Goal: Task Accomplishment & Management: Manage account settings

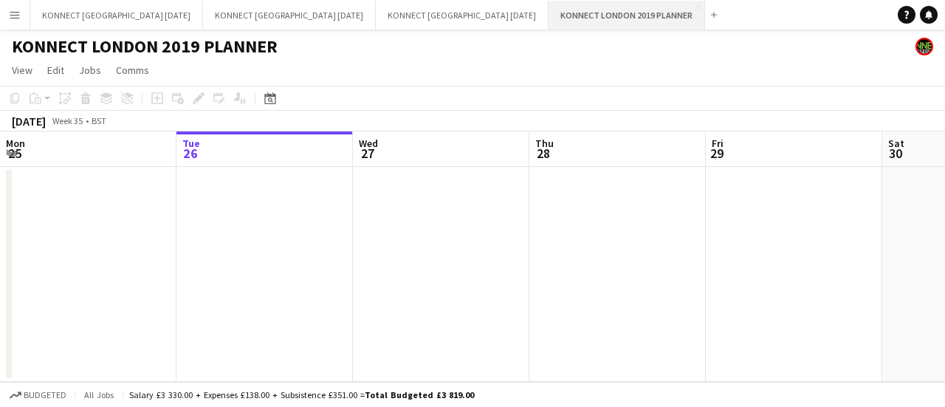
click at [641, 10] on button "KONNECT LONDON 2019 PLANNER Close" at bounding box center [627, 15] width 157 height 29
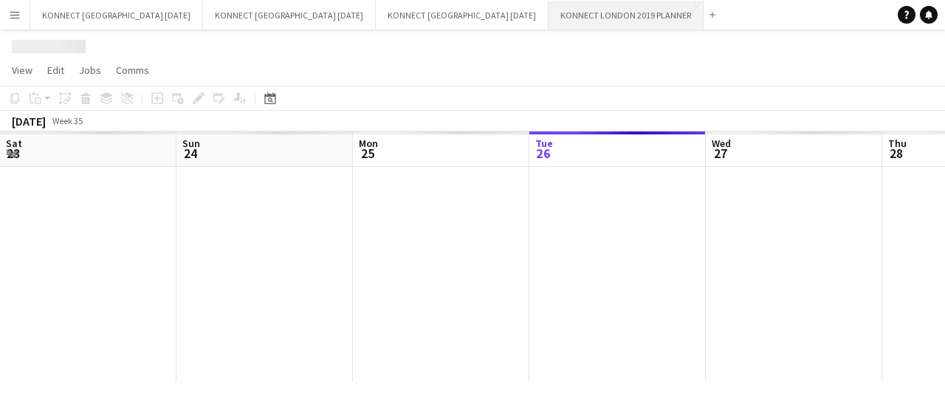
scroll to position [0, 353]
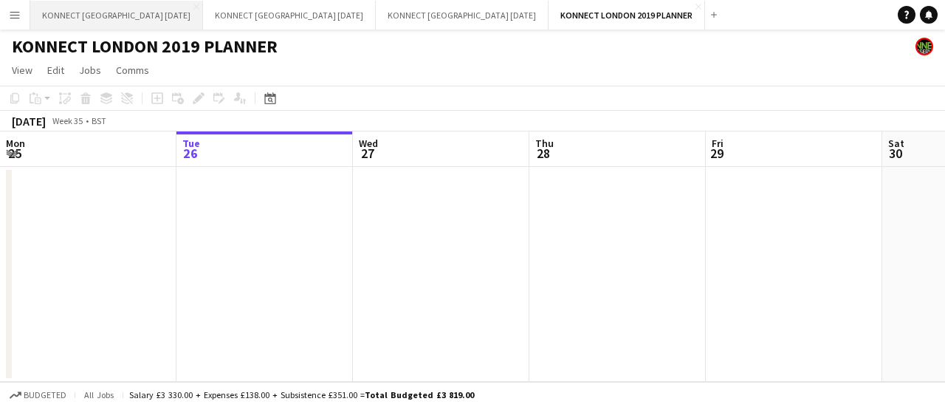
click at [117, 15] on button "KONNECT LONDON AUGUST 2025 Close" at bounding box center [116, 15] width 173 height 29
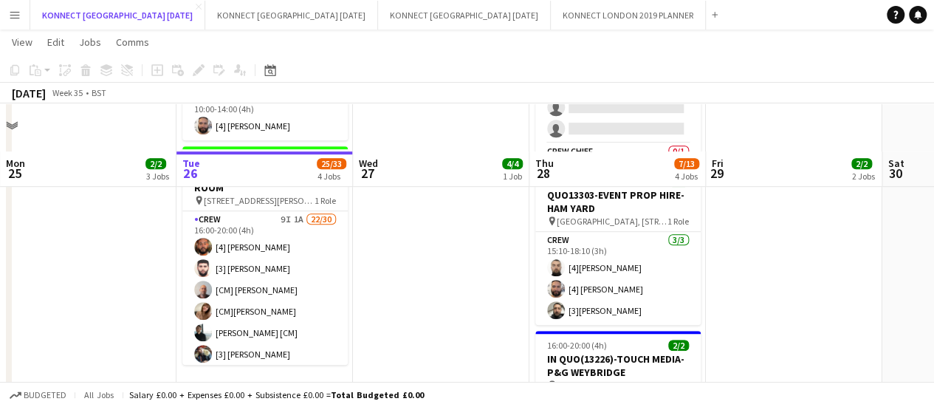
scroll to position [450, 0]
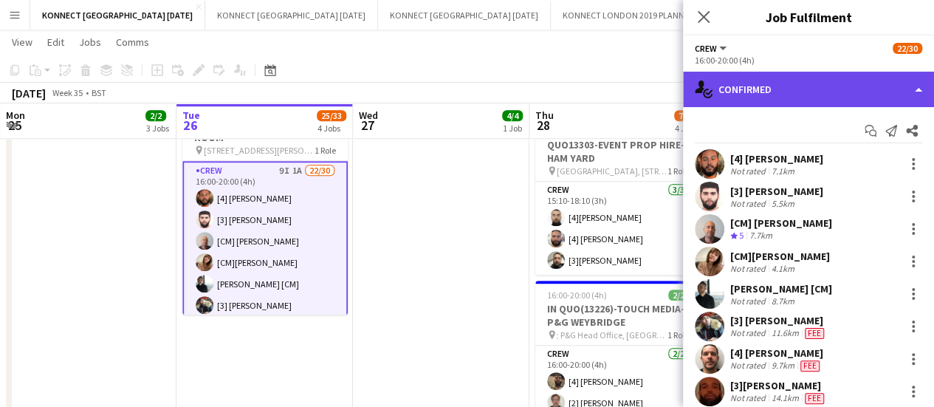
click at [770, 82] on div "single-neutral-actions-check-2 Confirmed" at bounding box center [808, 89] width 251 height 35
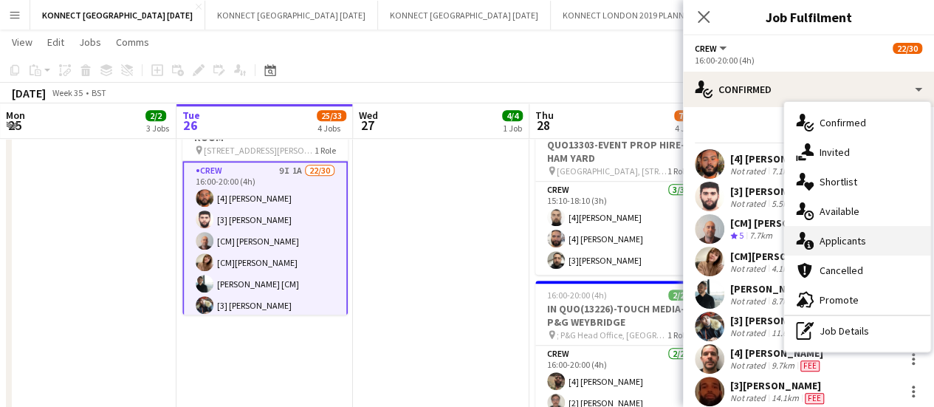
click at [890, 247] on div "single-neutral-actions-information Applicants" at bounding box center [857, 241] width 146 height 30
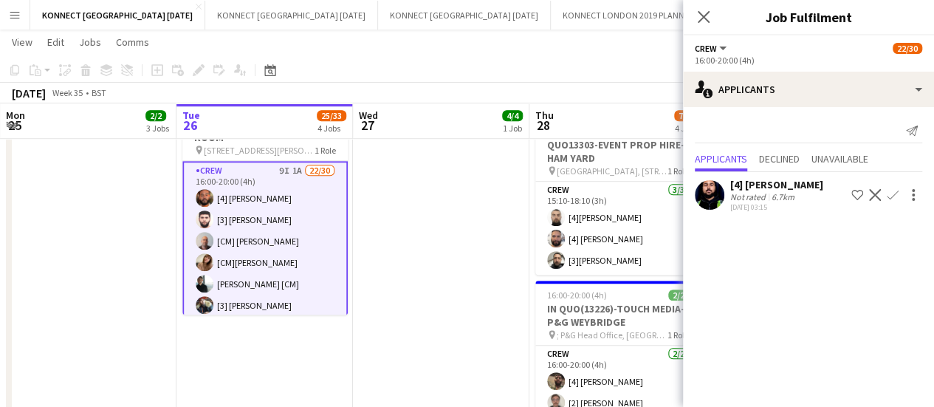
click at [896, 193] on app-icon "Confirm" at bounding box center [893, 195] width 12 height 12
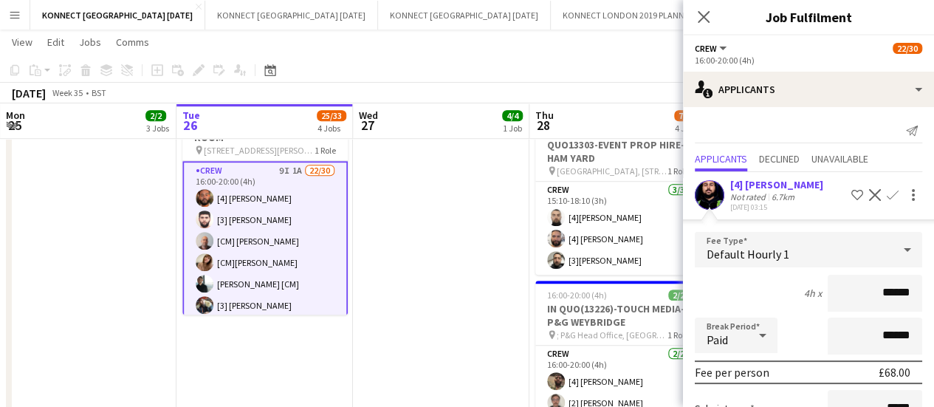
scroll to position [154, 0]
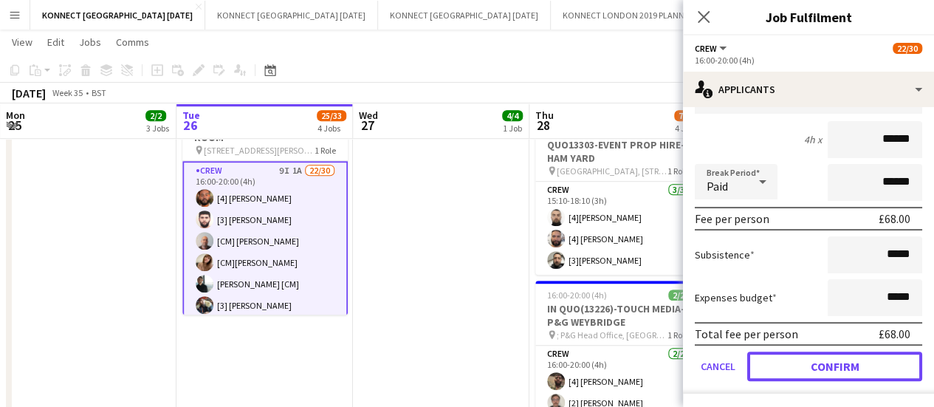
click at [779, 365] on button "Confirm" at bounding box center [834, 366] width 175 height 30
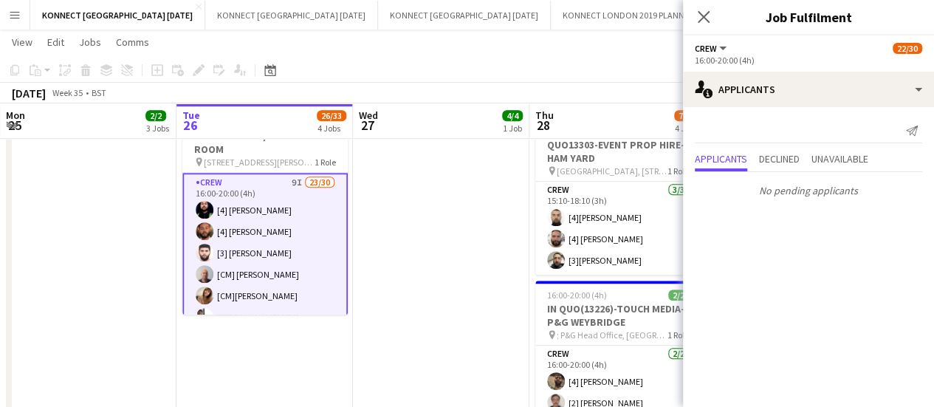
scroll to position [0, 0]
click at [406, 270] on app-date-cell "08:00-20:00 (12h) 4/4 QUO13279-WHITELIGHT-BERKELEY pin The Berkeley, Security E…" at bounding box center [441, 82] width 176 height 735
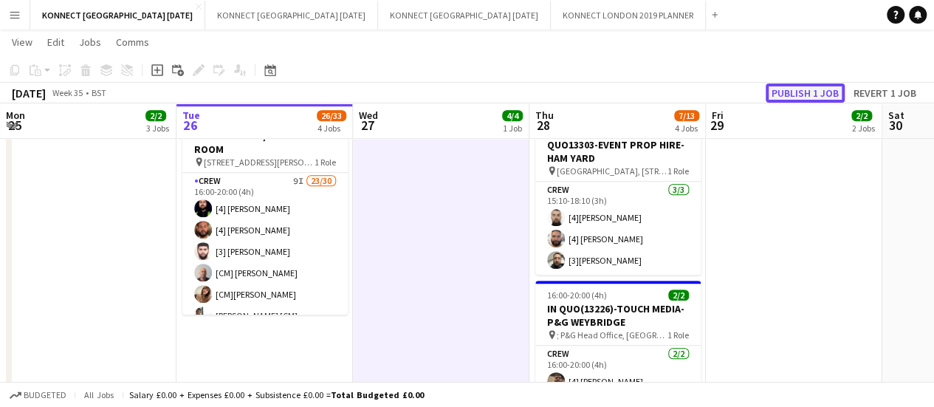
click at [794, 91] on button "Publish 1 job" at bounding box center [805, 92] width 79 height 19
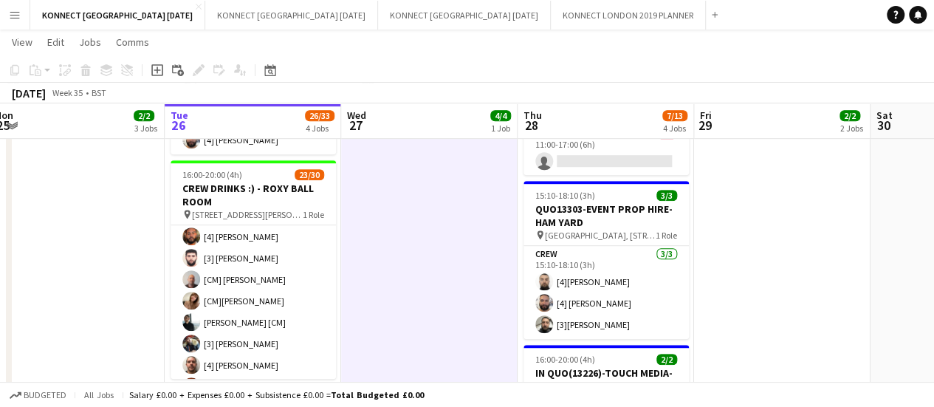
scroll to position [387, 0]
click at [589, 301] on app-card-role "Crew 3/3 15:10-18:10 (3h) [4]Luke Ryder [4] Rodrigo Luz [3]Mario Refahi" at bounding box center [605, 291] width 165 height 93
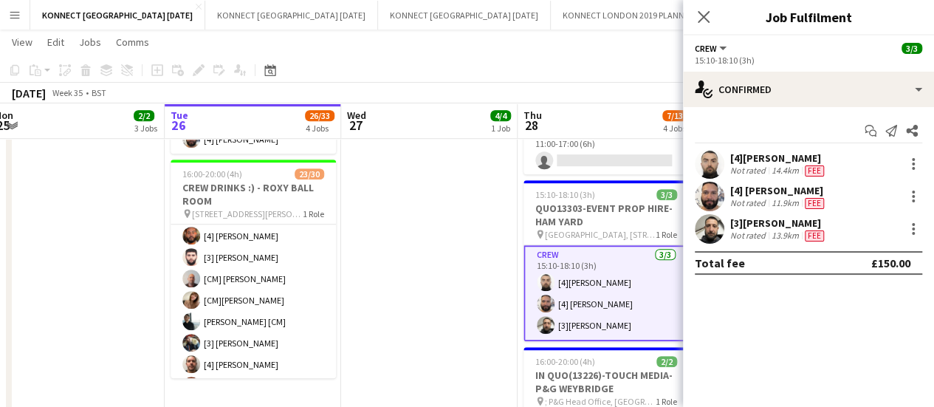
click at [750, 166] on div "Not rated" at bounding box center [749, 171] width 38 height 12
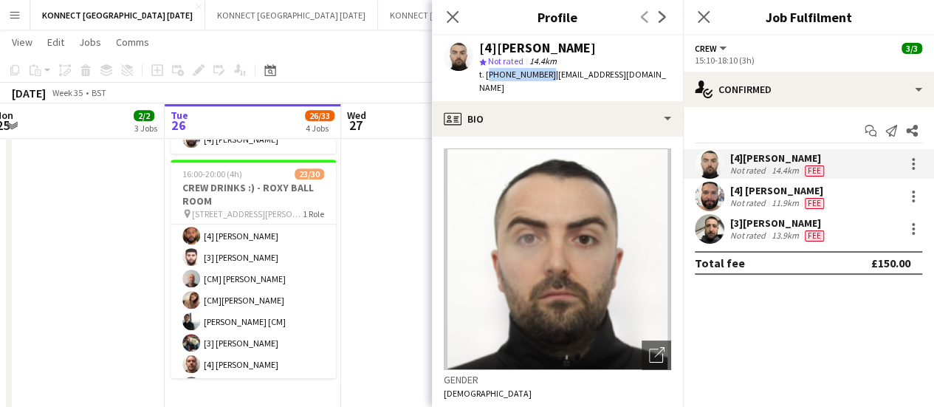
drag, startPoint x: 486, startPoint y: 69, endPoint x: 543, endPoint y: 75, distance: 57.9
click at [543, 75] on span "t. +447484274581" at bounding box center [517, 74] width 77 height 11
copy span "+447484274581"
click at [384, 169] on app-date-cell "08:00-20:00 (12h) 4/4 QUO13279-WHITELIGHT-BERKELEY pin The Berkeley, Security E…" at bounding box center [429, 146] width 176 height 735
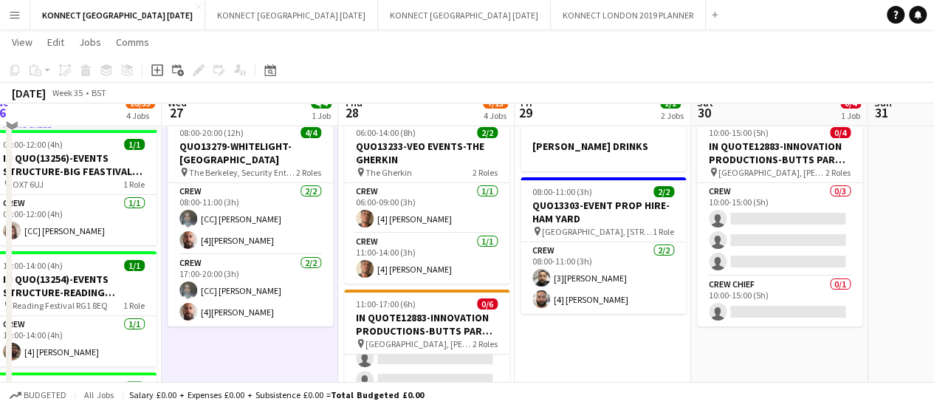
scroll to position [40, 0]
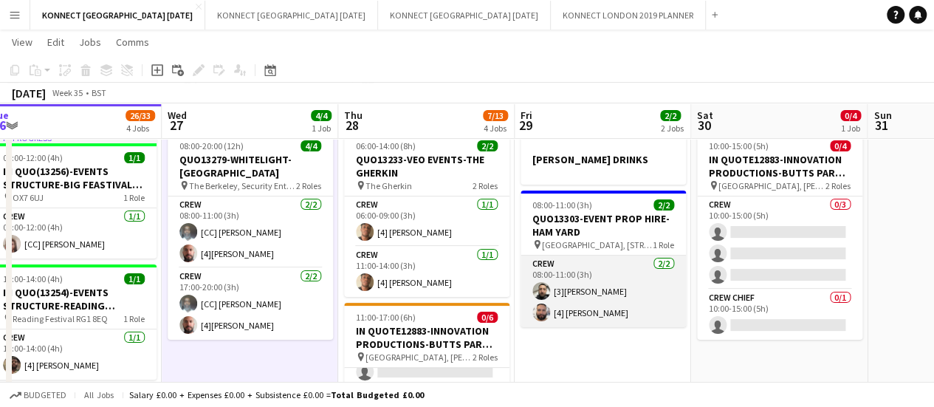
click at [574, 316] on app-card-role "Crew 2/2 08:00-11:00 (3h) [3]Mario Refahi [4] Rodrigo Luz" at bounding box center [602, 291] width 165 height 72
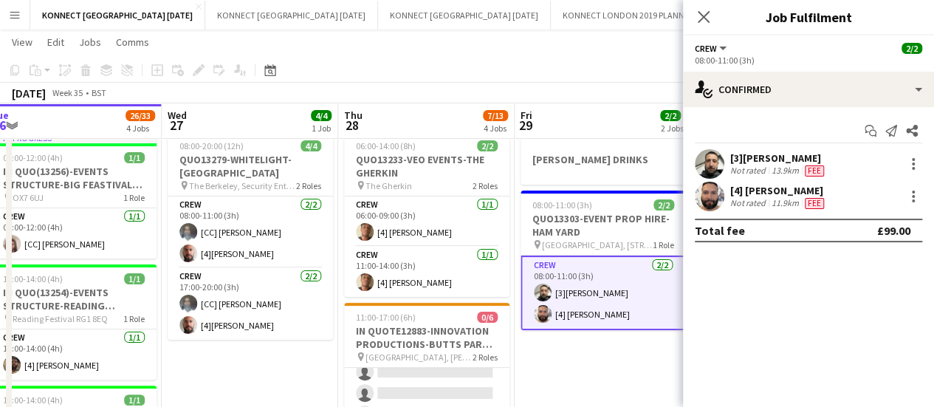
click at [757, 199] on div "Not rated" at bounding box center [749, 203] width 38 height 12
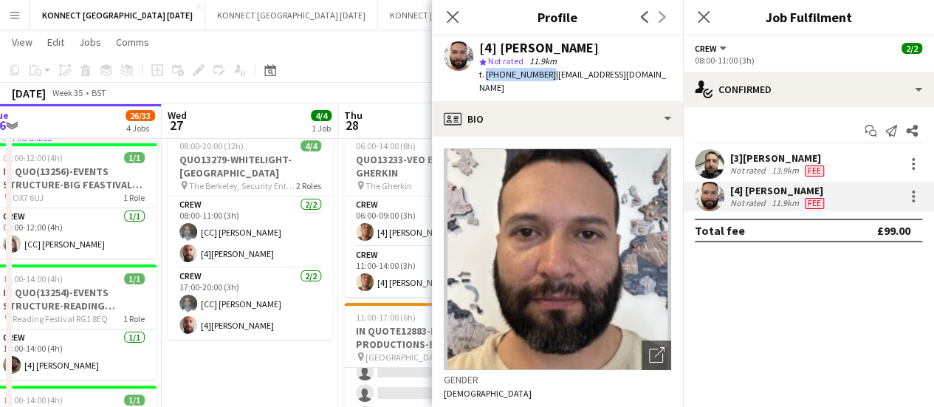
drag, startPoint x: 484, startPoint y: 75, endPoint x: 543, endPoint y: 86, distance: 61.0
click at [543, 86] on div "[4] Rodrigo Luz star Not rated 11.9km t. +447885856927 | rodrigoluzp@gmail.com" at bounding box center [557, 68] width 251 height 66
copy span "+447885856927"
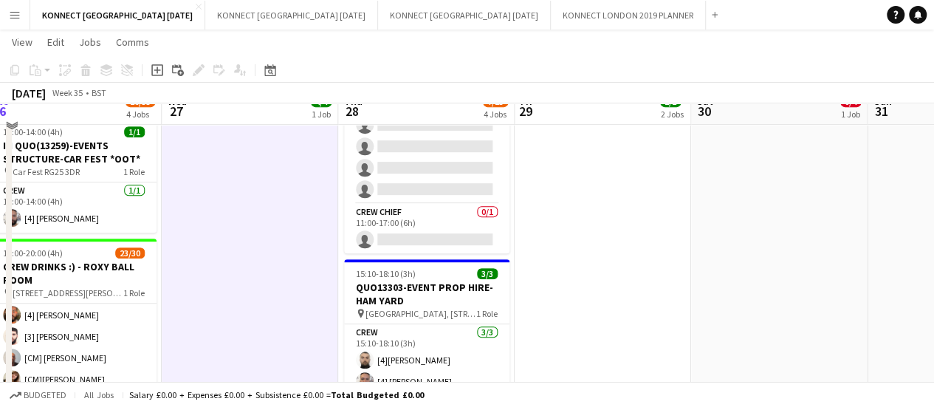
scroll to position [311, 0]
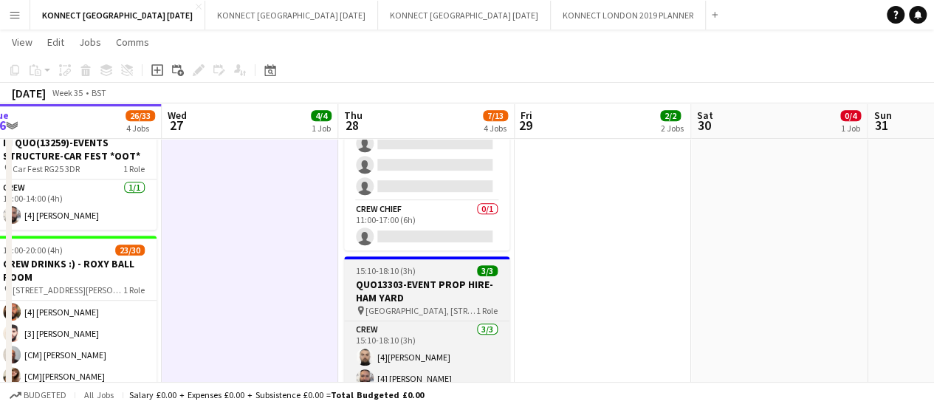
click at [387, 272] on span "15:10-18:10 (3h)" at bounding box center [386, 270] width 60 height 11
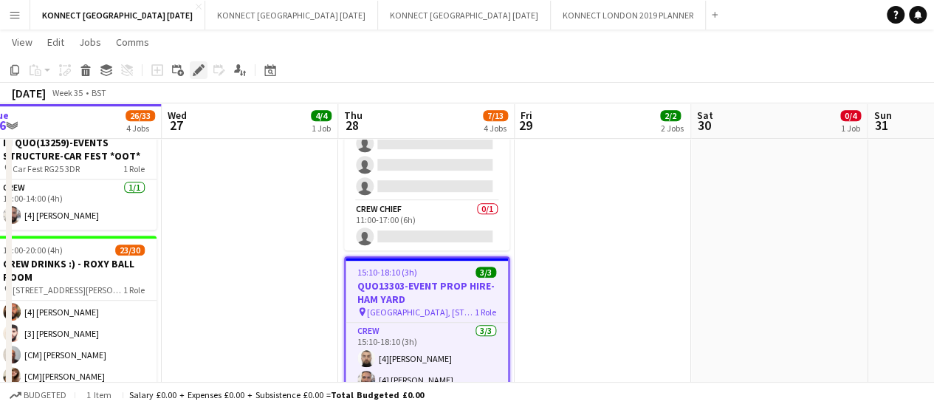
click at [199, 70] on icon at bounding box center [198, 70] width 8 height 8
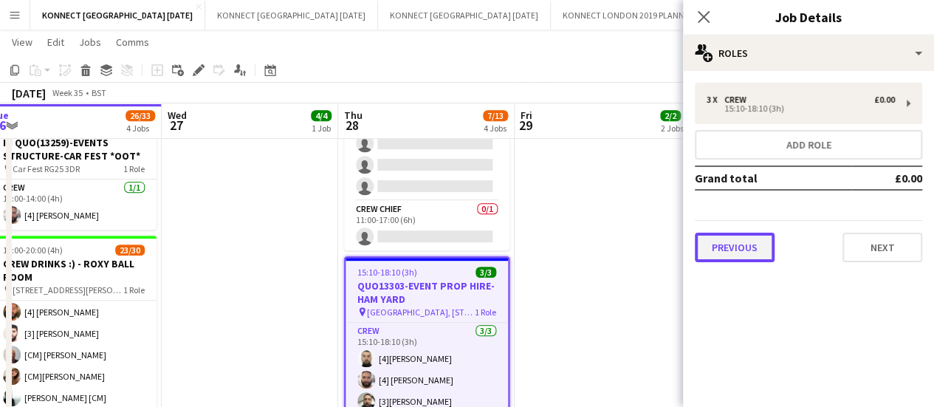
click at [747, 251] on button "Previous" at bounding box center [735, 248] width 80 height 30
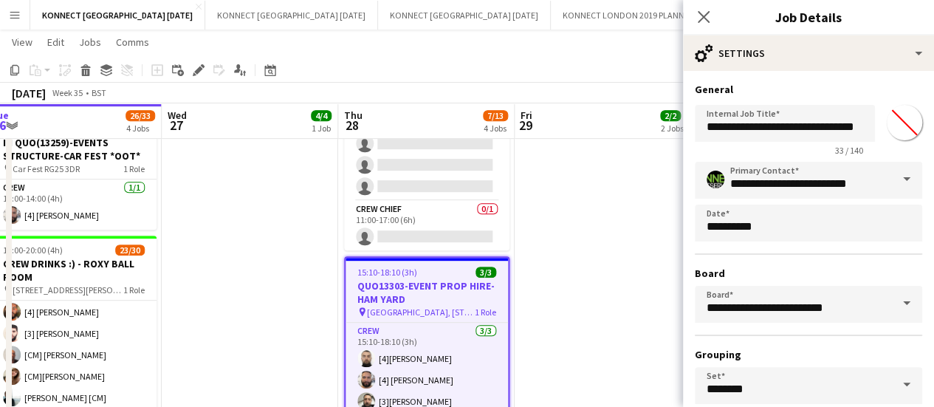
click at [882, 133] on input "*******" at bounding box center [904, 122] width 53 height 53
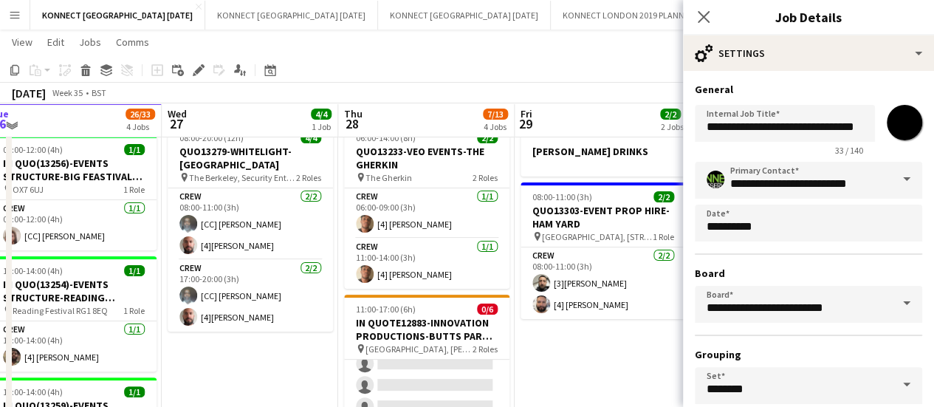
scroll to position [47, 0]
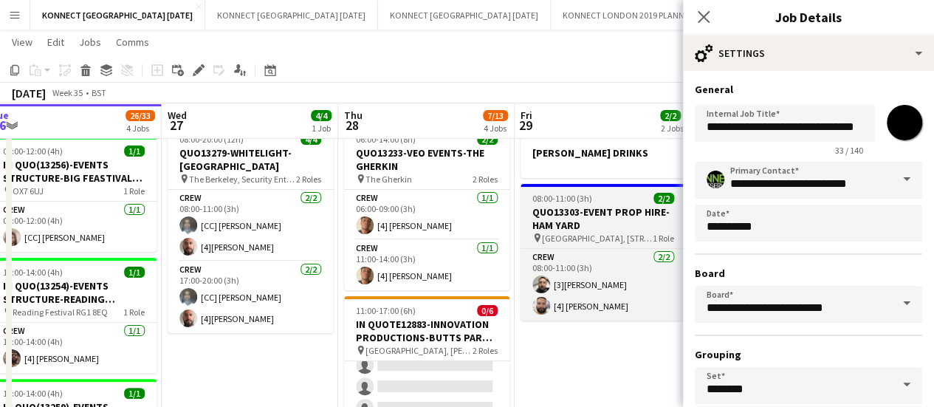
click at [548, 215] on h3 "QUO13303-EVENT PROP HIRE-HAM YARD" at bounding box center [602, 218] width 165 height 27
type input "*******"
type input "**********"
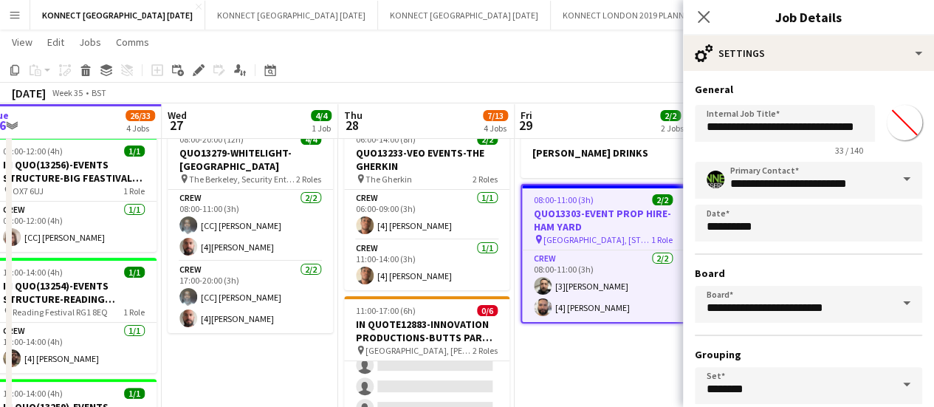
click at [894, 120] on input "*******" at bounding box center [904, 122] width 53 height 53
type input "*******"
click at [629, 86] on div "August 2025 Week 35 • BST" at bounding box center [467, 93] width 934 height 21
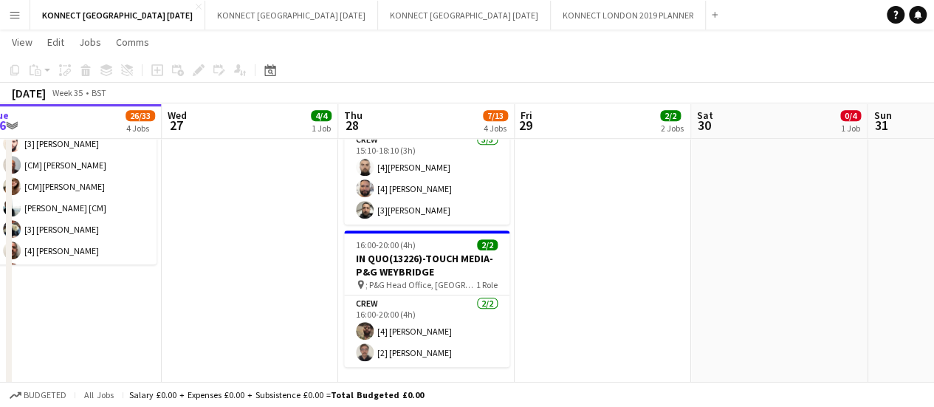
scroll to position [501, 0]
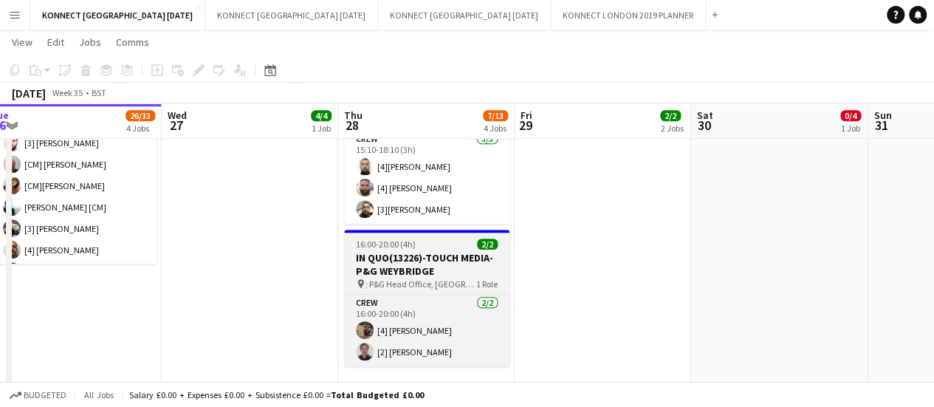
click at [391, 251] on h3 "IN QUO(13226)-TOUCH MEDIA-P&G WEYBRIDGE" at bounding box center [426, 264] width 165 height 27
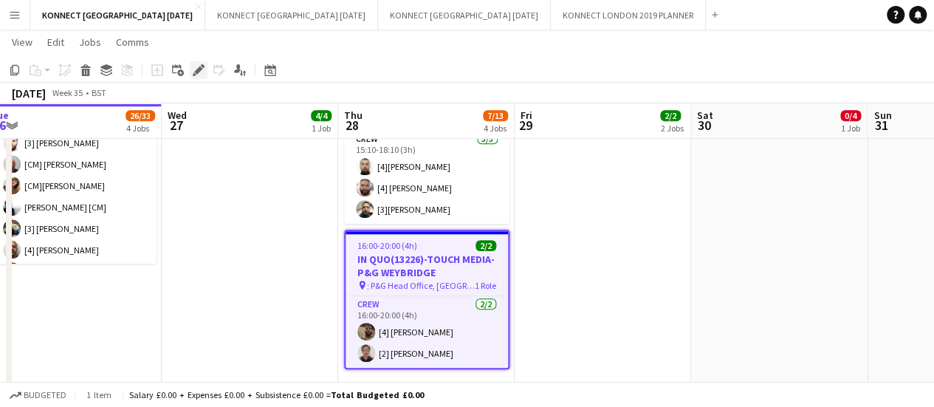
click at [201, 72] on icon "Edit" at bounding box center [199, 70] width 12 height 12
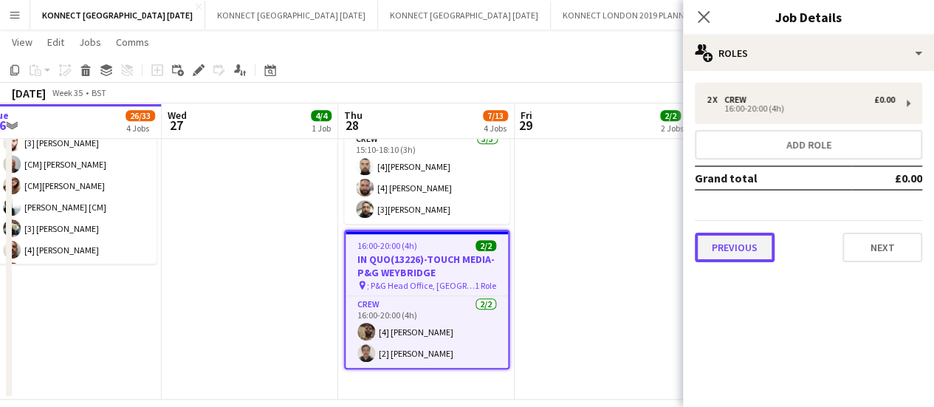
click at [742, 258] on button "Previous" at bounding box center [735, 248] width 80 height 30
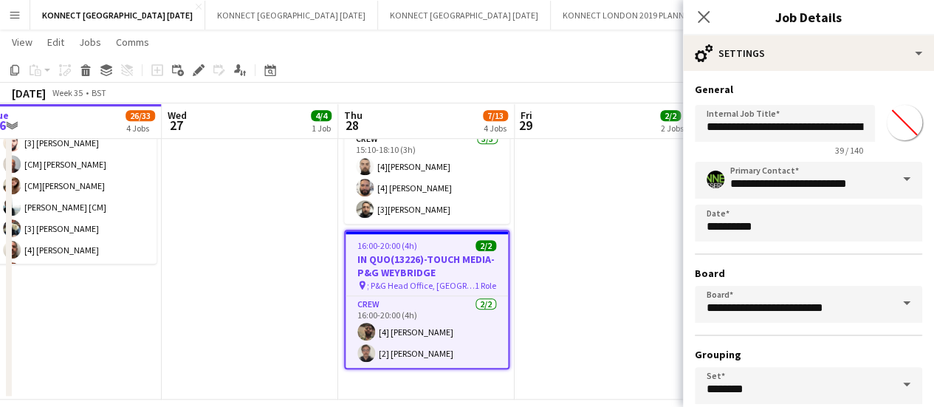
click at [889, 129] on input "*******" at bounding box center [904, 122] width 53 height 53
type input "*******"
click at [518, 239] on app-date-cell "OLLI ROLFE DRINKS 08:00-11:00 (3h) 2/2 QUO13303-EVENT PROP HIRE-HAM YARD pin Ha…" at bounding box center [603, 31] width 176 height 735
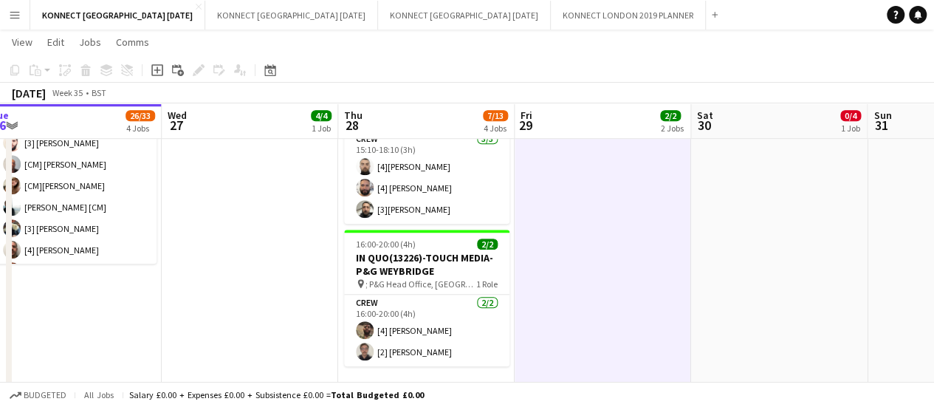
click at [383, 325] on app-card-role "Crew 2/2 16:00-20:00 (4h) [4] Thayalan Ravendran [2] Nikolas Saylor" at bounding box center [426, 331] width 165 height 72
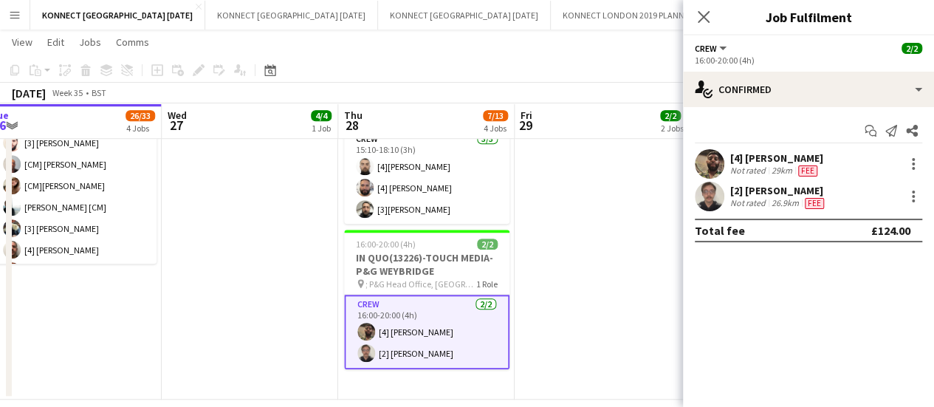
click at [777, 168] on div "29km" at bounding box center [782, 171] width 27 height 12
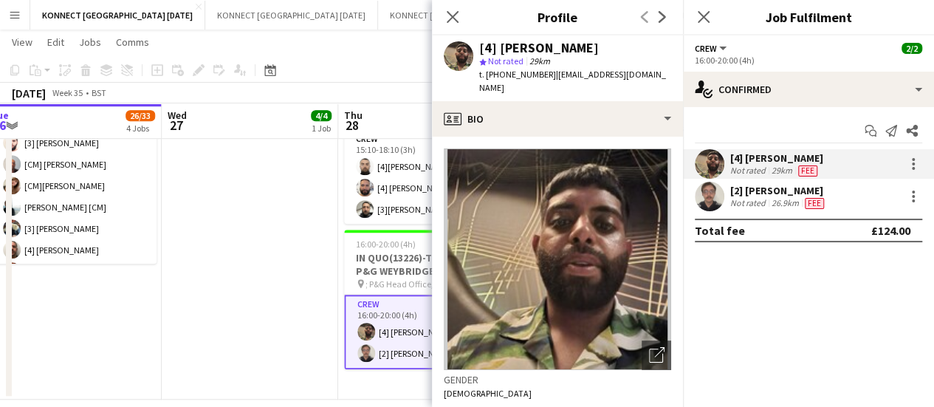
drag, startPoint x: 483, startPoint y: 74, endPoint x: 546, endPoint y: 85, distance: 63.7
click at [546, 85] on div "[4] Thayalan Ravendran star Not rated 29km t. +447492862819 | travendran@gmail.…" at bounding box center [557, 68] width 251 height 66
copy span "+447492862819"
click at [272, 194] on app-date-cell "08:00-20:00 (12h) 4/4 QUO13279-WHITELIGHT-BERKELEY pin The Berkeley, Security E…" at bounding box center [250, 31] width 176 height 735
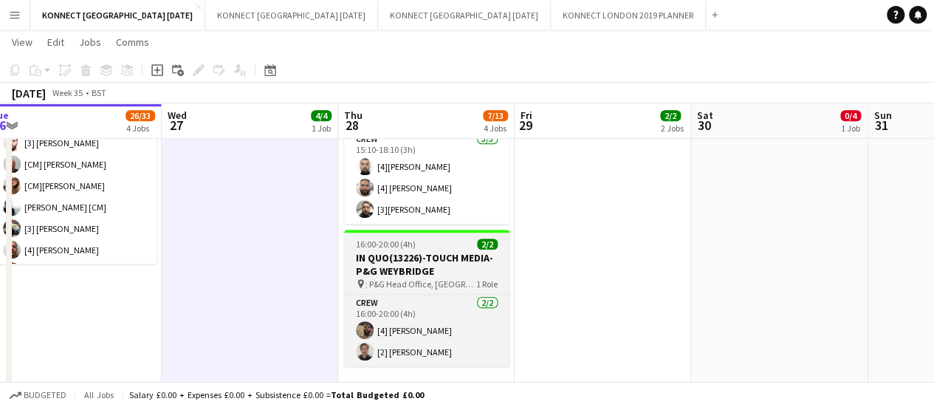
click at [391, 249] on app-job-card "16:00-20:00 (4h) 2/2 IN QUO(13226)-TOUCH MEDIA-P&G WEYBRIDGE pin ; P&G Head Off…" at bounding box center [426, 298] width 165 height 137
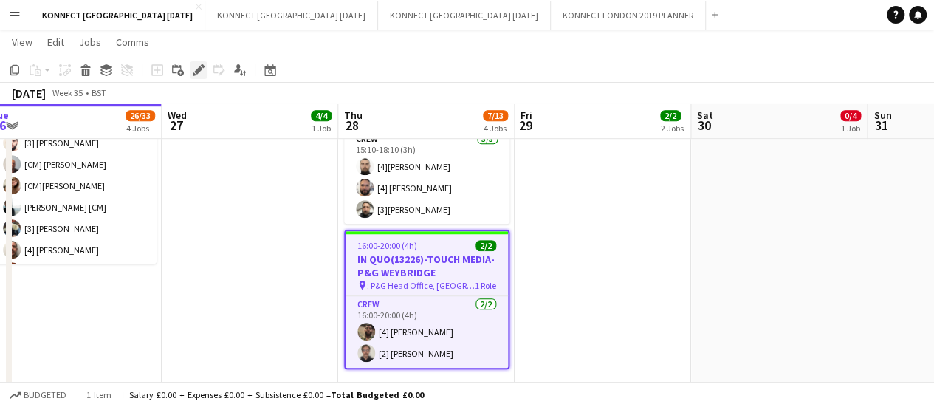
click at [199, 72] on icon at bounding box center [198, 70] width 8 height 8
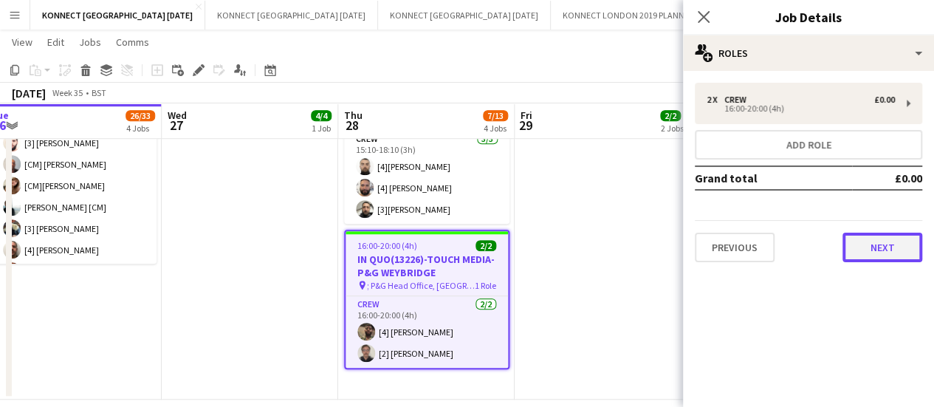
click at [908, 244] on button "Next" at bounding box center [882, 248] width 80 height 30
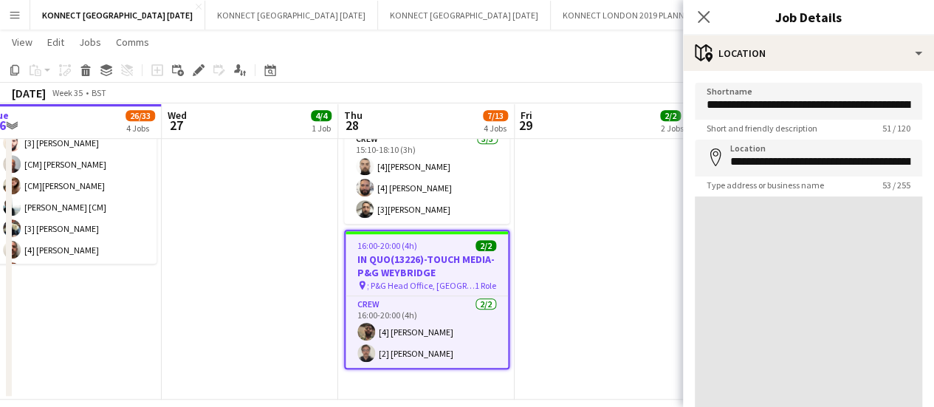
scroll to position [114, 0]
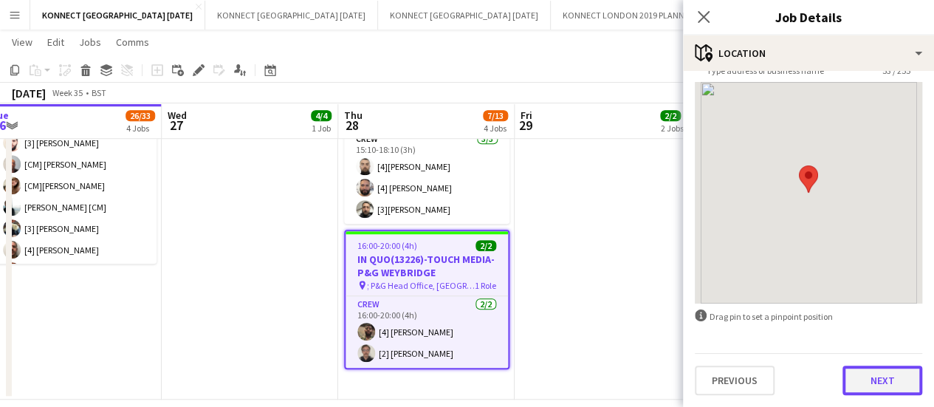
click at [885, 391] on button "Next" at bounding box center [882, 380] width 80 height 30
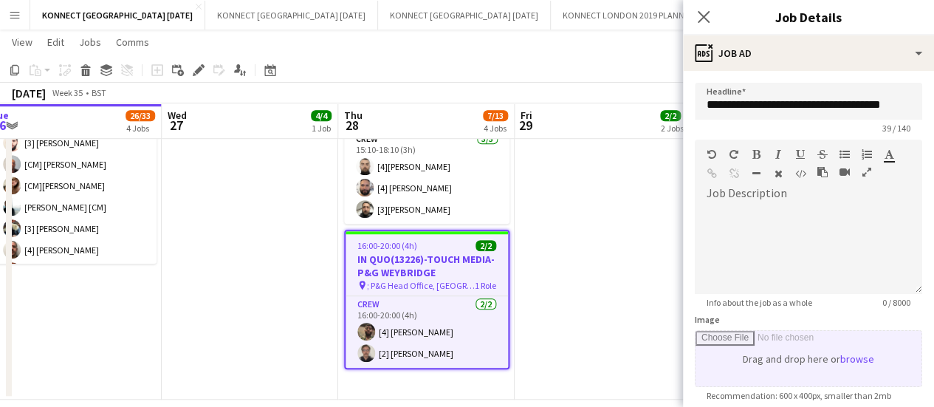
scroll to position [0, 0]
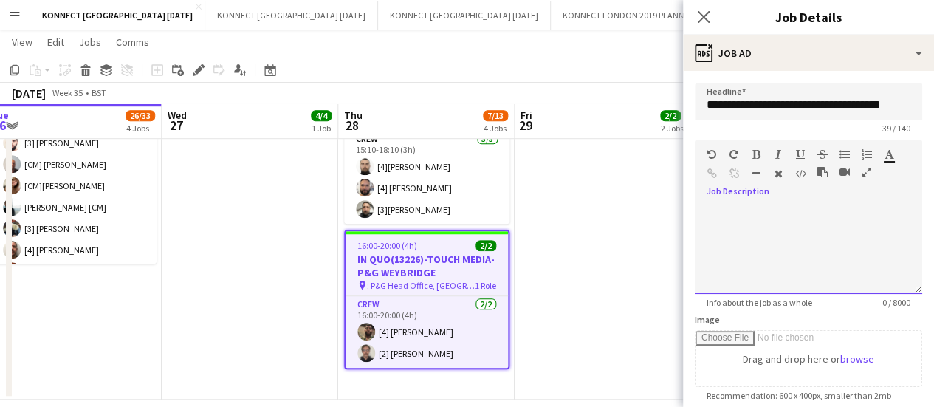
click at [847, 250] on div at bounding box center [808, 249] width 227 height 89
click at [631, 235] on app-date-cell "OLLI ROLFE DRINKS 08:00-11:00 (3h) 2/2 QUO13303-EVENT PROP HIRE-HAM YARD pin Ha…" at bounding box center [603, 31] width 176 height 735
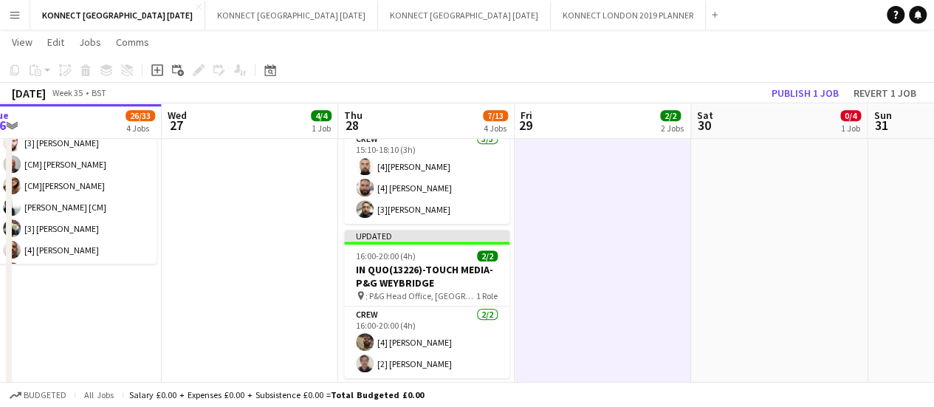
click at [806, 103] on div "August 2025 Week 35 • BST Publish 1 job Revert 1 job" at bounding box center [467, 93] width 934 height 21
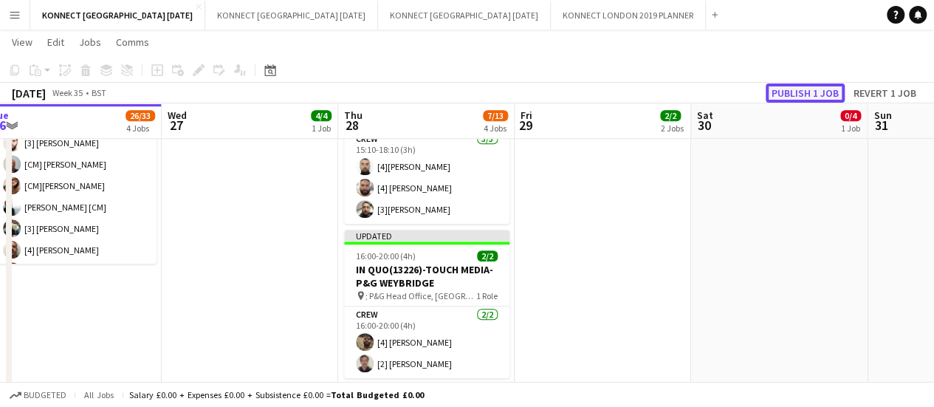
click at [796, 92] on button "Publish 1 job" at bounding box center [805, 92] width 79 height 19
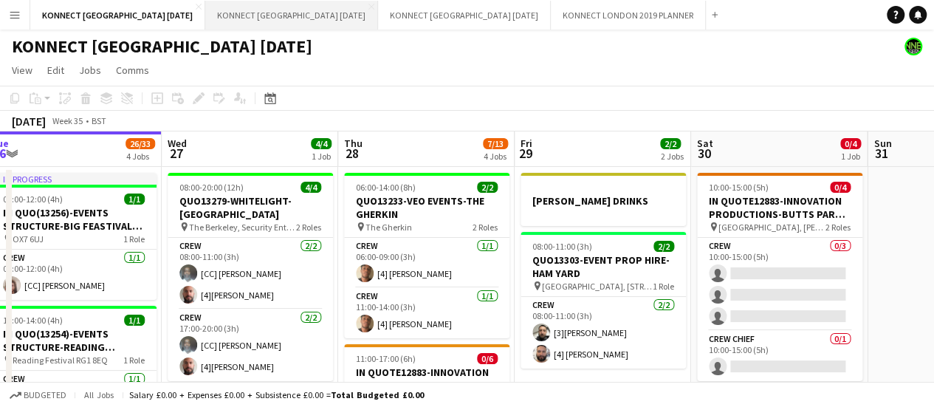
click at [269, 13] on button "KONNECT LONDON SEPTEMBER 2025 Close" at bounding box center [291, 15] width 173 height 29
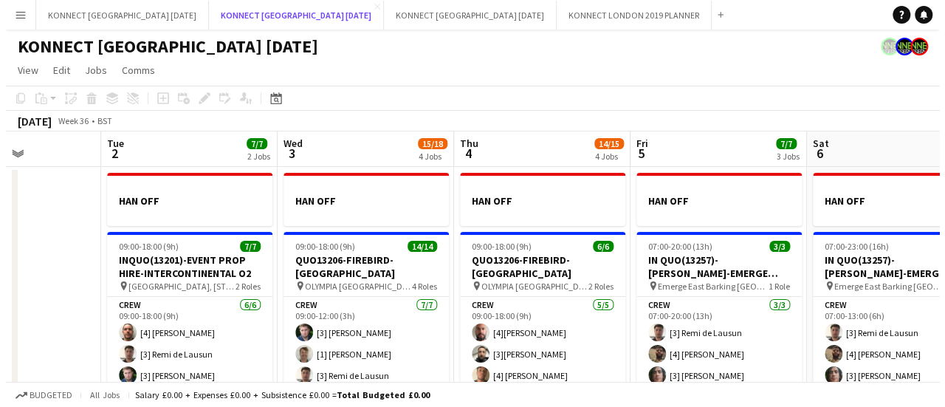
scroll to position [0, 430]
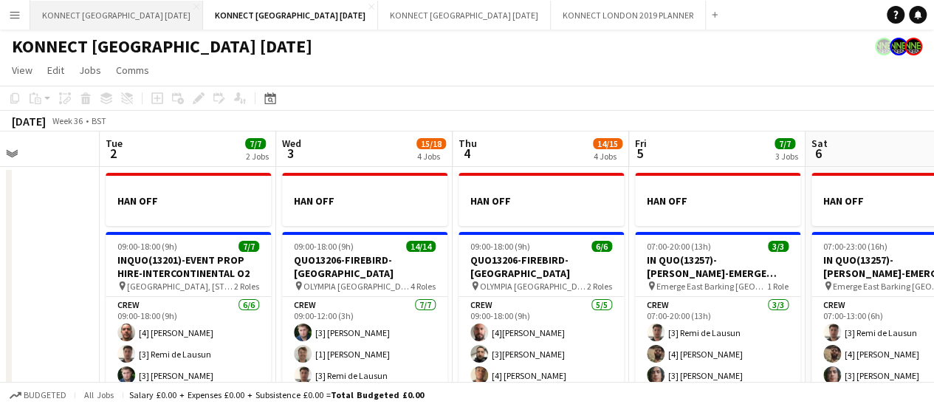
click at [109, 15] on button "KONNECT LONDON AUGUST 2025 Close" at bounding box center [116, 15] width 173 height 29
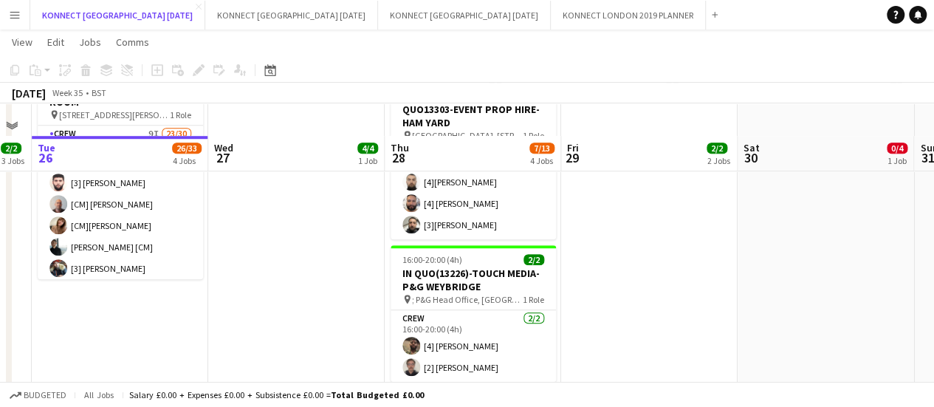
scroll to position [518, 0]
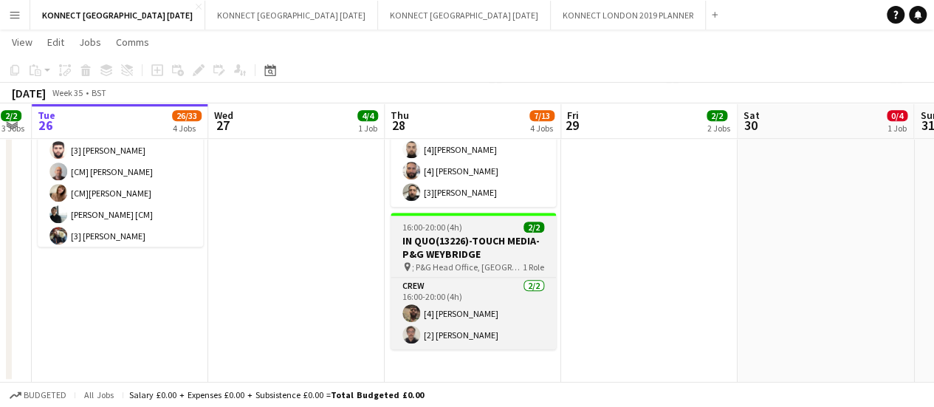
click at [408, 263] on icon at bounding box center [407, 266] width 6 height 9
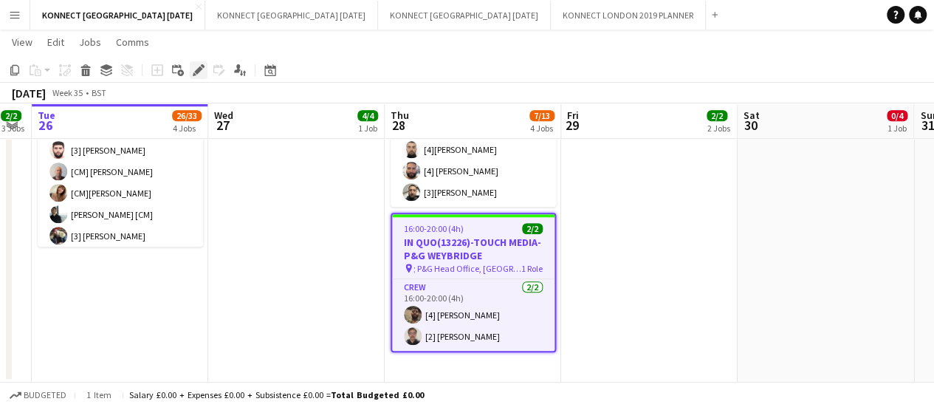
click at [196, 78] on div "Edit" at bounding box center [199, 70] width 18 height 18
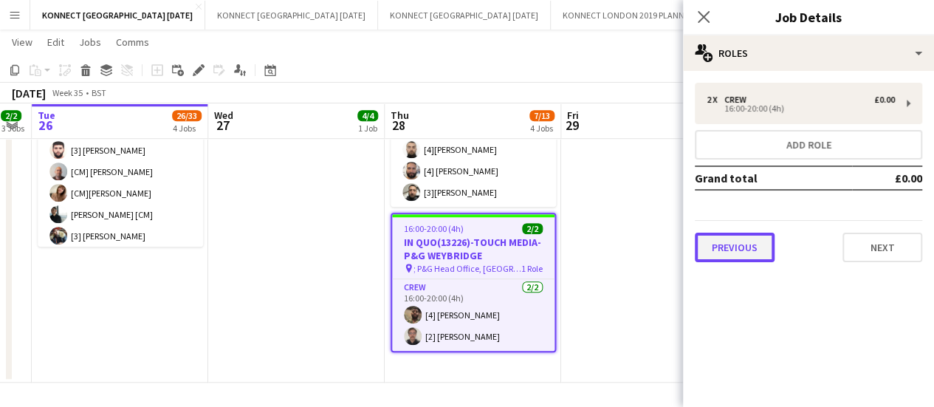
click at [698, 259] on button "Previous" at bounding box center [735, 248] width 80 height 30
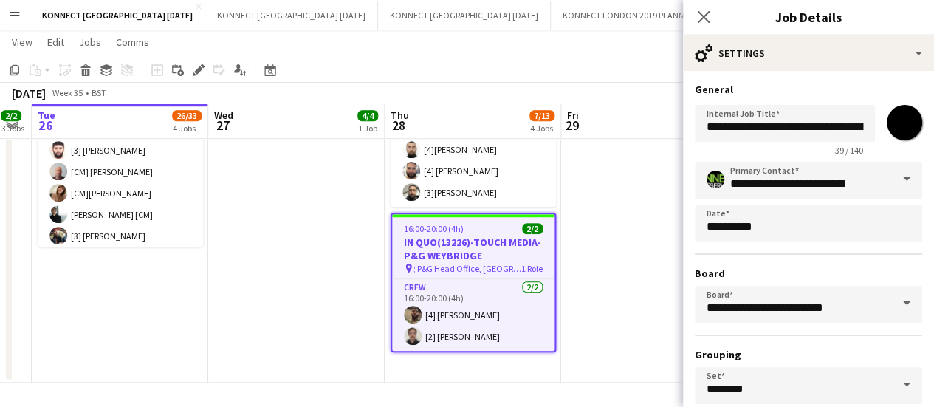
click at [898, 123] on input "*******" at bounding box center [904, 122] width 53 height 53
type input "*******"
click at [606, 257] on app-date-cell "OLLI ROLFE DRINKS 08:00-11:00 (3h) 2/2 QUO13303-EVENT PROP HIRE-HAM YARD pin Ha…" at bounding box center [649, 14] width 176 height 735
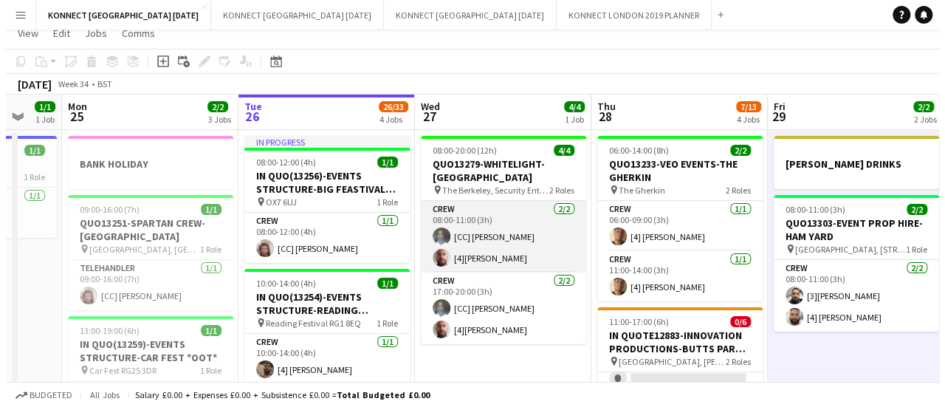
scroll to position [0, 0]
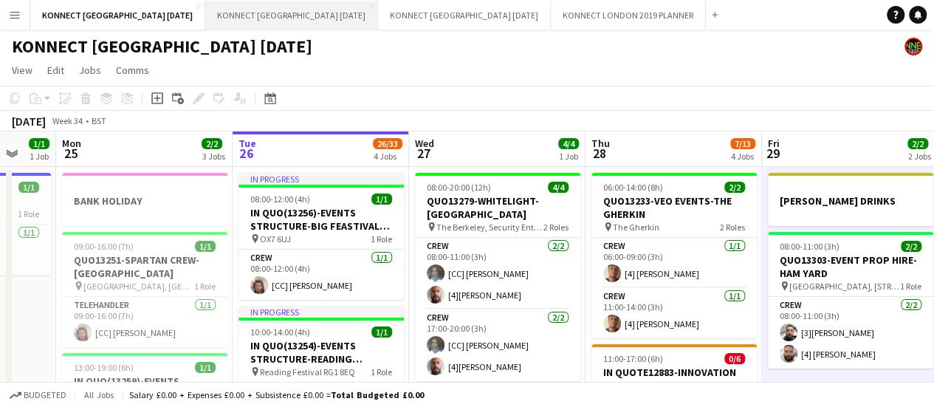
click at [224, 18] on button "KONNECT LONDON SEPTEMBER 2025 Close" at bounding box center [291, 15] width 173 height 29
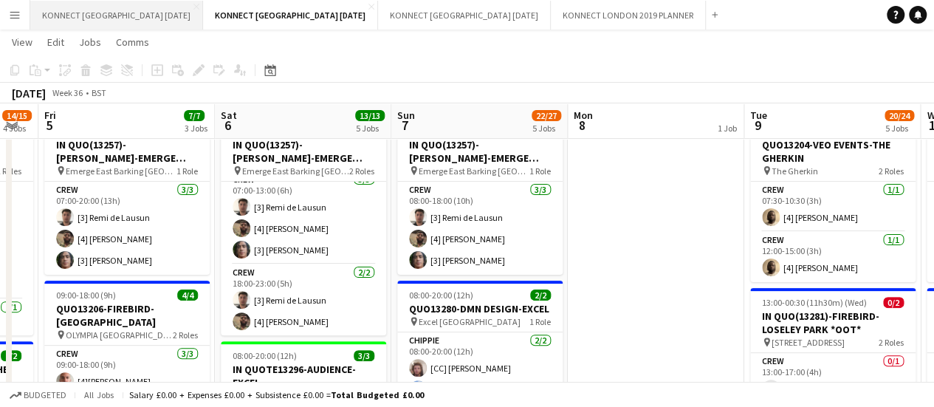
click at [94, 17] on button "KONNECT LONDON AUGUST 2025 Close" at bounding box center [116, 15] width 173 height 29
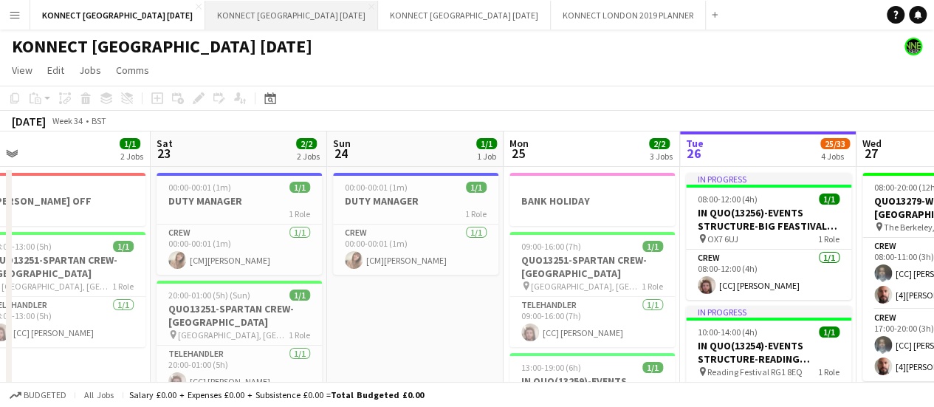
click at [247, 7] on button "KONNECT LONDON SEPTEMBER 2025 Close" at bounding box center [291, 15] width 173 height 29
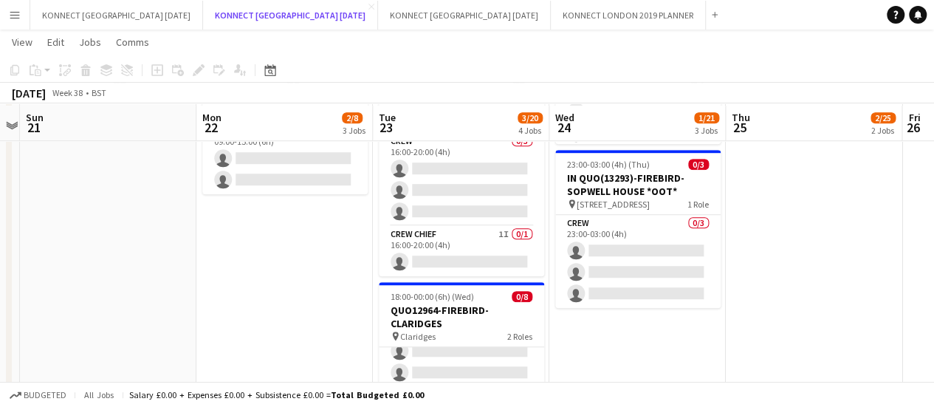
scroll to position [472, 0]
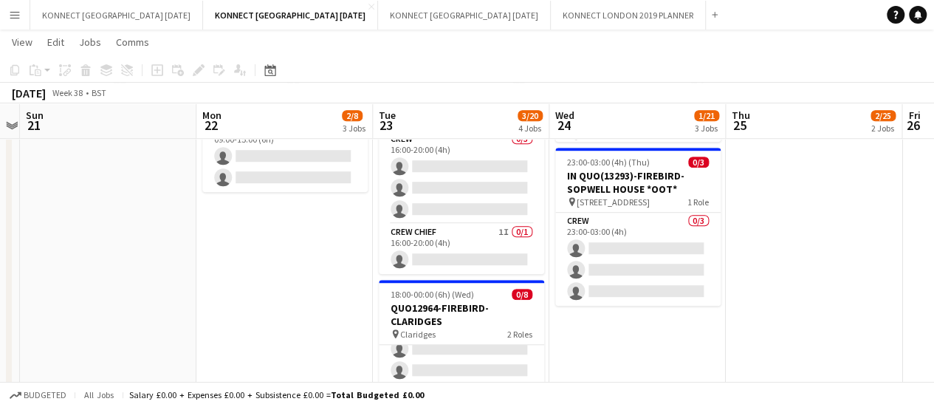
click at [716, 295] on app-card-role "Crew 0/3 23:00-03:00 (4h) single-neutral-actions single-neutral-actions single-…" at bounding box center [637, 259] width 165 height 93
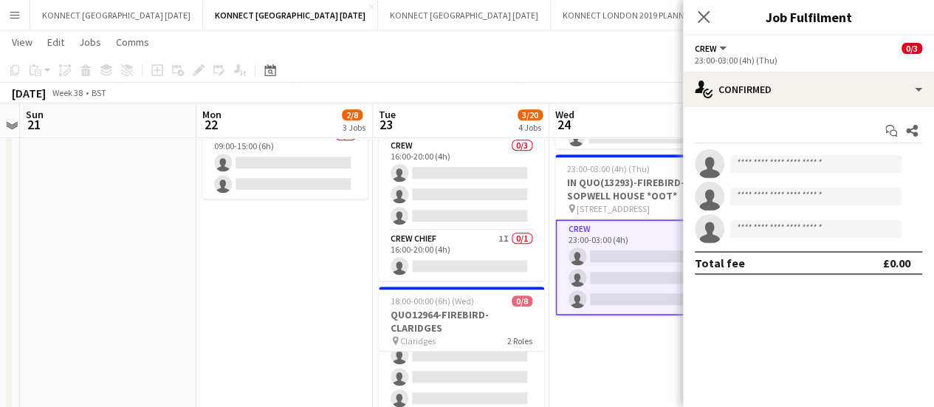
scroll to position [465, 0]
click at [619, 365] on app-date-cell "00:30-04:30 (4h) 1/10 QUO13195-ENCORE-HILTON PARK LANE pin Hilton Park Lane 2 R…" at bounding box center [637, 141] width 176 height 882
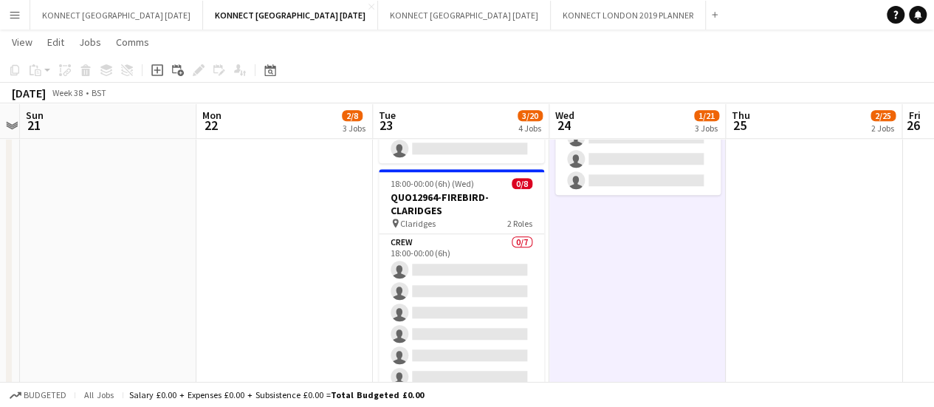
scroll to position [75, 0]
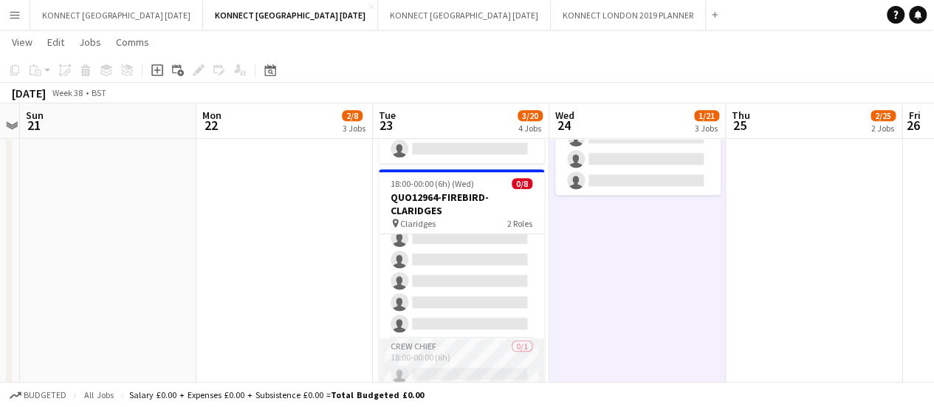
click at [460, 351] on app-card-role "Crew Chief 0/1 18:00-00:00 (6h) single-neutral-actions" at bounding box center [461, 363] width 165 height 50
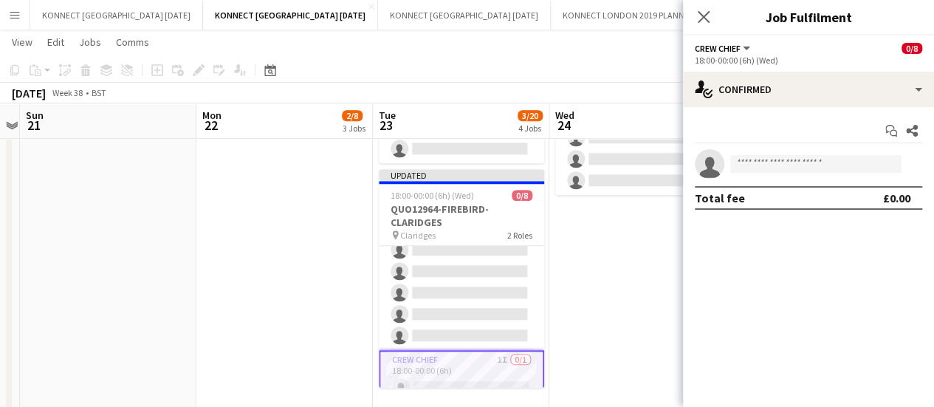
click at [662, 244] on app-date-cell "00:30-04:30 (4h) 1/10 QUO13195-ENCORE-HILTON PARK LANE pin Hilton Park Lane 2 R…" at bounding box center [637, 23] width 176 height 882
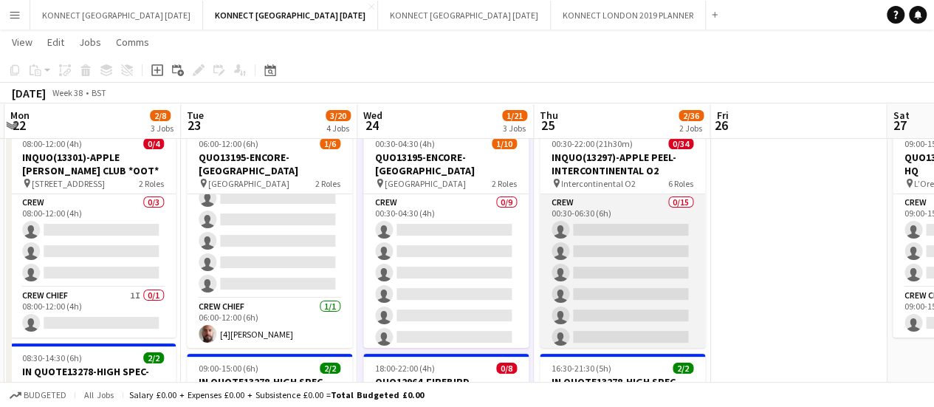
scroll to position [0, 0]
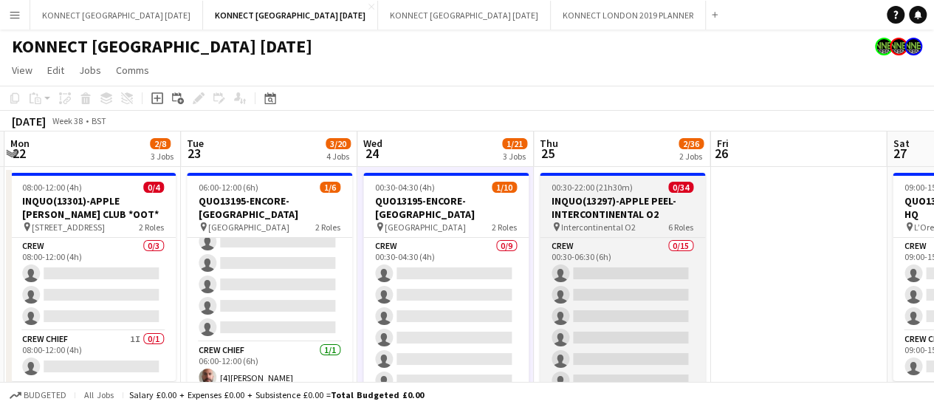
click at [598, 199] on h3 "INQUO(13297)-APPLE PEEL-INTERCONTINENTAL O2" at bounding box center [622, 207] width 165 height 27
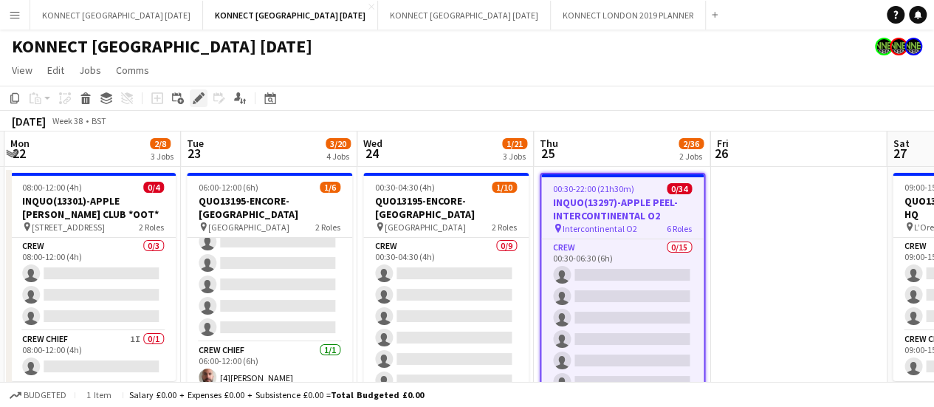
click at [200, 96] on icon at bounding box center [198, 98] width 8 height 8
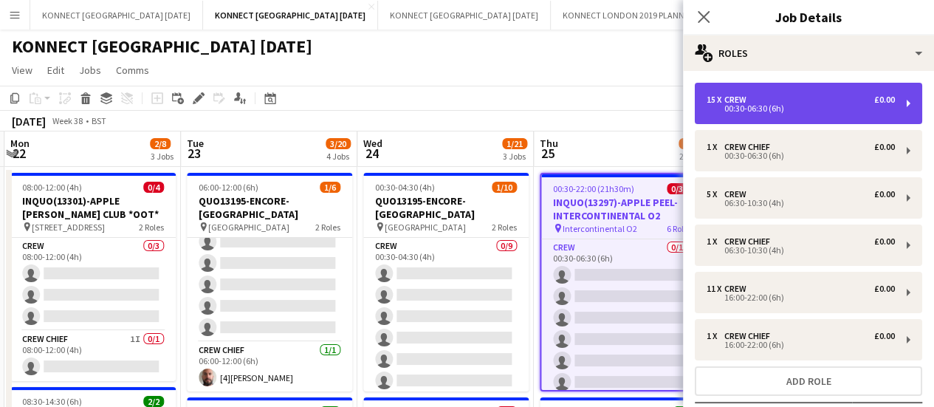
click at [800, 103] on div "15 x Crew £0.00" at bounding box center [800, 99] width 188 height 10
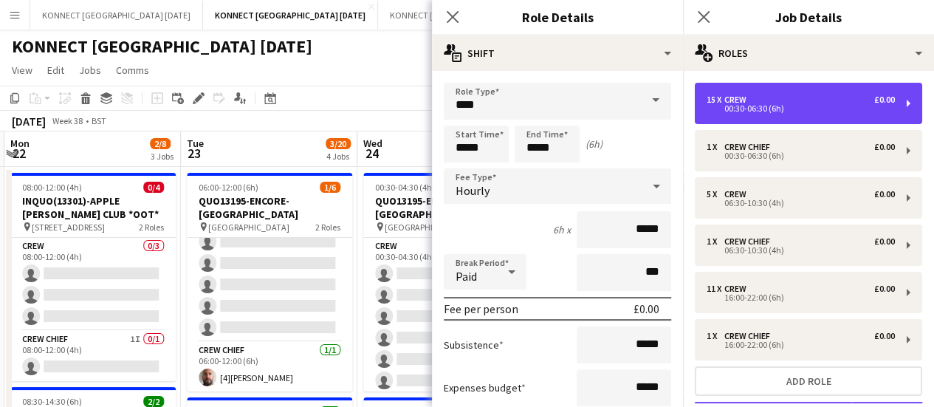
scroll to position [145, 0]
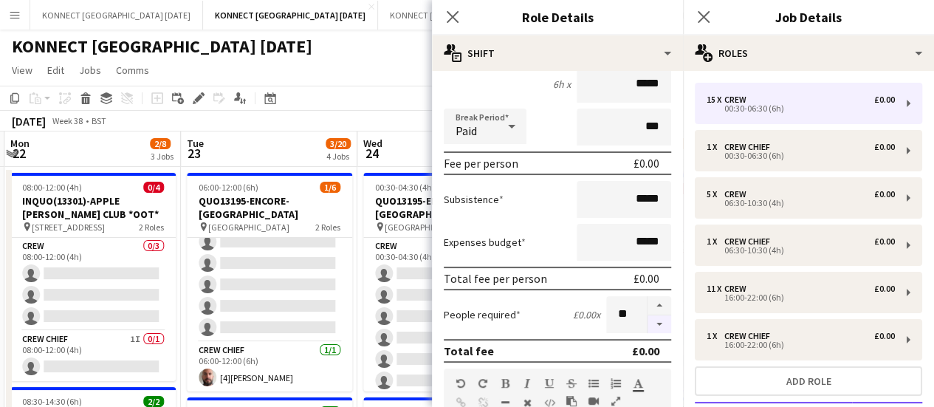
click at [648, 328] on button "button" at bounding box center [659, 324] width 24 height 18
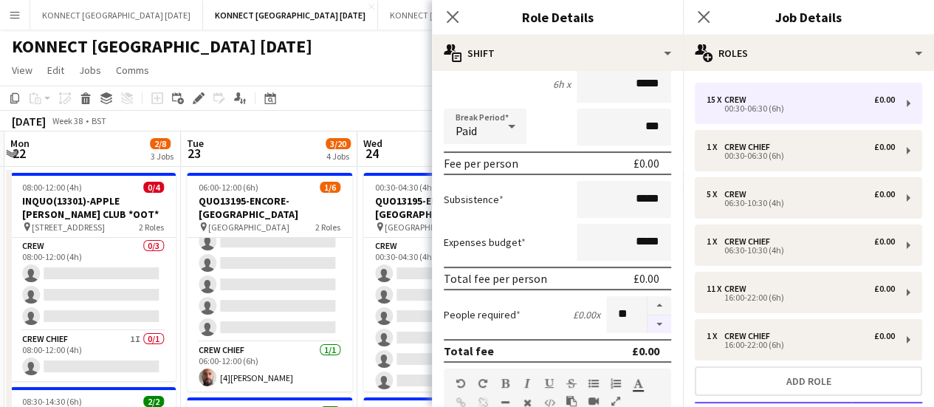
click at [648, 328] on button "button" at bounding box center [659, 324] width 24 height 18
type input "*"
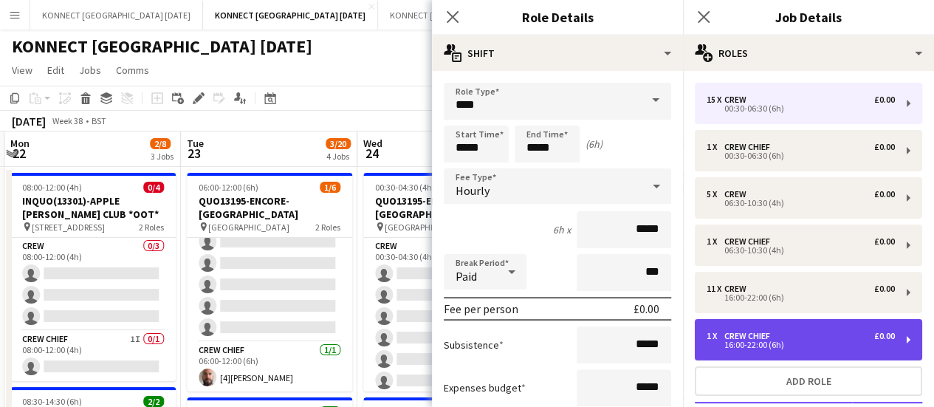
click at [737, 343] on div "16:00-22:00 (6h)" at bounding box center [800, 344] width 188 height 7
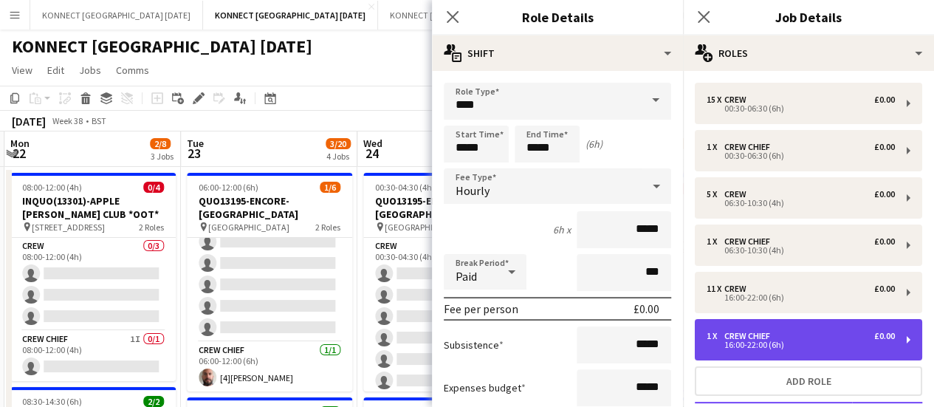
type input "**********"
type input "*****"
type input "*"
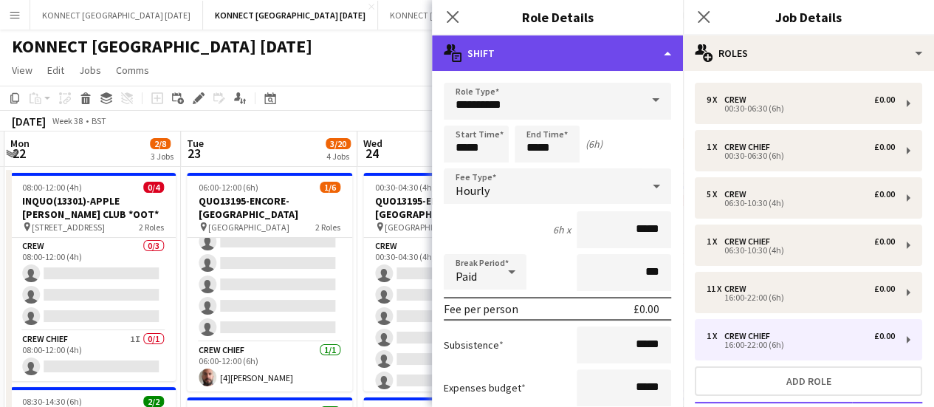
click at [624, 63] on div "multiple-actions-text Shift" at bounding box center [557, 52] width 251 height 35
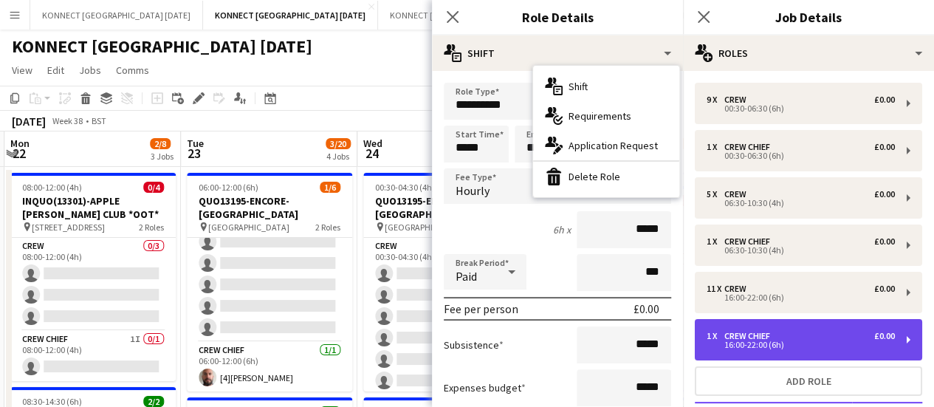
click at [834, 326] on div "1 x Crew Chief £0.00 16:00-22:00 (6h)" at bounding box center [808, 339] width 227 height 41
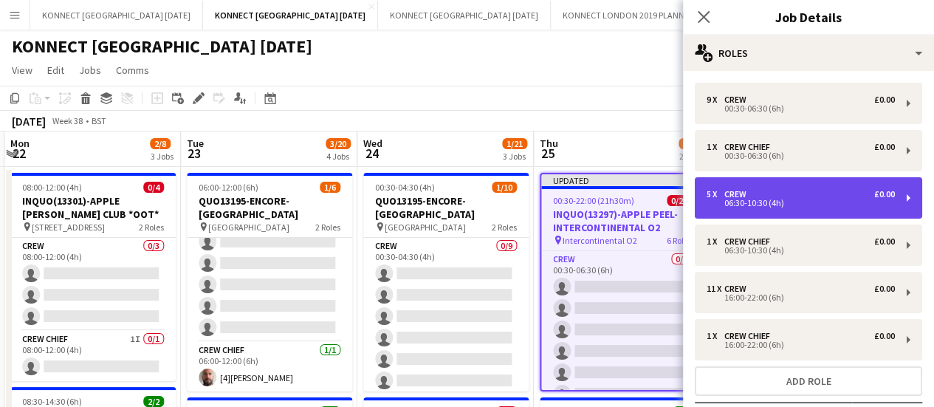
click at [765, 202] on div "06:30-10:30 (4h)" at bounding box center [800, 202] width 188 height 7
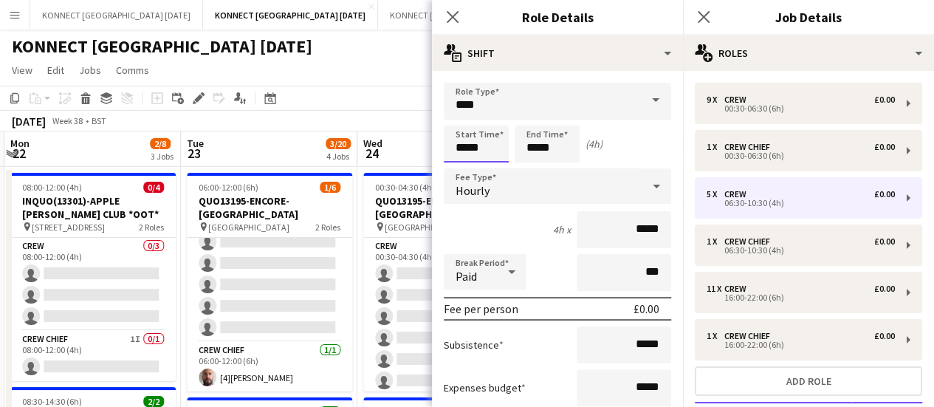
click at [470, 147] on input "*****" at bounding box center [476, 144] width 65 height 37
type input "*****"
click at [557, 150] on input "*****" at bounding box center [547, 144] width 65 height 37
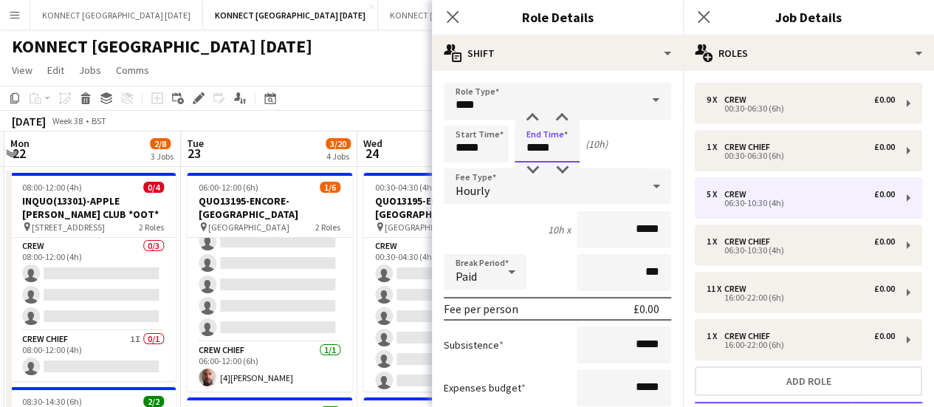
click at [557, 150] on input "*****" at bounding box center [547, 144] width 65 height 37
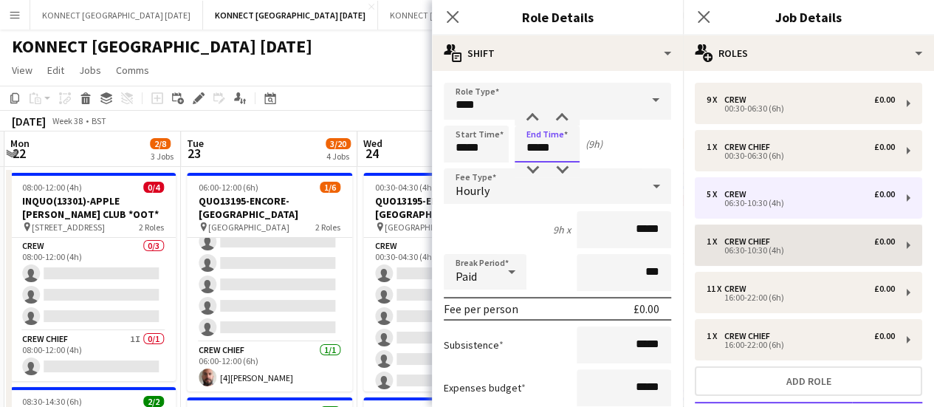
type input "*****"
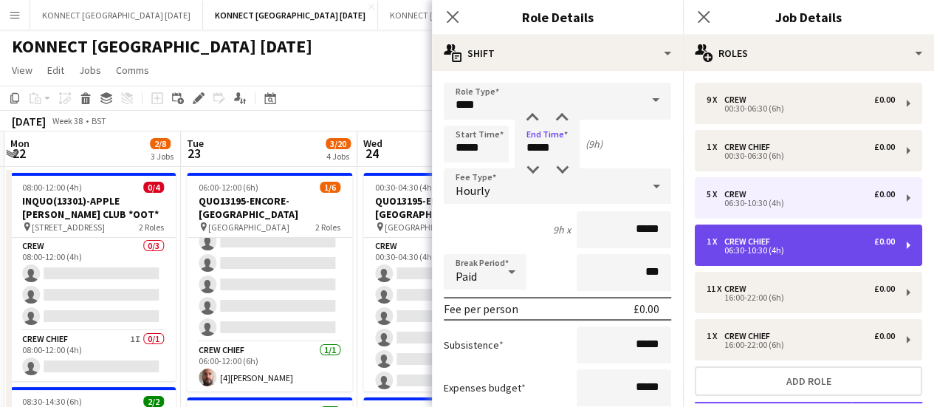
click at [819, 243] on div "1 x Crew Chief £0.00" at bounding box center [800, 241] width 188 height 10
type input "**********"
type input "*****"
type input "*"
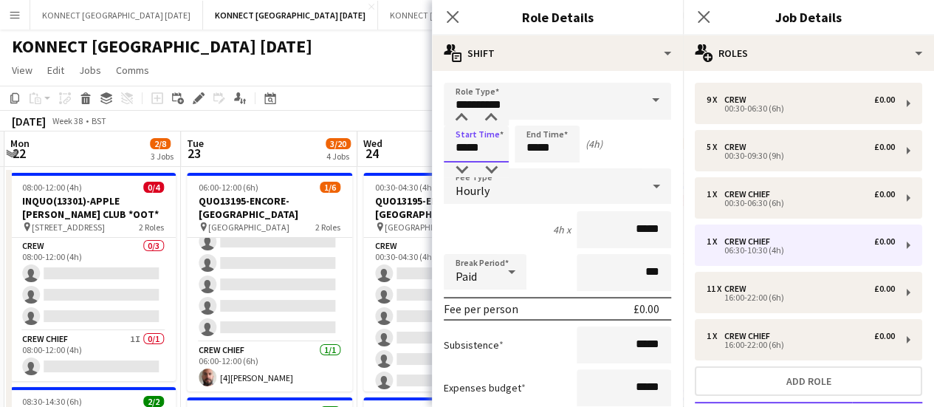
click at [483, 157] on input "*****" at bounding box center [476, 144] width 65 height 37
type input "*****"
click at [560, 142] on input "*****" at bounding box center [547, 144] width 65 height 37
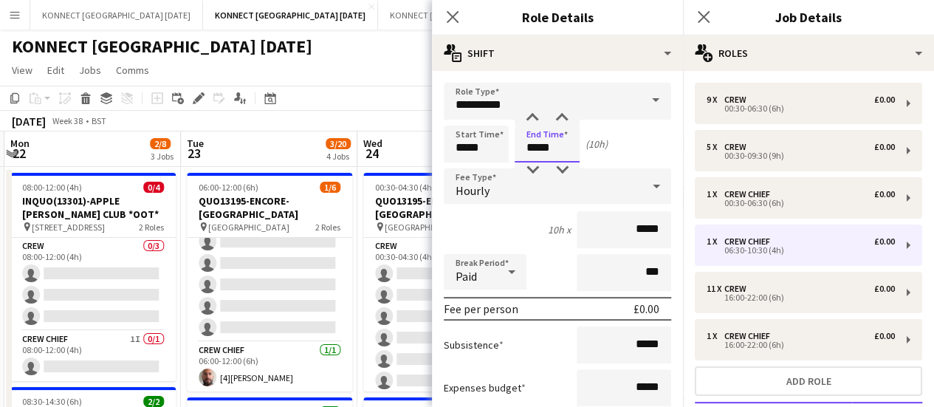
click at [560, 142] on input "*****" at bounding box center [547, 144] width 65 height 37
type input "*****"
click at [383, 79] on app-page-menu "View Day view expanded Day view collapsed Month view Date picker Jump to [DATE]…" at bounding box center [467, 72] width 934 height 28
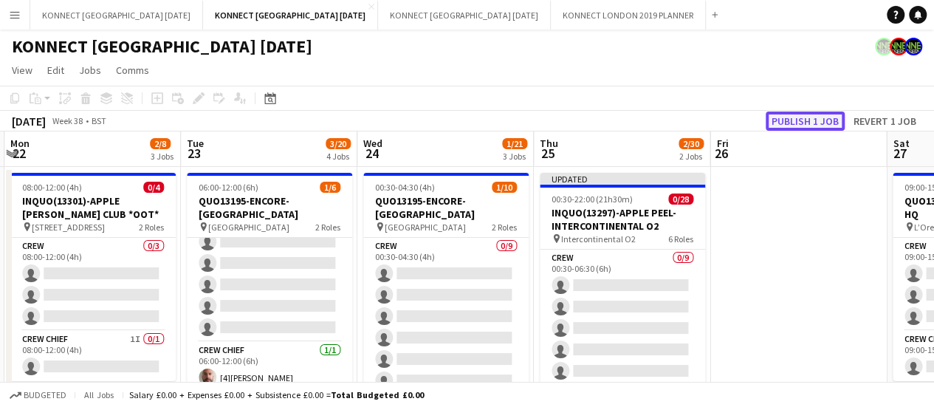
click at [818, 111] on button "Publish 1 job" at bounding box center [805, 120] width 79 height 19
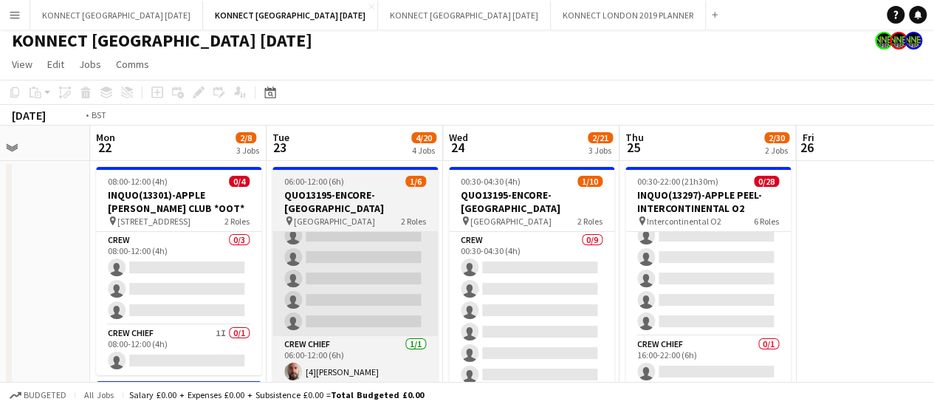
scroll to position [0, 371]
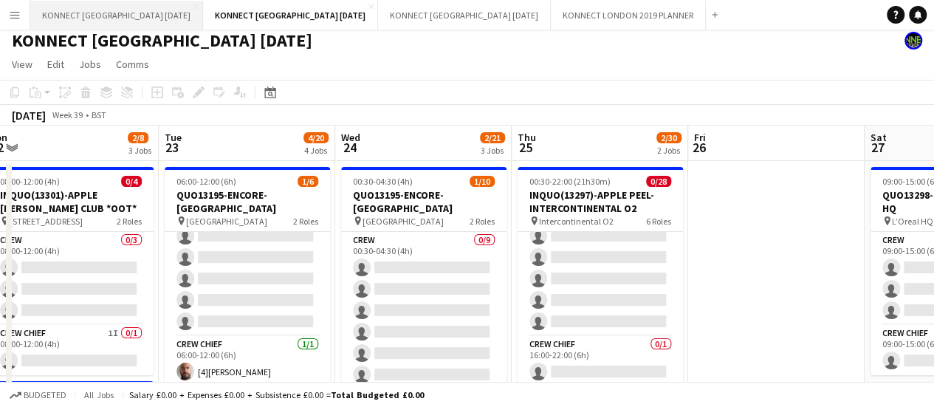
click at [83, 18] on button "KONNECT LONDON AUGUST 2025 Close" at bounding box center [116, 15] width 173 height 29
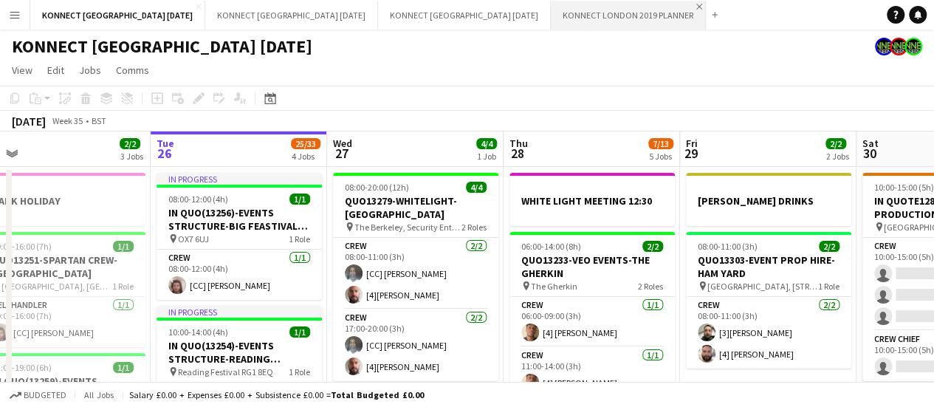
click at [696, 7] on app-icon "Close" at bounding box center [699, 7] width 6 height 6
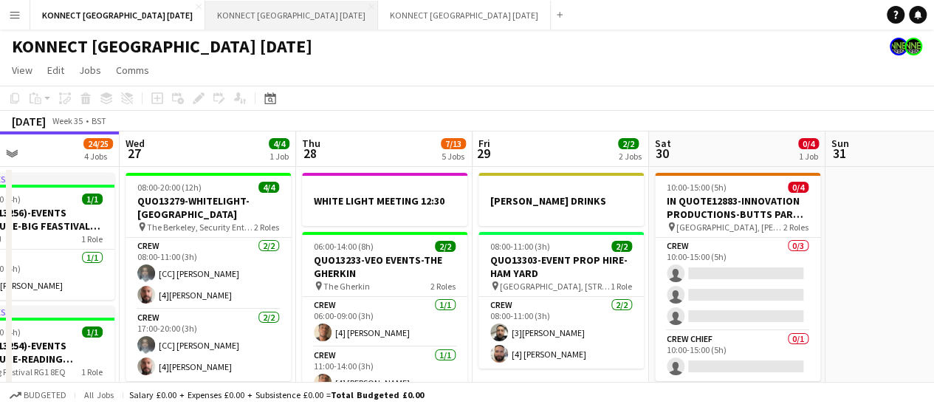
click at [256, 26] on button "KONNECT LONDON SEPTEMBER 2025 Close" at bounding box center [291, 15] width 173 height 29
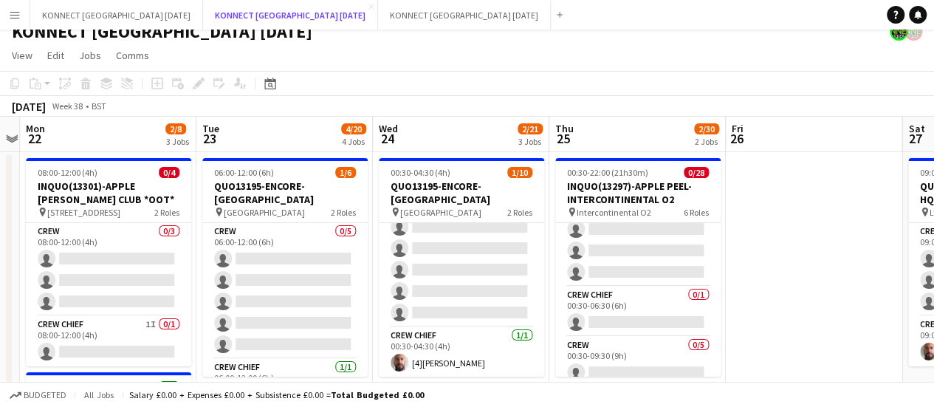
scroll to position [157, 0]
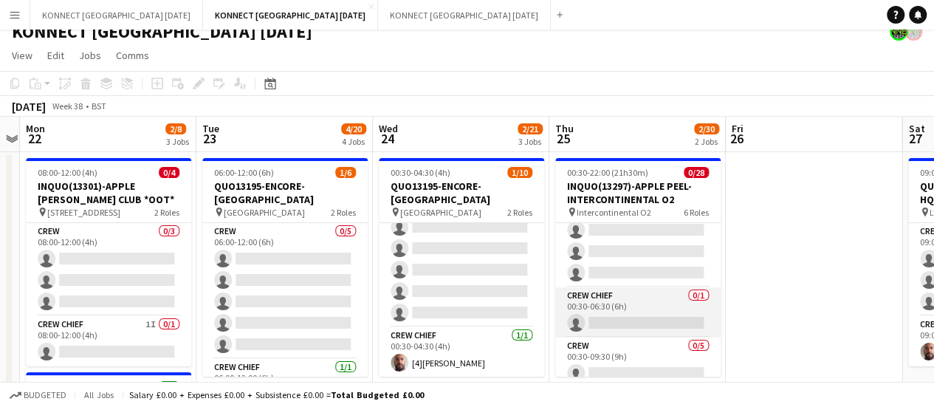
click at [633, 319] on app-card-role "Crew Chief 0/1 00:30-06:30 (6h) single-neutral-actions" at bounding box center [637, 312] width 165 height 50
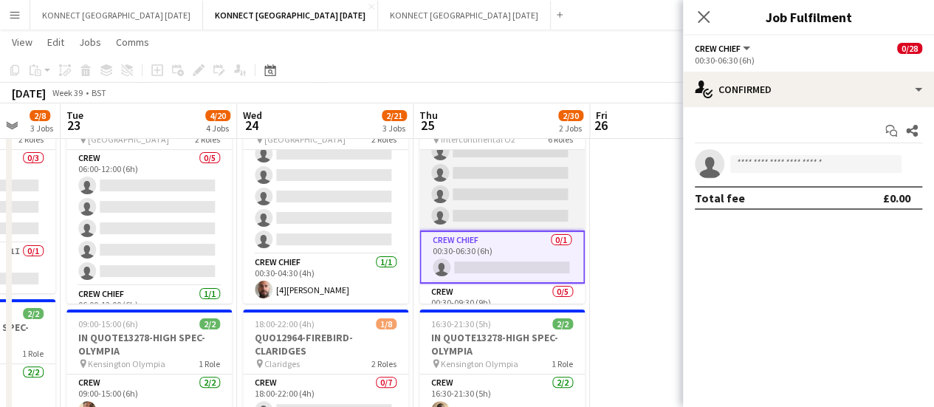
scroll to position [142, 0]
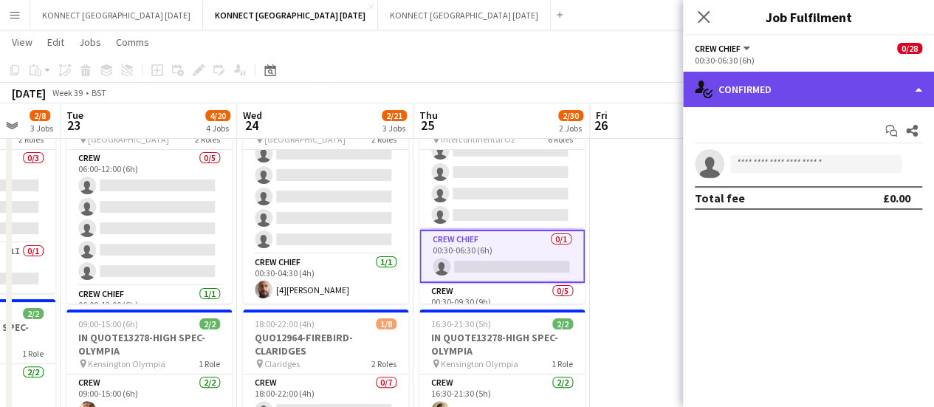
click at [761, 98] on div "single-neutral-actions-check-2 Confirmed" at bounding box center [808, 89] width 251 height 35
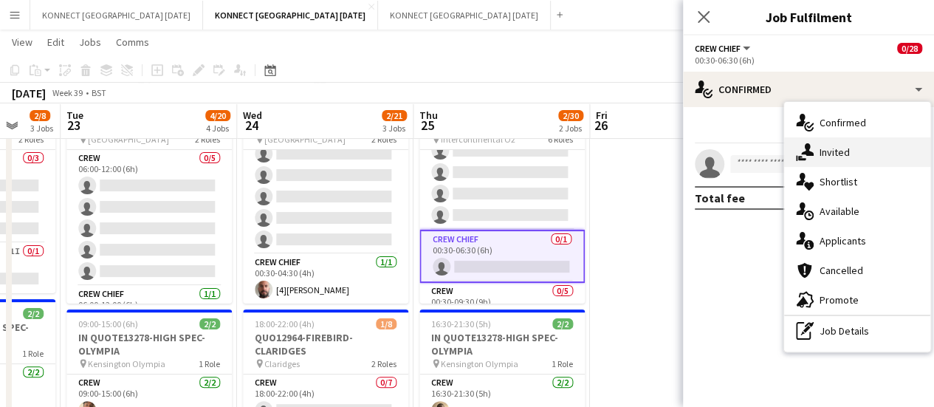
click at [816, 151] on div "single-neutral-actions-share-1 Invited" at bounding box center [857, 152] width 146 height 30
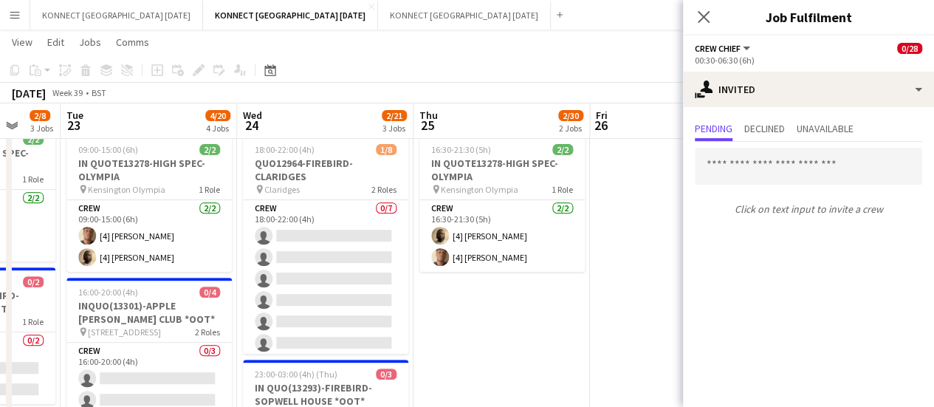
scroll to position [33, 0]
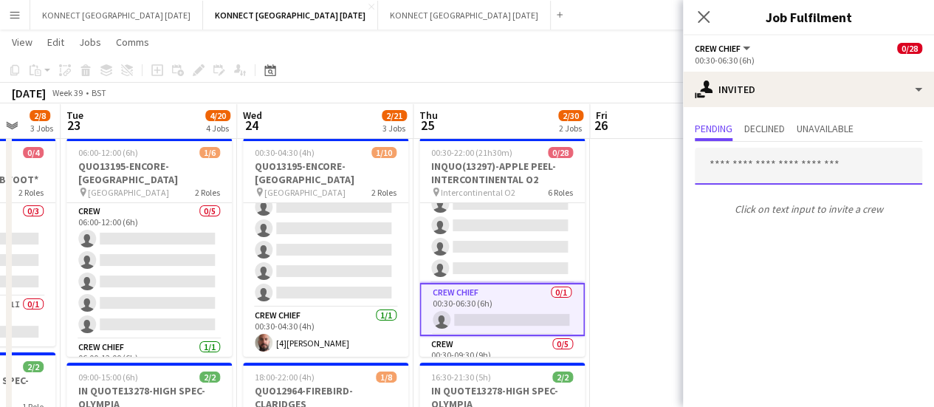
click at [755, 166] on input "text" at bounding box center [808, 166] width 227 height 37
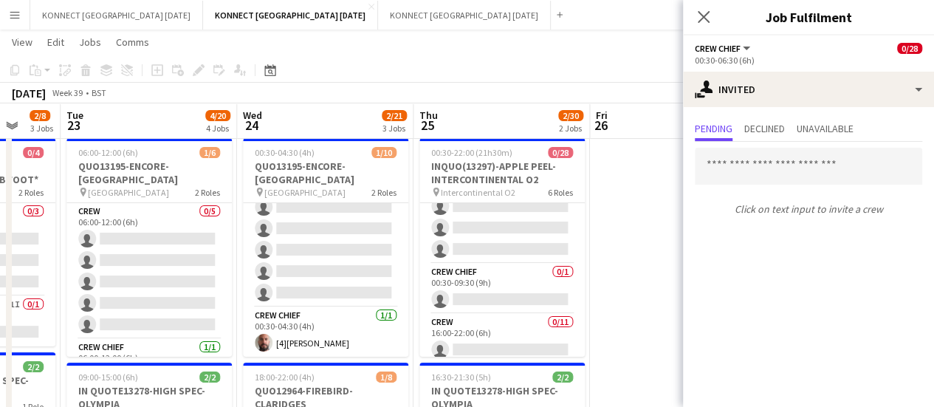
click at [500, 277] on app-card-role "Crew Chief 0/1 00:30-09:30 (9h) single-neutral-actions" at bounding box center [501, 289] width 165 height 50
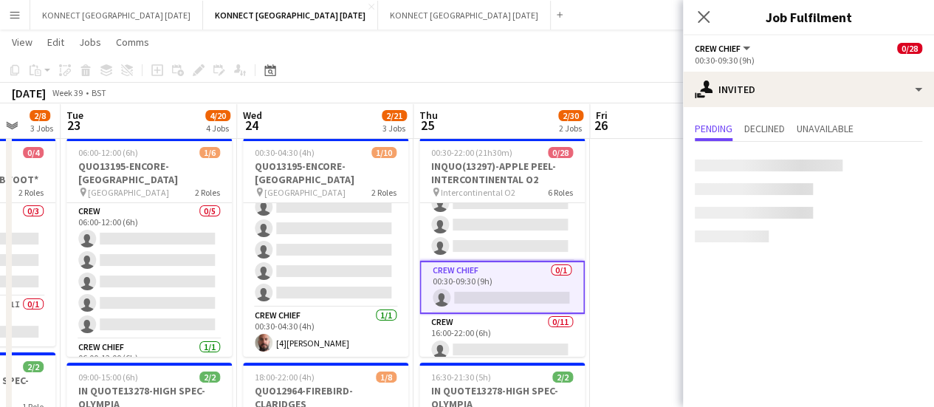
scroll to position [347, 0]
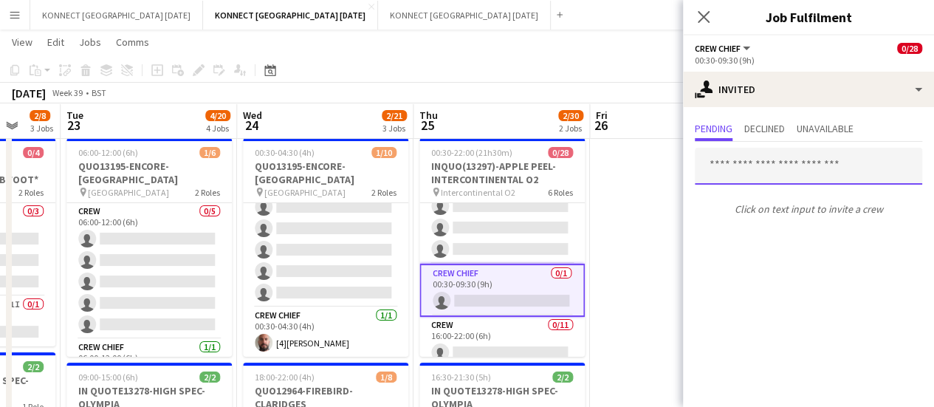
click at [725, 163] on input "text" at bounding box center [808, 166] width 227 height 37
type input "*"
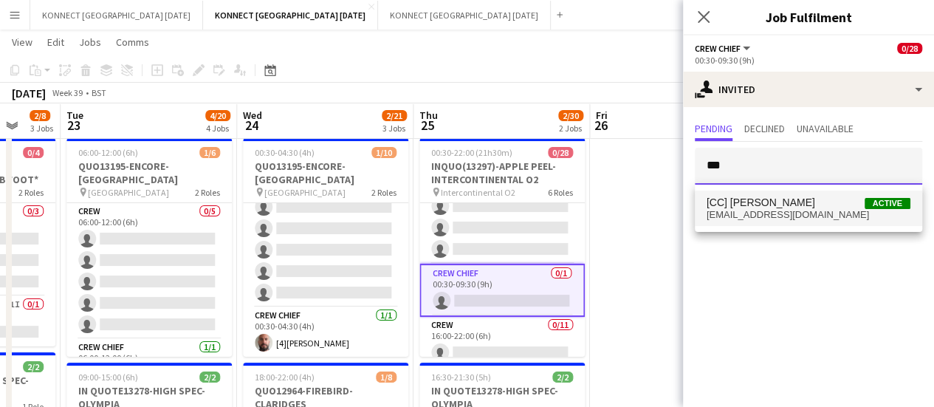
type input "***"
click at [781, 196] on span "[CC] [PERSON_NAME]" at bounding box center [760, 202] width 109 height 13
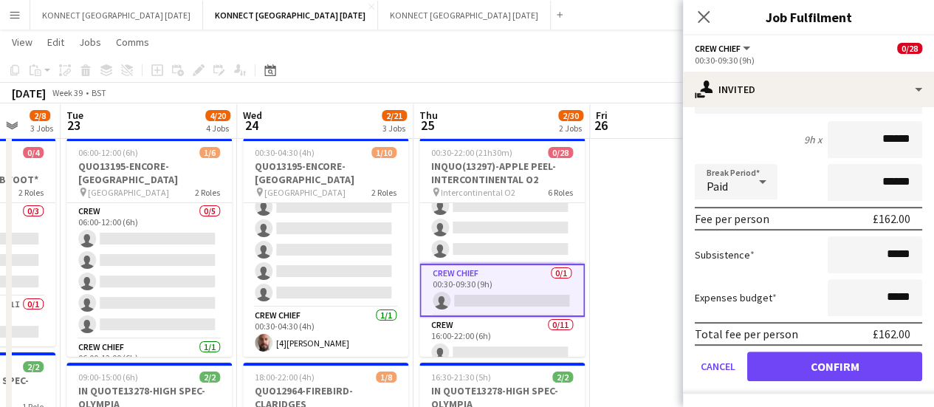
scroll to position [621, 0]
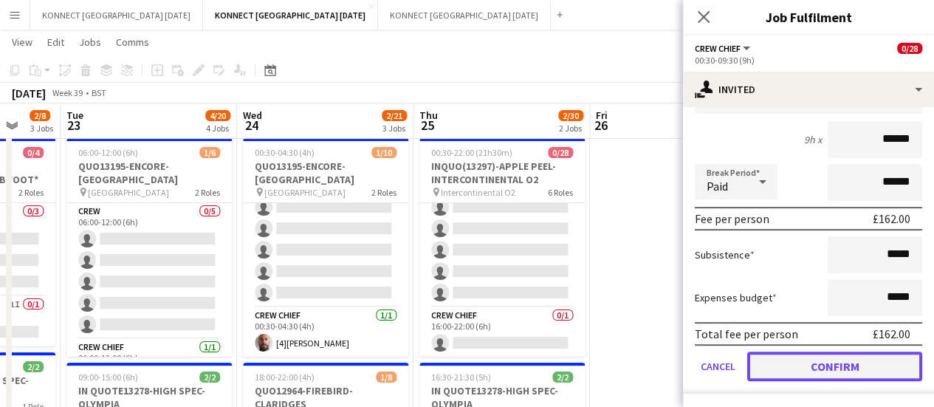
click at [819, 369] on button "Confirm" at bounding box center [834, 366] width 175 height 30
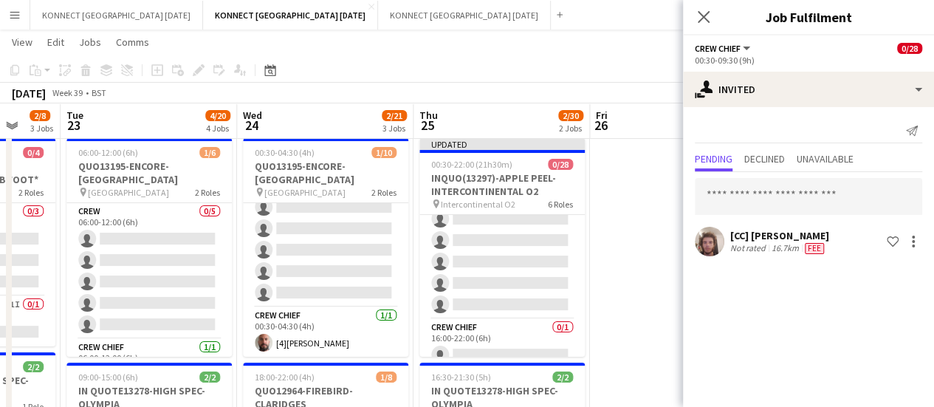
scroll to position [0, 0]
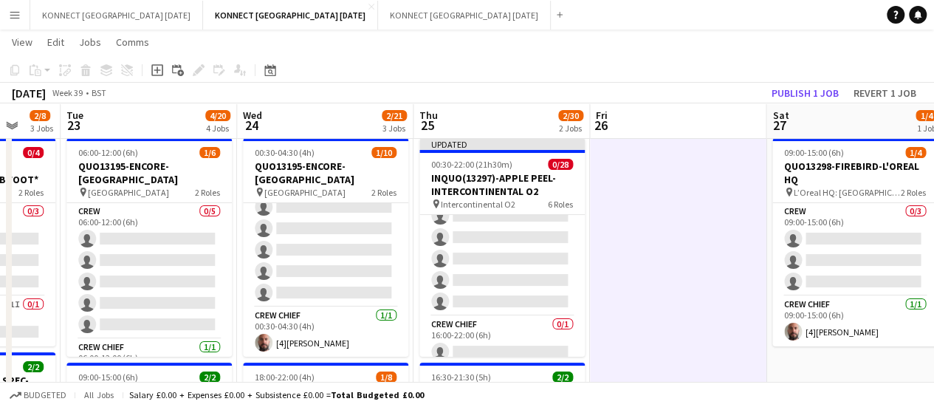
scroll to position [618, 0]
click at [787, 82] on app-toolbar "Copy Paste Paste Ctrl+V Paste with crew Ctrl+Shift+V Paste linked Job [GEOGRAPH…" at bounding box center [467, 70] width 934 height 25
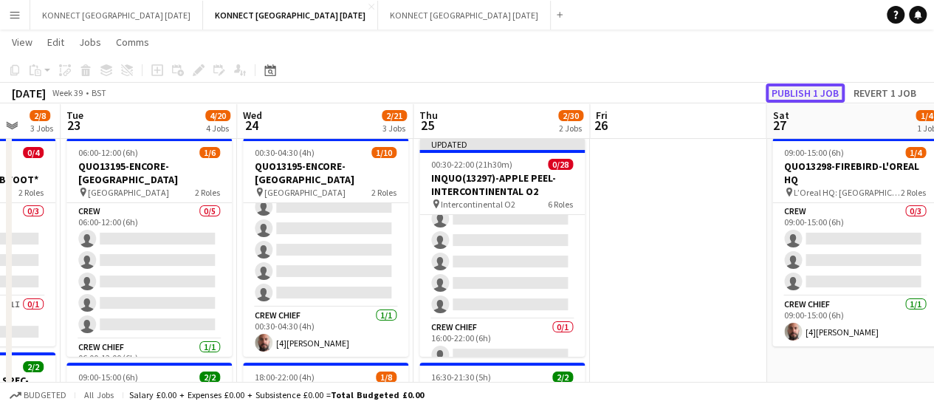
click at [828, 94] on button "Publish 1 job" at bounding box center [805, 92] width 79 height 19
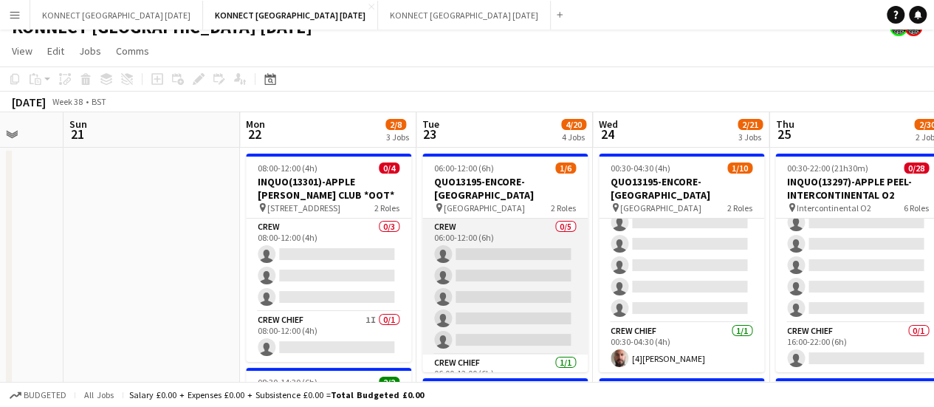
scroll to position [1, 0]
drag, startPoint x: 511, startPoint y: 297, endPoint x: 470, endPoint y: 305, distance: 42.1
click at [470, 305] on app-card-role "Crew 0/5 06:00-12:00 (6h) single-neutral-actions single-neutral-actions single-…" at bounding box center [504, 286] width 165 height 136
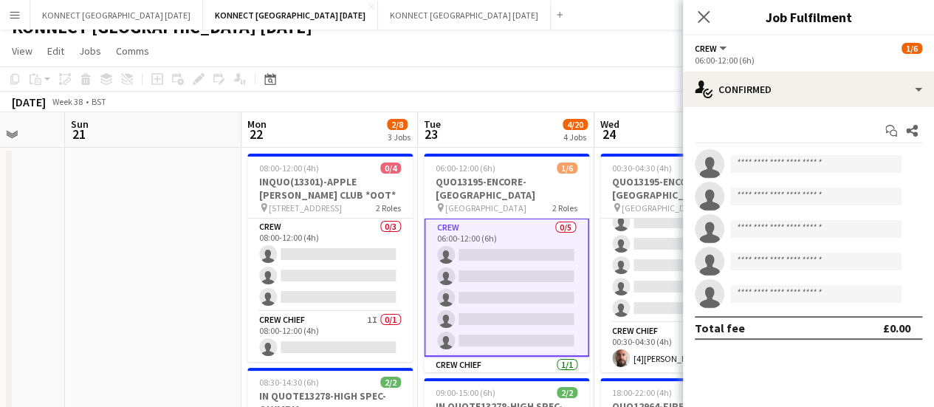
scroll to position [2, 0]
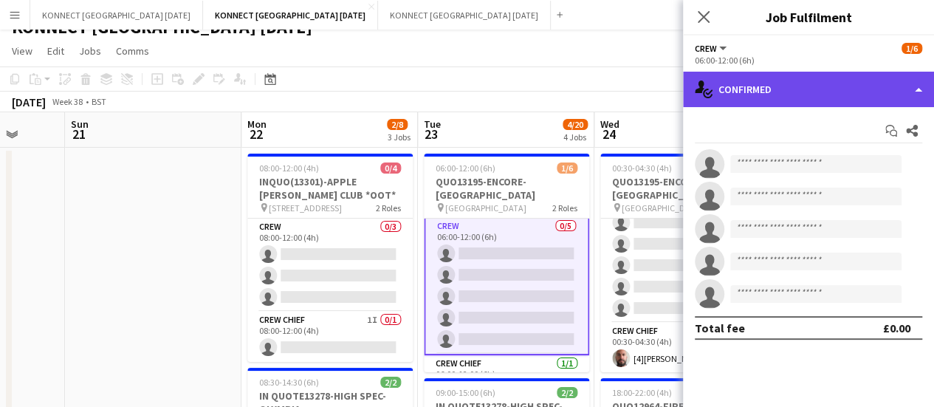
click at [772, 99] on div "single-neutral-actions-check-2 Confirmed" at bounding box center [808, 89] width 251 height 35
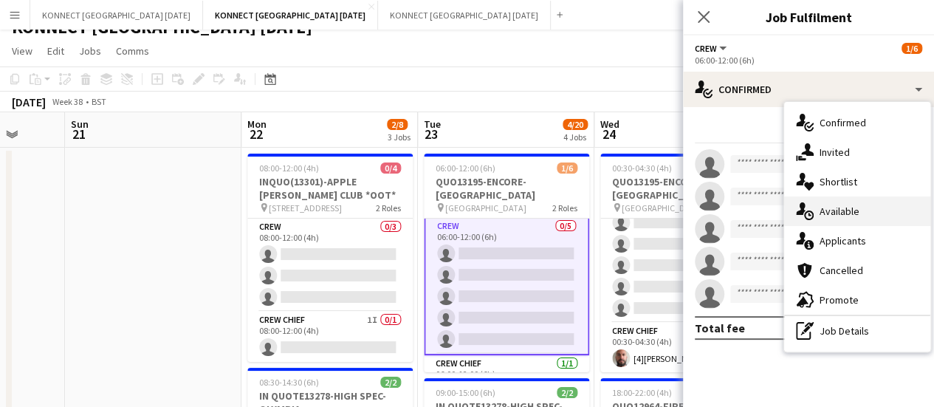
click at [859, 208] on div "single-neutral-actions-upload Available" at bounding box center [857, 211] width 146 height 30
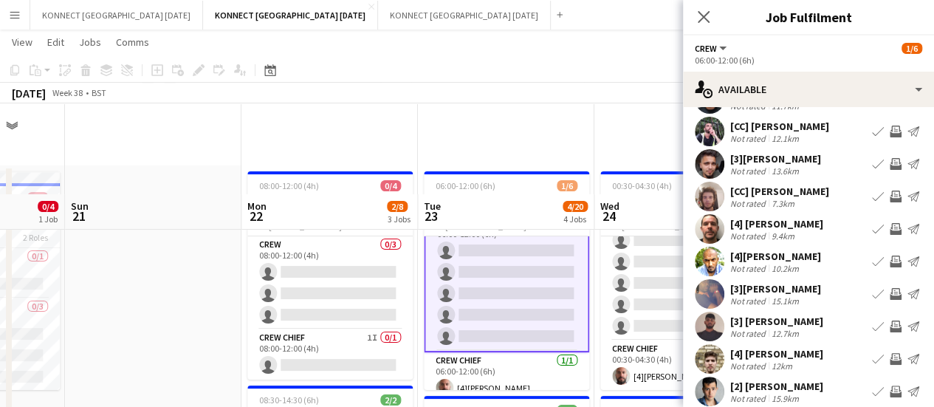
scroll to position [91, 0]
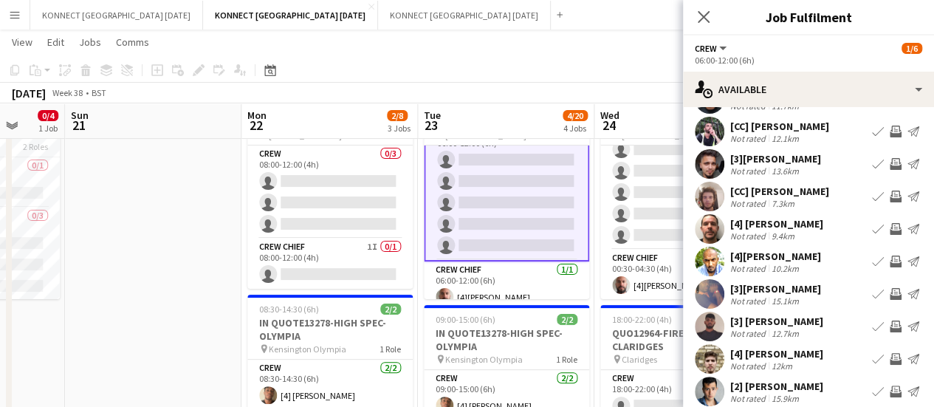
click at [890, 230] on app-icon "Invite crew" at bounding box center [896, 229] width 12 height 12
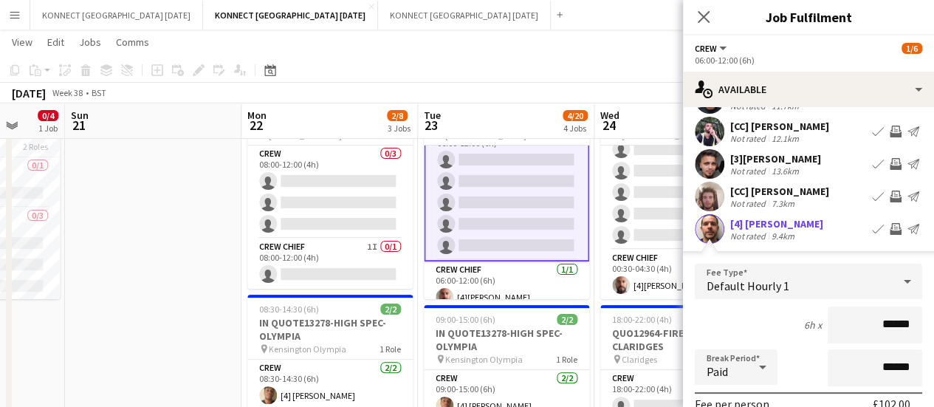
scroll to position [330, 0]
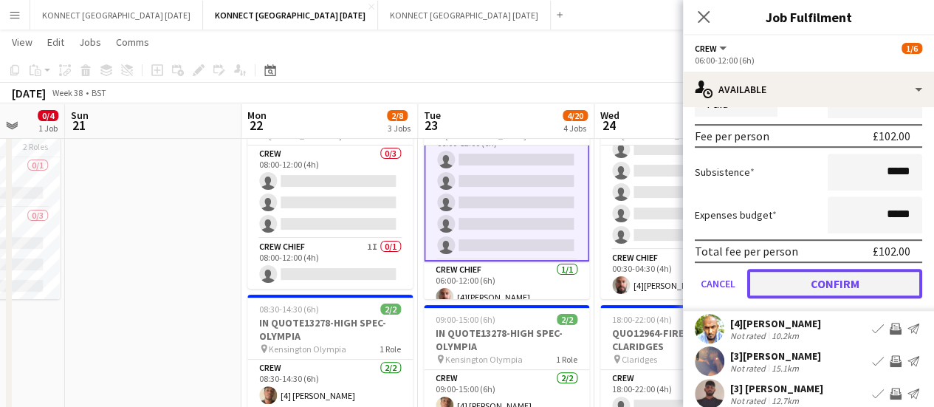
click at [802, 283] on button "Confirm" at bounding box center [834, 284] width 175 height 30
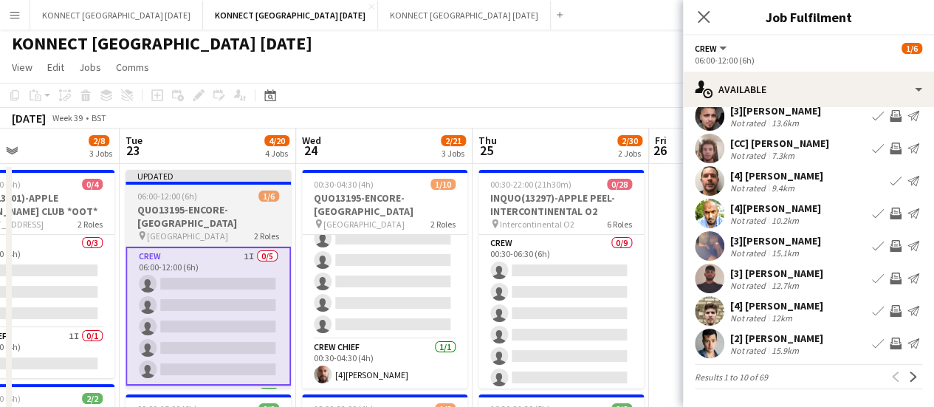
scroll to position [8, 0]
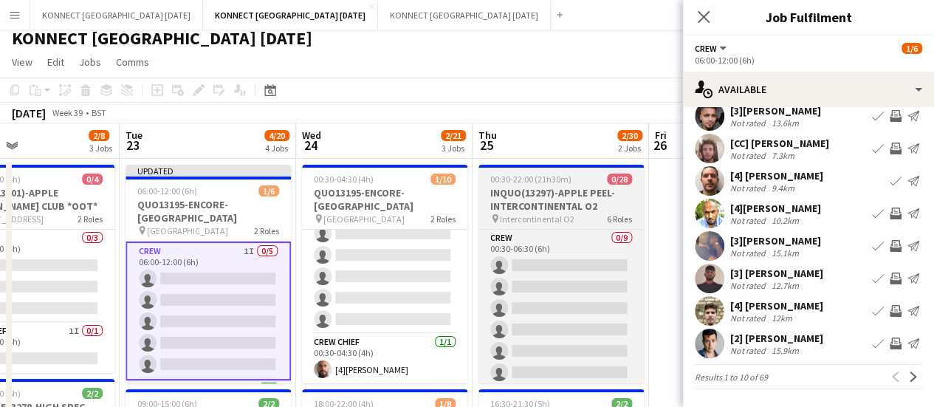
click at [424, 299] on app-card-role "Crew 0/9 00:30-04:30 (4h) single-neutral-actions single-neutral-actions single-…" at bounding box center [384, 222] width 165 height 221
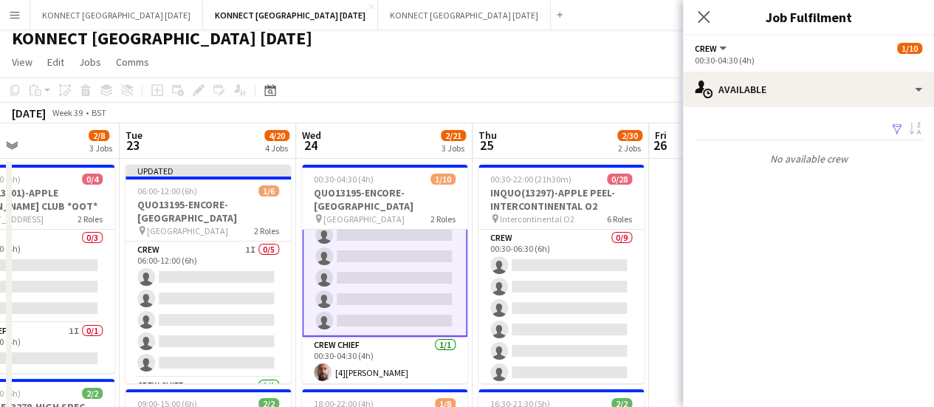
scroll to position [119, 0]
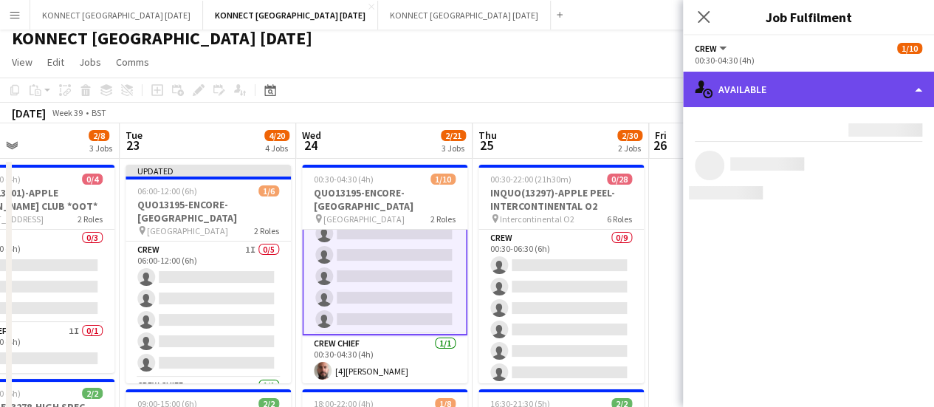
click at [732, 95] on div "single-neutral-actions-upload Available" at bounding box center [808, 89] width 251 height 35
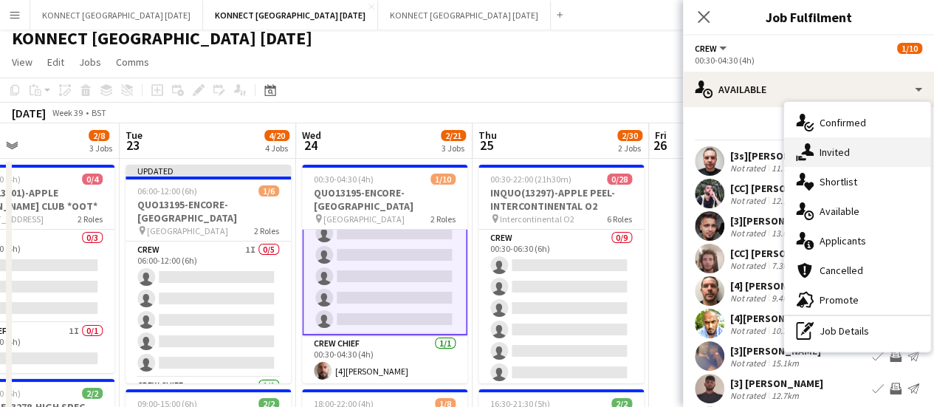
click at [818, 151] on div "single-neutral-actions-share-1 Invited" at bounding box center [857, 152] width 146 height 30
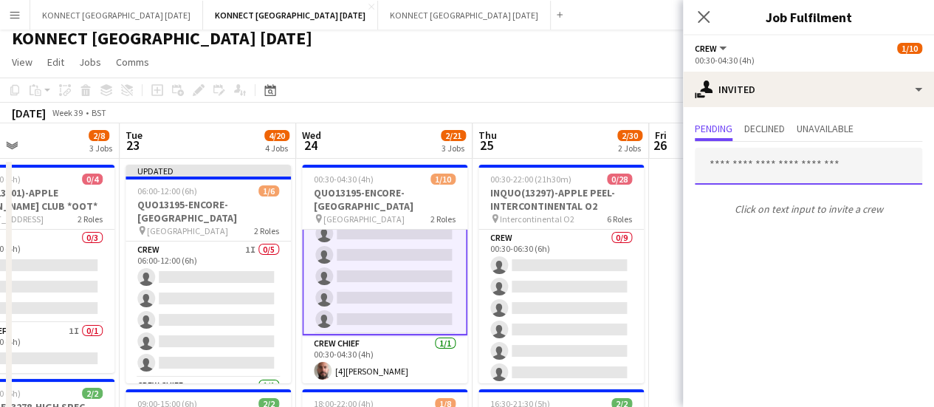
click at [732, 169] on input "text" at bounding box center [808, 166] width 227 height 37
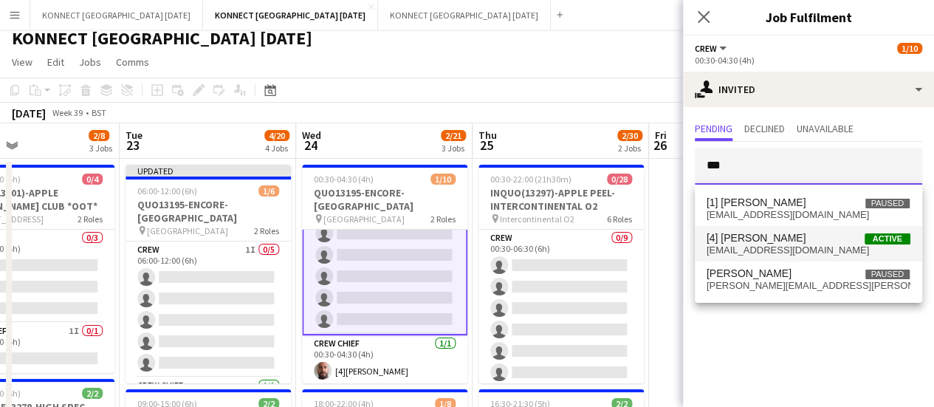
type input "***"
click at [797, 255] on mat-option "[4] Patrick Berryman Active patberryman@yahoo.com" at bounding box center [808, 243] width 227 height 35
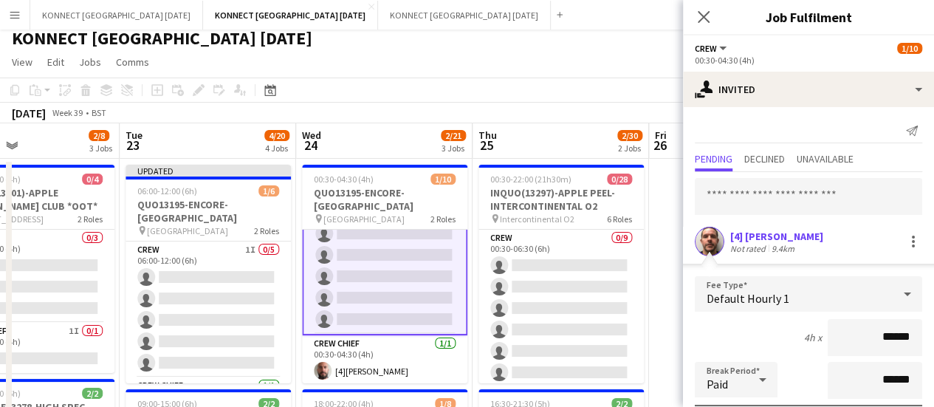
scroll to position [198, 0]
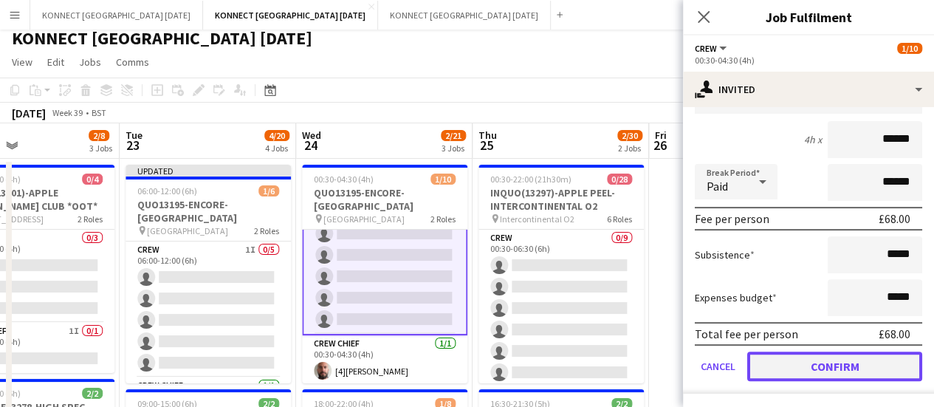
click at [777, 374] on button "Confirm" at bounding box center [834, 366] width 175 height 30
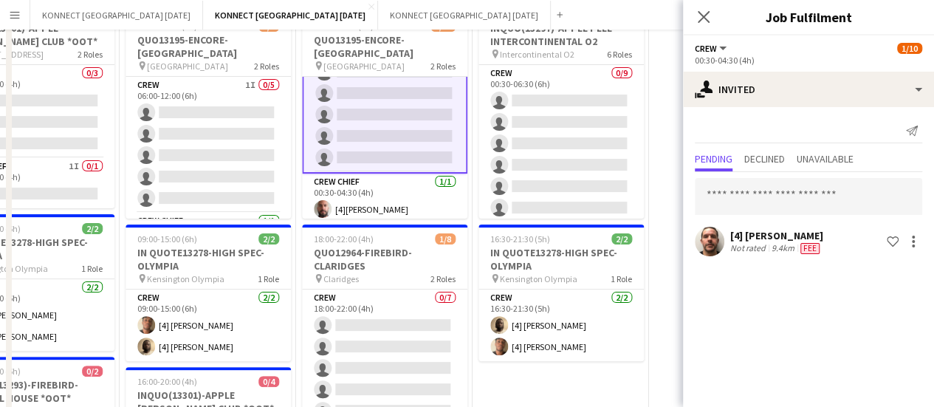
scroll to position [0, 0]
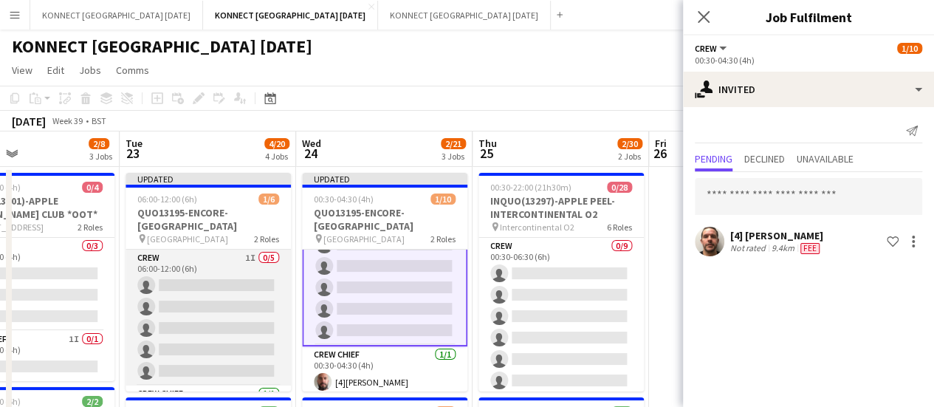
click at [185, 304] on app-card-role "Crew 1I 0/5 06:00-12:00 (6h) single-neutral-actions single-neutral-actions sing…" at bounding box center [208, 318] width 165 height 136
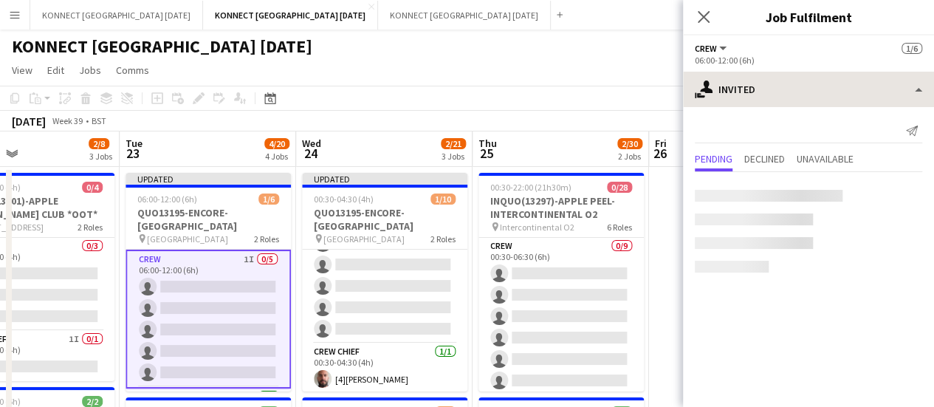
scroll to position [126, 0]
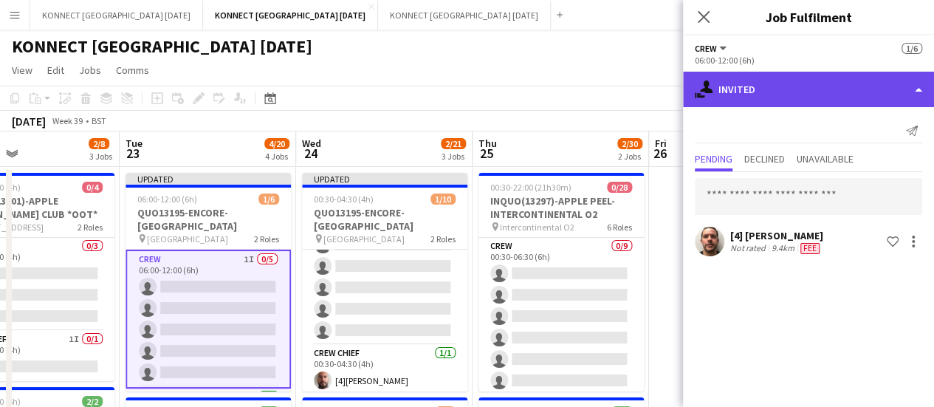
click at [808, 93] on div "single-neutral-actions-share-1 Invited" at bounding box center [808, 89] width 251 height 35
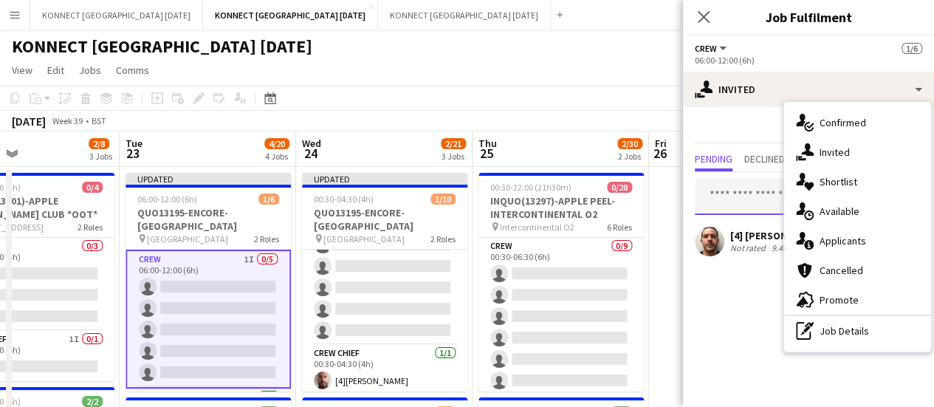
click at [738, 196] on input "text" at bounding box center [808, 196] width 227 height 37
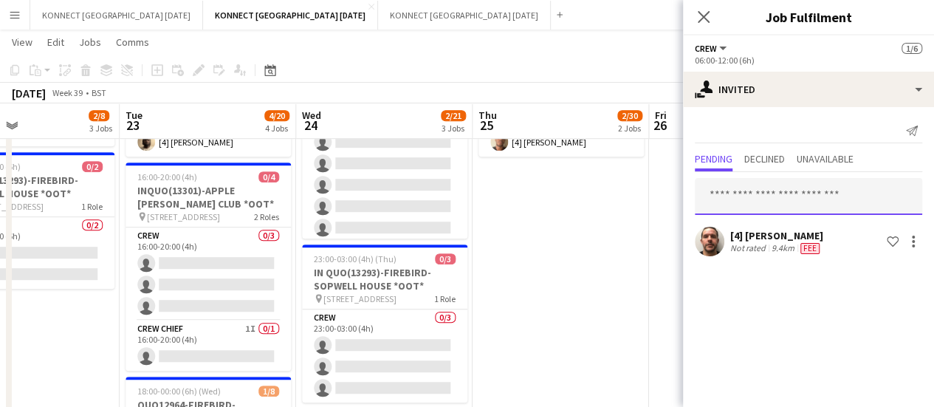
scroll to position [0, 0]
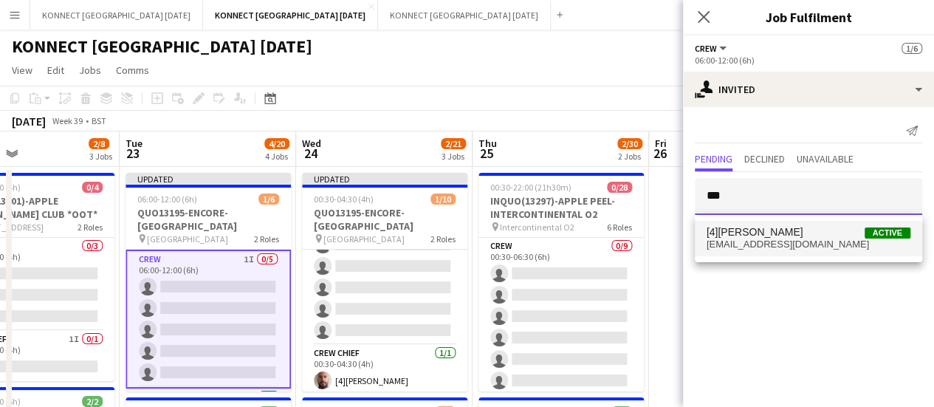
type input "***"
click at [759, 244] on span "lukeryder044@gmail.com" at bounding box center [808, 244] width 204 height 12
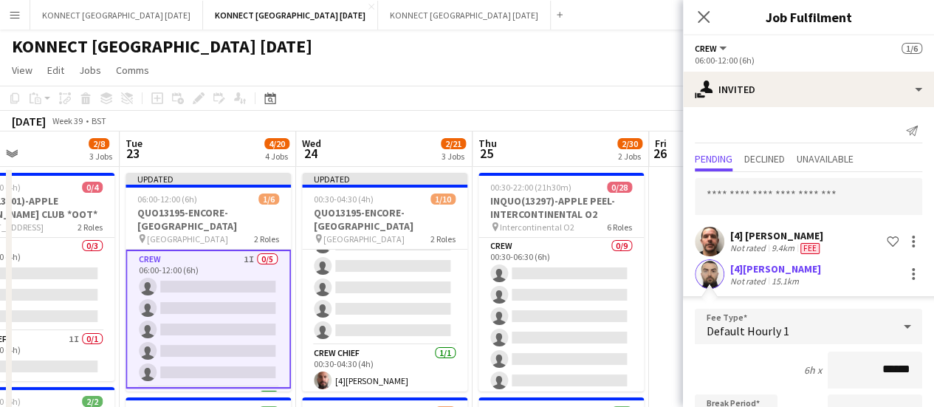
scroll to position [230, 0]
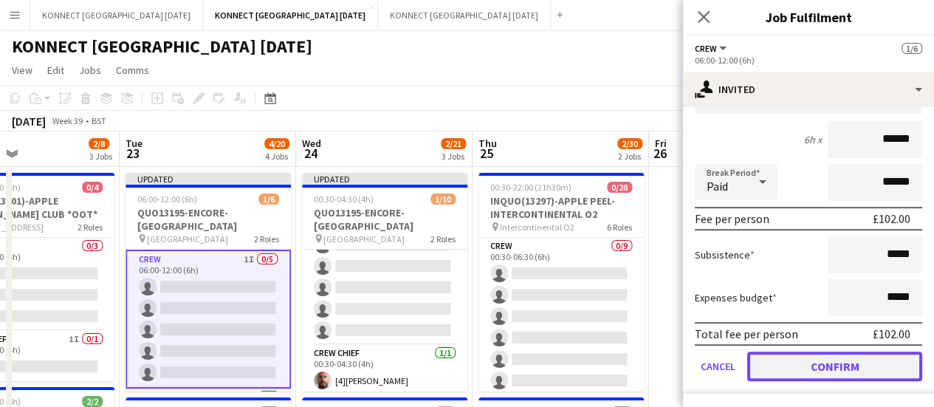
click at [784, 374] on button "Confirm" at bounding box center [834, 366] width 175 height 30
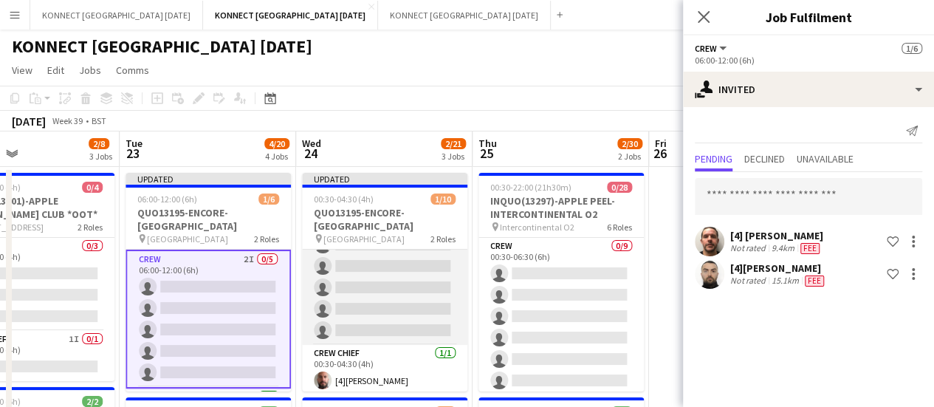
click at [401, 280] on app-card-role "Crew 1I 0/9 00:30-04:30 (4h) single-neutral-actions single-neutral-actions sing…" at bounding box center [384, 233] width 165 height 221
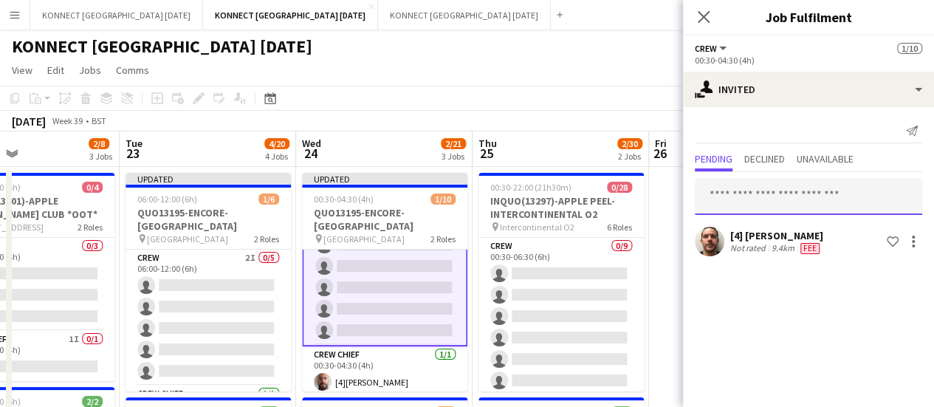
click at [794, 199] on input "text" at bounding box center [808, 196] width 227 height 37
type input "***"
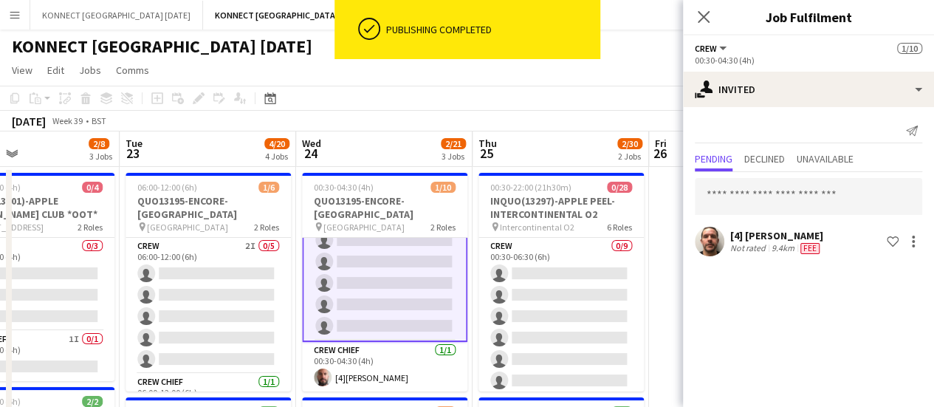
click at [754, 231] on div "[4] [PERSON_NAME]" at bounding box center [776, 235] width 93 height 13
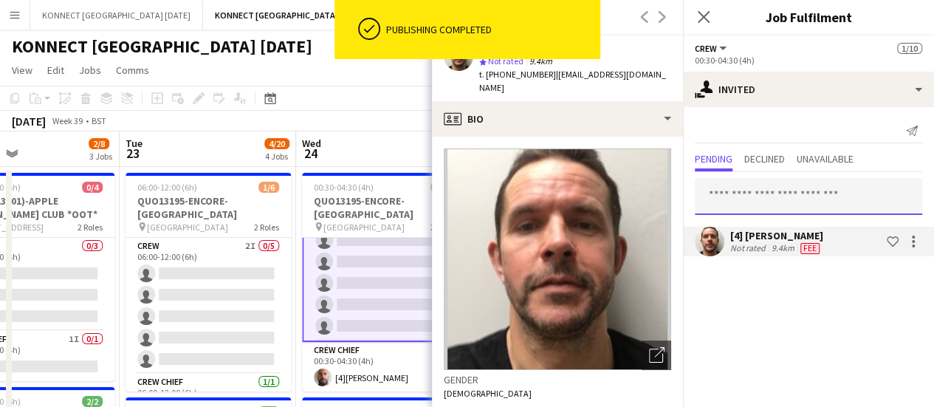
click at [741, 192] on input "text" at bounding box center [808, 196] width 227 height 37
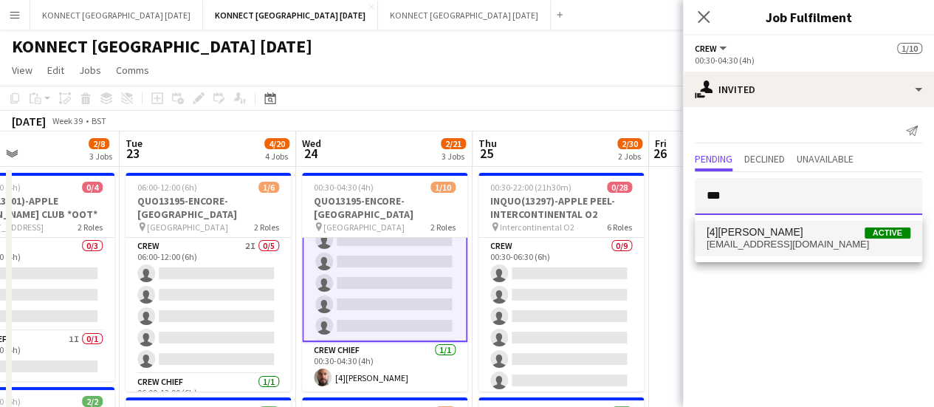
type input "***"
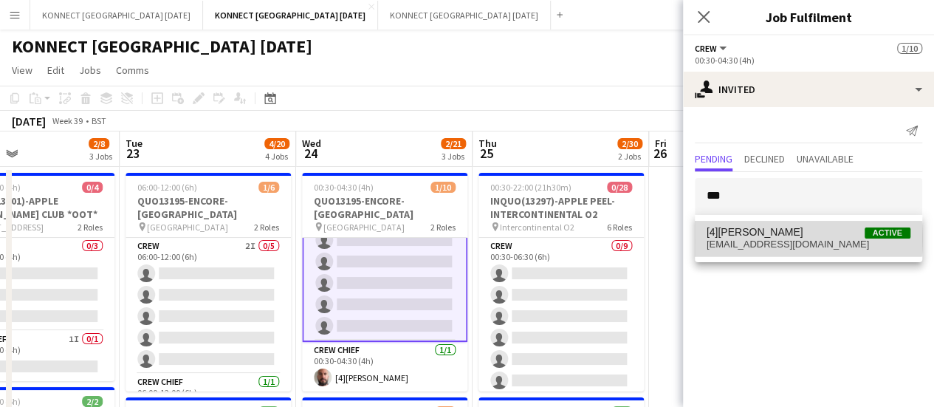
click at [765, 238] on span "lukeryder044@gmail.com" at bounding box center [808, 244] width 204 height 12
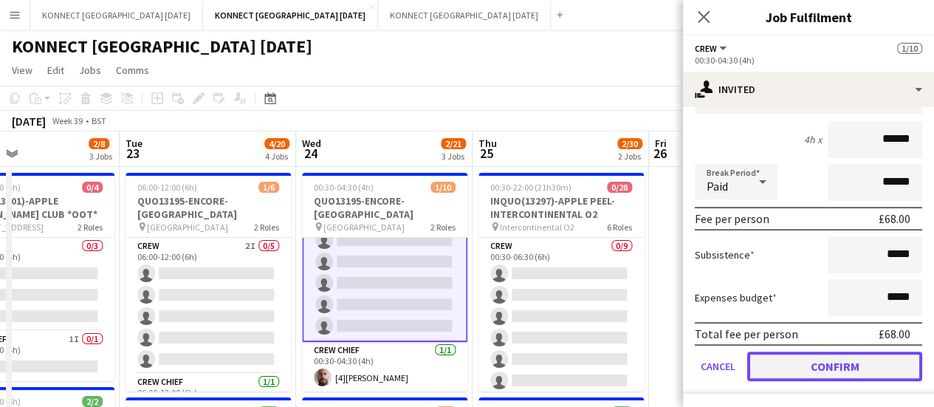
click at [779, 362] on button "Confirm" at bounding box center [834, 366] width 175 height 30
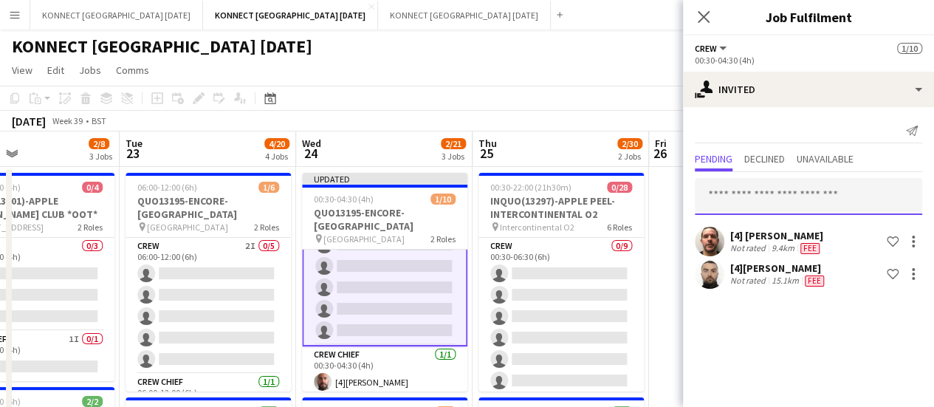
click at [804, 199] on input "text" at bounding box center [808, 196] width 227 height 37
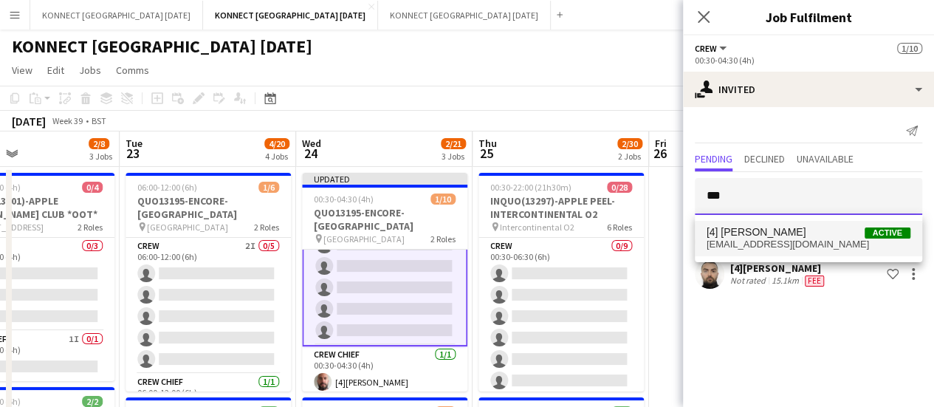
type input "***"
click at [761, 228] on span "[4] [PERSON_NAME]" at bounding box center [756, 232] width 100 height 13
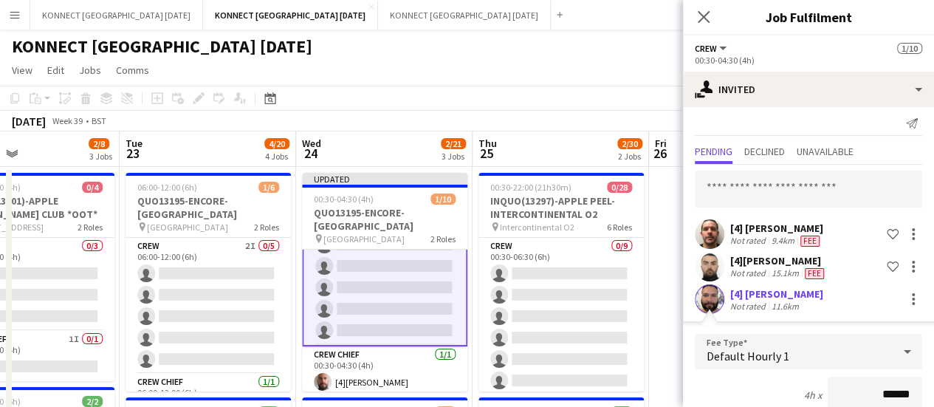
scroll to position [263, 0]
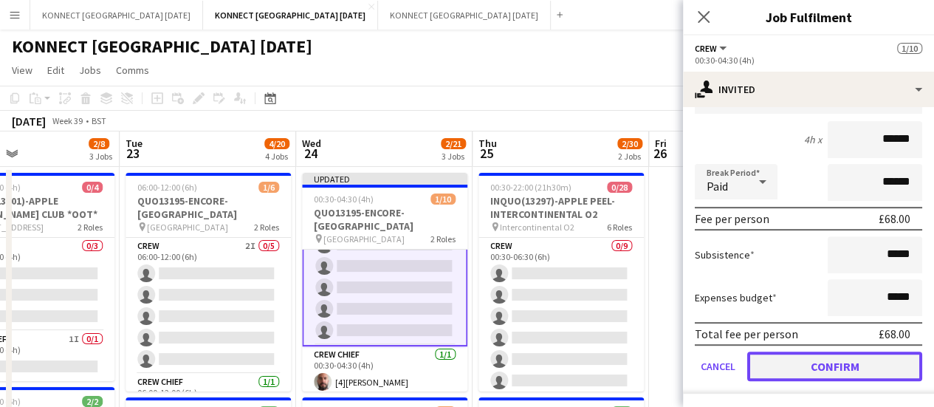
click at [782, 361] on button "Confirm" at bounding box center [834, 366] width 175 height 30
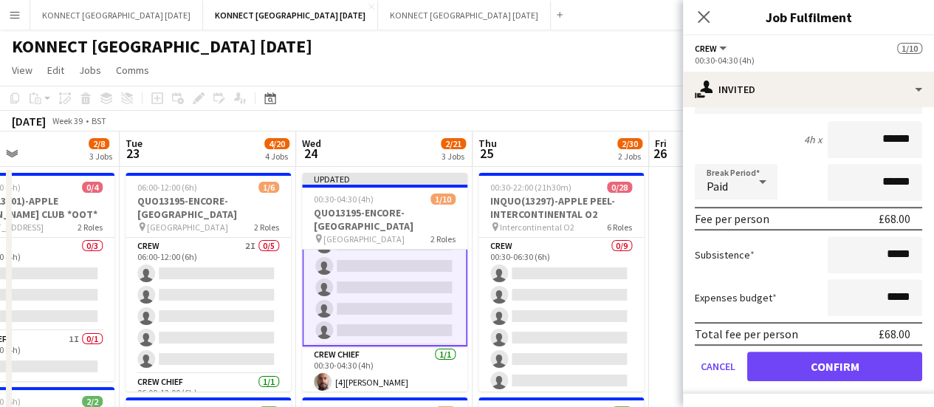
click at [220, 317] on app-card-role "Crew 2I 0/5 06:00-12:00 (6h) single-neutral-actions single-neutral-actions sing…" at bounding box center [208, 306] width 165 height 136
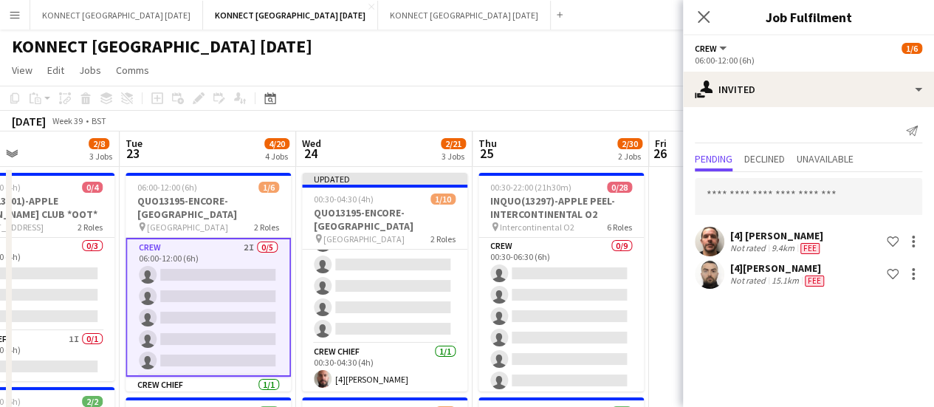
scroll to position [126, 0]
click at [731, 190] on input "text" at bounding box center [808, 196] width 227 height 37
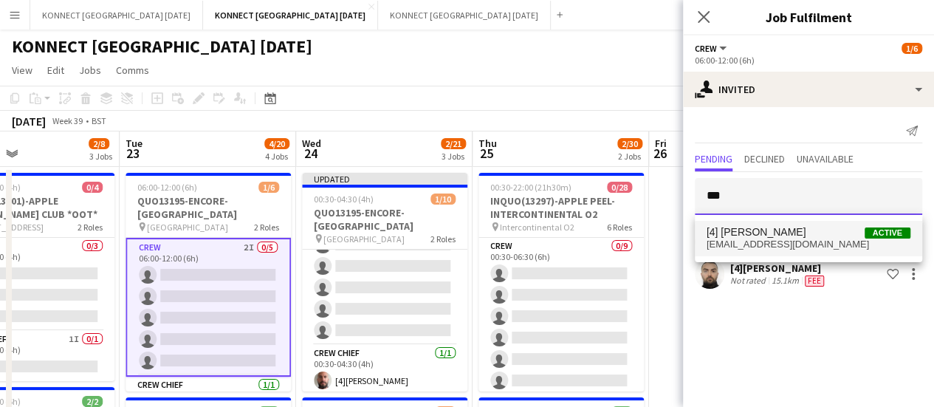
type input "***"
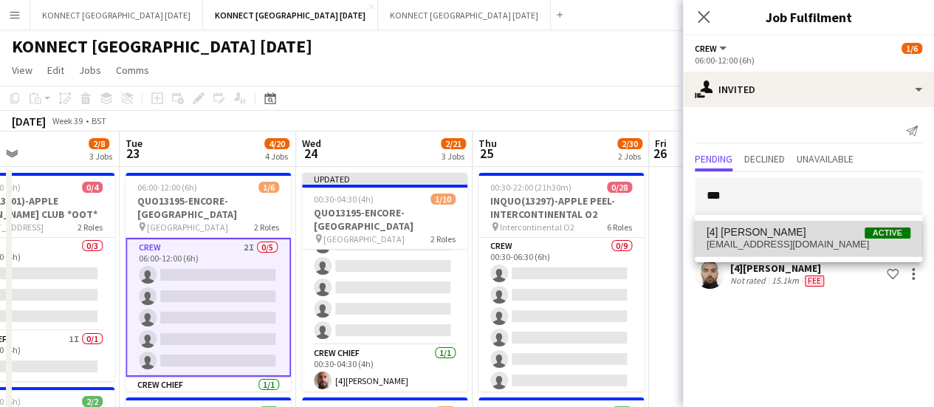
click at [798, 244] on span "rodrigoluzp@gmail.com" at bounding box center [808, 244] width 204 height 12
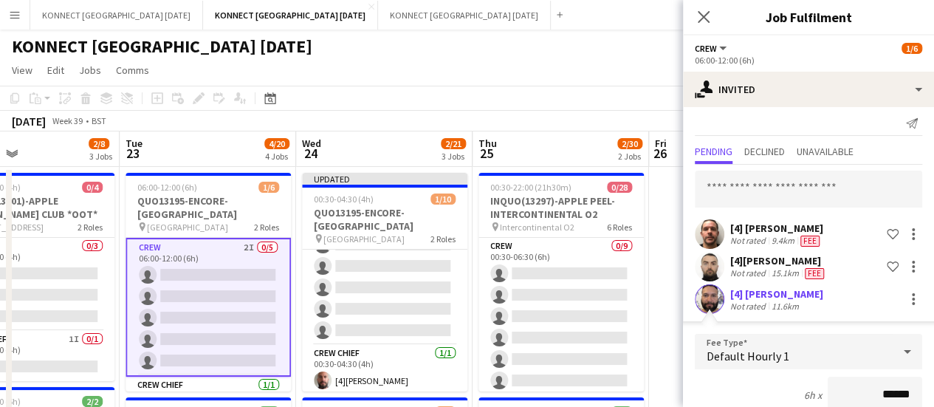
scroll to position [263, 0]
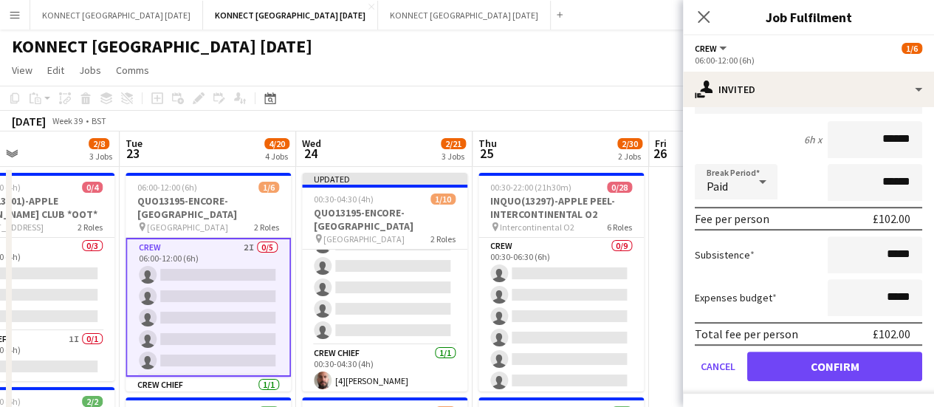
click at [772, 384] on form "Fee Type Default Hourly 1 6h x ****** Break Period Paid ****** Fee per person £…" at bounding box center [808, 235] width 251 height 315
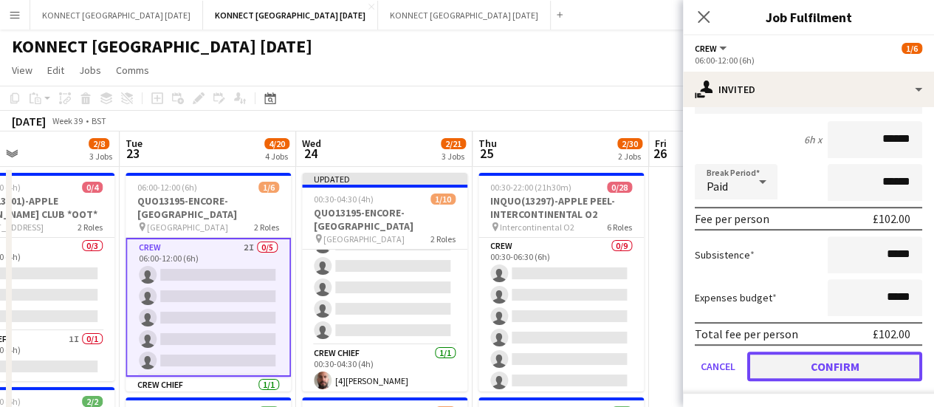
click at [766, 362] on button "Confirm" at bounding box center [834, 366] width 175 height 30
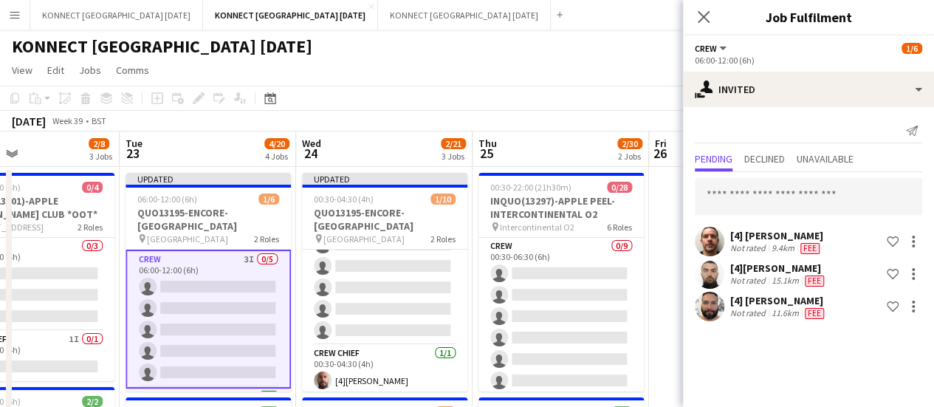
scroll to position [0, 0]
click at [704, 196] on input "text" at bounding box center [808, 196] width 227 height 37
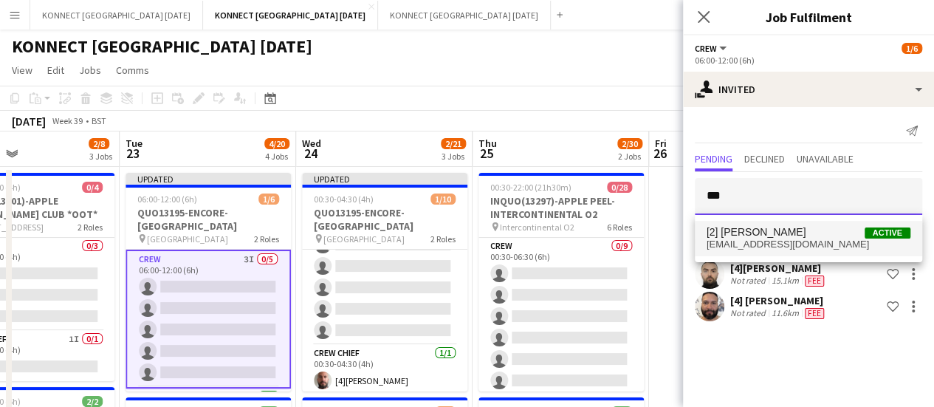
type input "***"
click at [772, 238] on span "[2] [PERSON_NAME]" at bounding box center [756, 232] width 100 height 13
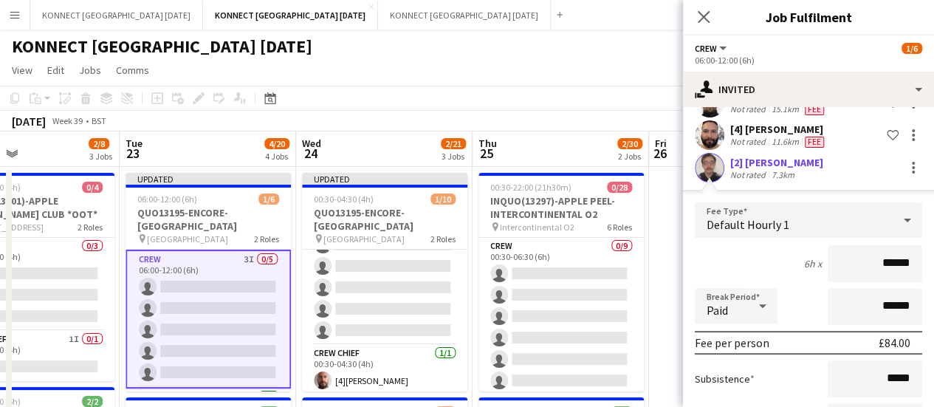
scroll to position [295, 0]
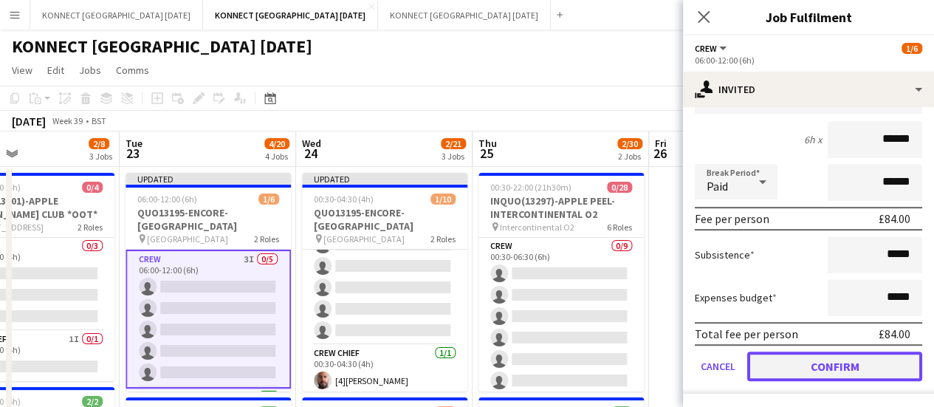
click at [801, 367] on button "Confirm" at bounding box center [834, 366] width 175 height 30
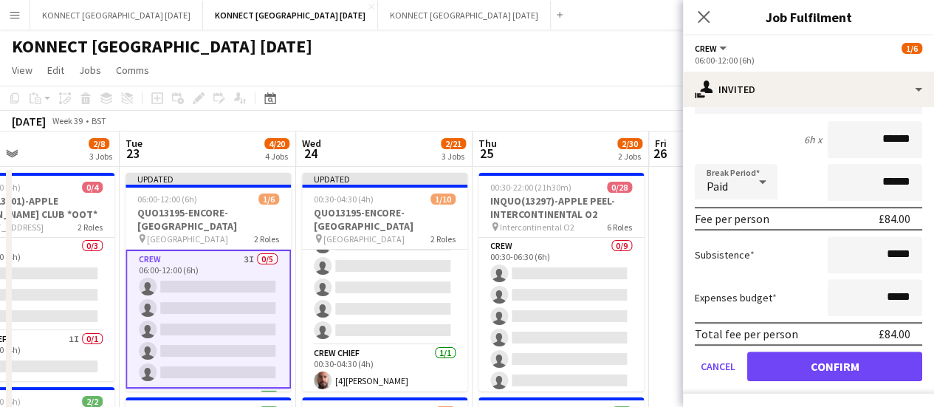
scroll to position [0, 0]
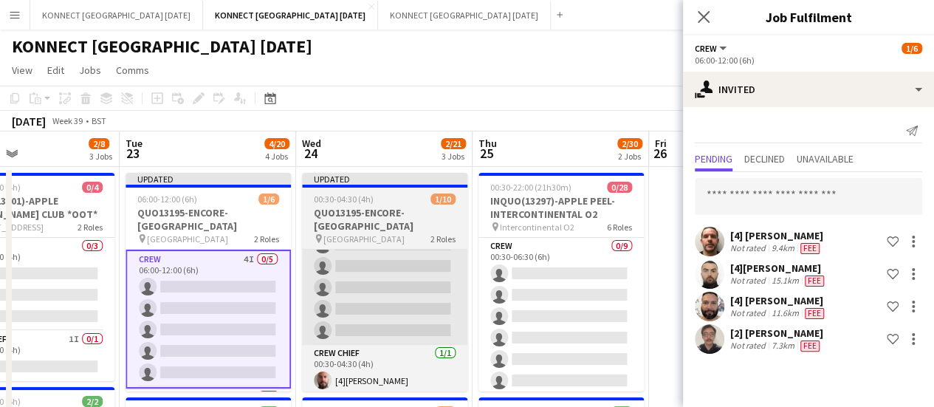
click at [371, 275] on app-card-role "Crew 3I 0/9 00:30-04:30 (4h) single-neutral-actions single-neutral-actions sing…" at bounding box center [384, 233] width 165 height 221
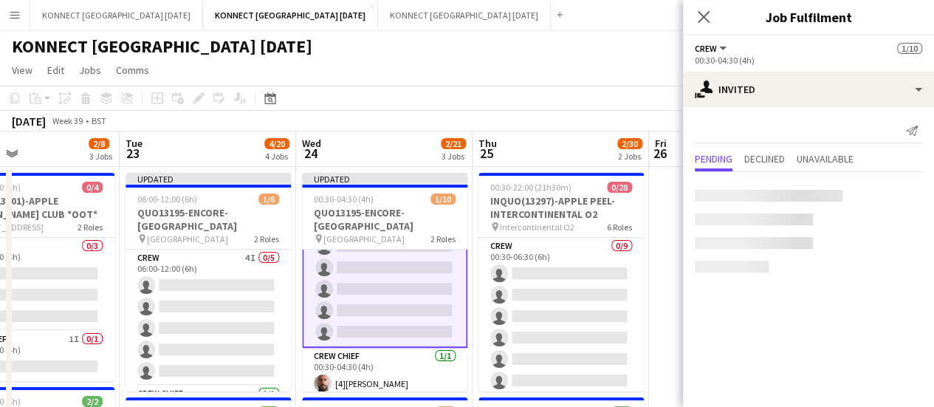
scroll to position [128, 0]
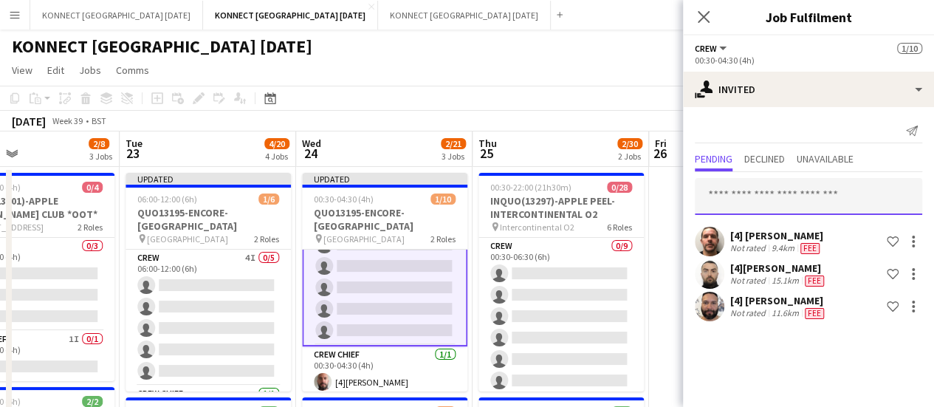
click at [754, 194] on input "text" at bounding box center [808, 196] width 227 height 37
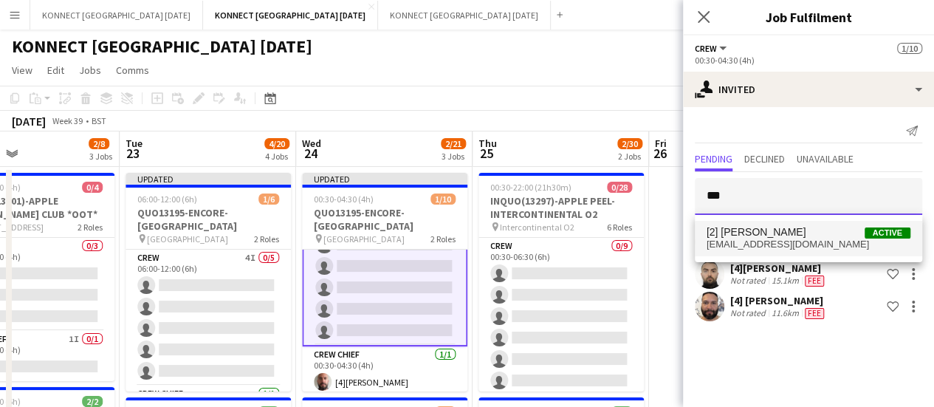
type input "***"
click at [787, 238] on span "[2] Nikolas Saylor Active" at bounding box center [808, 232] width 204 height 13
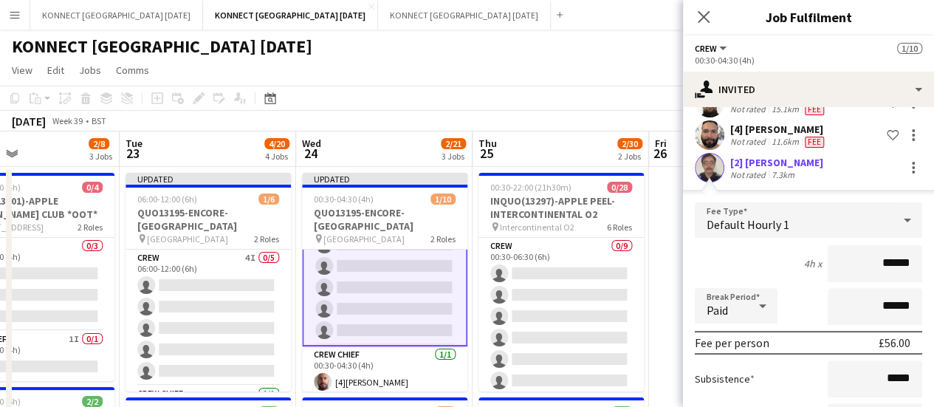
scroll to position [295, 0]
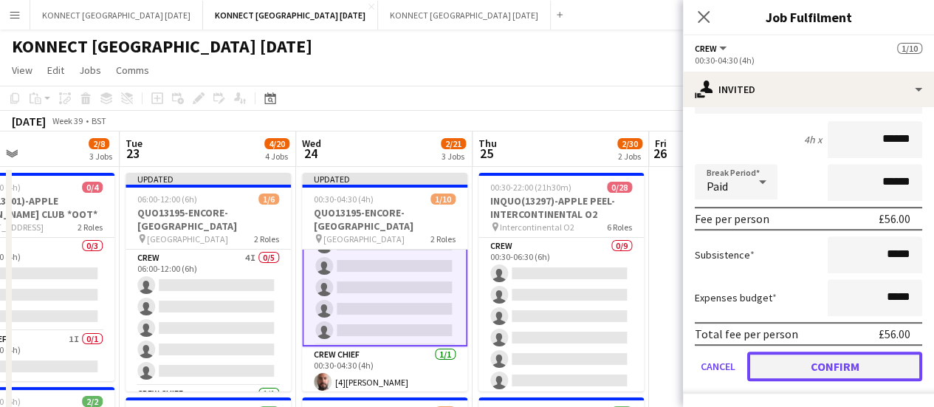
click at [800, 367] on button "Confirm" at bounding box center [834, 366] width 175 height 30
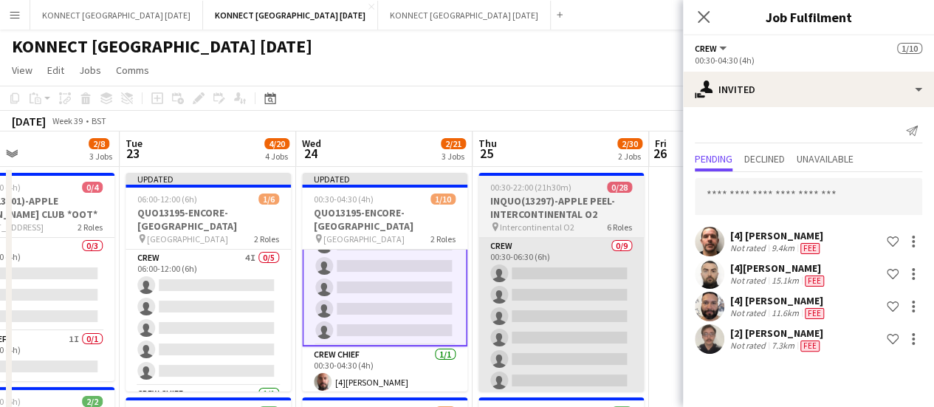
scroll to position [0, 0]
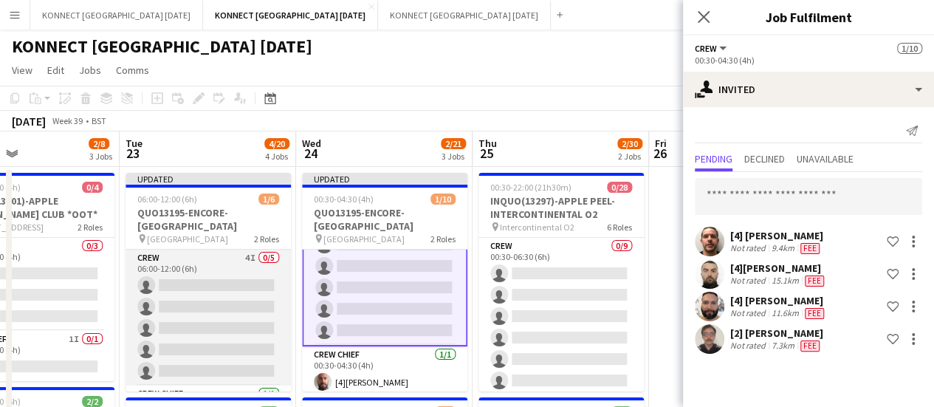
click at [267, 326] on app-card-role "Crew 4I 0/5 06:00-12:00 (6h) single-neutral-actions single-neutral-actions sing…" at bounding box center [208, 318] width 165 height 136
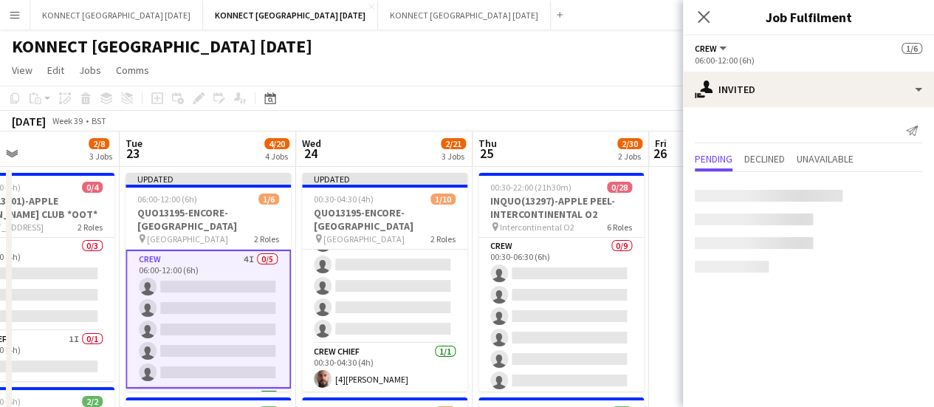
scroll to position [126, 0]
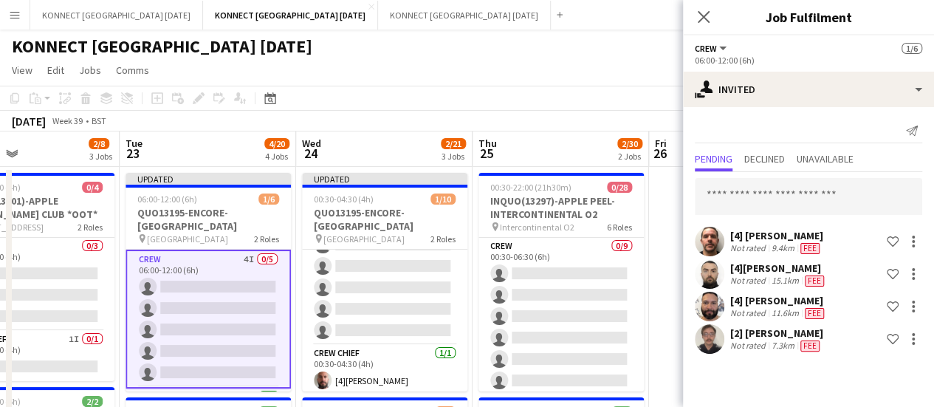
click at [577, 49] on div "KONNECT [GEOGRAPHIC_DATA] [DATE]" at bounding box center [467, 44] width 934 height 28
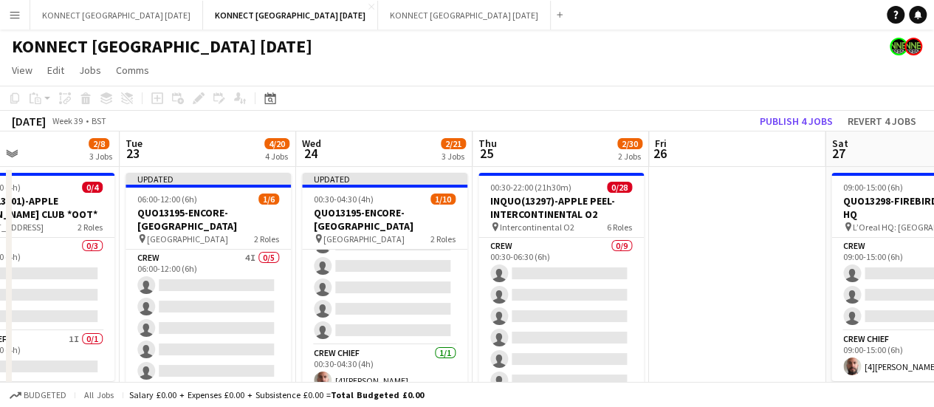
click at [790, 111] on div "September 2025 Week 39 • BST Publish 4 jobs Revert 4 jobs" at bounding box center [467, 121] width 934 height 21
click at [785, 124] on button "Publish 4 jobs" at bounding box center [796, 120] width 85 height 19
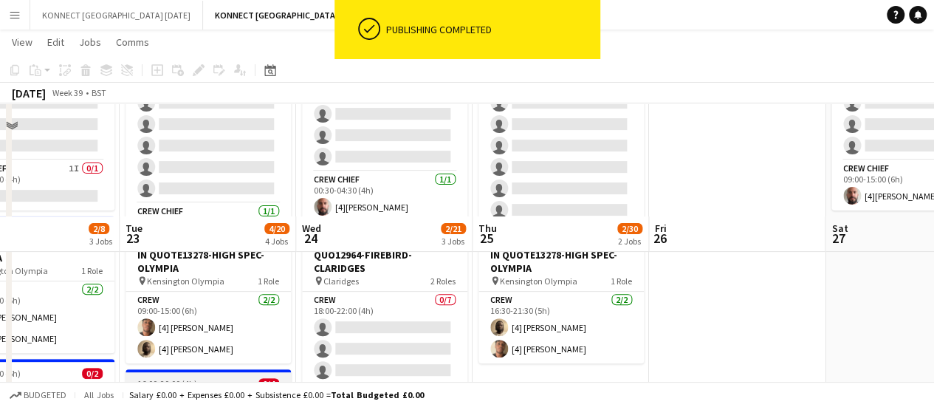
scroll to position [318, 0]
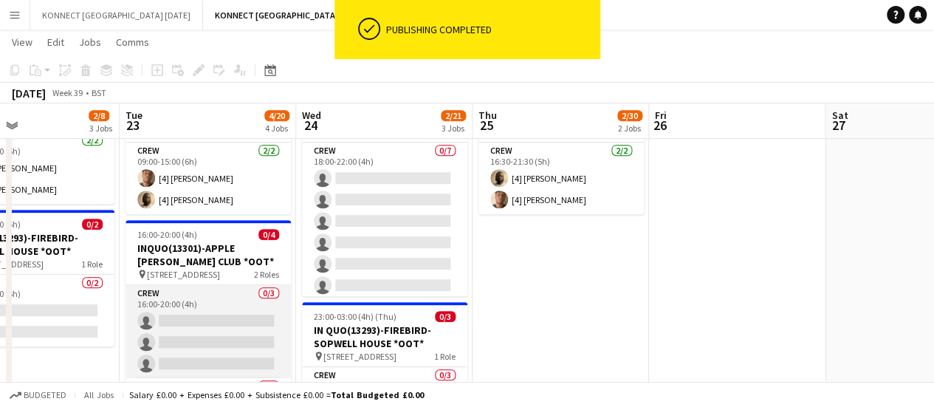
click at [195, 321] on app-card-role "Crew 0/3 16:00-20:00 (4h) single-neutral-actions single-neutral-actions single-…" at bounding box center [208, 331] width 165 height 93
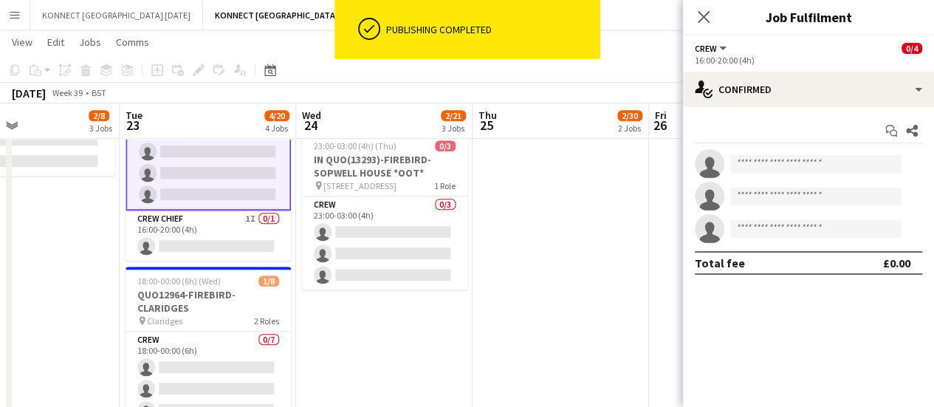
scroll to position [604, 0]
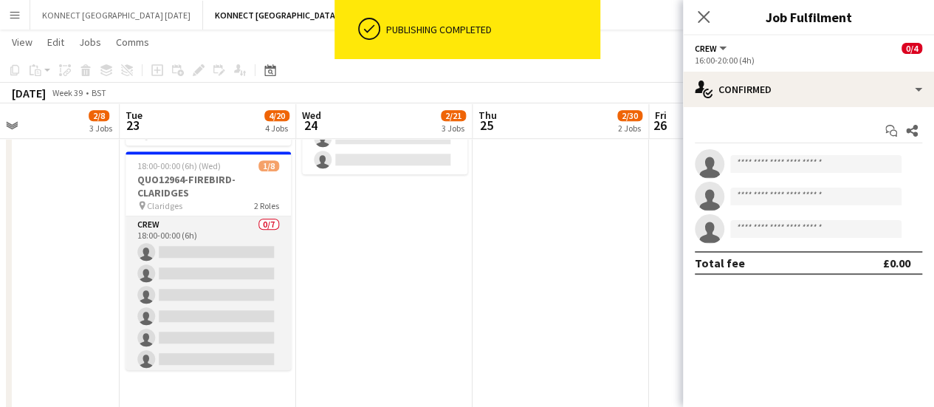
click at [164, 290] on app-card-role "Crew 0/7 18:00-00:00 (6h) single-neutral-actions single-neutral-actions single-…" at bounding box center [208, 305] width 165 height 179
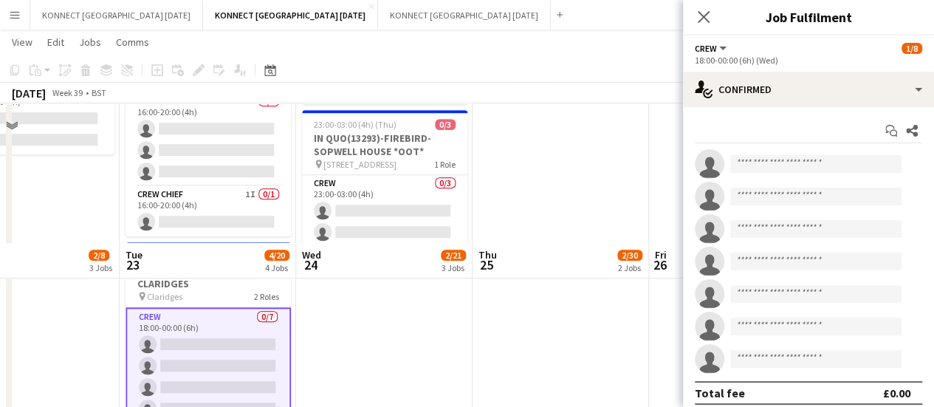
scroll to position [652, 0]
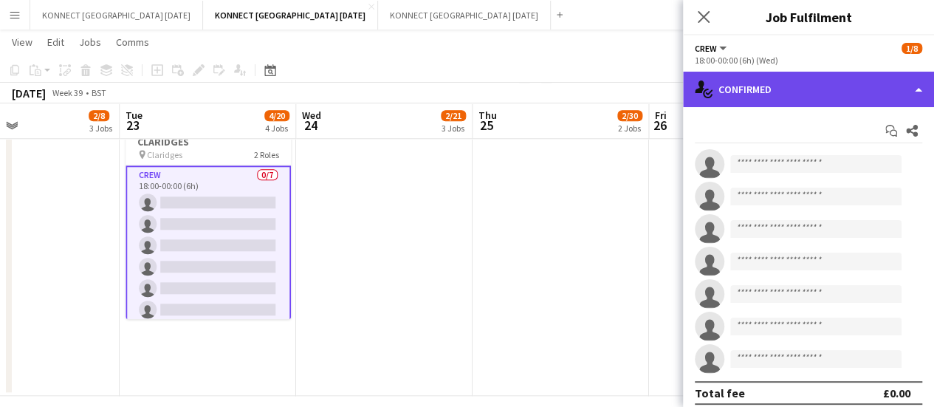
click at [827, 88] on div "single-neutral-actions-check-2 Confirmed" at bounding box center [808, 89] width 251 height 35
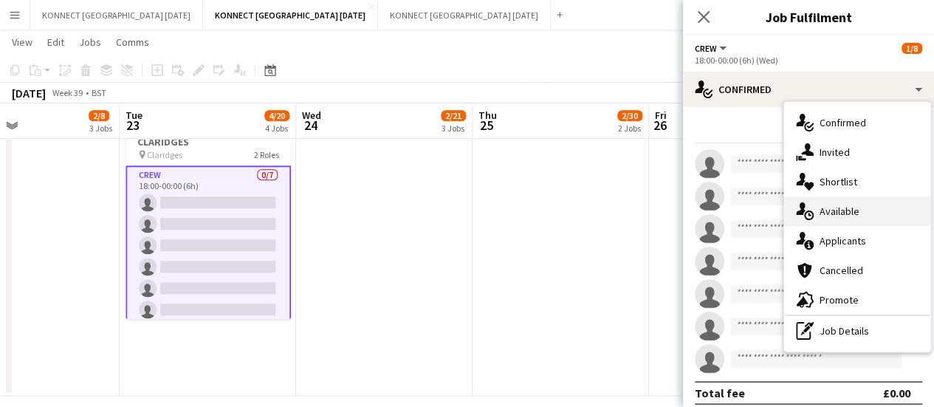
click at [871, 204] on div "single-neutral-actions-upload Available" at bounding box center [857, 211] width 146 height 30
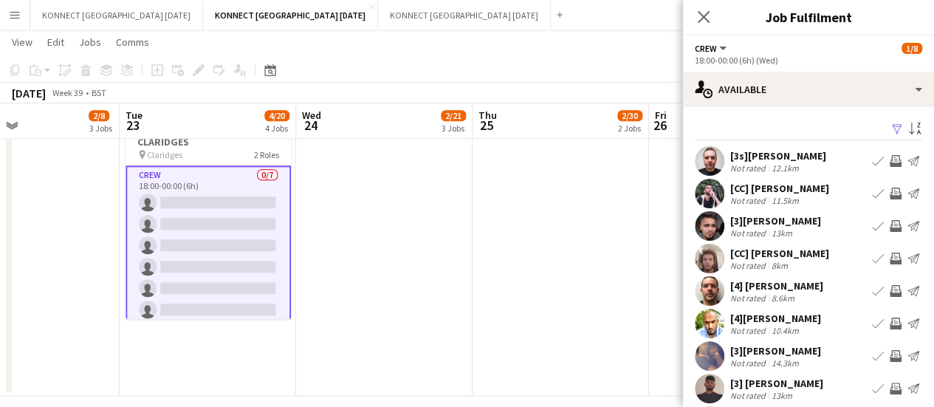
scroll to position [117, 0]
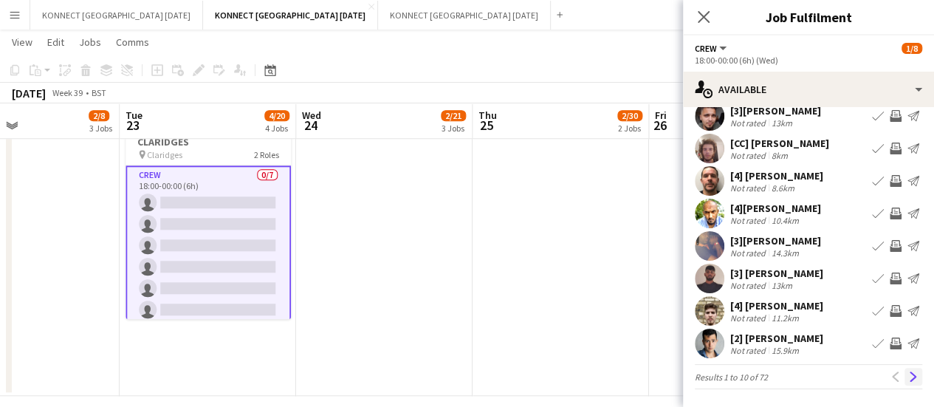
click at [908, 382] on app-icon "Next" at bounding box center [913, 376] width 10 height 10
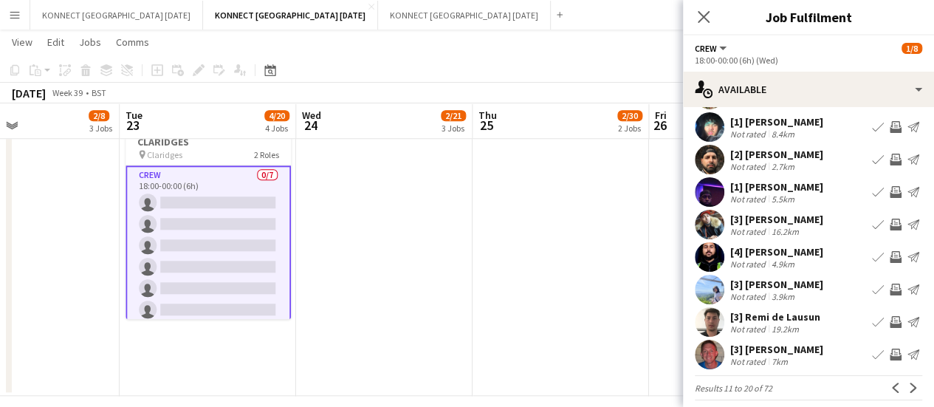
scroll to position [99, 0]
click at [890, 288] on app-icon "Invite crew" at bounding box center [896, 289] width 12 height 12
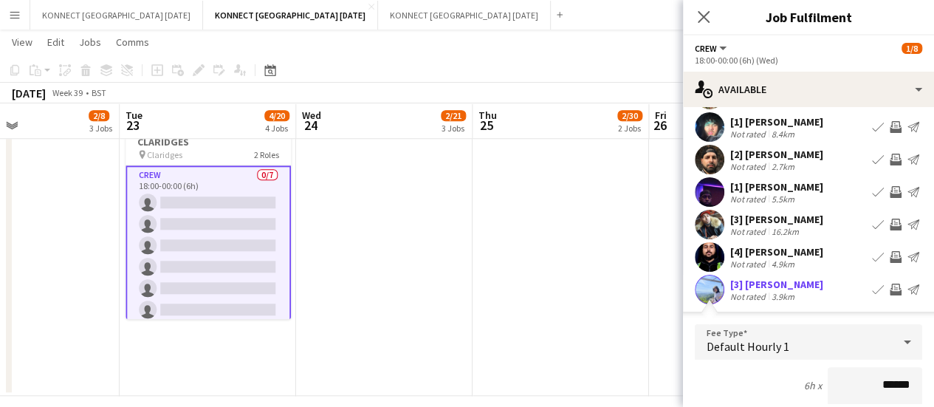
scroll to position [444, 0]
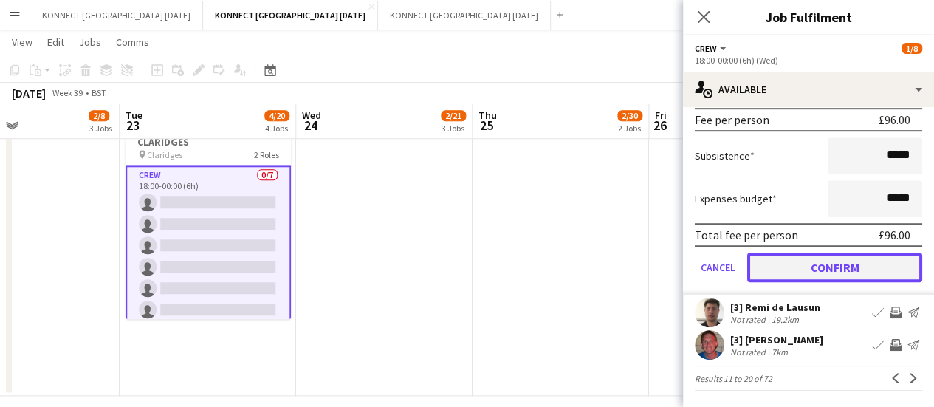
click at [815, 274] on button "Confirm" at bounding box center [834, 267] width 175 height 30
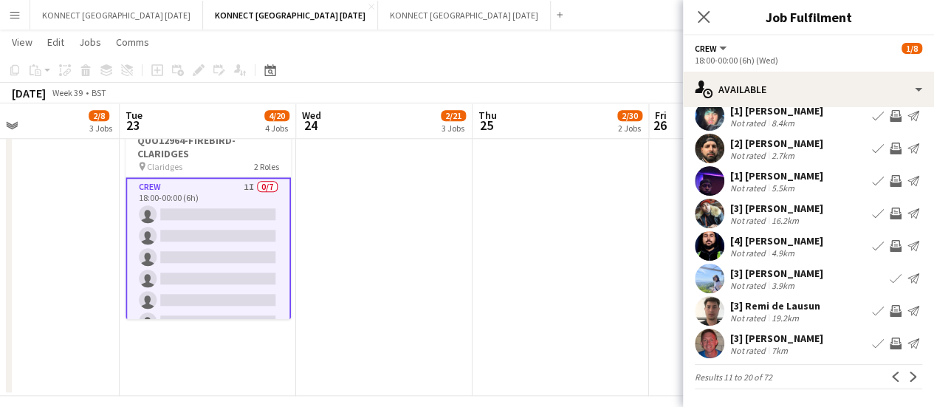
scroll to position [109, 0]
click at [890, 312] on app-icon "Invite crew" at bounding box center [896, 312] width 12 height 12
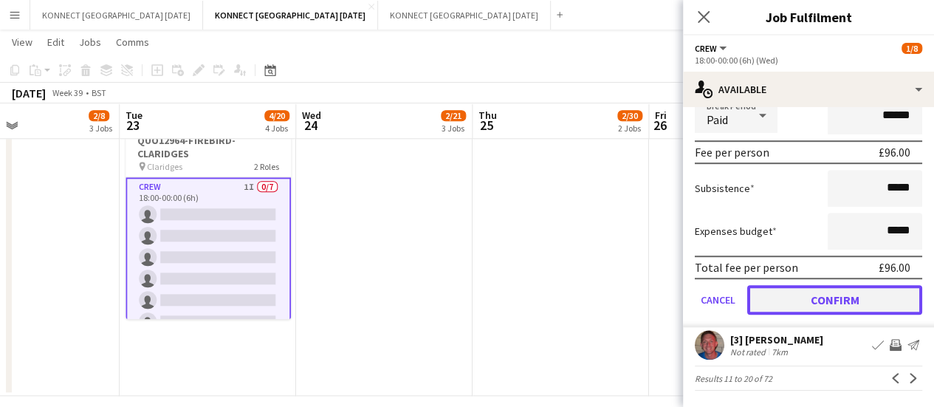
click at [784, 300] on button "Confirm" at bounding box center [834, 300] width 175 height 30
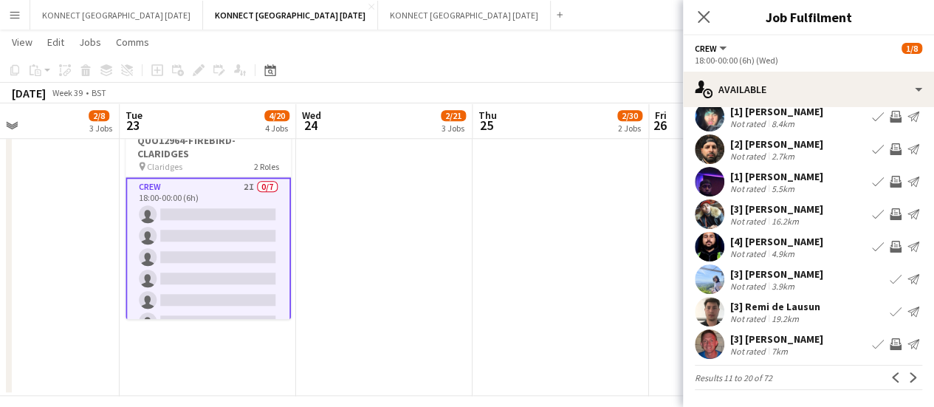
click at [890, 345] on app-icon "Invite crew" at bounding box center [896, 344] width 12 height 12
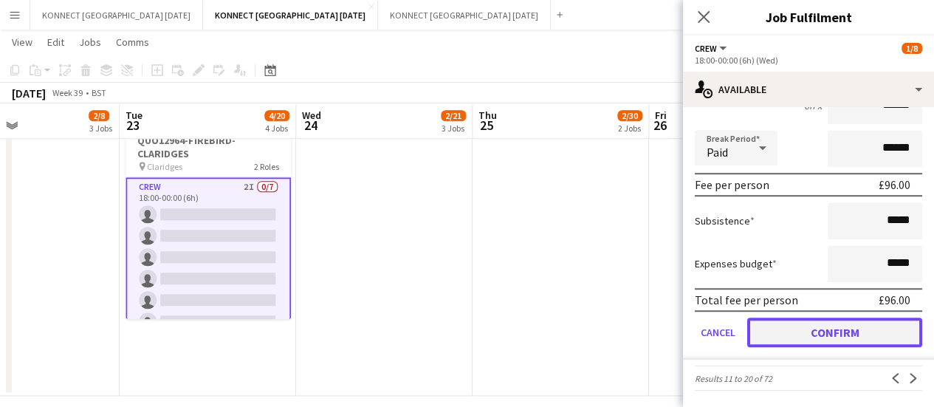
click at [764, 340] on button "Confirm" at bounding box center [834, 332] width 175 height 30
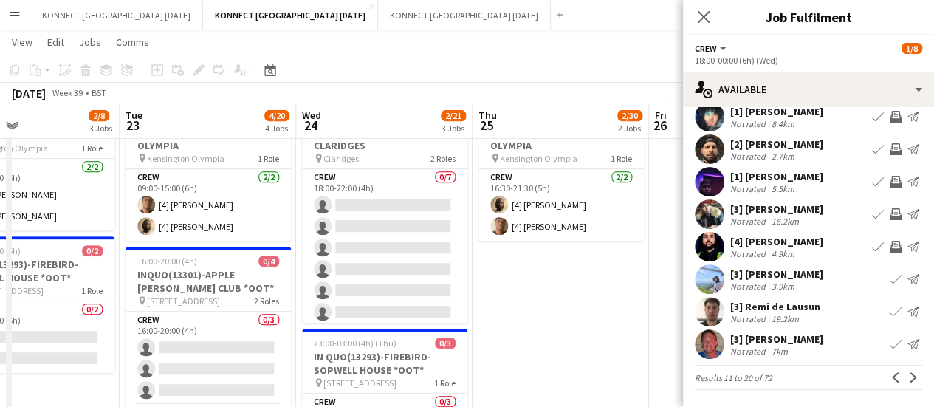
scroll to position [343, 0]
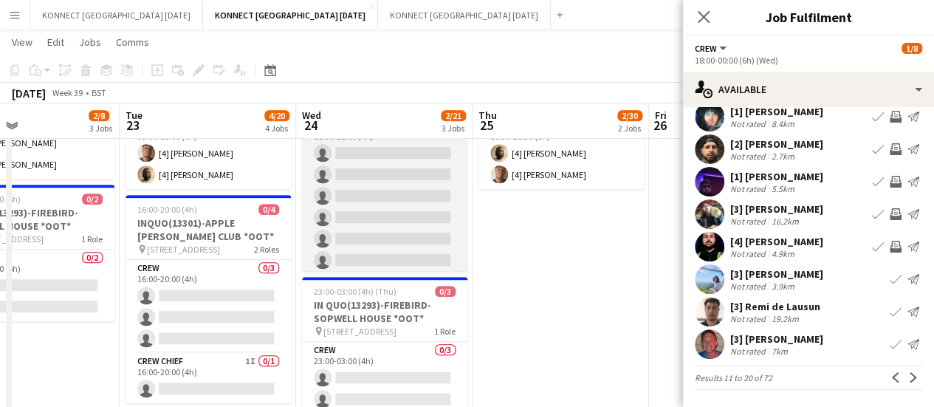
click at [329, 194] on app-card-role "Crew 0/7 18:00-22:00 (4h) single-neutral-actions single-neutral-actions single-…" at bounding box center [384, 206] width 165 height 179
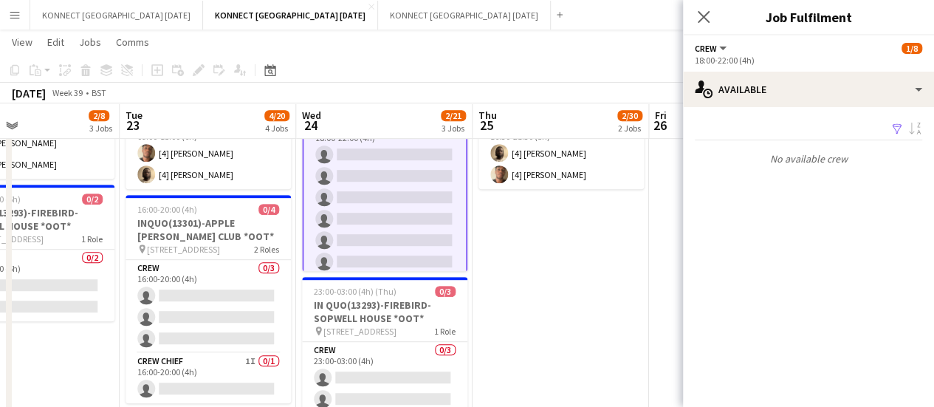
scroll to position [0, 0]
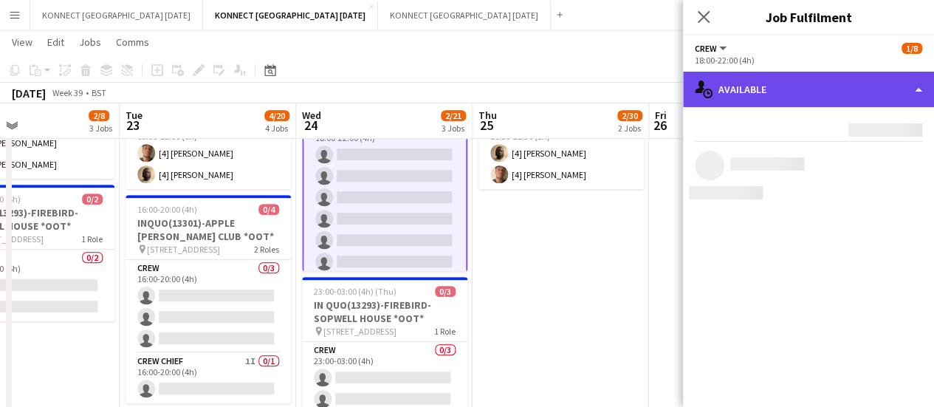
click at [756, 89] on div "single-neutral-actions-upload Available" at bounding box center [808, 89] width 251 height 35
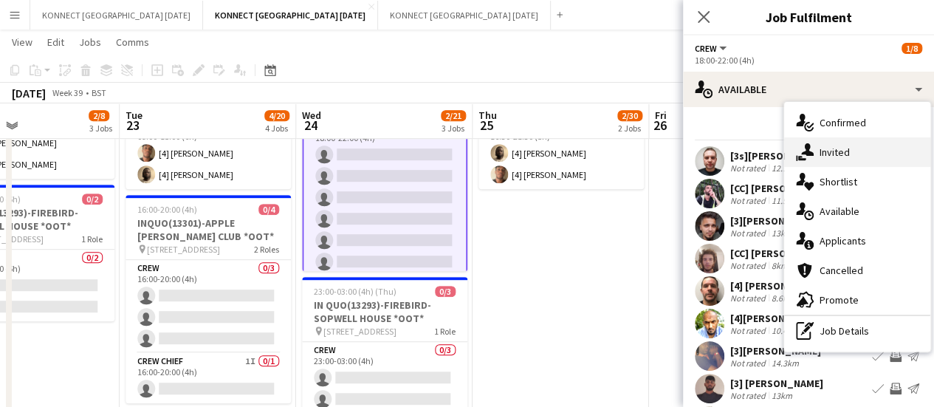
click at [862, 153] on div "single-neutral-actions-share-1 Invited" at bounding box center [857, 152] width 146 height 30
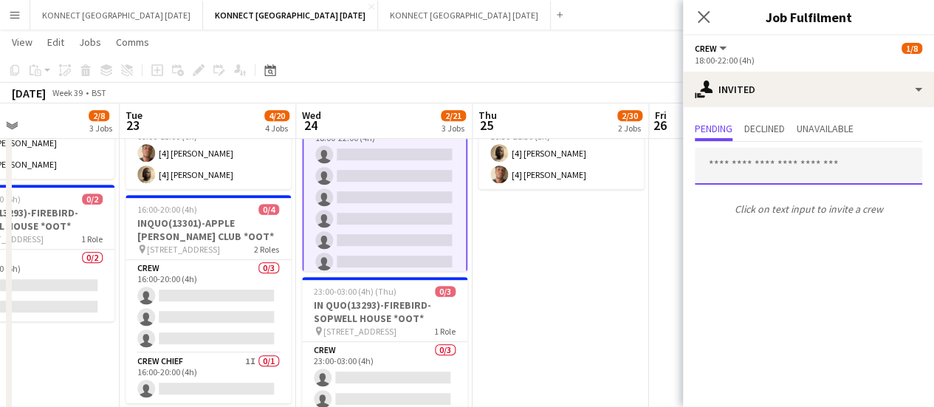
click at [717, 169] on input "text" at bounding box center [808, 166] width 227 height 37
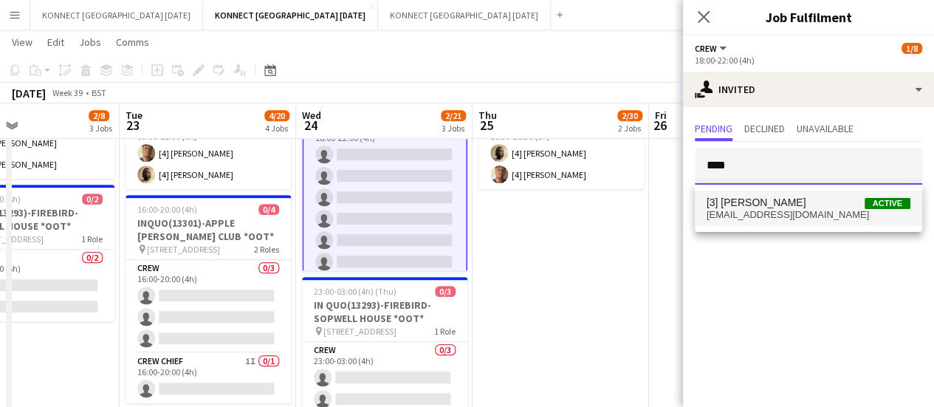
type input "****"
click at [762, 219] on span "charliefrogson99@icloud.com" at bounding box center [808, 215] width 204 height 12
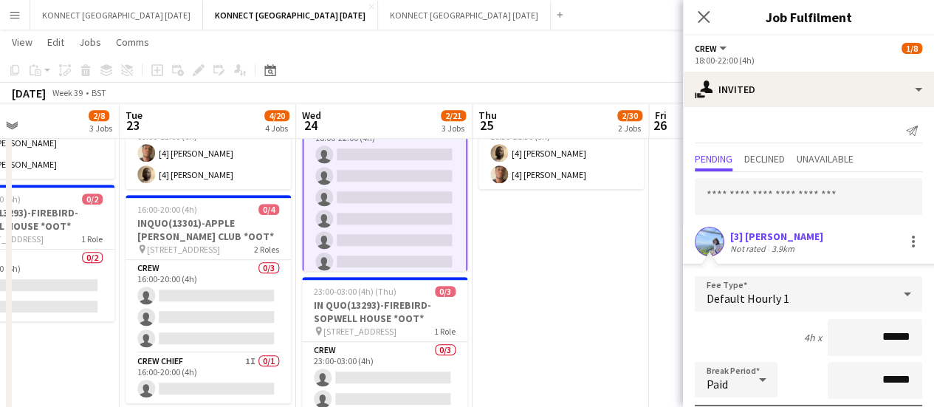
scroll to position [198, 0]
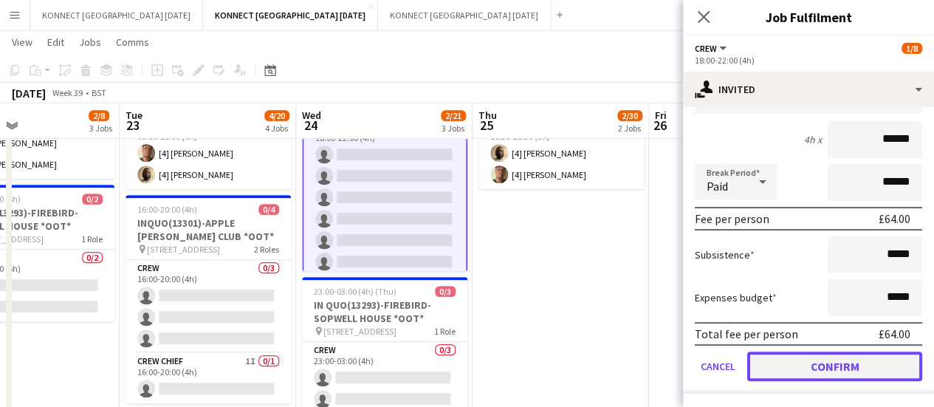
click at [785, 370] on button "Confirm" at bounding box center [834, 366] width 175 height 30
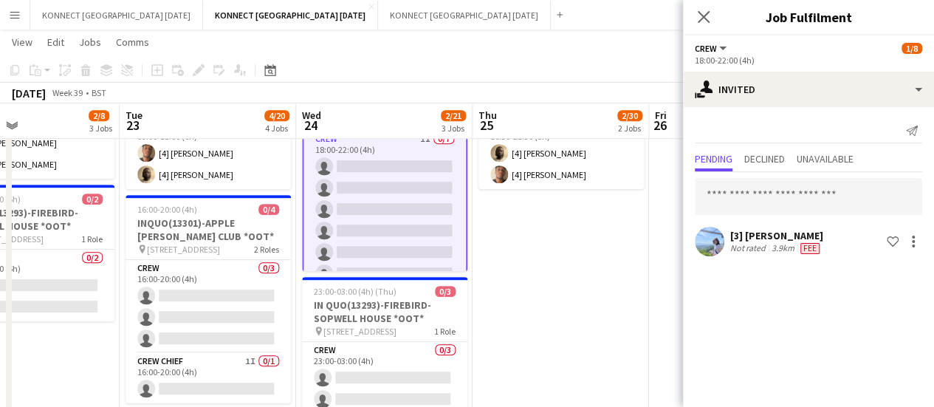
scroll to position [0, 0]
click at [731, 202] on input "text" at bounding box center [808, 196] width 227 height 37
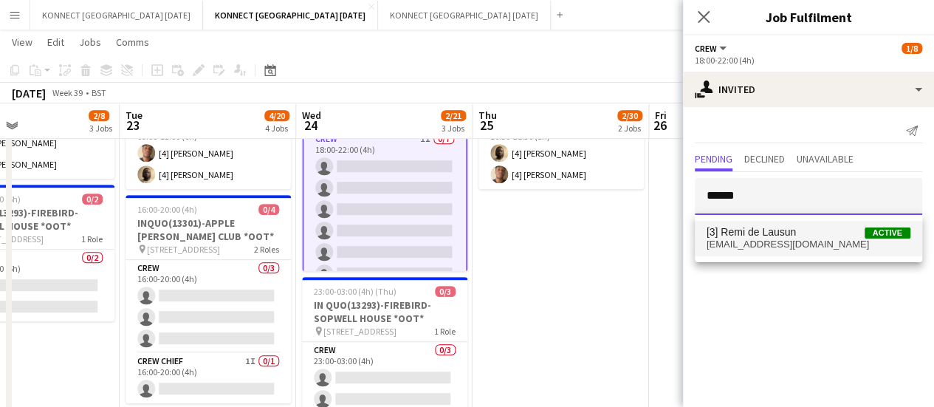
type input "******"
click at [774, 227] on span "[3] Remi de Lausun" at bounding box center [750, 232] width 89 height 13
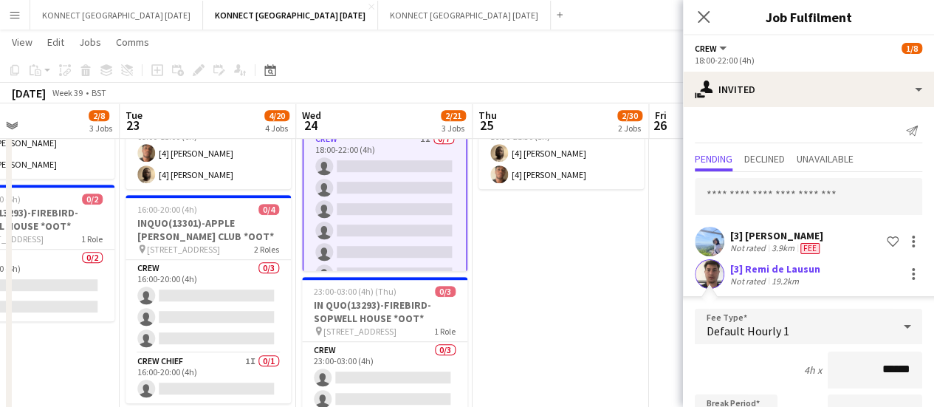
scroll to position [230, 0]
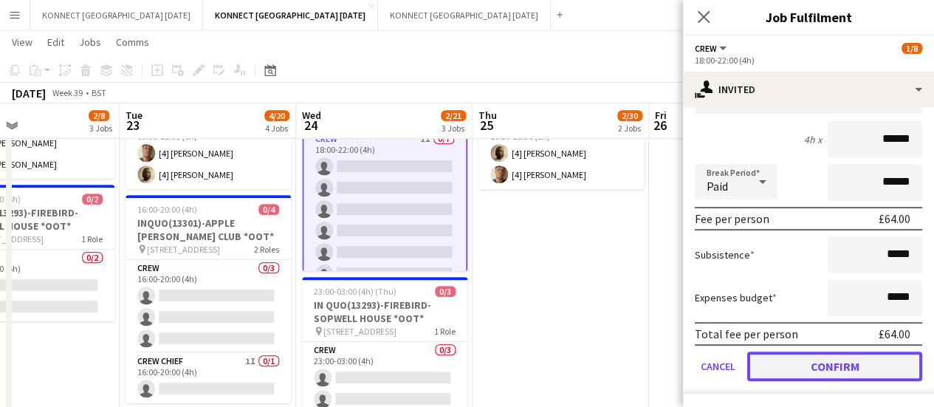
click at [808, 371] on button "Confirm" at bounding box center [834, 366] width 175 height 30
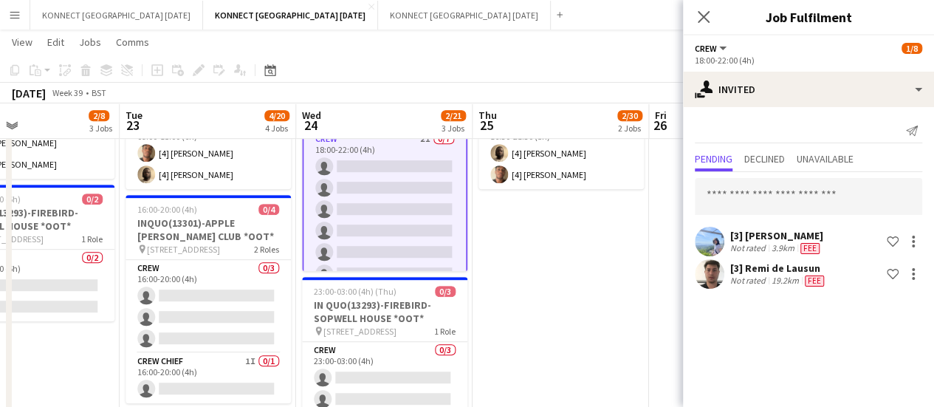
scroll to position [0, 0]
click at [752, 202] on input "text" at bounding box center [808, 196] width 227 height 37
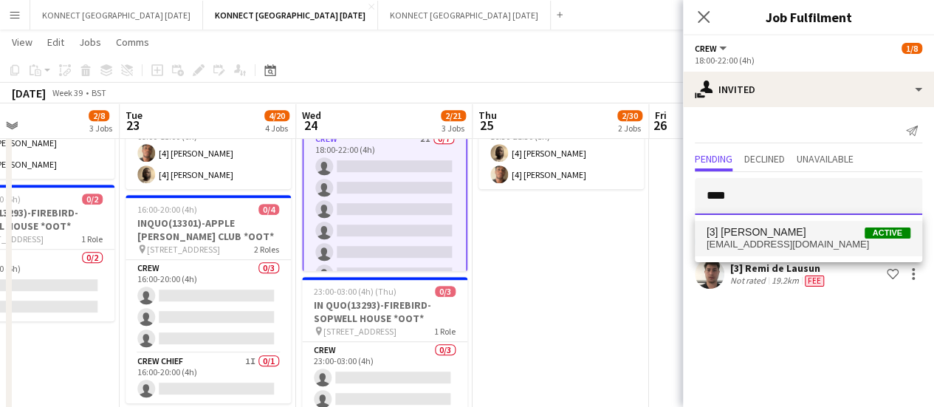
type input "****"
click at [776, 232] on span "[3] [PERSON_NAME]" at bounding box center [756, 232] width 100 height 13
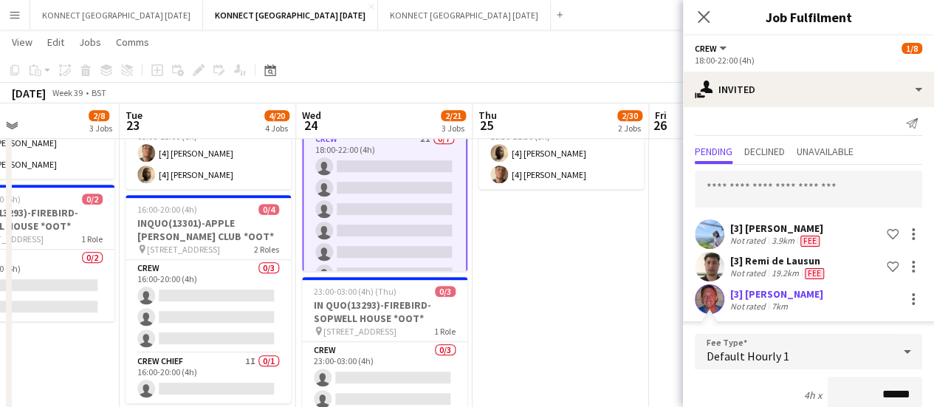
scroll to position [263, 0]
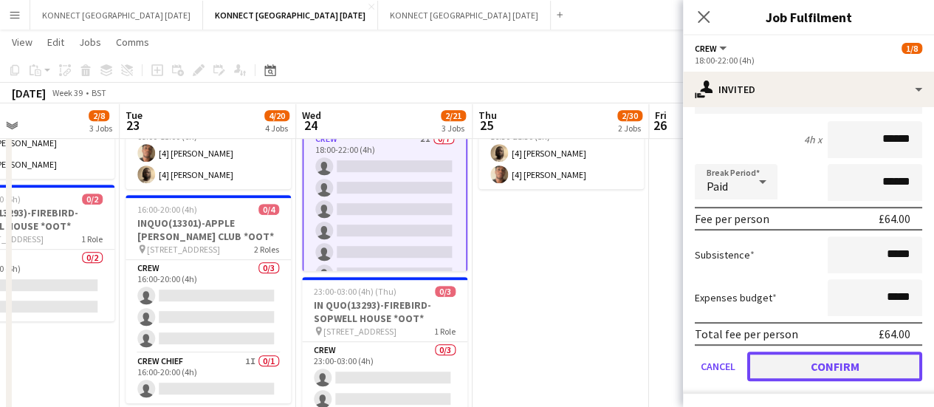
click at [802, 372] on button "Confirm" at bounding box center [834, 366] width 175 height 30
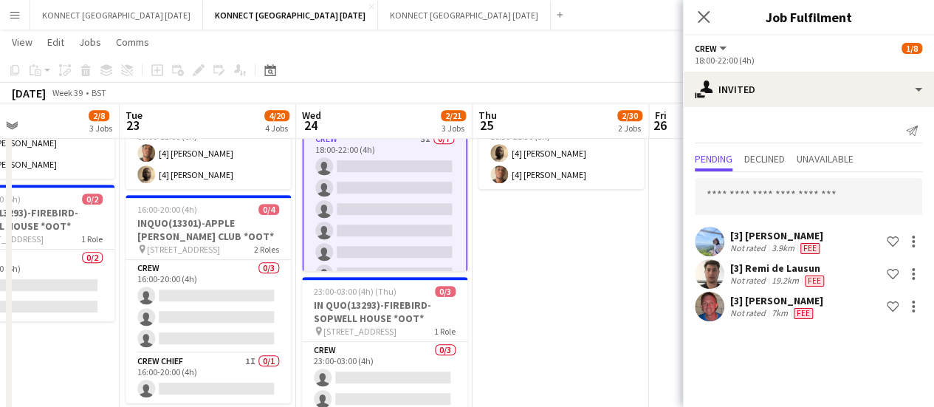
scroll to position [0, 0]
click at [608, 304] on app-date-cell "00:30-22:00 (21h30m) 0/28 INQUO(13297)-APPLE PEEL-INTERCONTINENTAL O2 pin Inter…" at bounding box center [560, 263] width 176 height 882
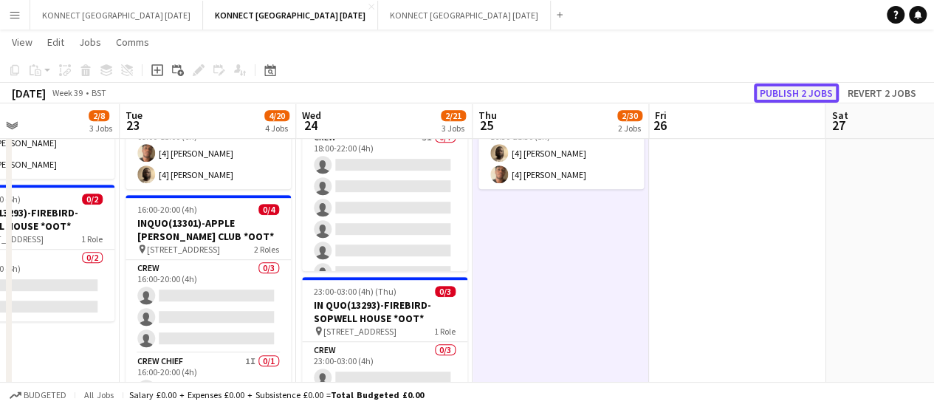
click at [792, 88] on button "Publish 2 jobs" at bounding box center [796, 92] width 85 height 19
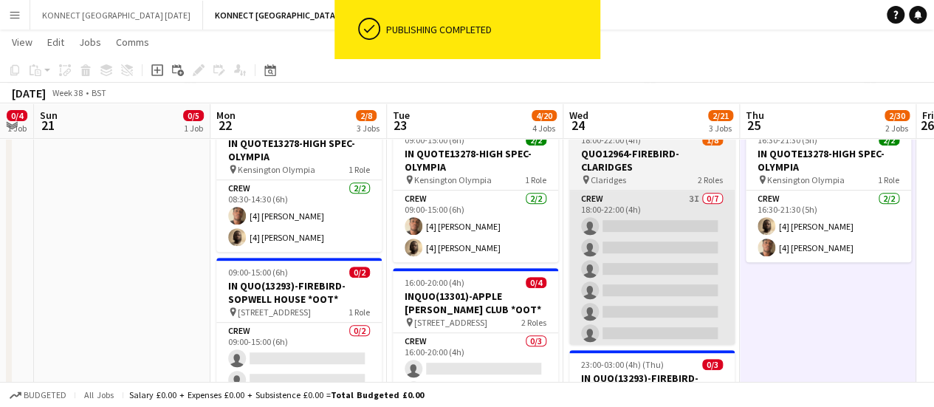
scroll to position [0, 317]
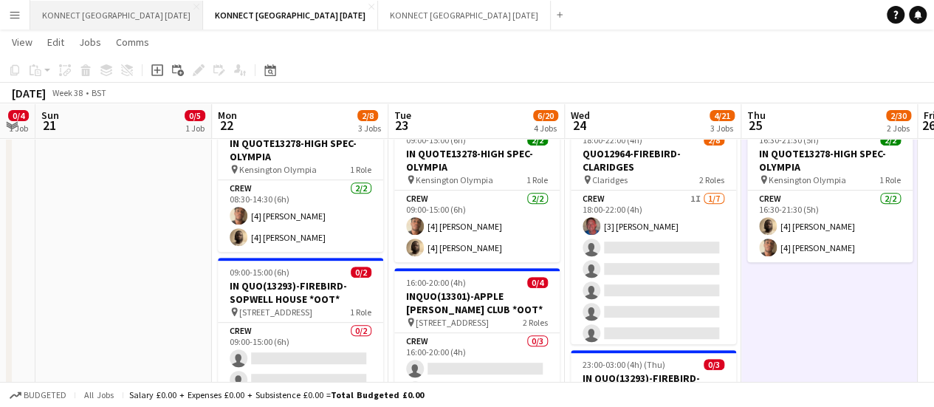
click at [122, 17] on button "KONNECT LONDON AUGUST 2025 Close" at bounding box center [116, 15] width 173 height 29
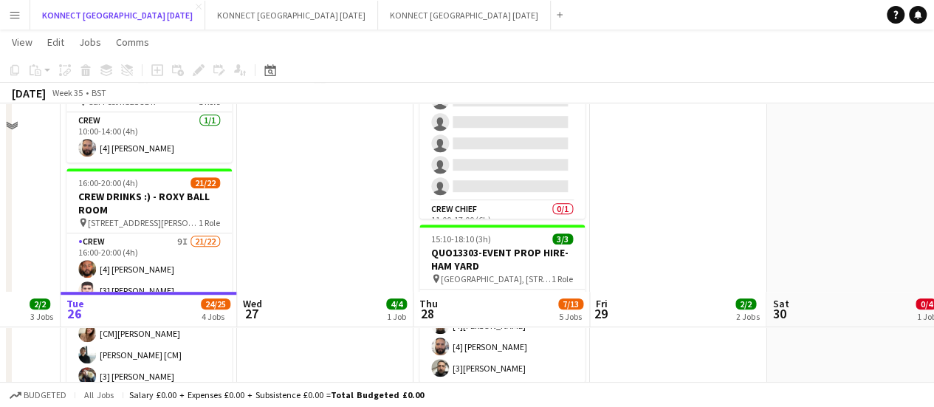
scroll to position [589, 0]
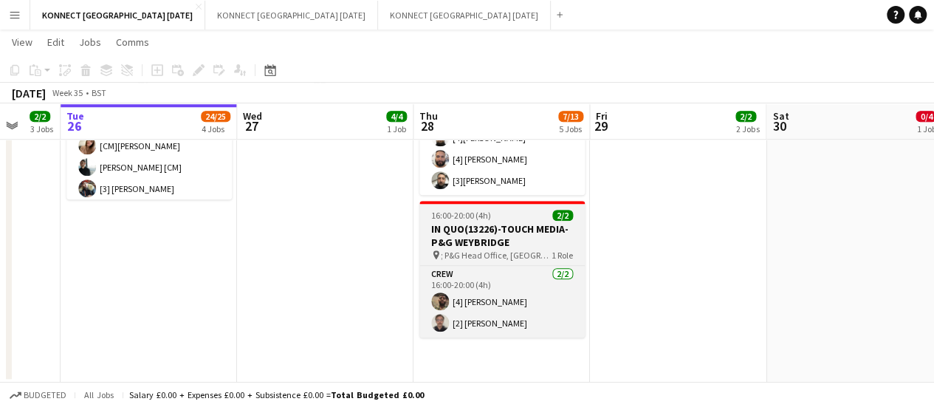
click at [502, 255] on span "; P&G Head Office, Brooklands, Weybridge, KT13 0XP." at bounding box center [496, 255] width 111 height 11
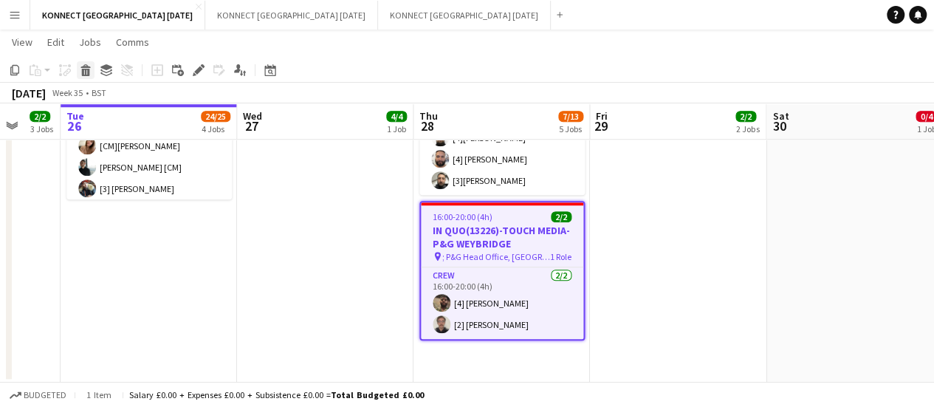
click at [89, 76] on div "Delete" at bounding box center [86, 70] width 18 height 18
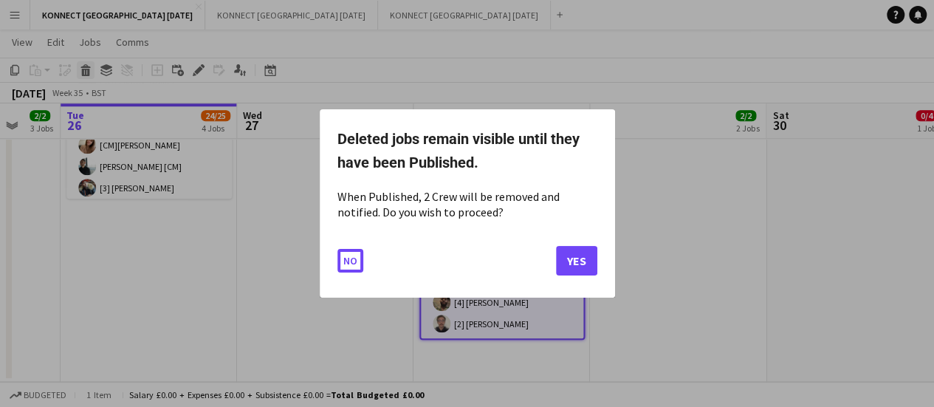
scroll to position [0, 0]
click at [567, 258] on button "Yes" at bounding box center [576, 261] width 41 height 30
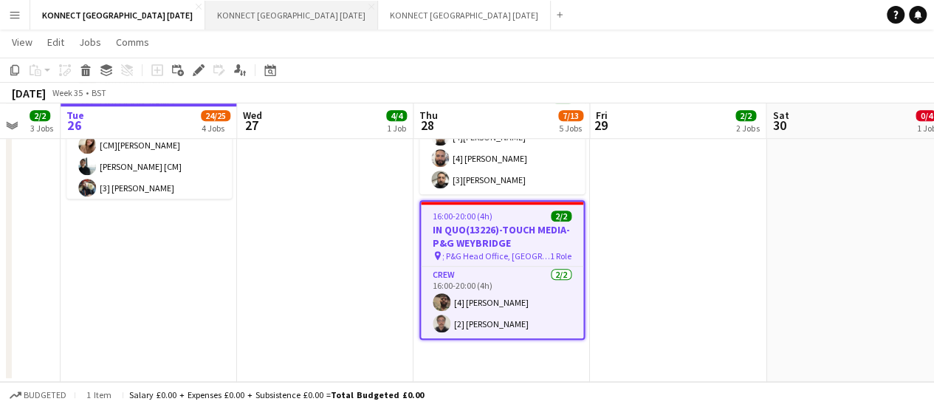
scroll to position [589, 0]
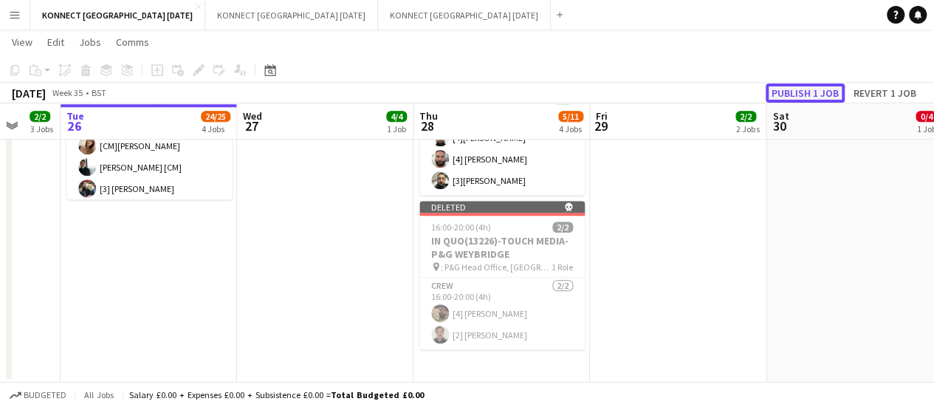
click at [821, 99] on button "Publish 1 job" at bounding box center [805, 92] width 79 height 19
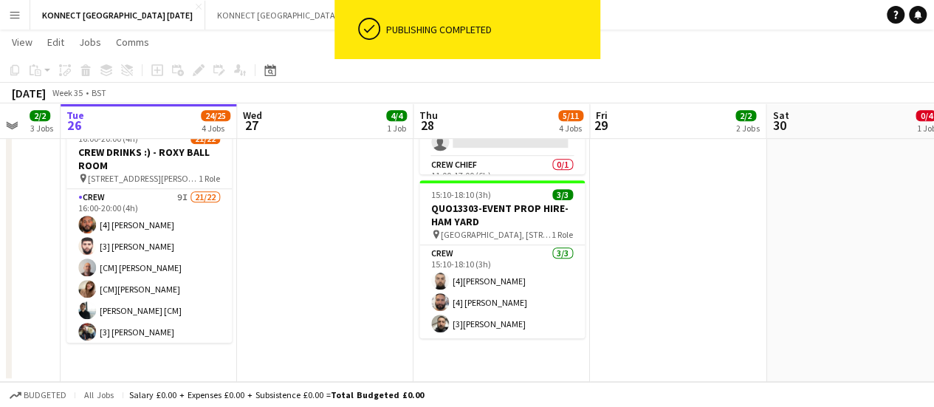
scroll to position [446, 0]
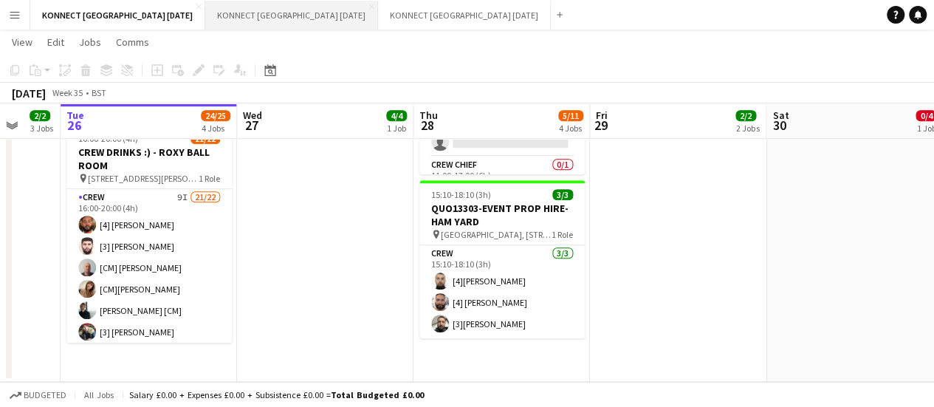
click at [255, 26] on button "KONNECT LONDON SEPTEMBER 2025 Close" at bounding box center [291, 15] width 173 height 29
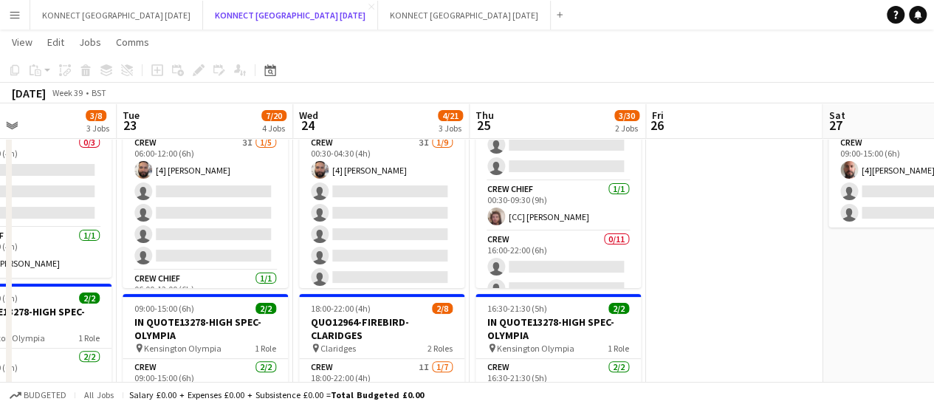
scroll to position [618, 0]
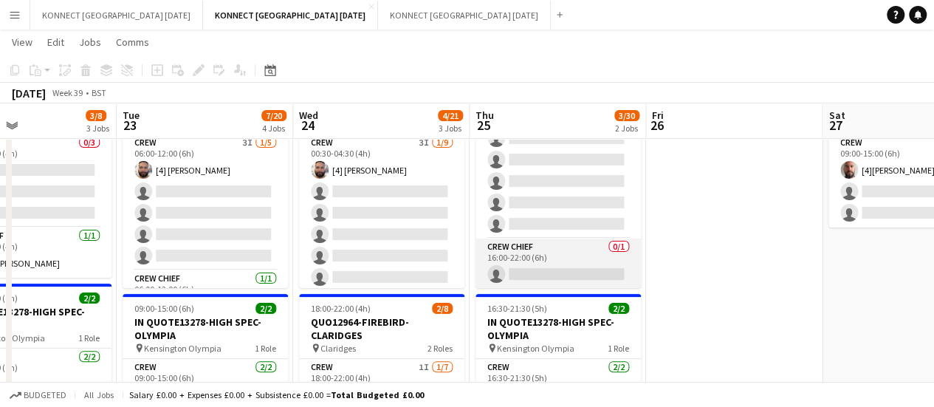
click at [555, 278] on app-card-role "Crew Chief 0/1 16:00-22:00 (6h) single-neutral-actions" at bounding box center [557, 263] width 165 height 50
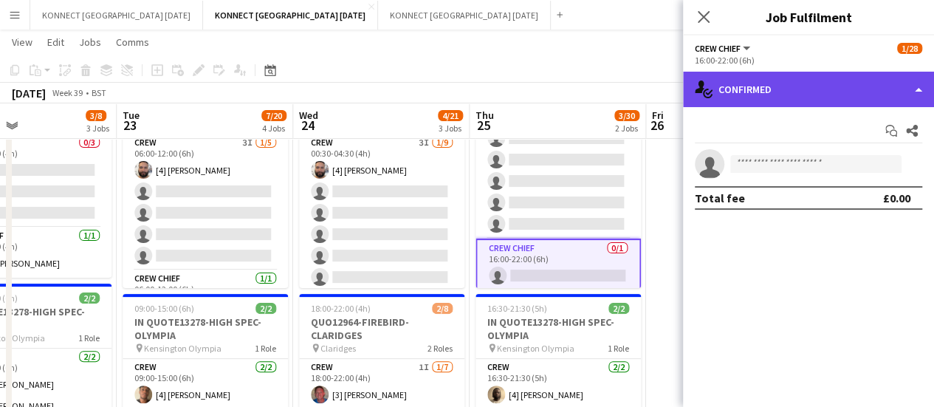
click at [783, 92] on div "single-neutral-actions-check-2 Confirmed" at bounding box center [808, 89] width 251 height 35
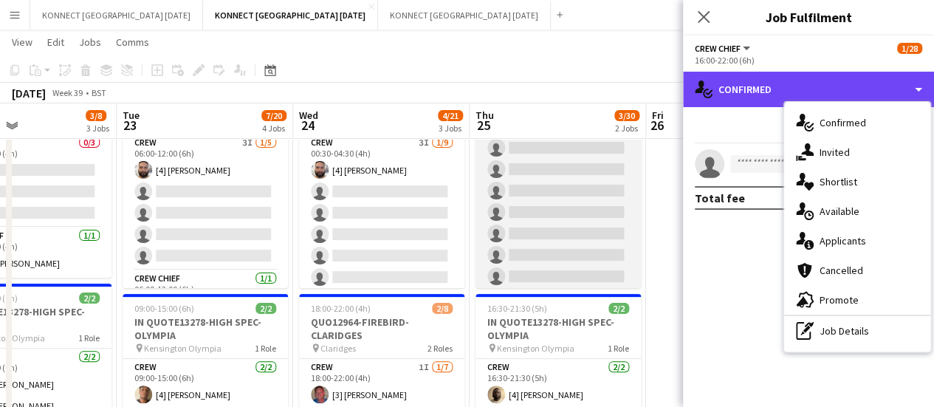
scroll to position [621, 0]
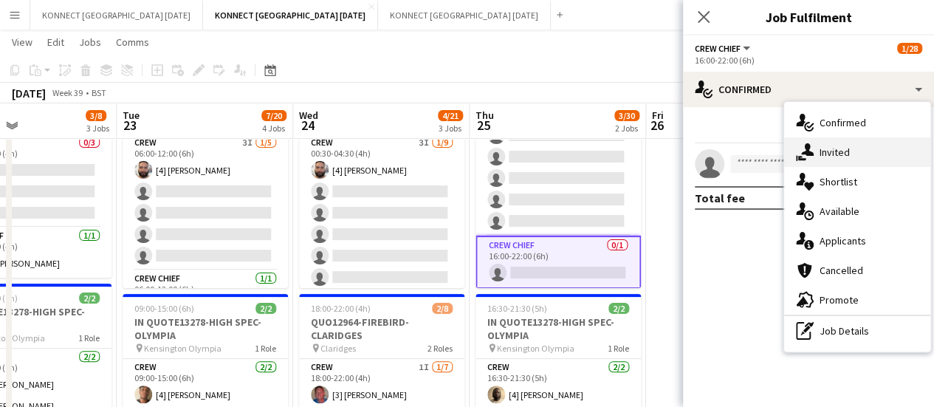
click at [842, 153] on div "single-neutral-actions-share-1 Invited" at bounding box center [857, 152] width 146 height 30
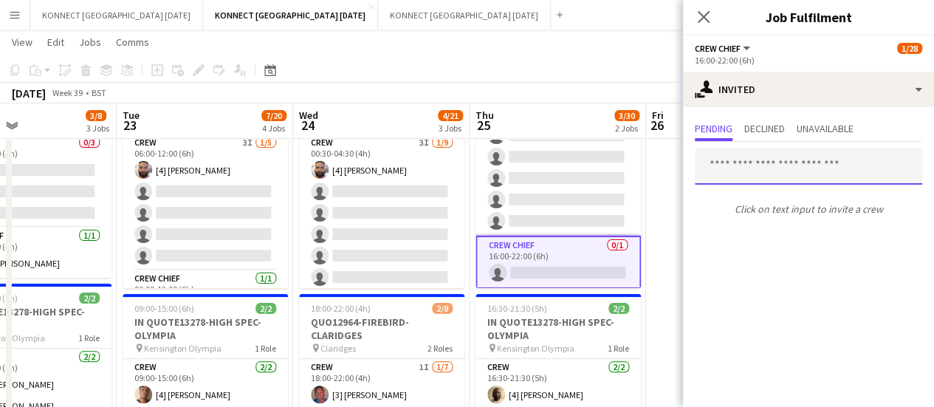
click at [751, 178] on input "text" at bounding box center [808, 166] width 227 height 37
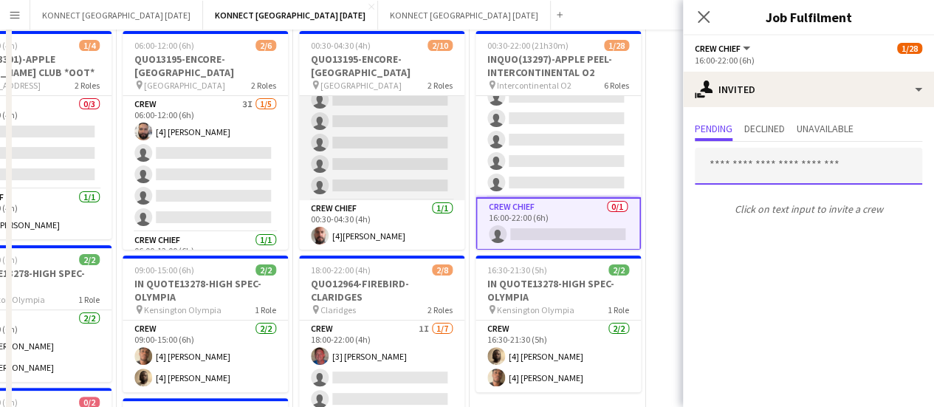
scroll to position [0, 0]
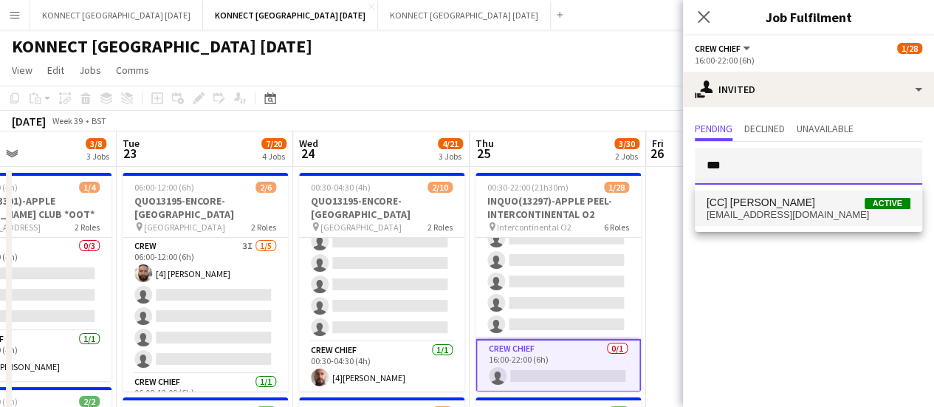
type input "***"
click at [791, 216] on span "[EMAIL_ADDRESS][DOMAIN_NAME]" at bounding box center [808, 215] width 204 height 12
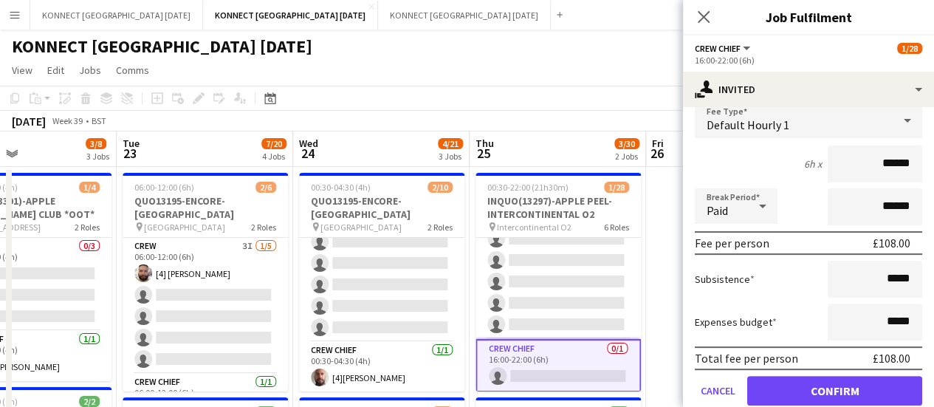
scroll to position [198, 0]
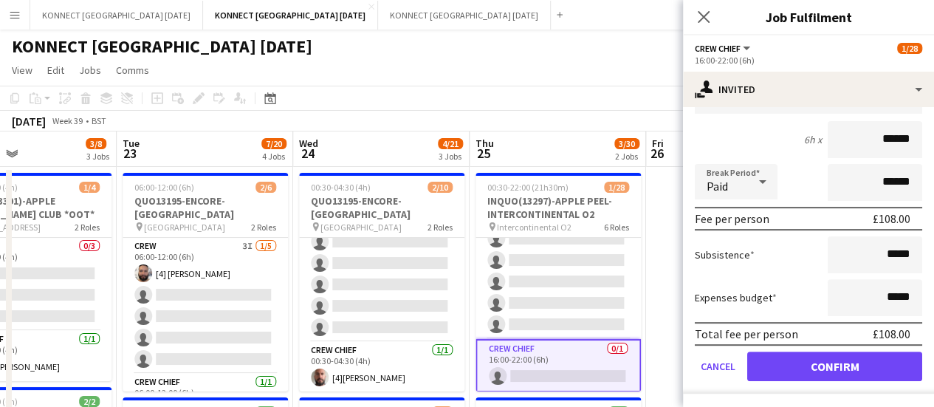
click at [528, 98] on app-toolbar "Copy Paste Paste Ctrl+V Paste with crew Ctrl+Shift+V Paste linked Job [GEOGRAPH…" at bounding box center [467, 98] width 934 height 25
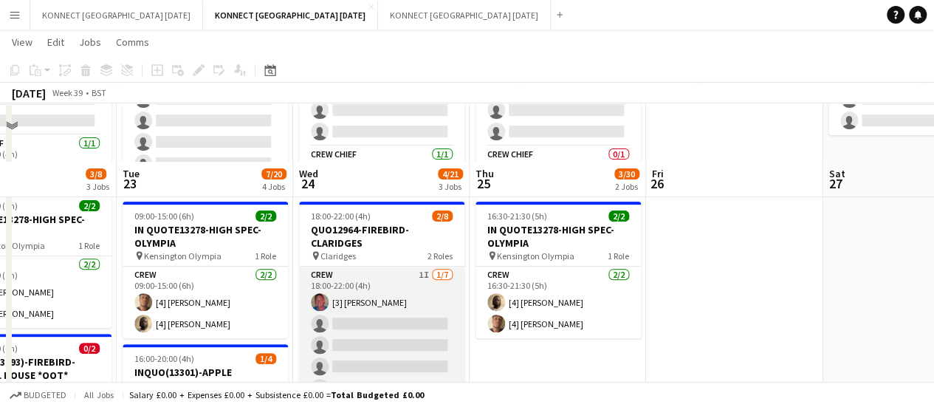
scroll to position [265, 0]
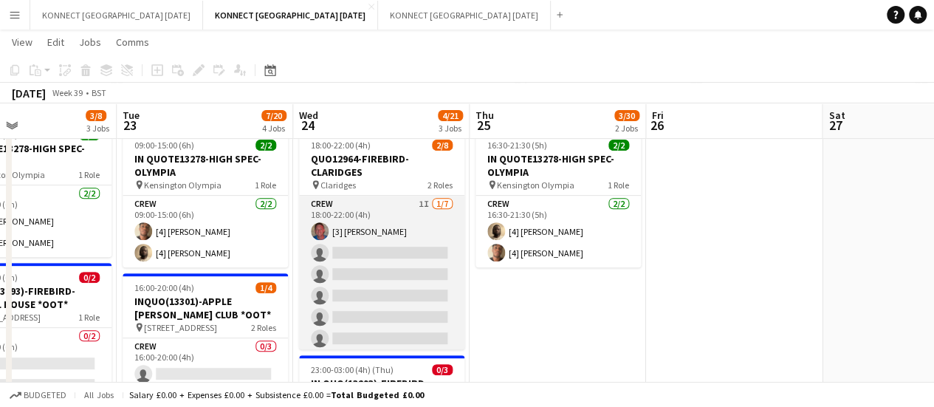
click at [377, 305] on app-card-role "Crew 1I 1/7 18:00-22:00 (4h) [3] Jack Thorne single-neutral-actions single-neut…" at bounding box center [381, 285] width 165 height 179
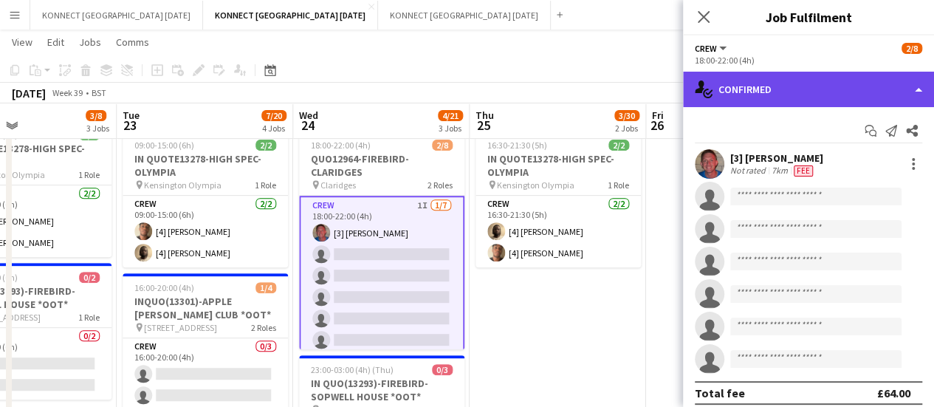
click at [816, 78] on div "single-neutral-actions-check-2 Confirmed" at bounding box center [808, 89] width 251 height 35
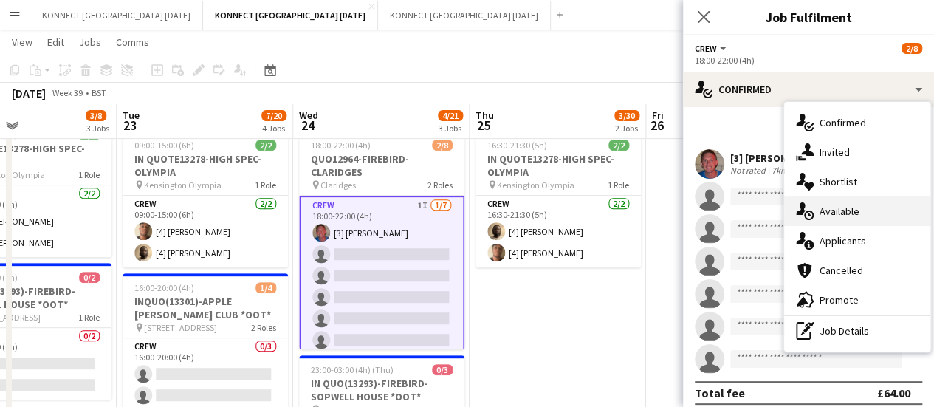
click at [863, 218] on div "single-neutral-actions-upload Available" at bounding box center [857, 211] width 146 height 30
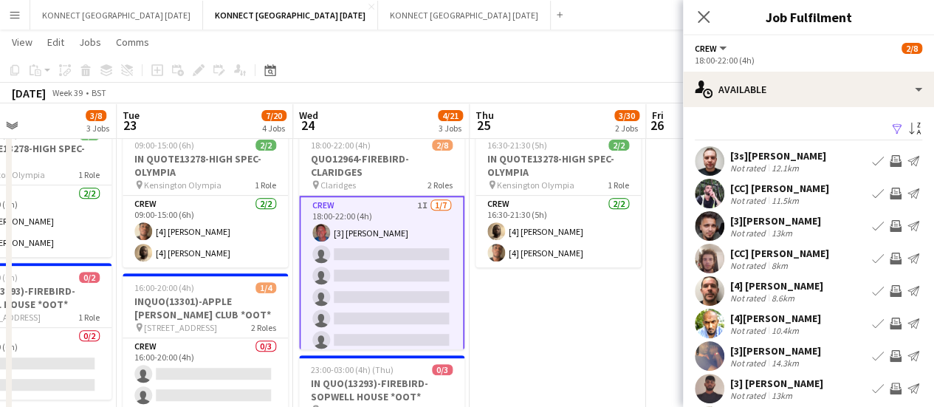
scroll to position [117, 0]
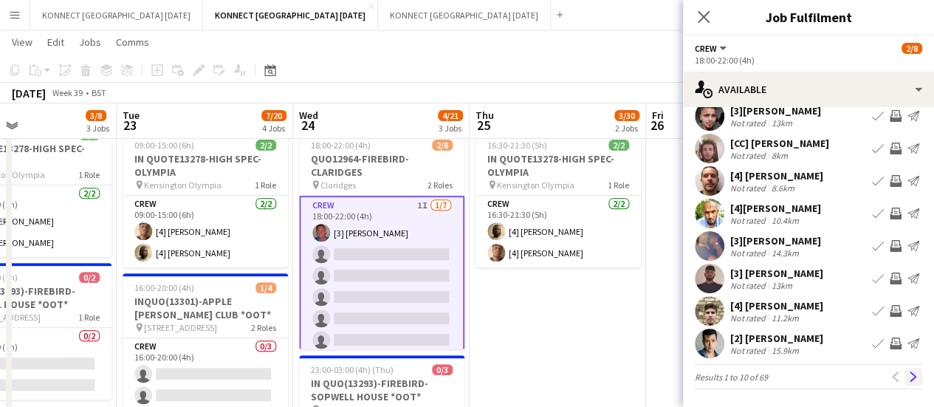
click at [908, 380] on app-icon "Next" at bounding box center [913, 376] width 10 height 10
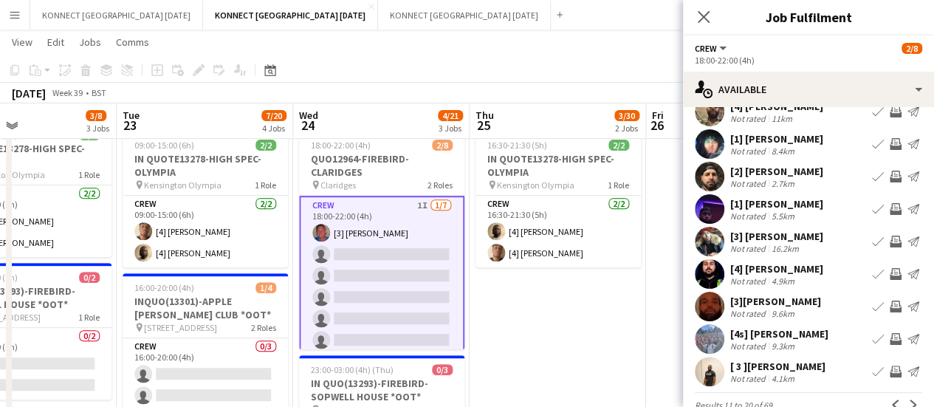
scroll to position [109, 0]
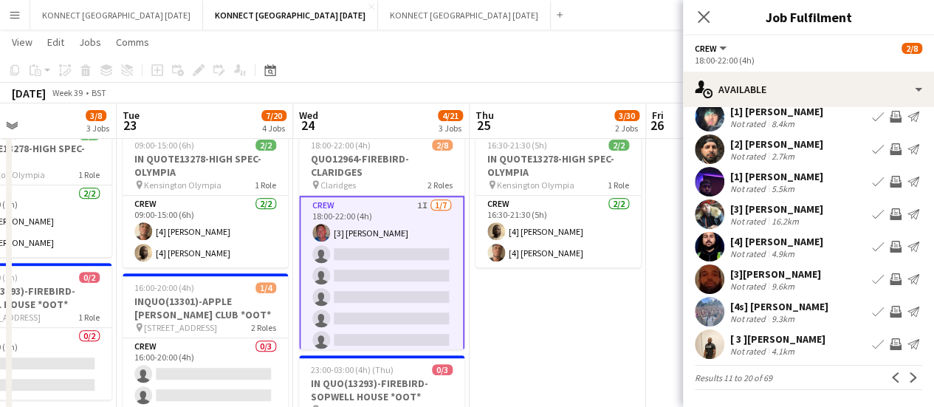
click at [890, 278] on app-icon "Invite crew" at bounding box center [896, 279] width 12 height 12
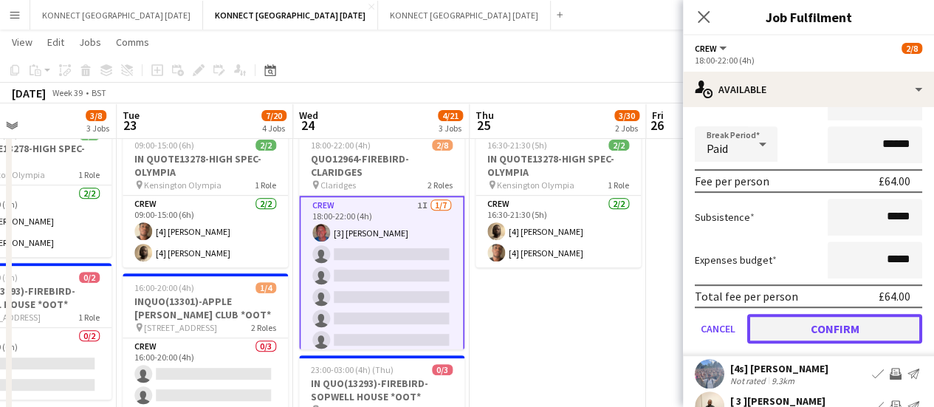
click at [806, 327] on button "Confirm" at bounding box center [834, 329] width 175 height 30
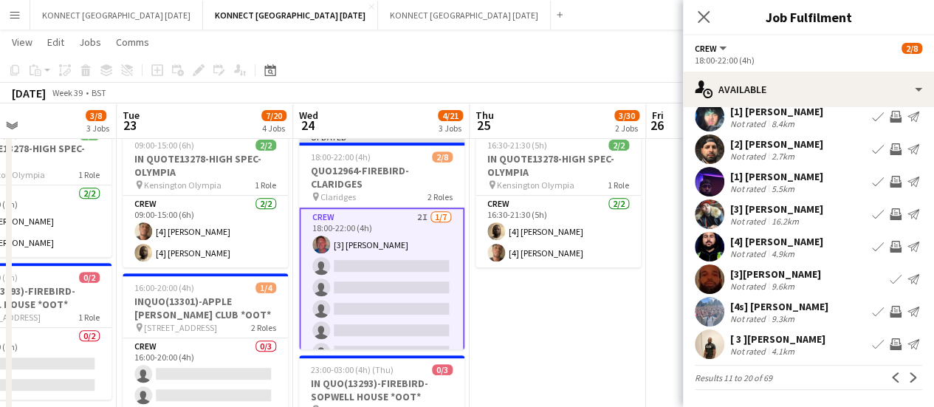
click at [890, 145] on app-icon "Invite crew" at bounding box center [896, 149] width 12 height 12
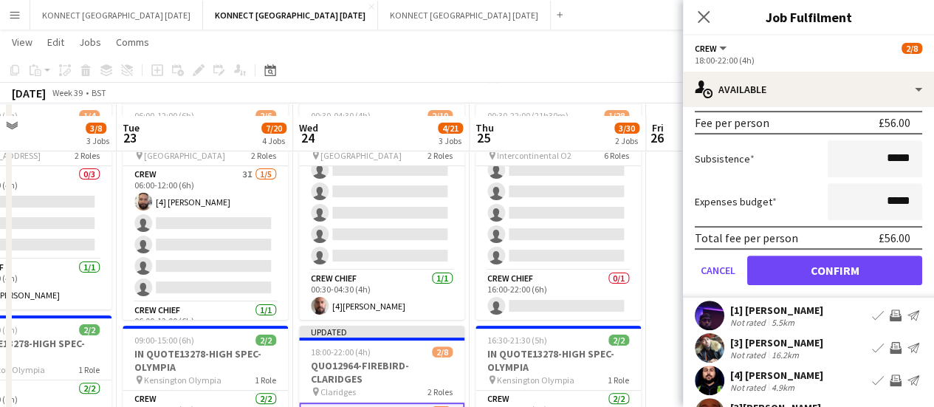
scroll to position [123, 0]
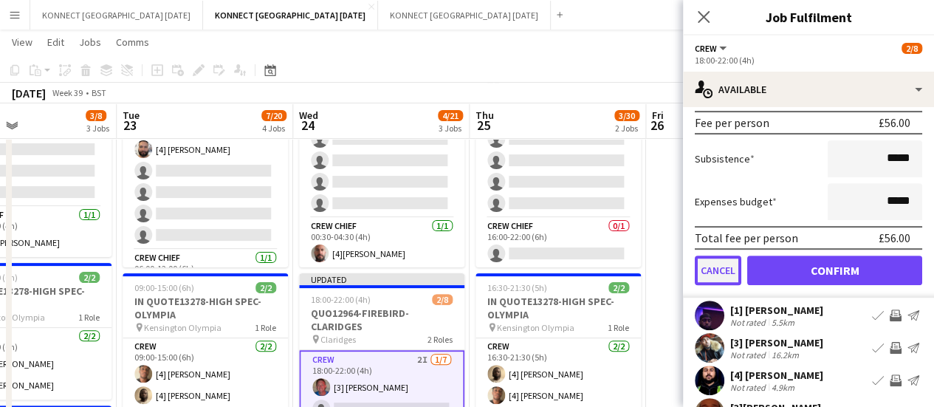
click at [726, 276] on button "Cancel" at bounding box center [718, 270] width 47 height 30
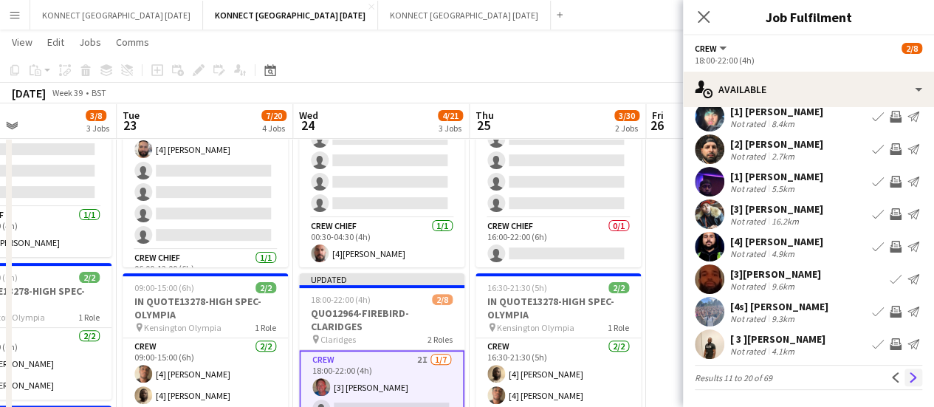
click at [908, 380] on app-icon "Next" at bounding box center [913, 377] width 10 height 10
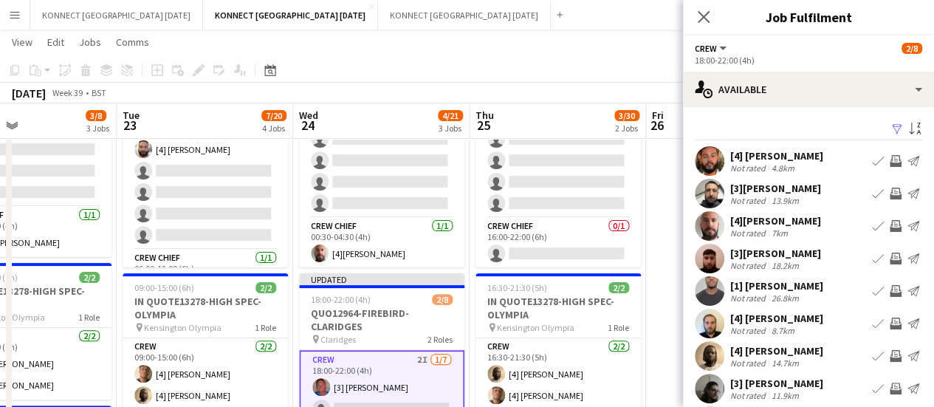
click at [890, 163] on app-icon "Invite crew" at bounding box center [896, 161] width 12 height 12
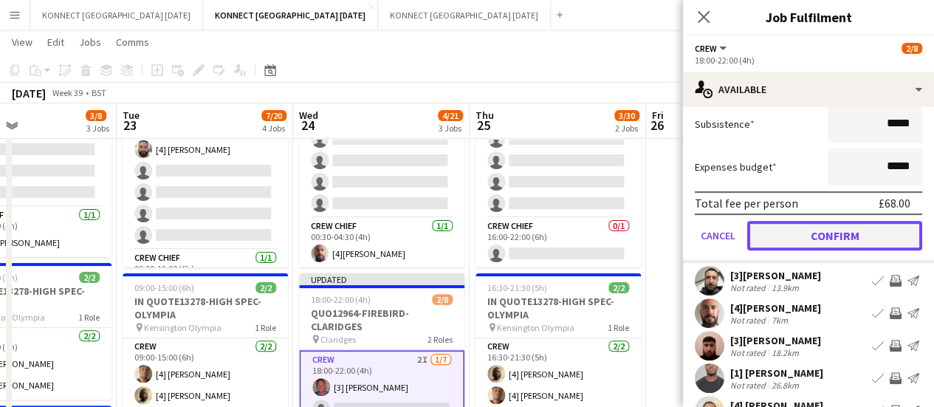
click at [791, 233] on button "Confirm" at bounding box center [834, 236] width 175 height 30
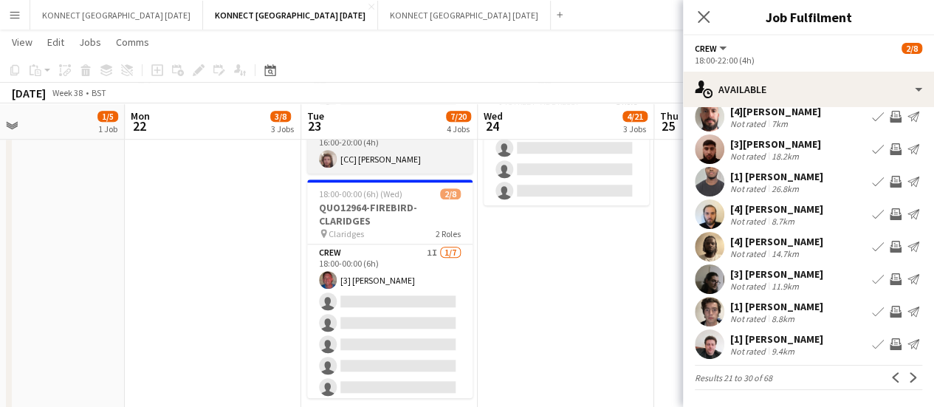
scroll to position [574, 0]
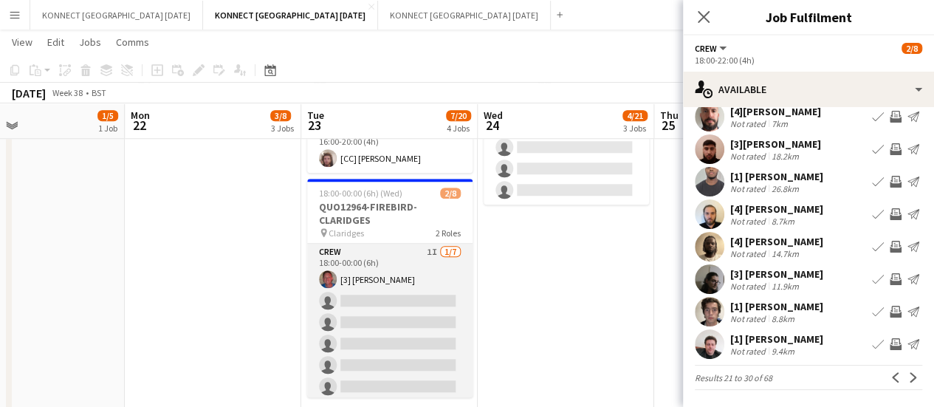
click at [406, 350] on app-card-role "Crew 1I 1/7 18:00-00:00 (6h) [3] Jack Thorne single-neutral-actions single-neut…" at bounding box center [389, 333] width 165 height 179
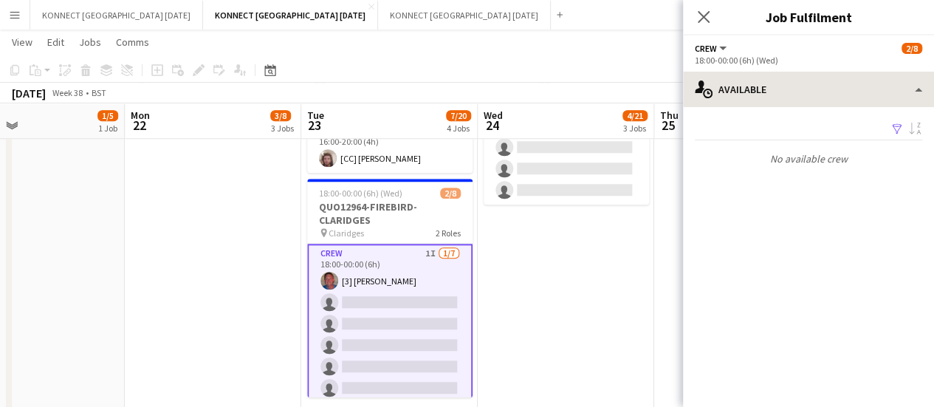
scroll to position [0, 0]
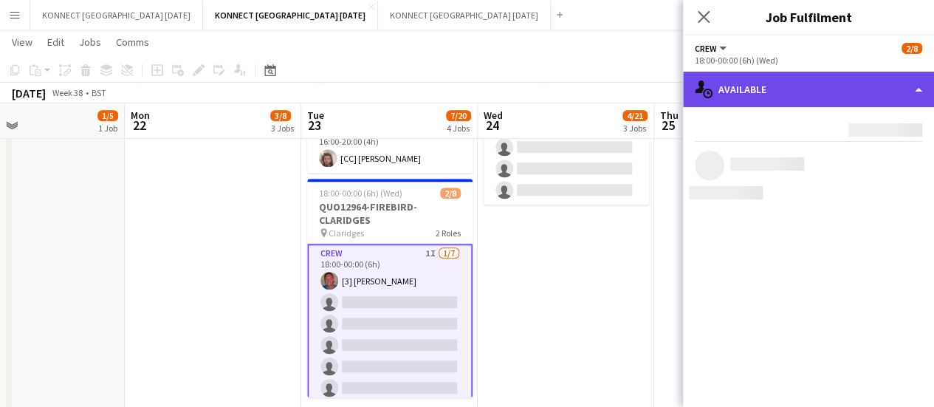
click at [818, 92] on div "single-neutral-actions-upload Available" at bounding box center [808, 89] width 251 height 35
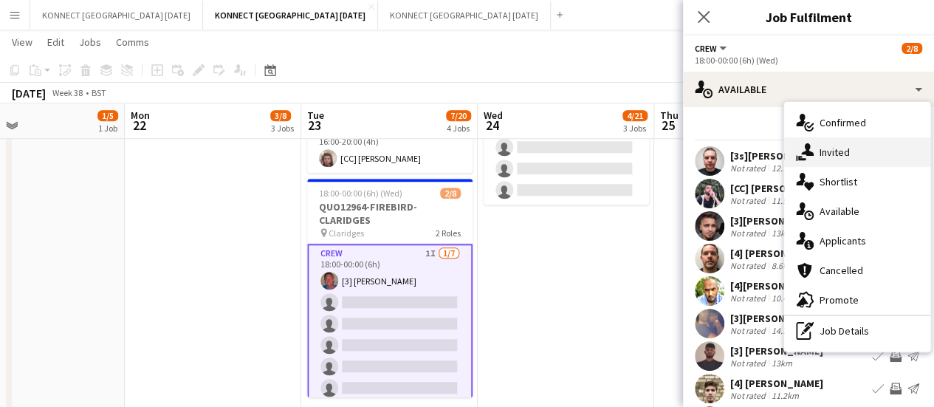
click at [846, 156] on div "single-neutral-actions-share-1 Invited" at bounding box center [857, 152] width 146 height 30
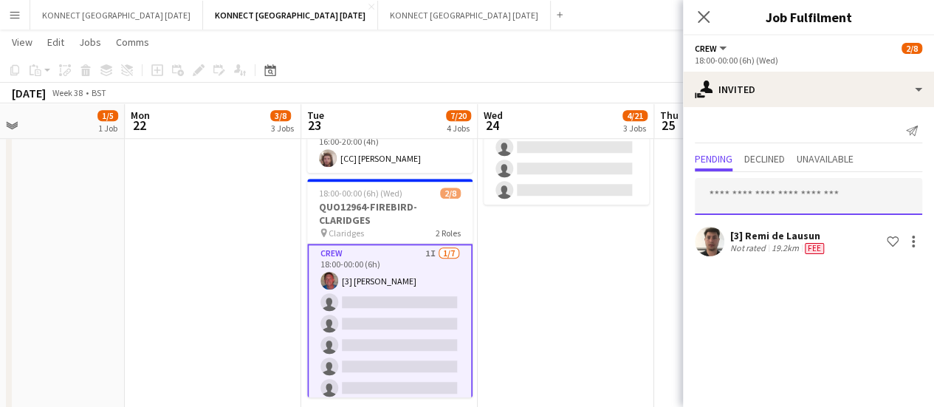
click at [810, 206] on input "text" at bounding box center [808, 196] width 227 height 37
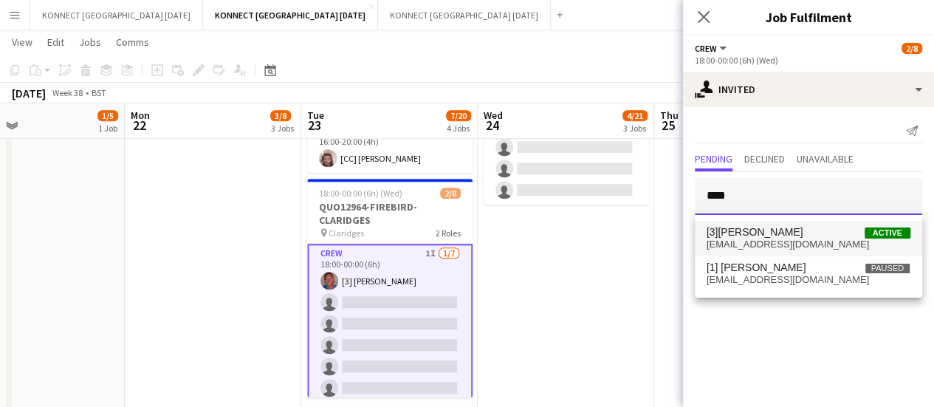
type input "****"
click at [763, 244] on span "mraabdurahman@gmail.com" at bounding box center [808, 244] width 204 height 12
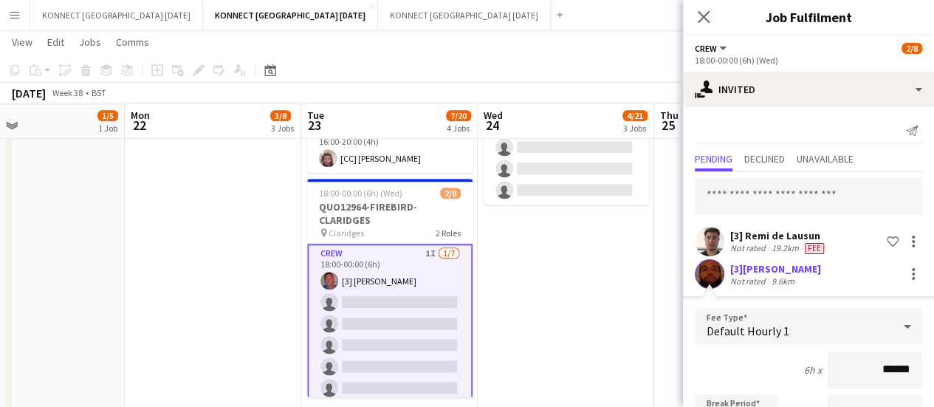
scroll to position [230, 0]
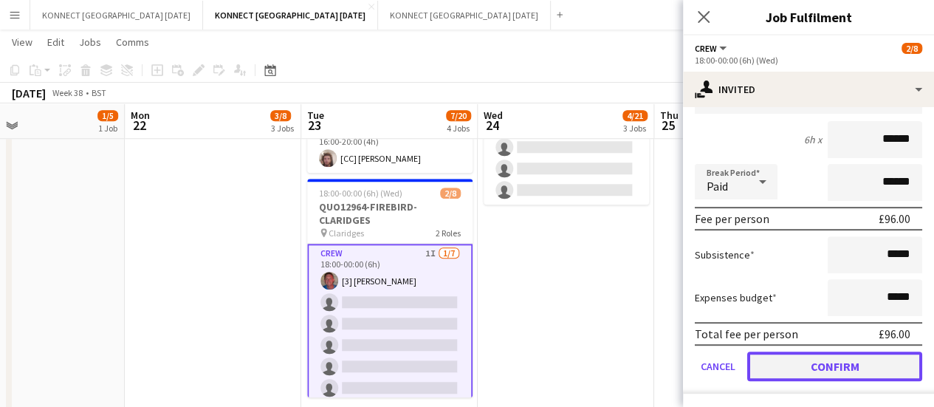
click at [800, 371] on button "Confirm" at bounding box center [834, 366] width 175 height 30
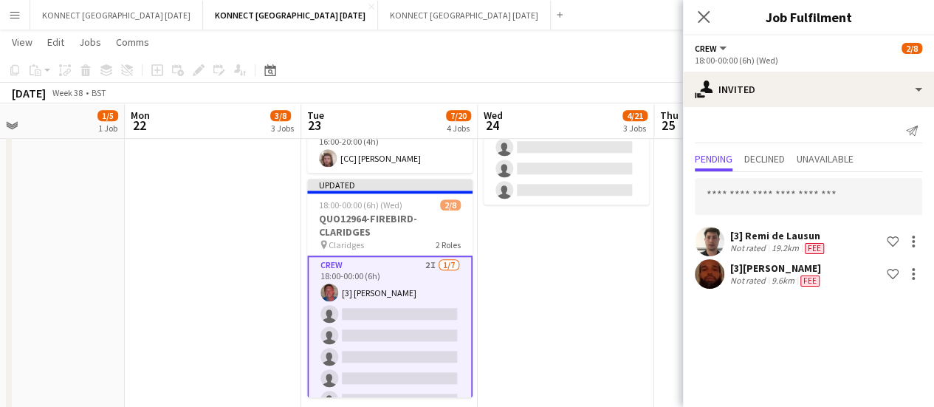
scroll to position [0, 0]
click at [749, 192] on input "text" at bounding box center [808, 196] width 227 height 37
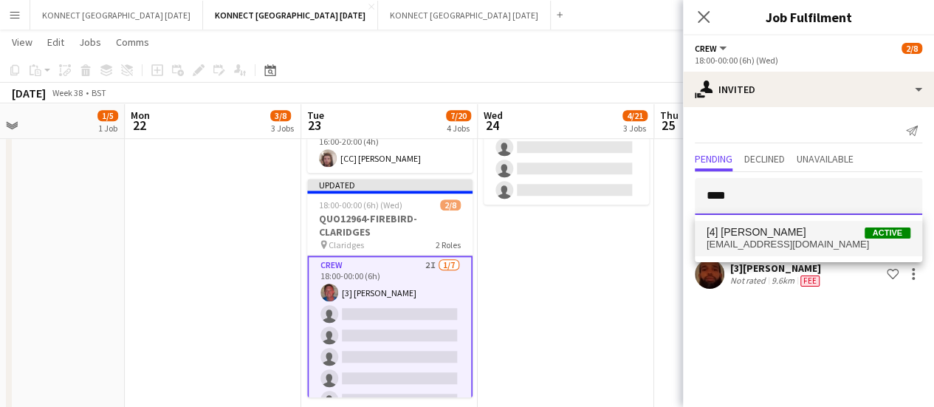
type input "****"
click at [768, 234] on span "[4] [PERSON_NAME]" at bounding box center [756, 232] width 100 height 13
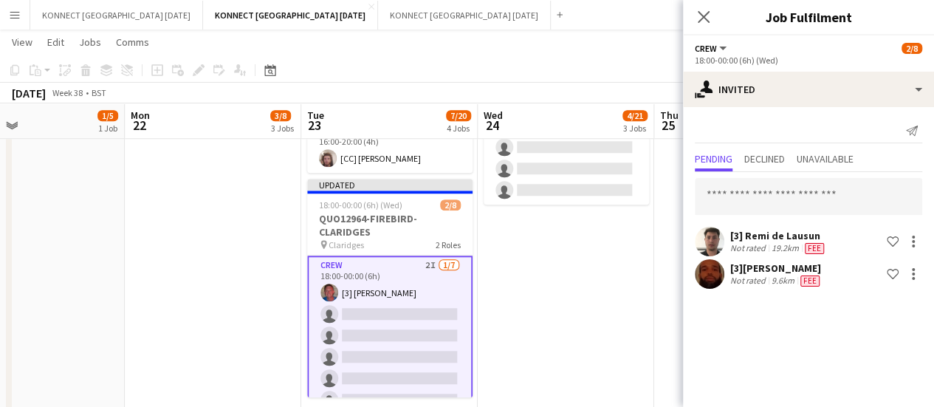
scroll to position [7, 0]
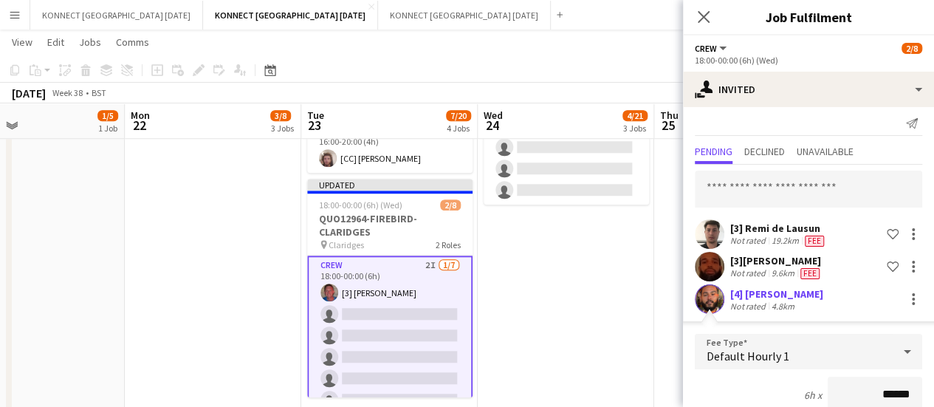
click at [608, 321] on app-date-cell "00:30-04:30 (4h) 2/10 QUO13195-ENCORE-HILTON PARK LANE pin Hilton Park Lane 2 R…" at bounding box center [566, 33] width 176 height 882
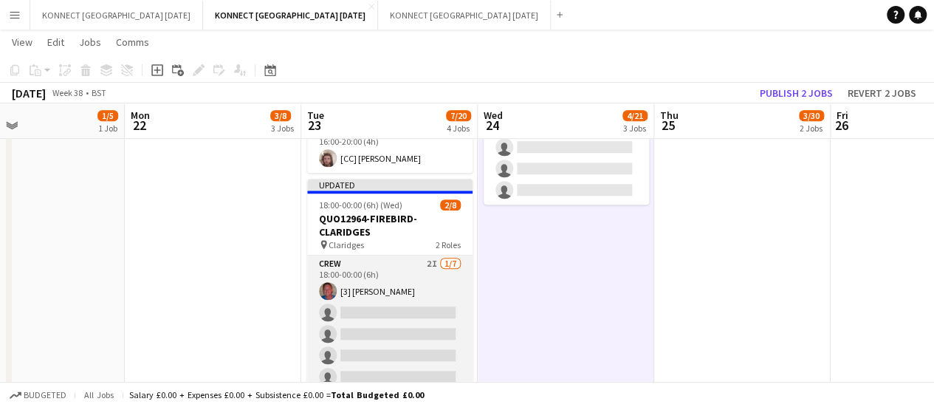
click at [440, 343] on app-card-role "Crew 2I 1/7 18:00-00:00 (6h) [3] Jack Thorne single-neutral-actions single-neut…" at bounding box center [389, 344] width 165 height 179
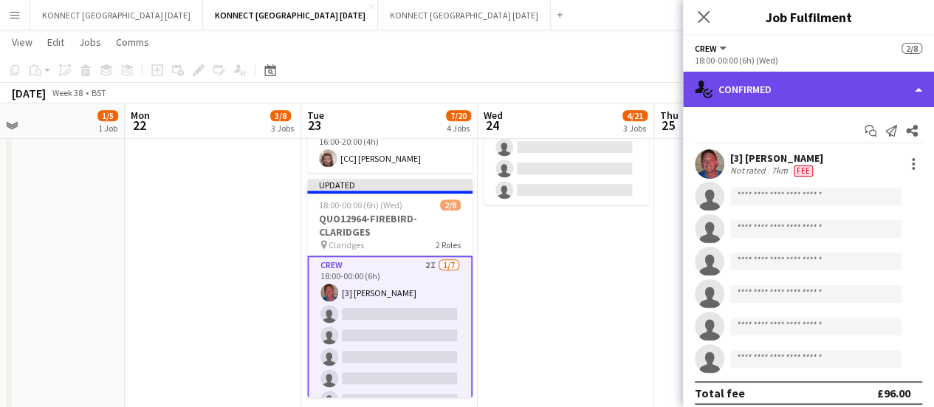
click at [843, 89] on div "single-neutral-actions-check-2 Confirmed" at bounding box center [808, 89] width 251 height 35
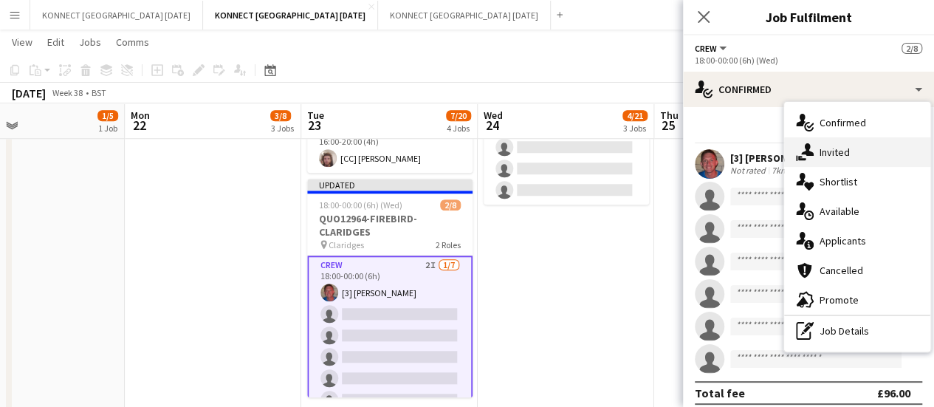
click at [876, 145] on div "single-neutral-actions-share-1 Invited" at bounding box center [857, 152] width 146 height 30
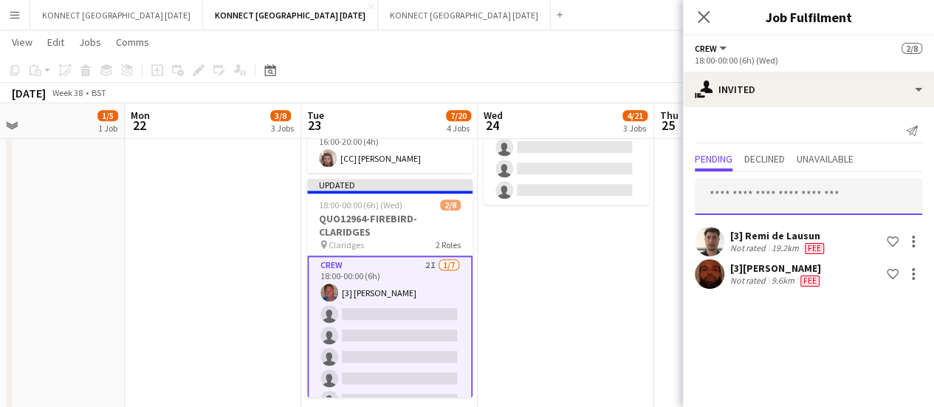
click at [788, 188] on input "text" at bounding box center [808, 196] width 227 height 37
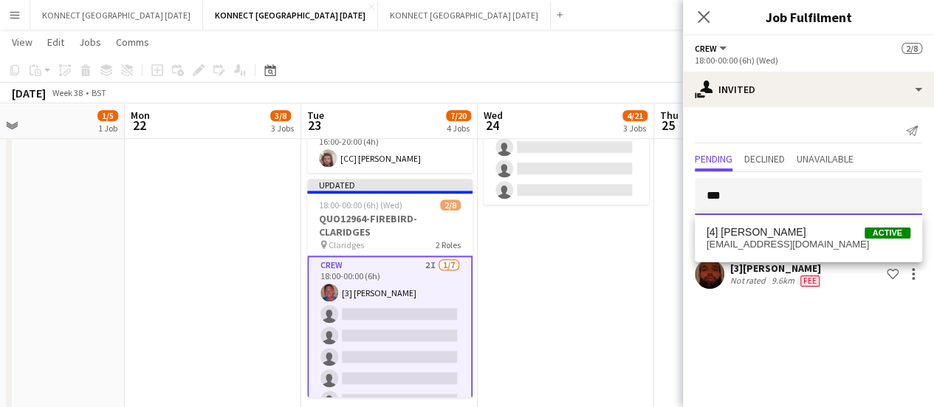
scroll to position [585, 0]
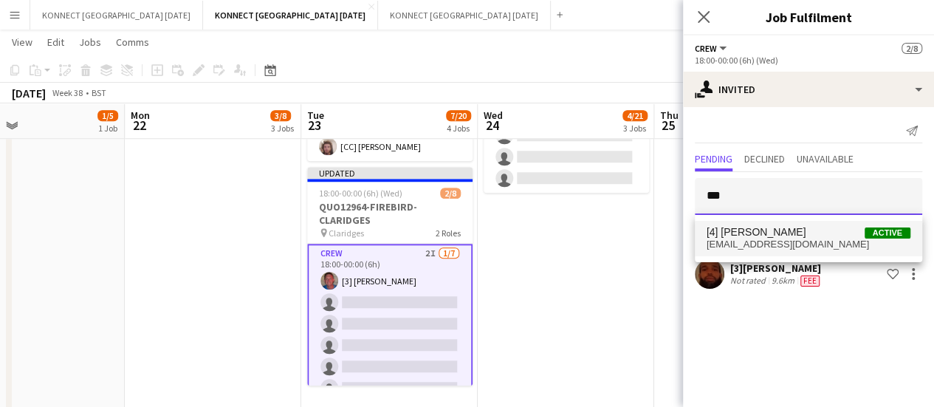
type input "***"
click at [767, 238] on span "elliottdsane@hotmail.com" at bounding box center [808, 244] width 204 height 12
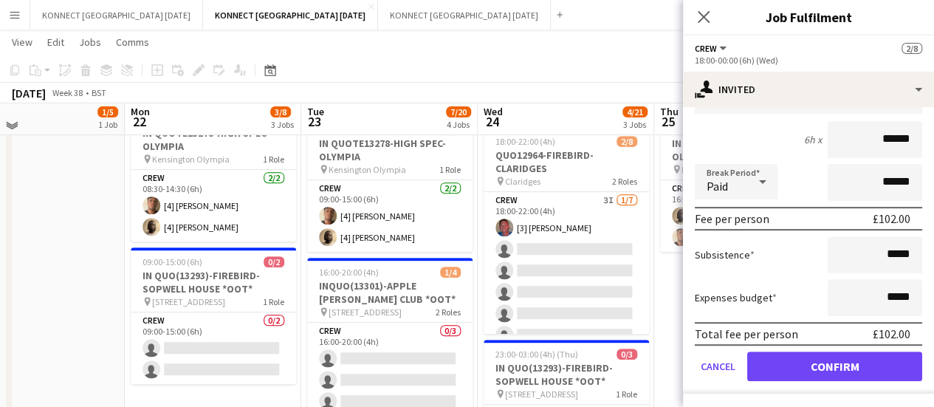
scroll to position [276, 0]
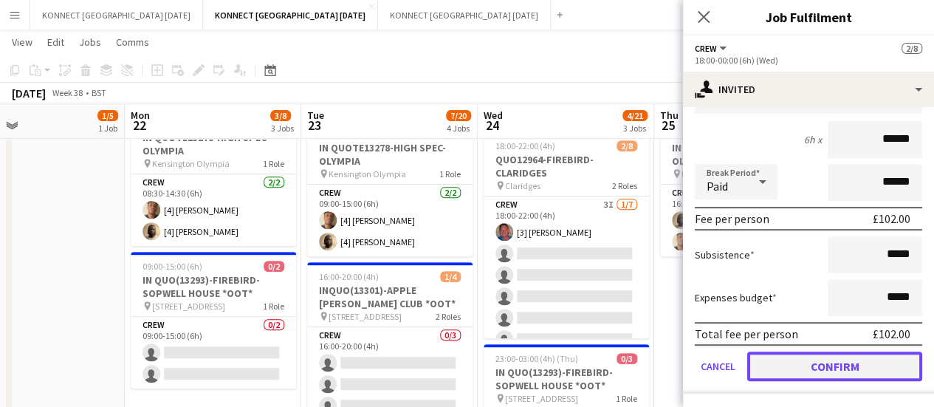
click at [881, 361] on button "Confirm" at bounding box center [834, 366] width 175 height 30
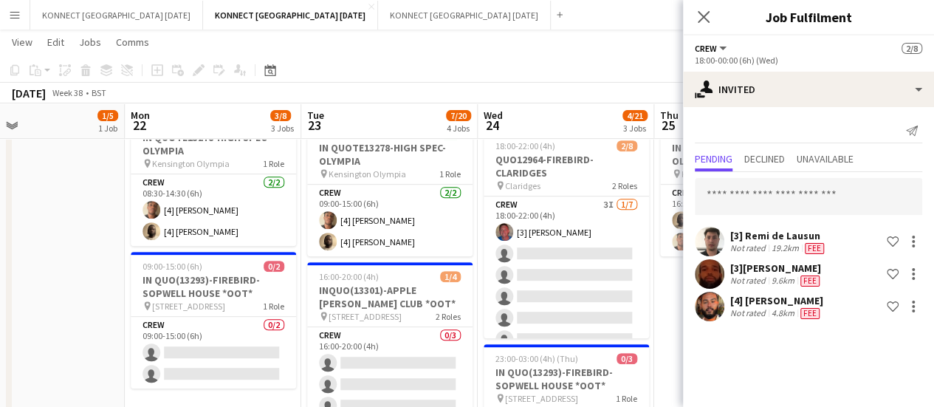
scroll to position [0, 0]
click at [585, 56] on app-page-menu "View Day view expanded Day view collapsed Month view Date picker Jump to [DATE]…" at bounding box center [467, 44] width 934 height 28
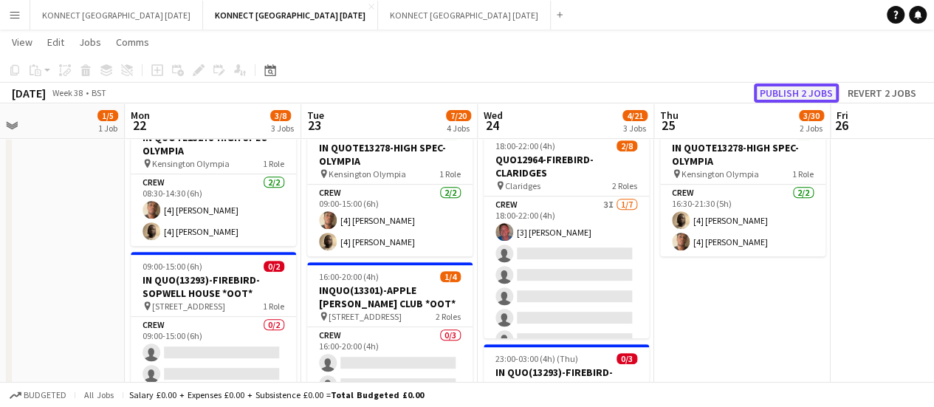
click at [783, 97] on button "Publish 2 jobs" at bounding box center [796, 92] width 85 height 19
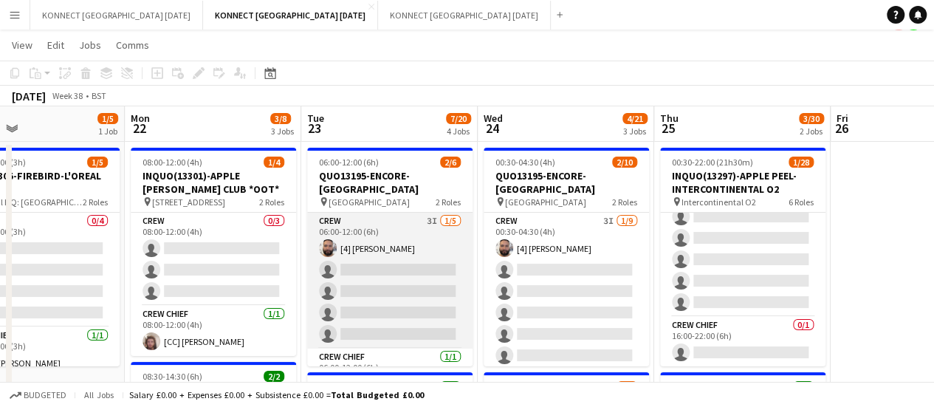
click at [399, 303] on app-card-role "Crew 3I 1/5 06:00-12:00 (6h) [4] Rodrigo Luz single-neutral-actions single-neut…" at bounding box center [389, 281] width 165 height 136
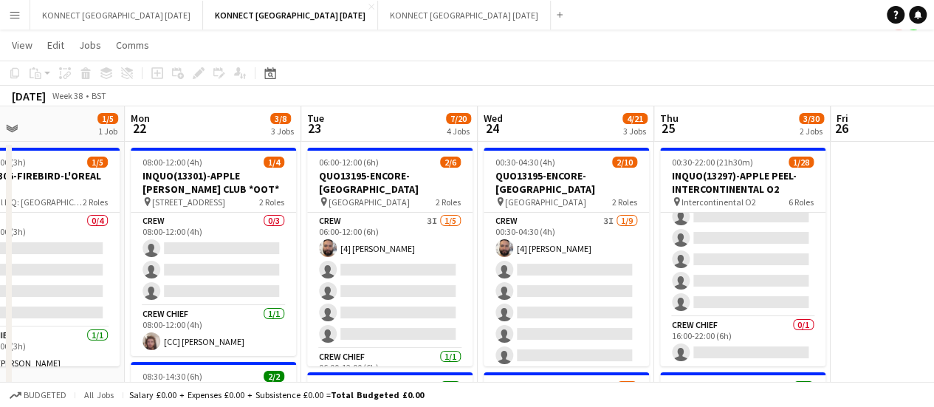
click at [757, 241] on app-card-role "Crew 0/11 16:00-22:00 (6h) single-neutral-actions single-neutral-actions single…" at bounding box center [742, 184] width 165 height 264
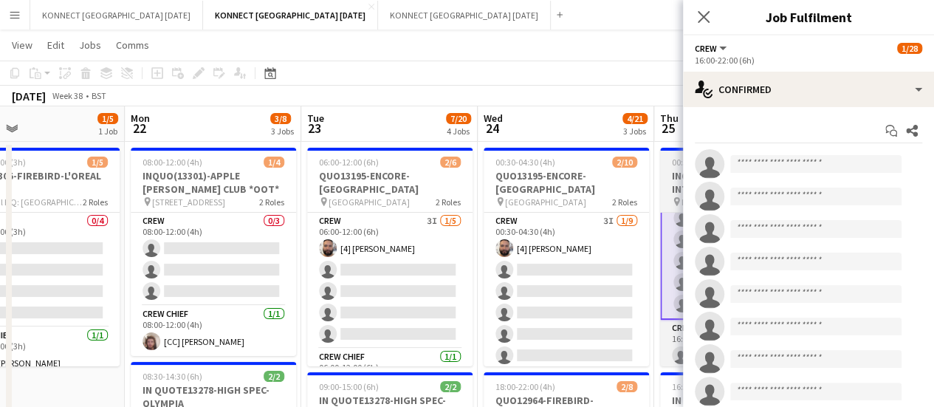
click at [603, 80] on app-toolbar "Copy Paste Paste Ctrl+V Paste with crew Ctrl+Shift+V Paste linked Job [GEOGRAPH…" at bounding box center [467, 73] width 934 height 25
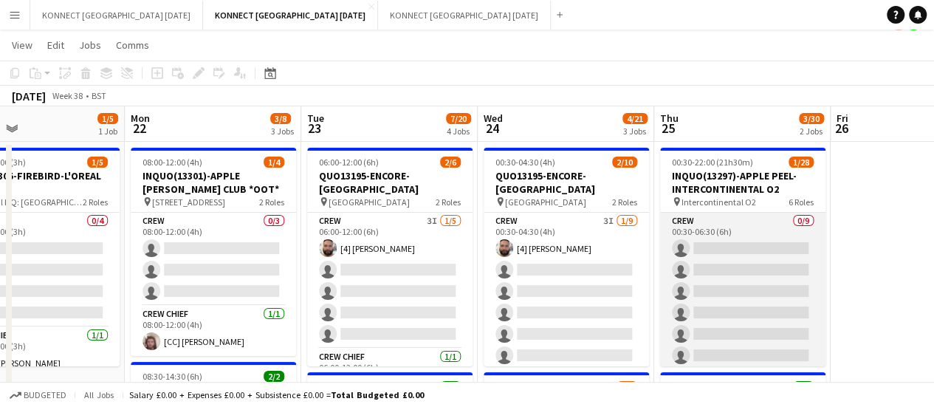
click at [736, 329] on app-card-role "Crew 0/9 00:30-06:30 (6h) single-neutral-actions single-neutral-actions single-…" at bounding box center [742, 323] width 165 height 221
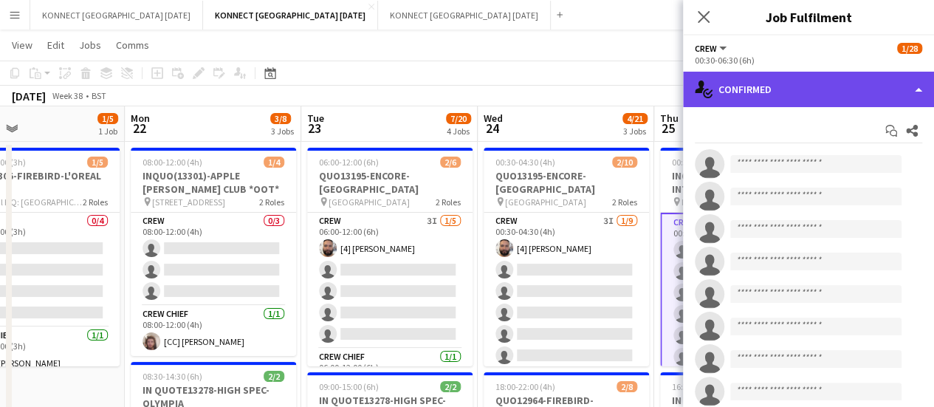
click at [732, 102] on div "single-neutral-actions-check-2 Confirmed" at bounding box center [808, 89] width 251 height 35
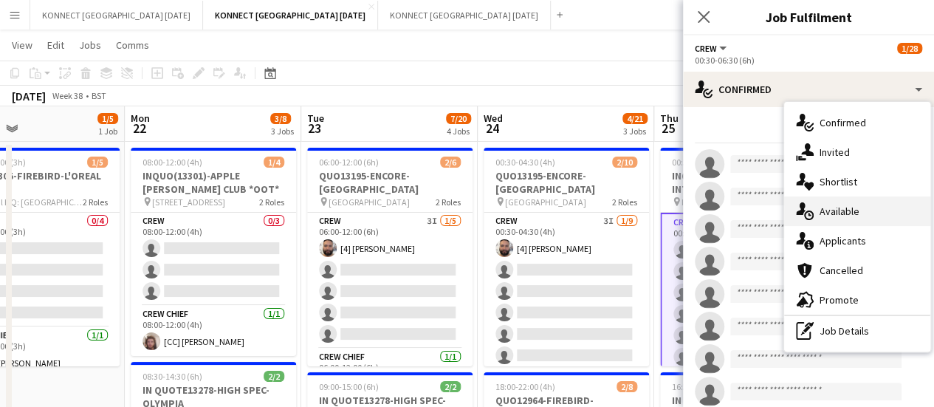
click at [879, 211] on div "single-neutral-actions-upload Available" at bounding box center [857, 211] width 146 height 30
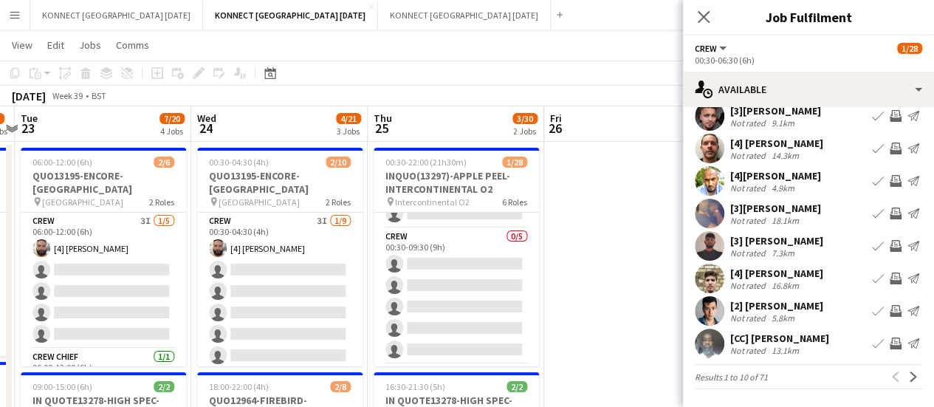
scroll to position [262, 0]
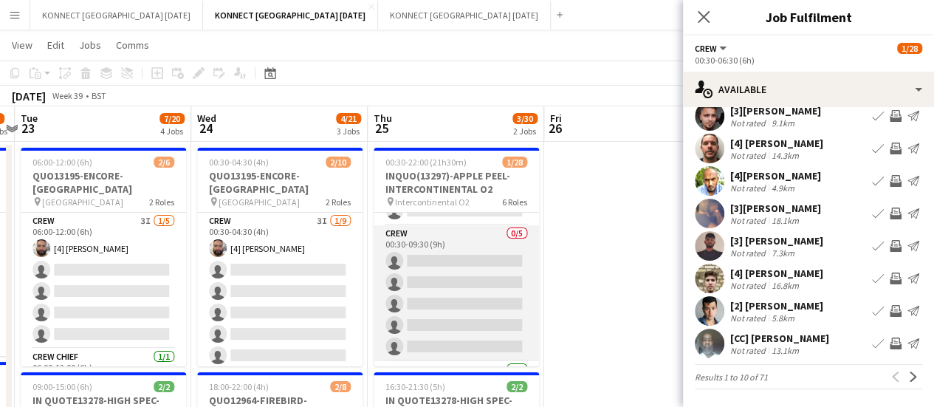
click at [459, 288] on app-card-role "Crew 0/5 00:30-09:30 (9h) single-neutral-actions single-neutral-actions single-…" at bounding box center [456, 293] width 165 height 136
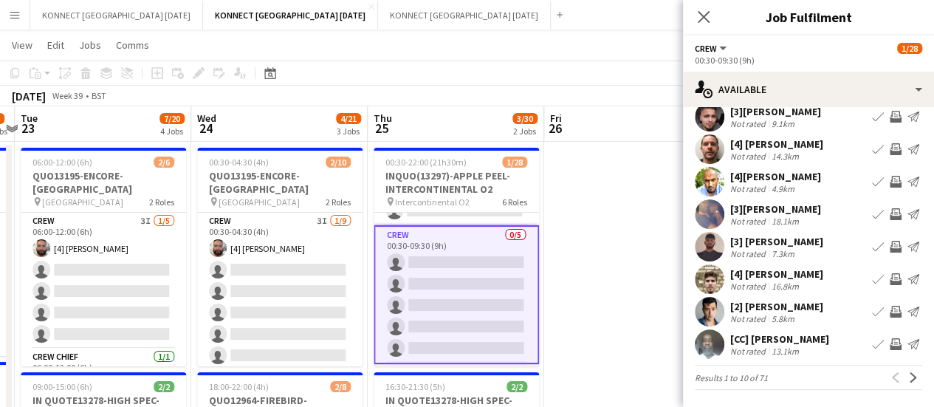
scroll to position [117, 0]
click at [904, 383] on button "Next" at bounding box center [913, 377] width 18 height 18
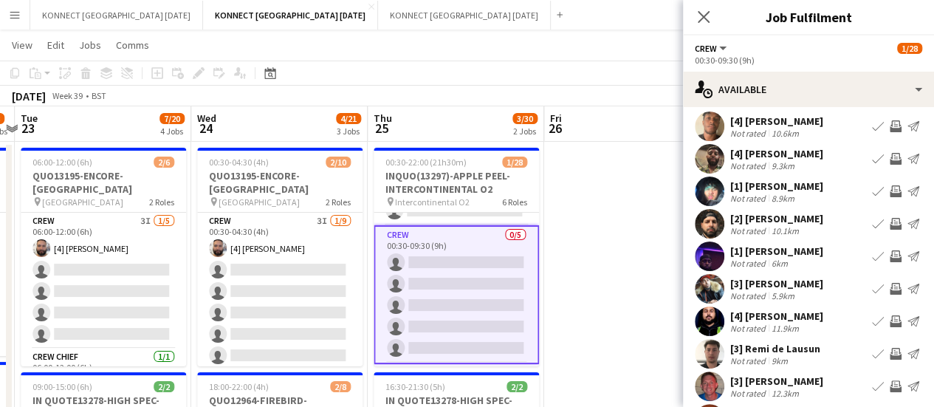
scroll to position [35, 0]
click at [890, 225] on app-icon "Invite crew" at bounding box center [896, 223] width 12 height 12
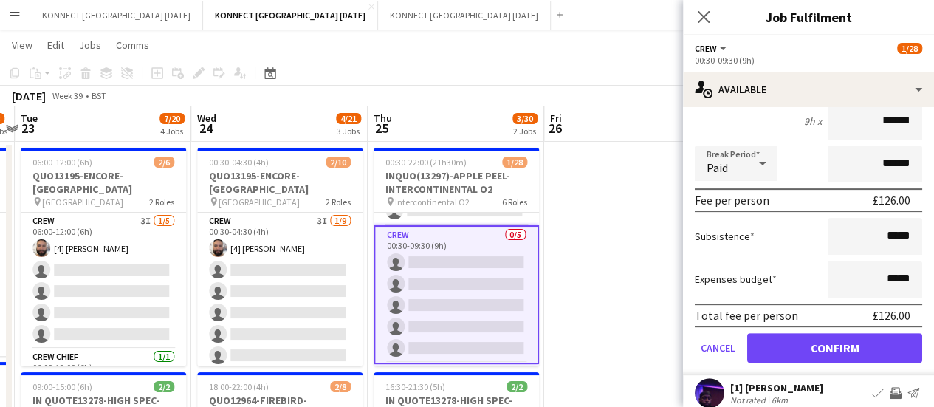
scroll to position [234, 0]
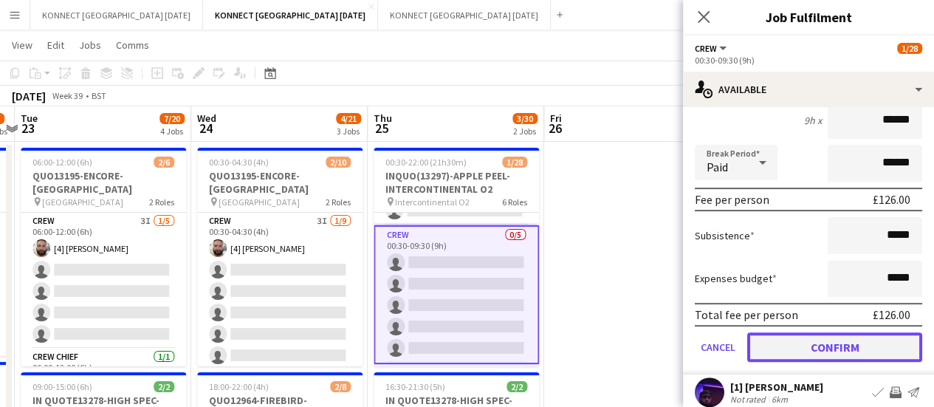
click at [812, 351] on button "Confirm" at bounding box center [834, 347] width 175 height 30
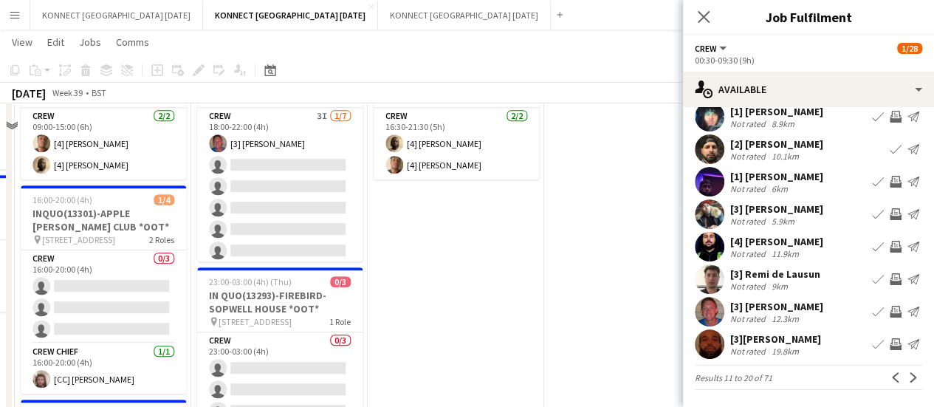
scroll to position [270, 0]
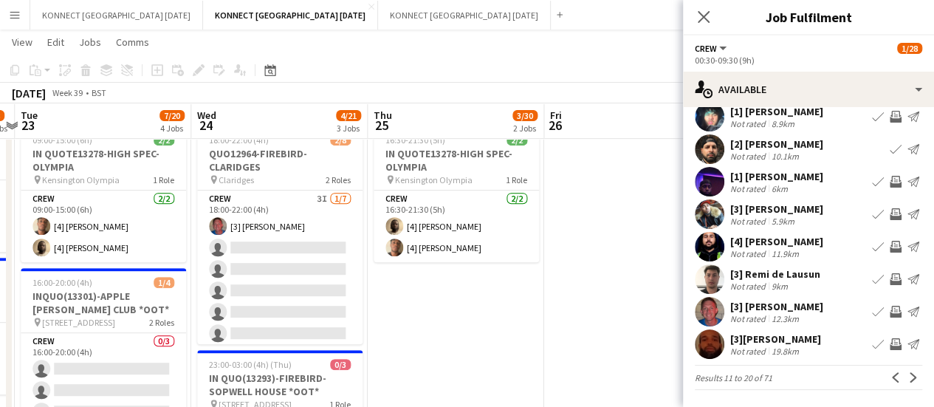
click at [901, 388] on app-pager "Results 11 to 20 of 71 Previous Next" at bounding box center [808, 377] width 227 height 25
click at [908, 381] on app-icon "Next" at bounding box center [913, 377] width 10 height 10
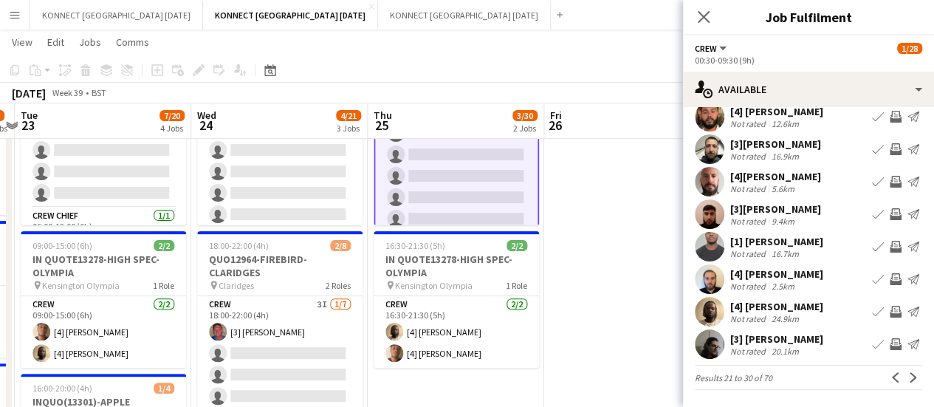
scroll to position [109, 0]
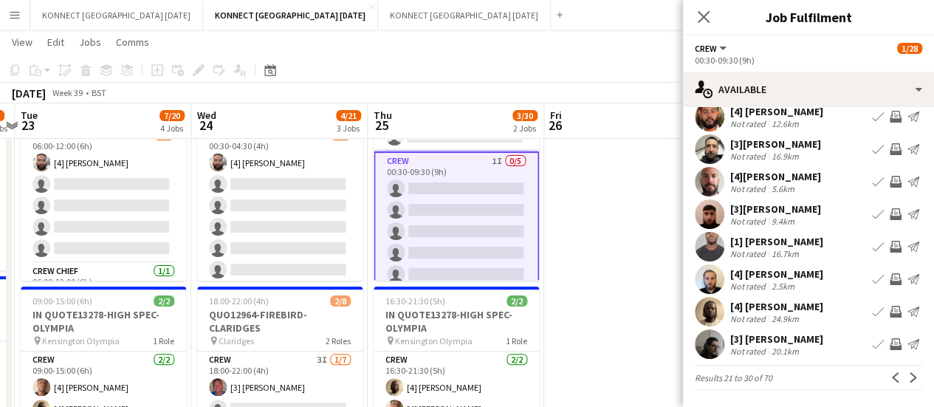
click at [890, 345] on app-icon "Invite crew" at bounding box center [896, 344] width 12 height 12
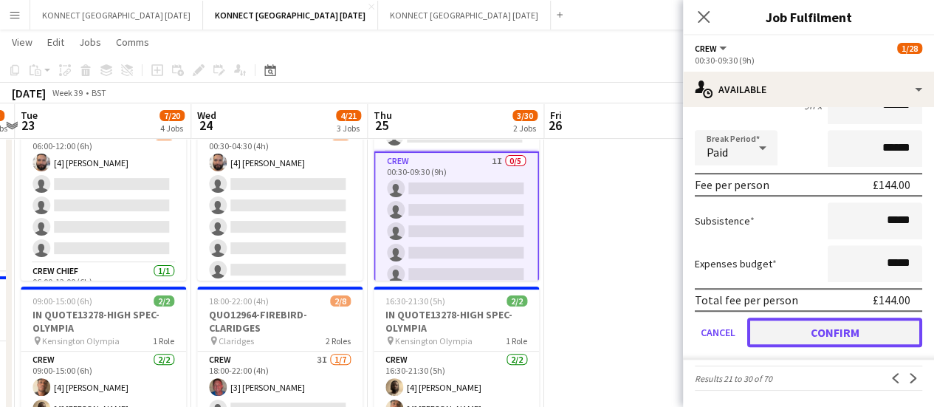
click at [814, 331] on button "Confirm" at bounding box center [834, 332] width 175 height 30
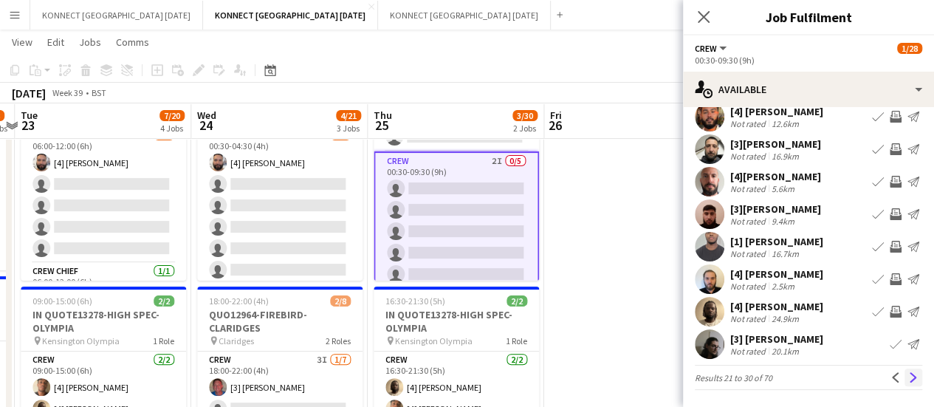
click at [904, 383] on button "Next" at bounding box center [913, 377] width 18 height 18
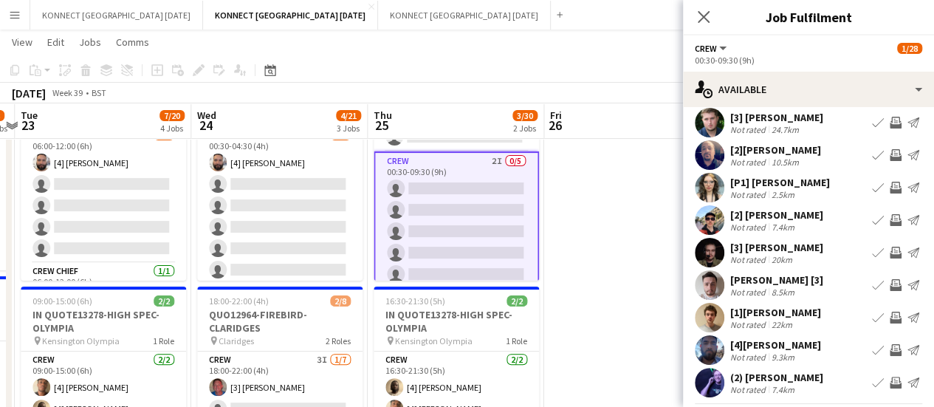
scroll to position [94, 0]
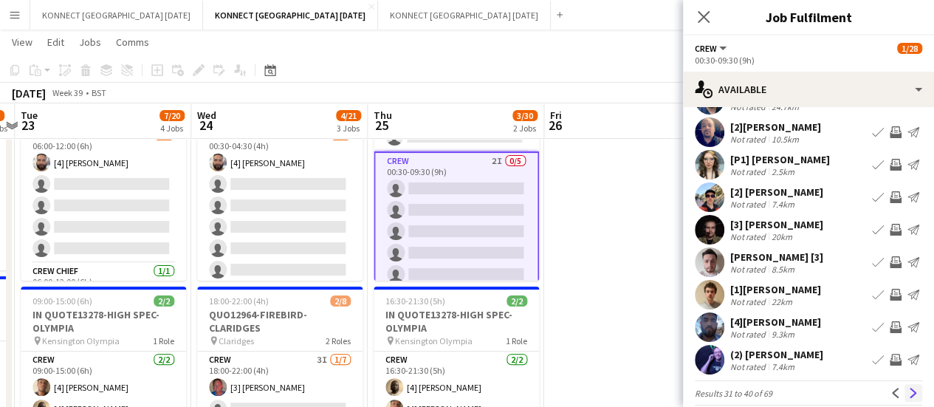
click at [908, 396] on app-icon "Next" at bounding box center [913, 393] width 10 height 10
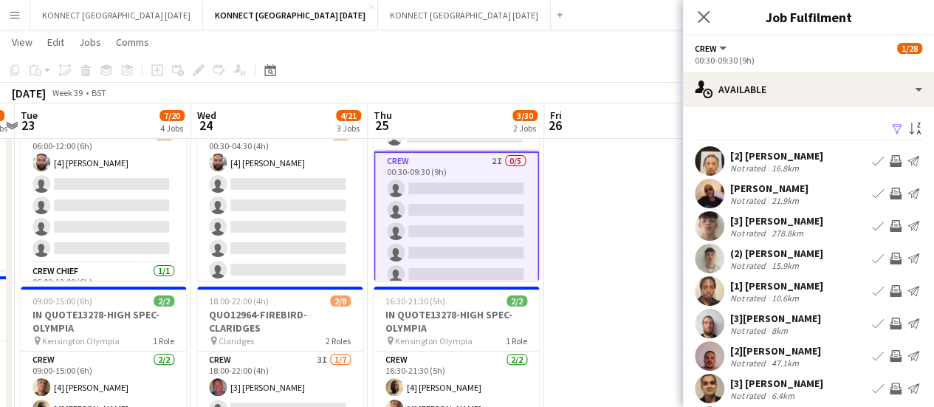
scroll to position [86, 0]
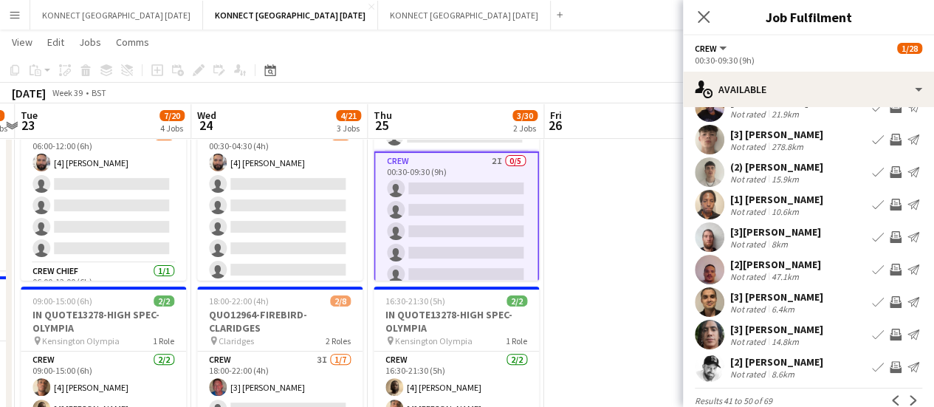
click at [890, 337] on app-icon "Invite crew" at bounding box center [896, 335] width 12 height 12
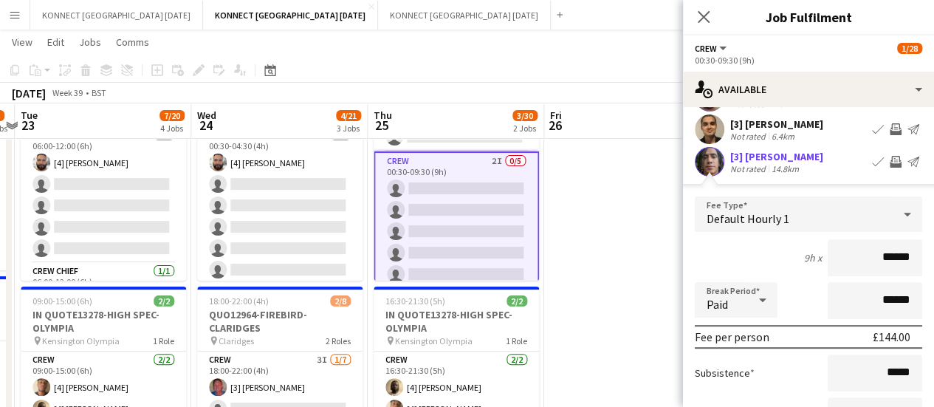
scroll to position [444, 0]
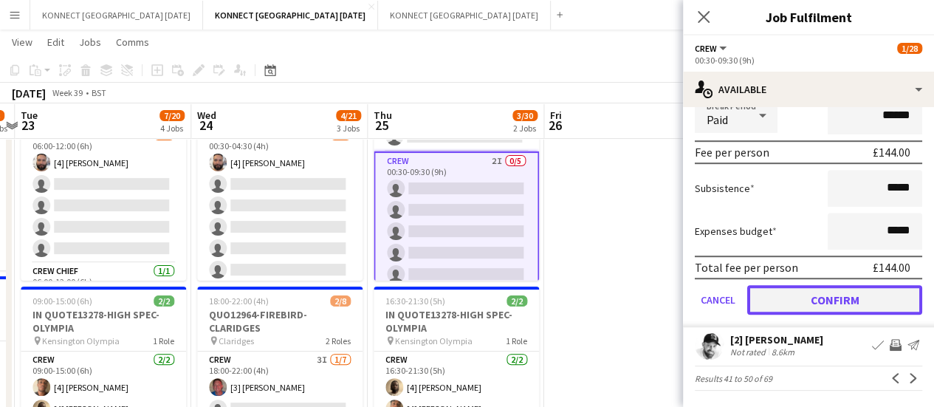
click at [806, 306] on button "Confirm" at bounding box center [834, 300] width 175 height 30
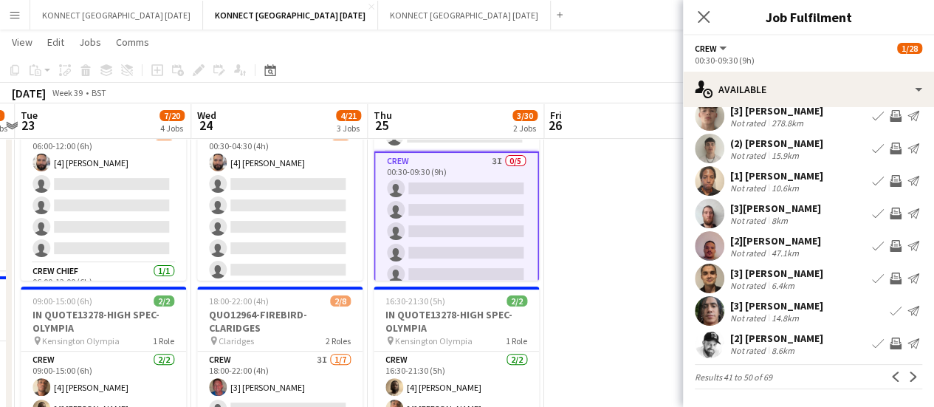
scroll to position [109, 0]
click at [890, 343] on app-icon "Invite crew" at bounding box center [896, 344] width 12 height 12
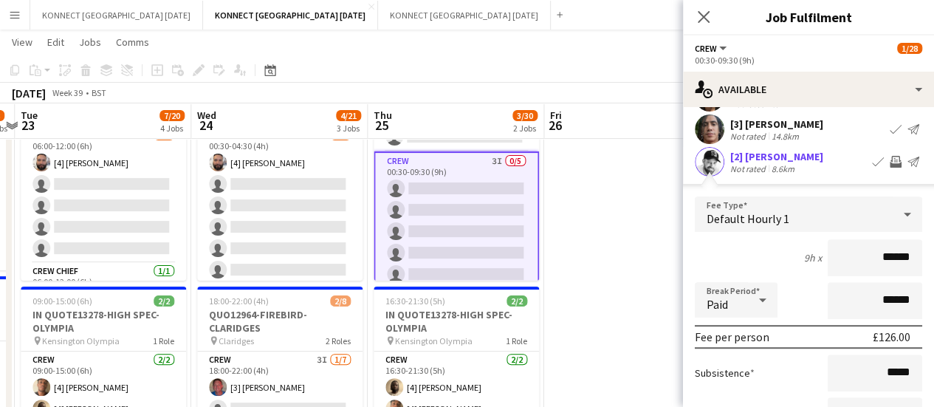
scroll to position [444, 0]
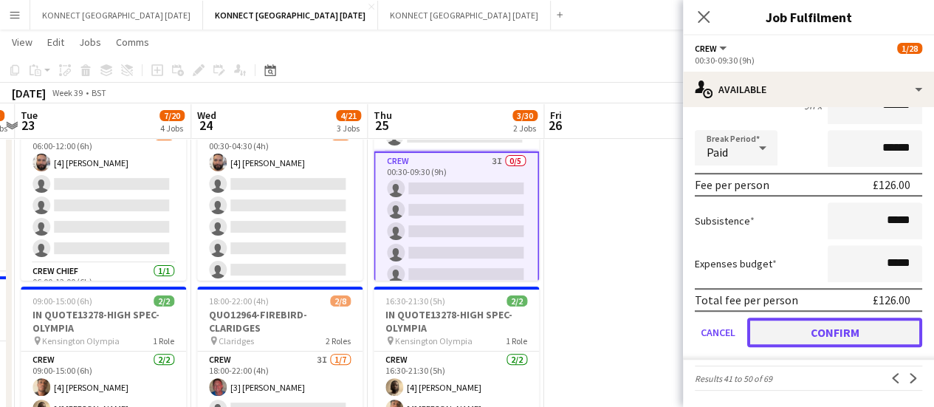
click at [783, 339] on button "Confirm" at bounding box center [834, 332] width 175 height 30
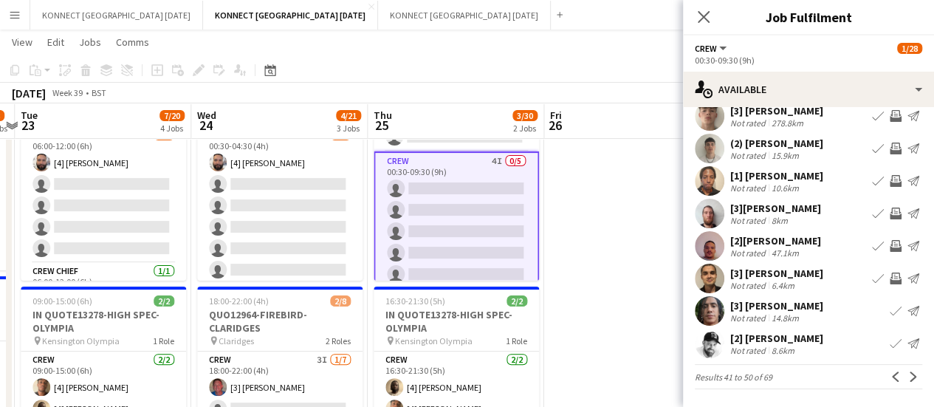
scroll to position [109, 0]
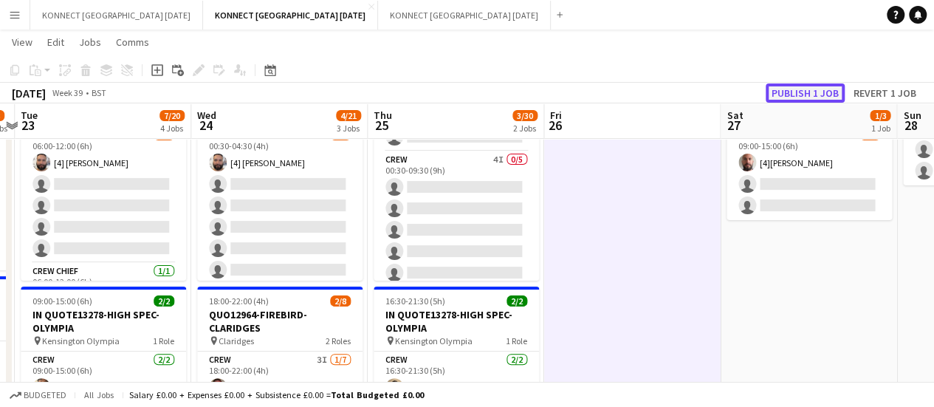
click at [788, 95] on button "Publish 1 job" at bounding box center [805, 92] width 79 height 19
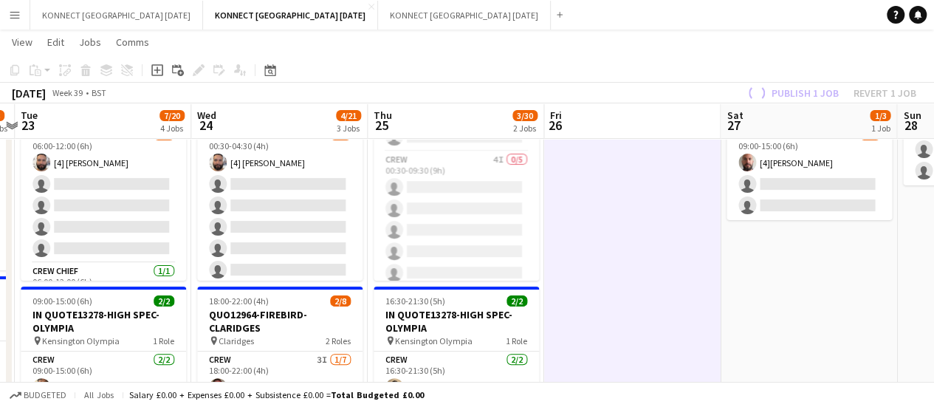
scroll to position [27, 0]
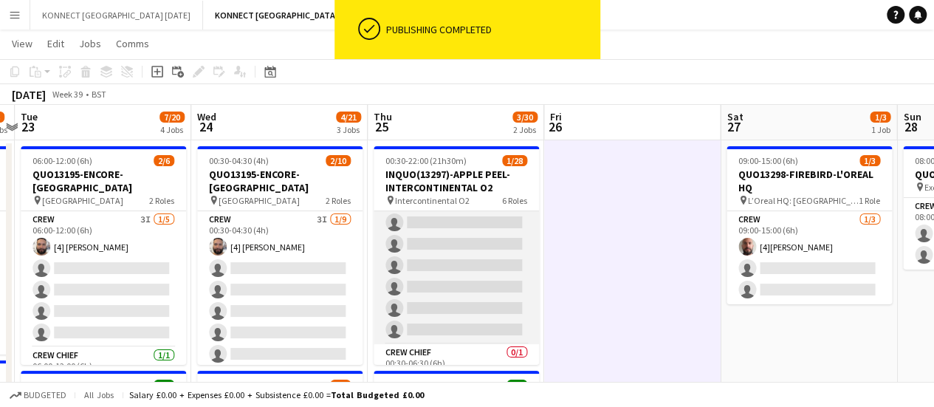
click at [443, 292] on app-card-role "Crew 0/9 00:30-06:30 (6h) single-neutral-actions single-neutral-actions single-…" at bounding box center [456, 233] width 165 height 221
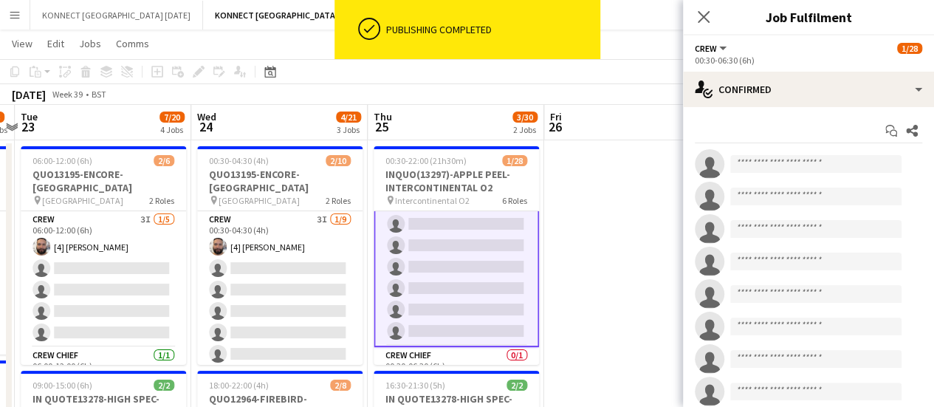
scroll to position [90, 0]
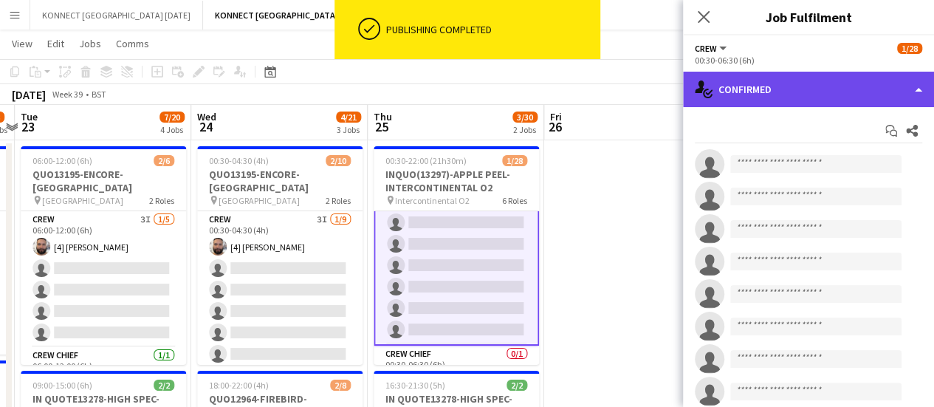
click at [797, 86] on div "single-neutral-actions-check-2 Confirmed" at bounding box center [808, 89] width 251 height 35
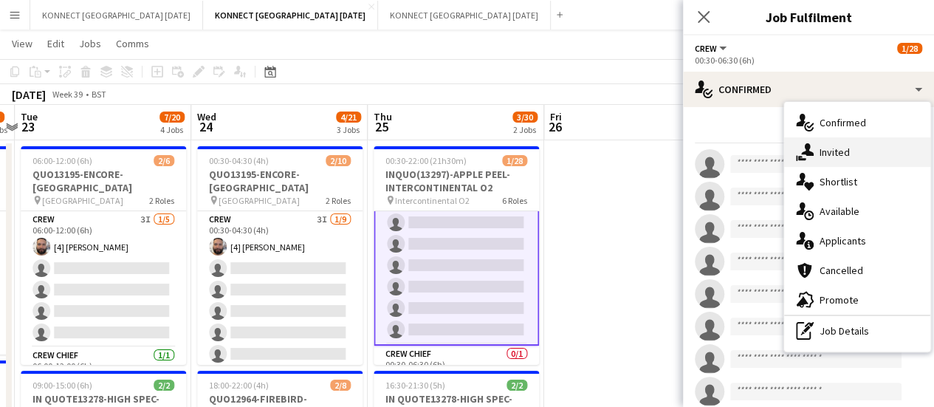
click at [843, 154] on div "single-neutral-actions-share-1 Invited" at bounding box center [857, 152] width 146 height 30
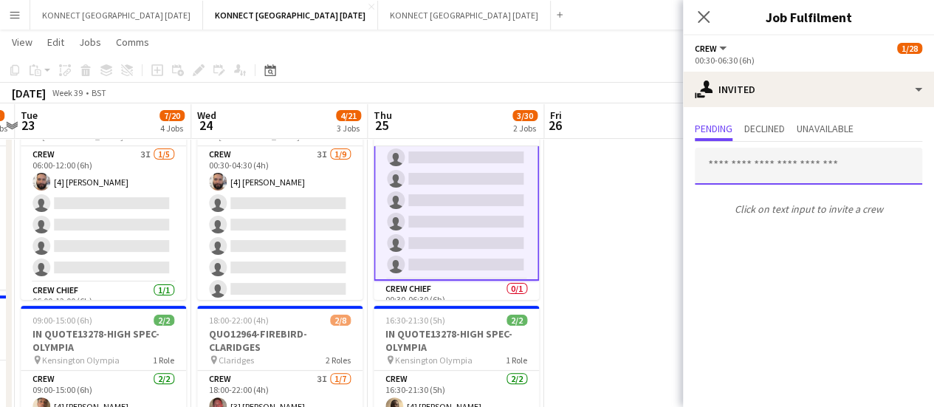
click at [775, 162] on input "text" at bounding box center [808, 166] width 227 height 37
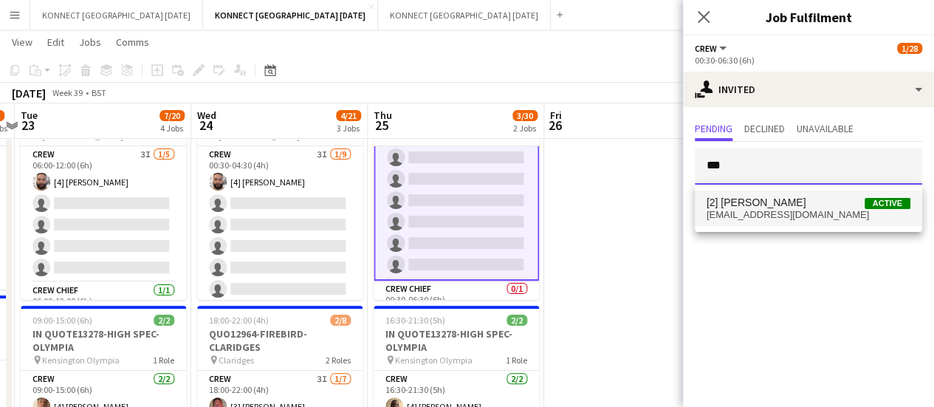
type input "***"
click at [747, 210] on span "[EMAIL_ADDRESS][DOMAIN_NAME]" at bounding box center [808, 215] width 204 height 12
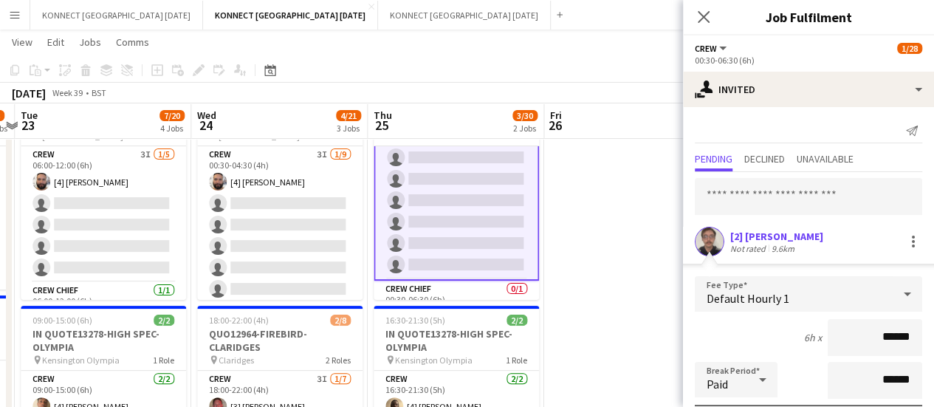
scroll to position [198, 0]
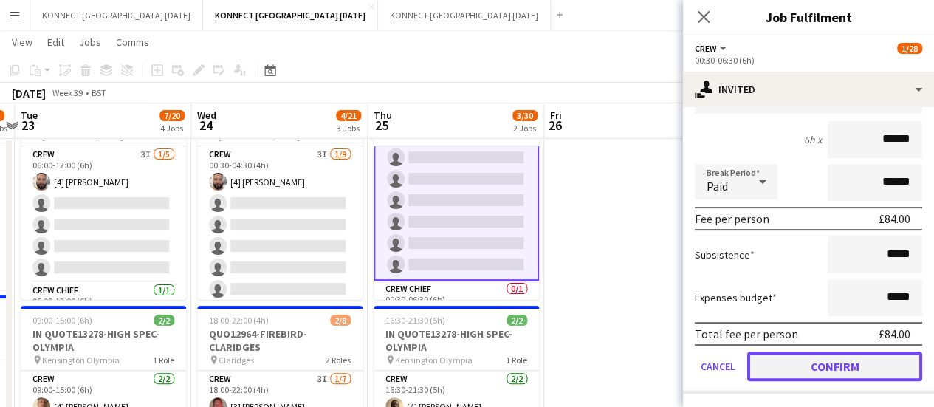
click at [802, 368] on button "Confirm" at bounding box center [834, 366] width 175 height 30
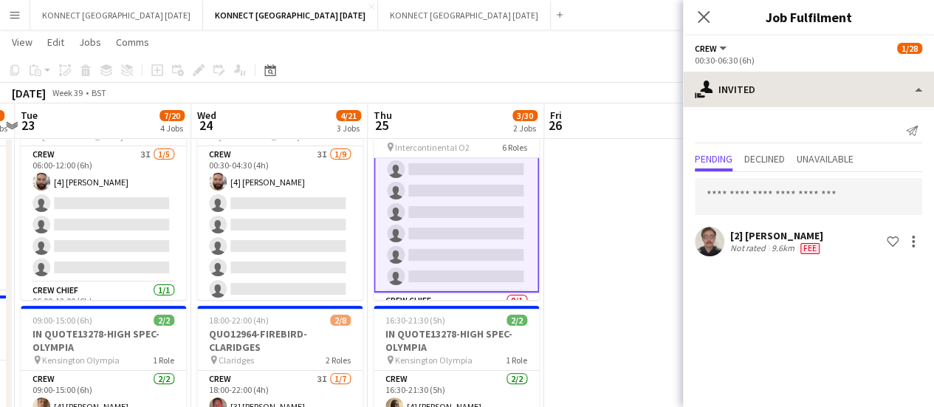
scroll to position [0, 0]
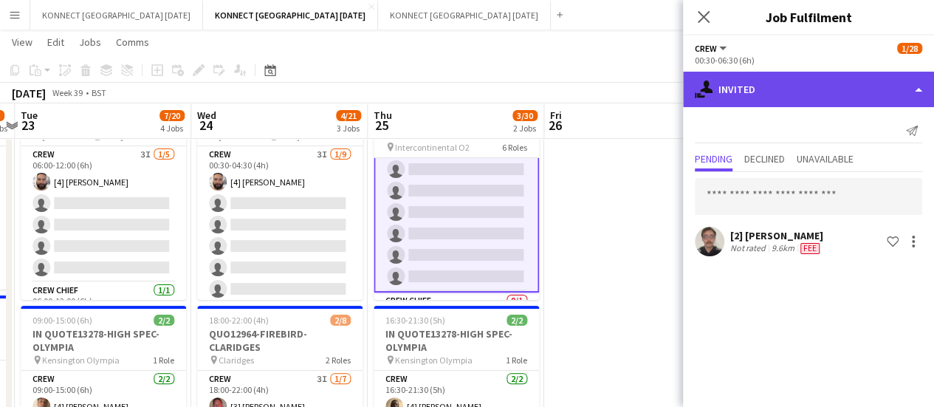
click at [732, 82] on div "single-neutral-actions-share-1 Invited" at bounding box center [808, 89] width 251 height 35
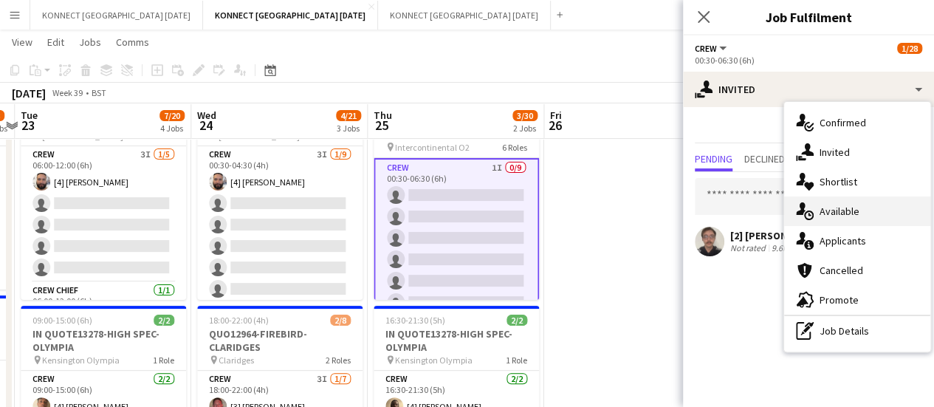
click at [865, 204] on div "single-neutral-actions-upload Available" at bounding box center [857, 211] width 146 height 30
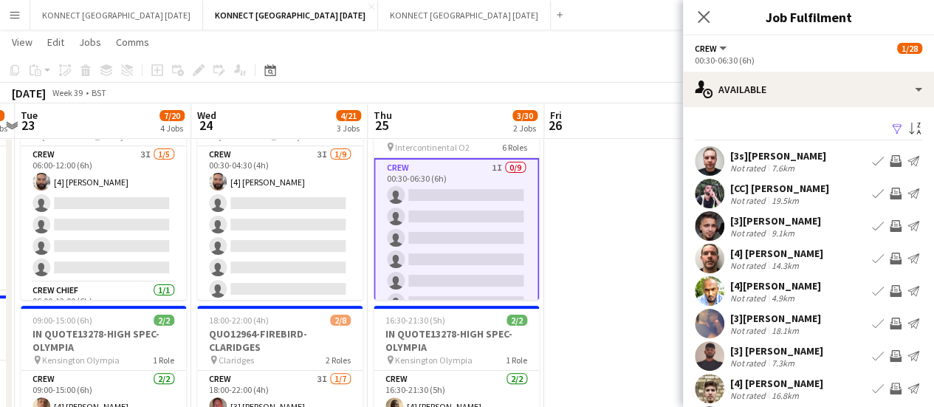
scroll to position [117, 0]
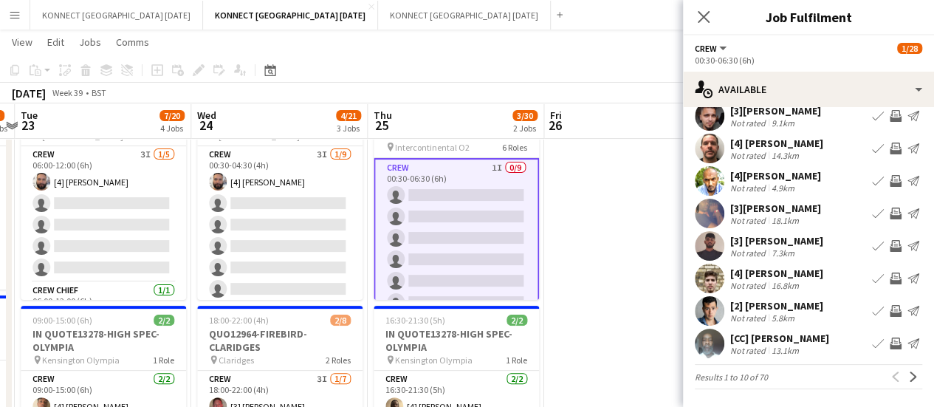
click at [890, 280] on app-icon "Invite crew" at bounding box center [896, 278] width 12 height 12
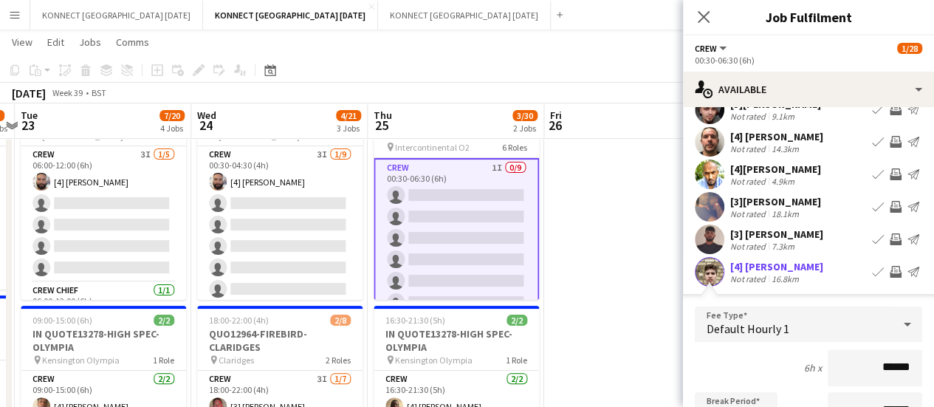
scroll to position [338, 0]
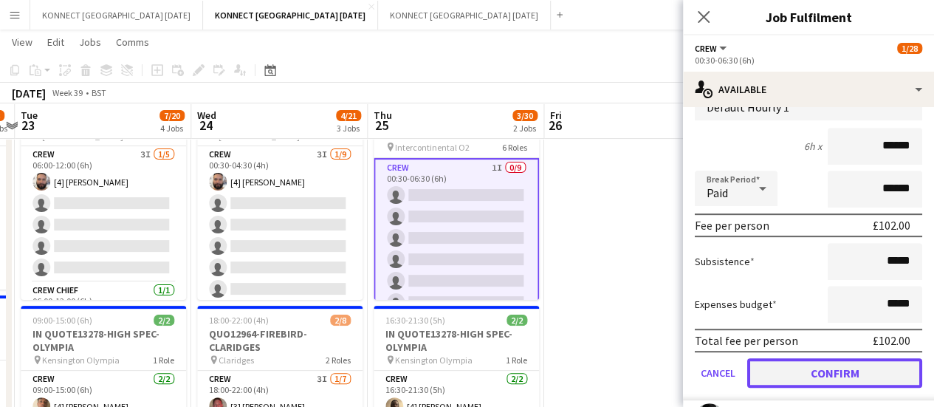
click at [821, 382] on button "Confirm" at bounding box center [834, 373] width 175 height 30
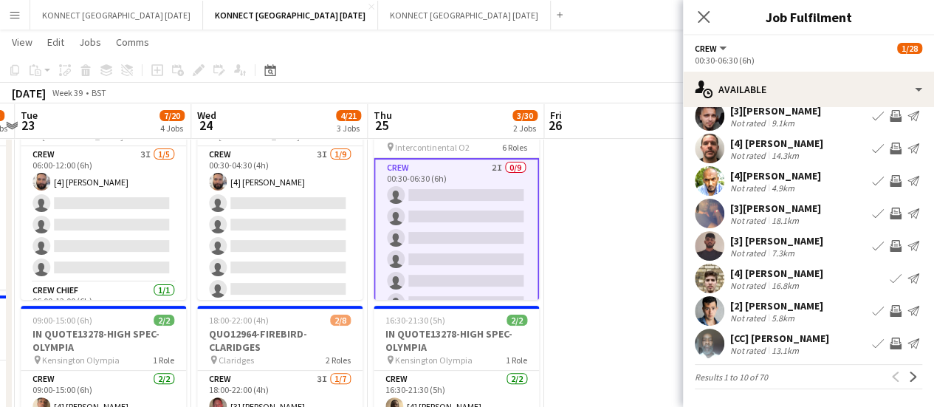
scroll to position [117, 0]
click at [904, 382] on button "Next" at bounding box center [913, 377] width 18 height 18
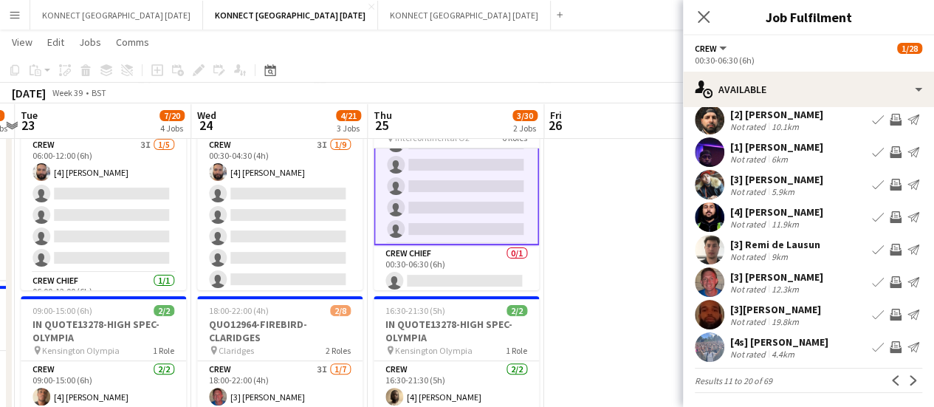
scroll to position [0, 0]
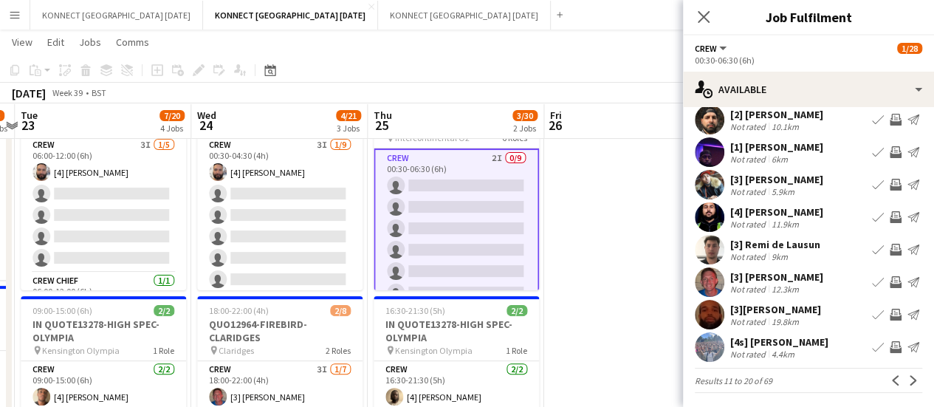
click at [890, 255] on app-icon "Invite crew" at bounding box center [896, 250] width 12 height 12
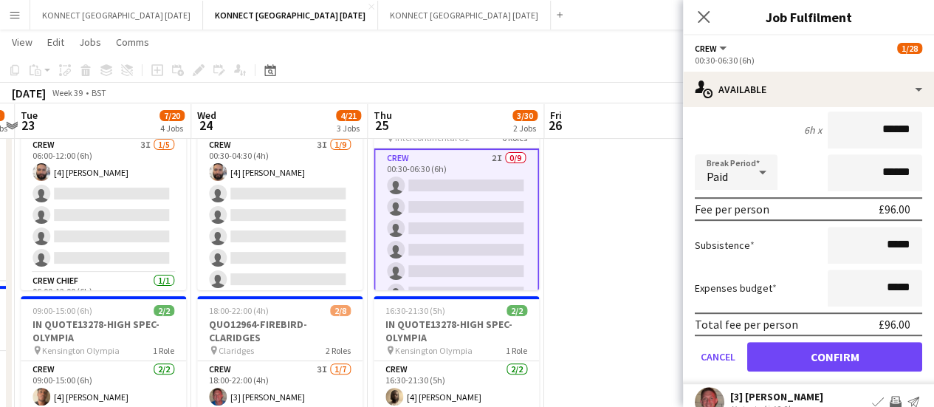
scroll to position [444, 0]
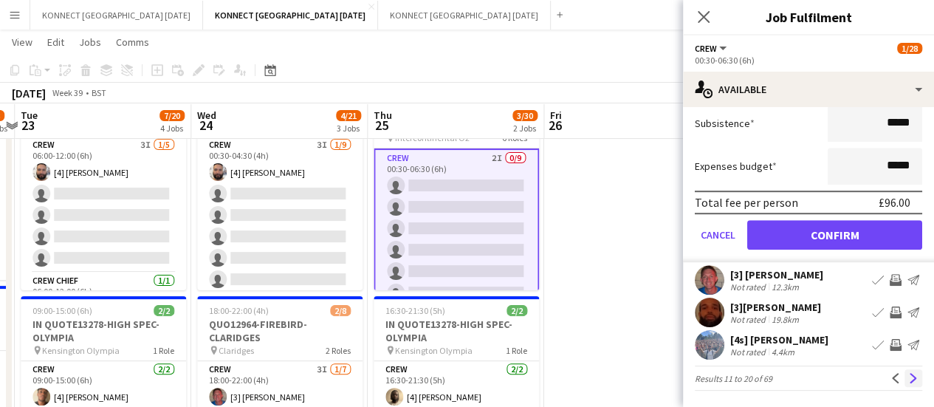
click at [908, 382] on app-icon "Next" at bounding box center [913, 378] width 10 height 10
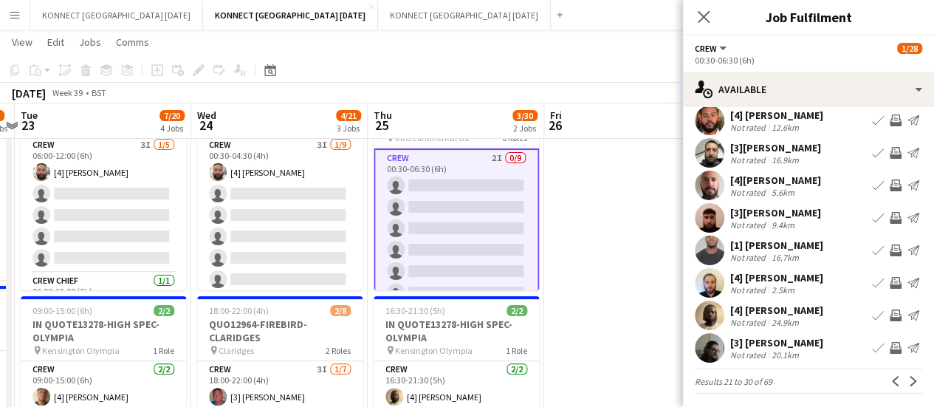
scroll to position [106, 0]
click at [908, 377] on app-icon "Next" at bounding box center [913, 380] width 10 height 10
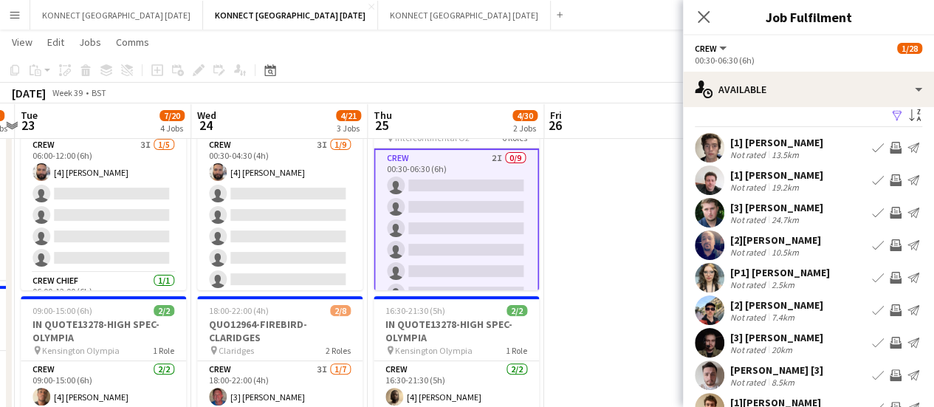
scroll to position [14, 0]
click at [890, 216] on app-icon "Invite crew" at bounding box center [896, 212] width 12 height 12
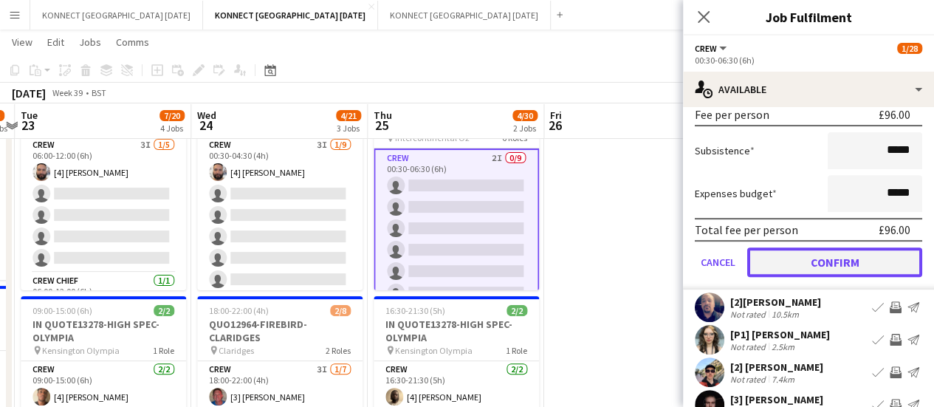
click at [830, 263] on button "Confirm" at bounding box center [834, 262] width 175 height 30
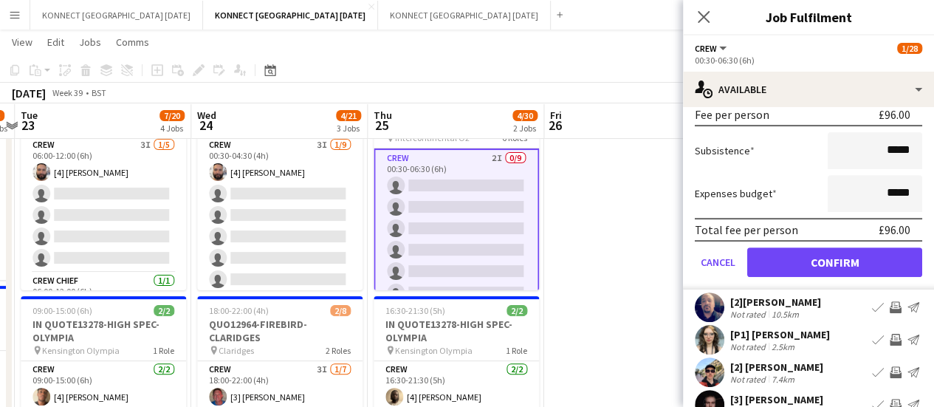
scroll to position [109, 0]
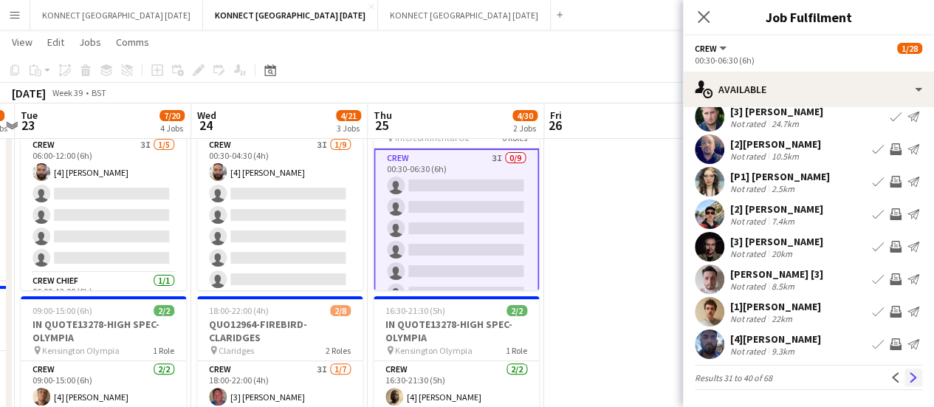
click at [908, 377] on button "Next" at bounding box center [913, 377] width 18 height 18
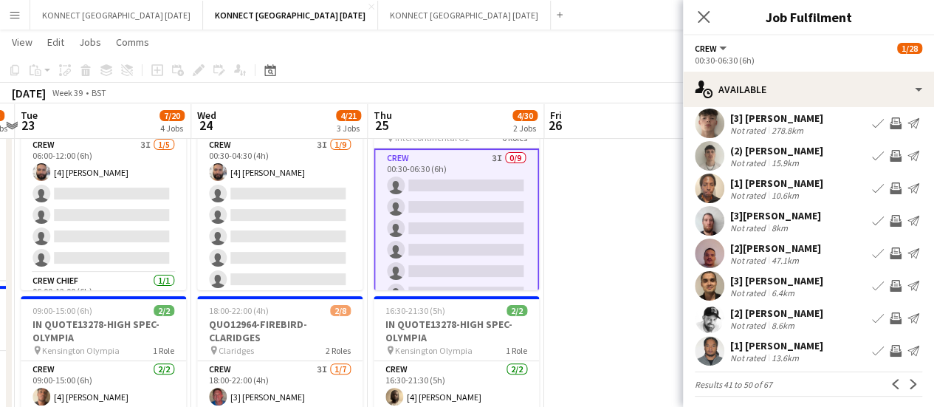
scroll to position [106, 0]
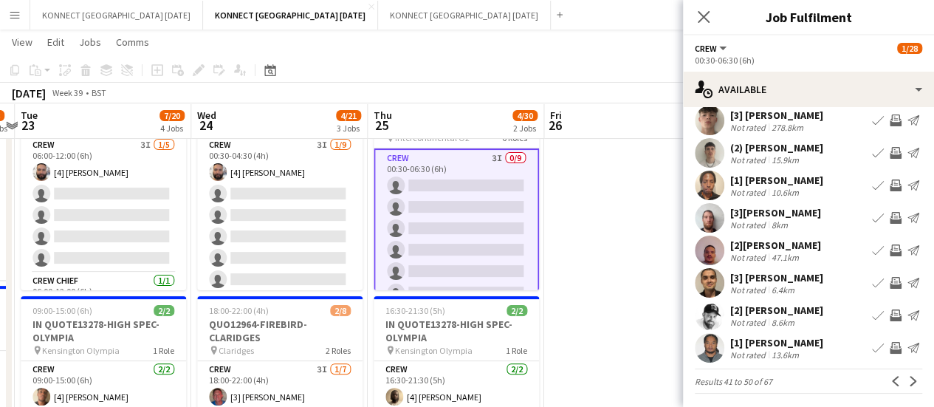
click at [890, 283] on app-icon "Invite crew" at bounding box center [896, 283] width 12 height 12
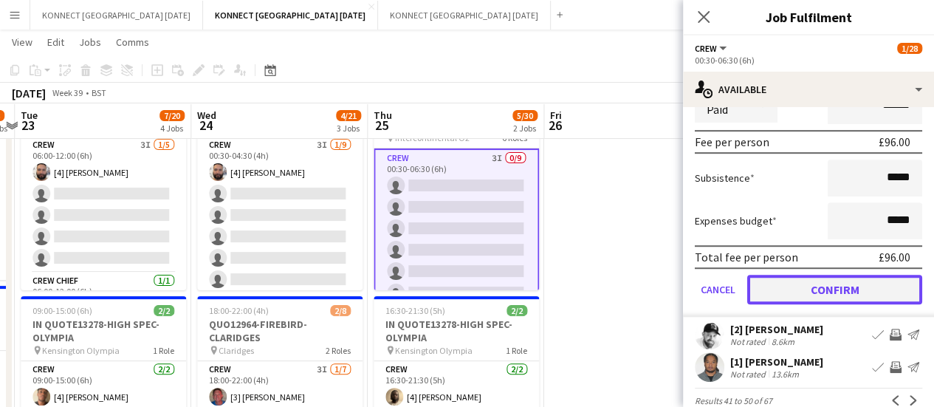
click at [797, 286] on button "Confirm" at bounding box center [834, 290] width 175 height 30
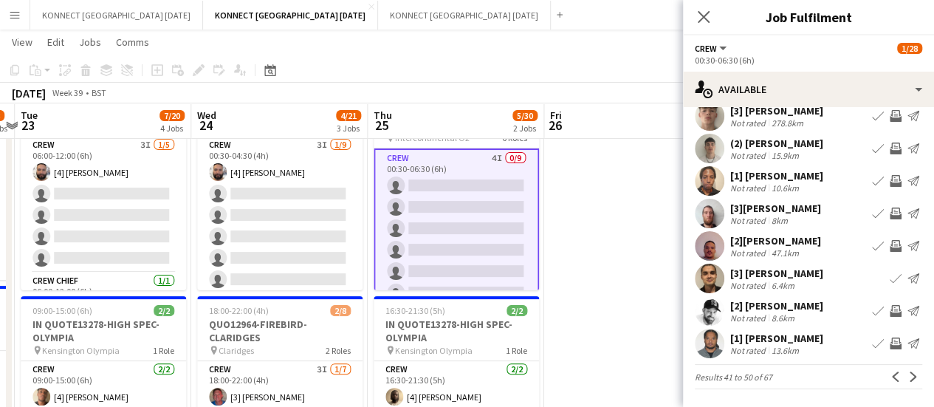
scroll to position [109, 0]
click at [904, 382] on button "Next" at bounding box center [913, 377] width 18 height 18
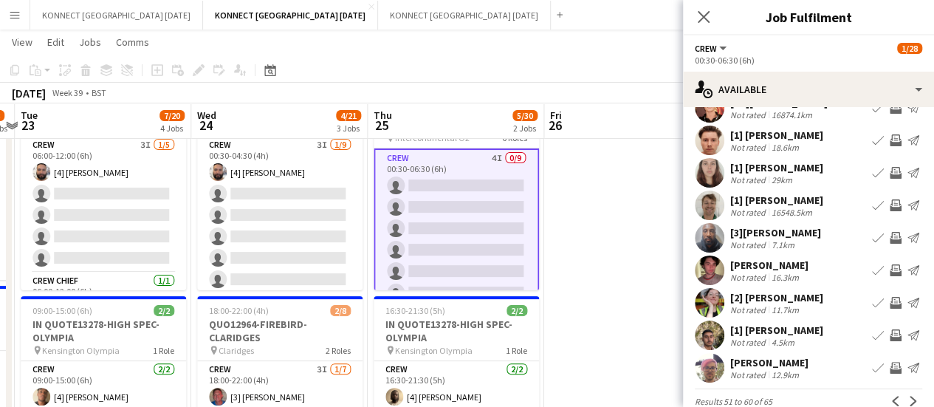
scroll to position [92, 0]
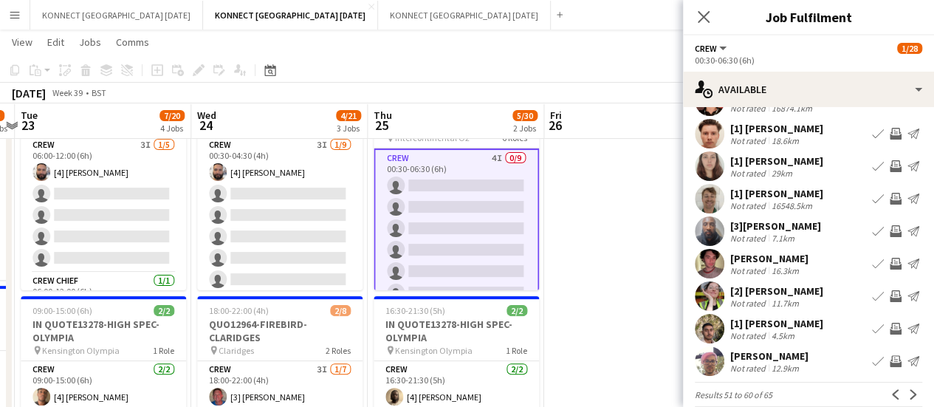
click at [890, 329] on app-icon "Invite crew" at bounding box center [896, 329] width 12 height 12
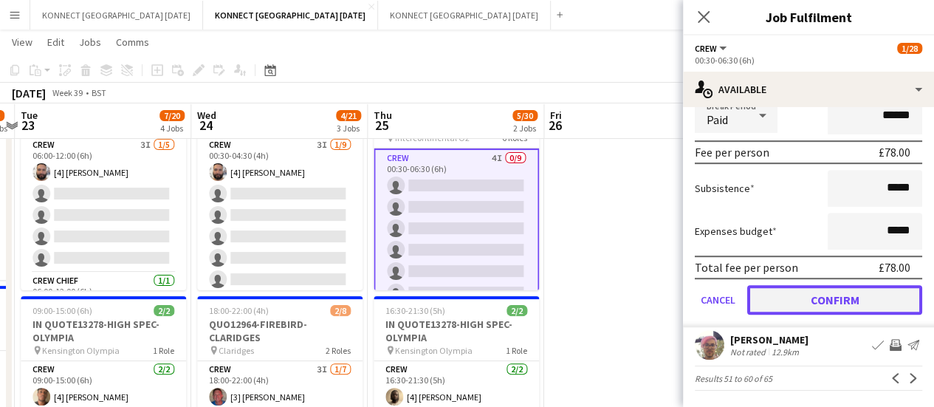
click at [785, 303] on button "Confirm" at bounding box center [834, 300] width 175 height 30
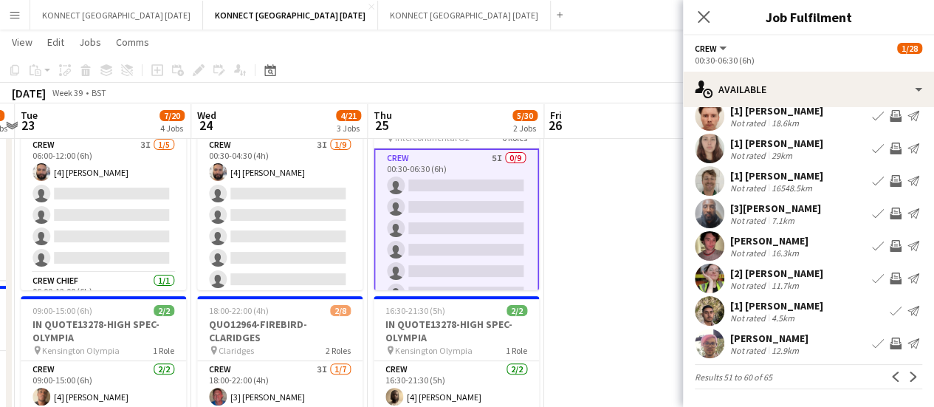
scroll to position [109, 0]
click at [908, 376] on app-icon "Next" at bounding box center [913, 377] width 10 height 10
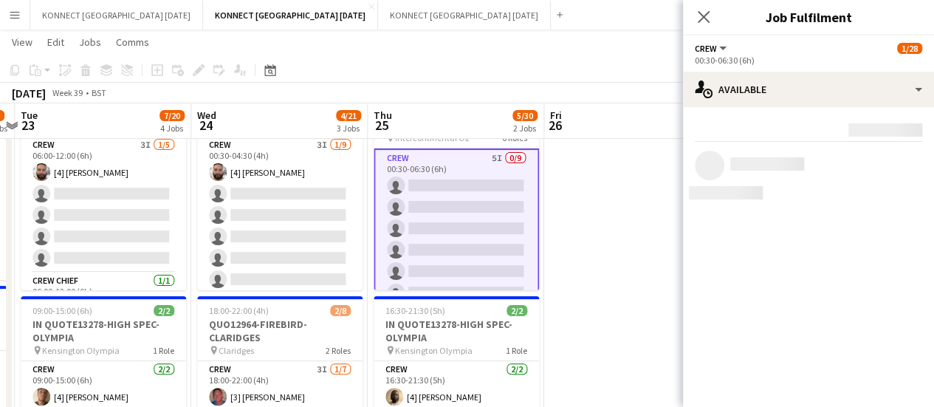
scroll to position [0, 0]
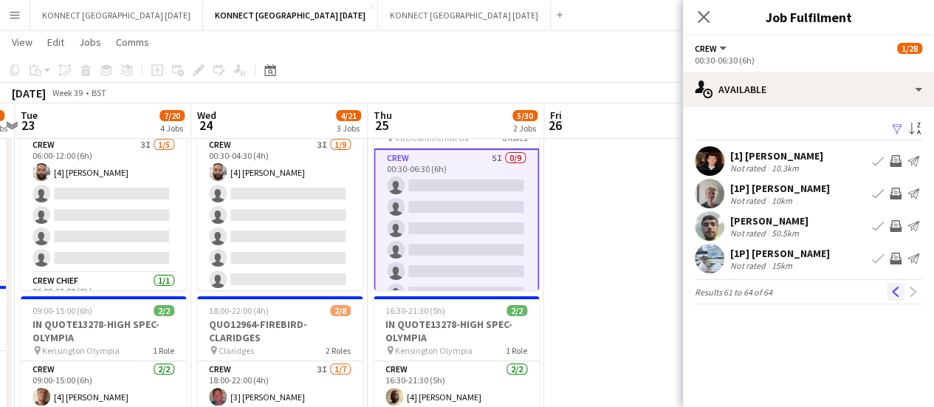
click at [894, 291] on app-icon "Previous" at bounding box center [895, 291] width 10 height 10
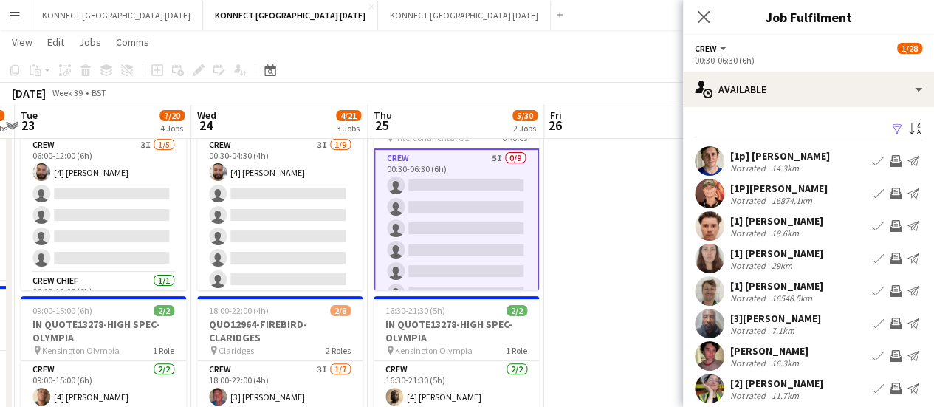
scroll to position [109, 0]
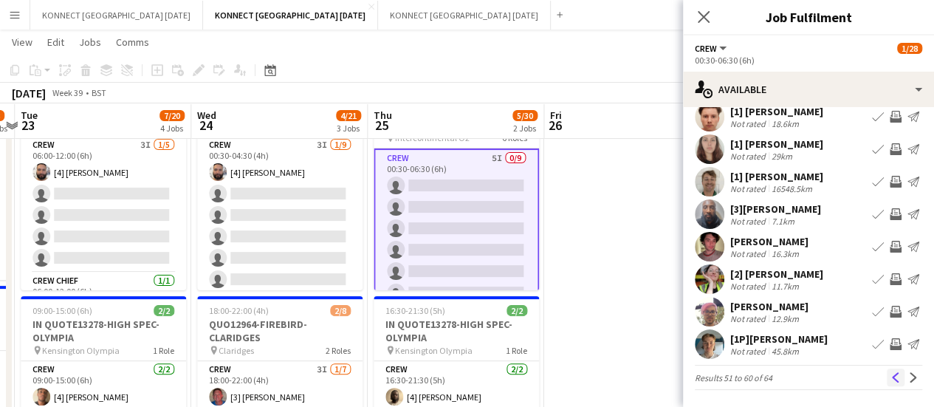
click at [887, 382] on button "Previous" at bounding box center [896, 377] width 18 height 18
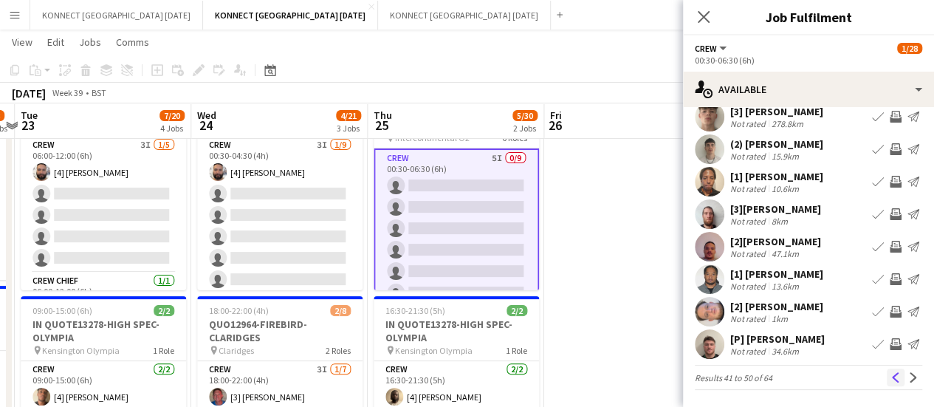
click at [887, 385] on button "Previous" at bounding box center [896, 377] width 18 height 18
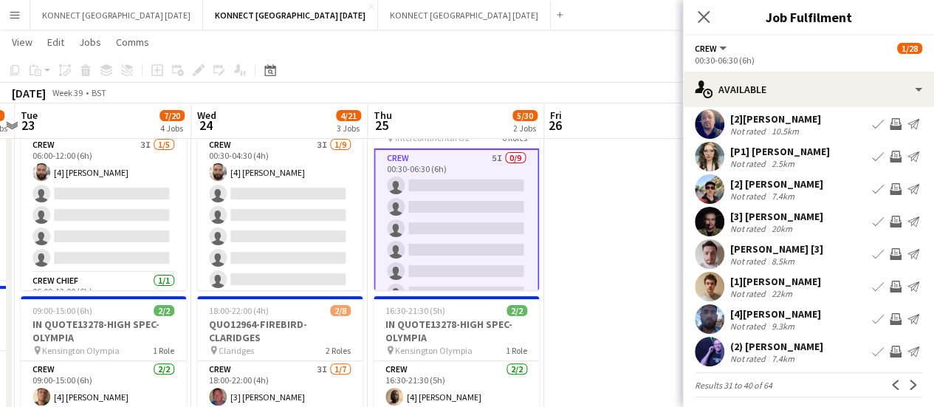
scroll to position [103, 0]
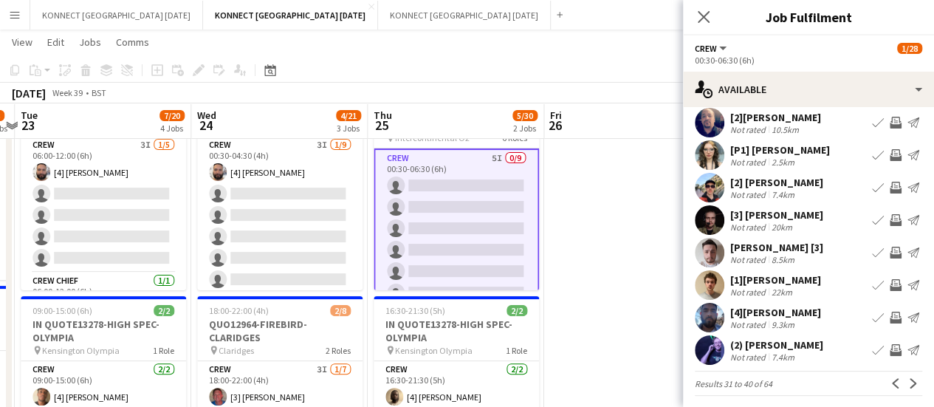
click at [890, 252] on app-icon "Invite crew" at bounding box center [896, 253] width 12 height 12
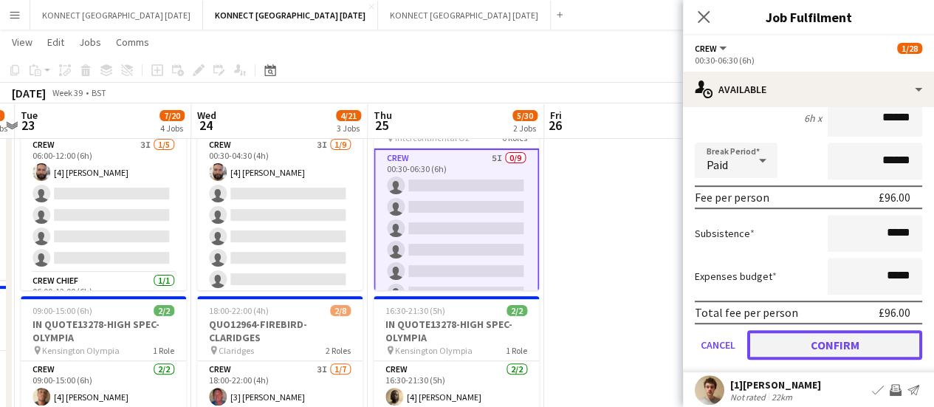
click at [811, 342] on button "Confirm" at bounding box center [834, 345] width 175 height 30
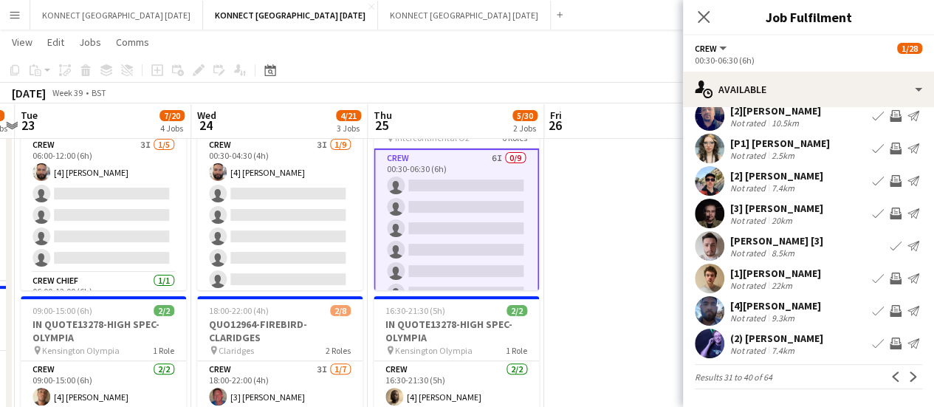
scroll to position [109, 0]
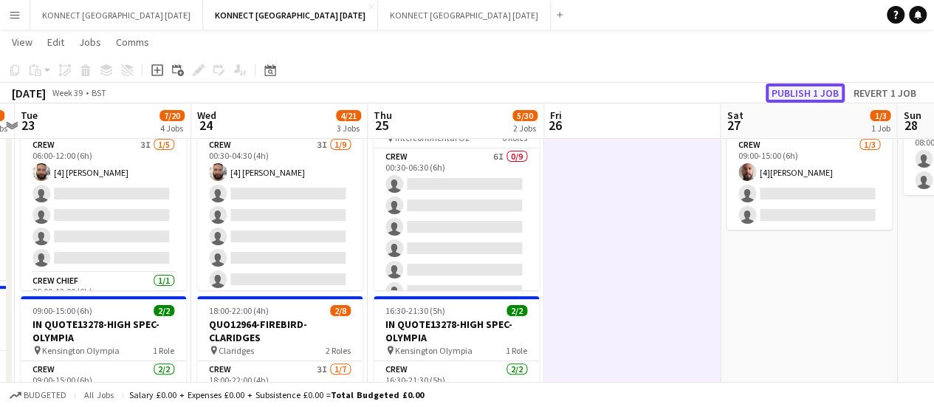
click at [791, 95] on button "Publish 1 job" at bounding box center [805, 92] width 79 height 19
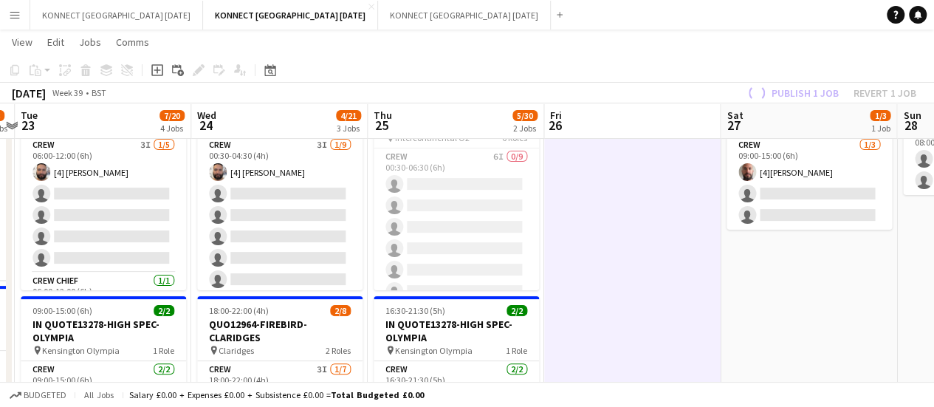
click at [441, 233] on app-job-card "Publishing 00:30-22:00 (21h30m) 3/28 INQUO(13297)-APPLE PEEL-INTERCONTINENTAL O…" at bounding box center [456, 181] width 165 height 219
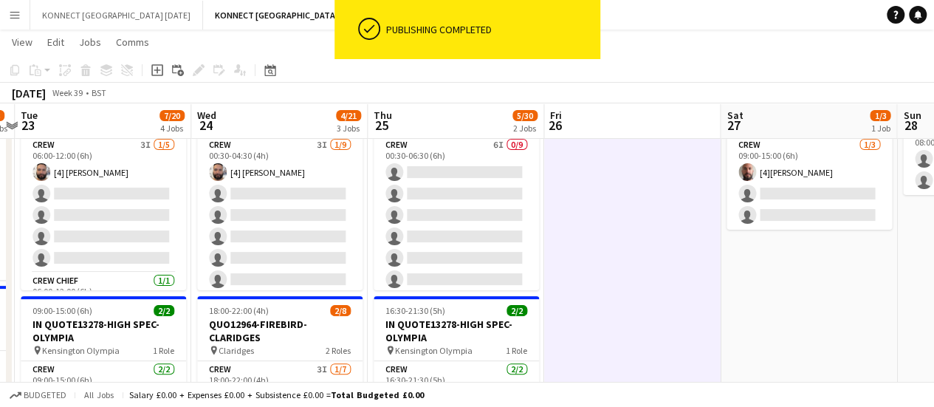
click at [441, 233] on app-card-role "Crew 6I 0/9 00:30-06:30 (6h) single-neutral-actions single-neutral-actions sing…" at bounding box center [456, 247] width 165 height 221
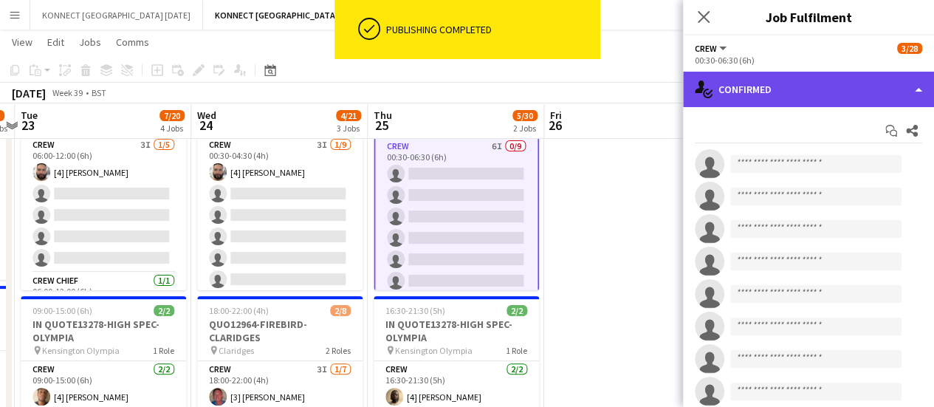
click at [718, 89] on div "single-neutral-actions-check-2 Confirmed" at bounding box center [808, 89] width 251 height 35
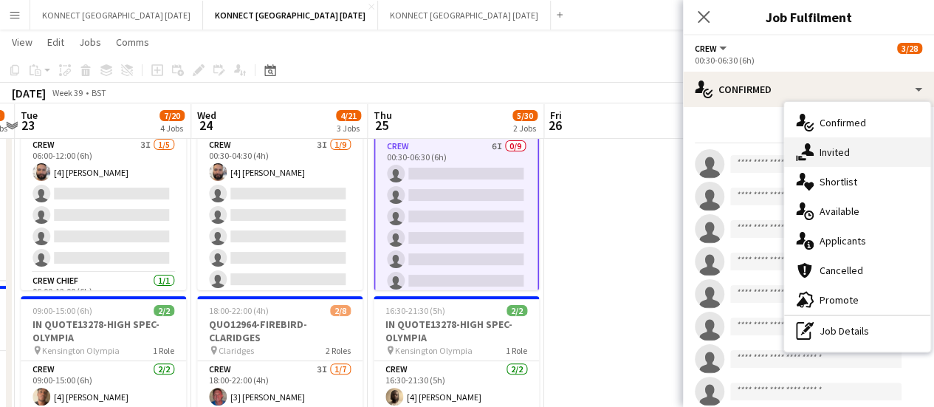
click at [844, 154] on div "single-neutral-actions-share-1 Invited" at bounding box center [857, 152] width 146 height 30
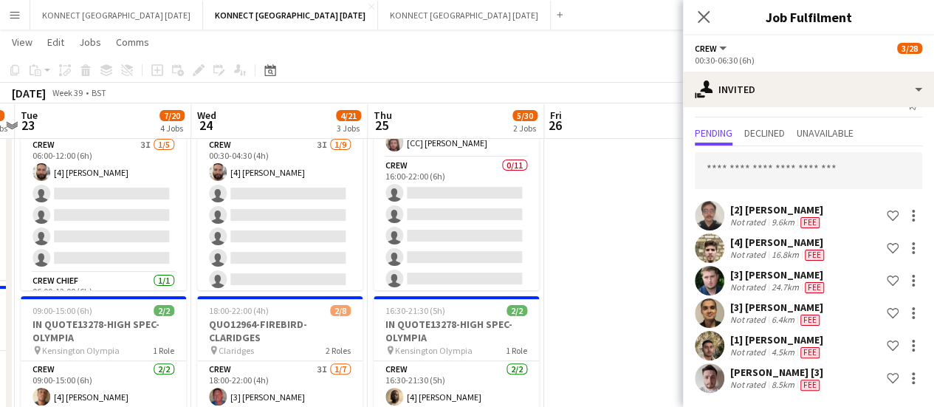
scroll to position [441, 0]
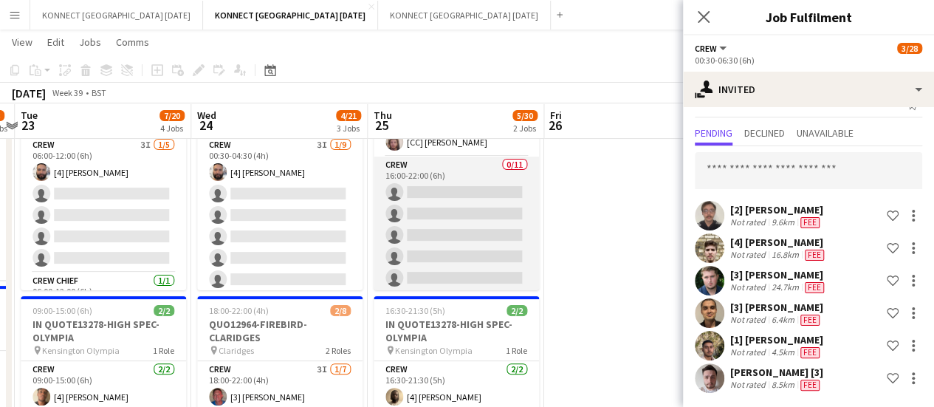
click at [450, 246] on app-card-role "Crew 0/11 16:00-22:00 (6h) single-neutral-actions single-neutral-actions single…" at bounding box center [456, 289] width 165 height 264
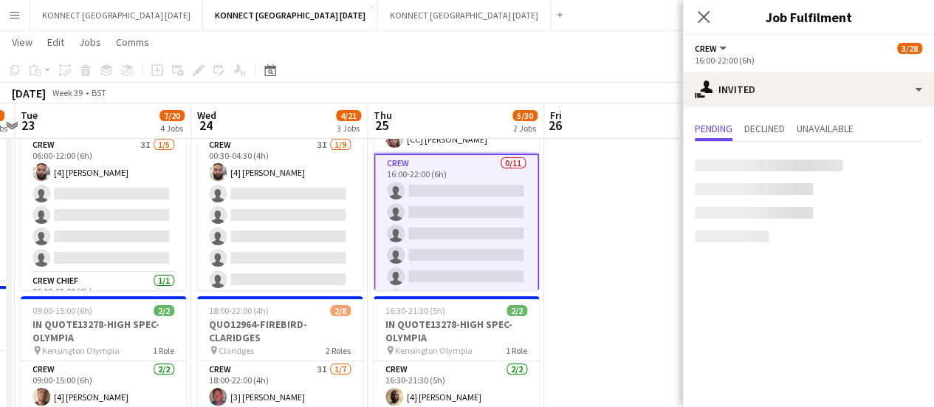
scroll to position [438, 0]
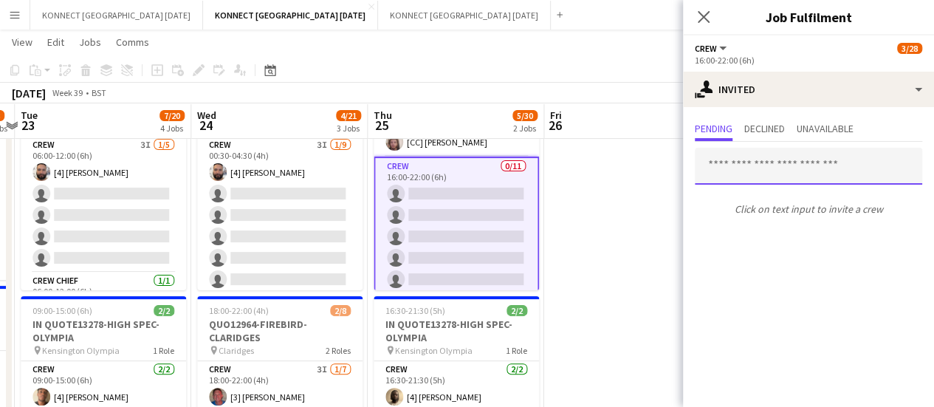
click at [763, 168] on input "text" at bounding box center [808, 166] width 227 height 37
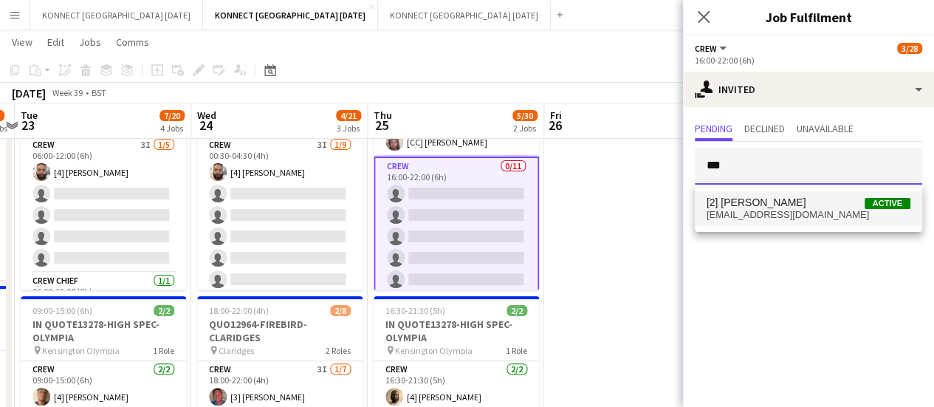
type input "***"
click at [753, 218] on span "[EMAIL_ADDRESS][DOMAIN_NAME]" at bounding box center [808, 215] width 204 height 12
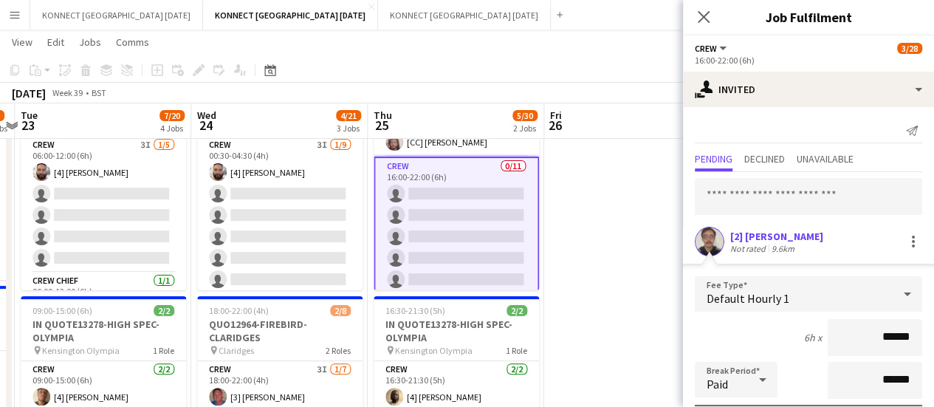
scroll to position [198, 0]
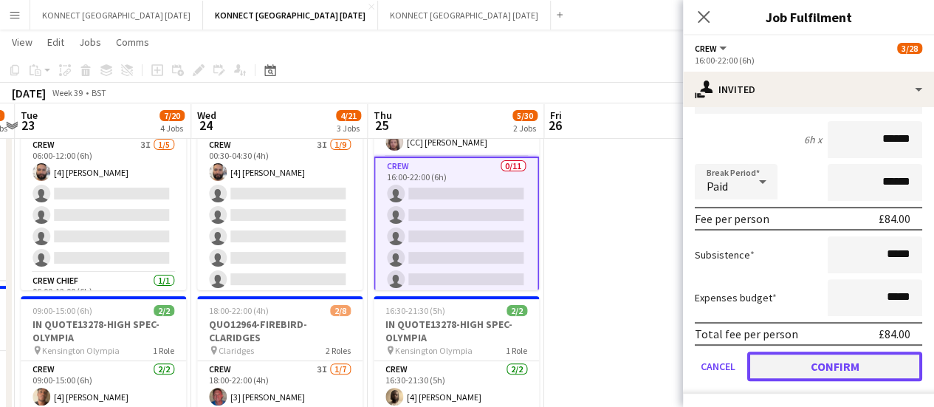
click at [776, 362] on button "Confirm" at bounding box center [834, 366] width 175 height 30
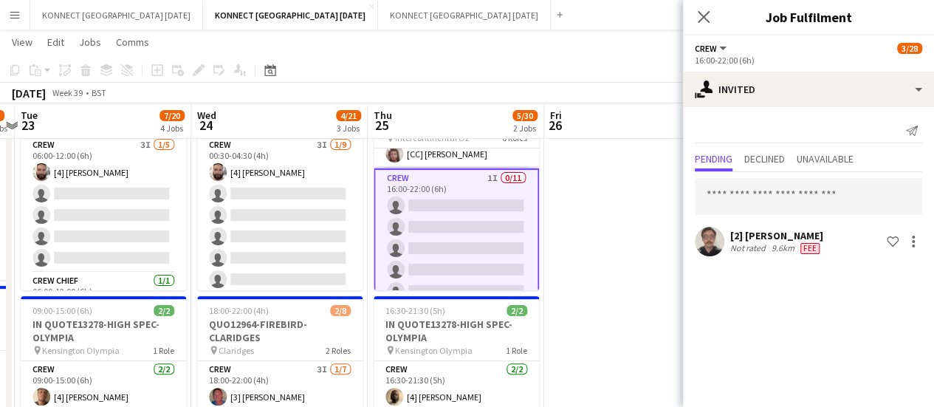
scroll to position [0, 0]
click at [767, 200] on input "text" at bounding box center [808, 196] width 227 height 37
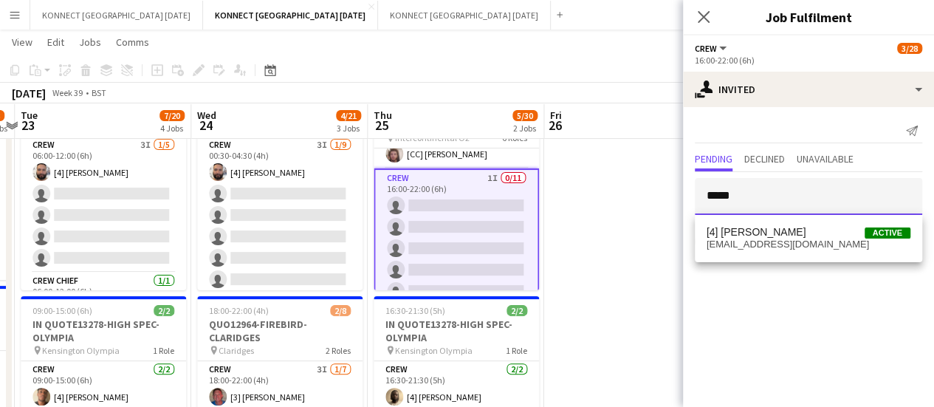
type input "*****"
click at [771, 215] on div "[4] Adam Curran Active adicurran@gmail.com" at bounding box center [808, 238] width 227 height 47
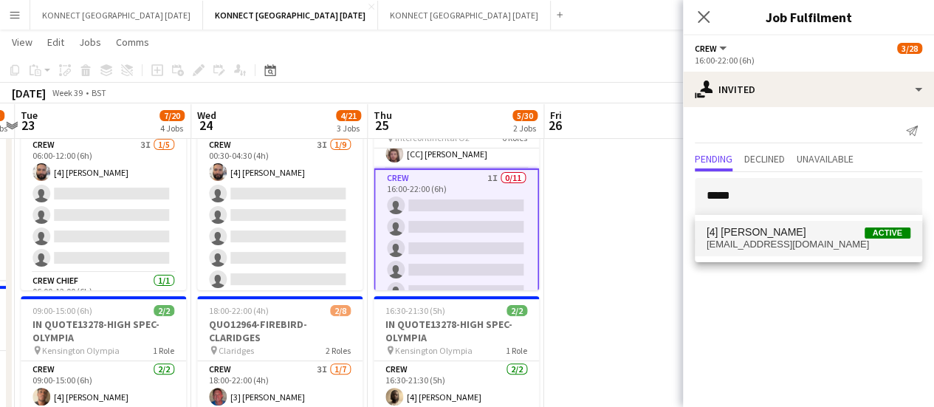
click at [771, 222] on mat-option "[4] Adam Curran Active adicurran@gmail.com" at bounding box center [808, 238] width 227 height 35
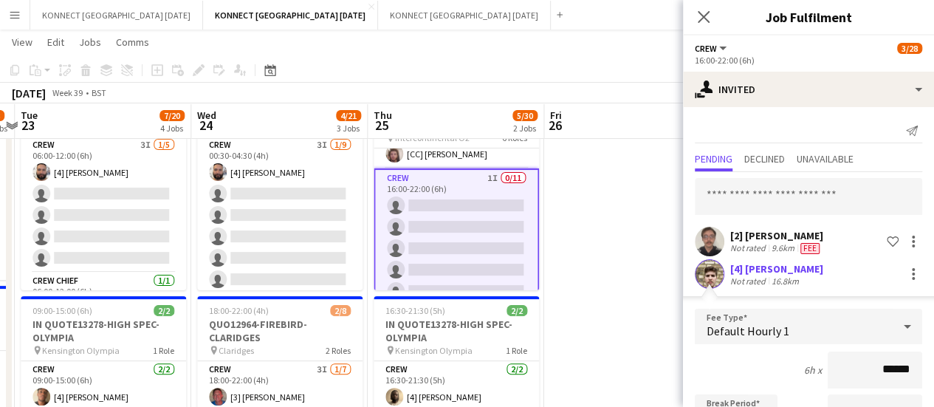
scroll to position [230, 0]
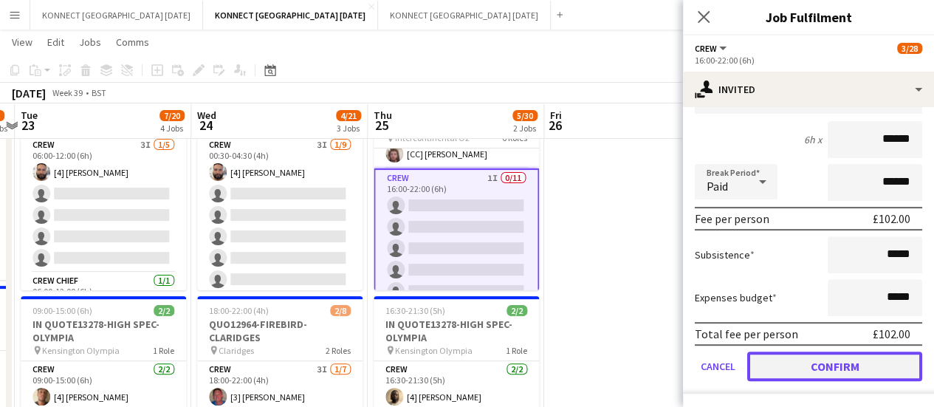
click at [814, 371] on button "Confirm" at bounding box center [834, 366] width 175 height 30
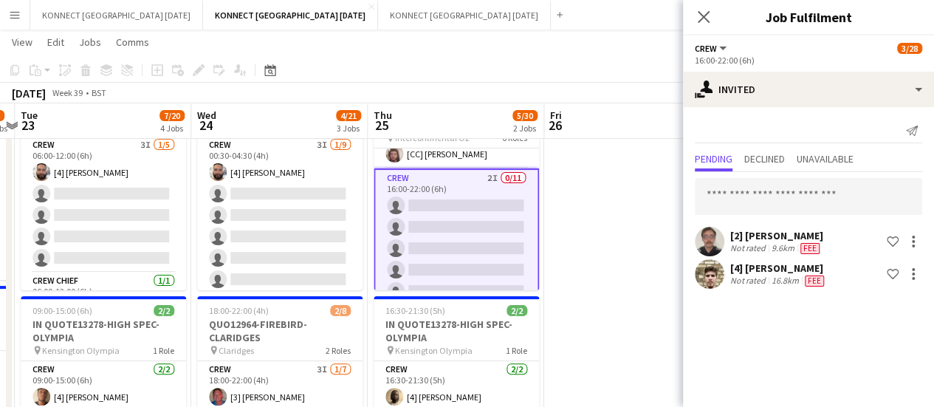
scroll to position [0, 0]
click at [760, 190] on input "text" at bounding box center [808, 196] width 227 height 37
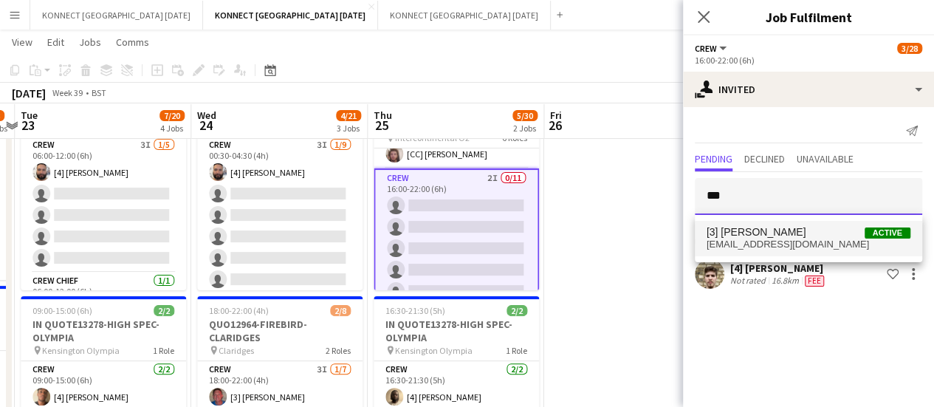
type input "***"
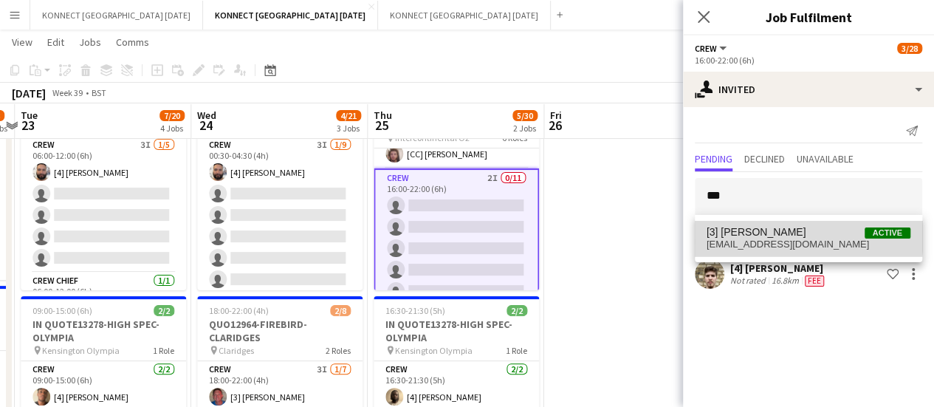
click at [763, 235] on span "[3] [PERSON_NAME]" at bounding box center [756, 232] width 100 height 13
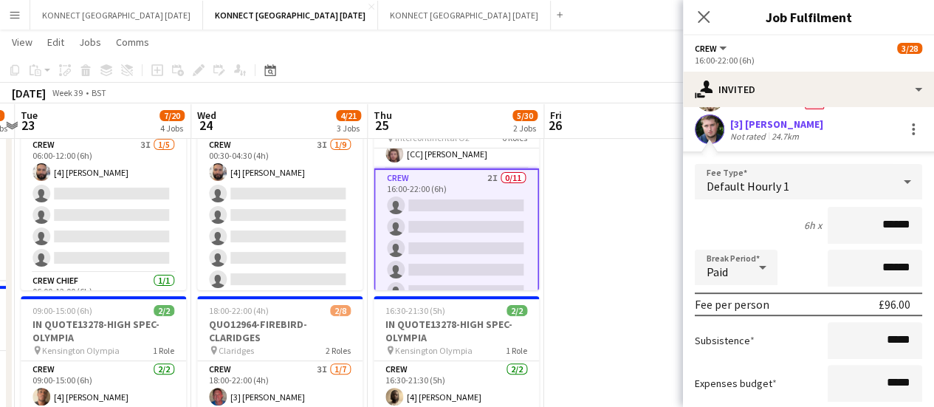
scroll to position [263, 0]
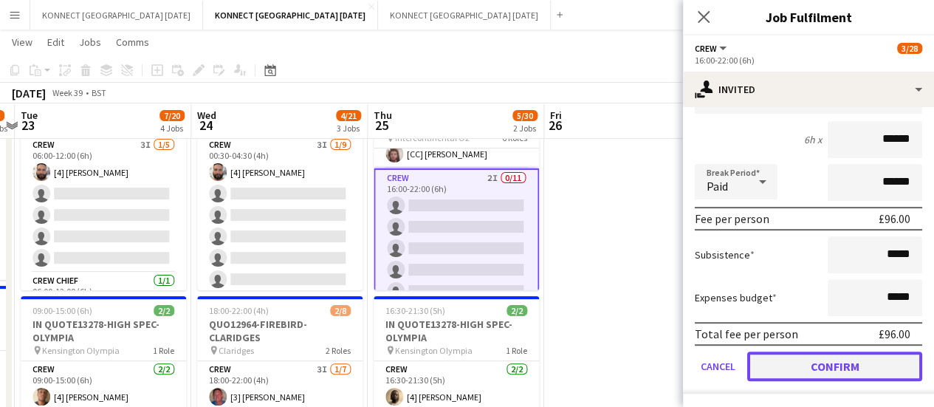
click at [796, 365] on button "Confirm" at bounding box center [834, 366] width 175 height 30
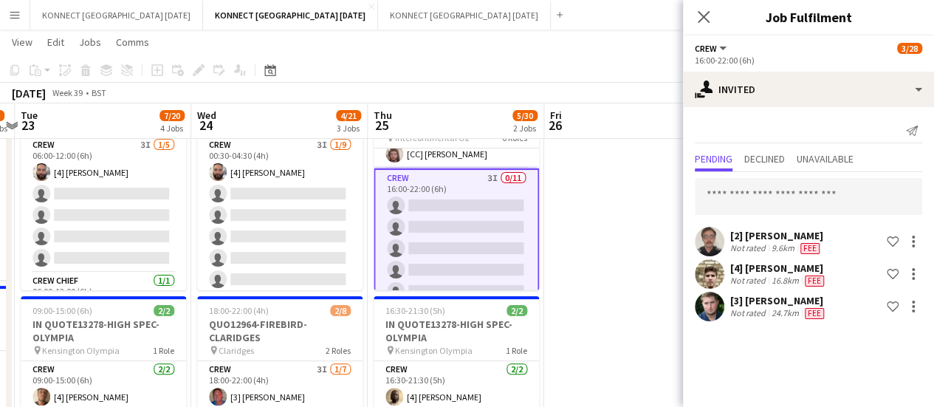
scroll to position [0, 0]
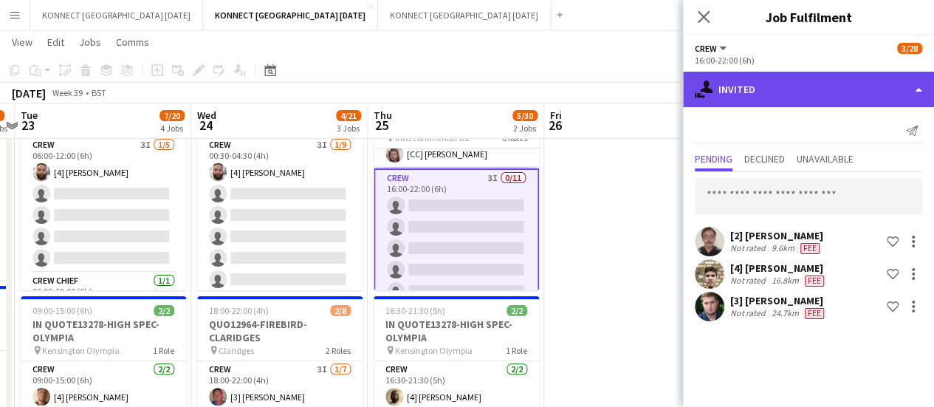
click at [746, 103] on div "single-neutral-actions-share-1 Invited" at bounding box center [808, 89] width 251 height 35
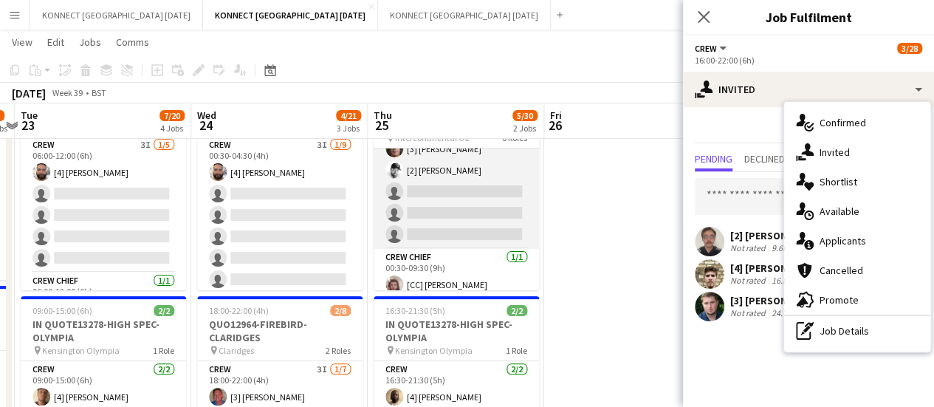
click at [443, 188] on app-card-role "Crew 2I 2/5 00:30-09:30 (9h) [3] Darren Huie [2] Mark Burrows single-neutral-ac…" at bounding box center [456, 181] width 165 height 136
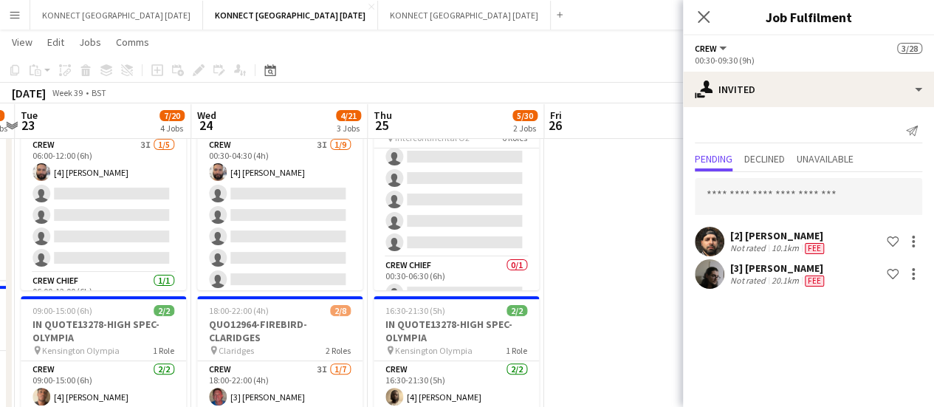
click at [443, 188] on app-card-role "Crew 6I 0/9 00:30-06:30 (6h) single-neutral-actions single-neutral-actions sing…" at bounding box center [456, 145] width 165 height 221
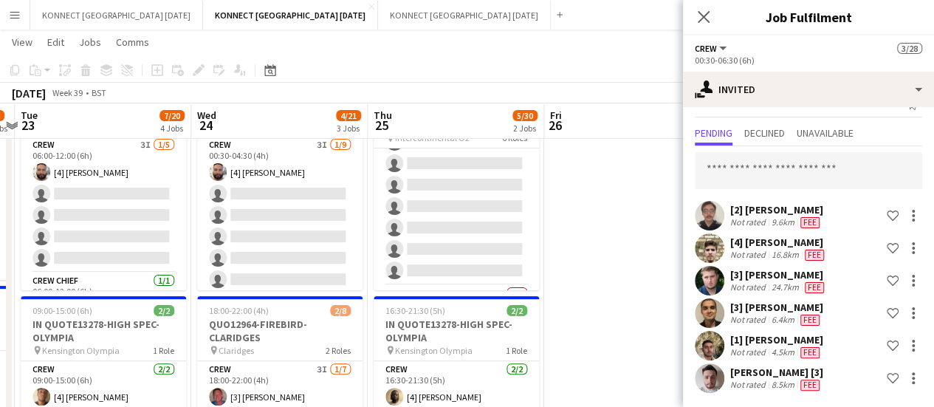
scroll to position [633, 0]
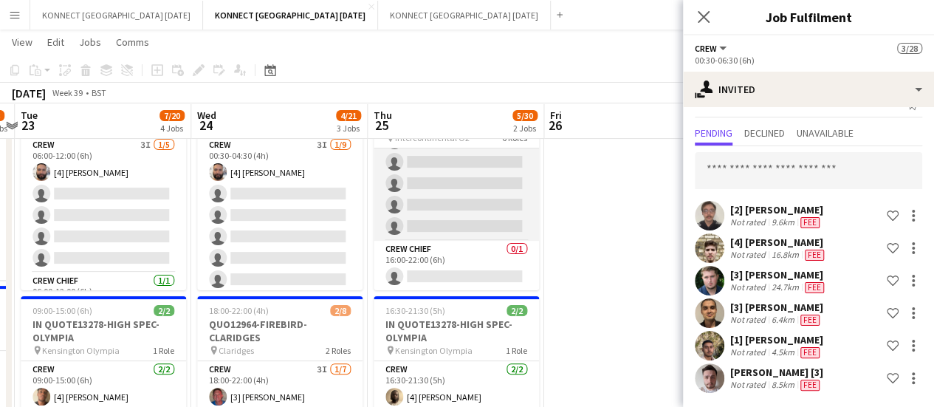
click at [424, 188] on app-card-role "Crew 3I 0/11 16:00-22:00 (6h) single-neutral-actions single-neutral-actions sin…" at bounding box center [456, 108] width 165 height 264
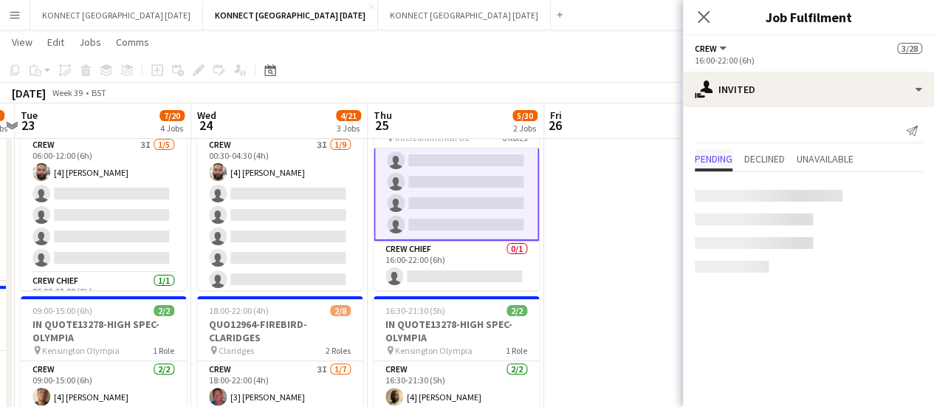
scroll to position [631, 0]
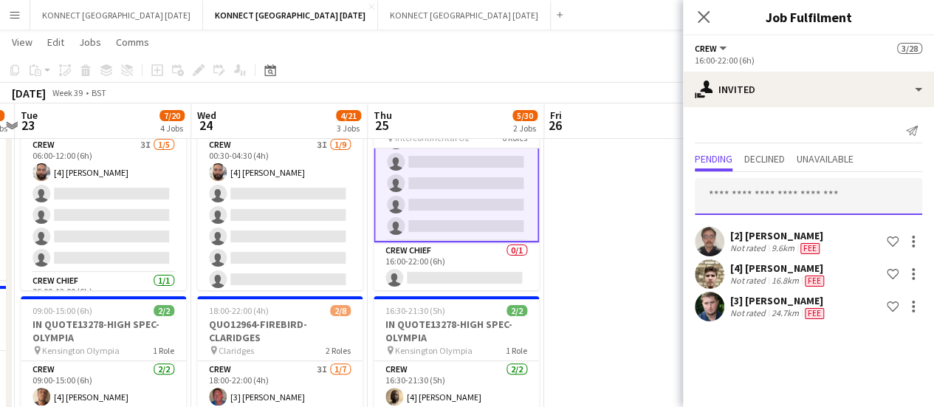
click at [735, 199] on input "text" at bounding box center [808, 196] width 227 height 37
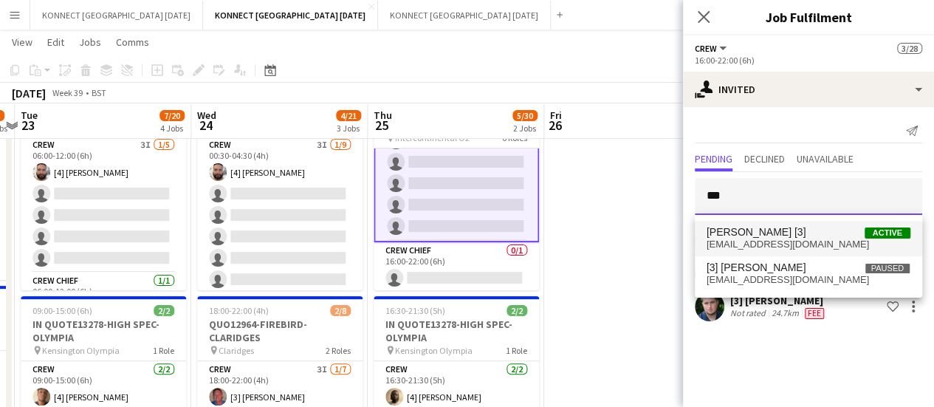
type input "***"
click at [796, 239] on span "techalexht@gmail.com" at bounding box center [808, 244] width 204 height 12
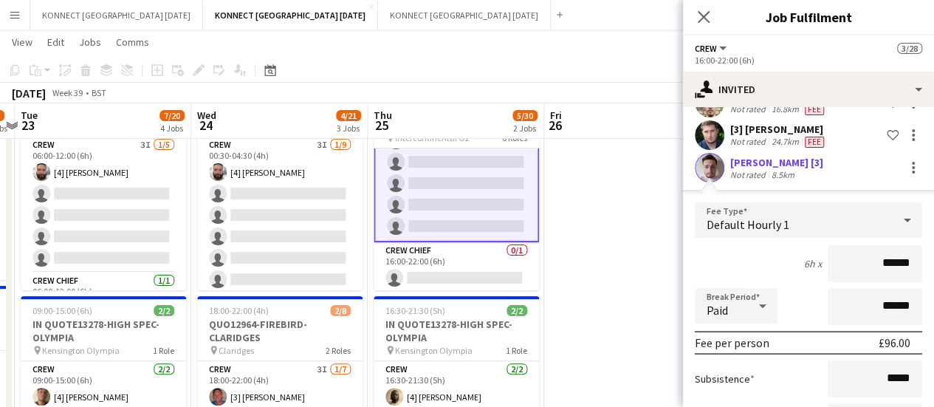
scroll to position [295, 0]
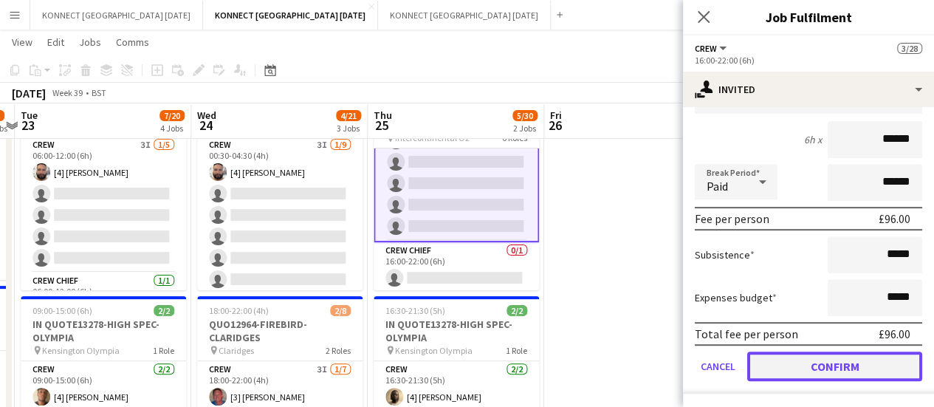
click at [825, 371] on button "Confirm" at bounding box center [834, 366] width 175 height 30
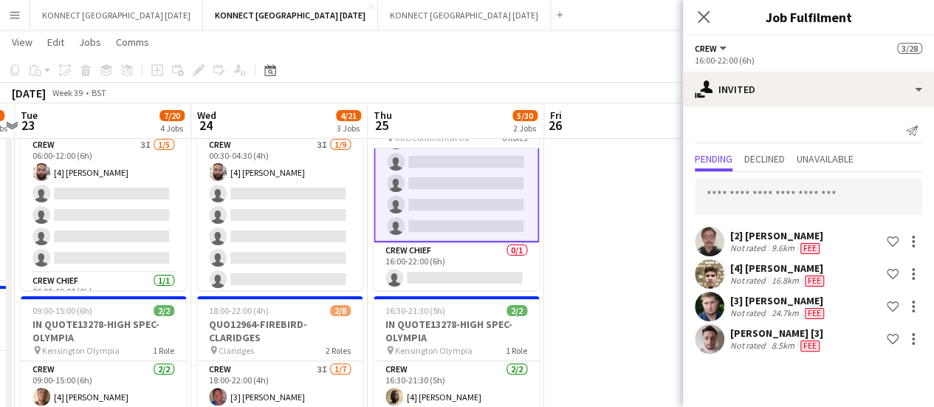
scroll to position [0, 0]
click at [772, 197] on input "text" at bounding box center [808, 196] width 227 height 37
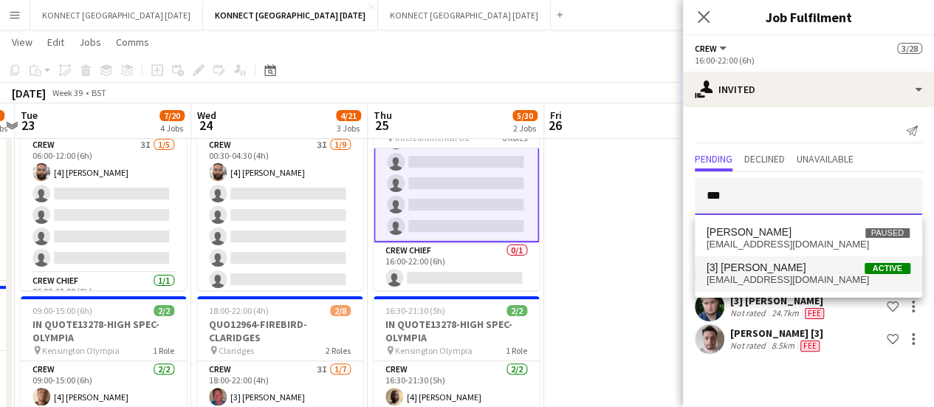
type input "***"
click at [793, 289] on mat-option "[3] Christian Hopper Active chopper1945@outlook.com" at bounding box center [808, 273] width 227 height 35
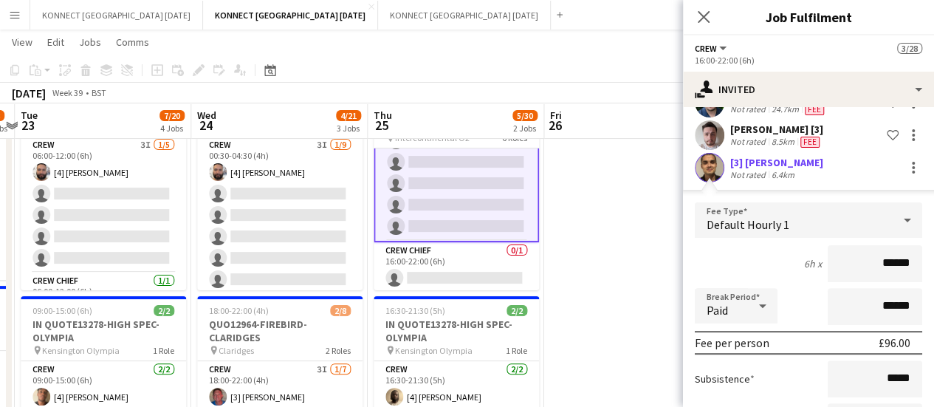
scroll to position [328, 0]
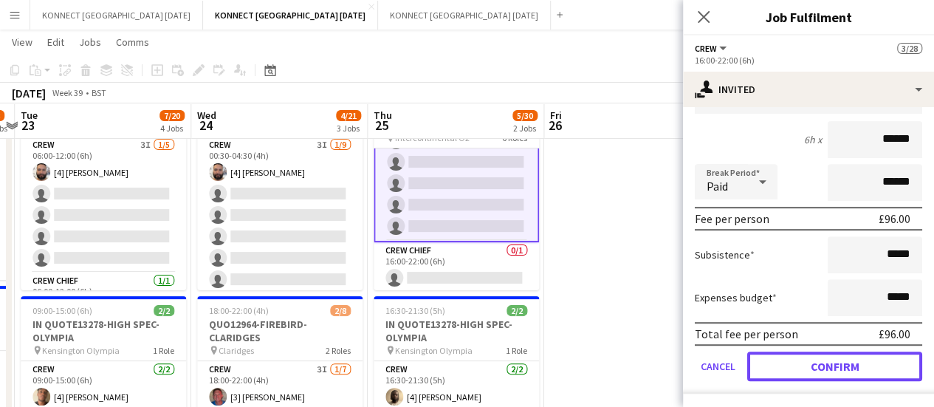
click at [800, 362] on button "Confirm" at bounding box center [834, 366] width 175 height 30
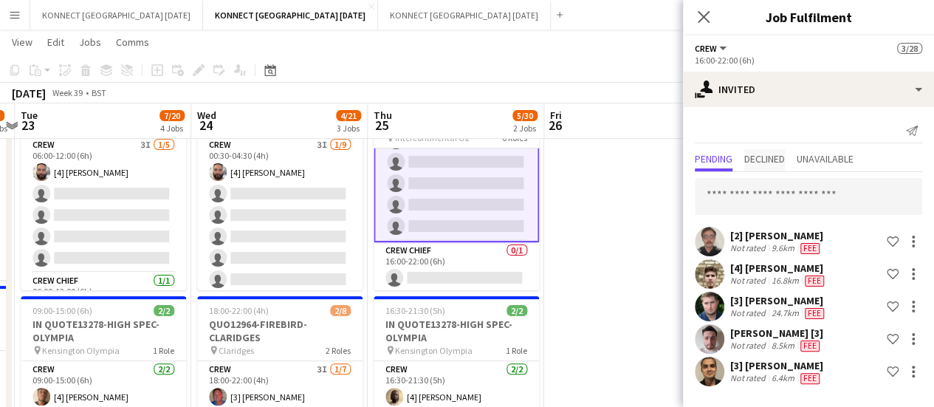
scroll to position [0, 0]
click at [752, 212] on input "text" at bounding box center [808, 196] width 227 height 37
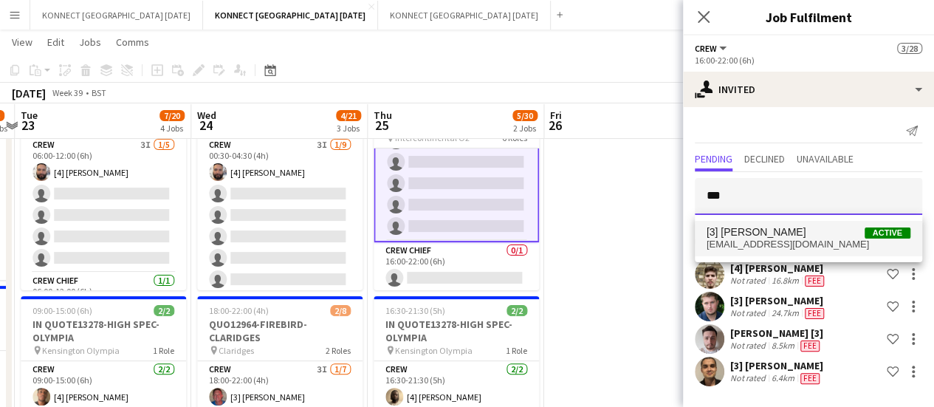
type input "***"
click at [788, 244] on span "[EMAIL_ADDRESS][DOMAIN_NAME]" at bounding box center [808, 244] width 204 height 12
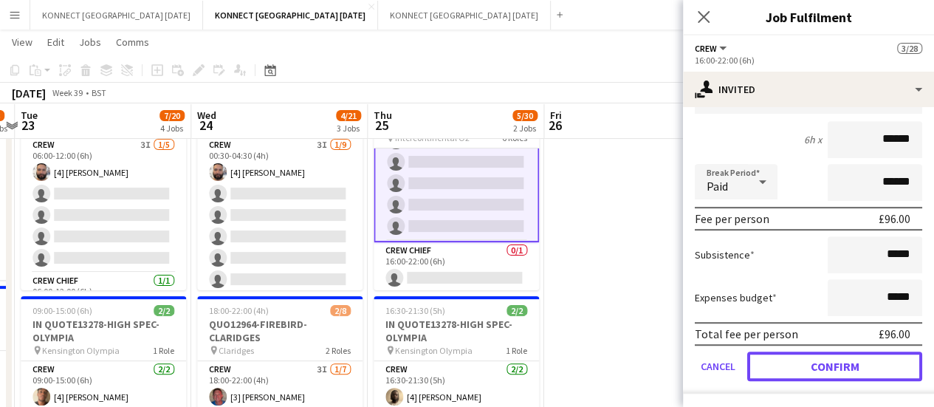
click at [820, 374] on button "Confirm" at bounding box center [834, 366] width 175 height 30
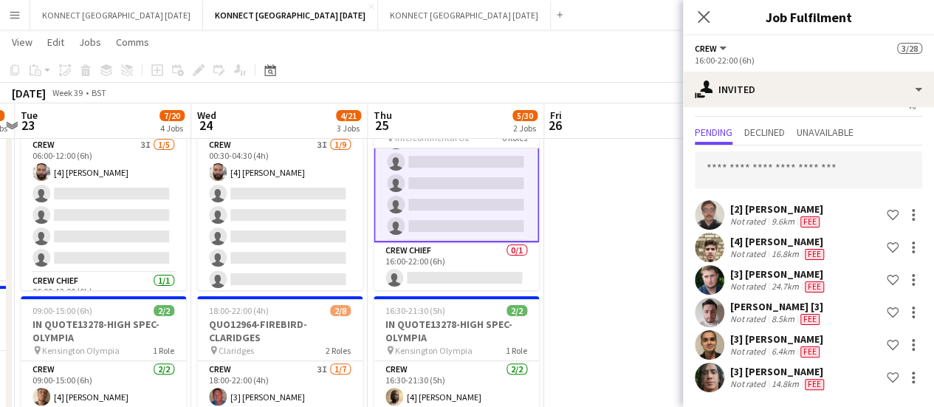
scroll to position [26, 0]
click at [756, 171] on input "text" at bounding box center [808, 170] width 227 height 37
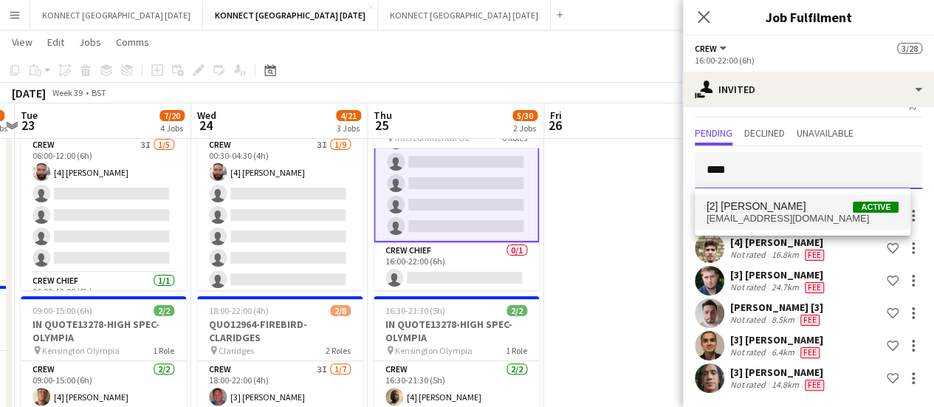
type input "****"
click at [753, 217] on span "[EMAIL_ADDRESS][DOMAIN_NAME]" at bounding box center [802, 219] width 193 height 12
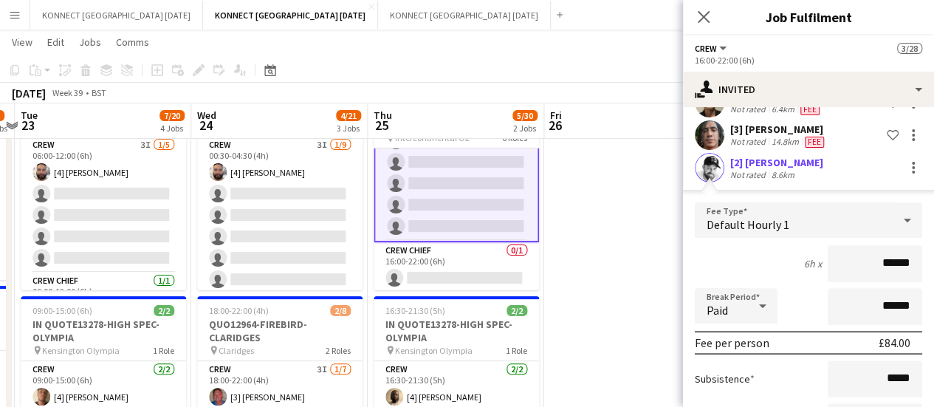
scroll to position [393, 0]
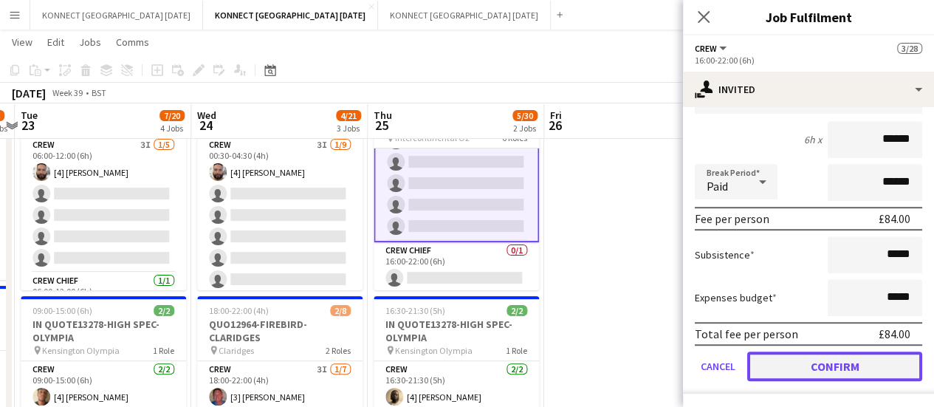
click at [780, 370] on button "Confirm" at bounding box center [834, 366] width 175 height 30
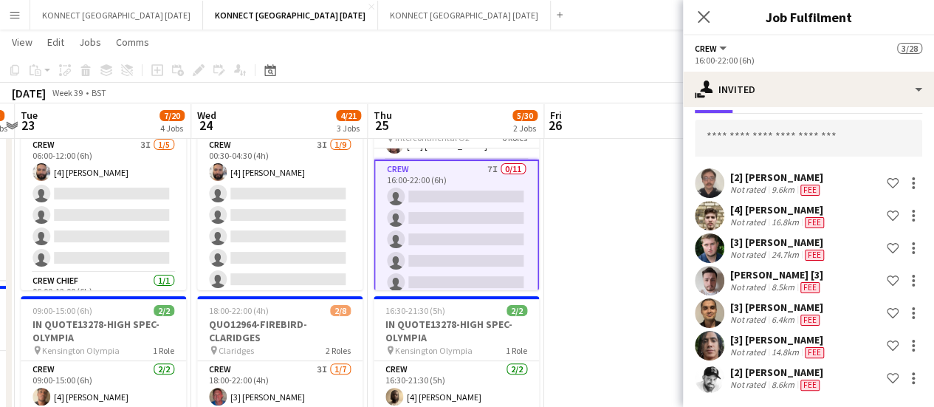
scroll to position [446, 0]
click at [781, 137] on input "text" at bounding box center [808, 138] width 227 height 37
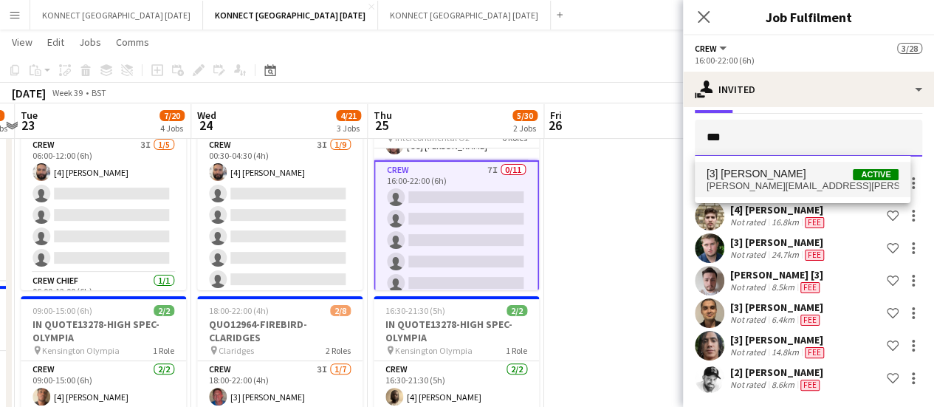
type input "***"
click at [785, 188] on span "stamat.andrei@yahoo.com" at bounding box center [802, 186] width 193 height 12
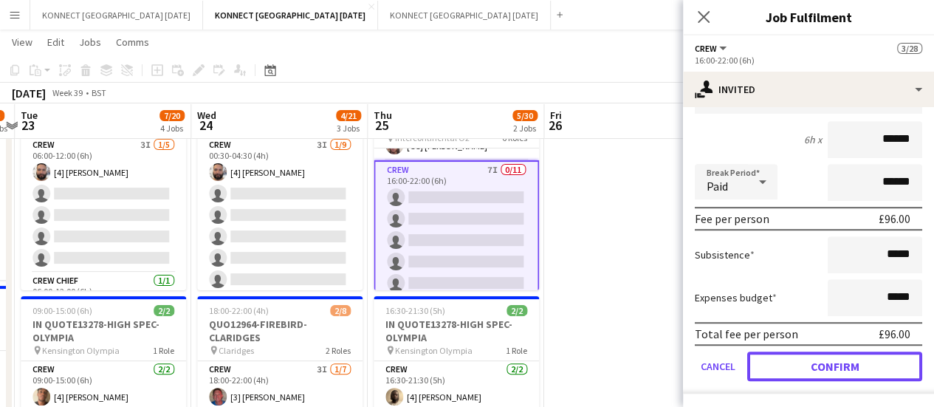
click at [833, 365] on button "Confirm" at bounding box center [834, 366] width 175 height 30
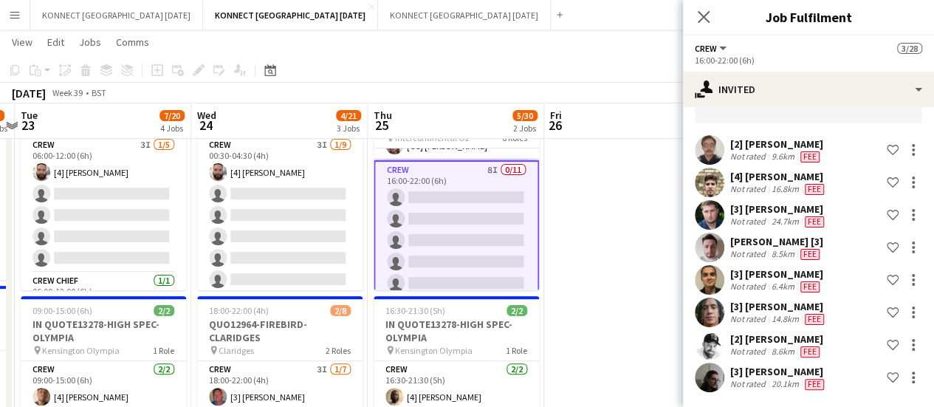
scroll to position [91, 0]
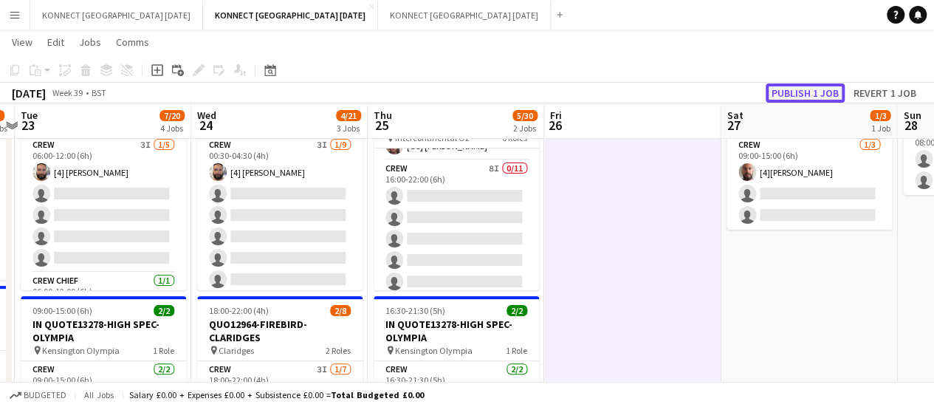
click at [787, 96] on button "Publish 1 job" at bounding box center [805, 92] width 79 height 19
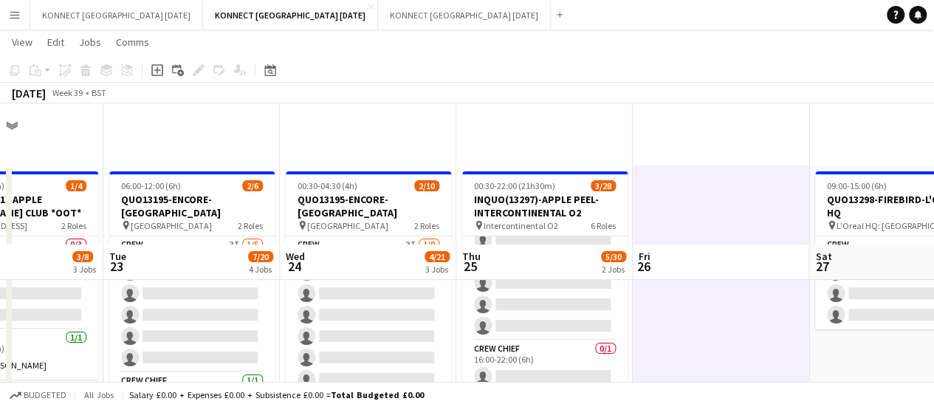
scroll to position [141, 0]
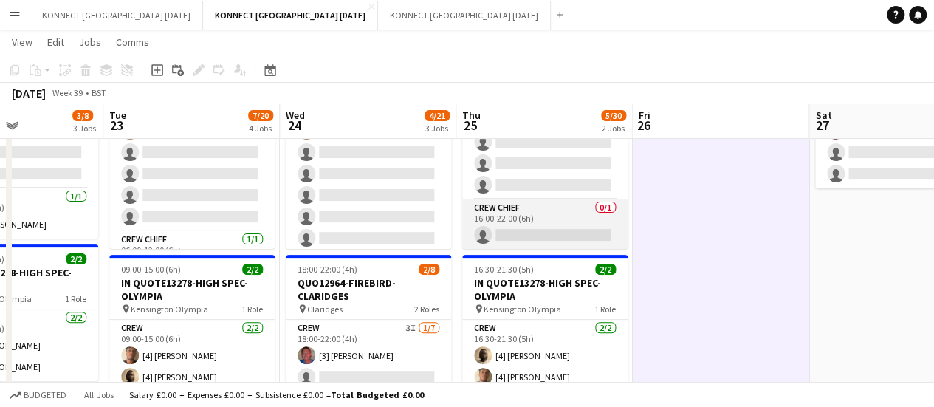
click at [563, 225] on app-card-role "Crew Chief 0/1 16:00-22:00 (6h) single-neutral-actions" at bounding box center [544, 224] width 165 height 50
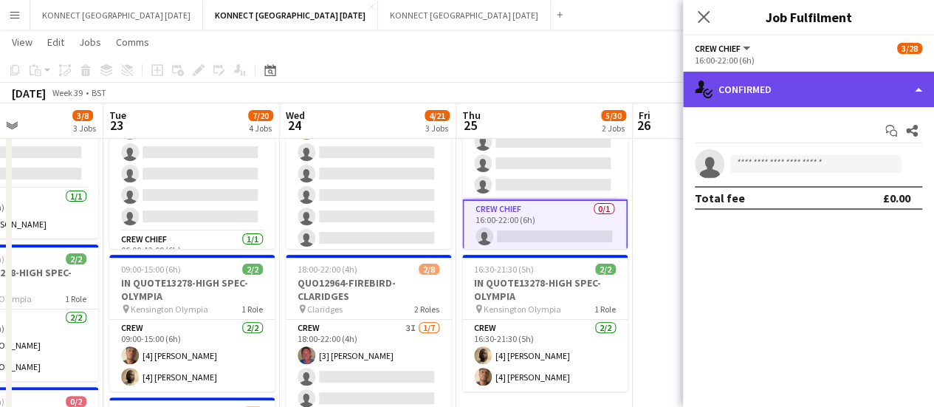
click at [747, 98] on div "single-neutral-actions-check-2 Confirmed" at bounding box center [808, 89] width 251 height 35
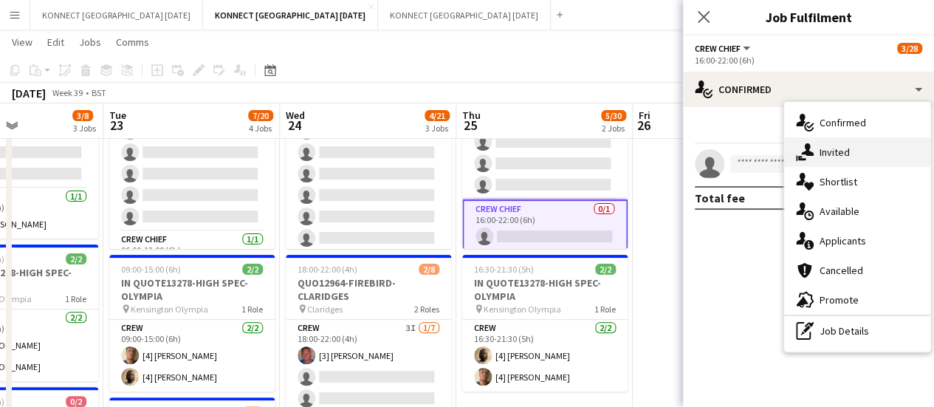
click at [825, 144] on div "single-neutral-actions-share-1 Invited" at bounding box center [857, 152] width 146 height 30
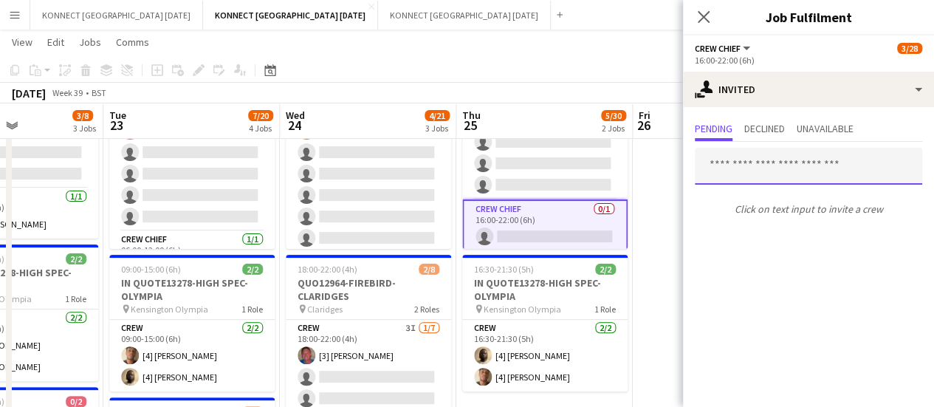
click at [740, 165] on input "text" at bounding box center [808, 166] width 227 height 37
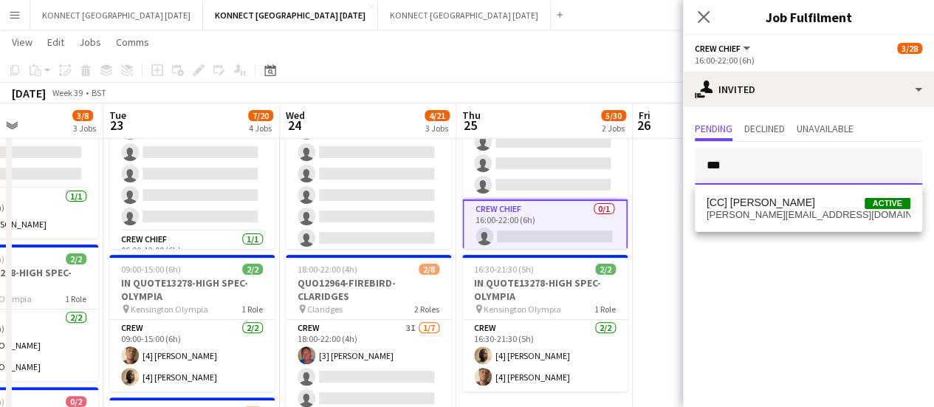
type input "***"
click at [606, 70] on app-toolbar "Copy Paste Paste Ctrl+V Paste with crew Ctrl+Shift+V Paste linked Job [GEOGRAPH…" at bounding box center [467, 70] width 934 height 25
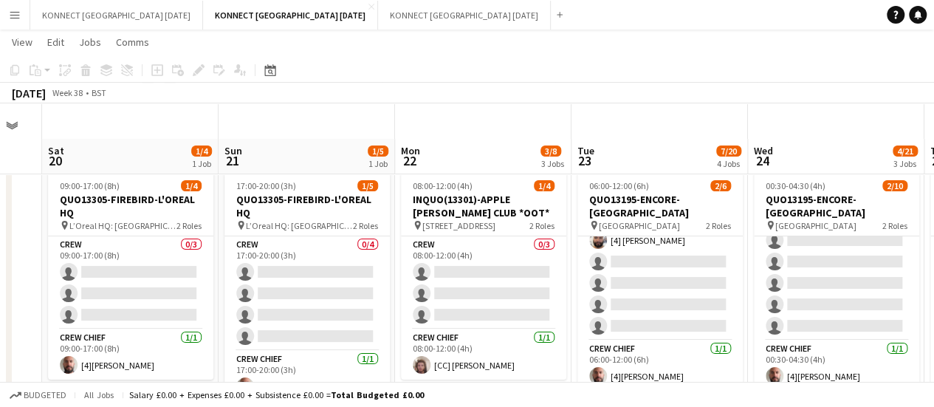
scroll to position [45, 0]
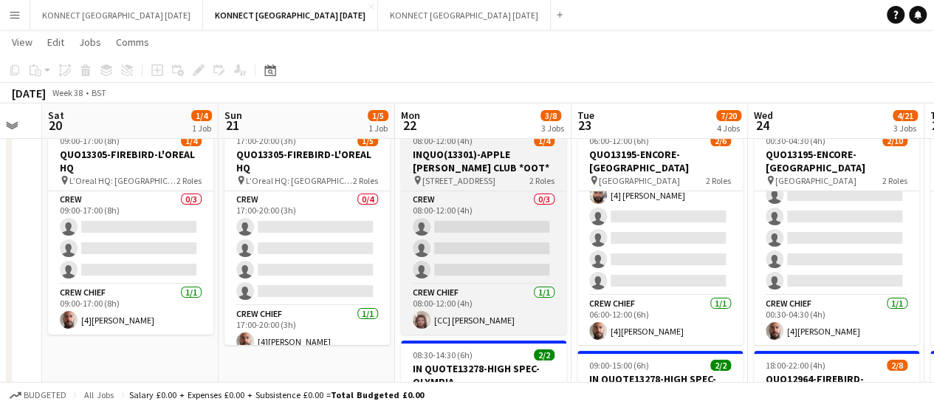
click at [447, 168] on h3 "INQUO(13301)-APPLE [PERSON_NAME] CLUB *OOT*" at bounding box center [483, 161] width 165 height 27
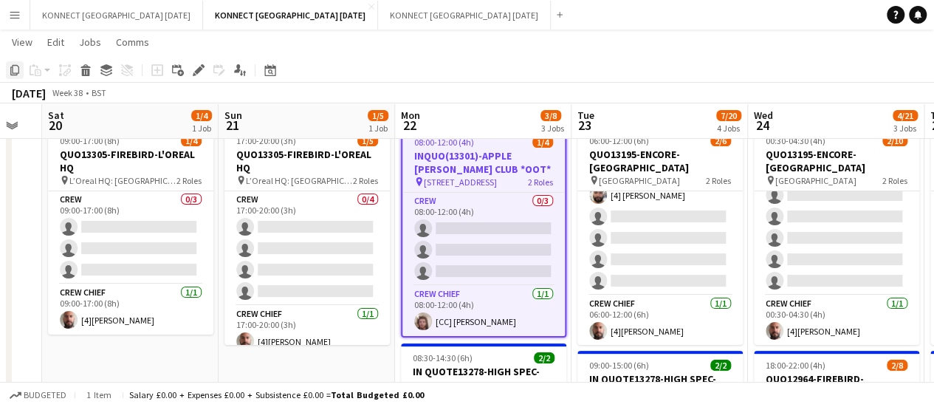
click at [15, 72] on icon "Copy" at bounding box center [15, 70] width 12 height 12
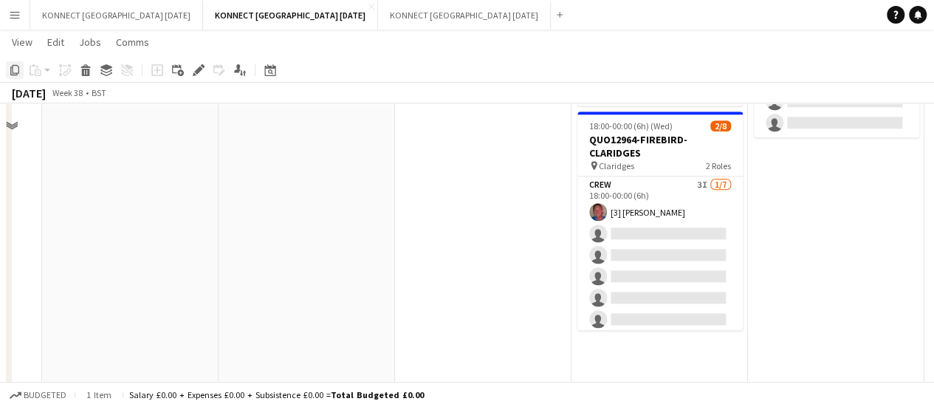
scroll to position [666, 0]
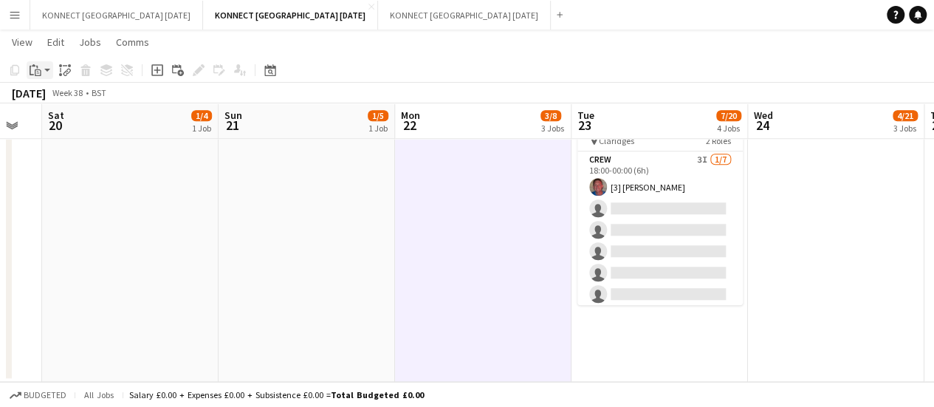
click at [28, 72] on div "Paste" at bounding box center [36, 70] width 18 height 18
click at [66, 100] on link "Paste Ctrl+V" at bounding box center [108, 98] width 139 height 13
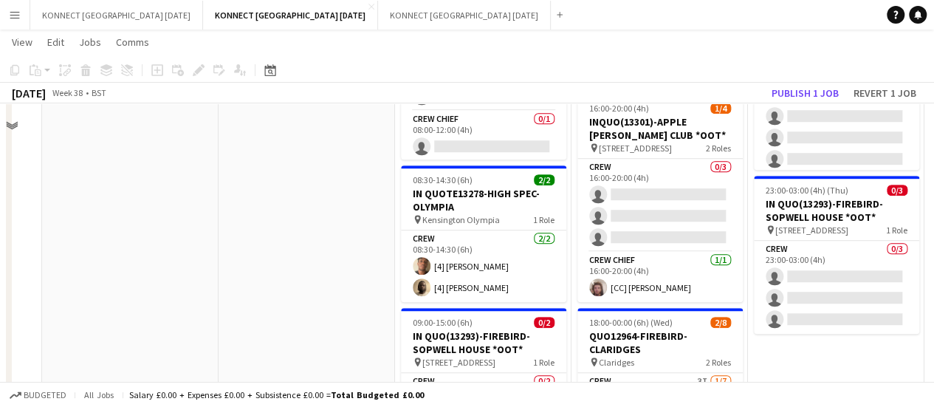
scroll to position [235, 0]
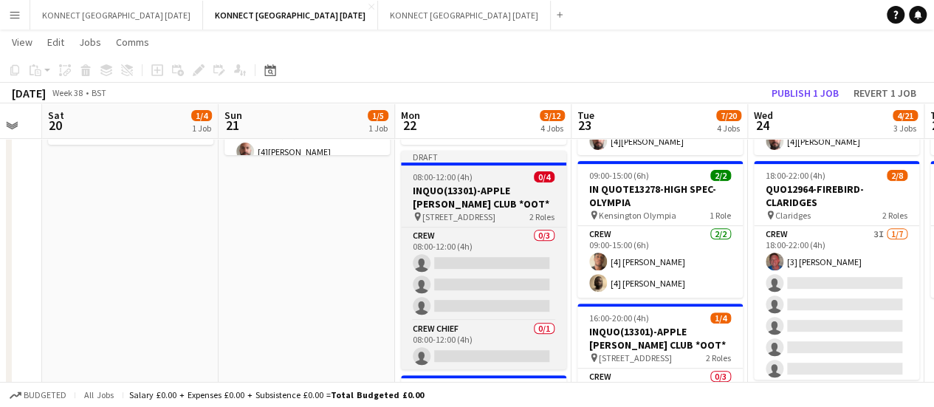
click at [446, 221] on span "[STREET_ADDRESS]" at bounding box center [458, 216] width 73 height 11
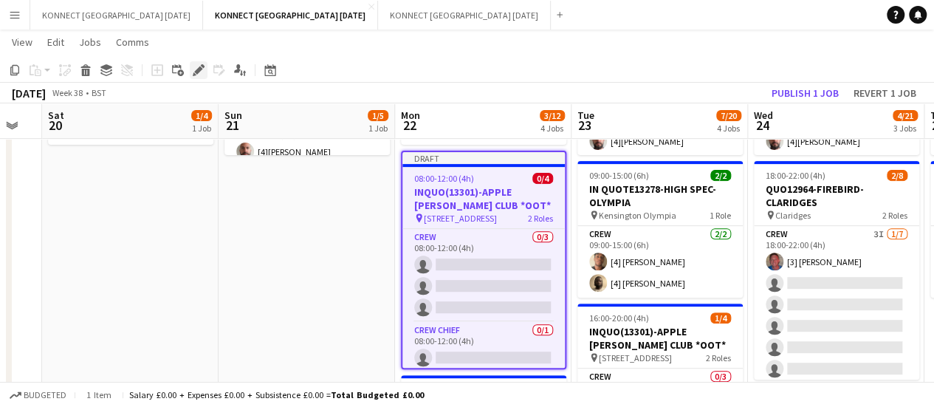
click at [204, 70] on icon "Edit" at bounding box center [199, 70] width 12 height 12
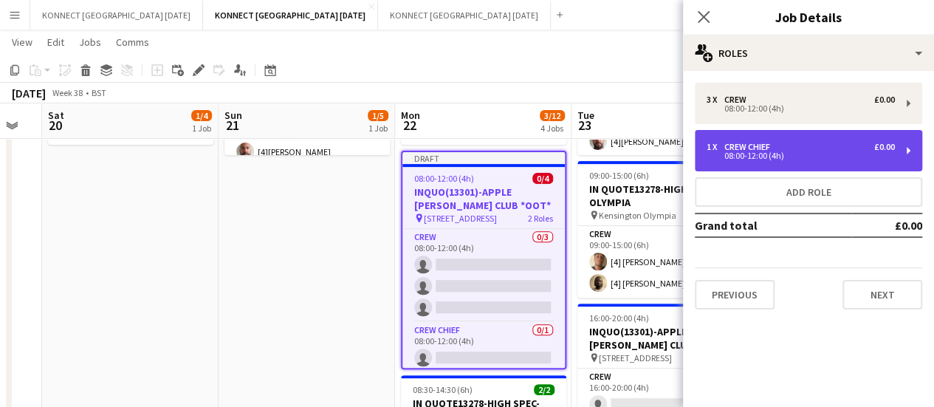
click at [786, 153] on div "08:00-12:00 (4h)" at bounding box center [800, 155] width 188 height 7
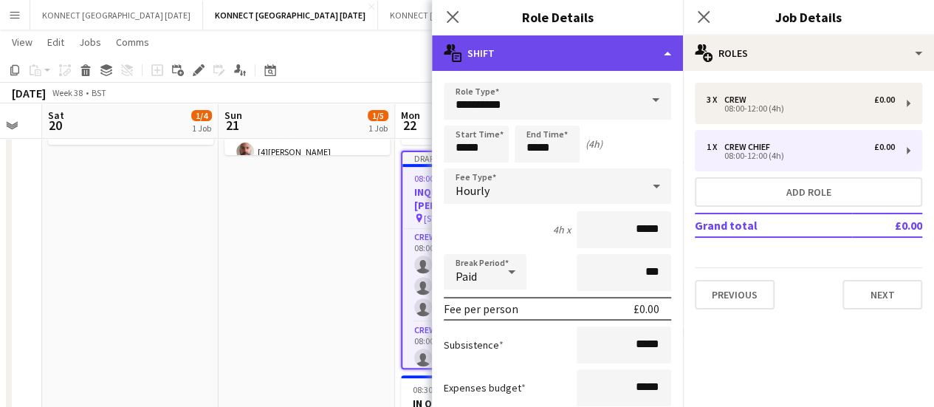
click at [610, 45] on div "multiple-actions-text Shift" at bounding box center [557, 52] width 251 height 35
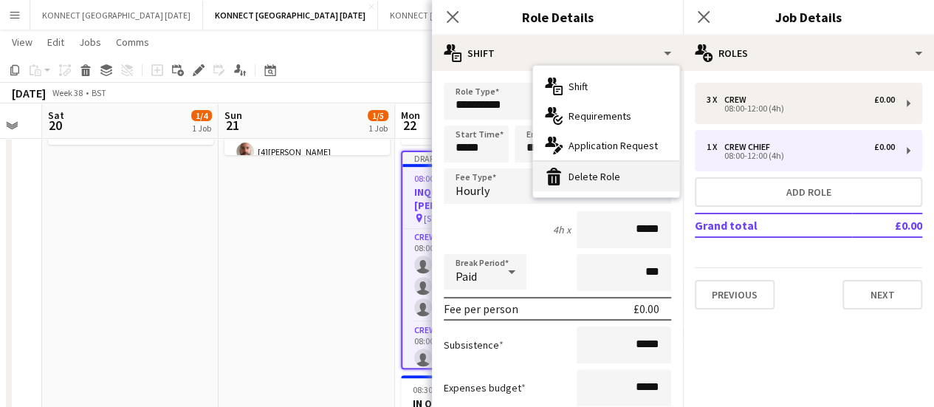
click at [611, 171] on div "bin-2 Delete Role" at bounding box center [606, 177] width 146 height 30
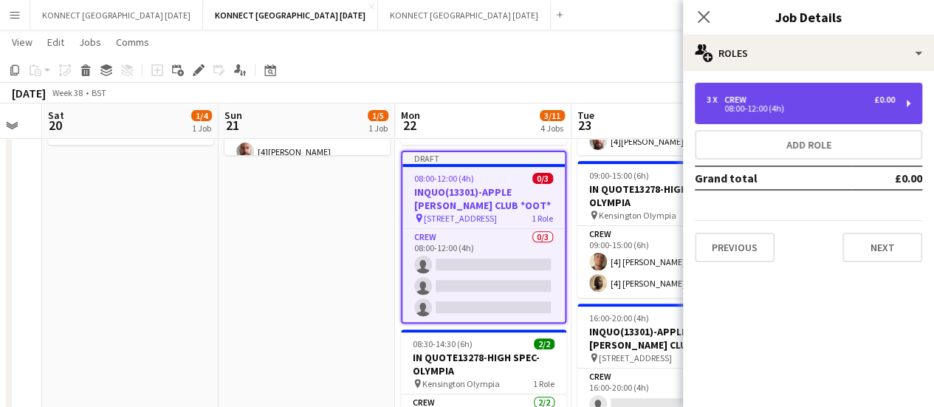
click at [812, 97] on div "3 x Crew £0.00" at bounding box center [800, 99] width 188 height 10
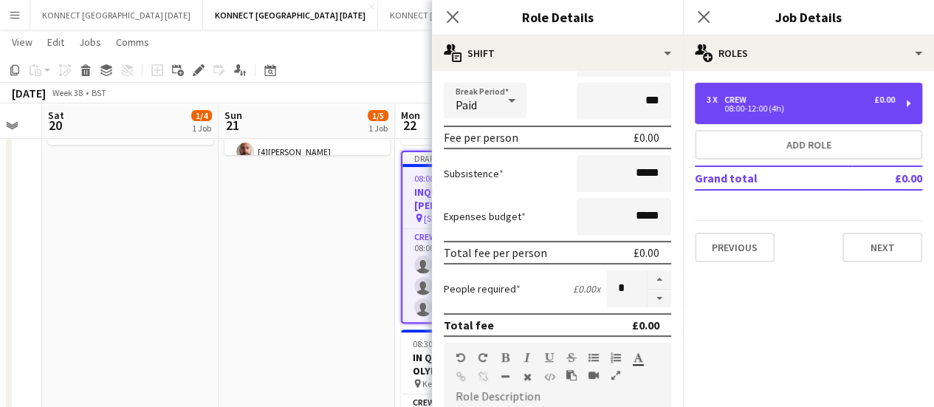
scroll to position [173, 0]
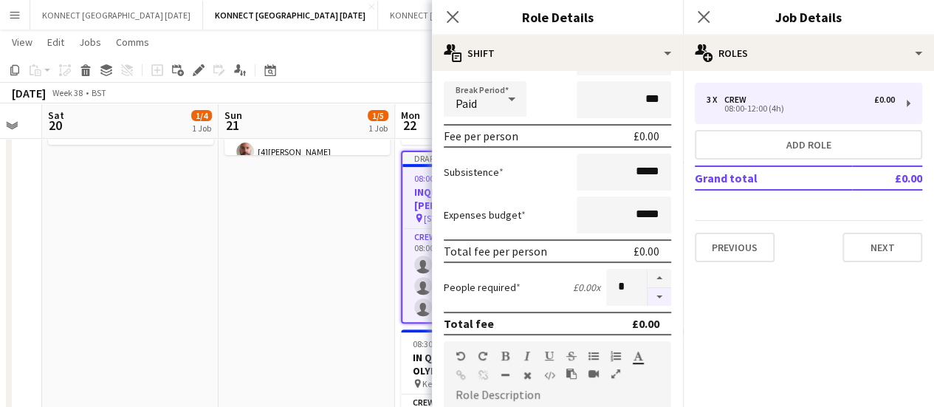
click at [647, 300] on button "button" at bounding box center [659, 297] width 24 height 18
type input "*"
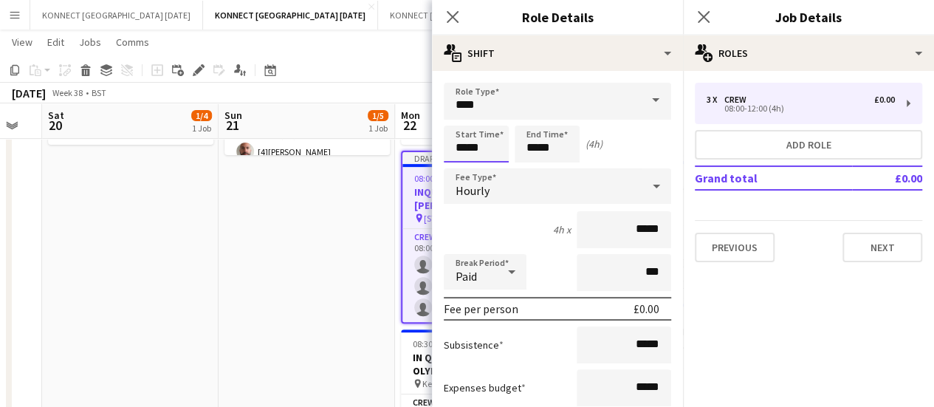
click at [470, 149] on input "*****" at bounding box center [476, 144] width 65 height 37
type input "*****"
click at [543, 149] on input "*****" at bounding box center [547, 144] width 65 height 37
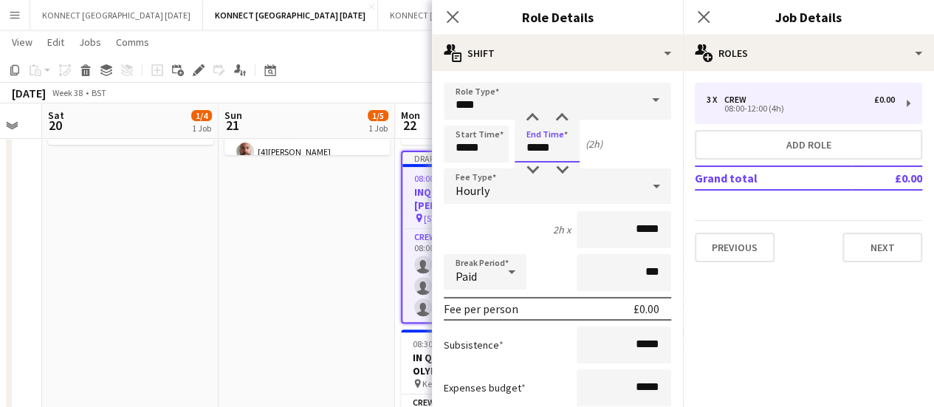
click at [543, 149] on input "*****" at bounding box center [547, 144] width 65 height 37
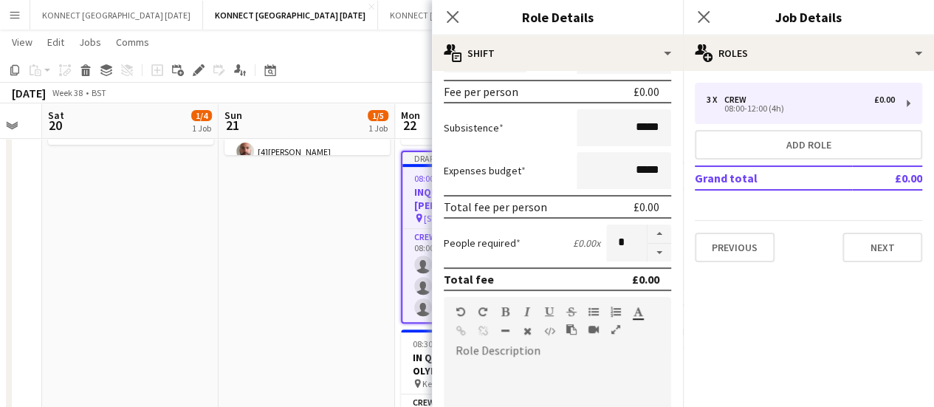
scroll to position [248, 0]
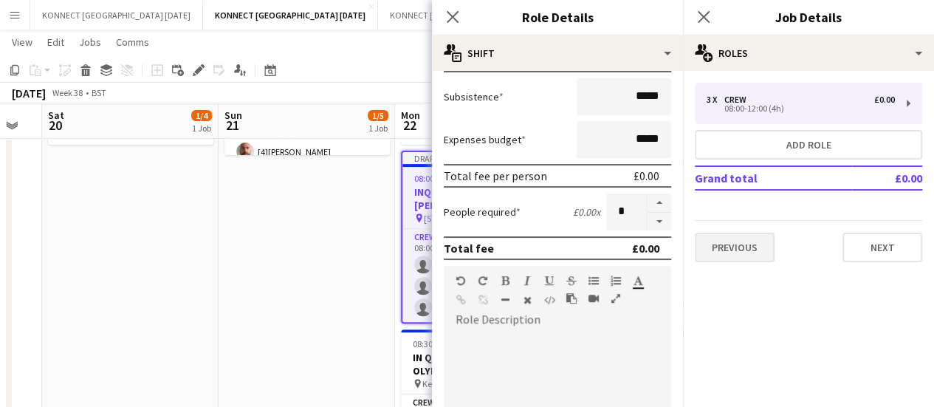
type input "*****"
click at [726, 252] on button "Previous" at bounding box center [735, 248] width 80 height 30
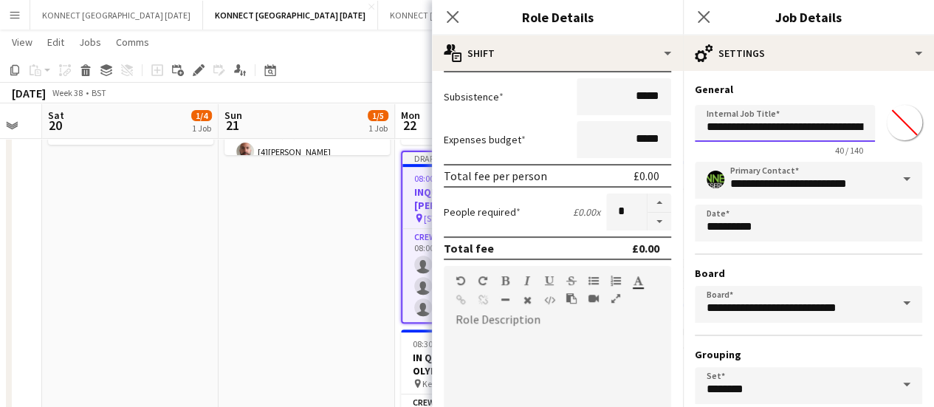
click at [766, 123] on input "**********" at bounding box center [785, 123] width 180 height 37
type input "**********"
click at [318, 218] on app-date-cell "17:00-20:00 (3h) 1/5 QUO13305-FIREBIRD-L'OREAL HQ pin L’Oreal HQ: Gateway Centr…" at bounding box center [307, 372] width 176 height 882
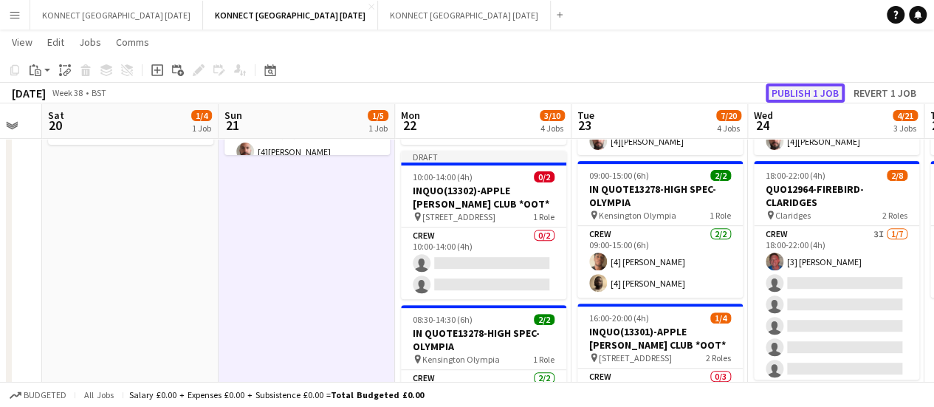
click at [814, 89] on button "Publish 1 job" at bounding box center [805, 92] width 79 height 19
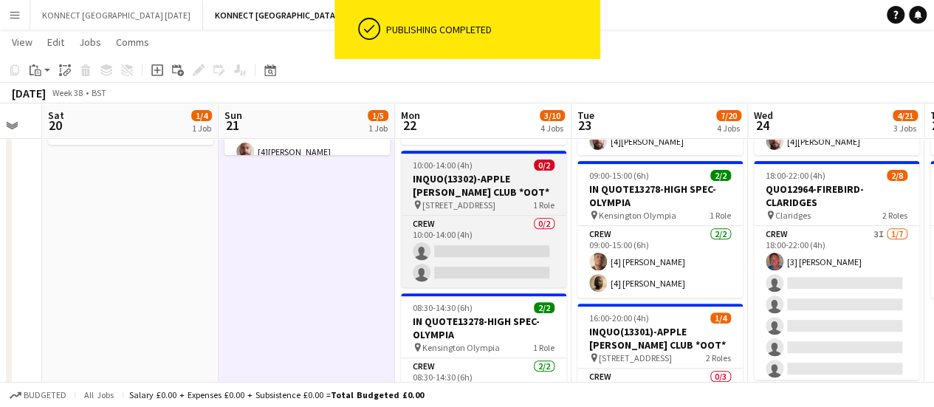
click at [455, 202] on span "[STREET_ADDRESS]" at bounding box center [458, 204] width 73 height 11
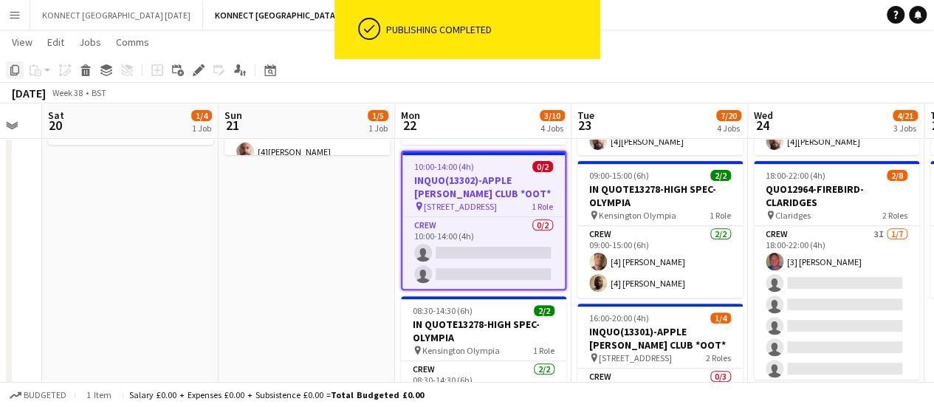
click at [7, 75] on div "Copy" at bounding box center [15, 70] width 18 height 18
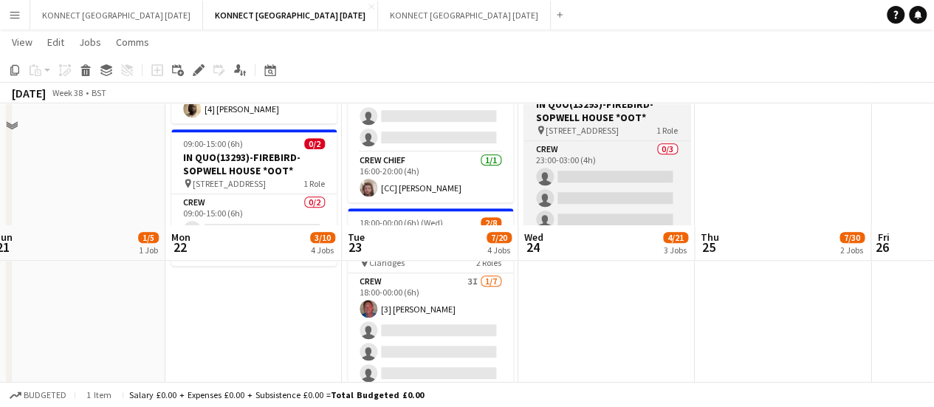
scroll to position [666, 0]
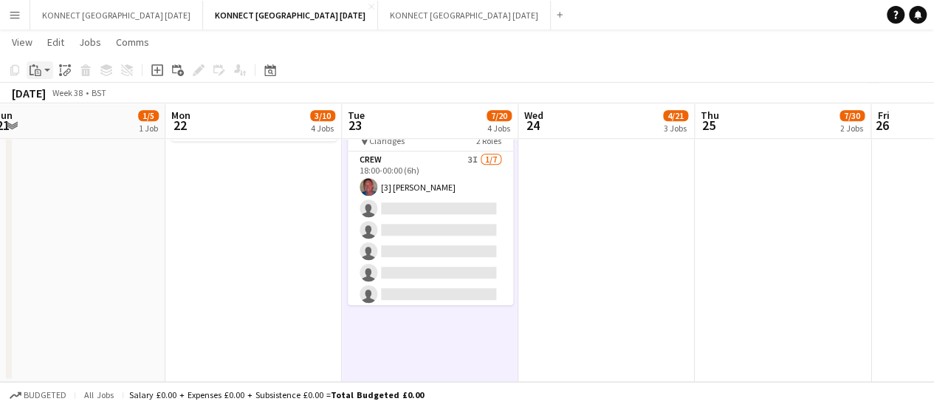
click at [35, 70] on icon at bounding box center [38, 72] width 7 height 7
click at [79, 95] on link "Paste Ctrl+V" at bounding box center [108, 98] width 139 height 13
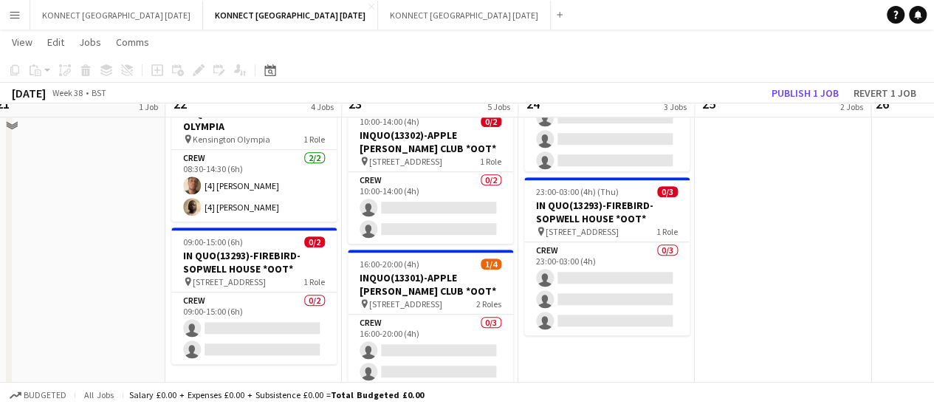
scroll to position [402, 0]
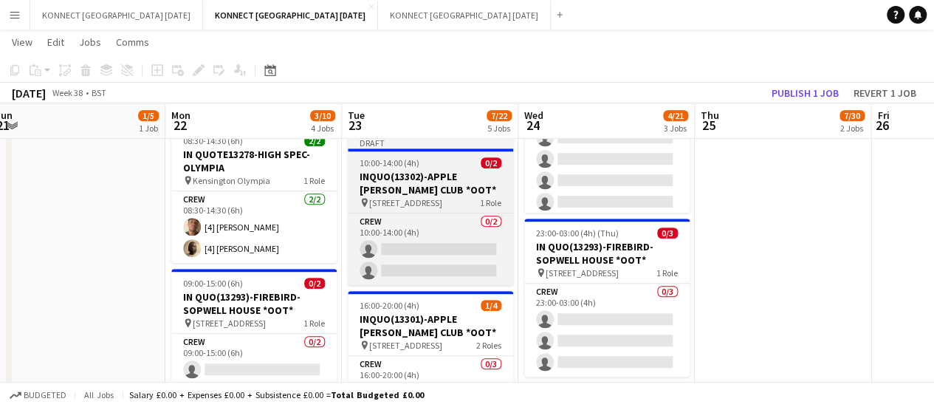
click at [408, 189] on h3 "INQUO(13302)-APPLE [PERSON_NAME] CLUB *OOT*" at bounding box center [430, 183] width 165 height 27
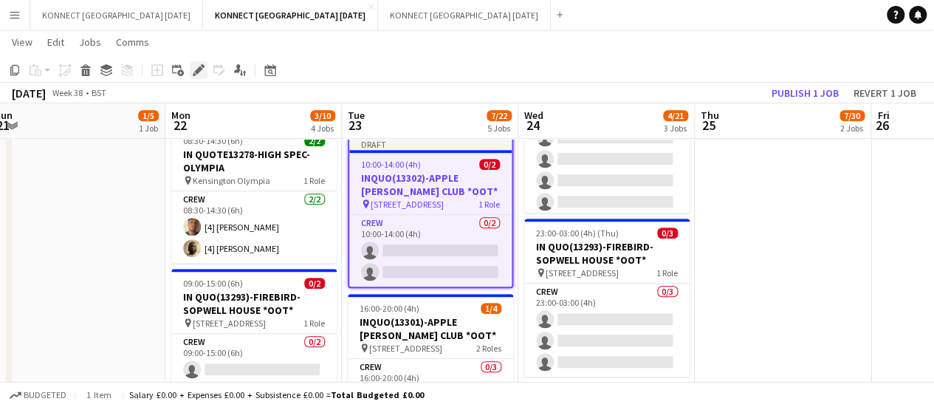
click at [199, 72] on icon at bounding box center [198, 70] width 8 height 8
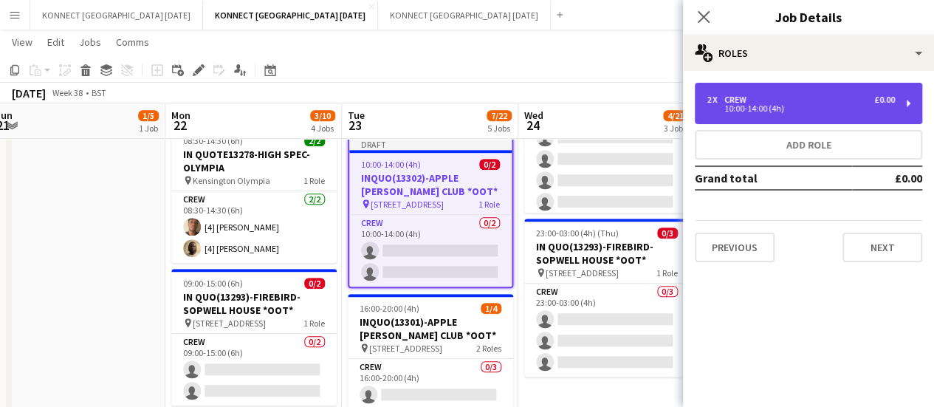
click at [721, 111] on div "10:00-14:00 (4h)" at bounding box center [800, 108] width 188 height 7
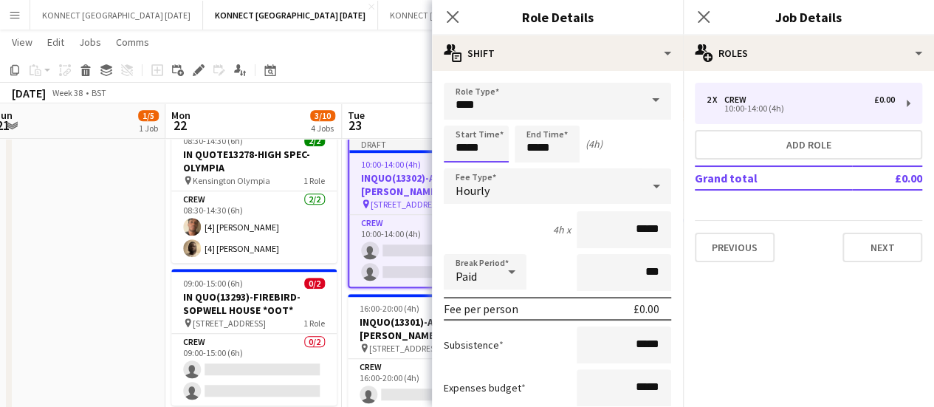
click at [489, 150] on input "*****" at bounding box center [476, 144] width 65 height 37
type input "*****"
click at [568, 151] on input "*****" at bounding box center [547, 144] width 65 height 37
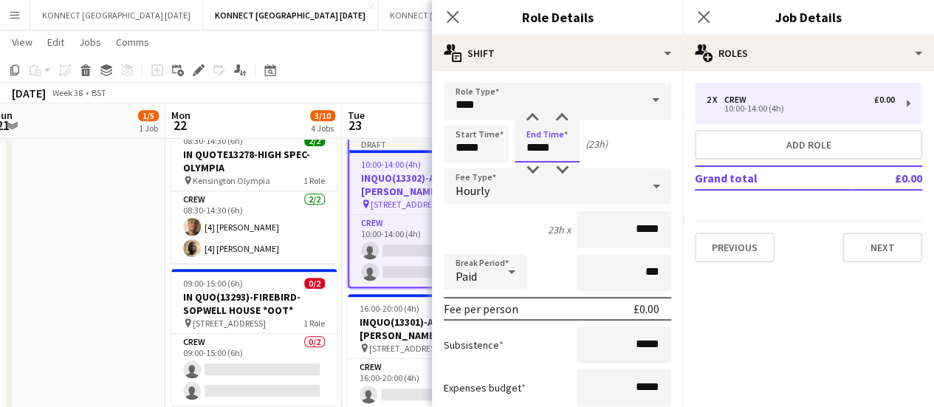
click at [568, 151] on input "*****" at bounding box center [547, 144] width 65 height 37
type input "*****"
click at [68, 233] on app-date-cell "17:00-20:00 (3h) 1/5 QUO13305-FIREBIRD-L'OREAL HQ pin L’Oreal HQ: Gateway Centr…" at bounding box center [77, 260] width 176 height 993
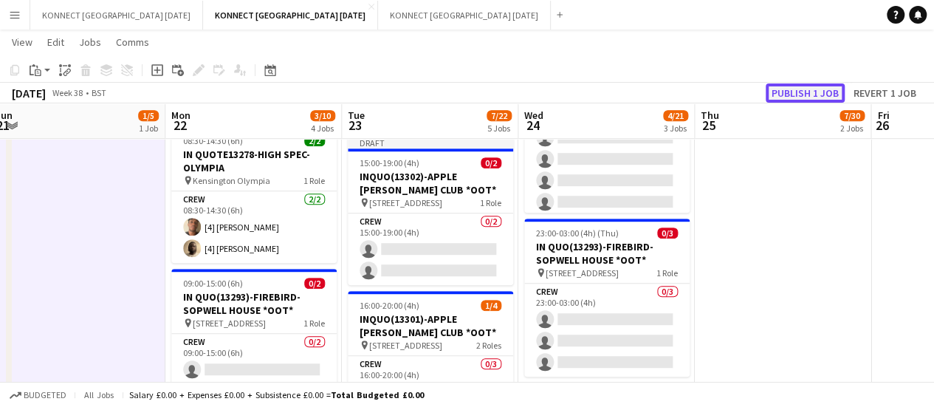
click at [808, 101] on button "Publish 1 job" at bounding box center [805, 92] width 79 height 19
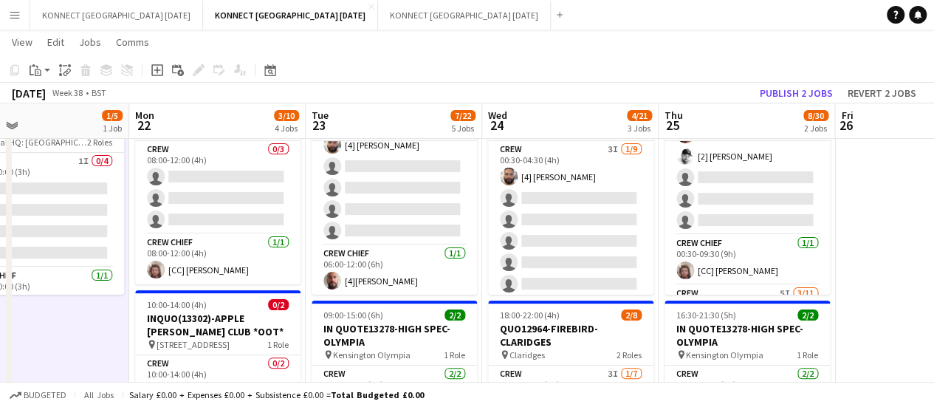
scroll to position [313, 0]
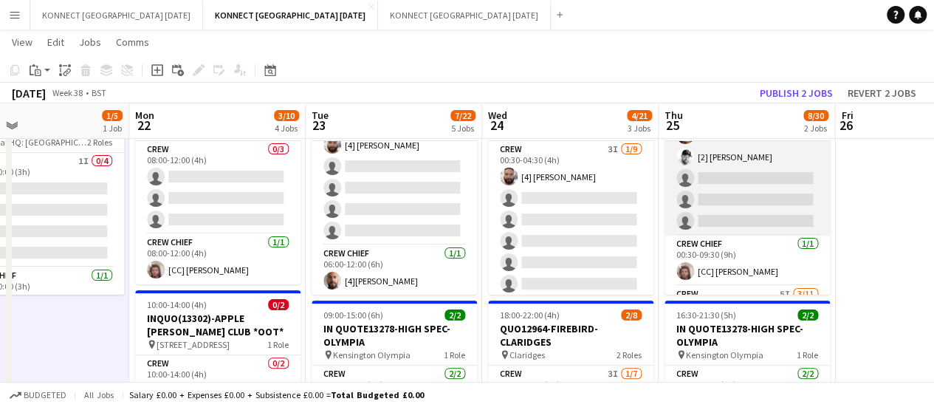
click at [762, 180] on app-card-role "Crew 2I 2/5 00:30-09:30 (9h) [3] Darren Huie [2] Mark Burrows single-neutral-ac…" at bounding box center [746, 168] width 165 height 136
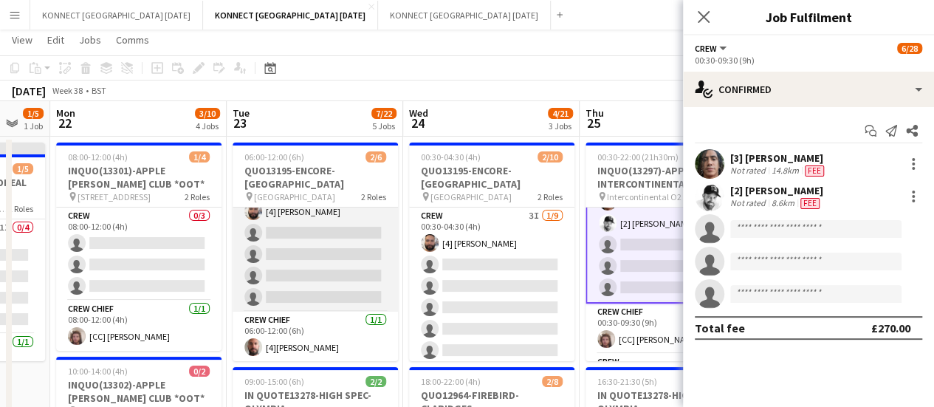
scroll to position [0, 0]
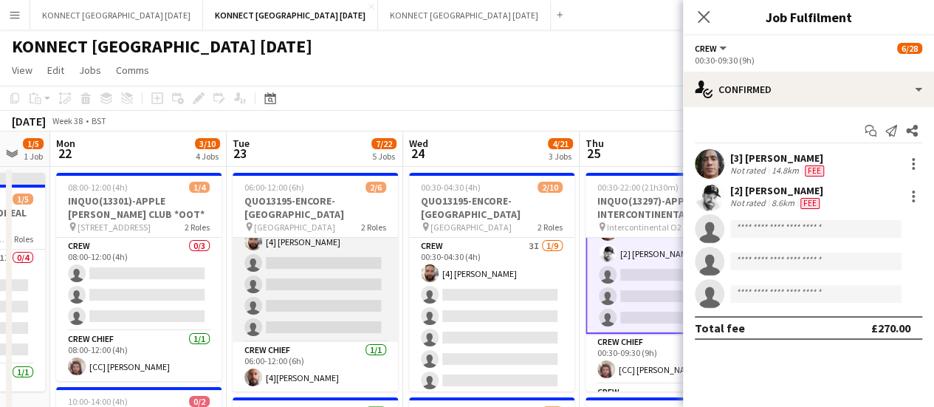
click at [329, 269] on app-card-role "Crew 3I 1/5 06:00-12:00 (6h) [4] Rodrigo Luz single-neutral-actions single-neut…" at bounding box center [315, 274] width 165 height 136
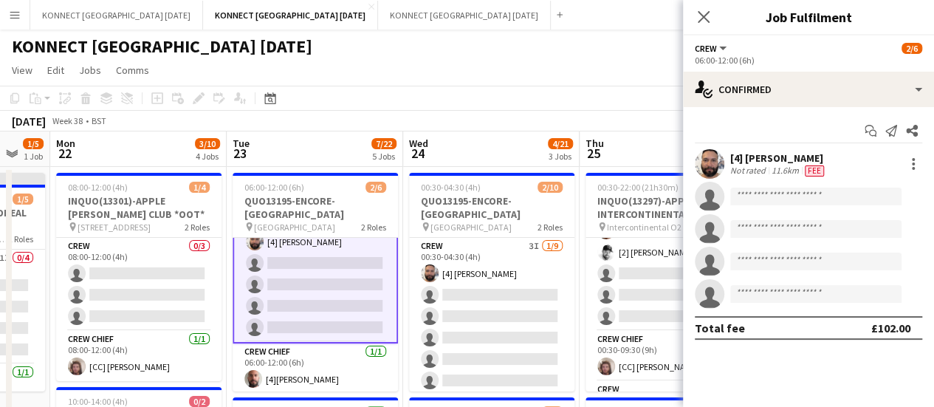
scroll to position [313, 0]
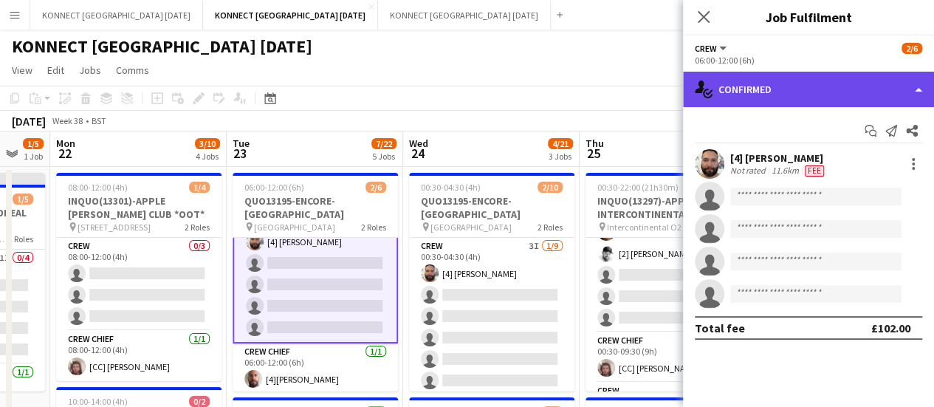
click at [757, 90] on div "single-neutral-actions-check-2 Confirmed" at bounding box center [808, 89] width 251 height 35
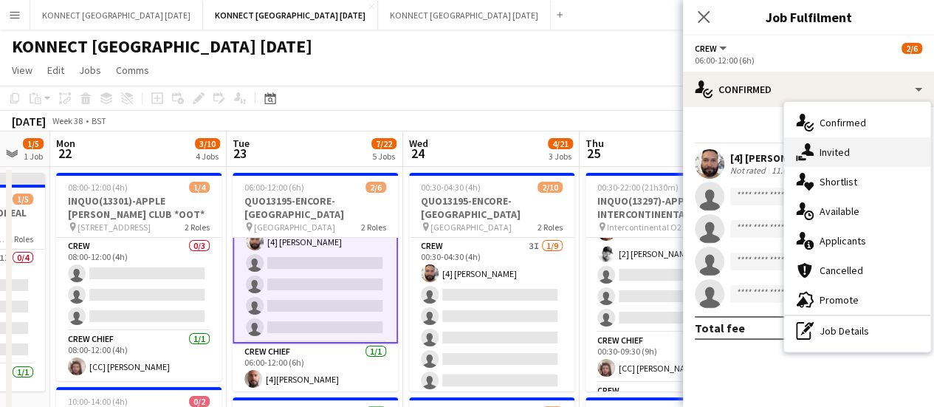
click at [853, 159] on div "single-neutral-actions-share-1 Invited" at bounding box center [857, 152] width 146 height 30
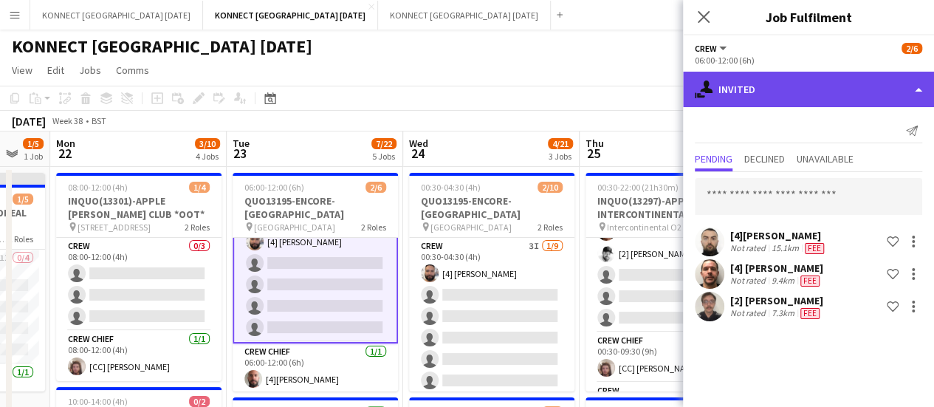
click at [816, 104] on div "single-neutral-actions-share-1 Invited" at bounding box center [808, 89] width 251 height 35
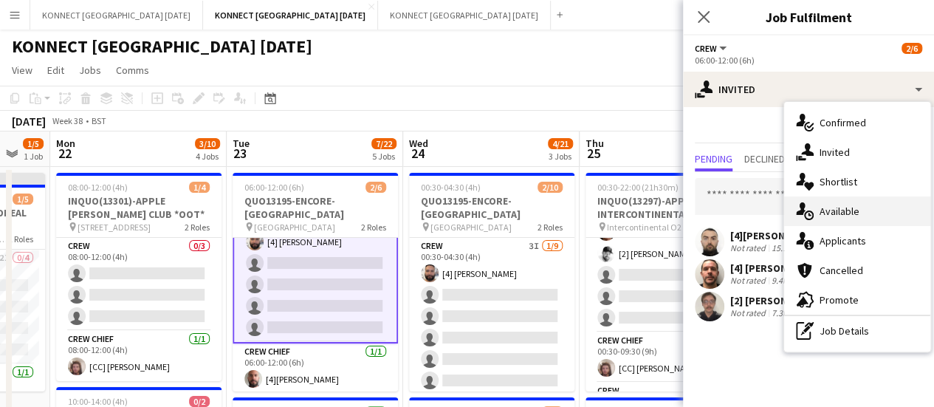
click at [845, 207] on div "single-neutral-actions-upload Available" at bounding box center [857, 211] width 146 height 30
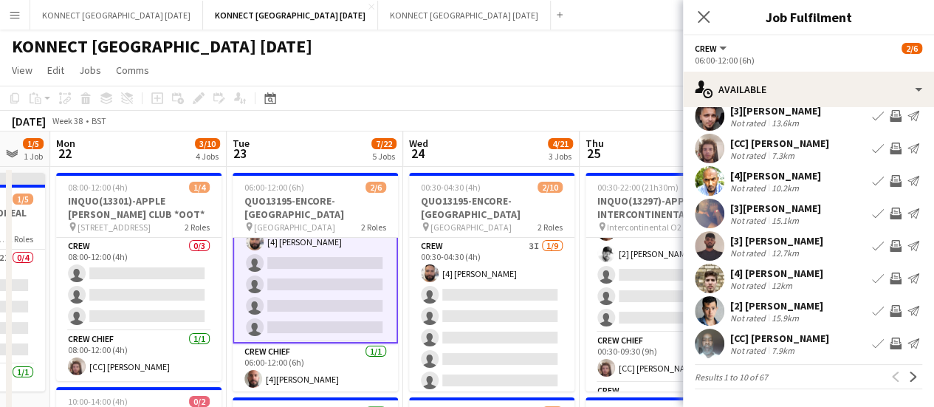
scroll to position [115, 0]
click at [908, 382] on app-icon "Next" at bounding box center [913, 376] width 10 height 10
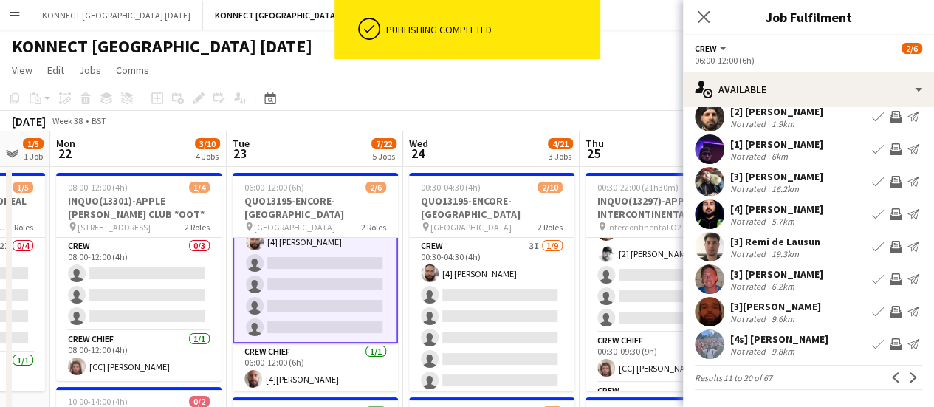
scroll to position [109, 0]
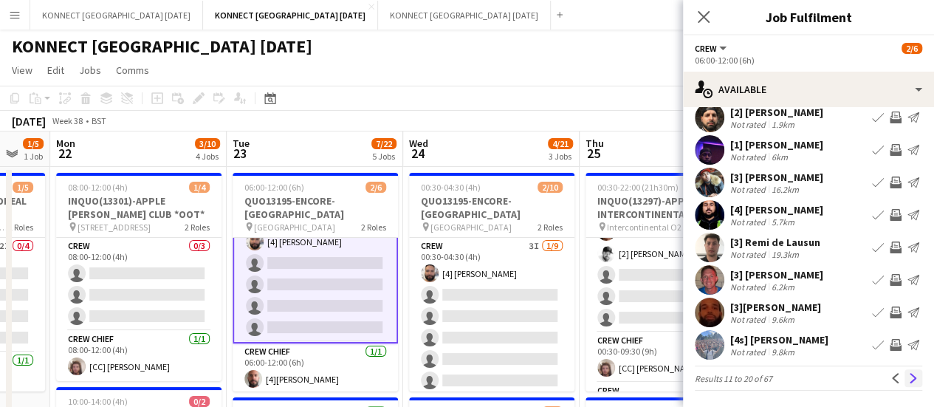
click at [904, 386] on button "Next" at bounding box center [913, 378] width 18 height 18
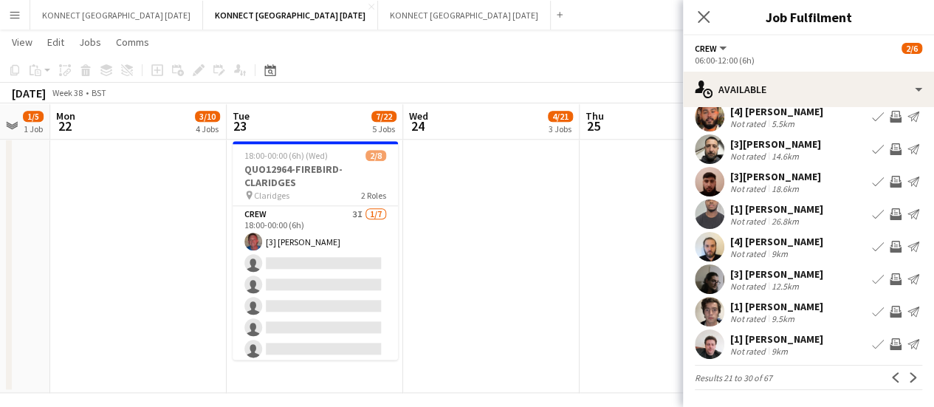
scroll to position [754, 0]
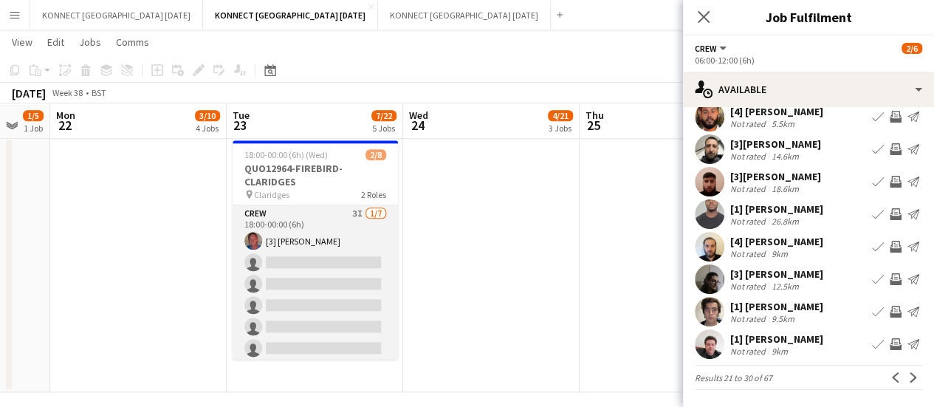
click at [315, 267] on app-card-role "Crew 3I 1/7 18:00-00:00 (6h) [3] Jack Thorne single-neutral-actions single-neut…" at bounding box center [315, 294] width 165 height 179
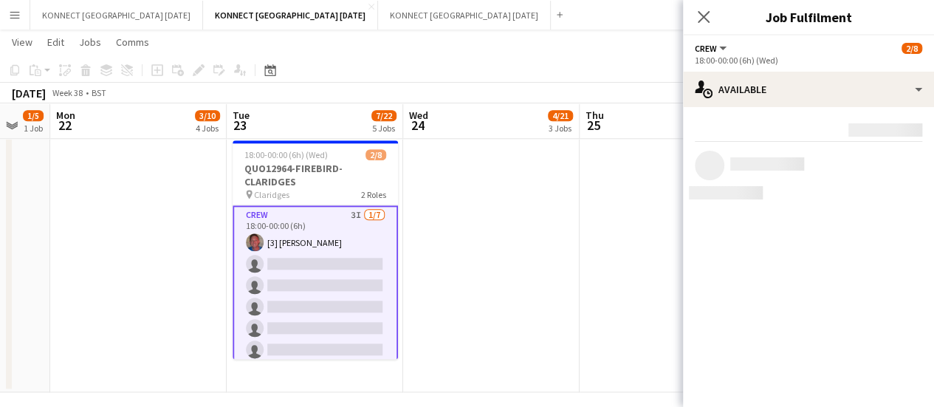
scroll to position [0, 0]
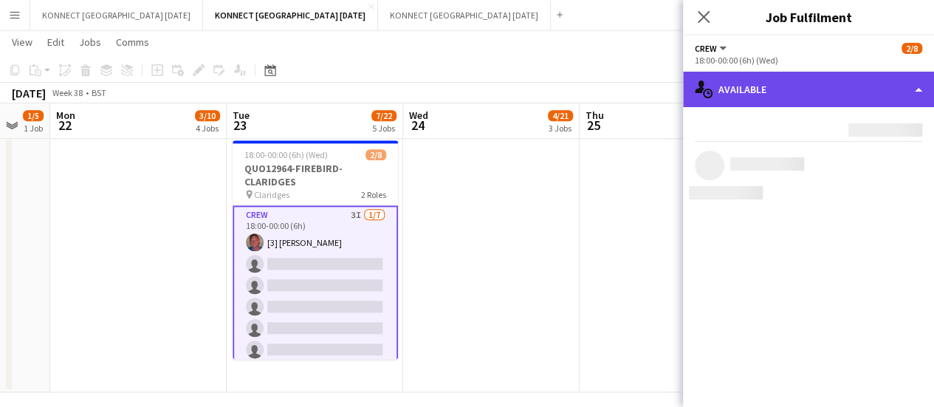
click at [750, 94] on div "single-neutral-actions-upload Available" at bounding box center [808, 89] width 251 height 35
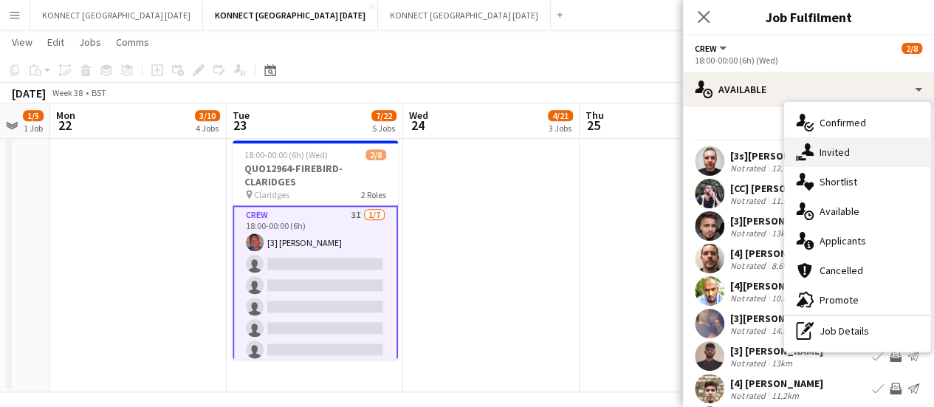
click at [853, 151] on div "single-neutral-actions-share-1 Invited" at bounding box center [857, 152] width 146 height 30
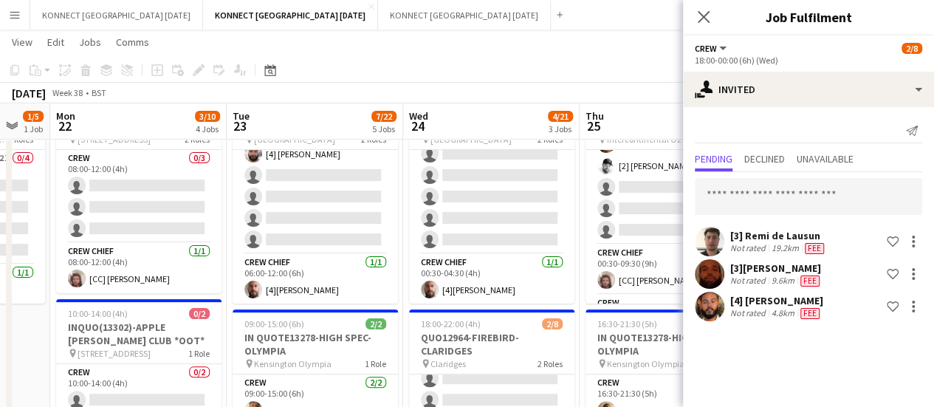
scroll to position [87, 0]
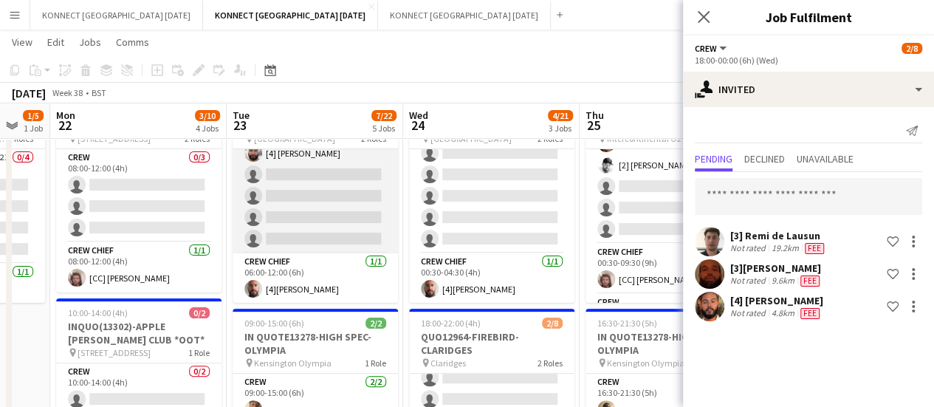
click at [332, 207] on app-card-role "Crew 3I 1/5 06:00-12:00 (6h) [4] Rodrigo Luz single-neutral-actions single-neut…" at bounding box center [315, 185] width 165 height 136
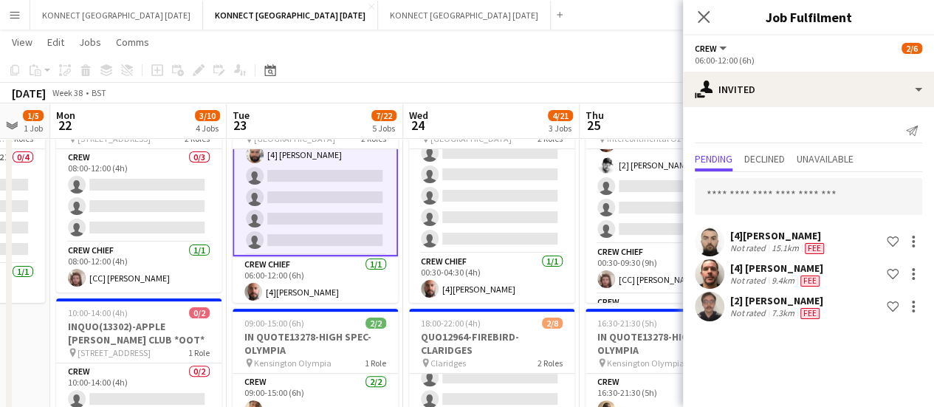
scroll to position [33, 0]
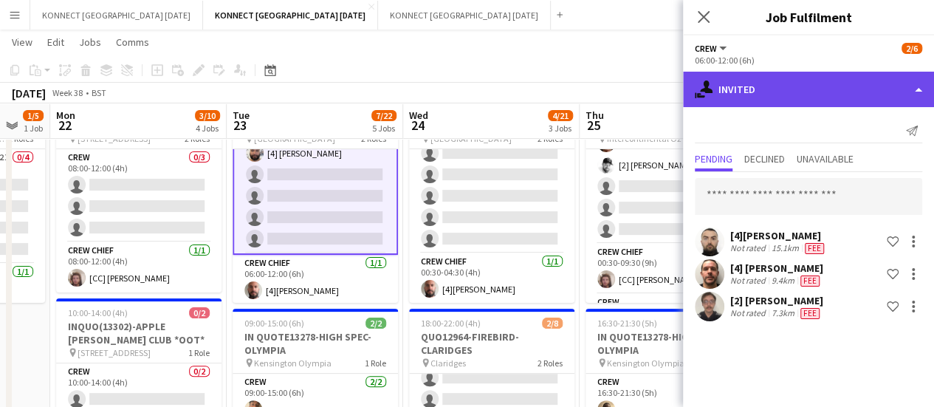
click at [759, 88] on div "single-neutral-actions-share-1 Invited" at bounding box center [808, 89] width 251 height 35
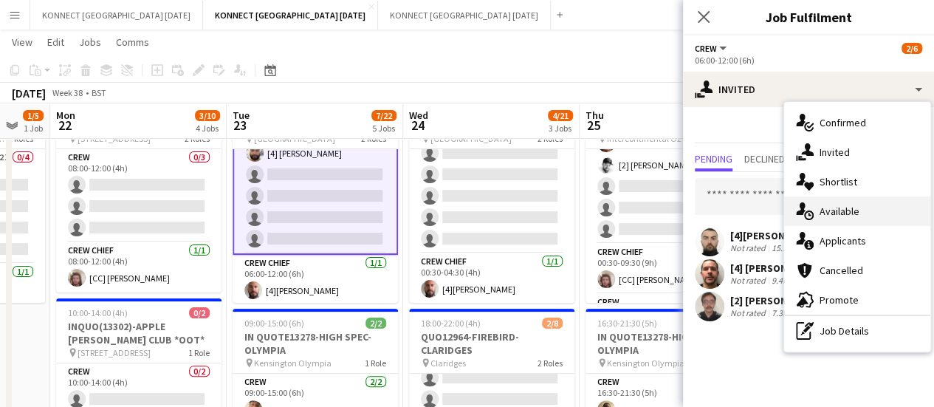
click at [830, 208] on div "single-neutral-actions-upload Available" at bounding box center [857, 211] width 146 height 30
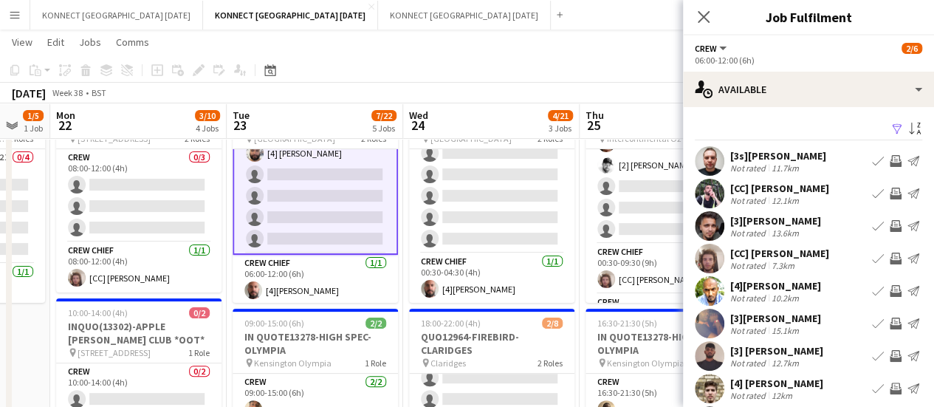
scroll to position [117, 0]
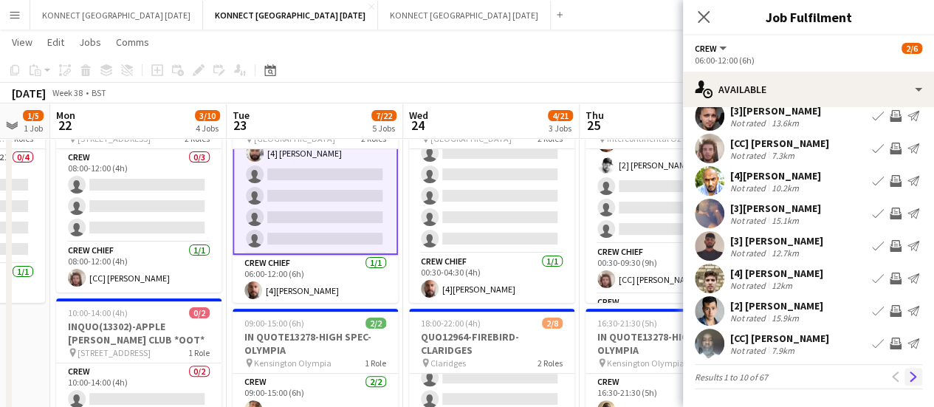
click at [908, 379] on button "Next" at bounding box center [913, 377] width 18 height 18
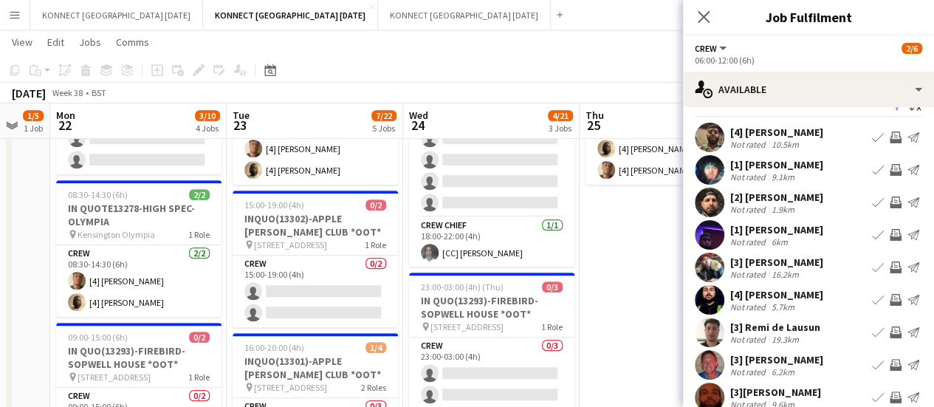
scroll to position [109, 0]
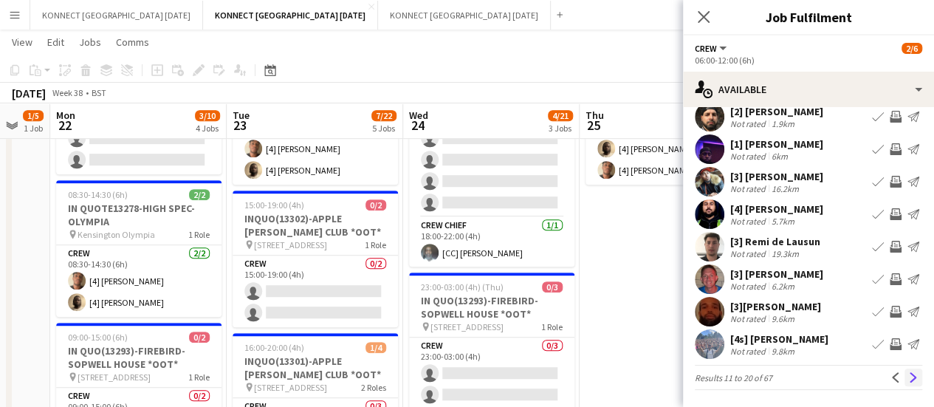
click at [908, 372] on app-icon "Next" at bounding box center [913, 377] width 10 height 10
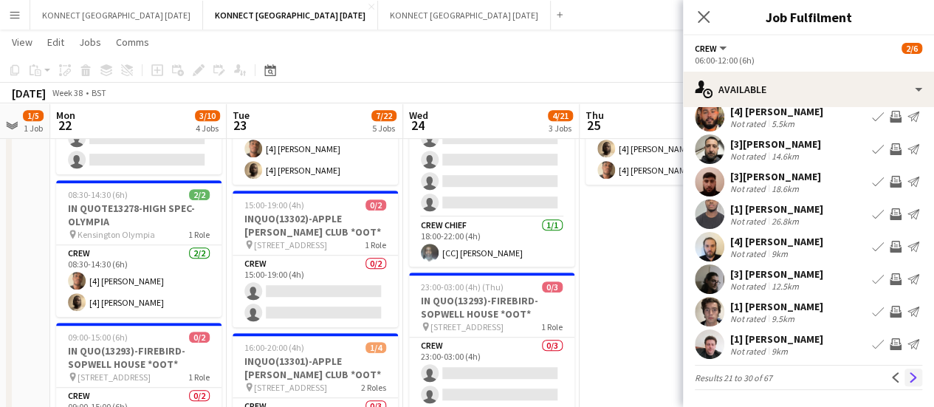
click at [908, 377] on app-icon "Next" at bounding box center [913, 377] width 10 height 10
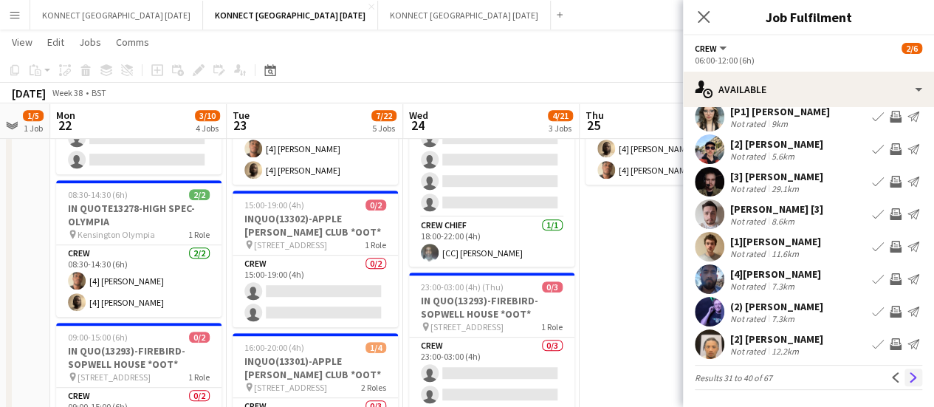
click at [904, 383] on button "Next" at bounding box center [913, 377] width 18 height 18
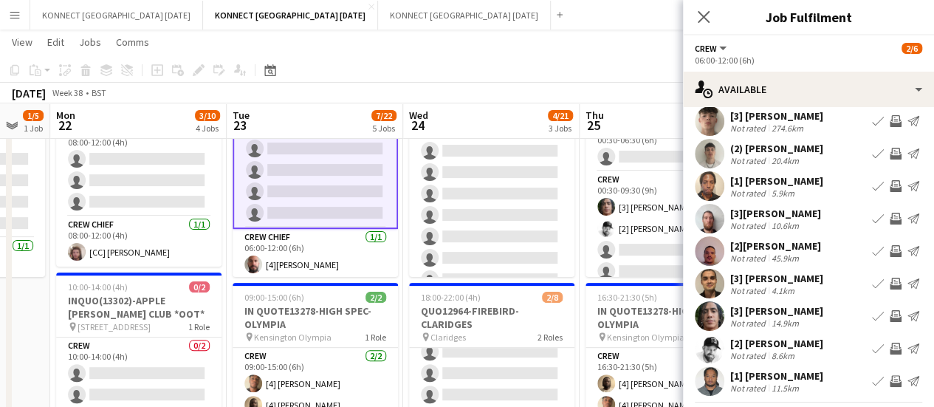
scroll to position [50, 0]
click at [890, 347] on app-icon "Invite crew" at bounding box center [896, 349] width 12 height 12
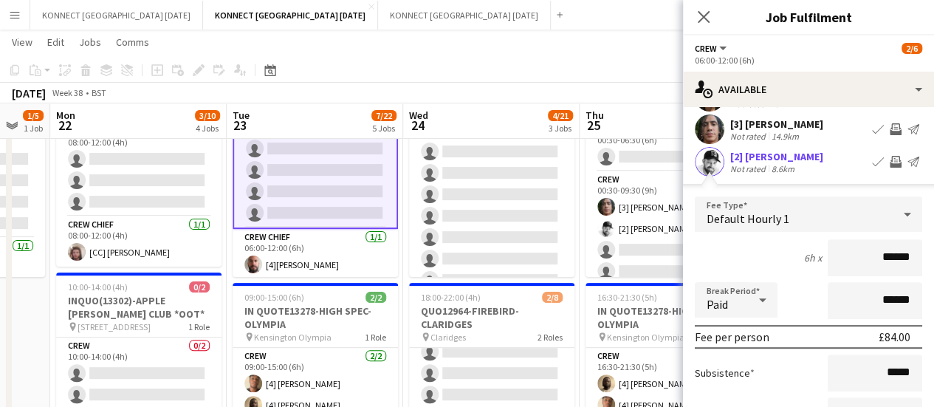
scroll to position [444, 0]
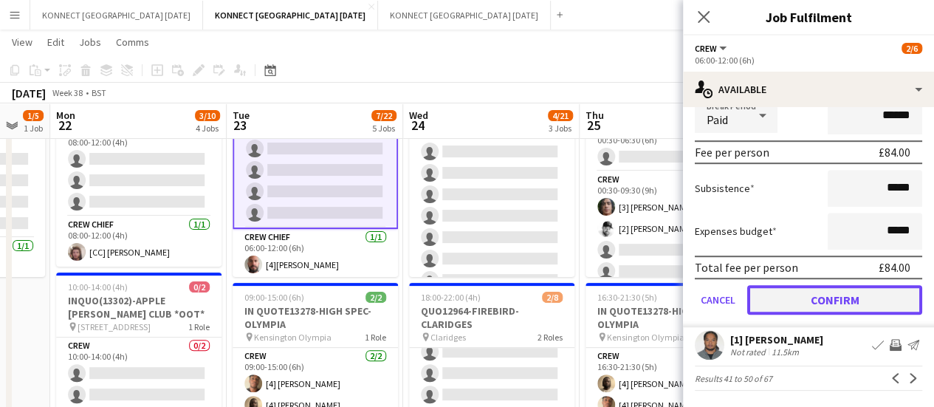
click at [777, 309] on button "Confirm" at bounding box center [834, 300] width 175 height 30
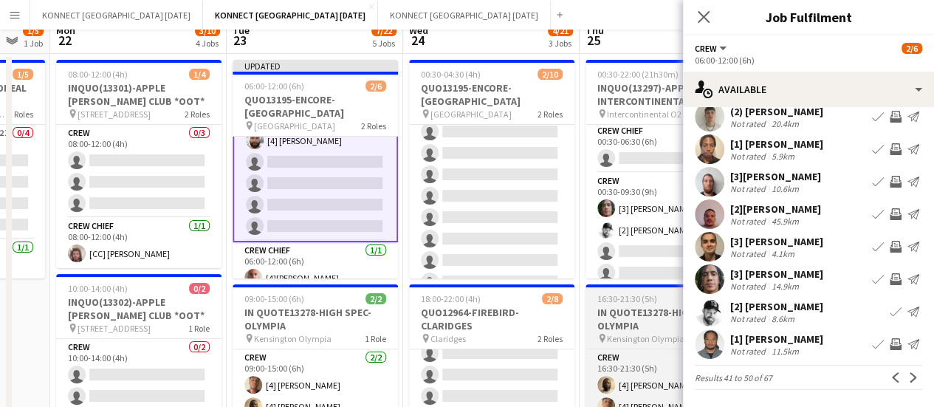
scroll to position [1, 0]
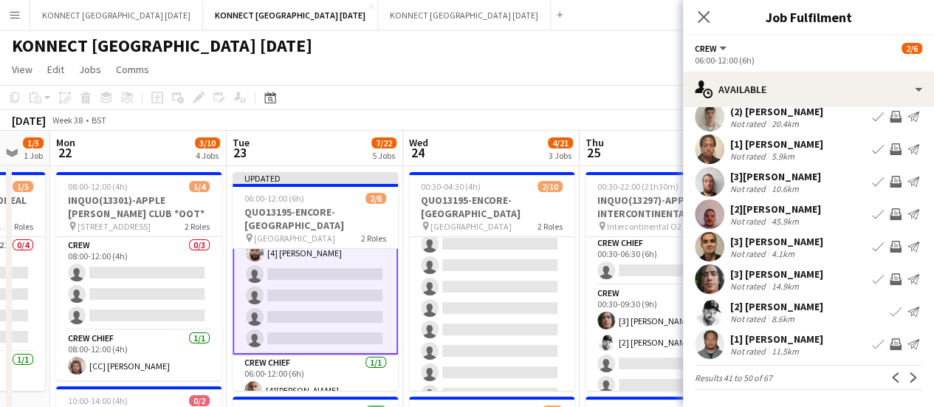
click at [890, 279] on app-icon "Invite crew" at bounding box center [896, 279] width 12 height 12
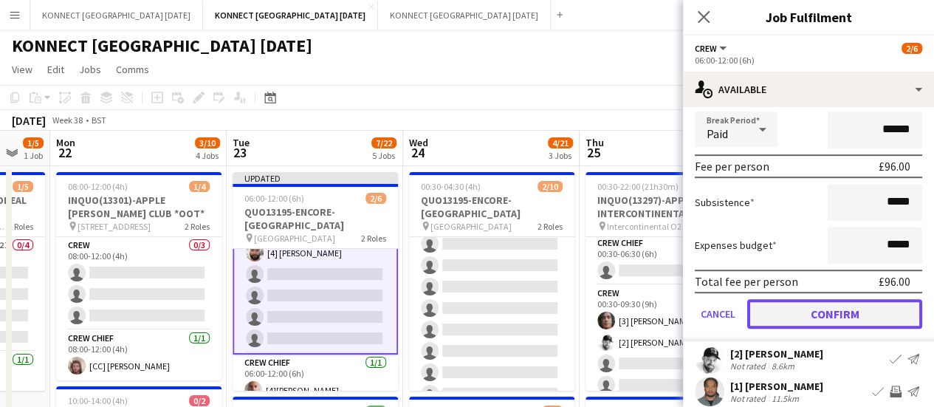
click at [816, 312] on button "Confirm" at bounding box center [834, 314] width 175 height 30
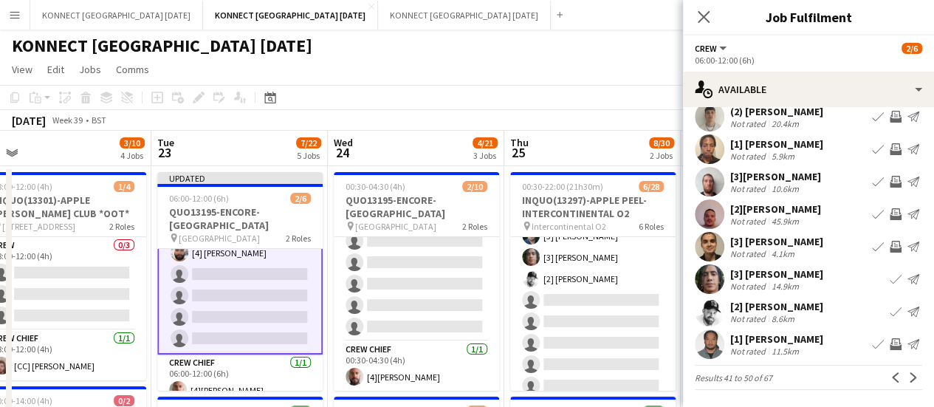
scroll to position [489, 0]
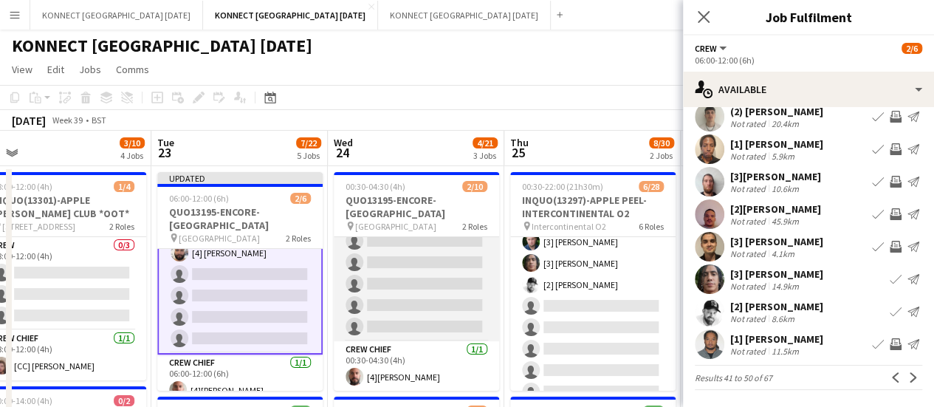
click at [419, 302] on app-card-role "Crew 3I 1/9 00:30-04:30 (4h) [4] Rodrigo Luz single-neutral-actions single-neut…" at bounding box center [416, 230] width 165 height 221
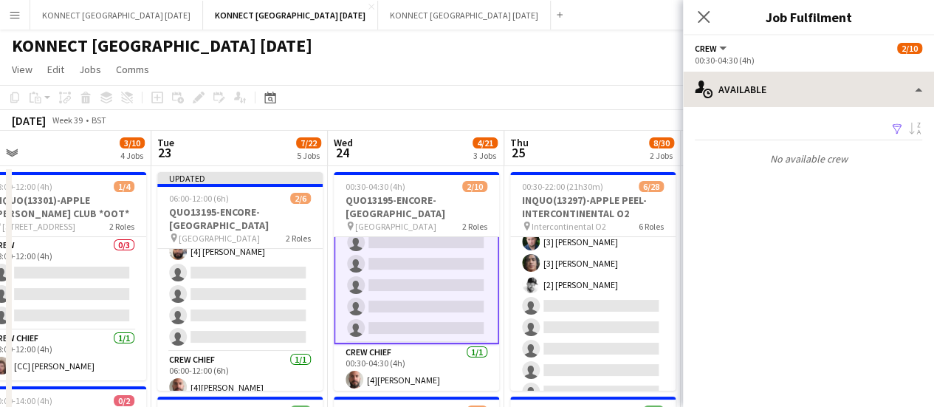
scroll to position [0, 0]
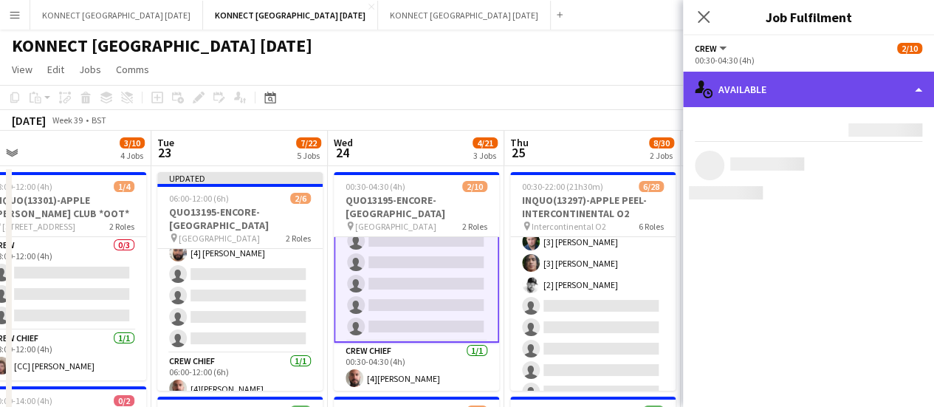
click at [811, 92] on div "single-neutral-actions-upload Available" at bounding box center [808, 89] width 251 height 35
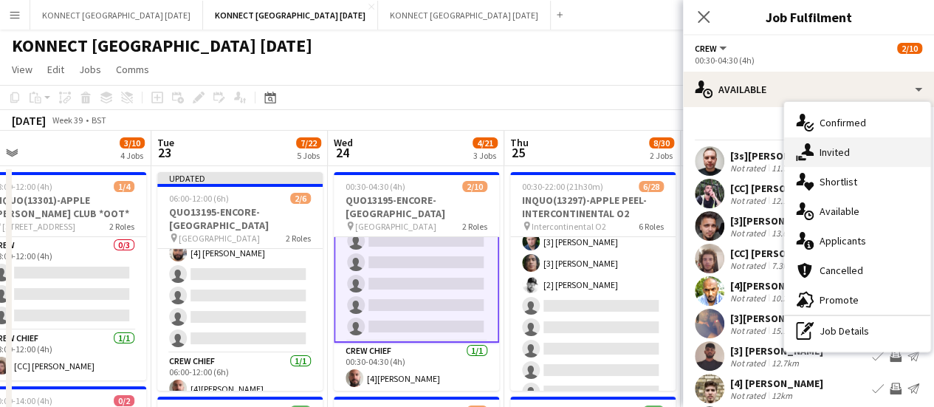
click at [834, 146] on div "single-neutral-actions-share-1 Invited" at bounding box center [857, 152] width 146 height 30
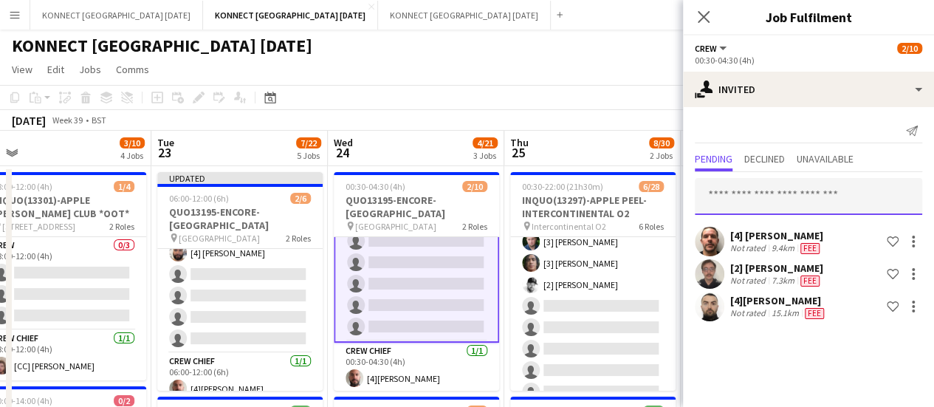
click at [757, 202] on input "text" at bounding box center [808, 196] width 227 height 37
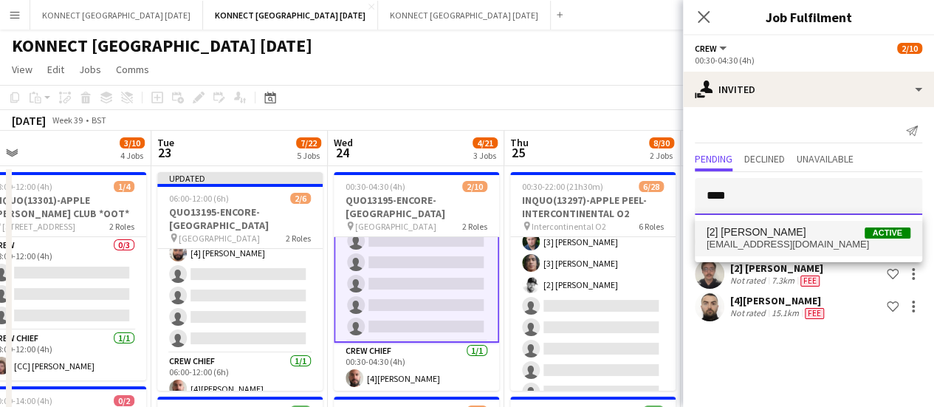
type input "****"
click at [762, 224] on mat-option "[2] Mark Burrows Active mrcburrows@gmail.com" at bounding box center [808, 238] width 227 height 35
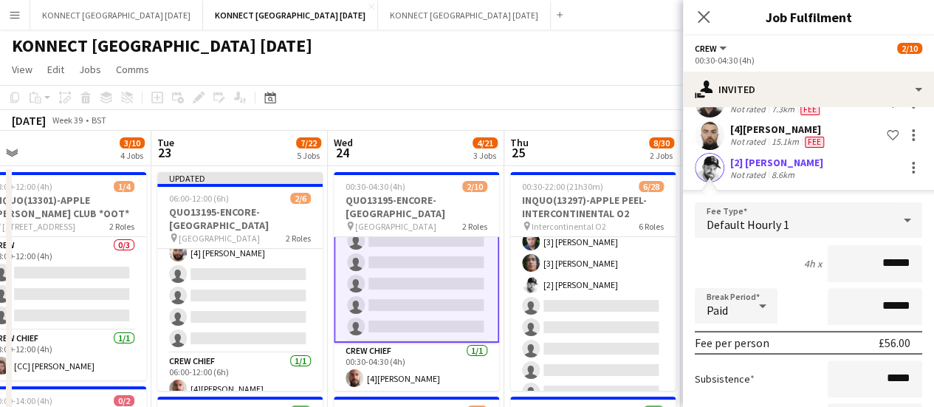
scroll to position [295, 0]
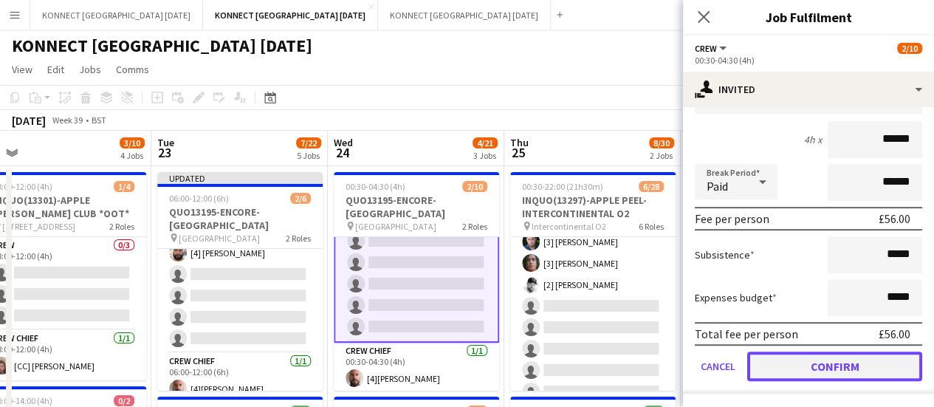
click at [801, 374] on button "Confirm" at bounding box center [834, 366] width 175 height 30
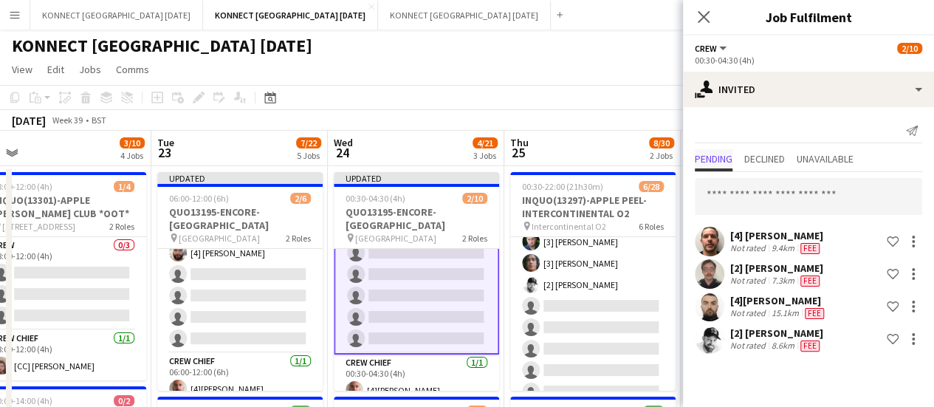
scroll to position [0, 0]
click at [747, 204] on input "text" at bounding box center [808, 196] width 227 height 37
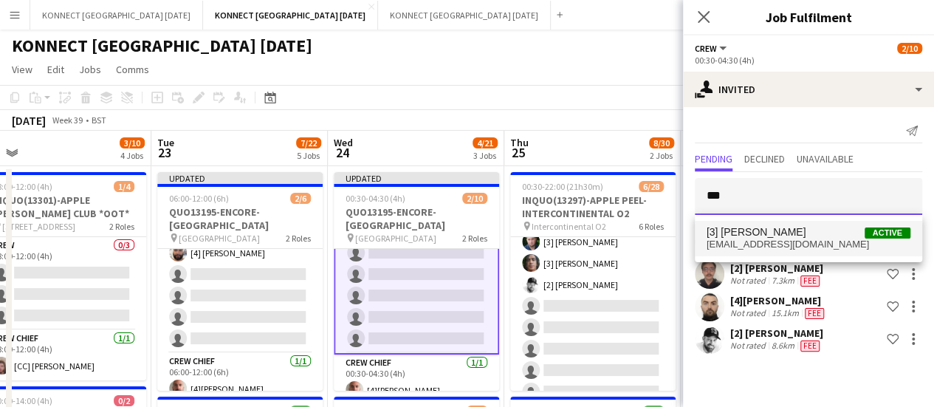
type input "***"
click at [825, 223] on mat-option "[3] Darren Huie Active dhuie1982@yahoo.co.uk" at bounding box center [808, 238] width 227 height 35
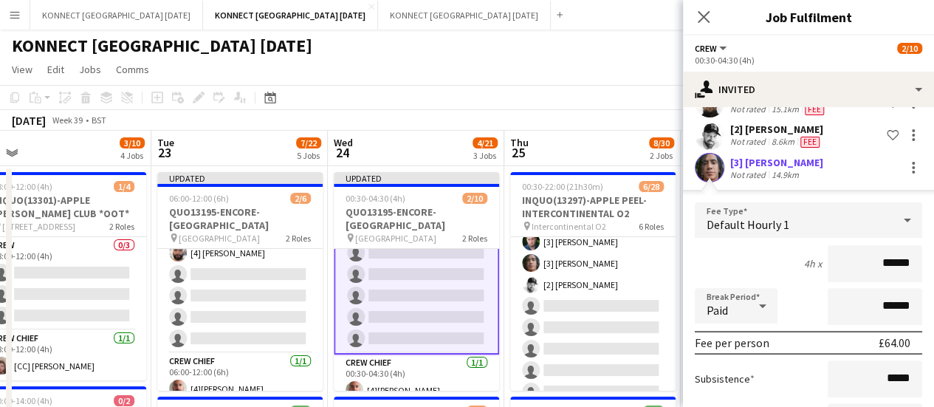
scroll to position [328, 0]
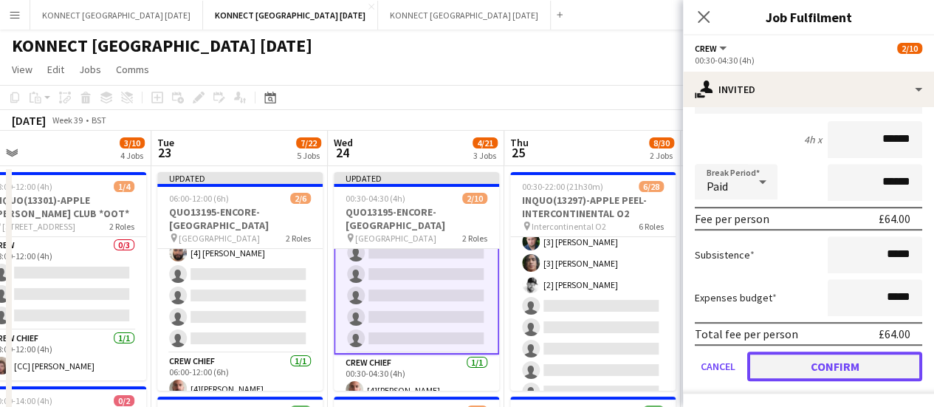
click at [772, 362] on button "Confirm" at bounding box center [834, 366] width 175 height 30
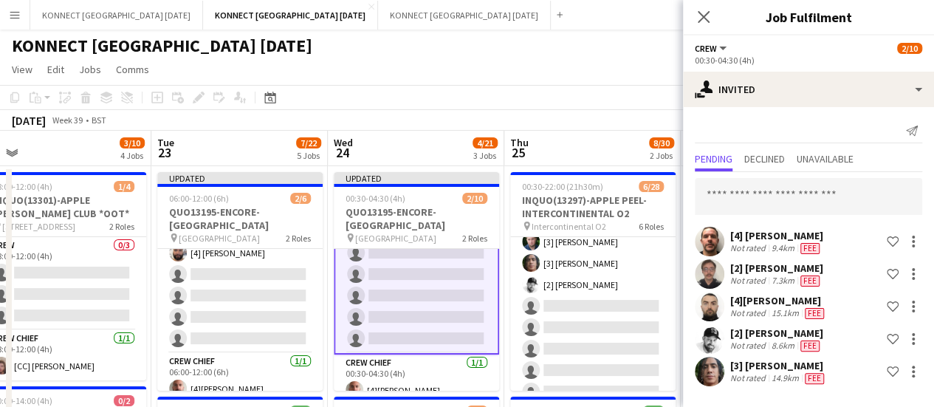
scroll to position [0, 0]
click at [593, 113] on div "September 2025 Week 39 • BST Publish 1 job Revert 1 job" at bounding box center [467, 120] width 934 height 21
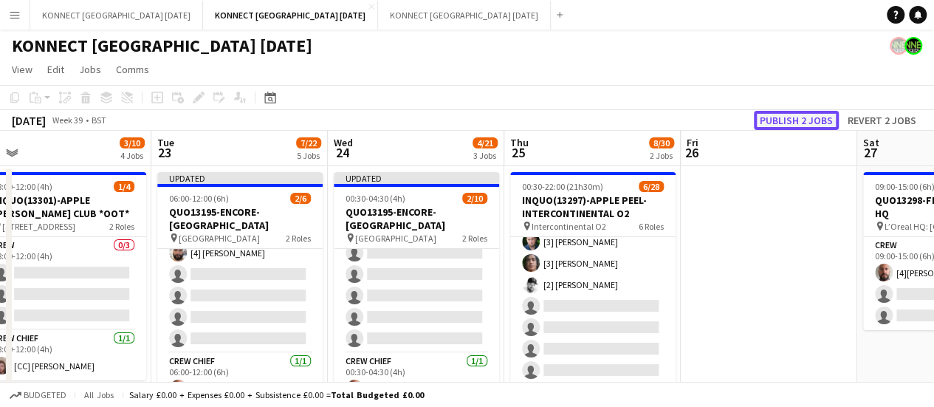
click at [800, 114] on button "Publish 2 jobs" at bounding box center [796, 120] width 85 height 19
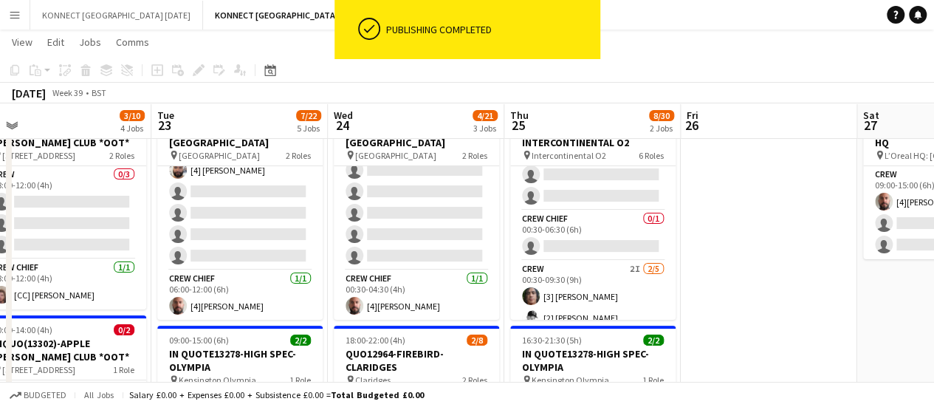
scroll to position [167, 0]
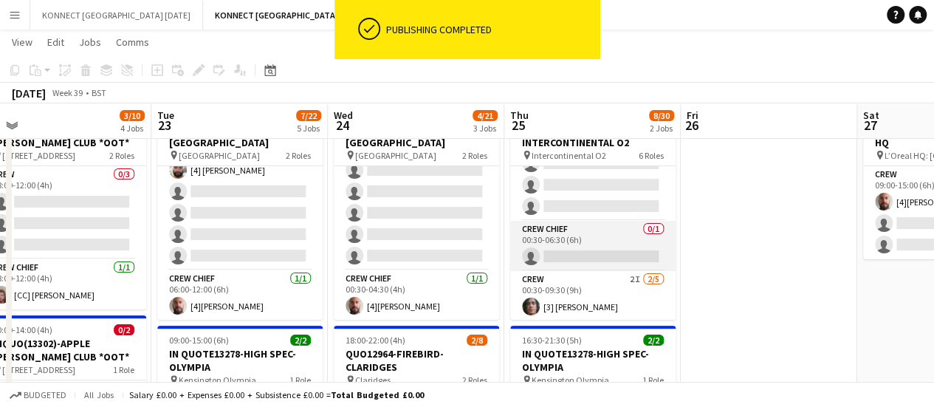
click at [570, 246] on app-card-role "Crew Chief 0/1 00:30-06:30 (6h) single-neutral-actions" at bounding box center [592, 246] width 165 height 50
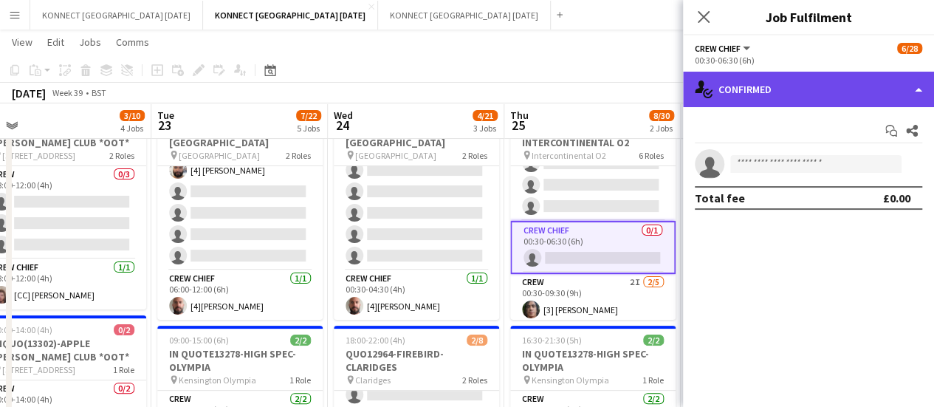
click at [716, 80] on div "single-neutral-actions-check-2 Confirmed" at bounding box center [808, 89] width 251 height 35
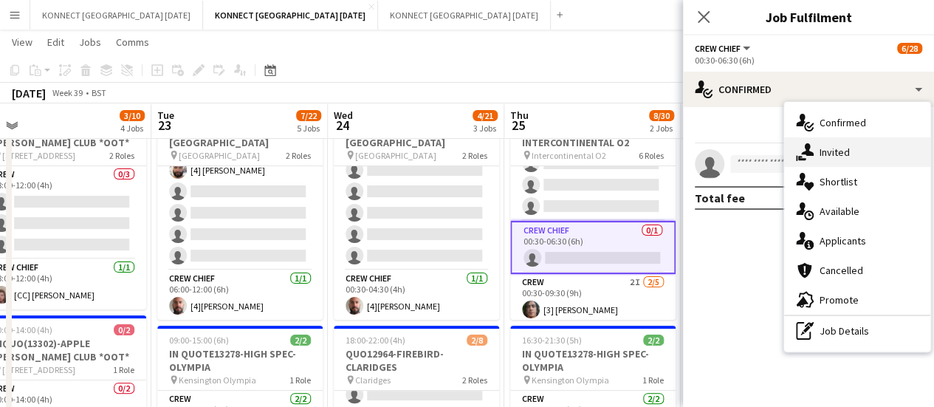
click at [817, 154] on div "single-neutral-actions-share-1 Invited" at bounding box center [857, 152] width 146 height 30
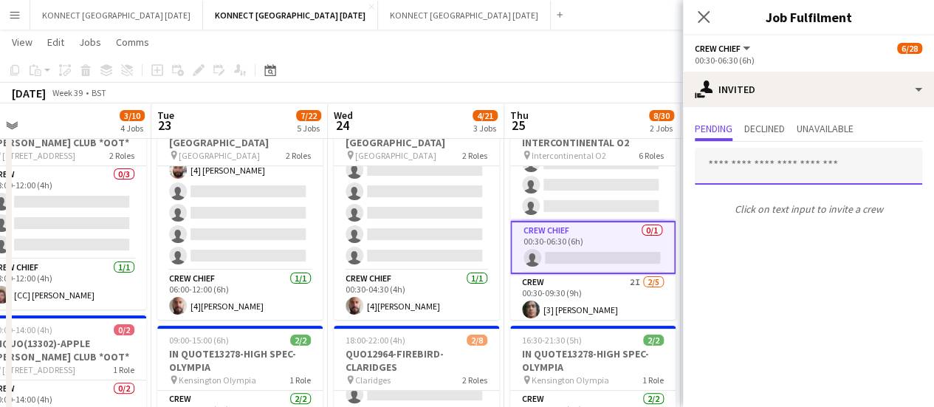
click at [743, 180] on input "text" at bounding box center [808, 166] width 227 height 37
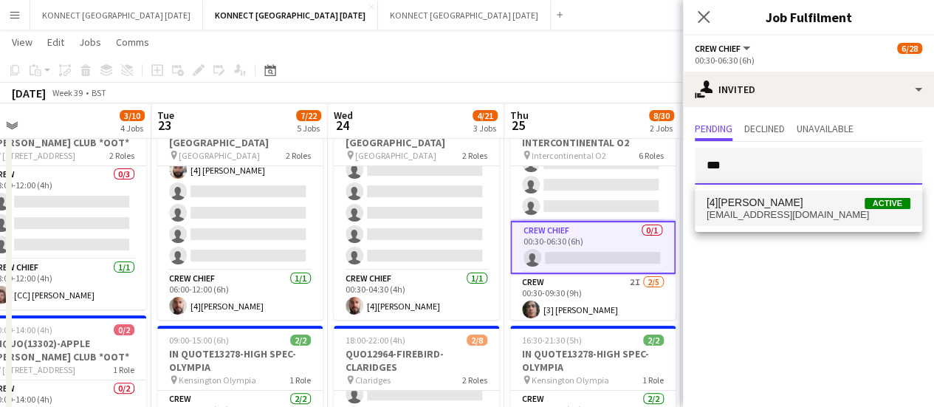
type input "***"
click at [780, 215] on span "[EMAIL_ADDRESS][DOMAIN_NAME]" at bounding box center [808, 215] width 204 height 12
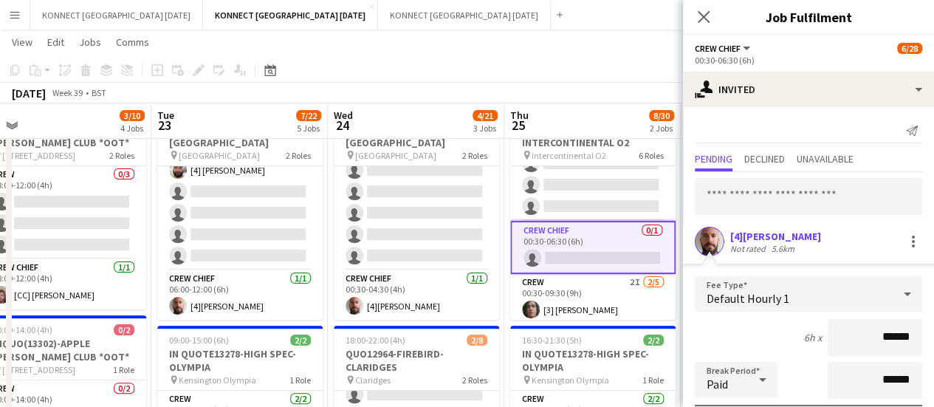
scroll to position [198, 0]
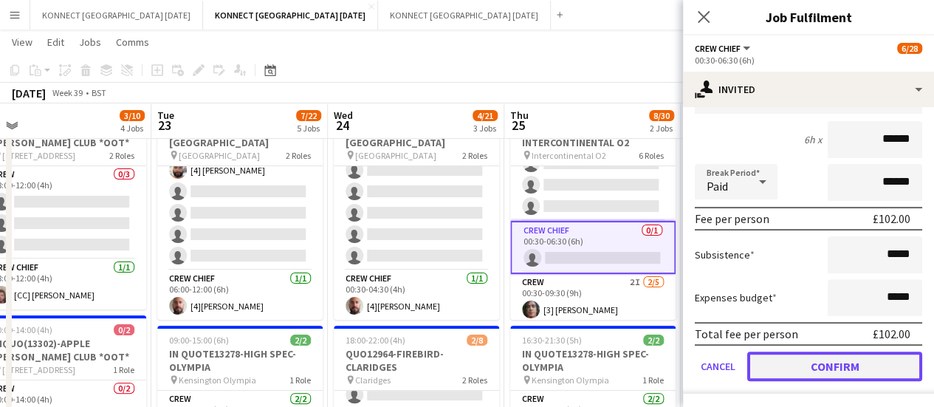
click at [780, 364] on button "Confirm" at bounding box center [834, 366] width 175 height 30
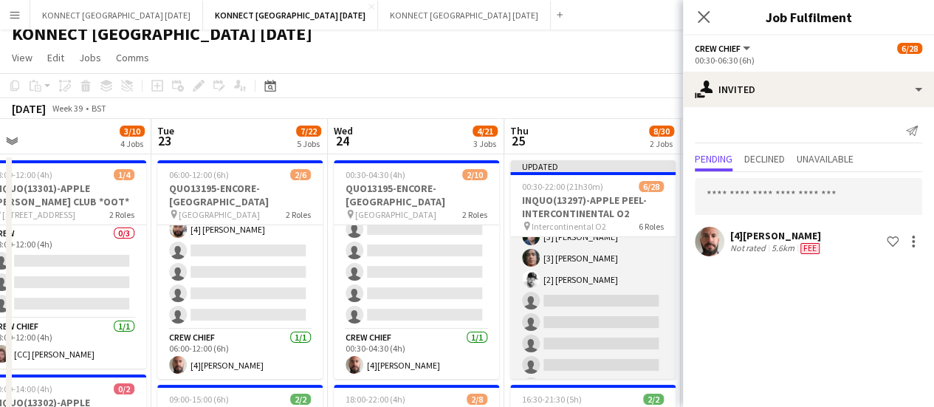
scroll to position [633, 0]
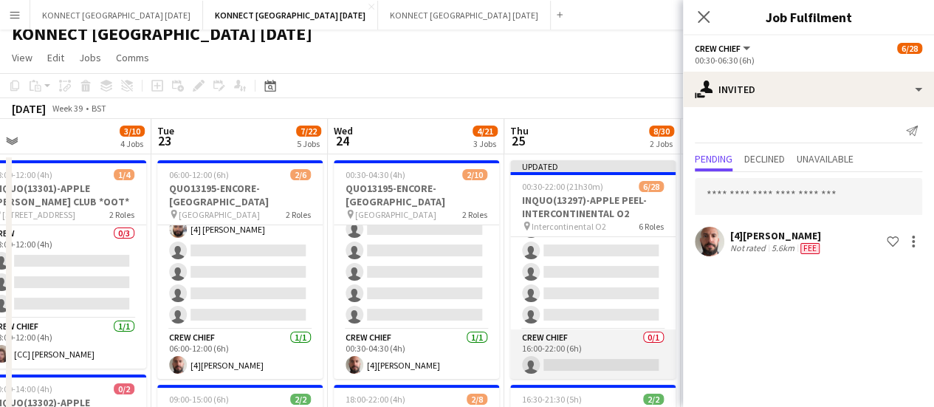
click at [570, 363] on app-card-role "Crew Chief 0/1 16:00-22:00 (6h) single-neutral-actions" at bounding box center [592, 354] width 165 height 50
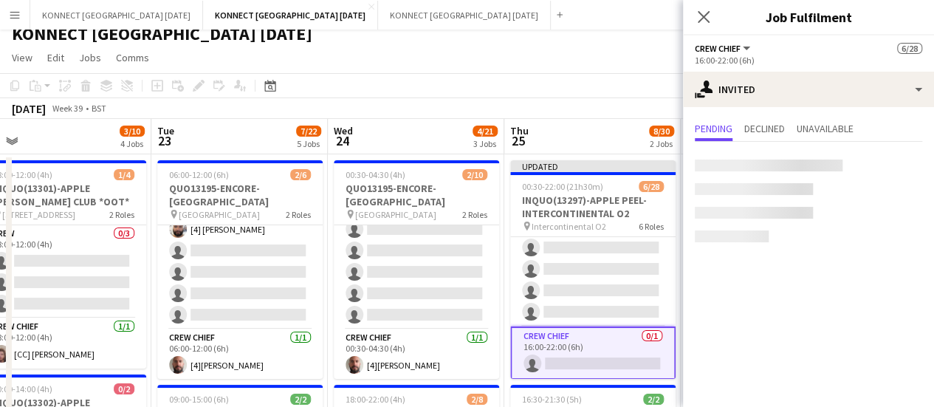
scroll to position [630, 0]
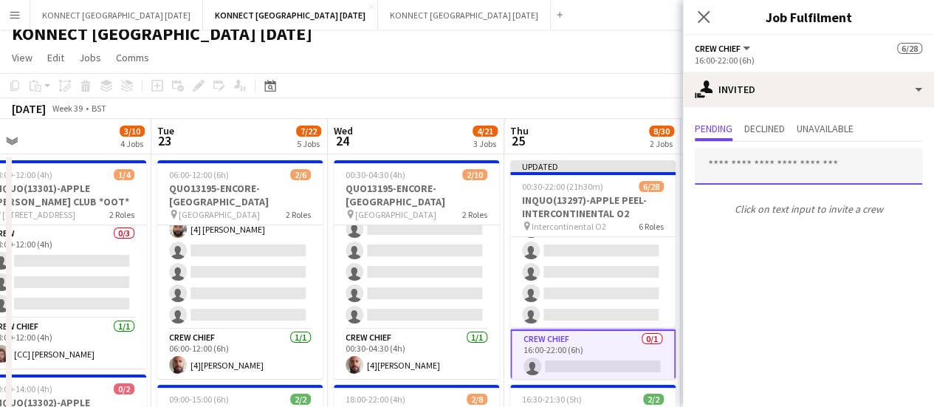
click at [746, 179] on input "text" at bounding box center [808, 166] width 227 height 37
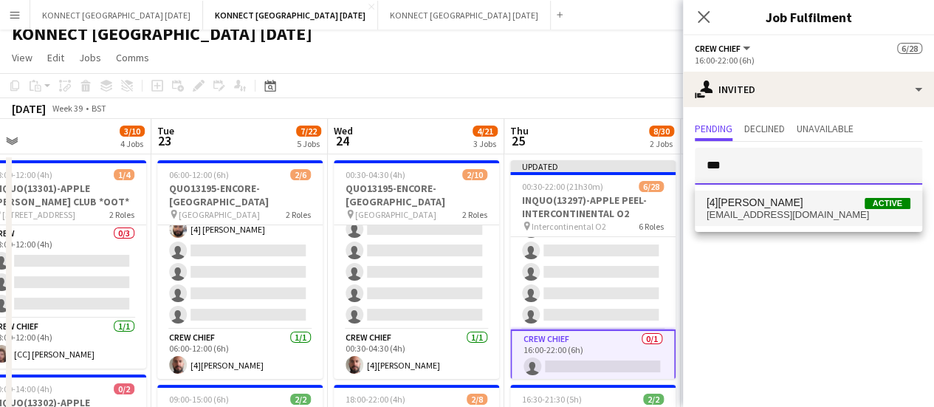
type input "***"
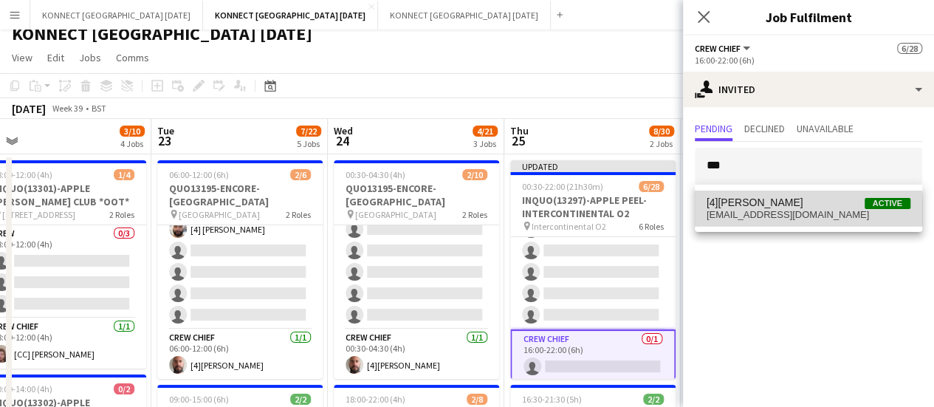
click at [704, 218] on mat-option "[4]Jamal Khayyat Active jamkay454@gmail.com" at bounding box center [808, 207] width 227 height 35
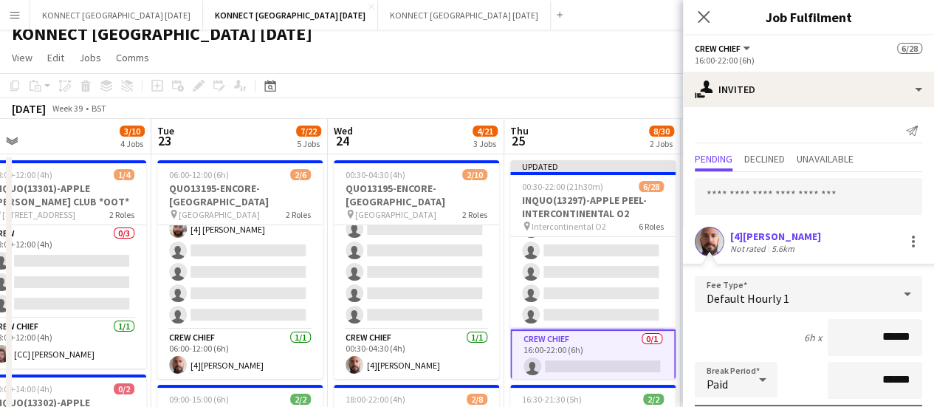
scroll to position [198, 0]
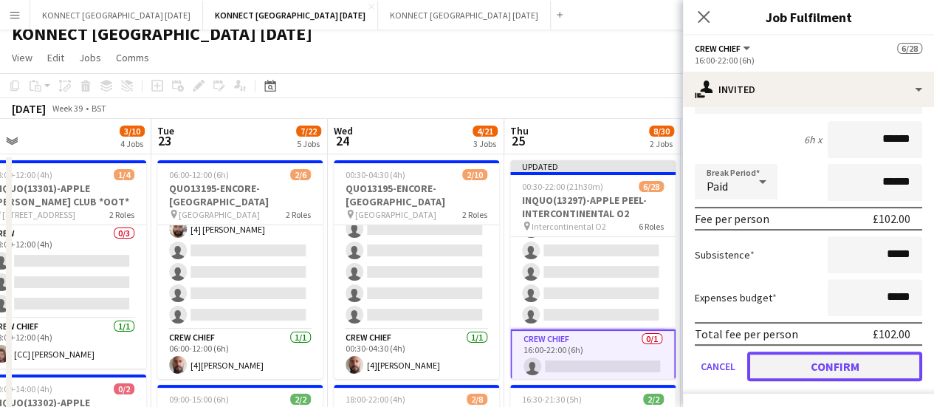
click at [808, 369] on button "Confirm" at bounding box center [834, 366] width 175 height 30
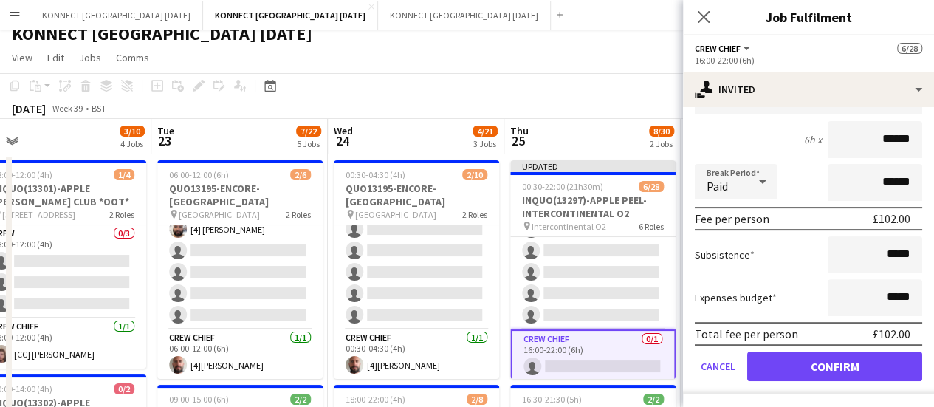
scroll to position [0, 0]
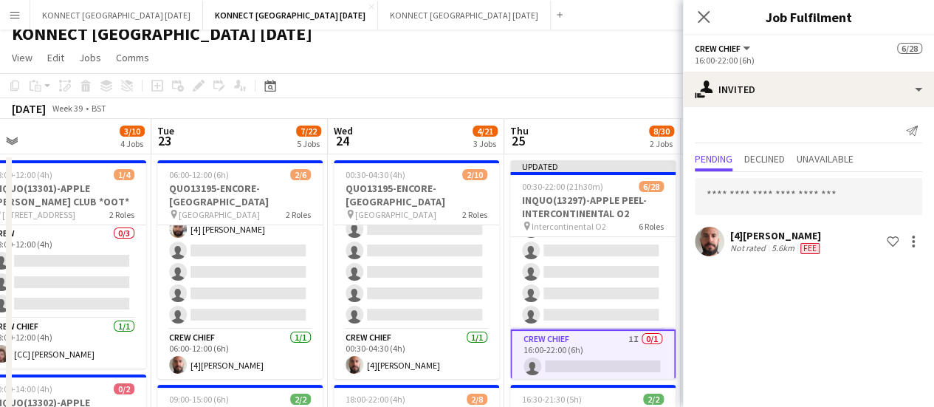
click at [602, 64] on app-page-menu "View Day view expanded Day view collapsed Month view Date picker Jump to [DATE]…" at bounding box center [467, 59] width 934 height 28
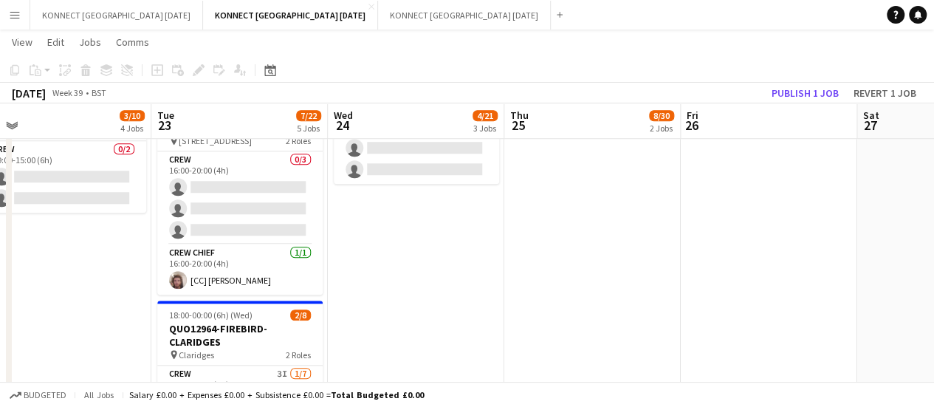
scroll to position [597, 0]
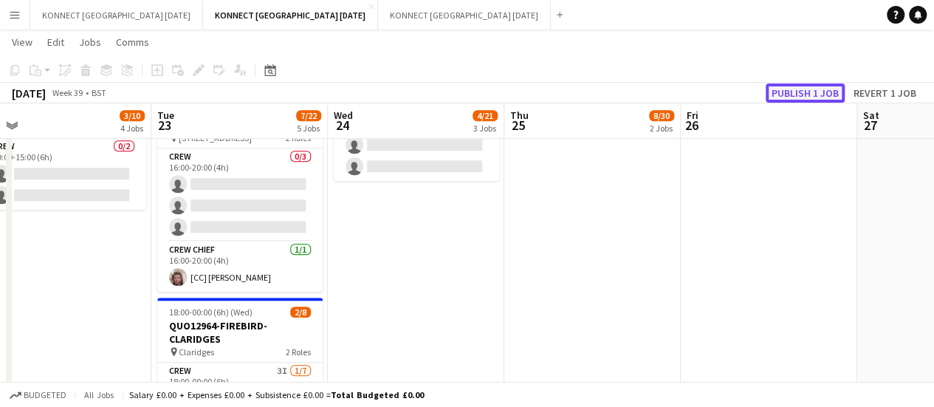
click at [812, 94] on button "Publish 1 job" at bounding box center [805, 92] width 79 height 19
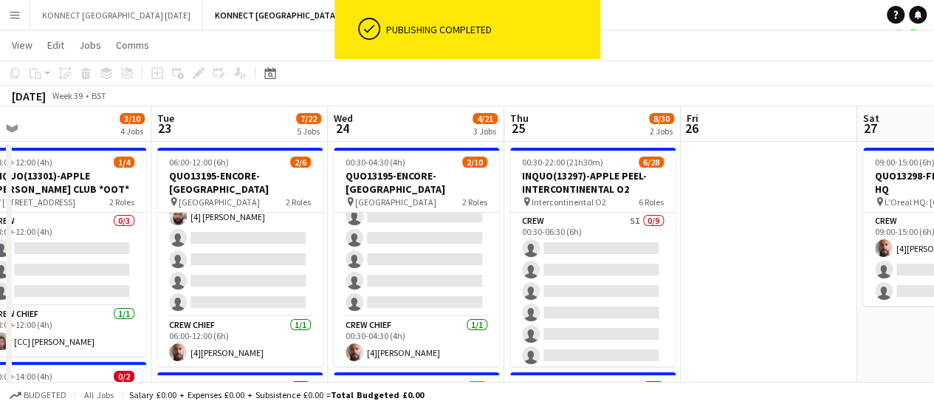
scroll to position [0, 0]
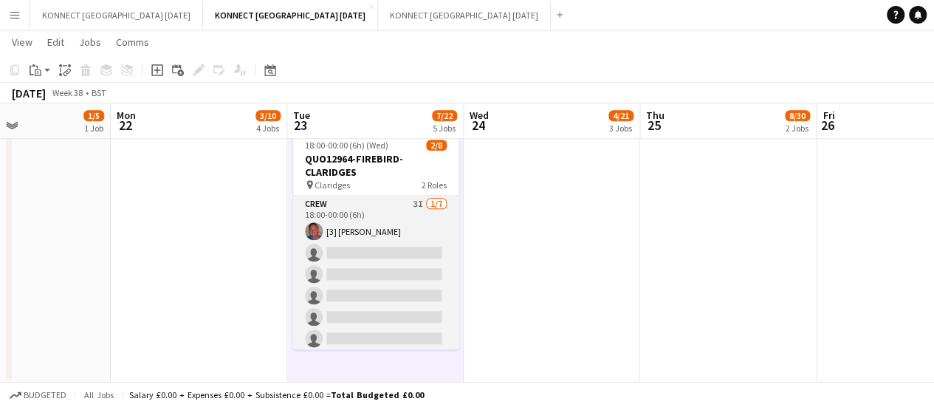
click at [333, 269] on app-card-role "Crew 3I 1/7 18:00-00:00 (6h) [3] Jack Thorne single-neutral-actions single-neut…" at bounding box center [375, 285] width 165 height 179
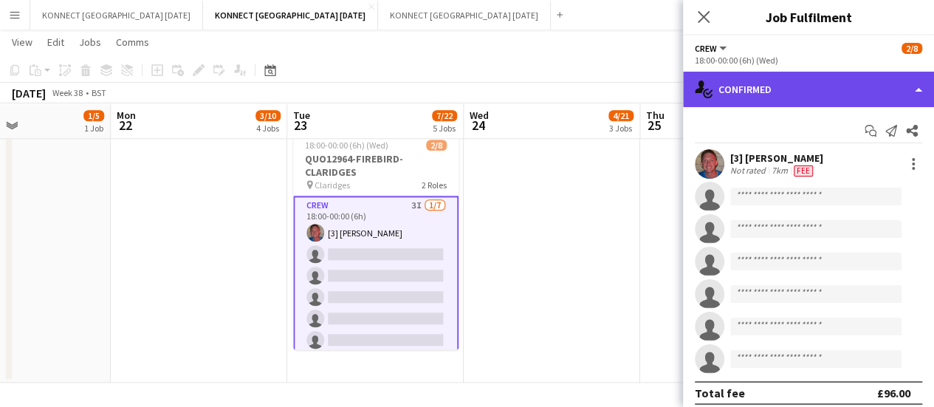
click at [784, 91] on div "single-neutral-actions-check-2 Confirmed" at bounding box center [808, 89] width 251 height 35
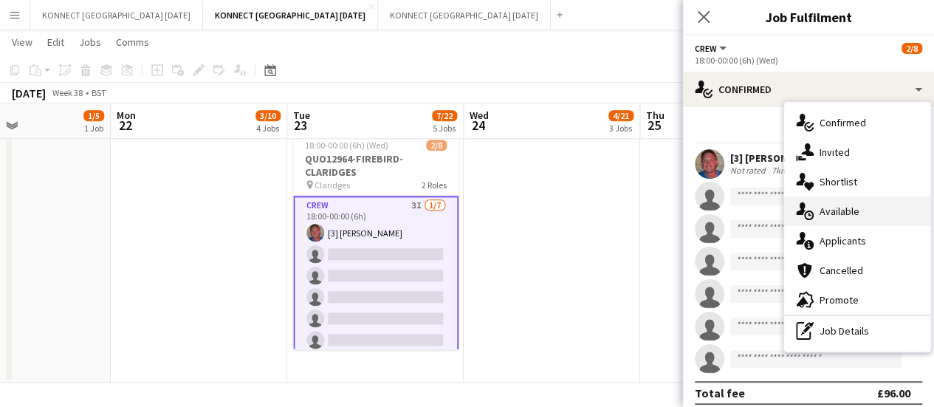
click at [873, 207] on div "single-neutral-actions-upload Available" at bounding box center [857, 211] width 146 height 30
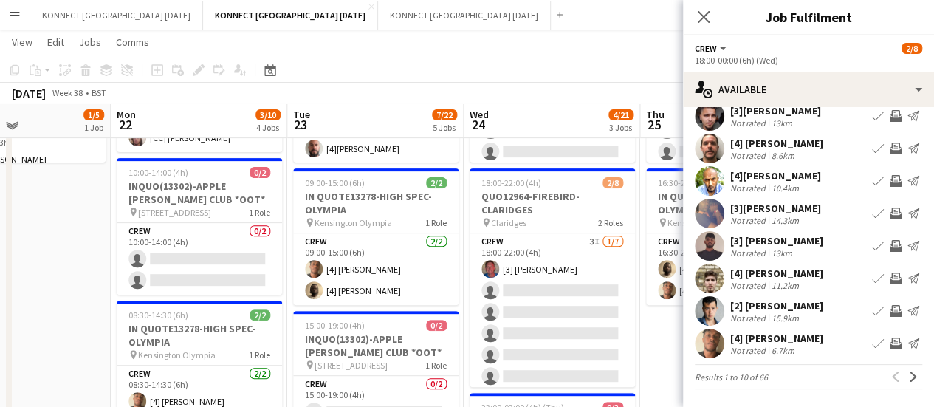
scroll to position [227, 0]
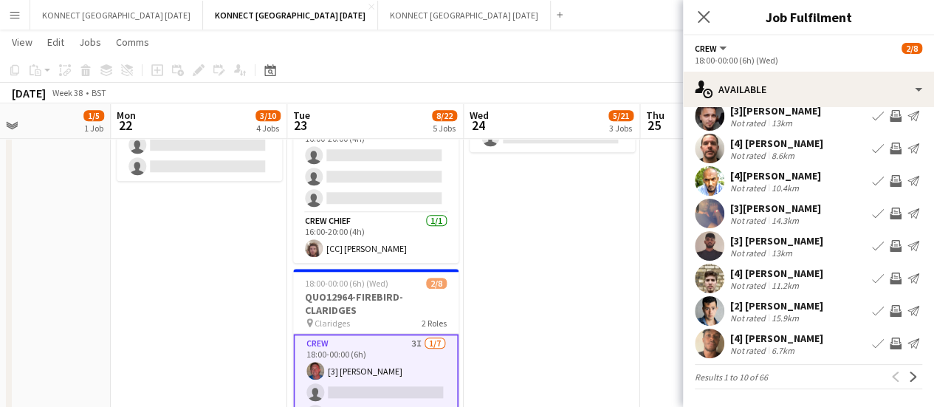
click at [887, 348] on button "Invite crew" at bounding box center [896, 343] width 18 height 18
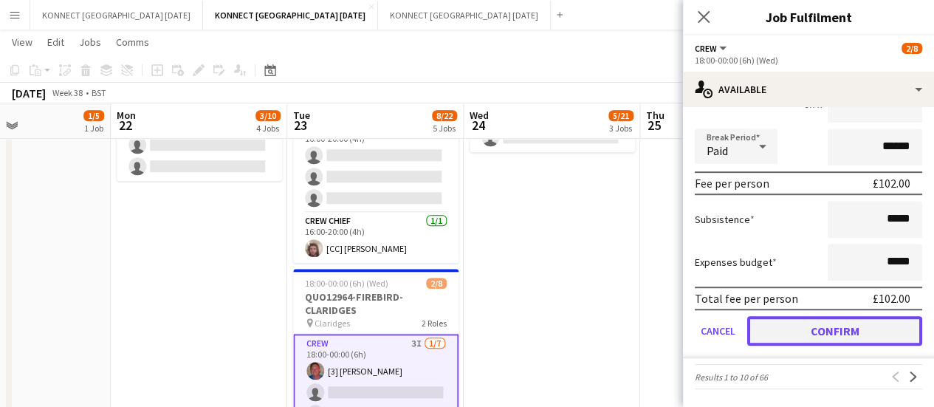
click at [785, 327] on button "Confirm" at bounding box center [834, 331] width 175 height 30
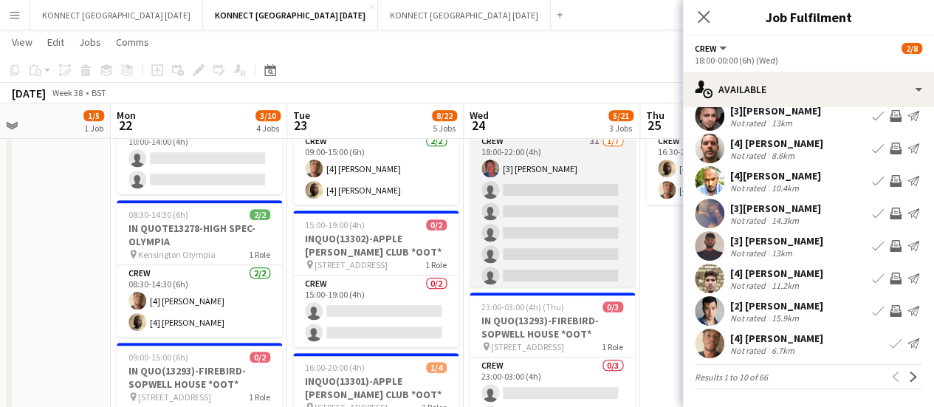
click at [557, 231] on app-card-role "Crew 3I 1/7 18:00-22:00 (4h) [3] Jack Thorne single-neutral-actions single-neut…" at bounding box center [552, 222] width 165 height 179
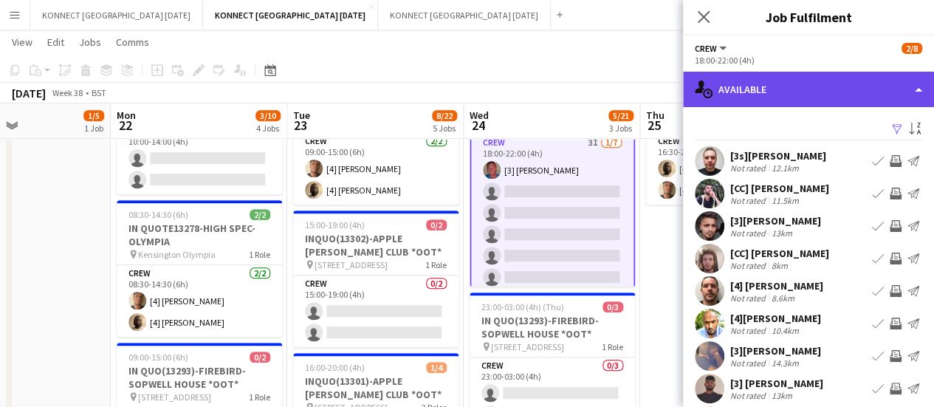
click at [824, 80] on div "single-neutral-actions-upload Available" at bounding box center [808, 89] width 251 height 35
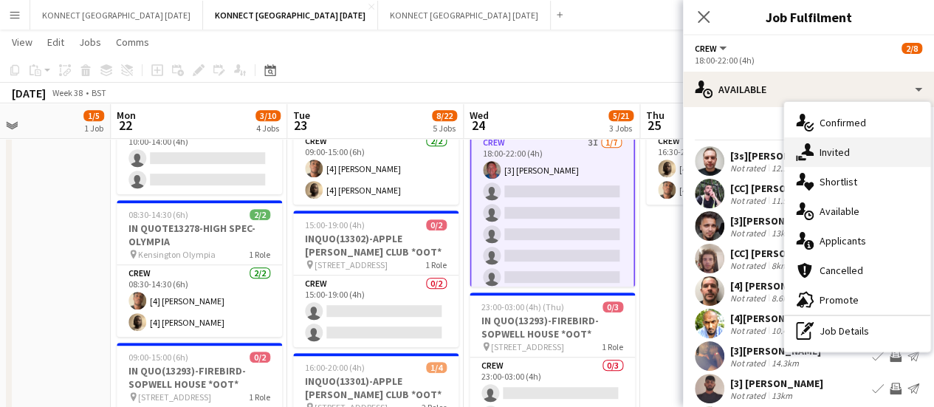
click at [847, 162] on div "single-neutral-actions-share-1 Invited" at bounding box center [857, 152] width 146 height 30
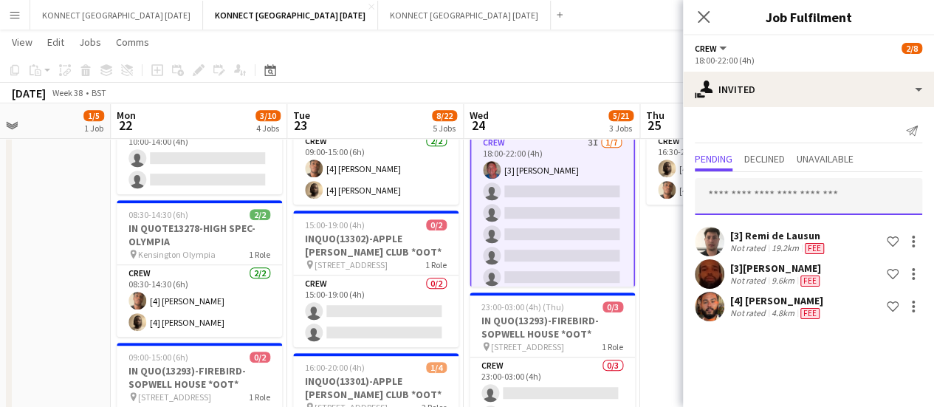
click at [734, 179] on input "text" at bounding box center [808, 196] width 227 height 37
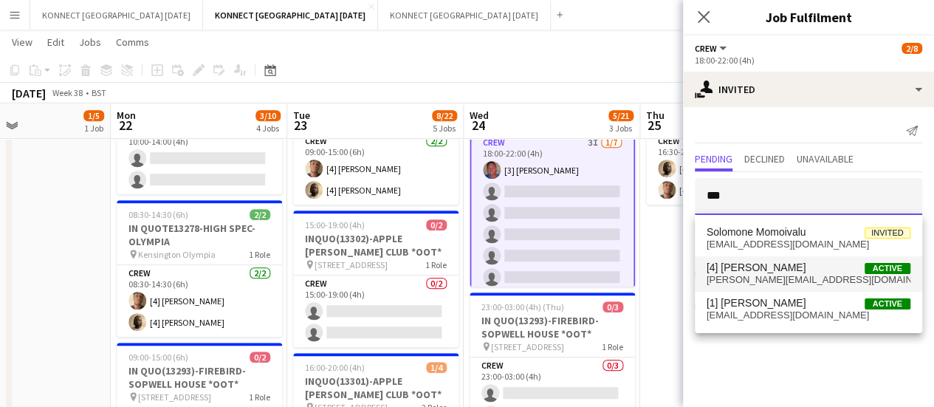
type input "***"
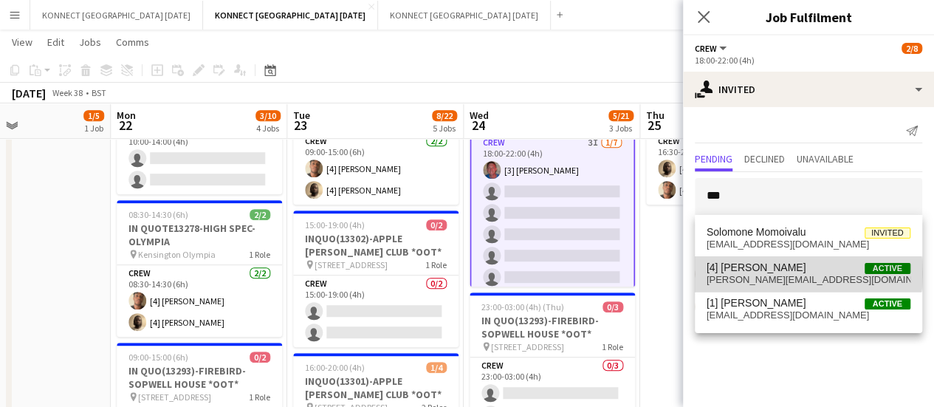
click at [788, 273] on span "[4] [PERSON_NAME]" at bounding box center [756, 267] width 100 height 13
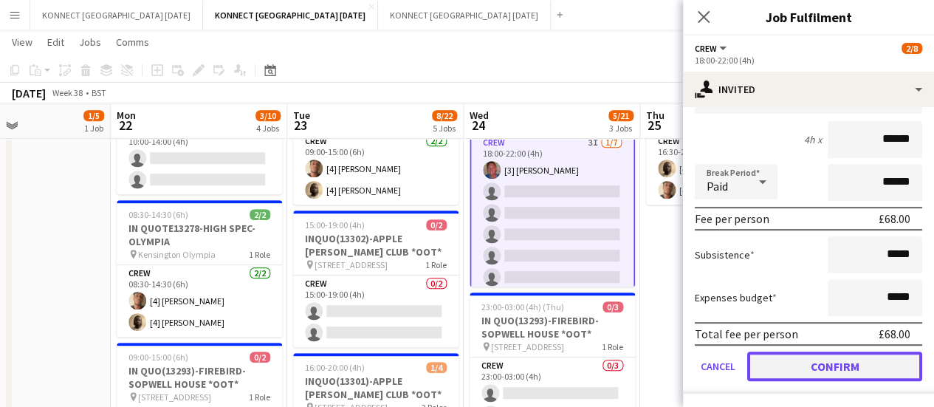
click at [806, 365] on button "Confirm" at bounding box center [834, 366] width 175 height 30
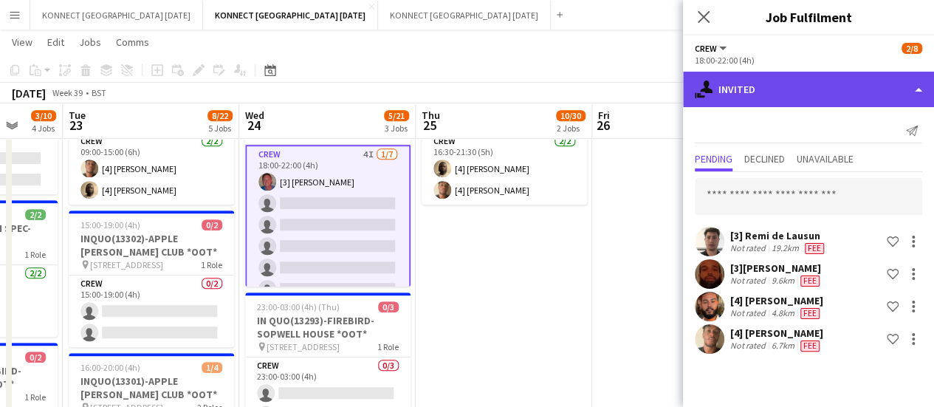
click at [769, 75] on div "single-neutral-actions-share-1 Invited" at bounding box center [808, 89] width 251 height 35
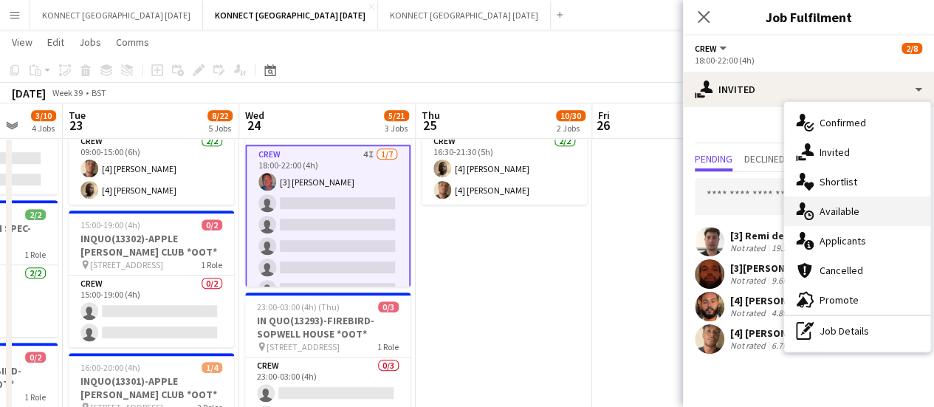
click at [888, 206] on div "single-neutral-actions-upload Available" at bounding box center [857, 211] width 146 height 30
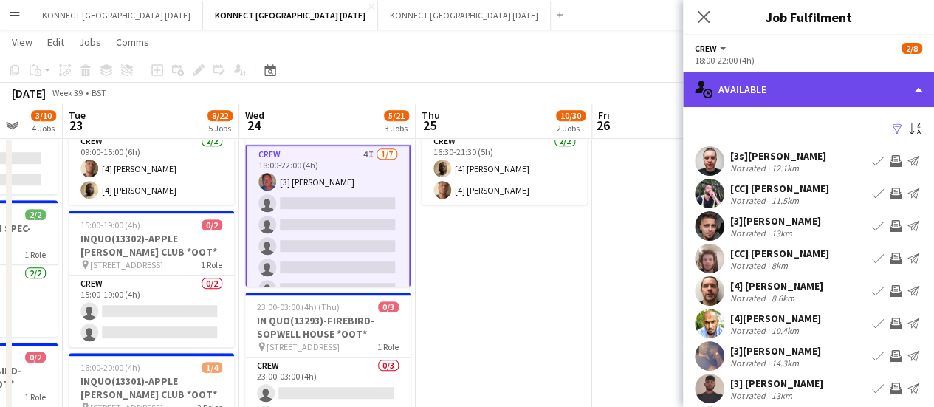
click at [734, 100] on div "single-neutral-actions-upload Available" at bounding box center [808, 89] width 251 height 35
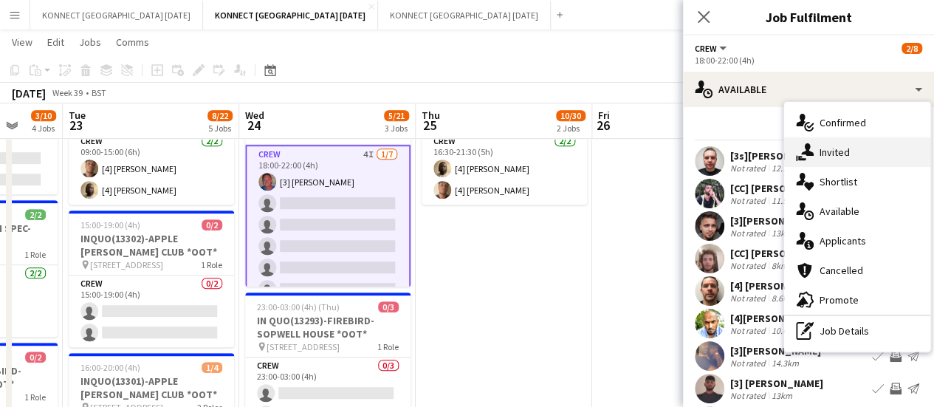
click at [816, 148] on div "single-neutral-actions-share-1 Invited" at bounding box center [857, 152] width 146 height 30
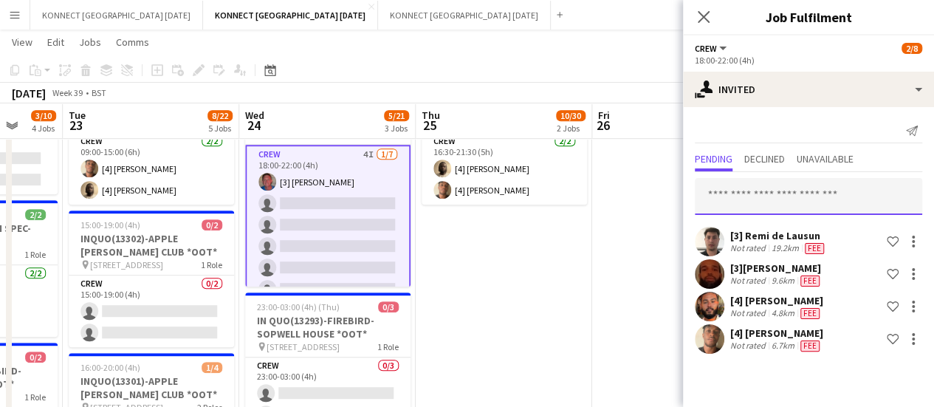
click at [728, 199] on input "text" at bounding box center [808, 196] width 227 height 37
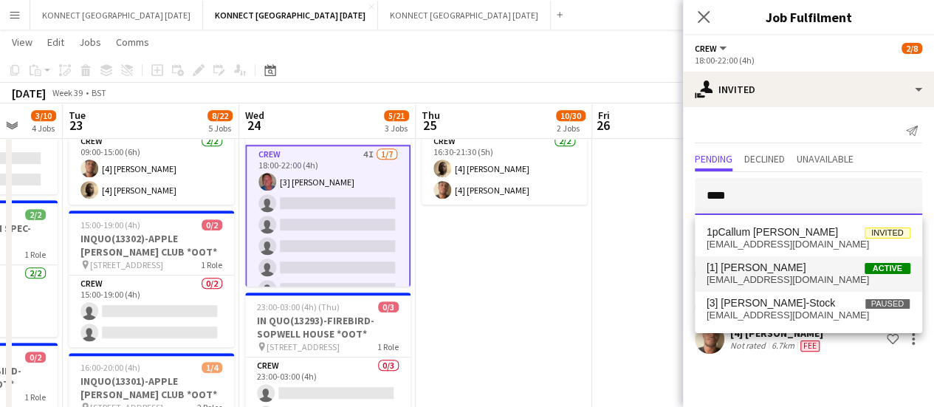
type input "****"
click at [783, 271] on span "[1] Alex Smith Active" at bounding box center [808, 267] width 204 height 13
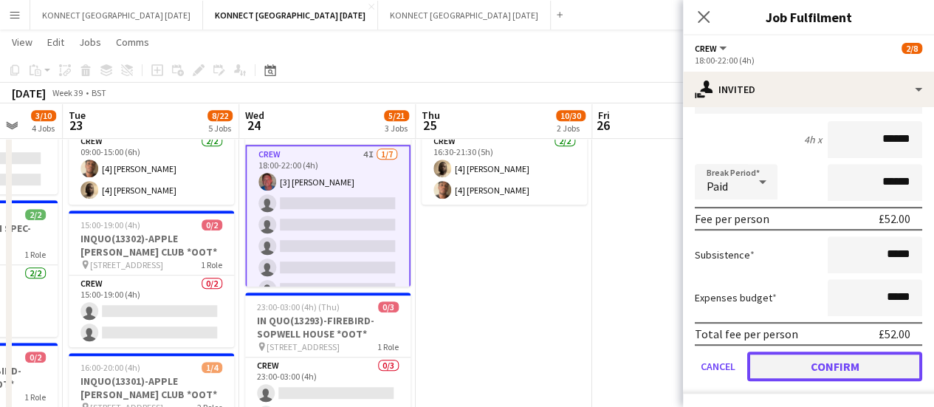
click at [792, 374] on button "Confirm" at bounding box center [834, 366] width 175 height 30
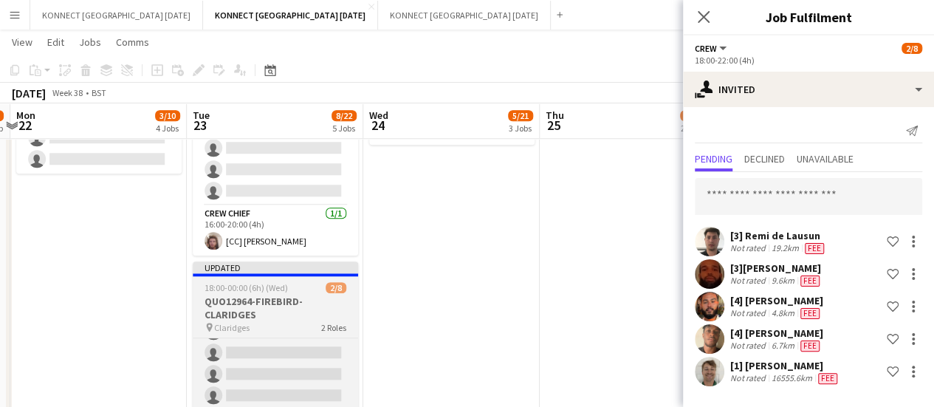
click at [310, 337] on div "Crew 4I 1/7 18:00-00:00 (6h) [3] Jack Thorne single-neutral-actions single-neut…" at bounding box center [275, 408] width 165 height 142
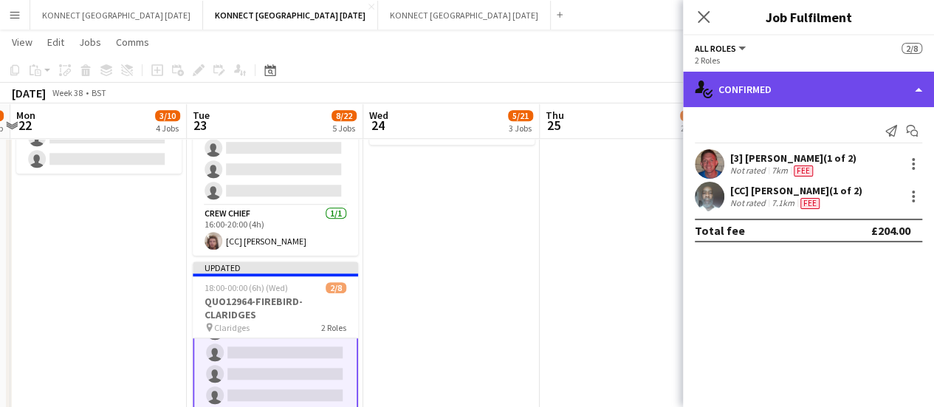
click at [757, 104] on div "single-neutral-actions-check-2 Confirmed" at bounding box center [808, 89] width 251 height 35
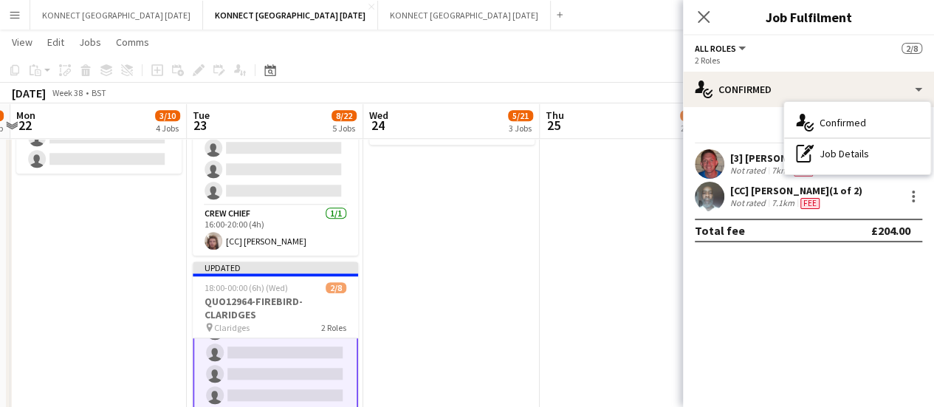
click at [749, 308] on mat-expansion-panel "check Confirmed Send notification Start chat [3] Jack Thorne (1 of 2) Not rated…" at bounding box center [808, 257] width 251 height 300
click at [270, 370] on app-card-role "Crew 4I 1/7 18:00-00:00 (6h) [3] Jack Thorne single-neutral-actions single-neut…" at bounding box center [275, 342] width 165 height 182
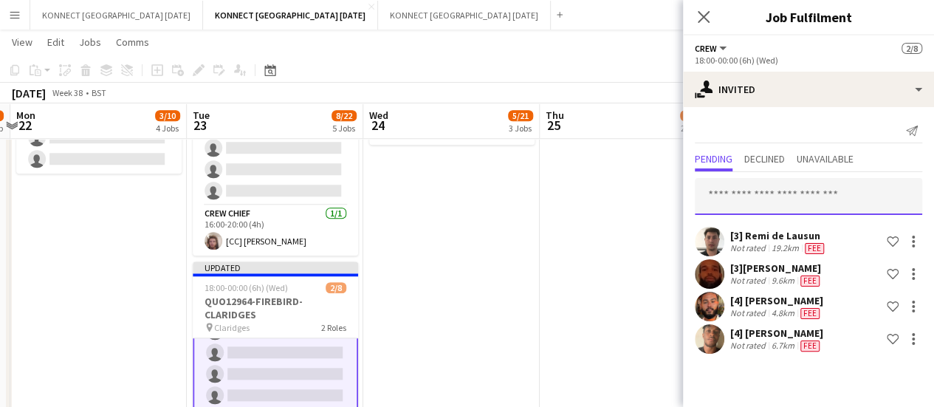
click at [781, 187] on input "text" at bounding box center [808, 196] width 227 height 37
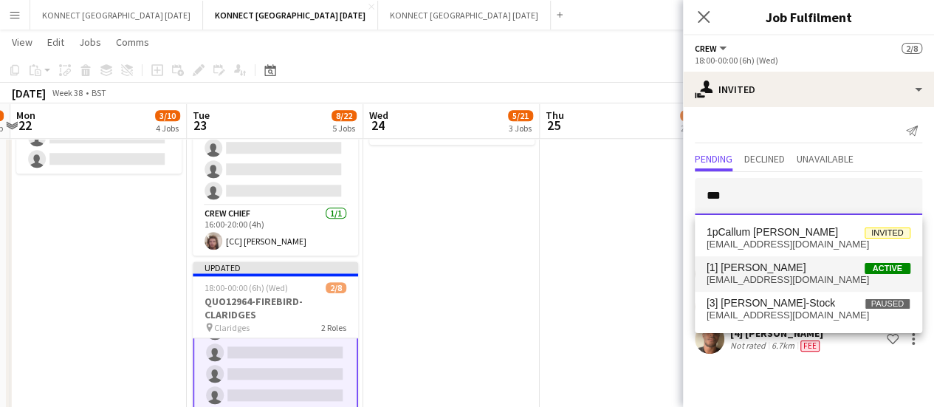
type input "***"
click at [783, 285] on span "alexjsmith13@hotmail.com" at bounding box center [808, 280] width 204 height 12
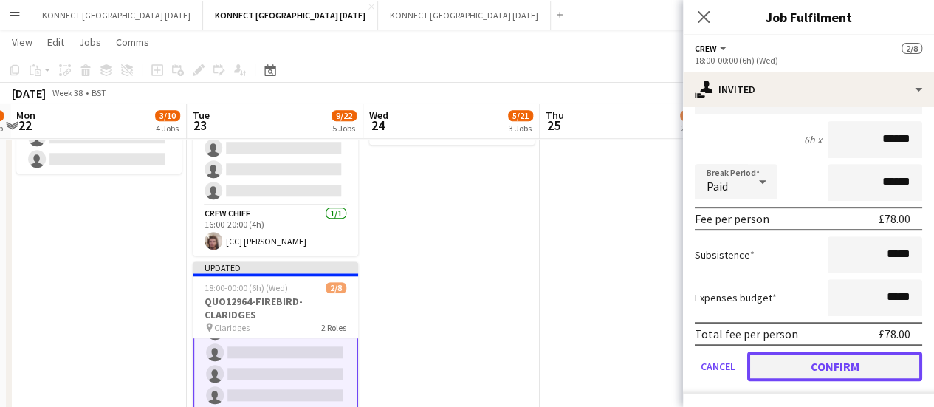
click at [794, 368] on button "Confirm" at bounding box center [834, 366] width 175 height 30
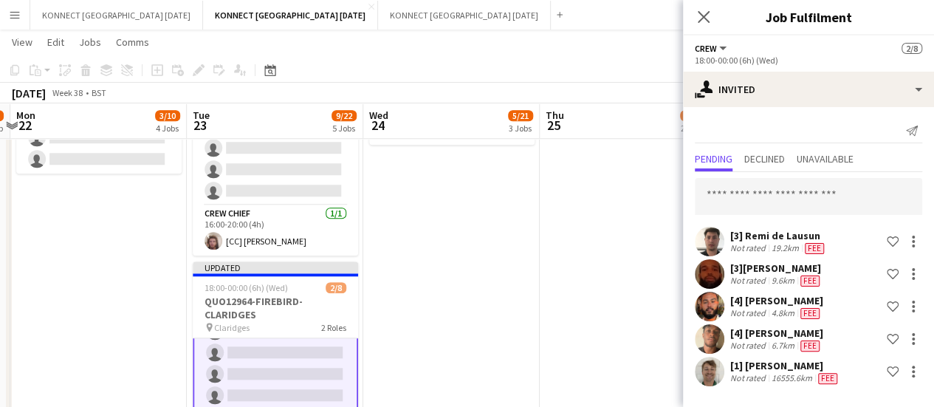
scroll to position [0, 0]
click at [485, 264] on app-date-cell "00:30-04:30 (4h) 3/10 QUO13195-ENCORE-HILTON PARK LANE pin Hilton Park Lane 2 R…" at bounding box center [451, 22] width 176 height 981
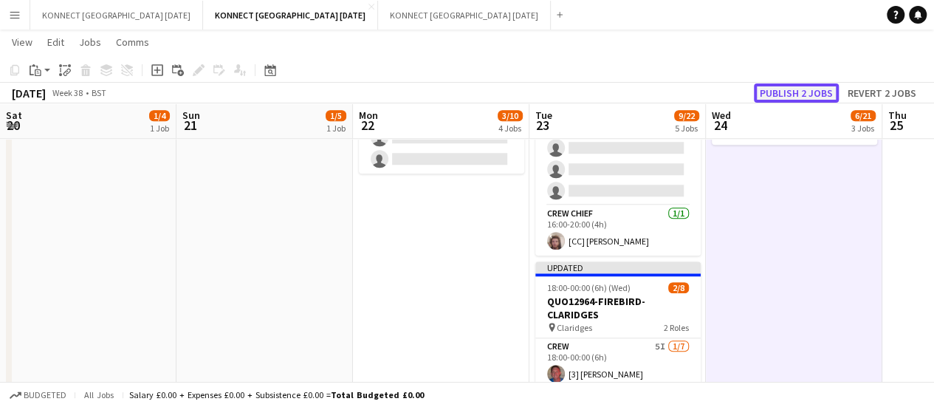
click at [793, 91] on button "Publish 2 jobs" at bounding box center [796, 92] width 85 height 19
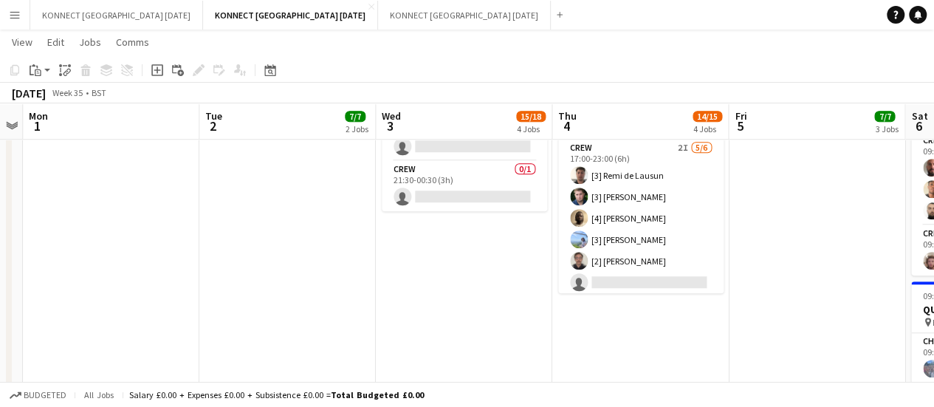
scroll to position [552, 0]
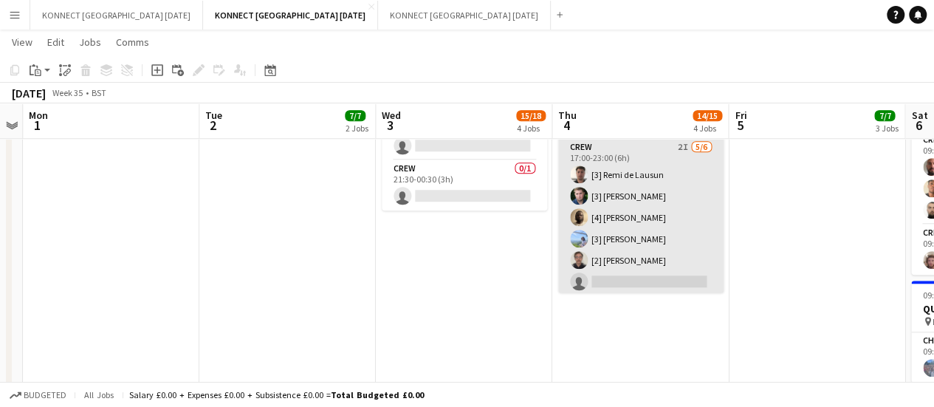
click at [706, 264] on app-card-role "Crew 2I [DATE] 17:00-23:00 (6h) [3] [PERSON_NAME] [3] [PERSON_NAME] [4] [PERSON…" at bounding box center [640, 217] width 165 height 157
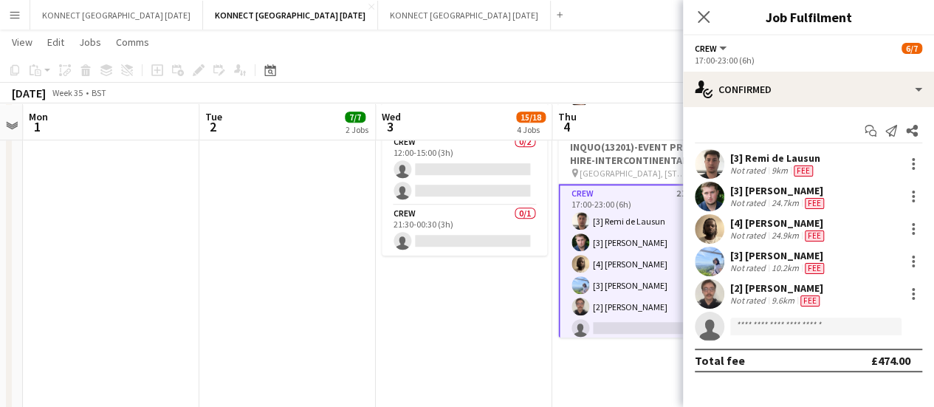
scroll to position [509, 0]
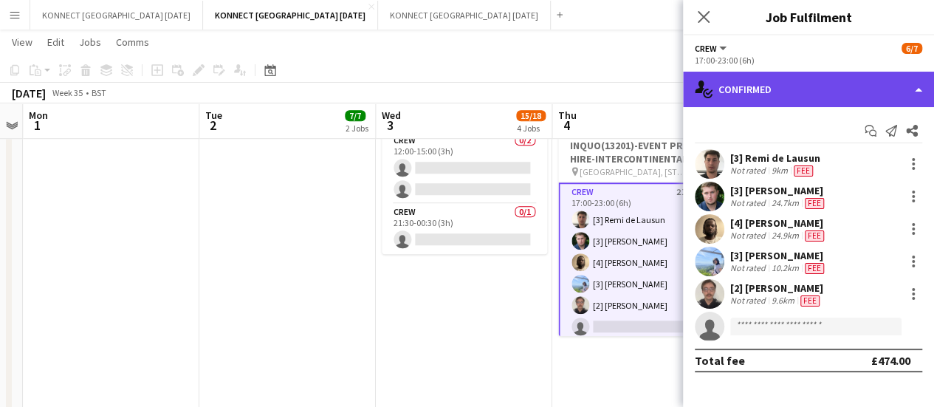
click at [814, 94] on div "single-neutral-actions-check-2 Confirmed" at bounding box center [808, 89] width 251 height 35
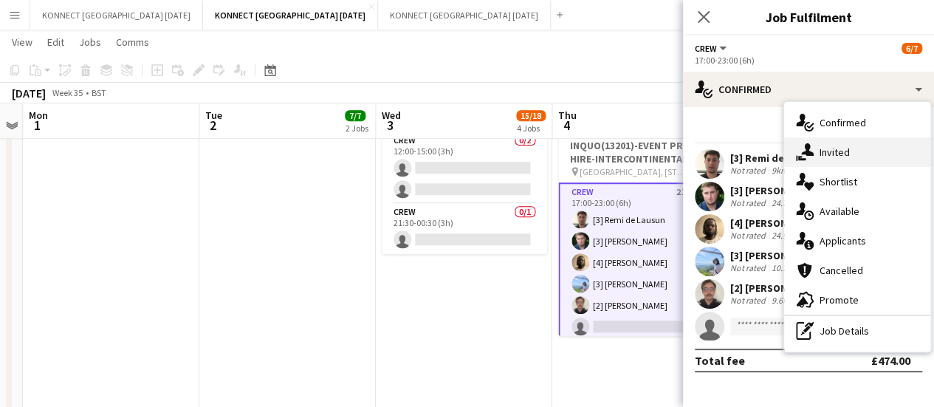
click at [847, 148] on div "single-neutral-actions-share-1 Invited" at bounding box center [857, 152] width 146 height 30
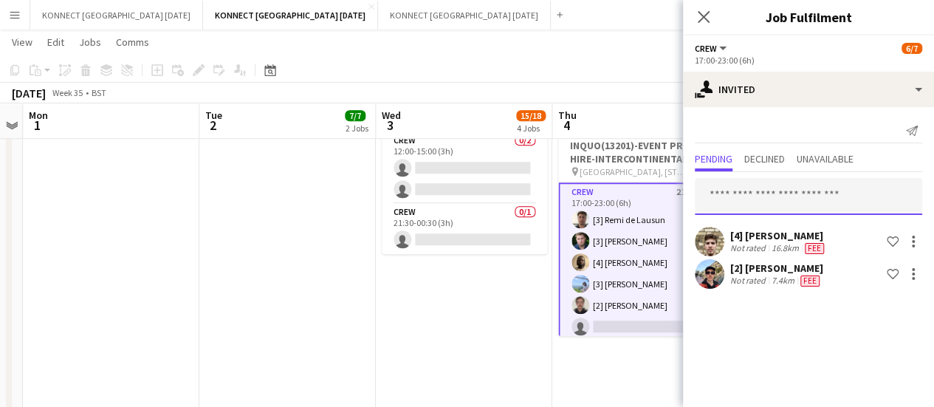
click at [733, 182] on input "text" at bounding box center [808, 196] width 227 height 37
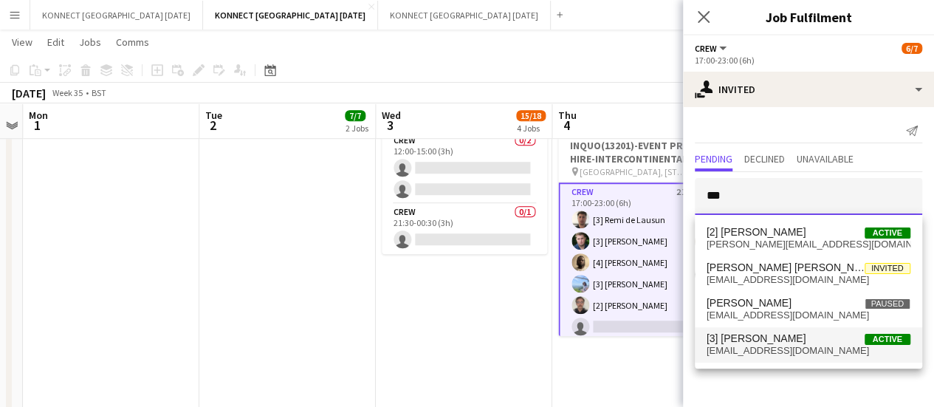
type input "***"
click at [743, 359] on mat-option "[3] [PERSON_NAME] Active [EMAIL_ADDRESS][DOMAIN_NAME]" at bounding box center [808, 344] width 227 height 35
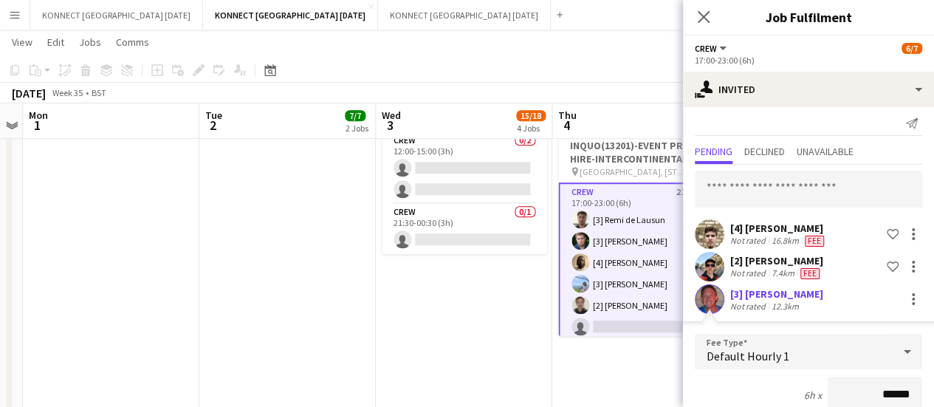
scroll to position [263, 0]
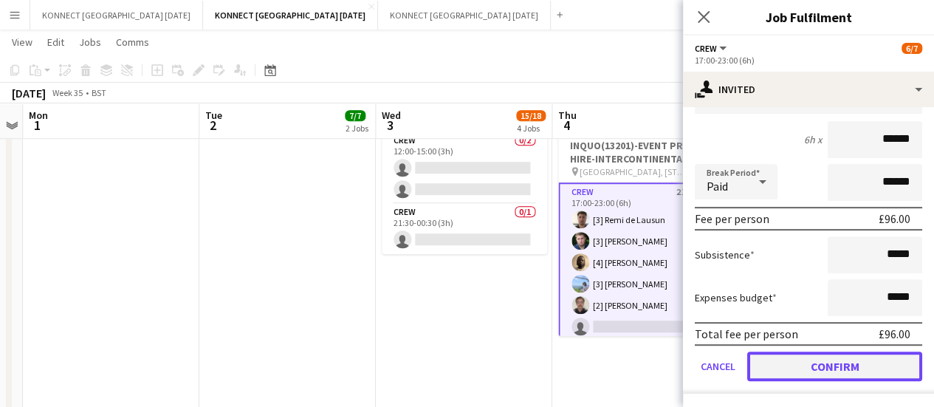
click at [805, 365] on button "Confirm" at bounding box center [834, 366] width 175 height 30
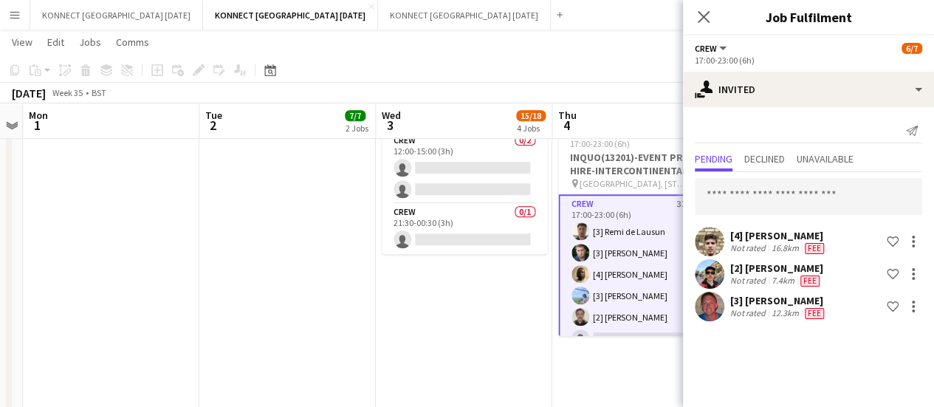
scroll to position [0, 0]
click at [456, 298] on app-date-cell "HAN OFF 09:00-18:00 (9h) 14/14 QUO13206-FIREBIRD-OLYMPIA pin OLYMPIA LONDON 4 R…" at bounding box center [464, 147] width 176 height 981
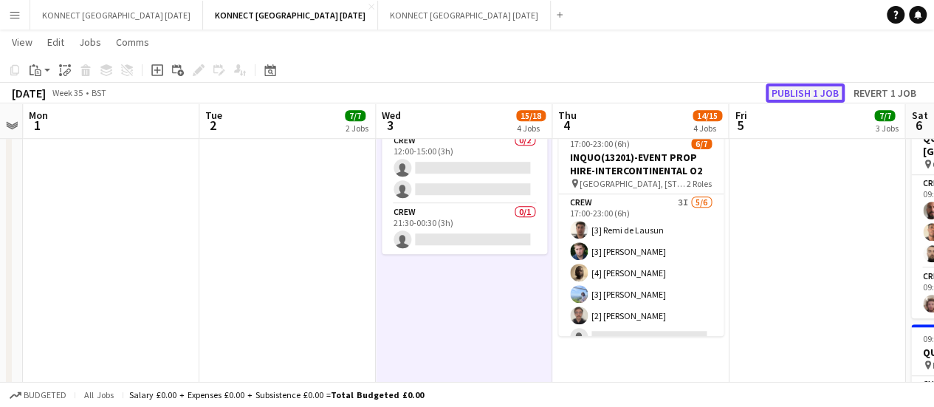
click at [783, 96] on button "Publish 1 job" at bounding box center [805, 92] width 79 height 19
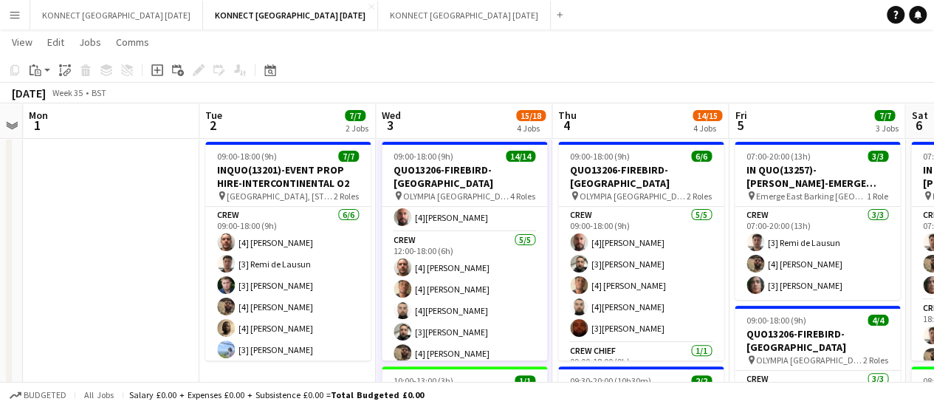
scroll to position [247, 0]
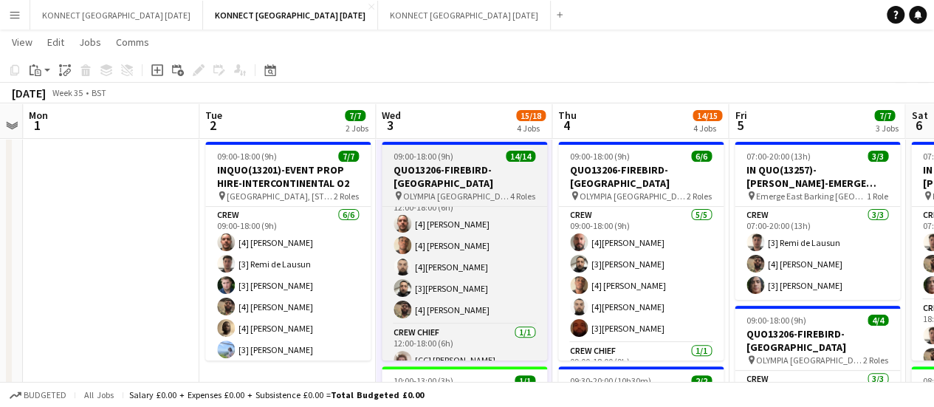
click at [418, 168] on h3 "QUO13206-FIREBIRD-[GEOGRAPHIC_DATA]" at bounding box center [464, 176] width 165 height 27
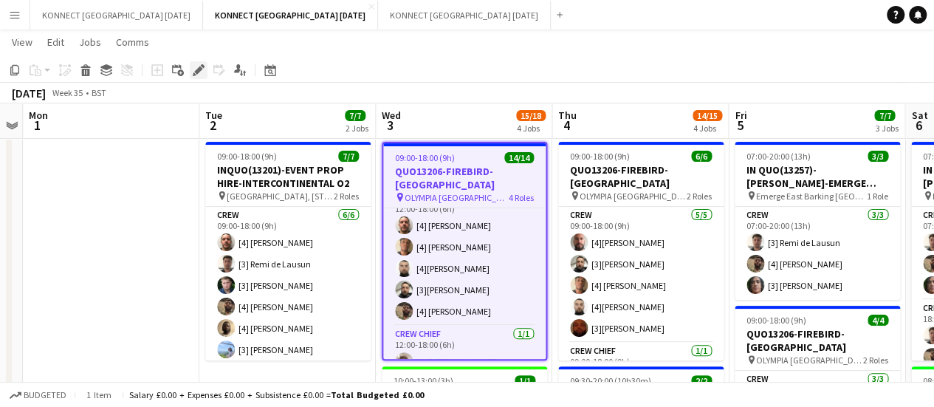
click at [198, 73] on icon at bounding box center [198, 70] width 8 height 8
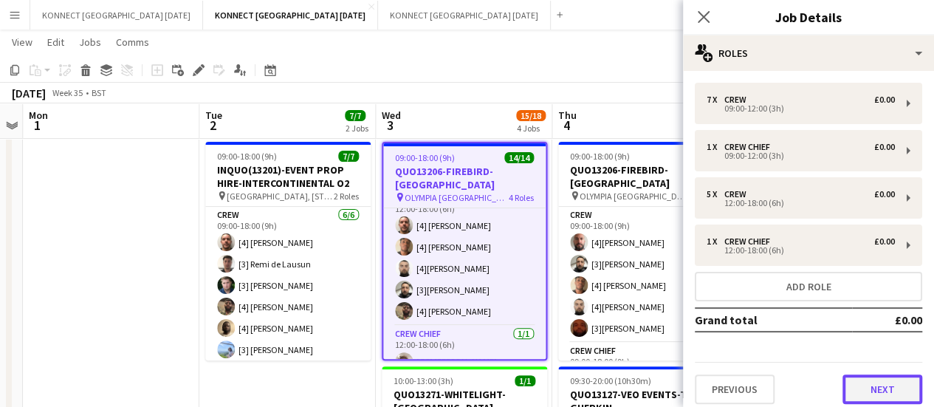
click at [895, 386] on button "Next" at bounding box center [882, 389] width 80 height 30
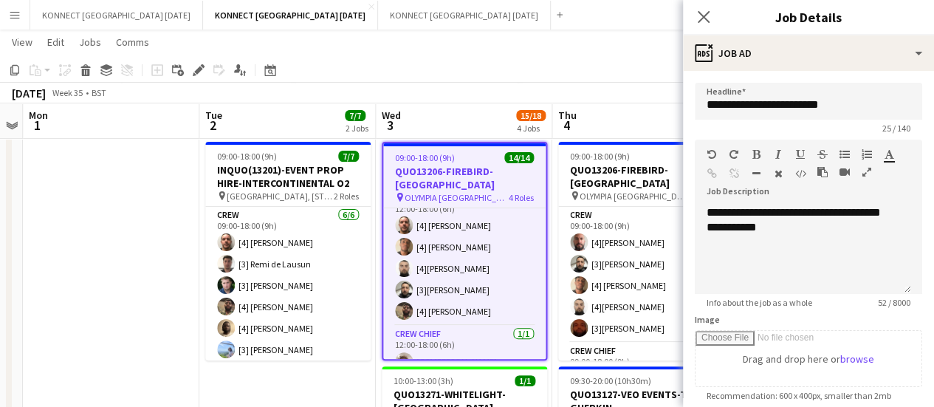
scroll to position [0, 0]
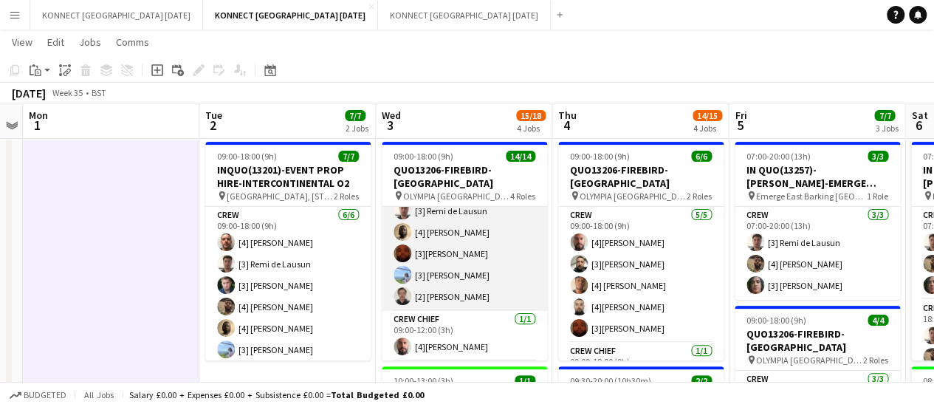
scroll to position [76, 0]
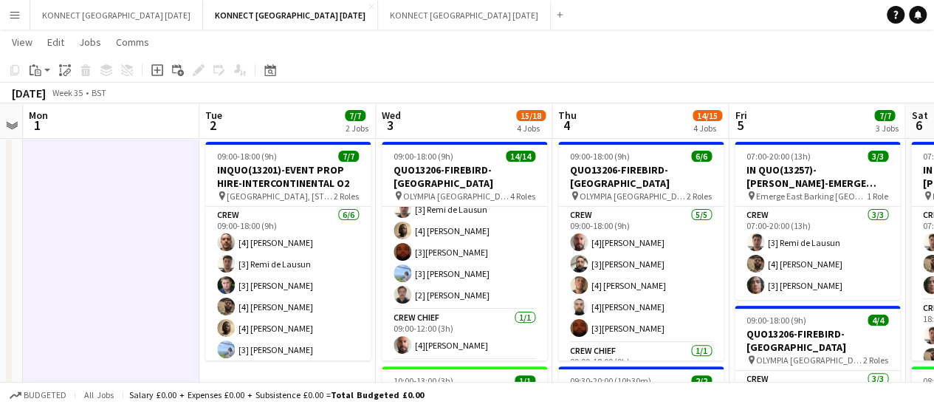
click at [459, 322] on app-card-role "Crew Chief [DATE] 09:00-12:00 (3h) [4][PERSON_NAME]" at bounding box center [464, 334] width 165 height 50
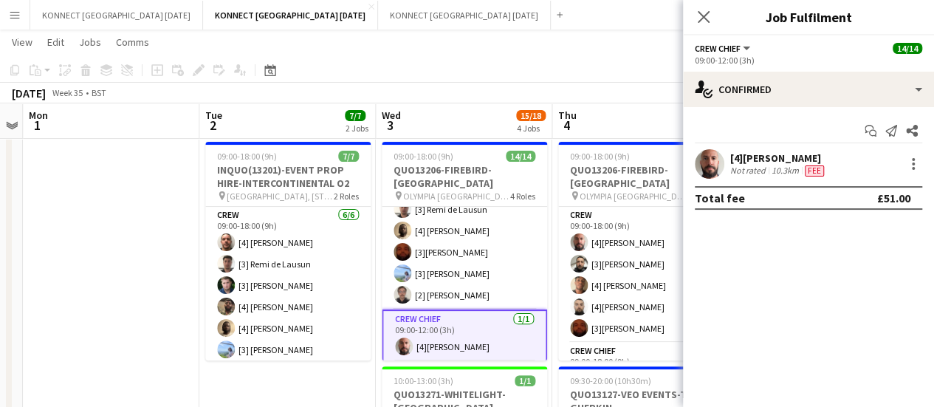
click at [759, 140] on div "Start chat Send notification Share" at bounding box center [808, 131] width 227 height 24
click at [776, 170] on div "10.3km" at bounding box center [785, 171] width 33 height 12
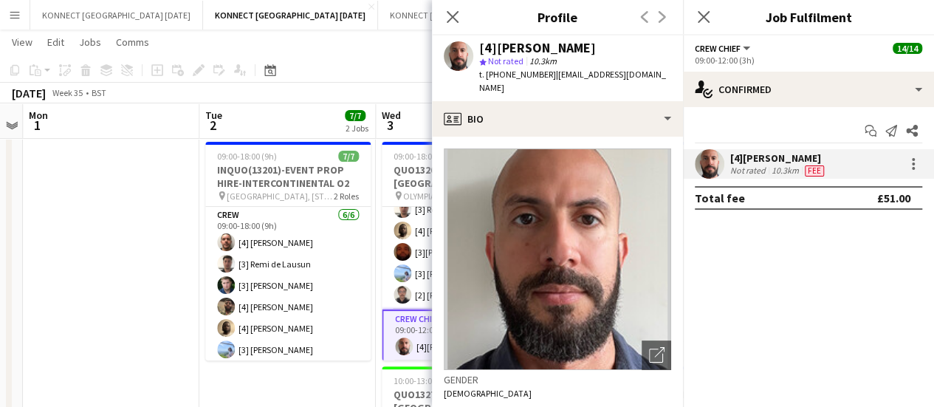
drag, startPoint x: 484, startPoint y: 73, endPoint x: 545, endPoint y: 80, distance: 61.0
click at [545, 80] on div "t. [PHONE_NUMBER] | [EMAIL_ADDRESS][DOMAIN_NAME]" at bounding box center [575, 81] width 192 height 27
copy span "[PHONE_NUMBER]"
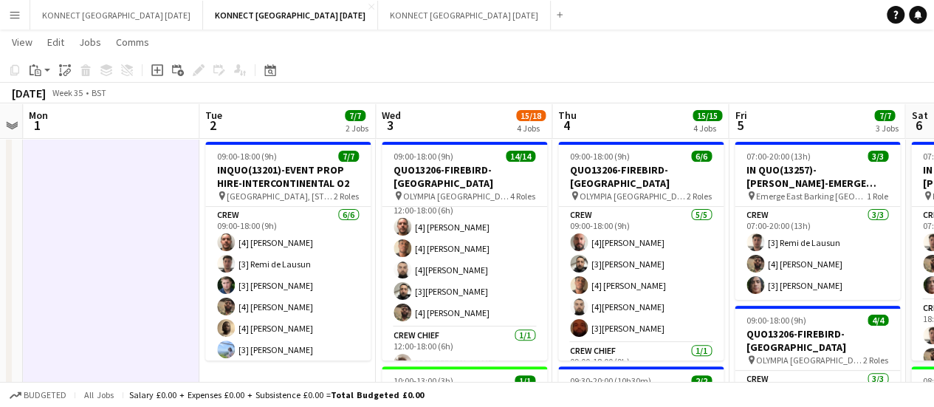
scroll to position [245, 0]
click at [444, 339] on app-card-role "Crew Chief [DATE] 12:00-18:00 (6h) [CC] [PERSON_NAME]" at bounding box center [464, 351] width 165 height 50
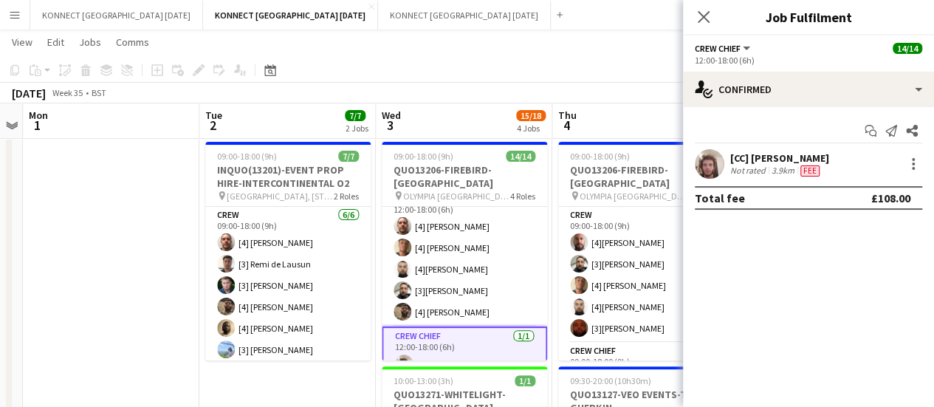
click at [777, 160] on div "[CC] [PERSON_NAME]" at bounding box center [779, 157] width 99 height 13
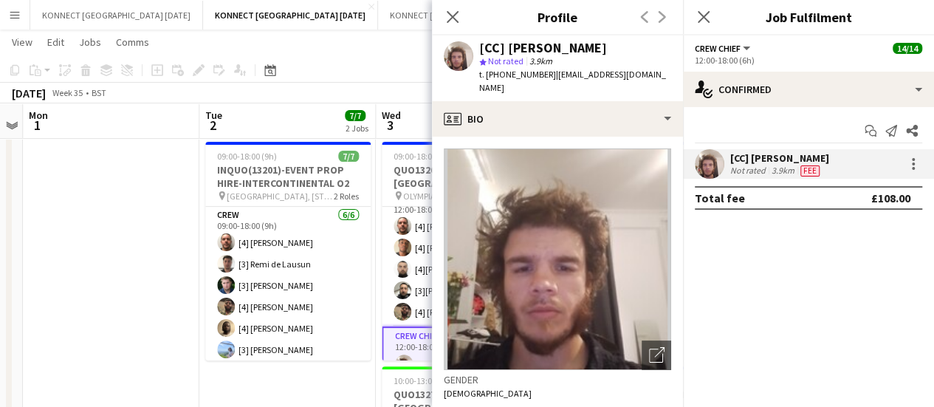
drag, startPoint x: 482, startPoint y: 73, endPoint x: 549, endPoint y: 78, distance: 67.4
click at [549, 78] on div "t. [PHONE_NUMBER] | [EMAIL_ADDRESS][DOMAIN_NAME]" at bounding box center [575, 81] width 192 height 27
copy span ". [PHONE_NUMBER]"
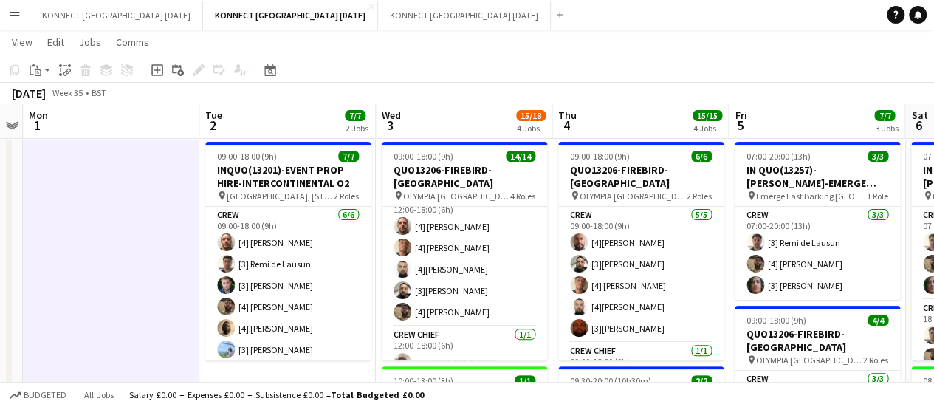
click at [391, 164] on h3 "QUO13206-FIREBIRD-[GEOGRAPHIC_DATA]" at bounding box center [464, 176] width 165 height 27
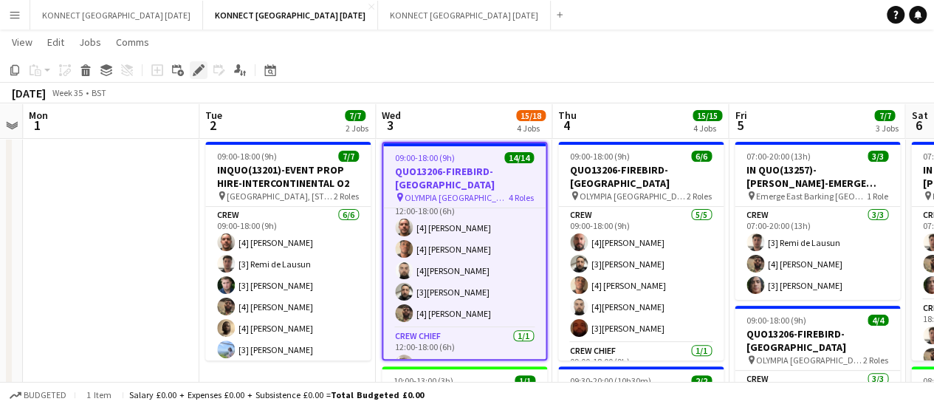
click at [202, 70] on icon "Edit" at bounding box center [199, 70] width 12 height 12
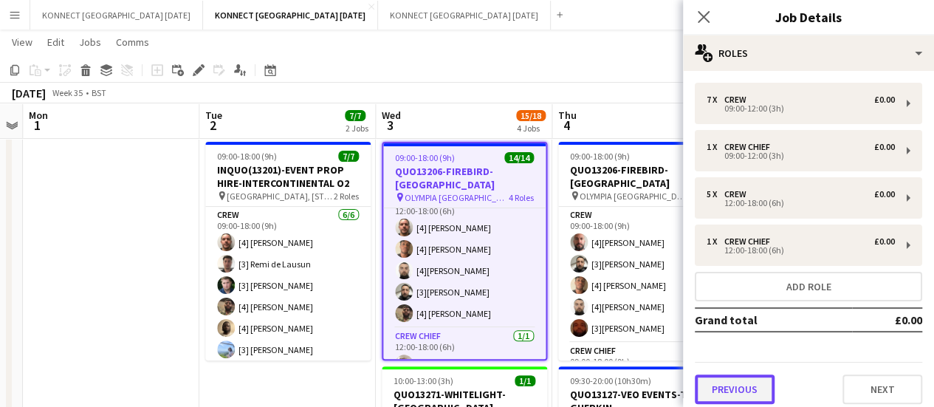
click at [764, 390] on button "Previous" at bounding box center [735, 389] width 80 height 30
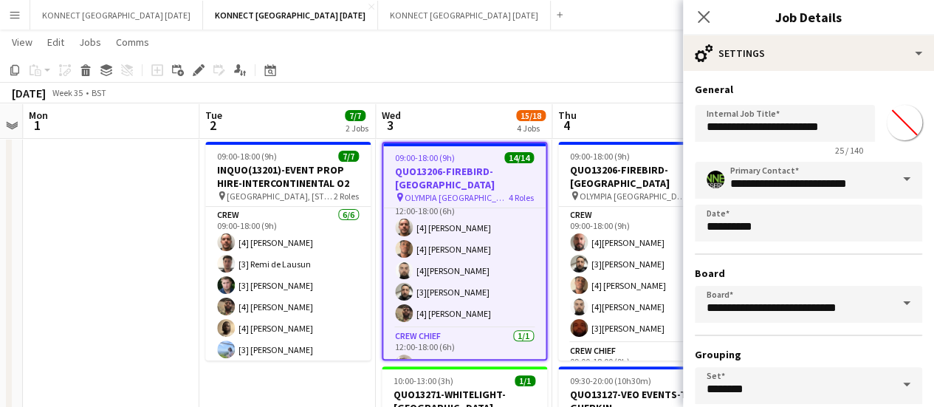
click at [892, 121] on input "*******" at bounding box center [904, 122] width 53 height 53
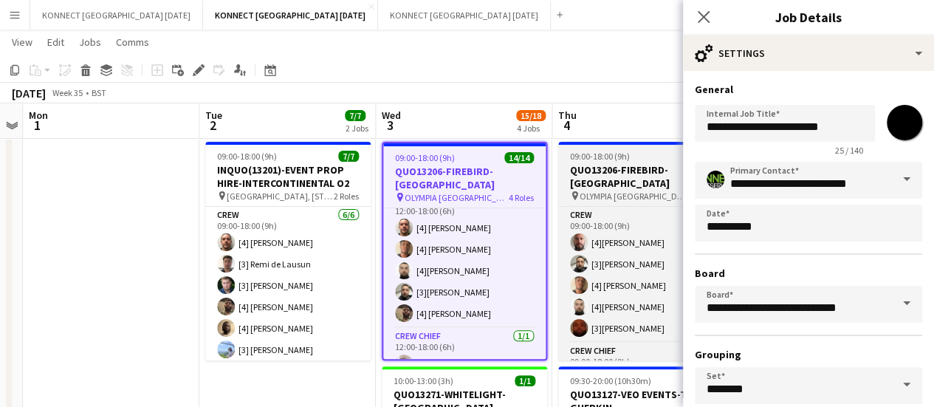
click at [593, 169] on h3 "QUO13206-FIREBIRD-[GEOGRAPHIC_DATA]" at bounding box center [640, 176] width 165 height 27
type input "*******"
type input "**********"
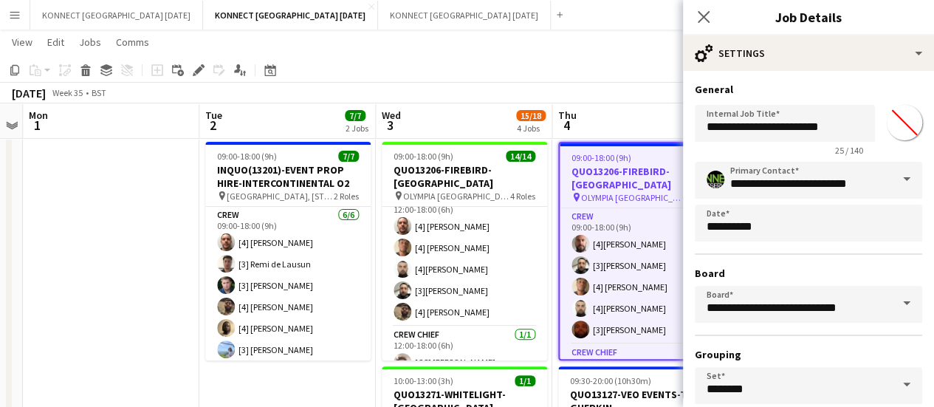
click at [890, 125] on input "*******" at bounding box center [904, 122] width 53 height 53
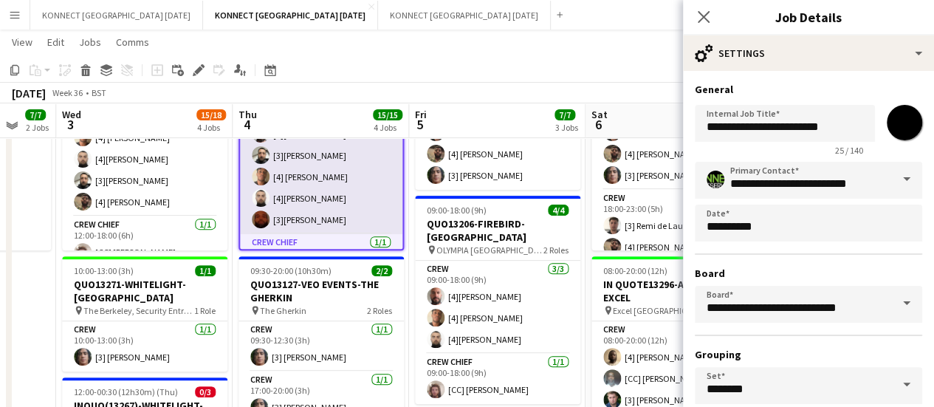
scroll to position [175, 0]
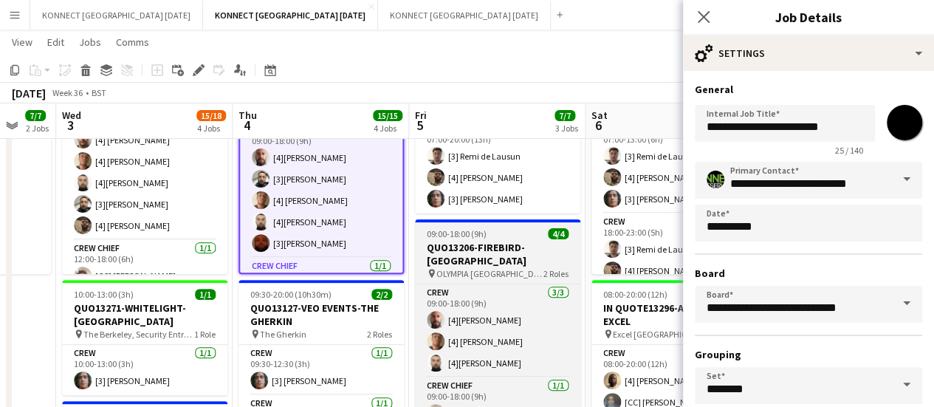
click at [496, 244] on h3 "QUO13206-FIREBIRD-[GEOGRAPHIC_DATA]" at bounding box center [497, 254] width 165 height 27
type input "*******"
type input "**********"
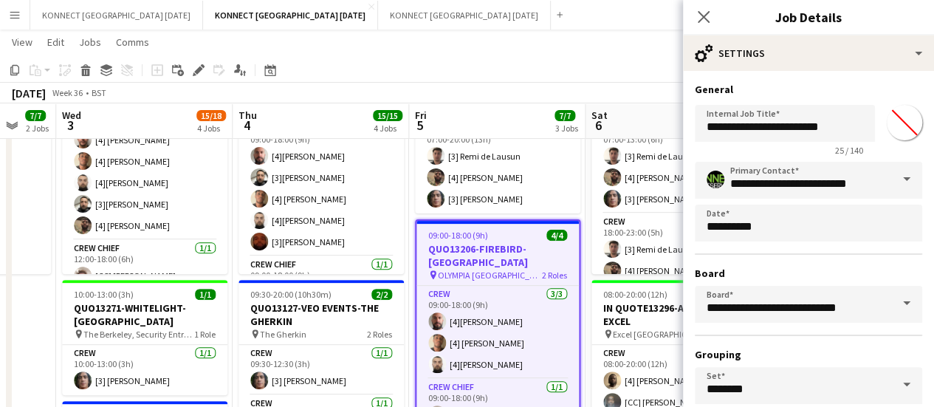
click at [892, 120] on input "*******" at bounding box center [904, 122] width 53 height 53
type input "*******"
click at [622, 66] on app-toolbar "Copy Paste Paste Ctrl+V Paste with crew Ctrl+Shift+V Paste linked Job [GEOGRAPH…" at bounding box center [467, 70] width 934 height 25
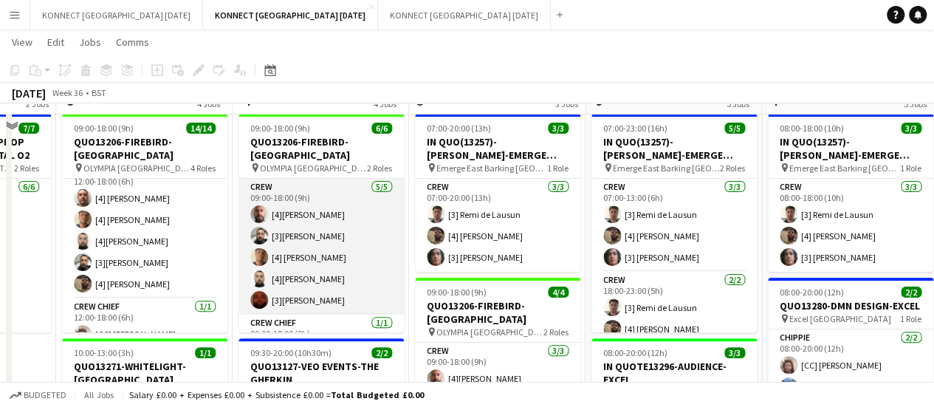
scroll to position [87, 0]
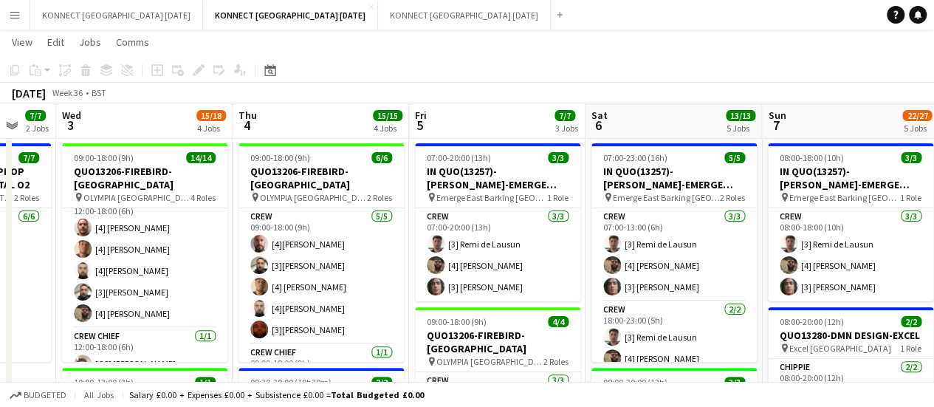
drag, startPoint x: 545, startPoint y: 207, endPoint x: 670, endPoint y: 306, distance: 159.2
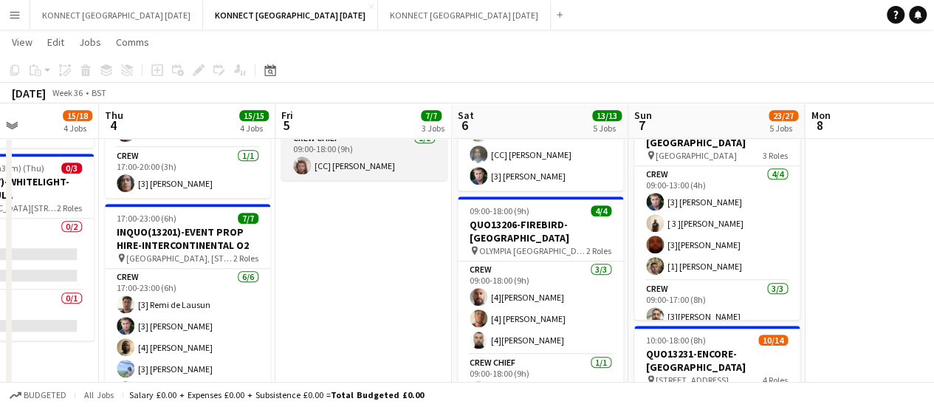
scroll to position [422, 0]
click at [474, 227] on h3 "QUO13206-FIREBIRD-[GEOGRAPHIC_DATA]" at bounding box center [540, 232] width 165 height 27
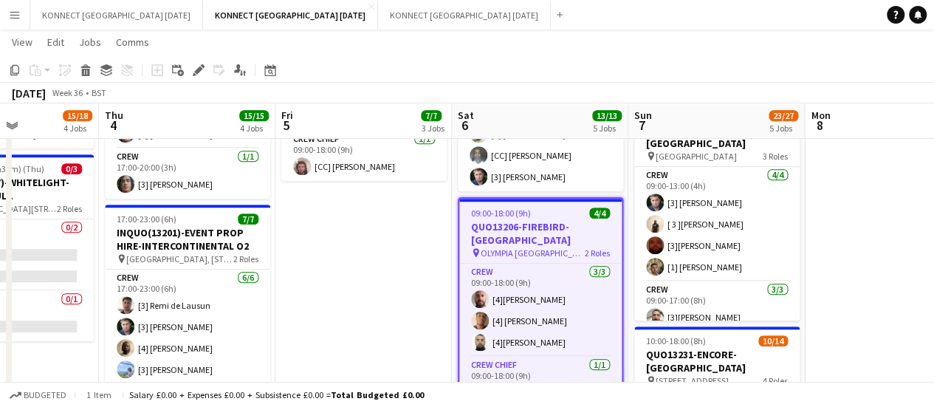
click at [205, 78] on div "Edit" at bounding box center [199, 70] width 18 height 18
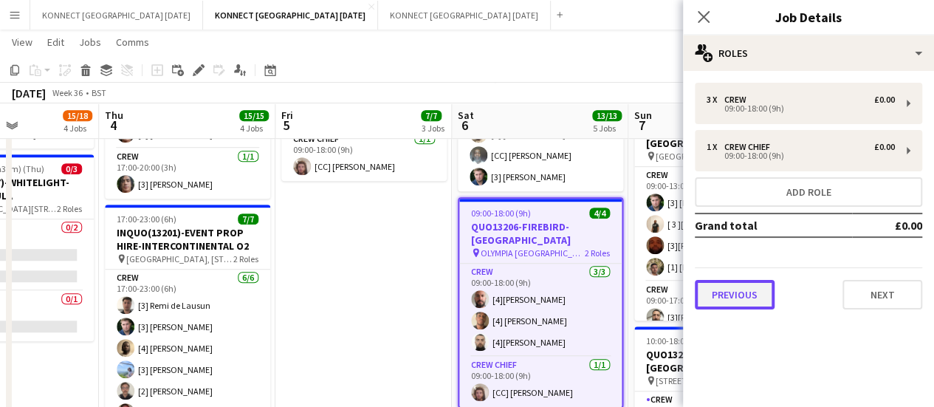
click at [725, 290] on button "Previous" at bounding box center [735, 295] width 80 height 30
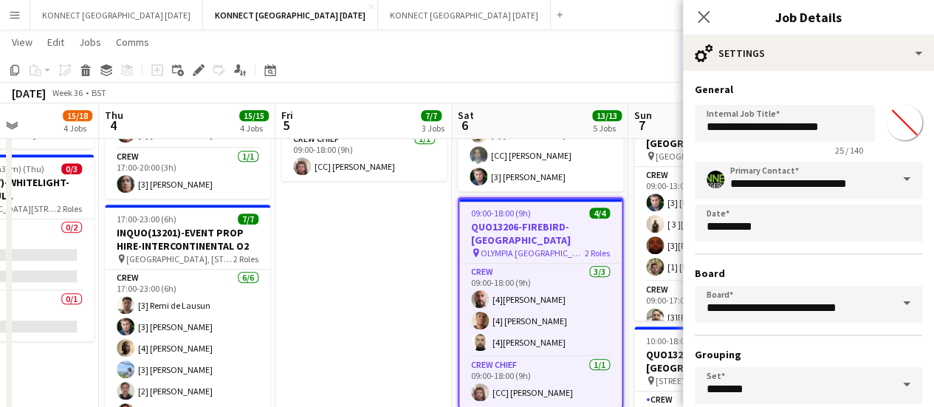
click at [890, 129] on input "*******" at bounding box center [904, 122] width 53 height 53
type input "*******"
click at [410, 267] on app-date-cell "HAN OFF 07:00-20:00 (13h) 3/3 IN QUO(13257)-[PERSON_NAME]-EMERGE EAST pin Emerg…" at bounding box center [363, 234] width 176 height 981
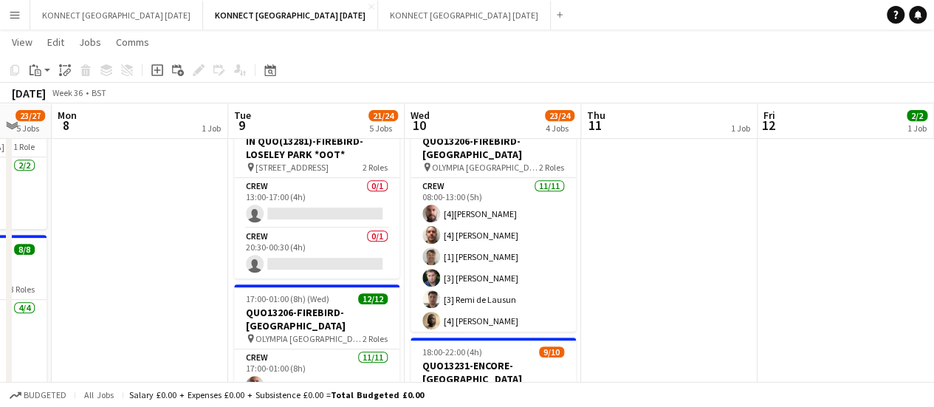
scroll to position [203, 0]
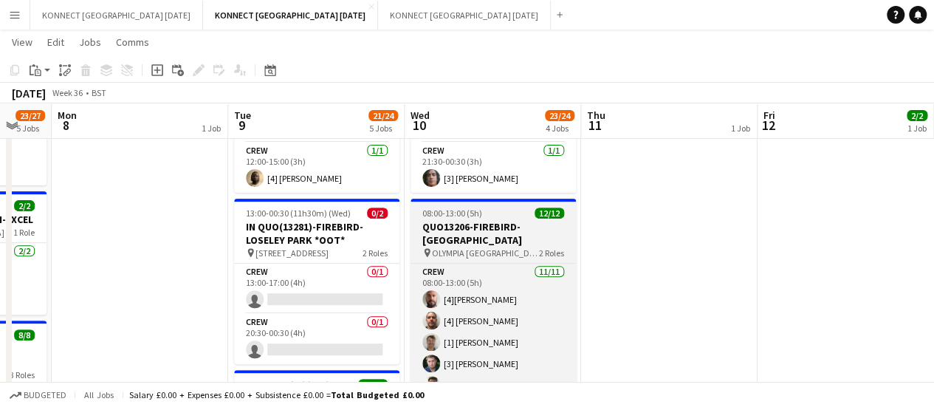
click at [479, 226] on h3 "QUO13206-FIREBIRD-[GEOGRAPHIC_DATA]" at bounding box center [492, 233] width 165 height 27
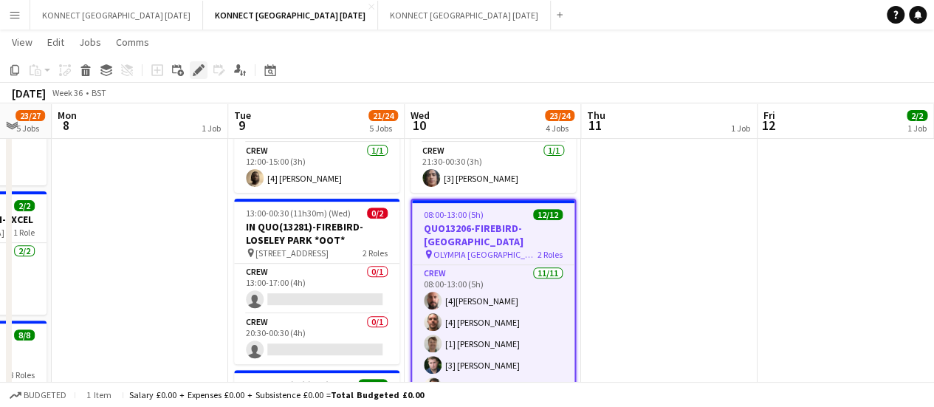
click at [198, 73] on icon at bounding box center [198, 70] width 8 height 8
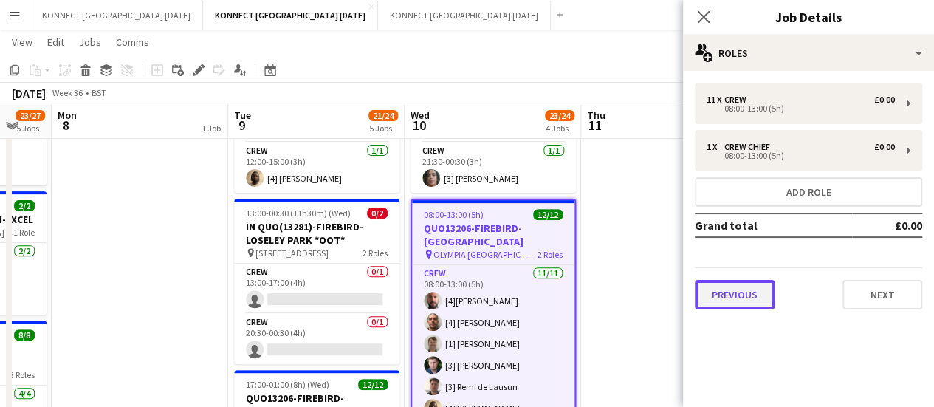
click at [755, 287] on button "Previous" at bounding box center [735, 295] width 80 height 30
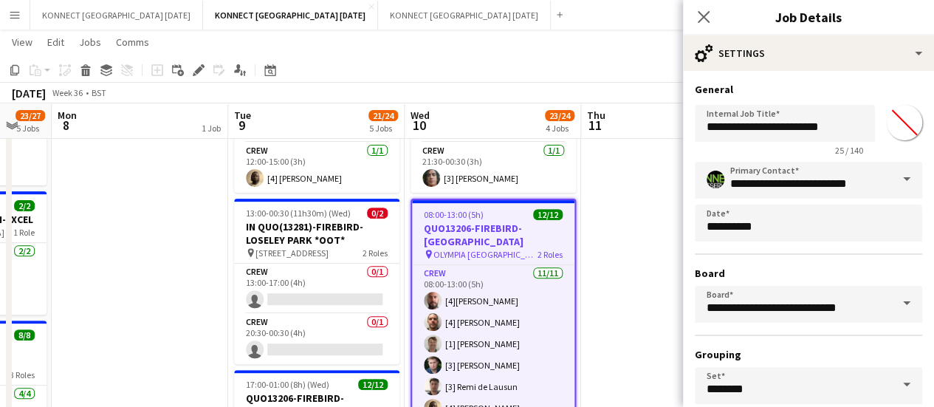
click at [890, 122] on input "*******" at bounding box center [904, 122] width 53 height 53
type input "*******"
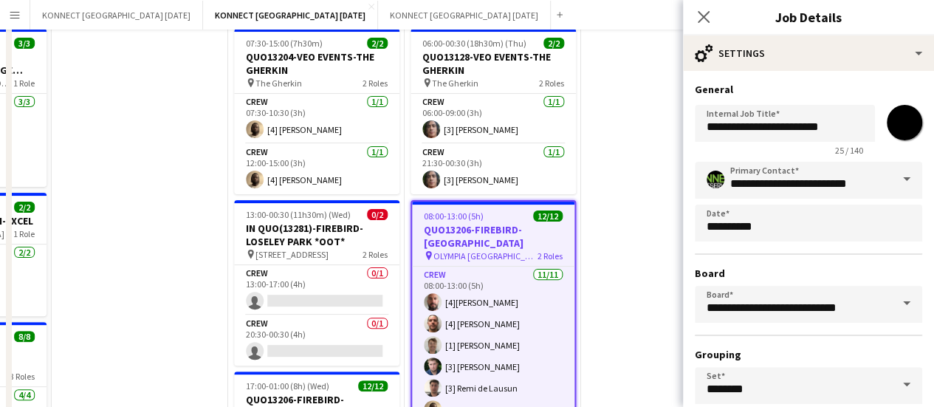
scroll to position [0, 0]
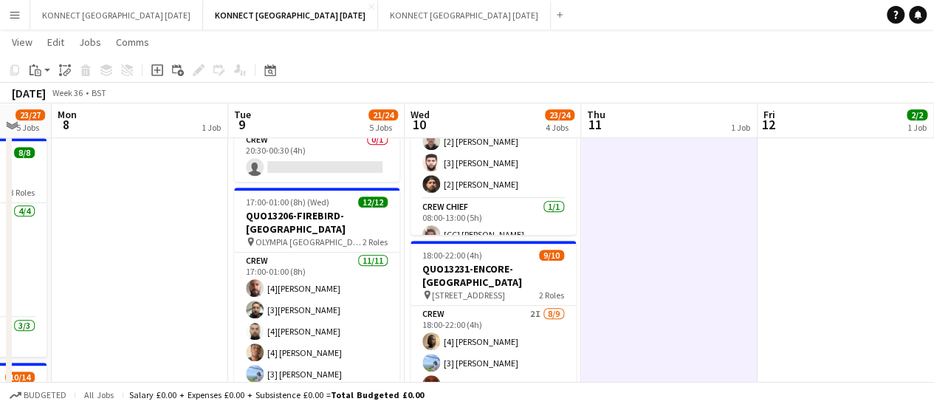
scroll to position [385, 0]
click at [303, 237] on span "OLYMPIA [GEOGRAPHIC_DATA]" at bounding box center [308, 242] width 107 height 11
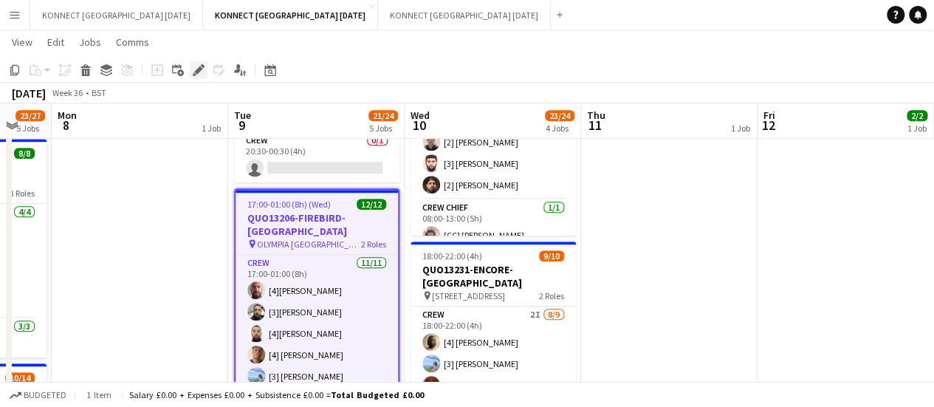
click at [197, 75] on icon "Edit" at bounding box center [199, 70] width 12 height 12
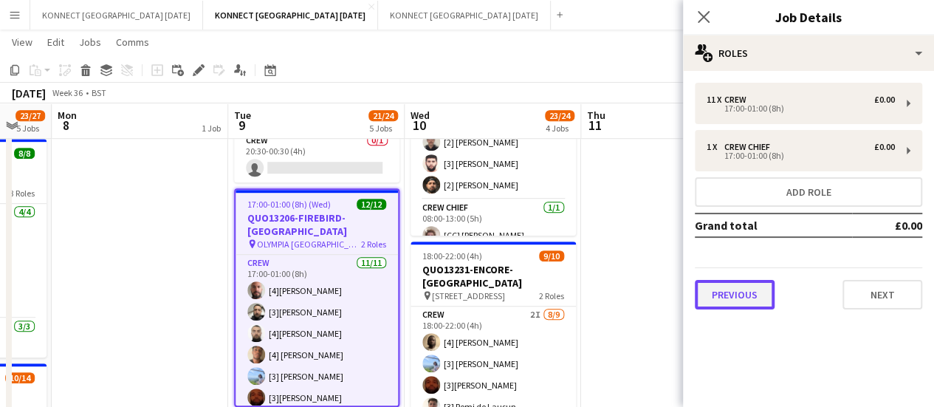
click at [743, 290] on button "Previous" at bounding box center [735, 295] width 80 height 30
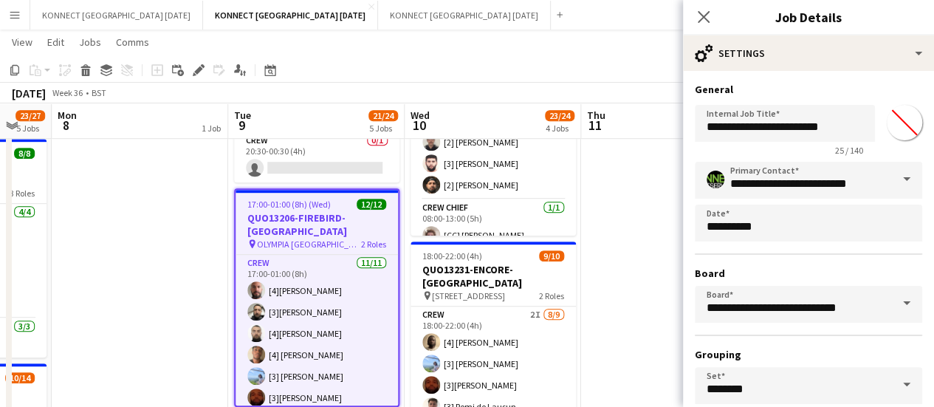
click at [893, 127] on input "*******" at bounding box center [904, 122] width 53 height 53
type input "*******"
click at [645, 176] on app-date-cell "HAN OFF" at bounding box center [669, 271] width 176 height 981
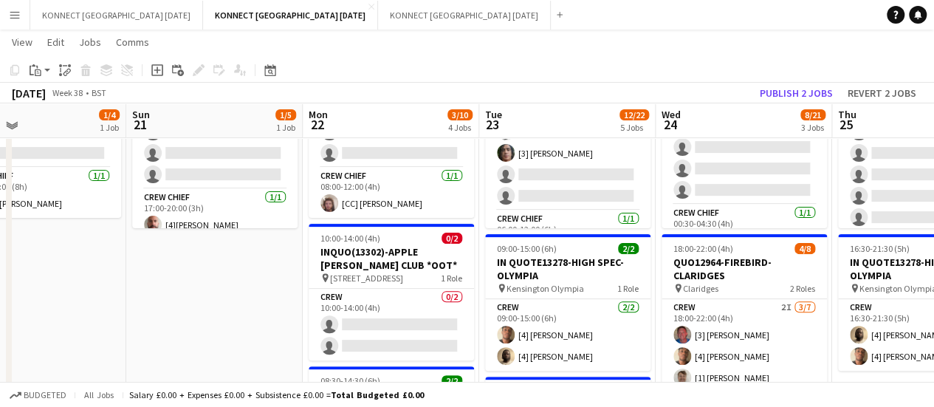
scroll to position [161, 0]
click at [356, 312] on app-card-role "Crew 0/2 10:00-14:00 (4h) single-neutral-actions single-neutral-actions" at bounding box center [391, 325] width 165 height 72
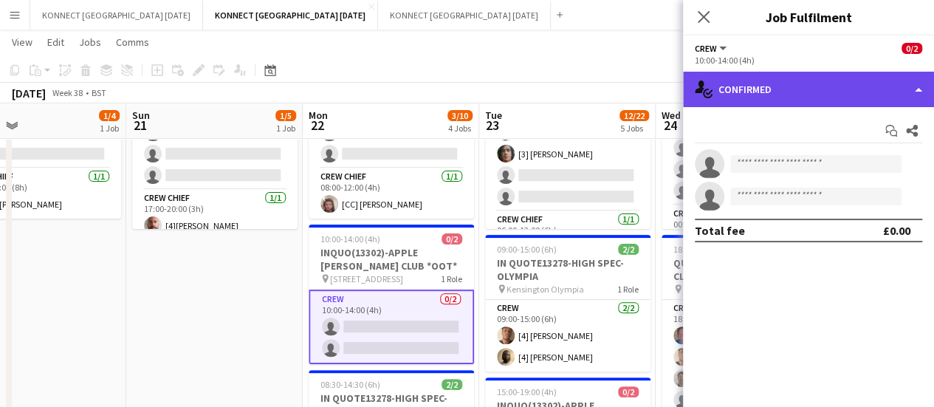
click at [824, 84] on div "single-neutral-actions-check-2 Confirmed" at bounding box center [808, 89] width 251 height 35
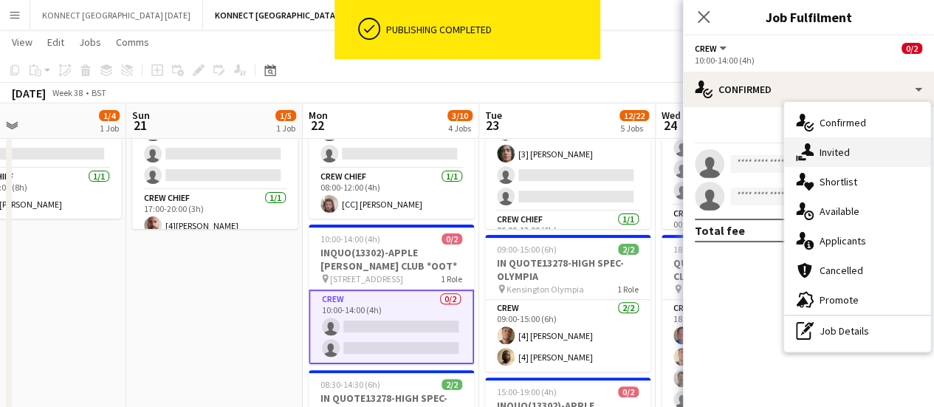
click at [869, 165] on div "single-neutral-actions-share-1 Invited" at bounding box center [857, 152] width 146 height 30
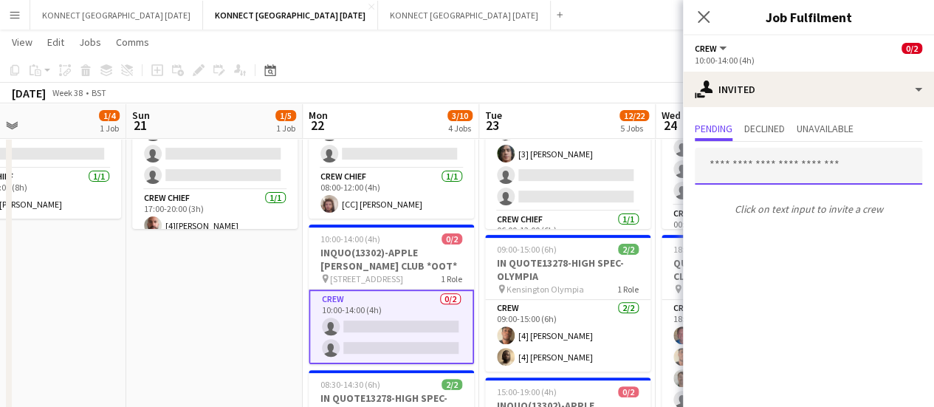
click at [738, 164] on input "text" at bounding box center [808, 166] width 227 height 37
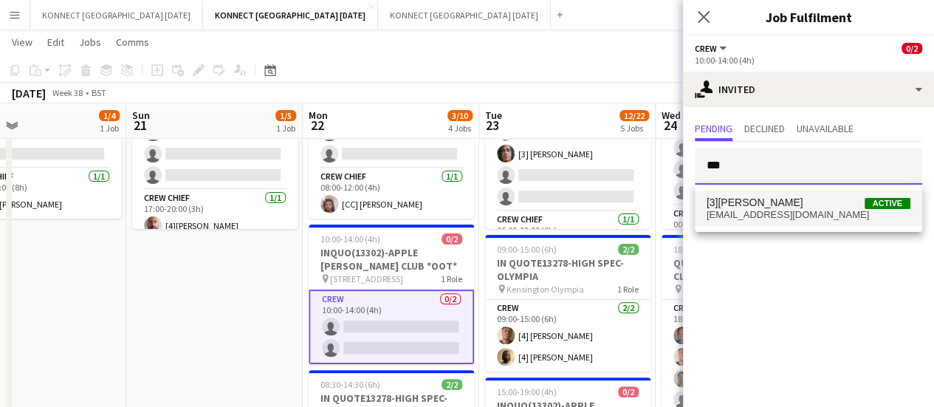
type input "***"
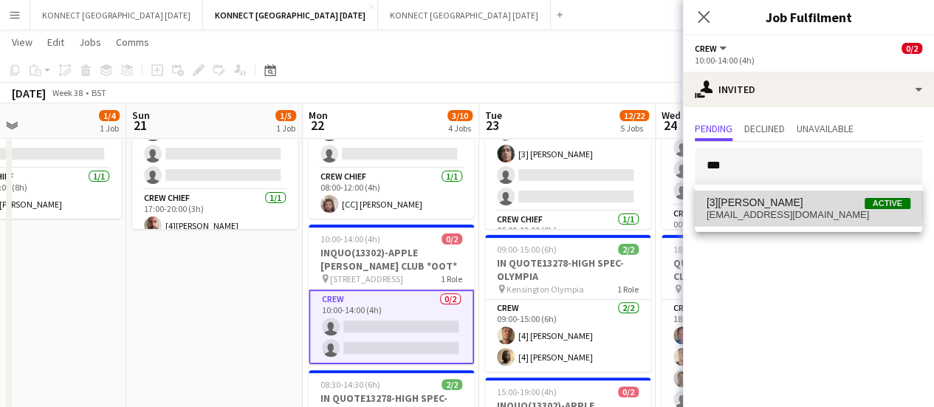
click at [794, 203] on span "[3][PERSON_NAME] Active" at bounding box center [808, 202] width 204 height 13
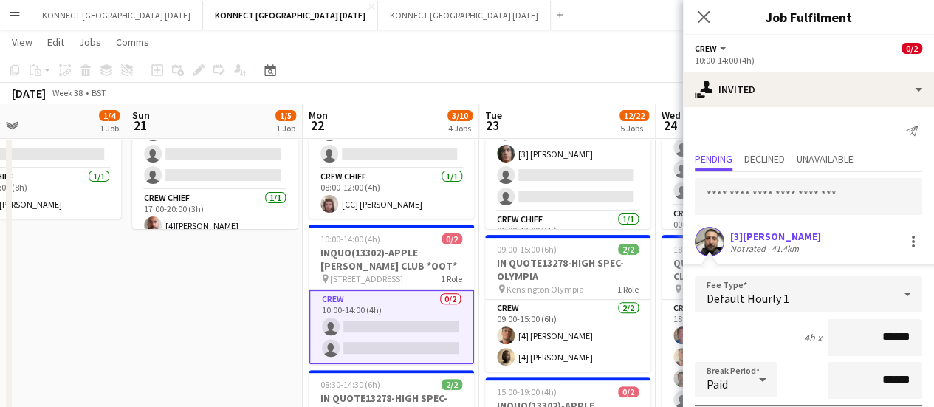
scroll to position [191, 0]
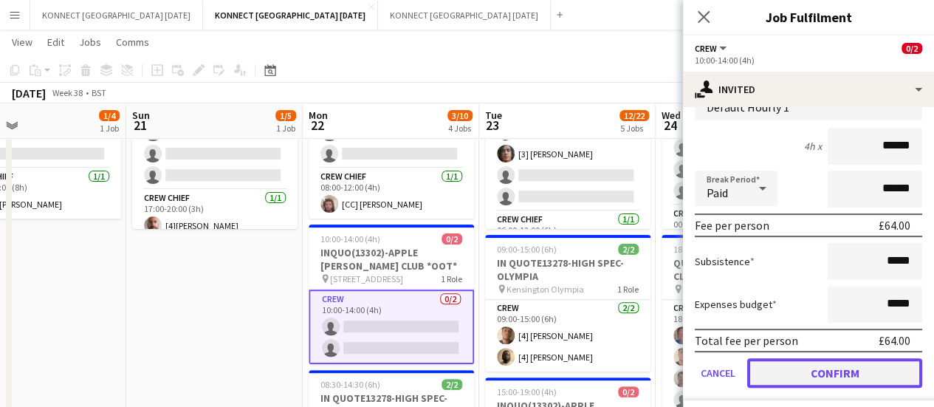
click at [790, 370] on button "Confirm" at bounding box center [834, 373] width 175 height 30
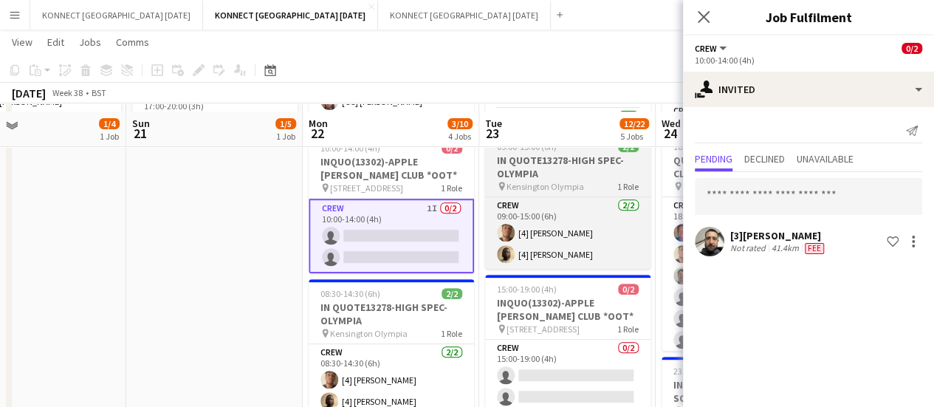
scroll to position [289, 0]
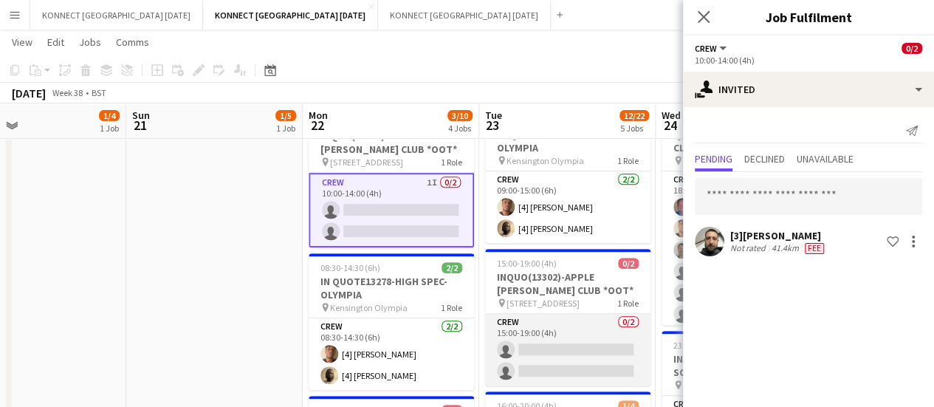
click at [571, 367] on app-card-role "Crew 0/2 15:00-19:00 (4h) single-neutral-actions single-neutral-actions" at bounding box center [567, 350] width 165 height 72
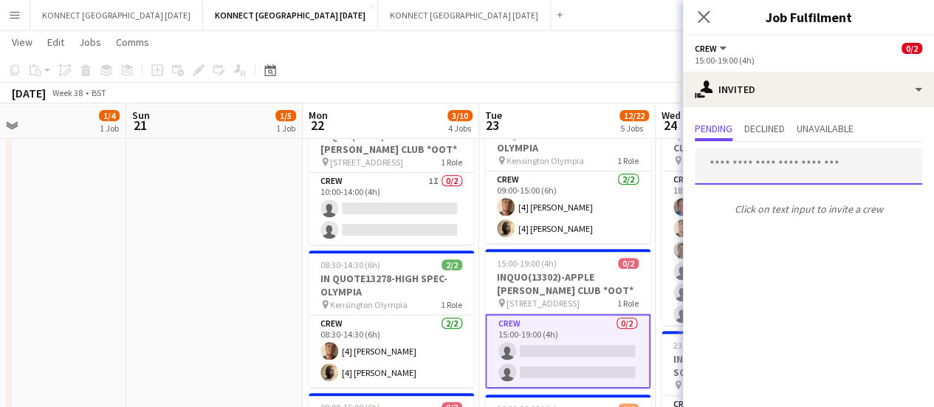
click at [737, 173] on input "text" at bounding box center [808, 166] width 227 height 37
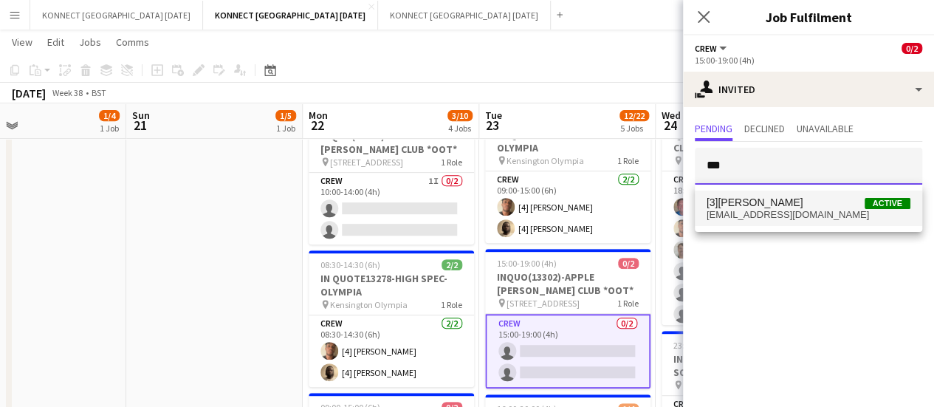
type input "***"
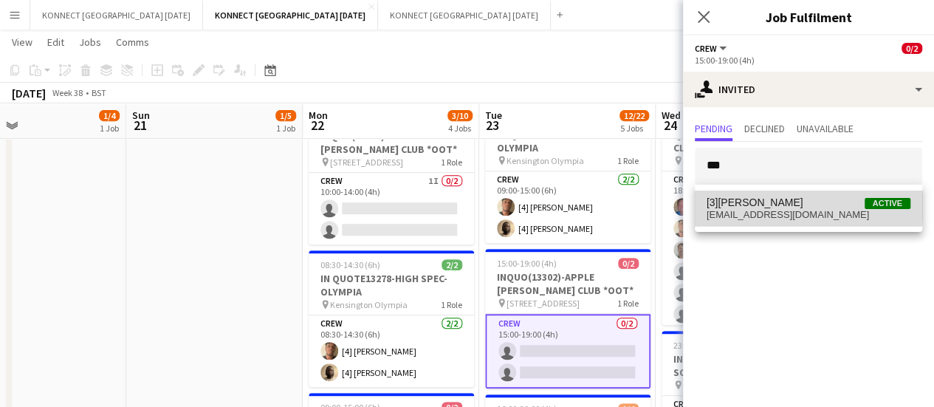
click at [736, 201] on span "[3][PERSON_NAME]" at bounding box center [754, 202] width 97 height 13
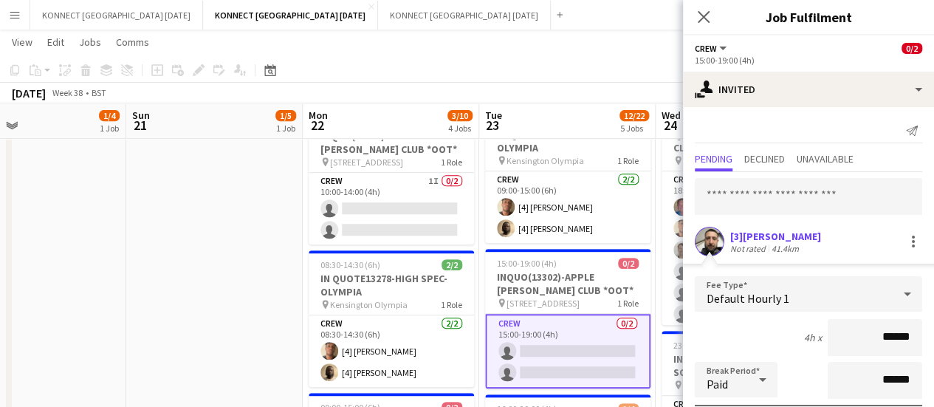
scroll to position [198, 0]
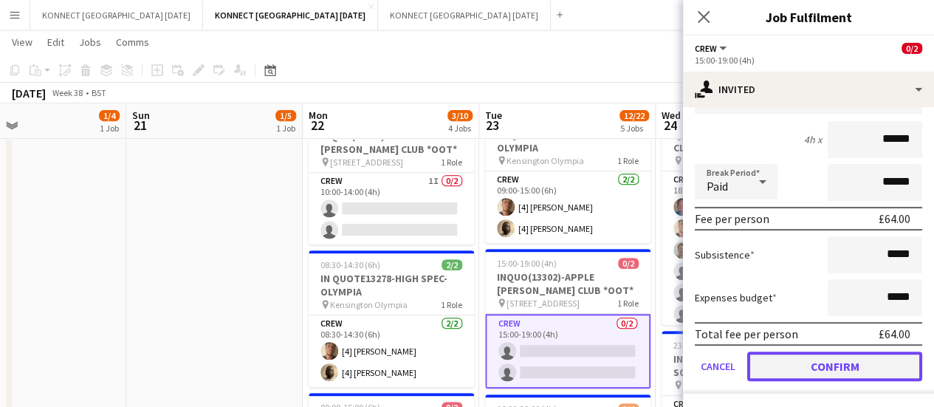
click at [777, 370] on button "Confirm" at bounding box center [834, 366] width 175 height 30
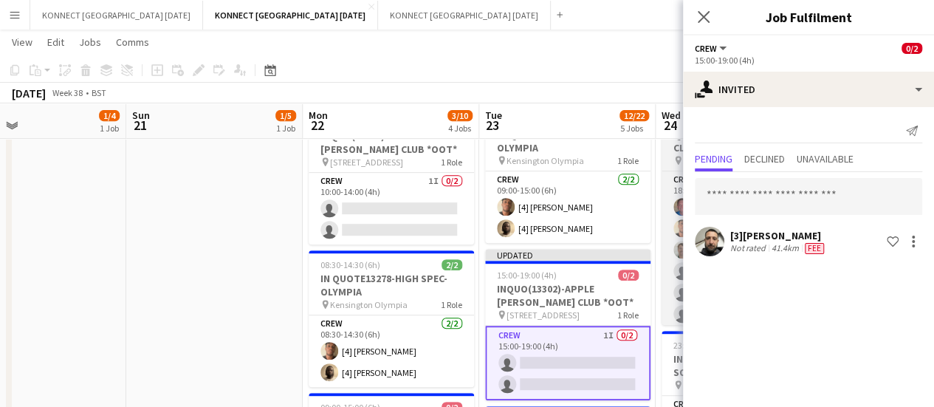
scroll to position [0, 0]
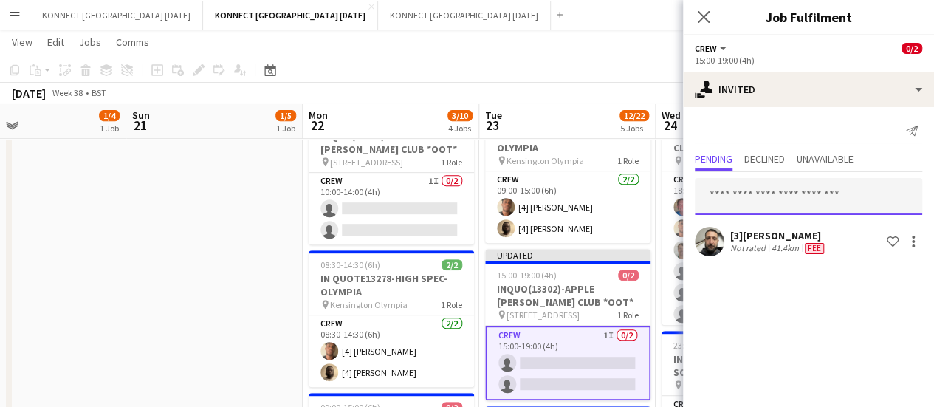
click at [746, 188] on input "text" at bounding box center [808, 196] width 227 height 37
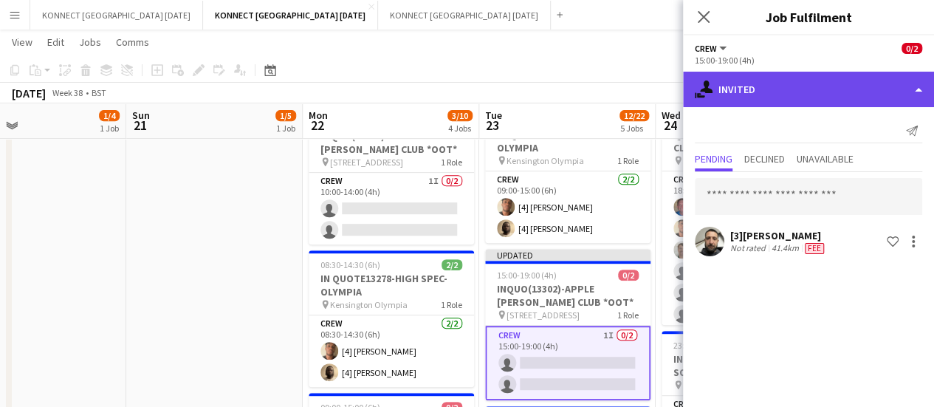
click at [741, 86] on div "single-neutral-actions-share-1 Invited" at bounding box center [808, 89] width 251 height 35
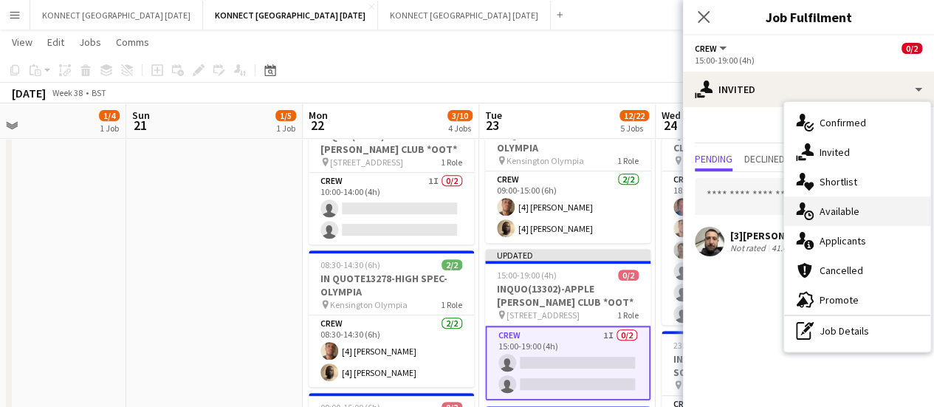
click at [862, 199] on div "single-neutral-actions-upload Available" at bounding box center [857, 211] width 146 height 30
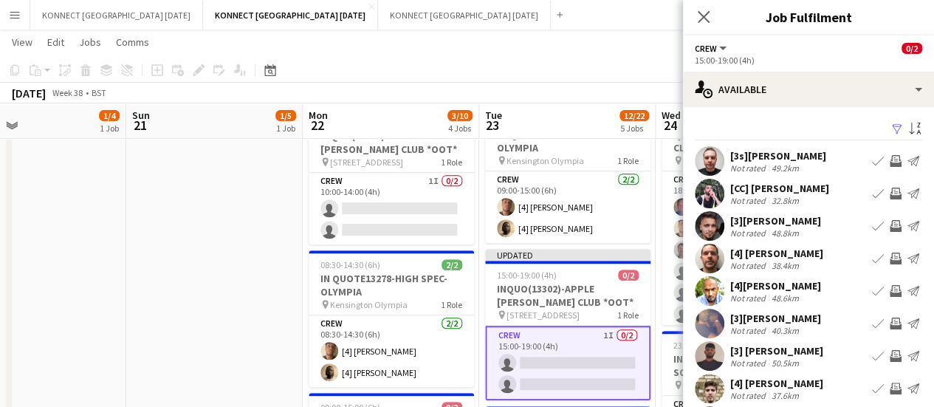
scroll to position [117, 0]
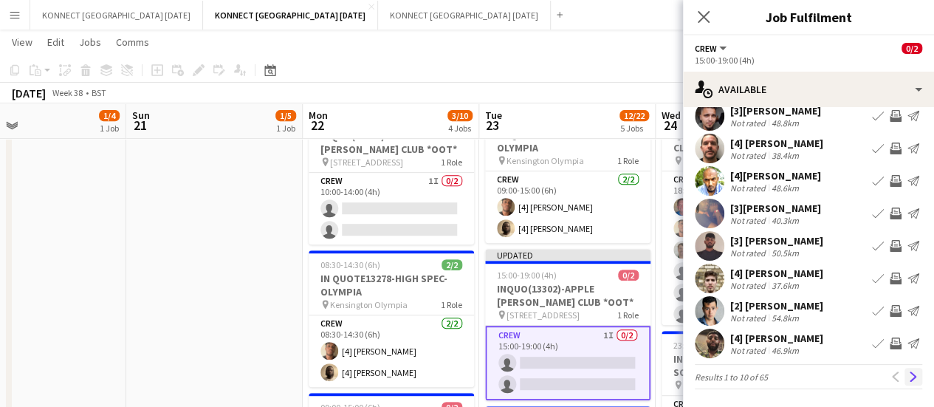
click at [907, 379] on button "Next" at bounding box center [913, 377] width 18 height 18
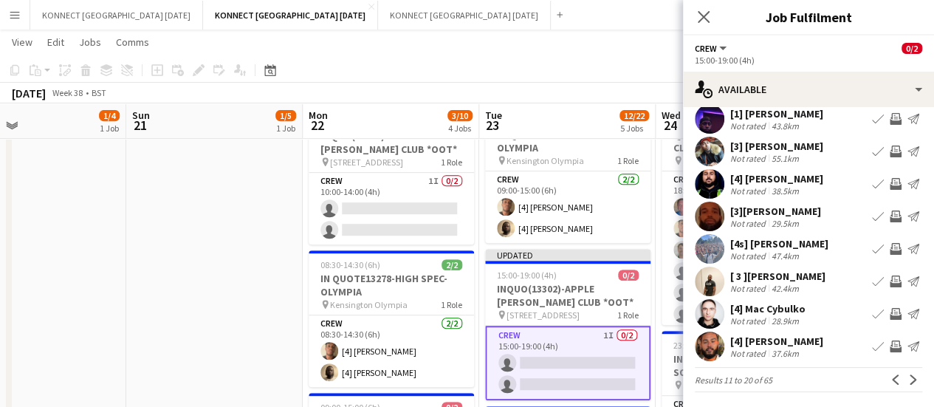
scroll to position [106, 0]
click at [908, 377] on app-icon "Next" at bounding box center [913, 380] width 10 height 10
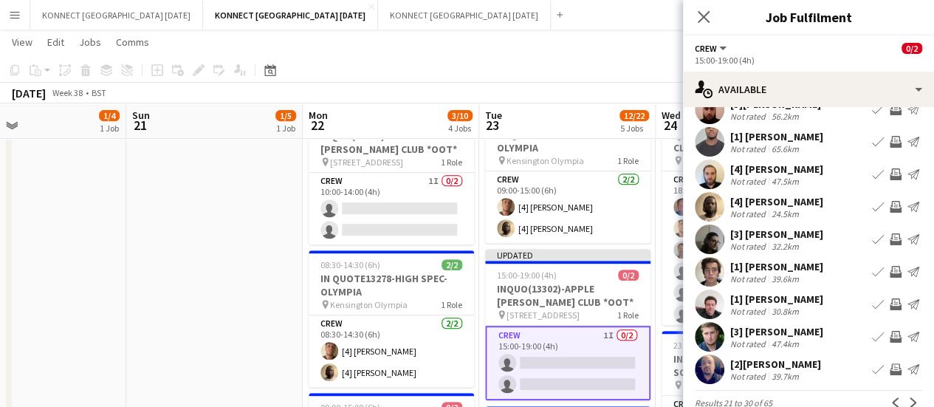
scroll to position [109, 0]
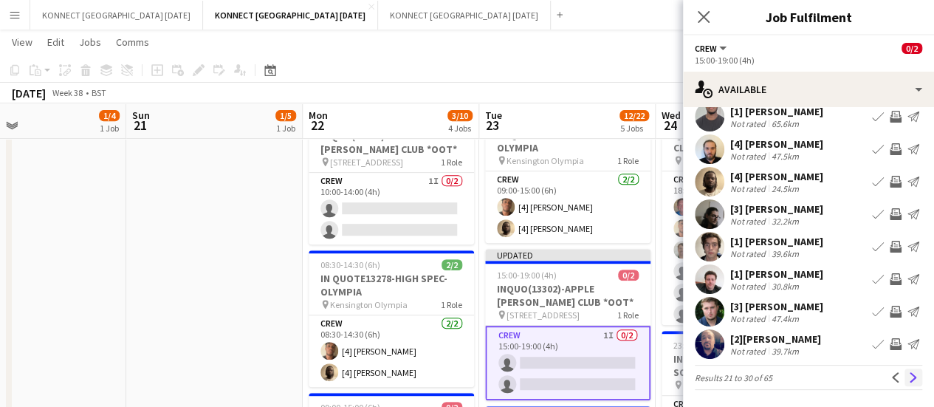
click at [908, 372] on app-icon "Next" at bounding box center [913, 377] width 10 height 10
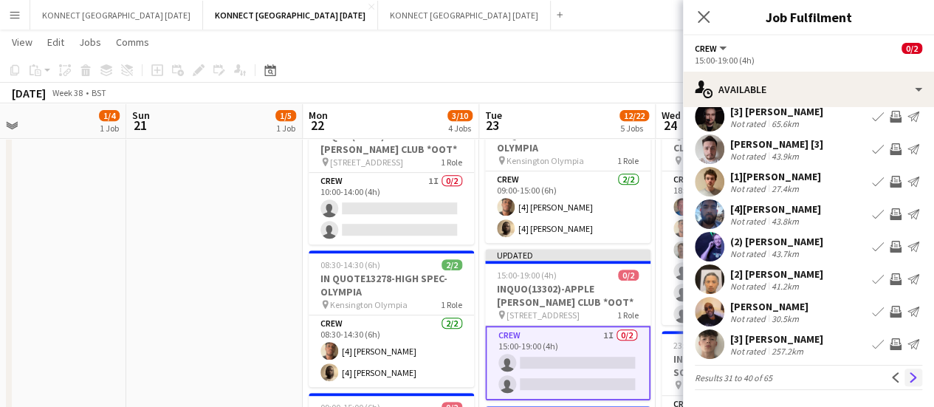
click at [908, 380] on app-icon "Next" at bounding box center [913, 377] width 10 height 10
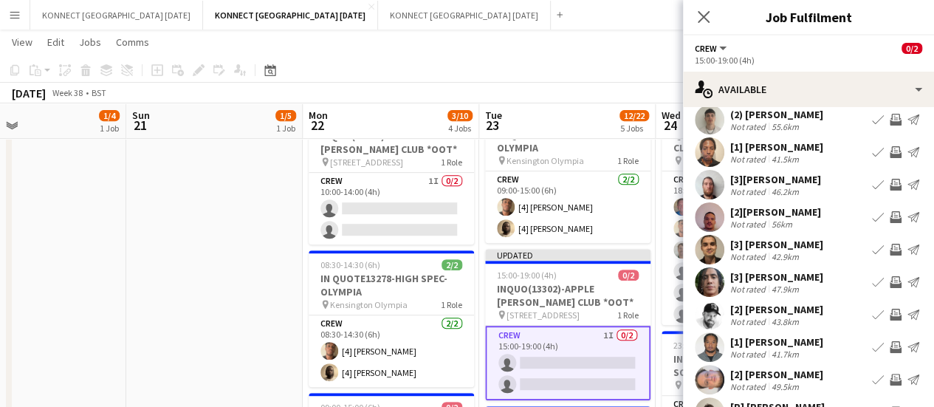
scroll to position [44, 0]
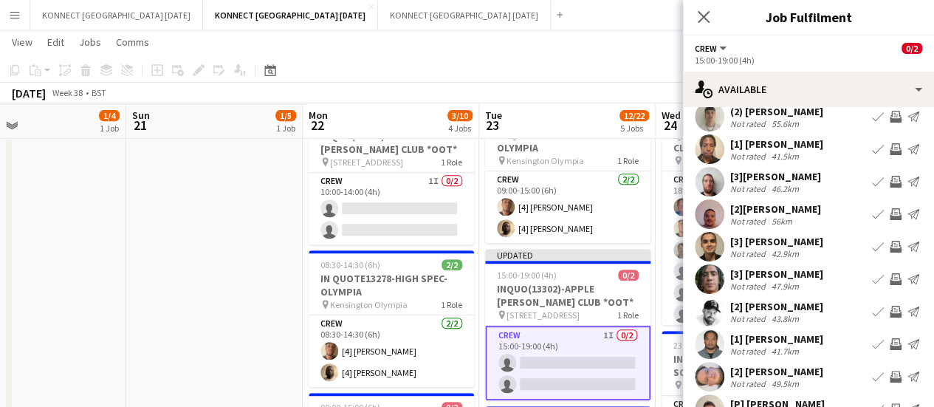
click at [769, 308] on div "[2] [PERSON_NAME]" at bounding box center [776, 306] width 93 height 13
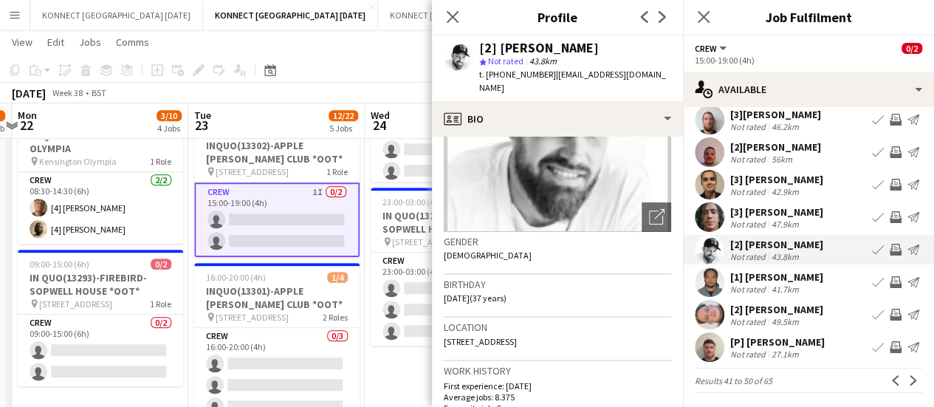
scroll to position [109, 0]
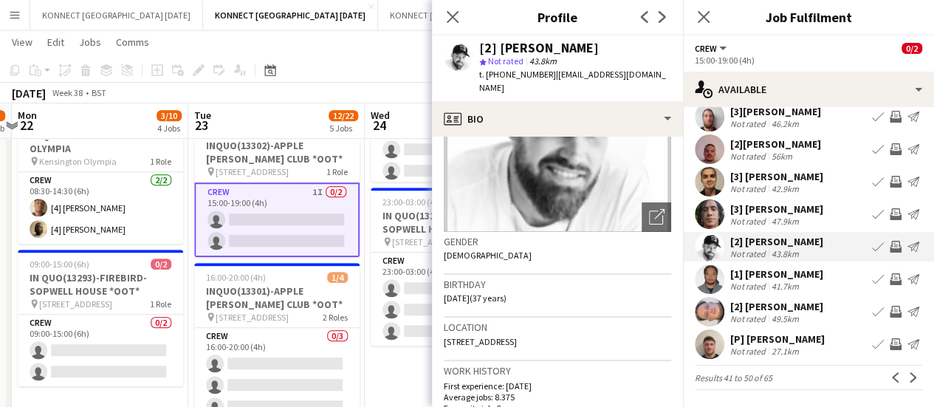
click at [770, 284] on div "41.7km" at bounding box center [785, 286] width 33 height 11
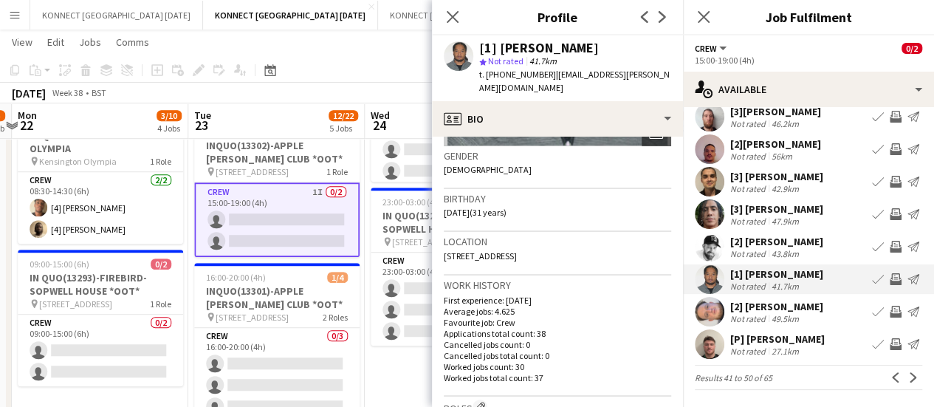
scroll to position [239, 0]
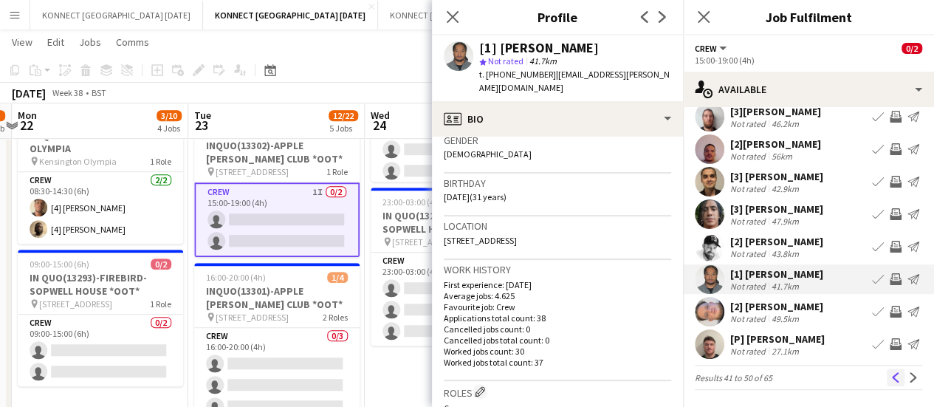
click at [890, 377] on app-icon "Previous" at bounding box center [895, 377] width 10 height 10
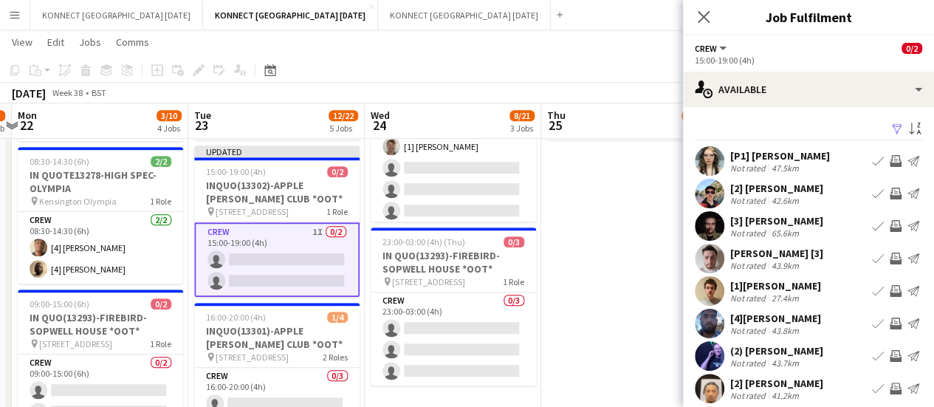
scroll to position [109, 0]
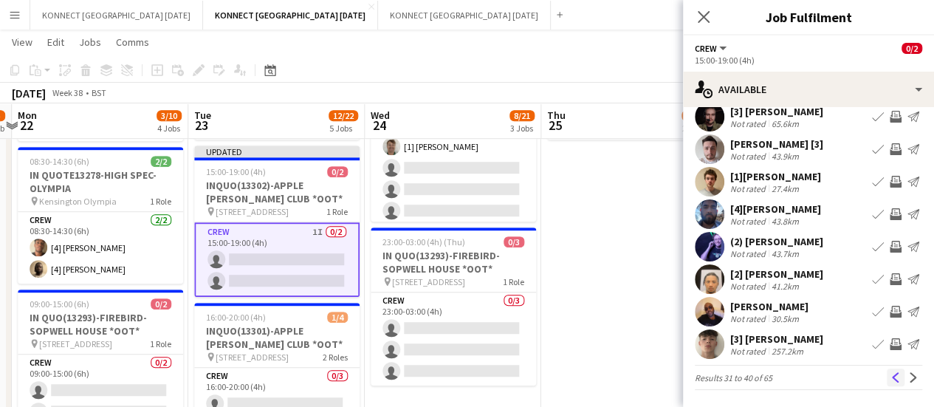
click at [890, 375] on app-icon "Previous" at bounding box center [895, 377] width 10 height 10
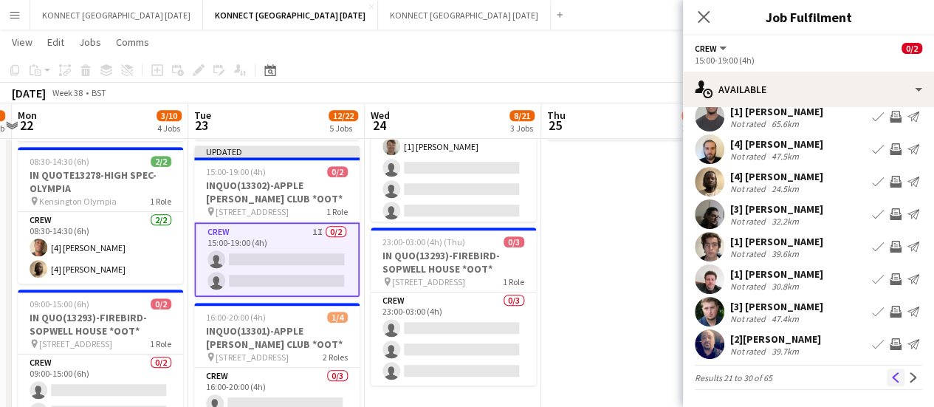
click at [890, 376] on app-icon "Previous" at bounding box center [895, 377] width 10 height 10
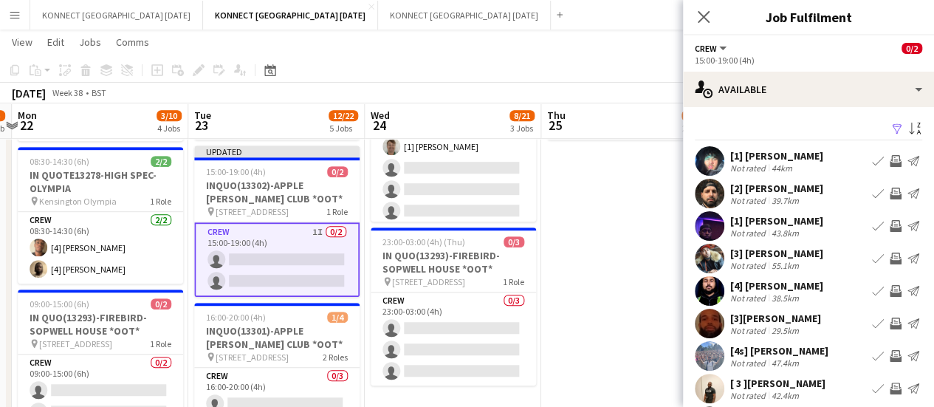
scroll to position [0, 0]
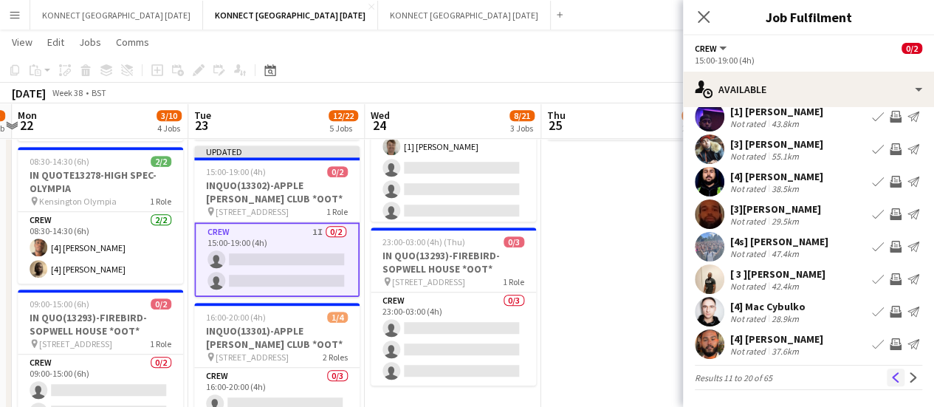
click at [890, 377] on app-icon "Previous" at bounding box center [895, 377] width 10 height 10
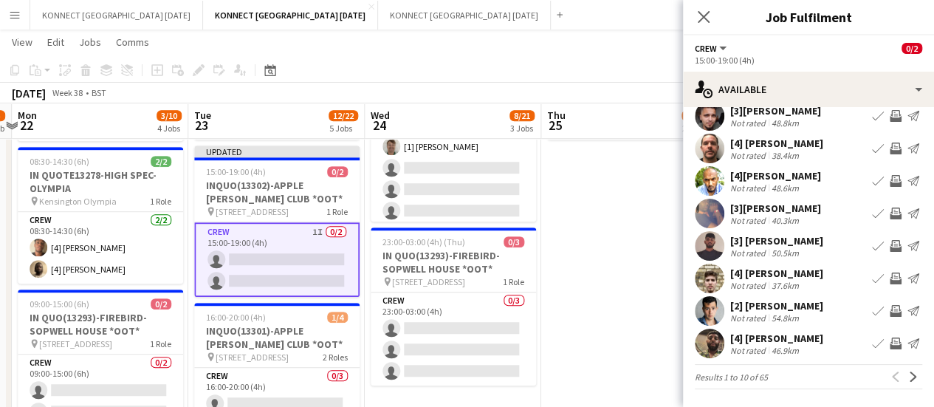
click at [755, 281] on div "Not rated" at bounding box center [749, 285] width 38 height 11
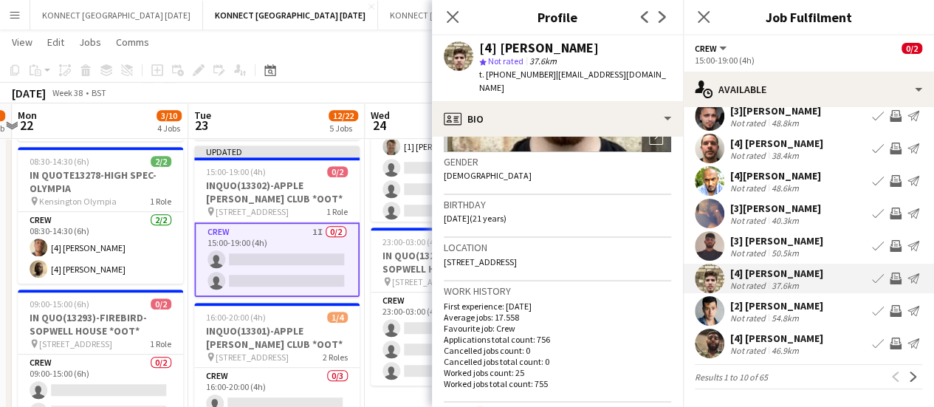
scroll to position [219, 0]
click at [890, 284] on app-icon "Invite crew" at bounding box center [896, 278] width 12 height 12
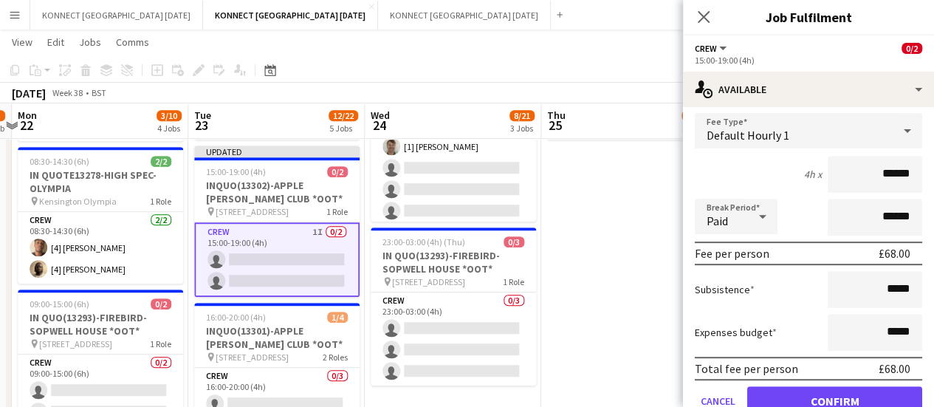
scroll to position [312, 0]
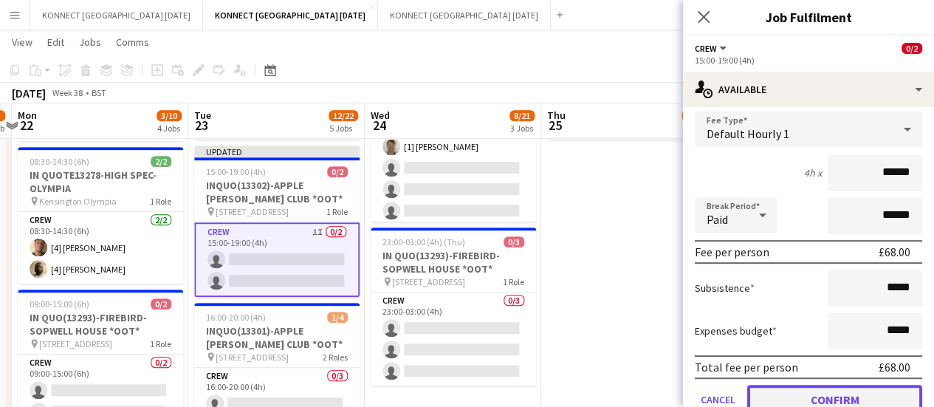
click at [774, 398] on button "Confirm" at bounding box center [834, 400] width 175 height 30
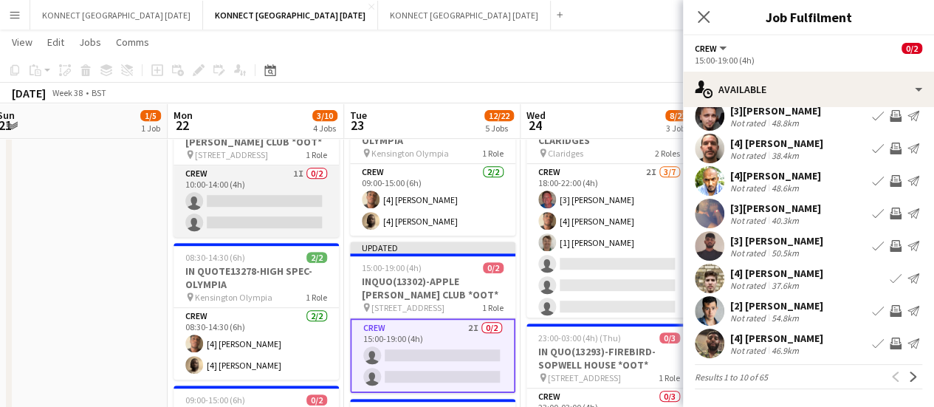
click at [278, 212] on app-card-role "Crew 1I 0/2 10:00-14:00 (4h) single-neutral-actions single-neutral-actions" at bounding box center [255, 201] width 165 height 72
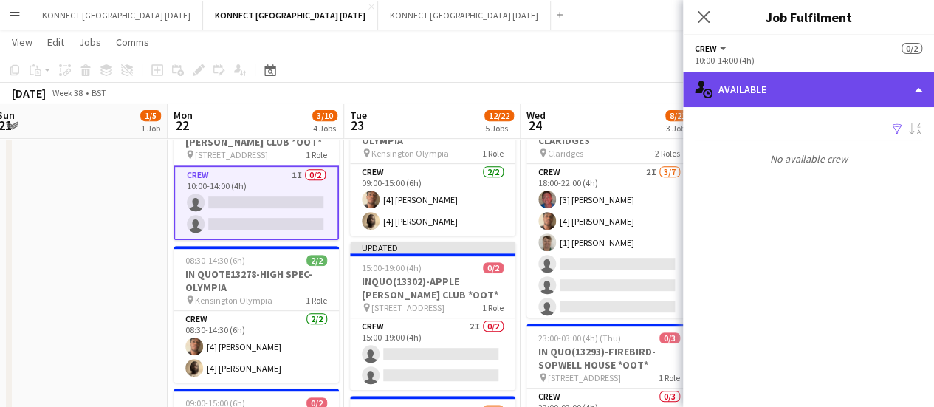
click at [811, 97] on div "single-neutral-actions-upload Available" at bounding box center [808, 89] width 251 height 35
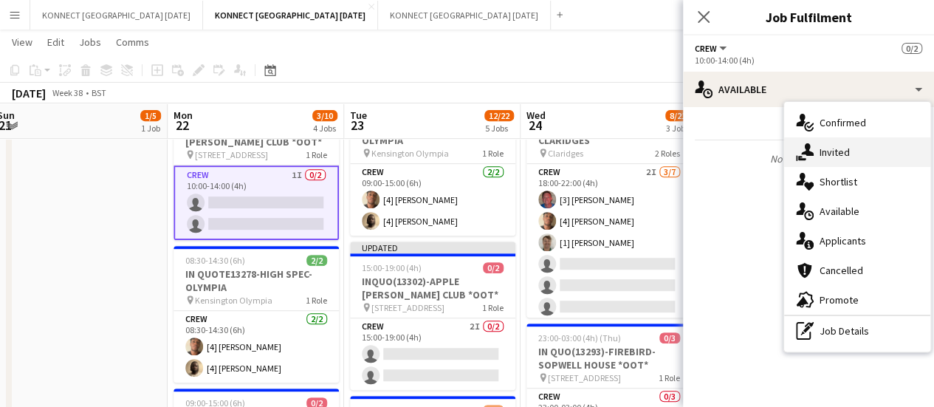
click at [816, 160] on div "single-neutral-actions-share-1 Invited" at bounding box center [857, 152] width 146 height 30
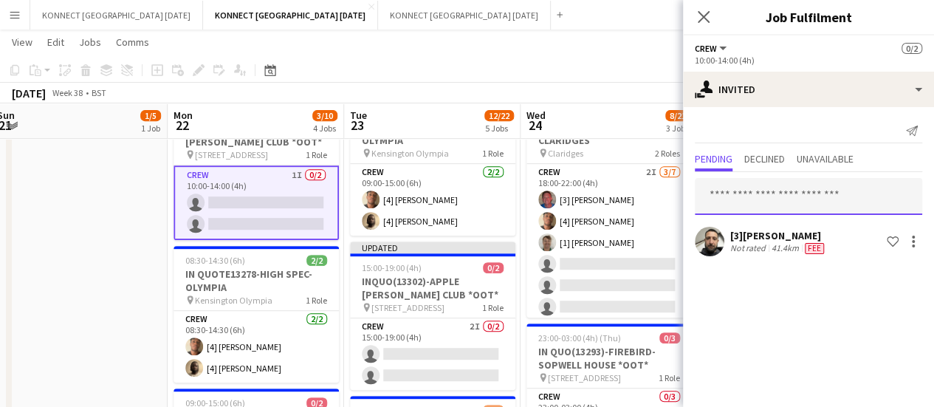
click at [762, 188] on input "text" at bounding box center [808, 196] width 227 height 37
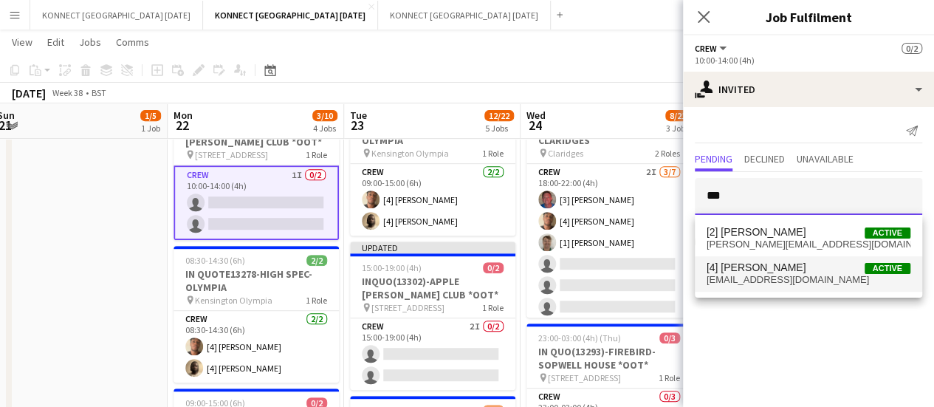
type input "***"
click at [801, 273] on span "[4] [PERSON_NAME] Active" at bounding box center [808, 267] width 204 height 13
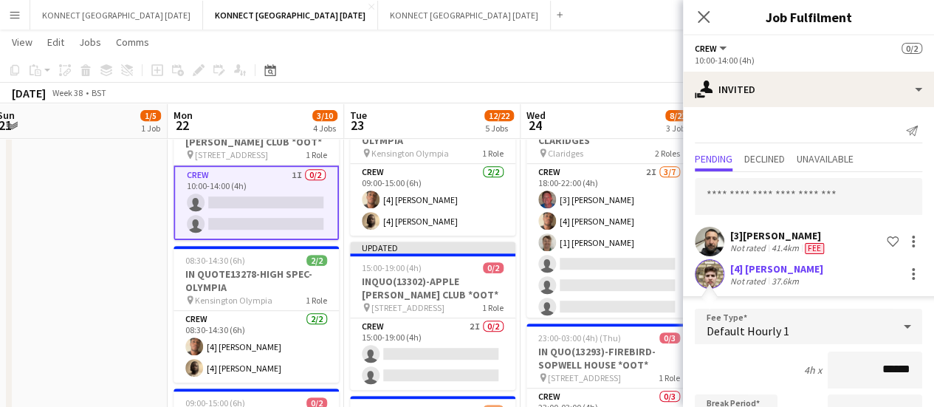
scroll to position [230, 0]
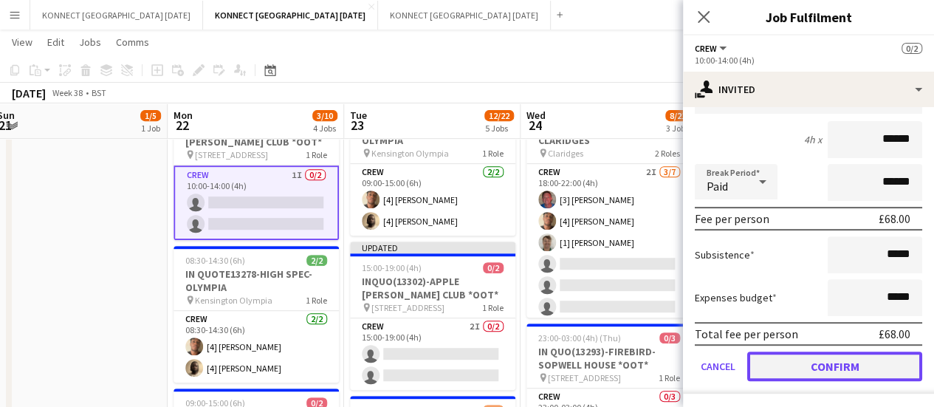
click at [816, 367] on button "Confirm" at bounding box center [834, 366] width 175 height 30
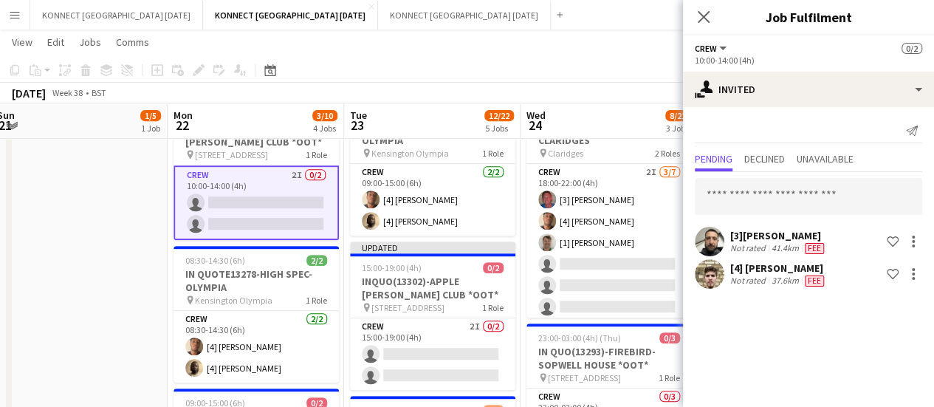
click at [6, 327] on div at bounding box center [9, 359] width 6 height 974
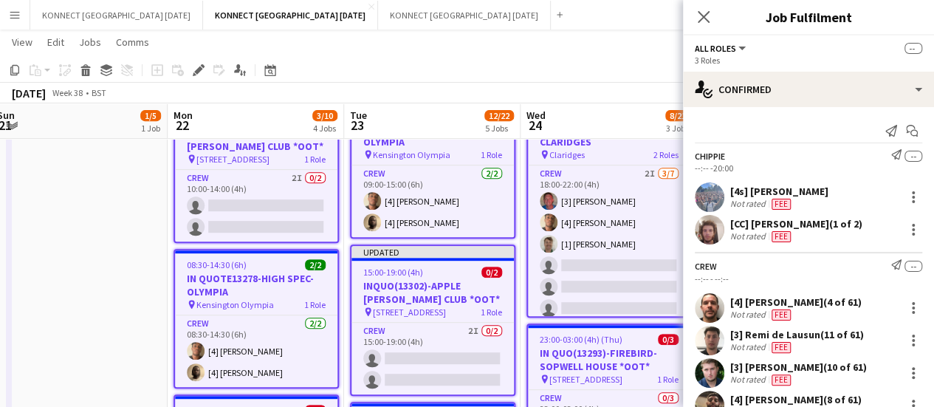
click at [602, 43] on app-page-menu "View Day view expanded Day view collapsed Month view Date picker Jump to [DATE]…" at bounding box center [467, 44] width 934 height 28
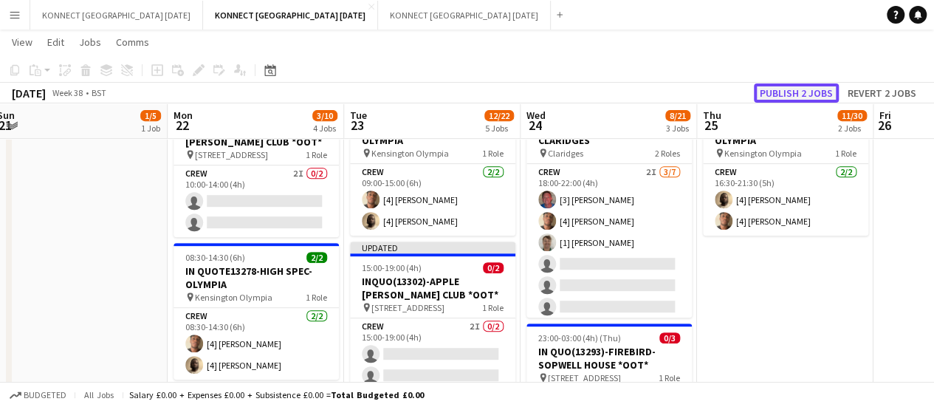
click at [814, 96] on button "Publish 2 jobs" at bounding box center [796, 92] width 85 height 19
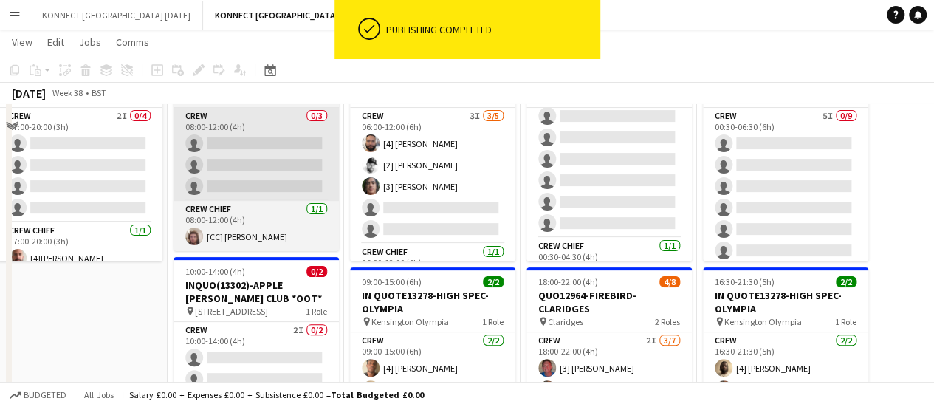
scroll to position [52, 0]
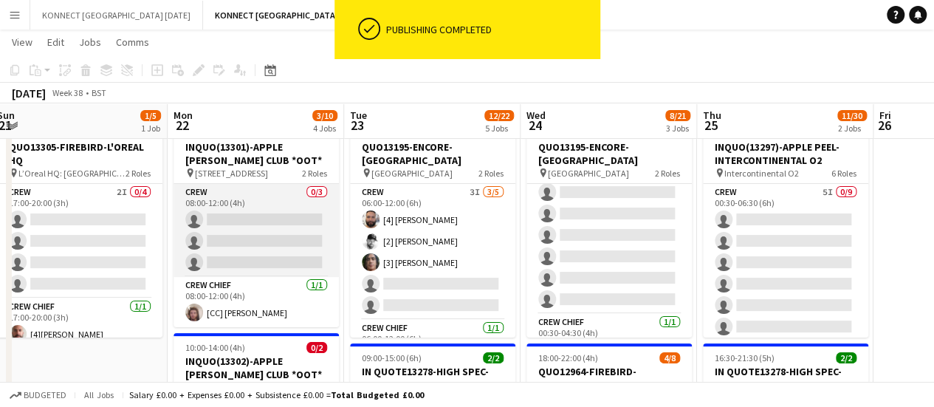
click at [269, 242] on app-card-role "Crew 0/3 08:00-12:00 (4h) single-neutral-actions single-neutral-actions single-…" at bounding box center [255, 230] width 165 height 93
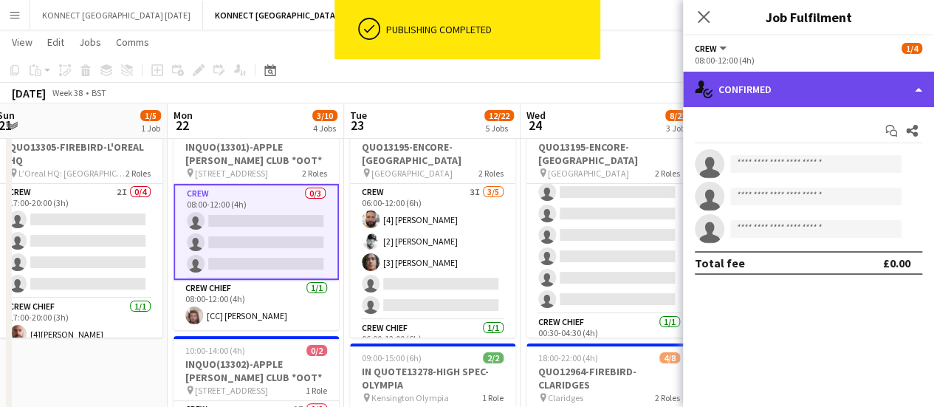
click at [732, 80] on div "single-neutral-actions-check-2 Confirmed" at bounding box center [808, 89] width 251 height 35
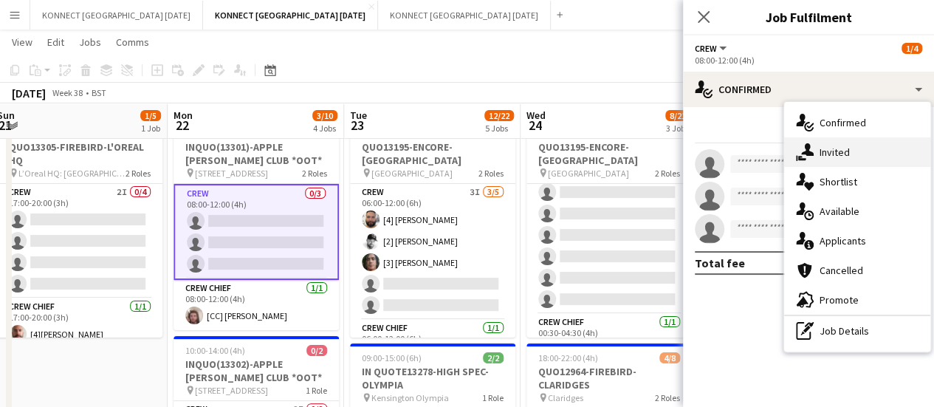
click at [828, 154] on div "single-neutral-actions-share-1 Invited" at bounding box center [857, 152] width 146 height 30
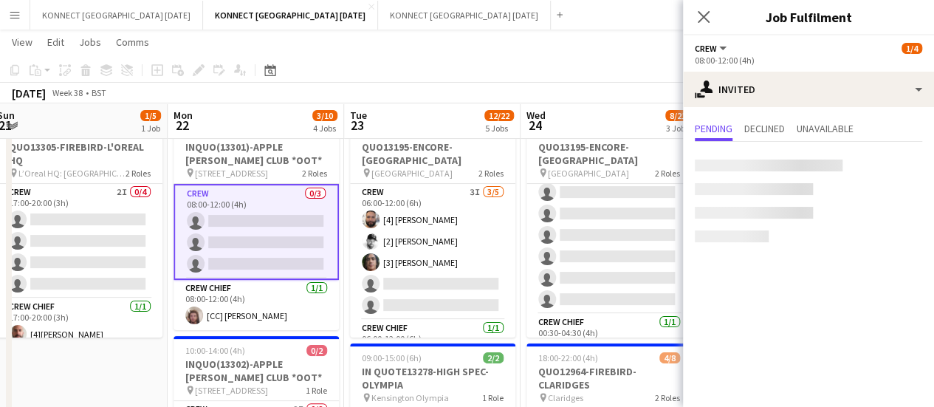
click at [737, 169] on div at bounding box center [769, 165] width 148 height 12
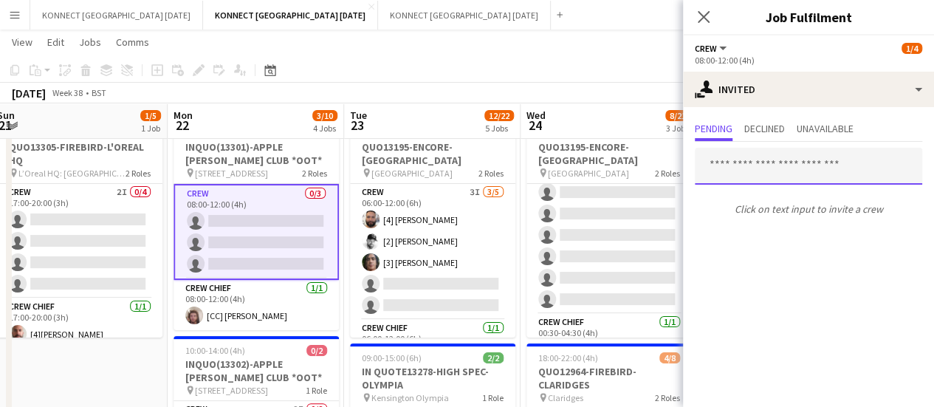
click at [738, 166] on input "text" at bounding box center [808, 166] width 227 height 37
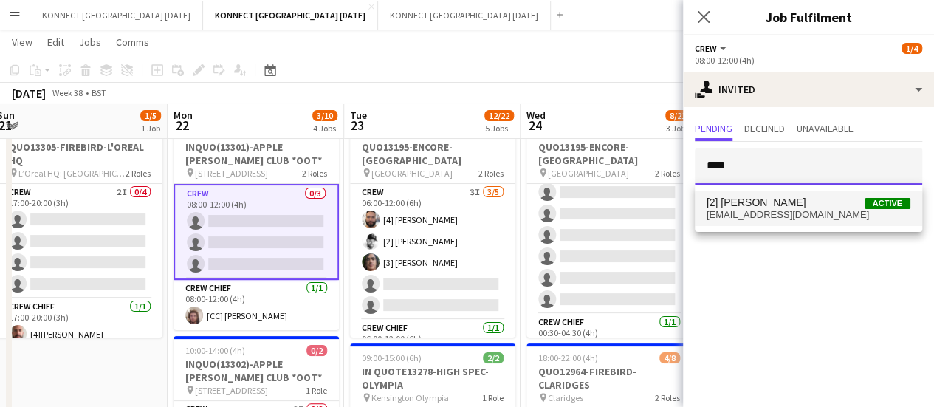
type input "****"
click at [757, 210] on span "[EMAIL_ADDRESS][DOMAIN_NAME]" at bounding box center [808, 215] width 204 height 12
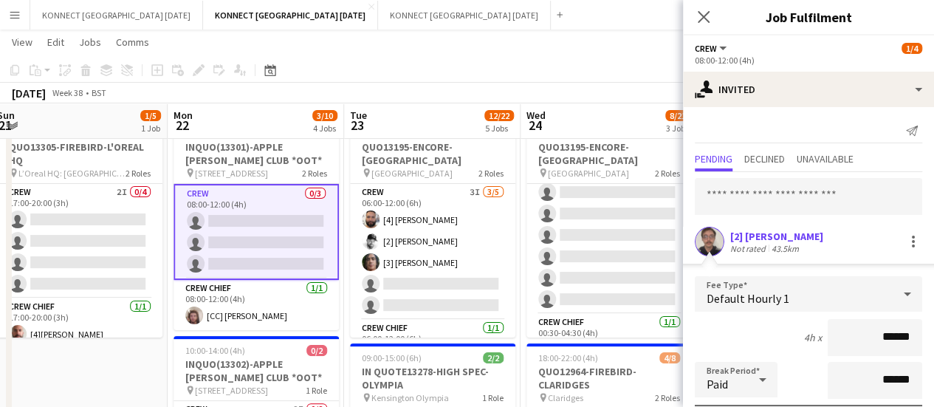
scroll to position [198, 0]
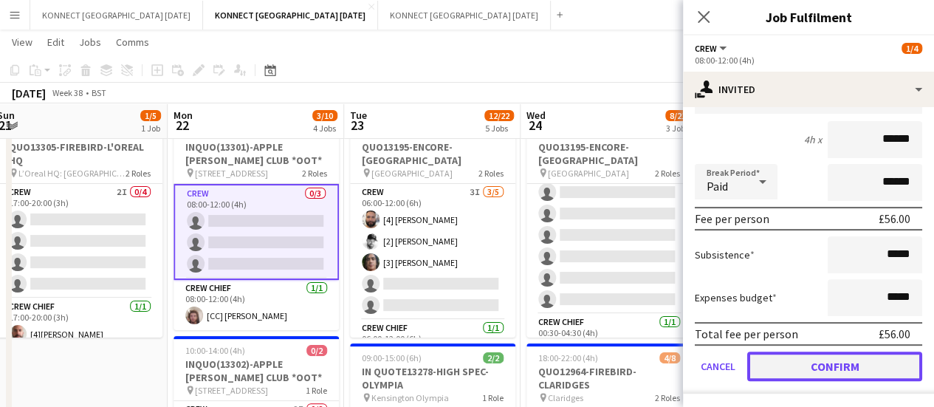
click at [805, 363] on button "Confirm" at bounding box center [834, 366] width 175 height 30
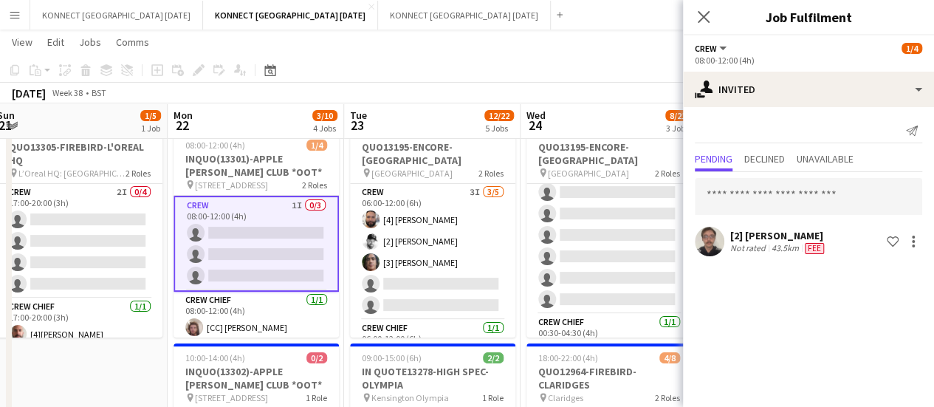
scroll to position [0, 0]
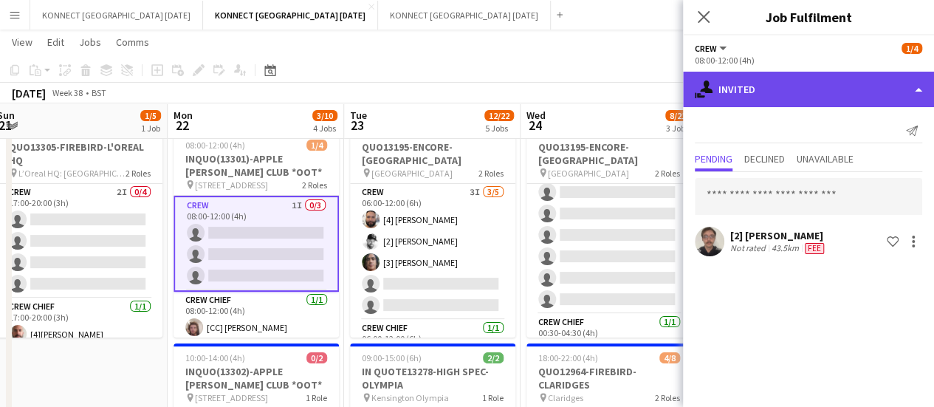
click at [788, 86] on div "single-neutral-actions-share-1 Invited" at bounding box center [808, 89] width 251 height 35
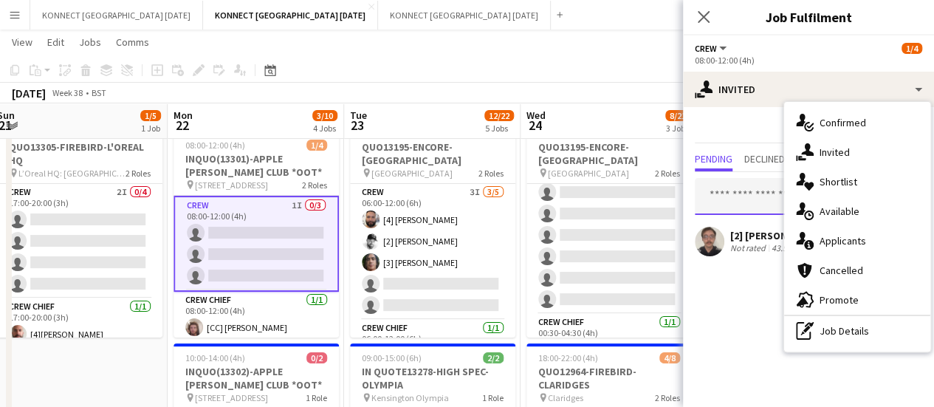
click at [753, 207] on input "text" at bounding box center [808, 196] width 227 height 37
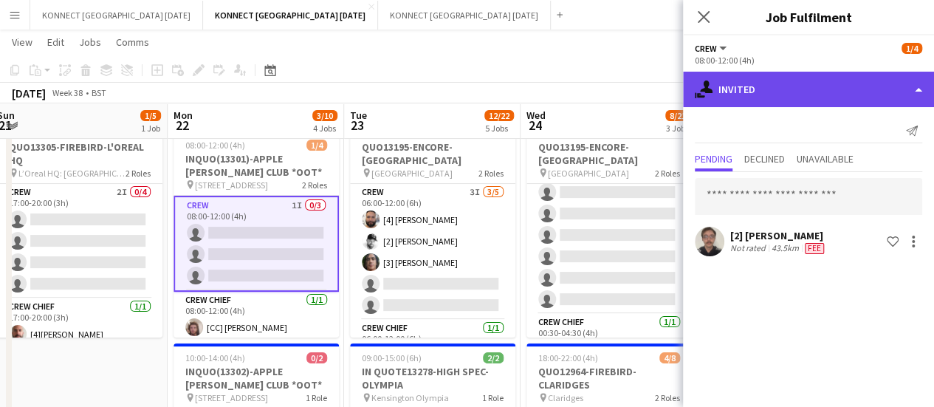
click at [794, 74] on div "single-neutral-actions-share-1 Invited" at bounding box center [808, 89] width 251 height 35
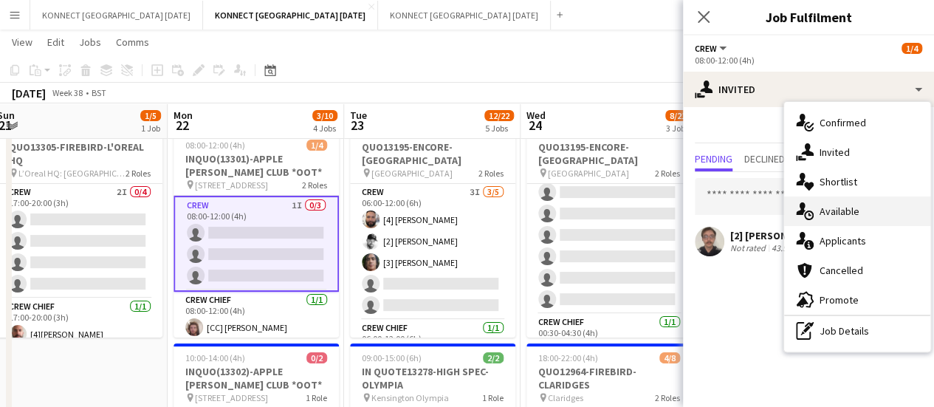
click at [881, 216] on div "single-neutral-actions-upload Available" at bounding box center [857, 211] width 146 height 30
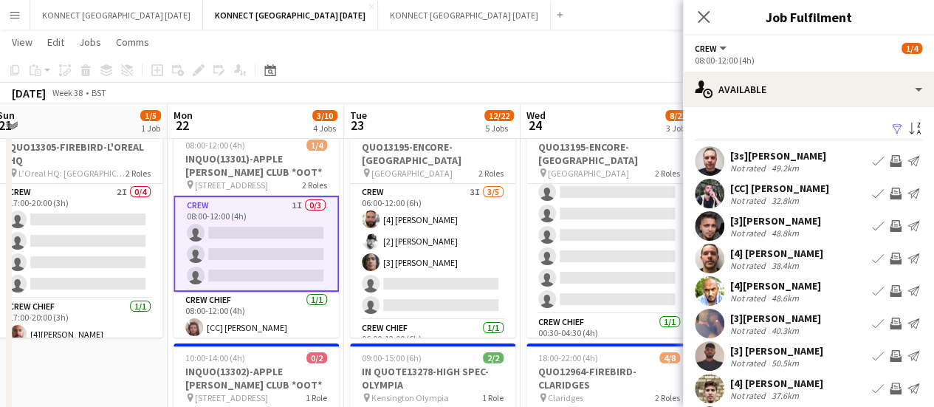
scroll to position [117, 0]
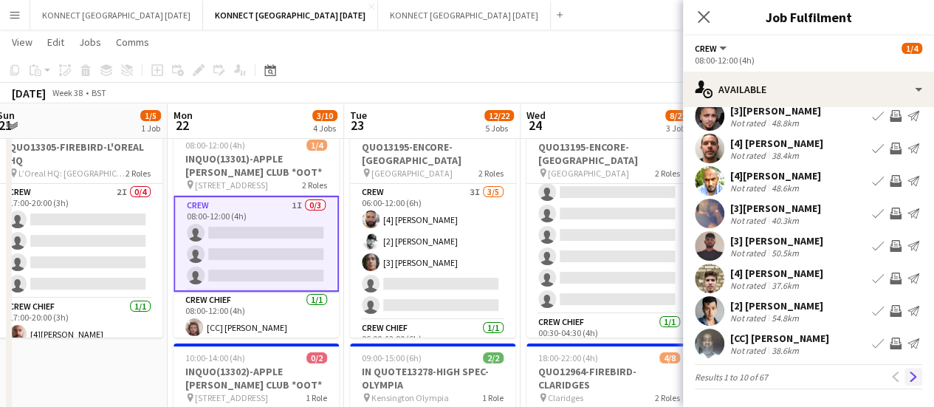
click at [907, 382] on button "Next" at bounding box center [913, 377] width 18 height 18
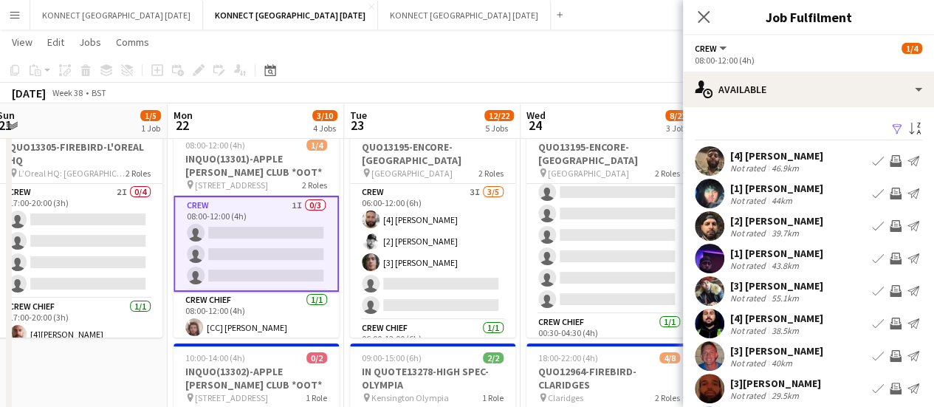
scroll to position [109, 0]
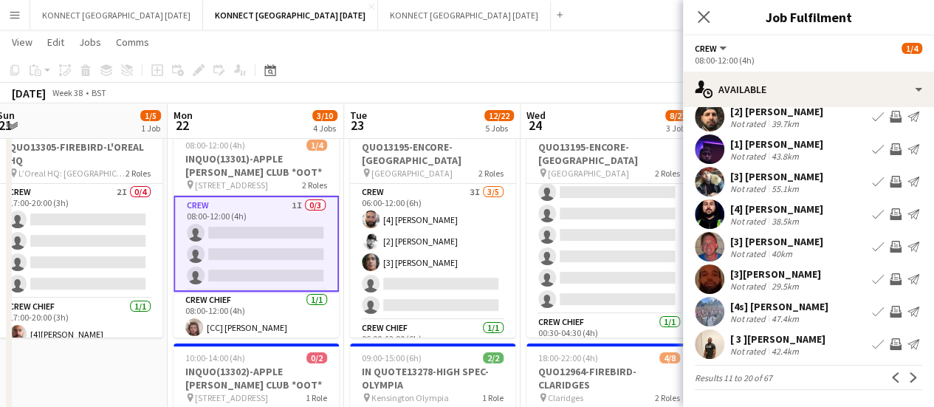
click at [760, 252] on div "Not rated" at bounding box center [749, 253] width 38 height 11
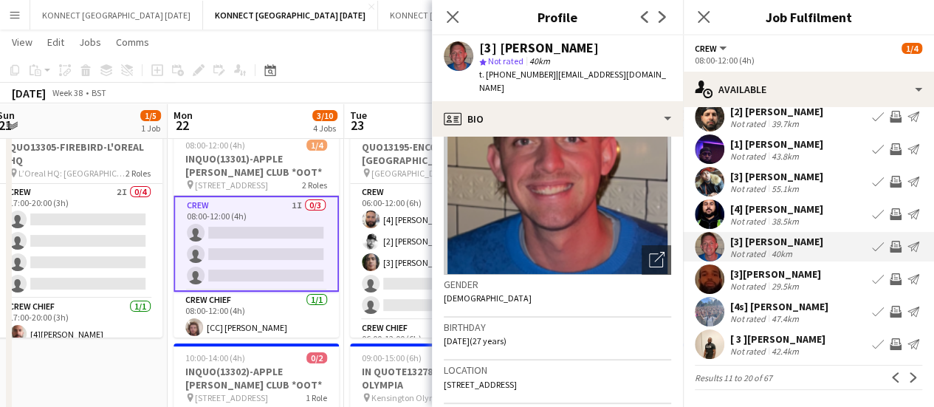
scroll to position [0, 0]
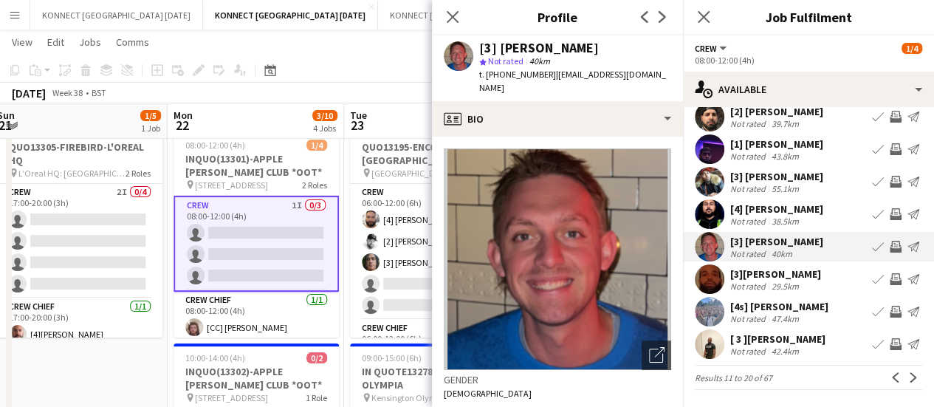
click at [890, 249] on app-icon "Invite crew" at bounding box center [896, 247] width 12 height 12
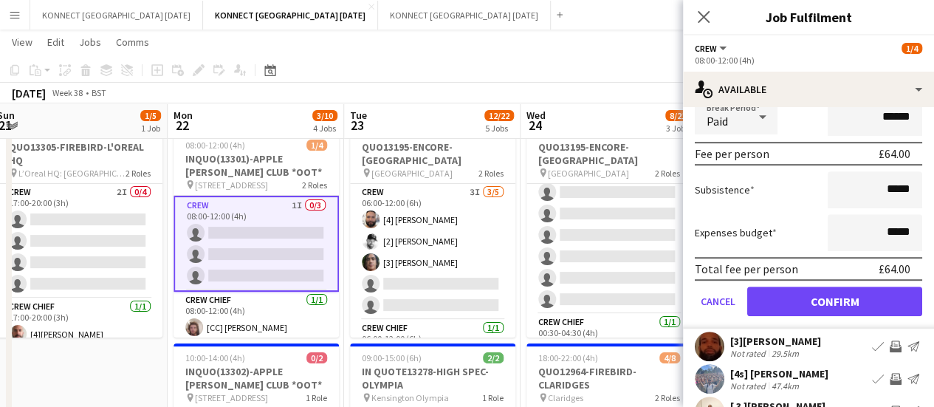
scroll to position [374, 0]
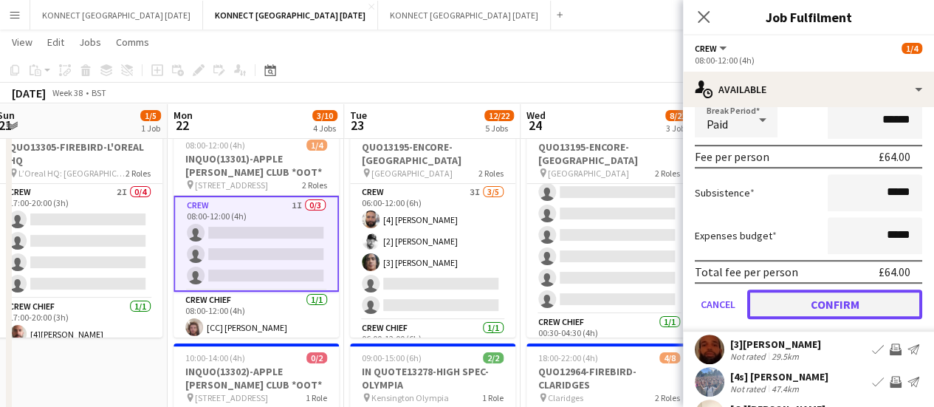
click at [809, 303] on button "Confirm" at bounding box center [834, 304] width 175 height 30
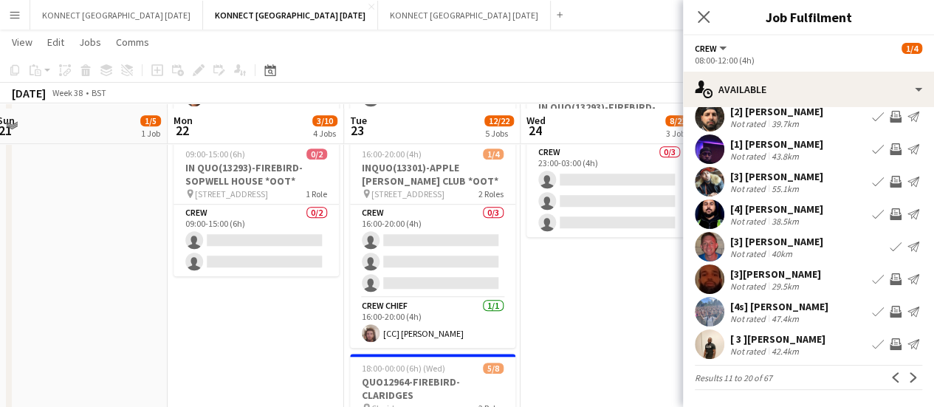
scroll to position [538, 0]
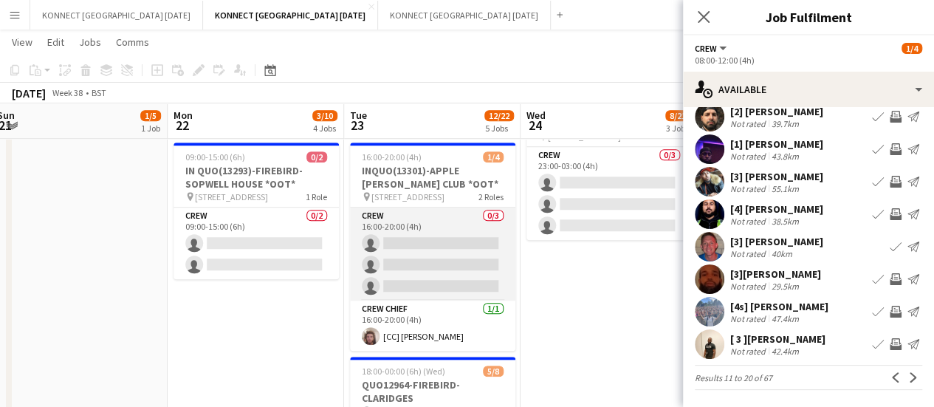
click at [438, 258] on app-card-role "Crew 0/3 16:00-20:00 (4h) single-neutral-actions single-neutral-actions single-…" at bounding box center [432, 253] width 165 height 93
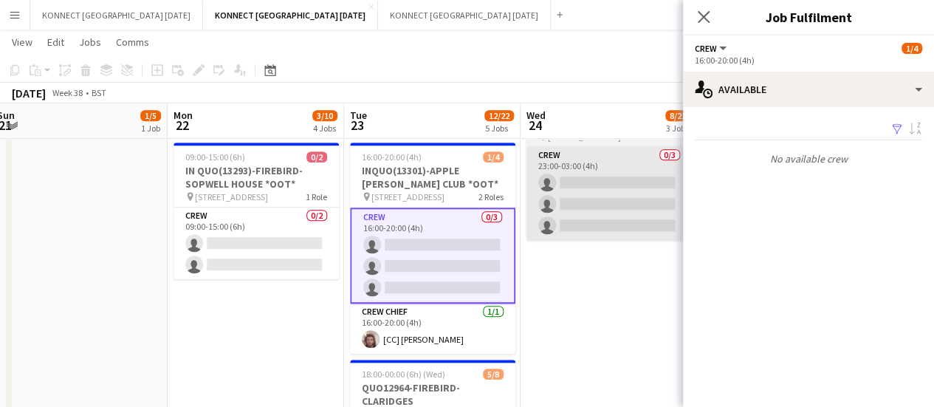
scroll to position [0, 0]
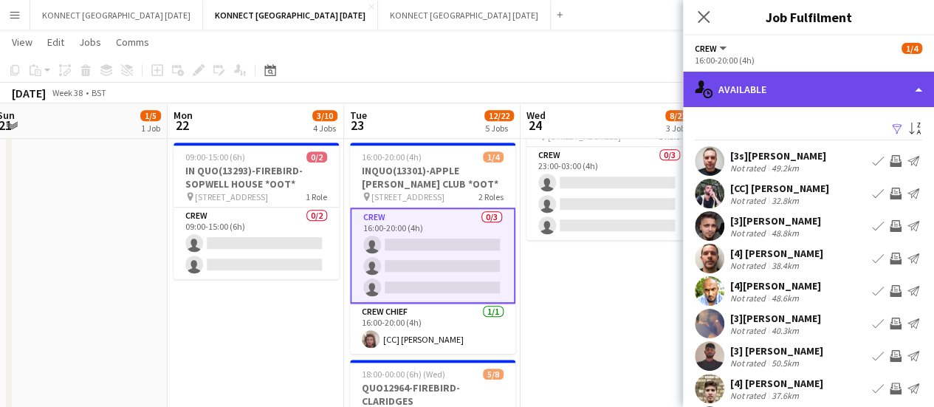
click at [729, 97] on div "single-neutral-actions-upload Available" at bounding box center [808, 89] width 251 height 35
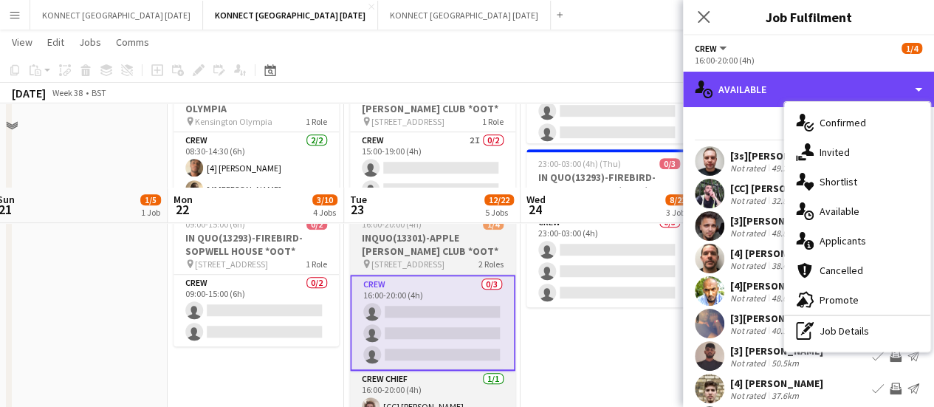
scroll to position [555, 0]
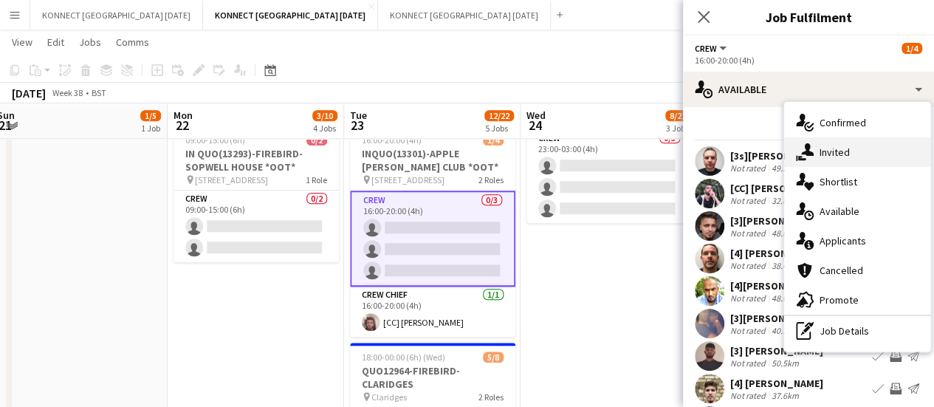
click at [871, 153] on div "single-neutral-actions-share-1 Invited" at bounding box center [857, 152] width 146 height 30
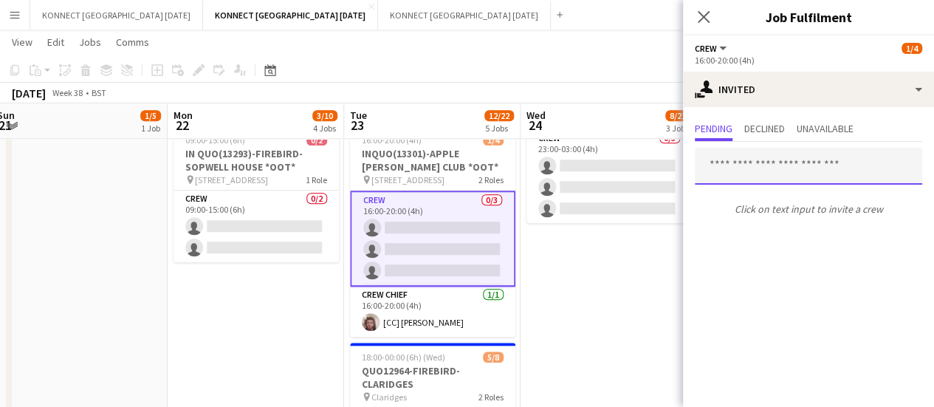
click at [757, 176] on input "text" at bounding box center [808, 166] width 227 height 37
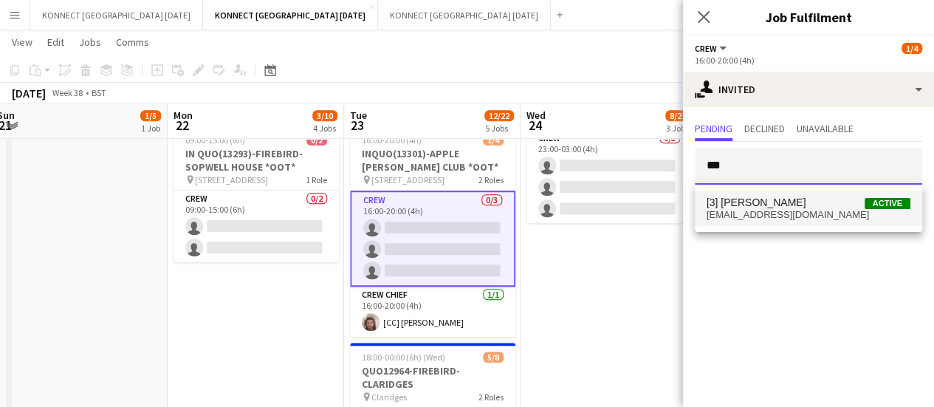
type input "***"
click at [776, 210] on span "[EMAIL_ADDRESS][DOMAIN_NAME]" at bounding box center [808, 215] width 204 height 12
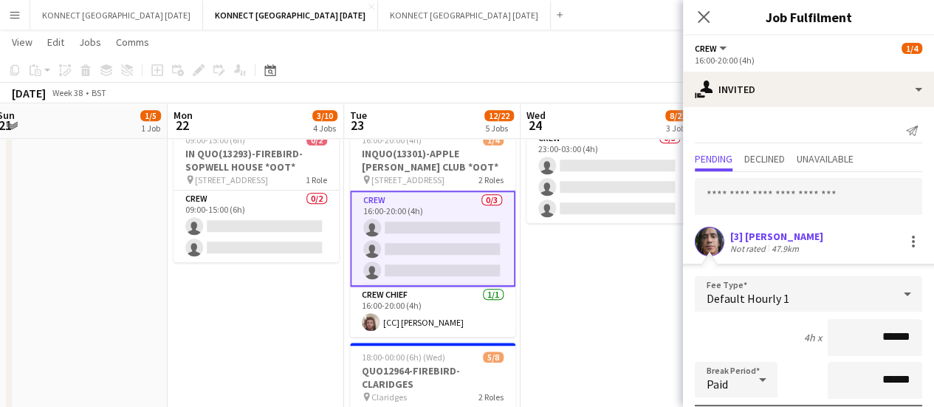
scroll to position [198, 0]
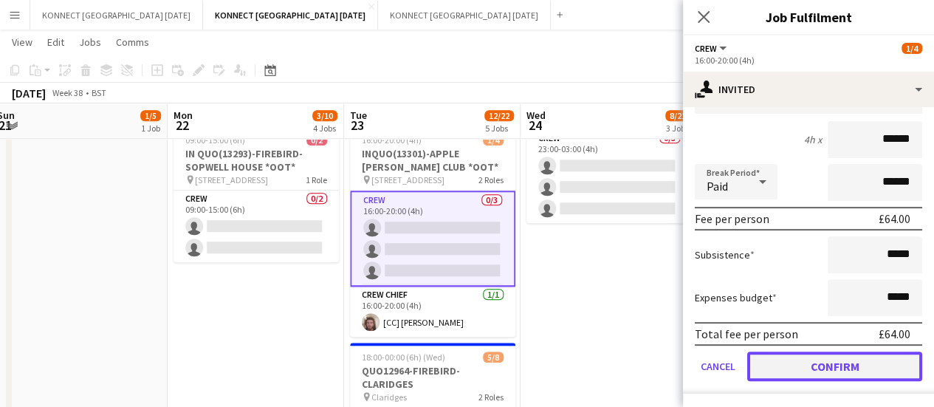
click at [775, 359] on button "Confirm" at bounding box center [834, 366] width 175 height 30
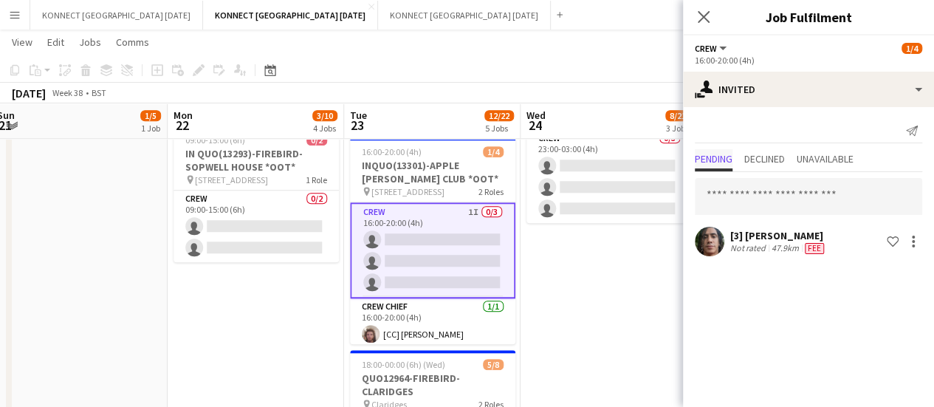
scroll to position [0, 0]
click at [757, 193] on input "text" at bounding box center [808, 196] width 227 height 37
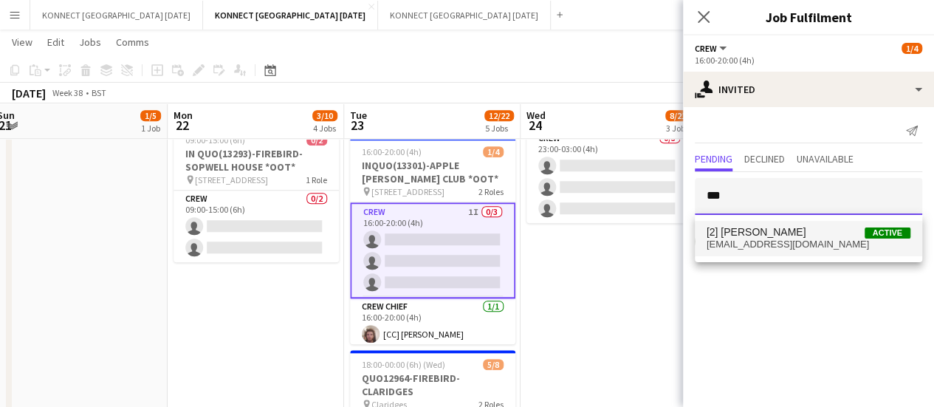
type input "***"
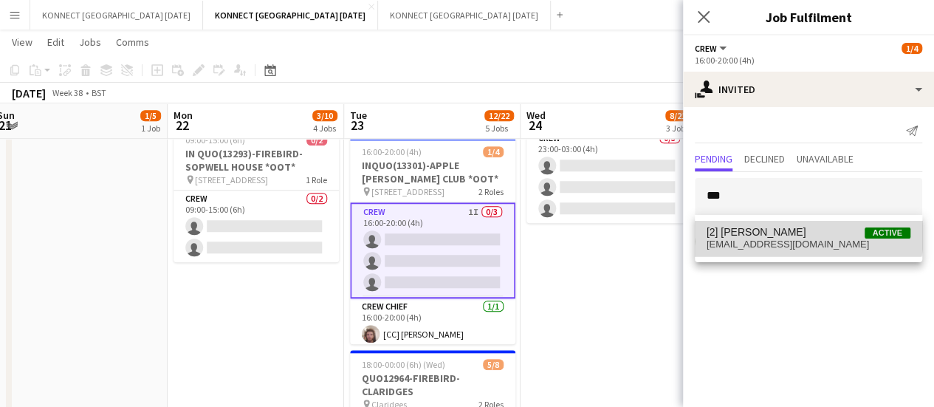
click at [758, 222] on mat-option "[2] [PERSON_NAME] Active [EMAIL_ADDRESS][DOMAIN_NAME]" at bounding box center [808, 238] width 227 height 35
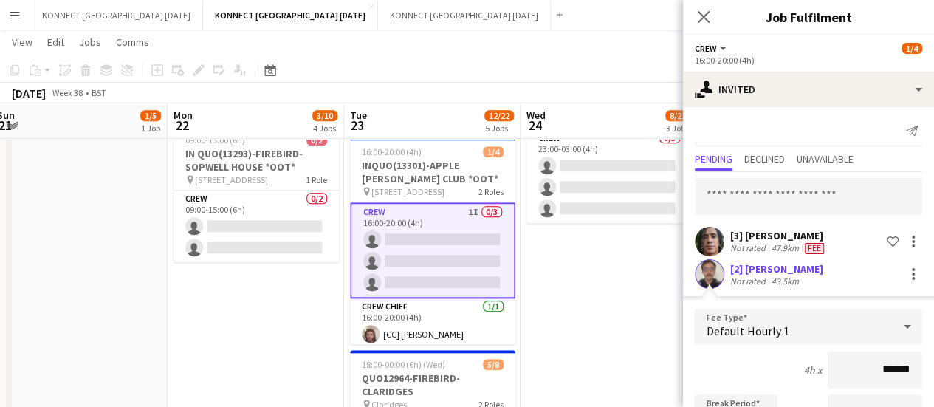
scroll to position [230, 0]
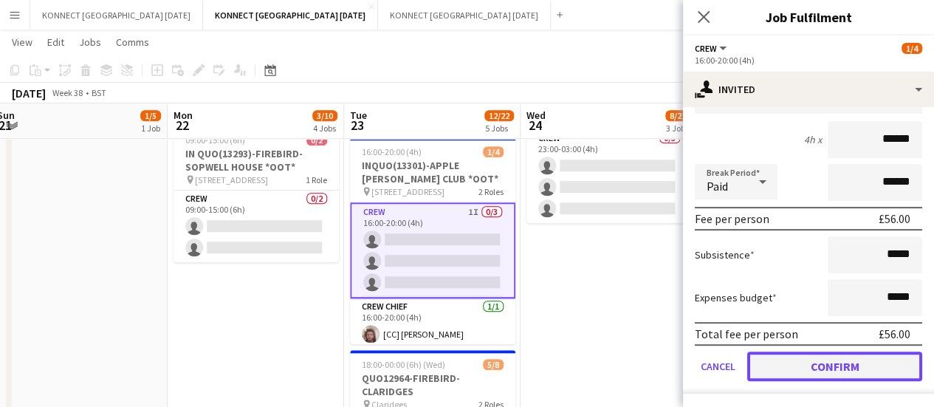
click at [792, 374] on button "Confirm" at bounding box center [834, 366] width 175 height 30
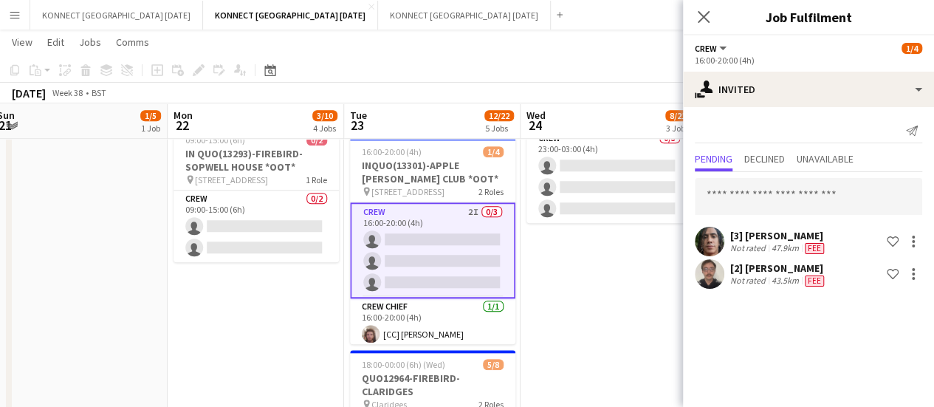
scroll to position [0, 0]
click at [746, 207] on input "text" at bounding box center [808, 196] width 227 height 37
click at [746, 207] on input "**" at bounding box center [808, 196] width 227 height 37
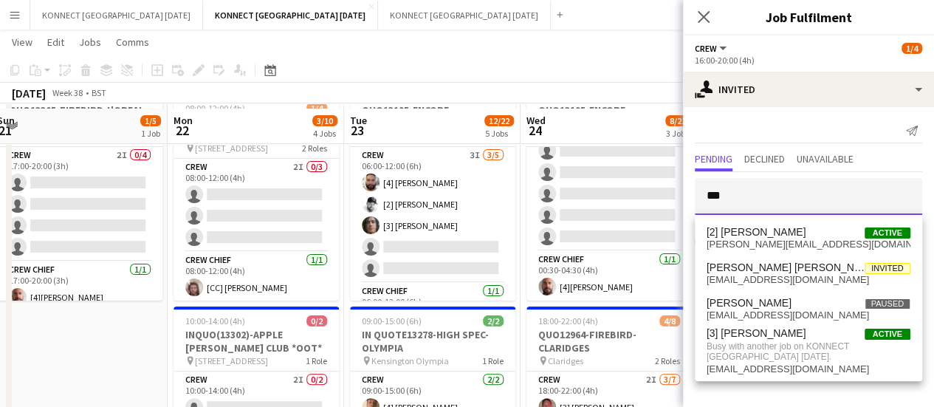
scroll to position [88, 0]
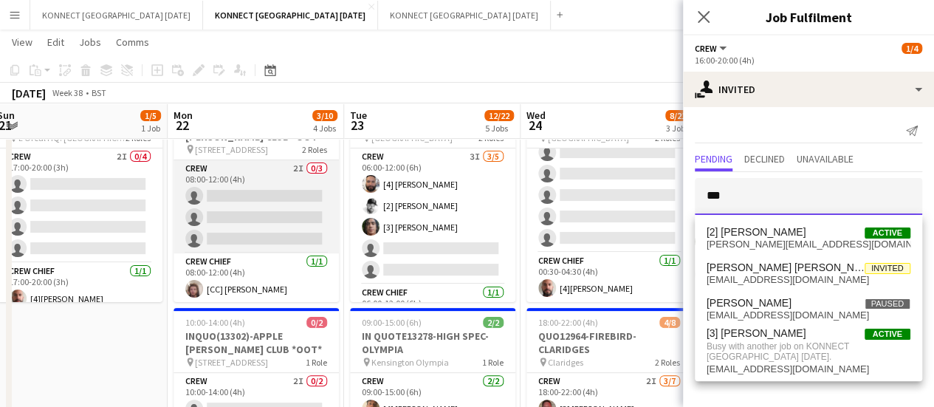
type input "***"
click at [247, 197] on app-card-role "Crew 2I 0/3 08:00-12:00 (4h) single-neutral-actions single-neutral-actions sing…" at bounding box center [255, 206] width 165 height 93
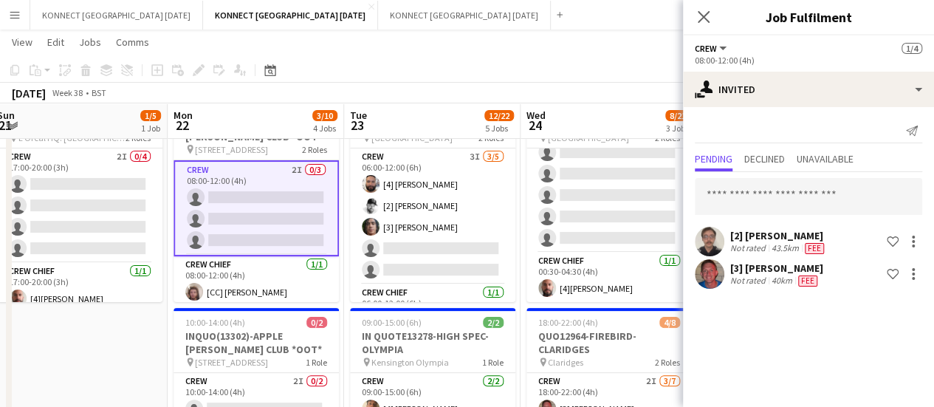
click at [911, 283] on div "[3] [PERSON_NAME] Not rated 40km Fee Shortlist crew" at bounding box center [808, 274] width 251 height 30
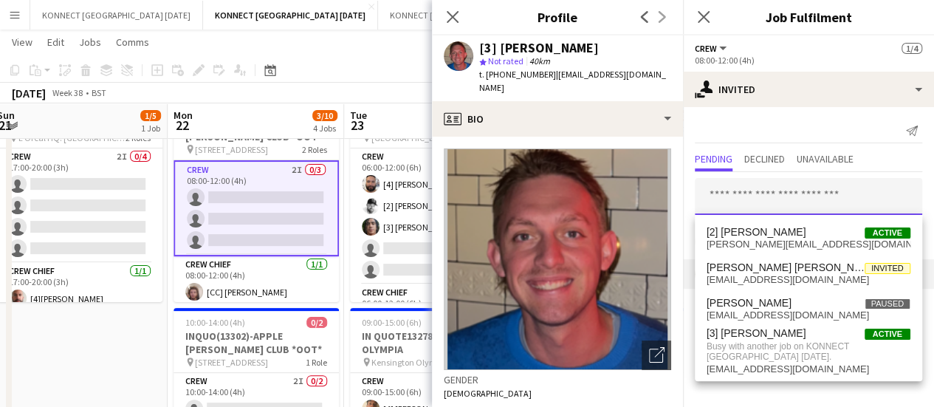
click at [856, 206] on input "text" at bounding box center [808, 196] width 227 height 37
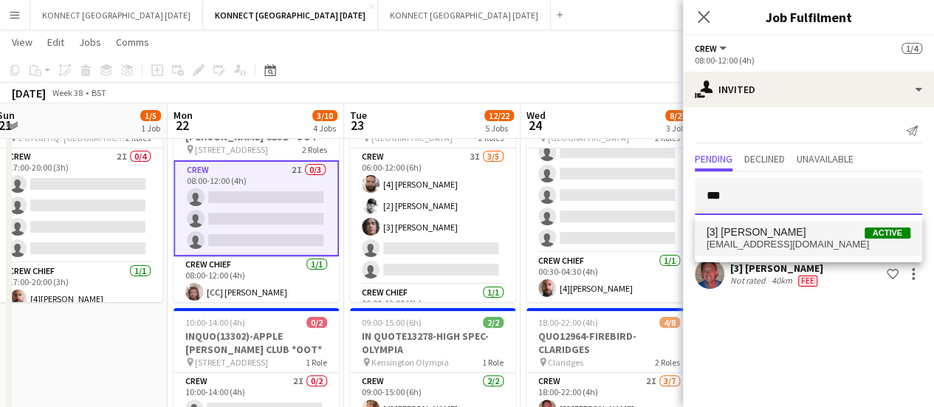
type input "***"
click at [785, 235] on span "[3] [PERSON_NAME] Active" at bounding box center [808, 232] width 204 height 13
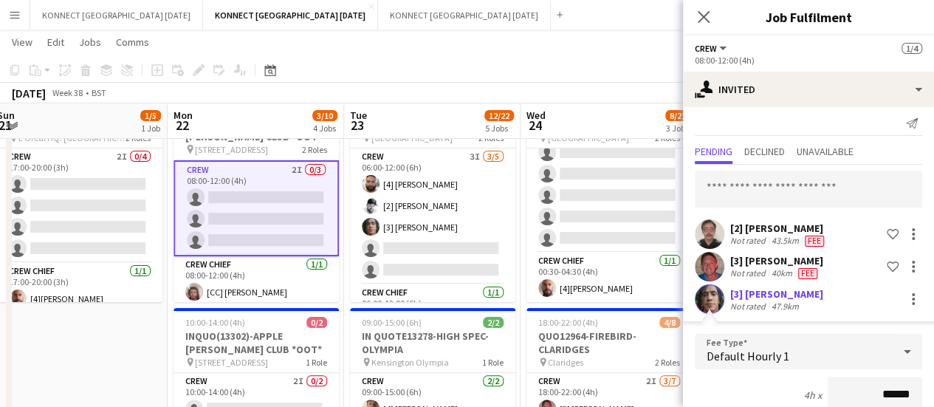
scroll to position [263, 0]
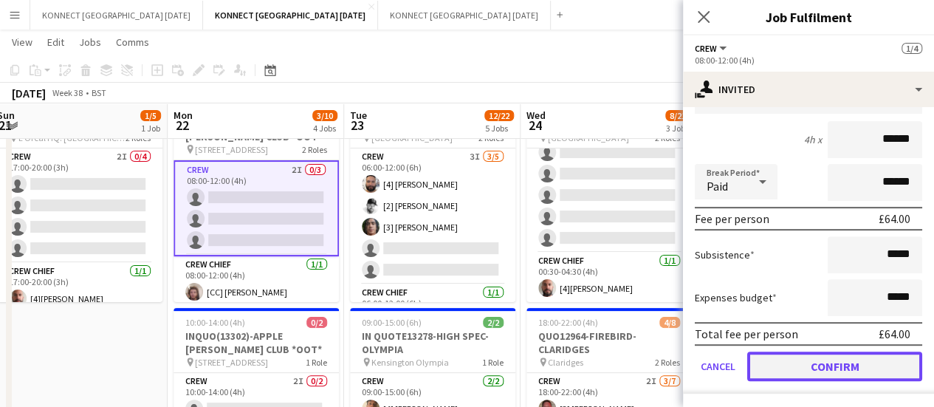
click at [788, 371] on button "Confirm" at bounding box center [834, 366] width 175 height 30
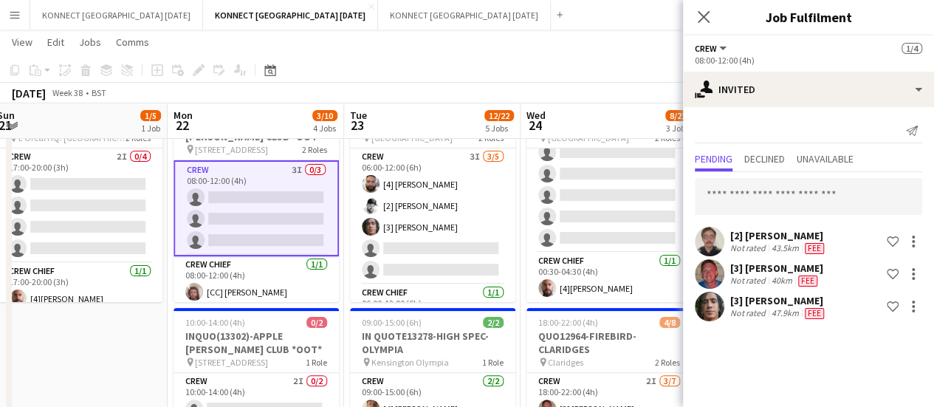
scroll to position [0, 0]
click at [558, 61] on app-toolbar "Copy Paste Paste Ctrl+V Paste with crew Ctrl+Shift+V Paste linked Job [GEOGRAPH…" at bounding box center [467, 70] width 934 height 25
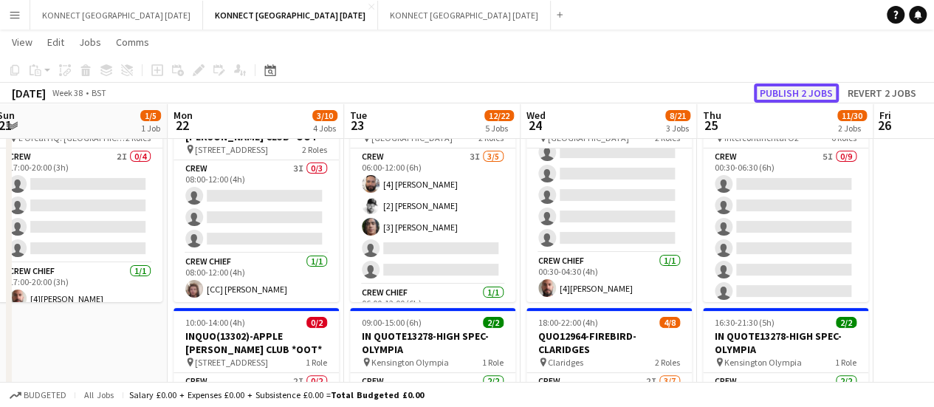
click at [811, 98] on button "Publish 2 jobs" at bounding box center [796, 92] width 85 height 19
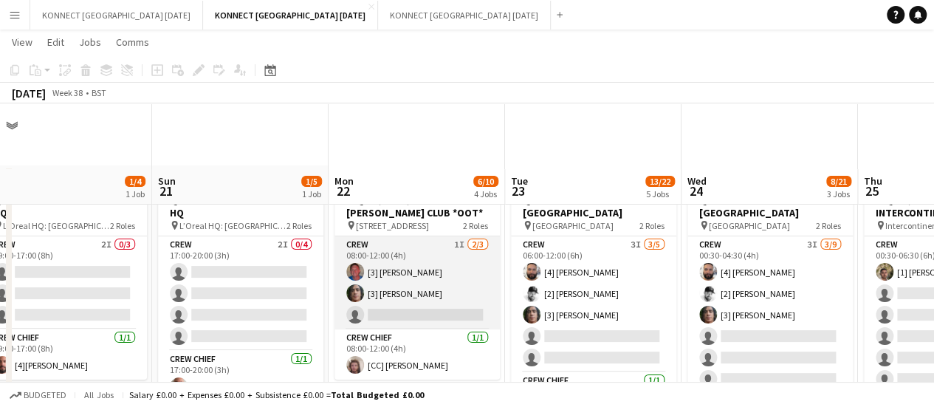
scroll to position [248, 0]
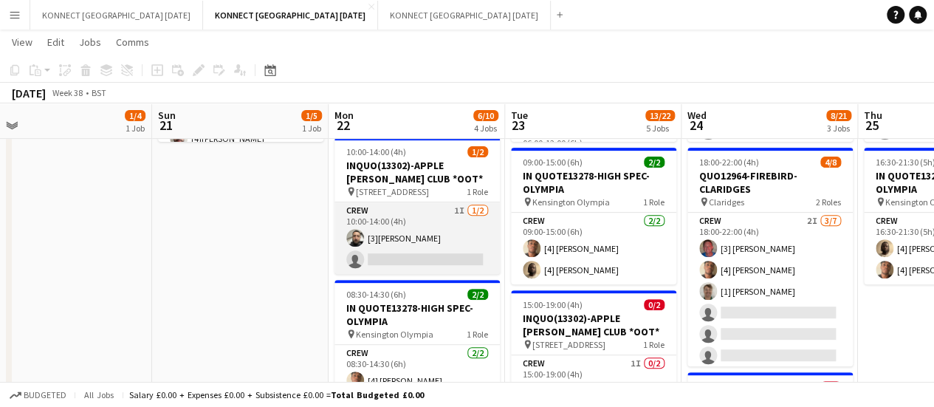
click at [395, 249] on app-card-role "Crew 1I [DATE] 10:00-14:00 (4h) [3][PERSON_NAME] single-neutral-actions" at bounding box center [416, 238] width 165 height 72
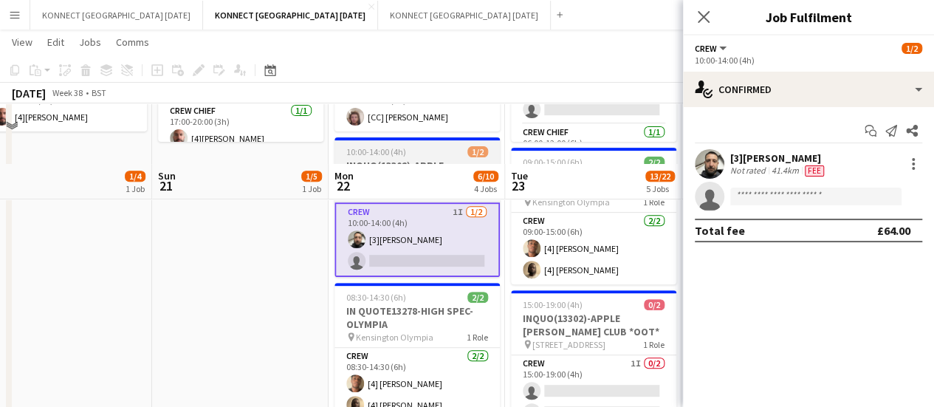
scroll to position [314, 0]
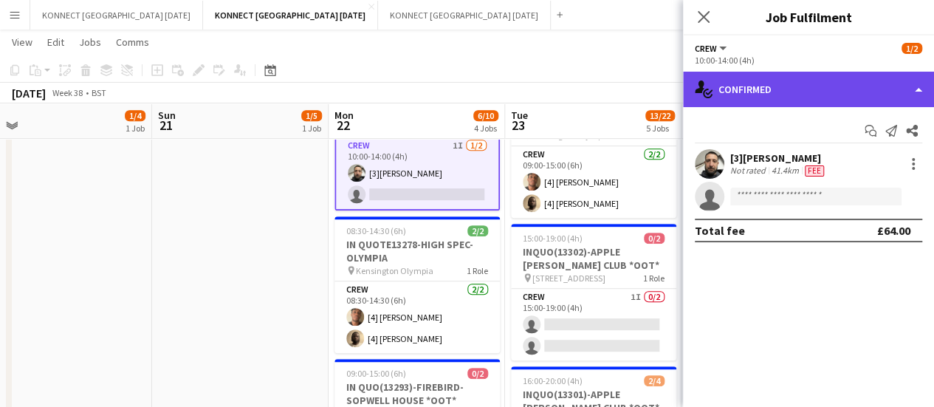
click at [791, 94] on div "single-neutral-actions-check-2 Confirmed" at bounding box center [808, 89] width 251 height 35
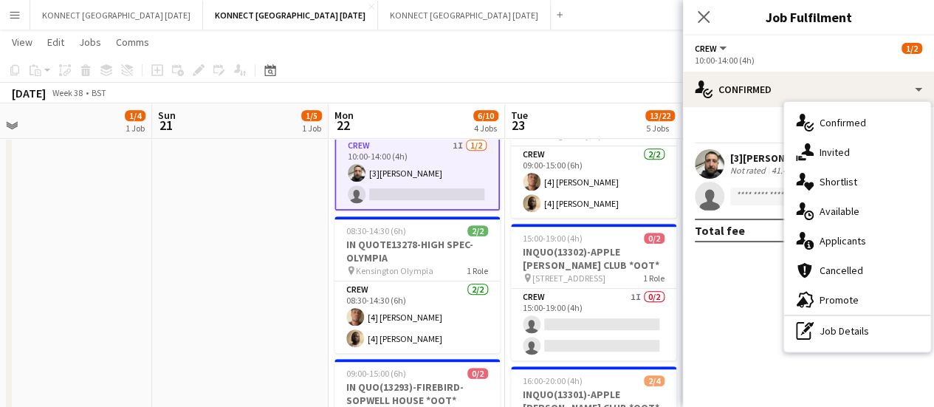
click at [754, 270] on mat-expansion-panel "check Confirmed Start chat Send notification Share [3][PERSON_NAME] Not rated 4…" at bounding box center [808, 257] width 251 height 300
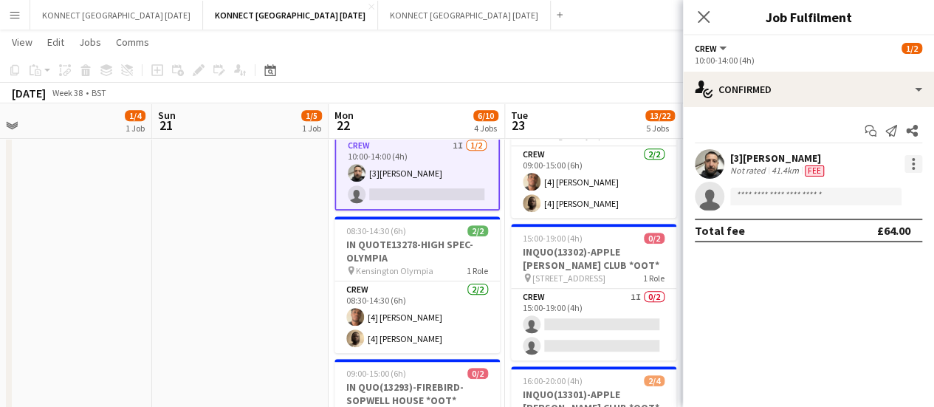
click at [907, 165] on div at bounding box center [913, 164] width 18 height 18
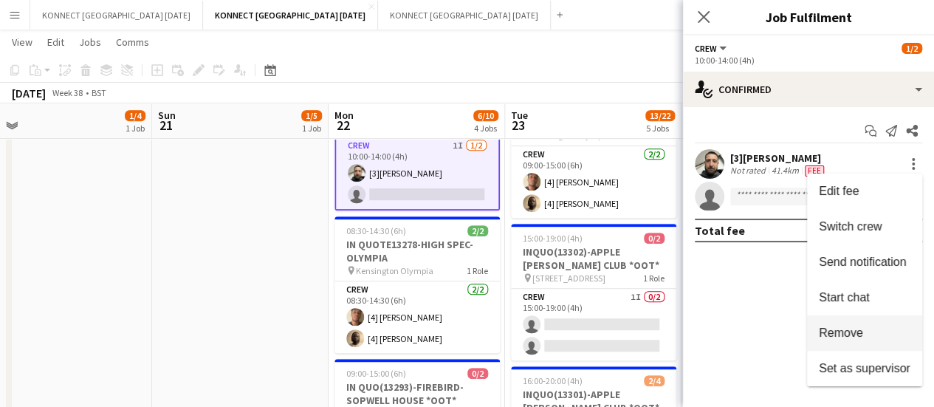
click at [831, 339] on span "Remove" at bounding box center [841, 332] width 44 height 13
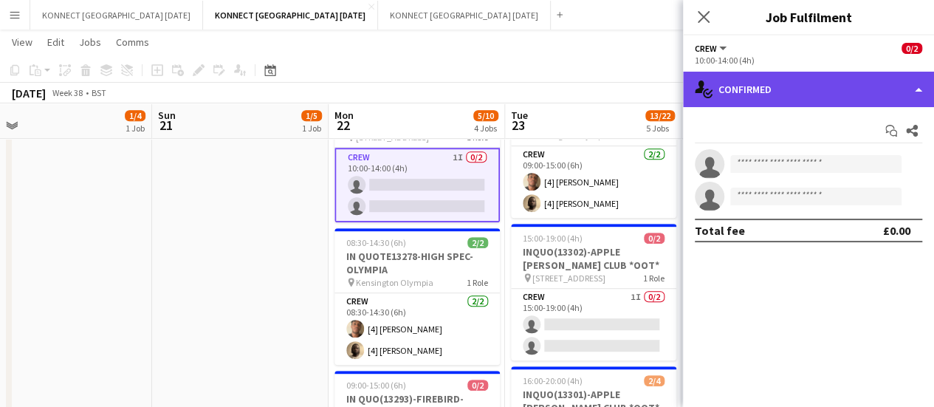
click at [743, 93] on div "single-neutral-actions-check-2 Confirmed" at bounding box center [808, 89] width 251 height 35
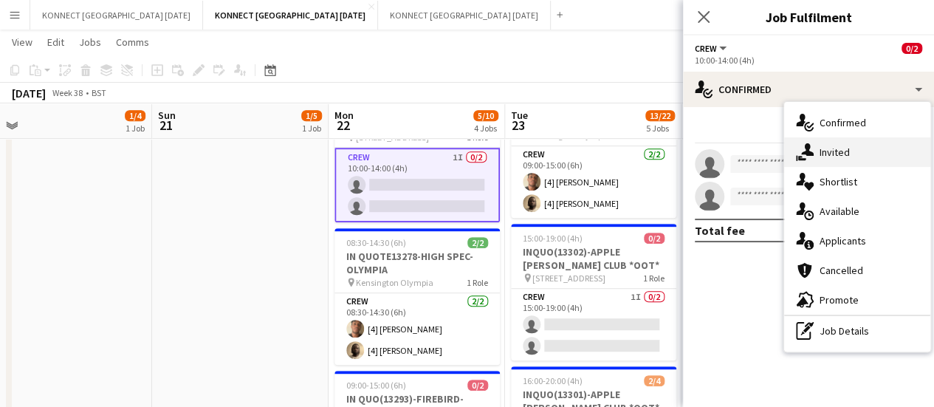
click at [836, 163] on div "single-neutral-actions-share-1 Invited" at bounding box center [857, 152] width 146 height 30
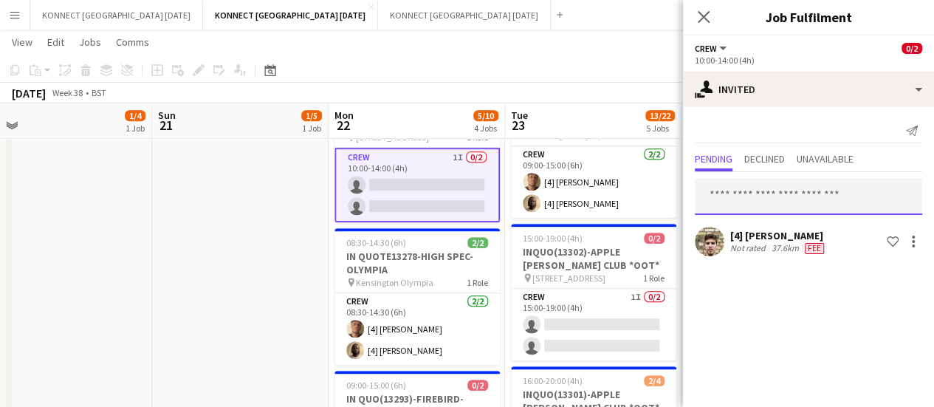
click at [754, 202] on input "text" at bounding box center [808, 196] width 227 height 37
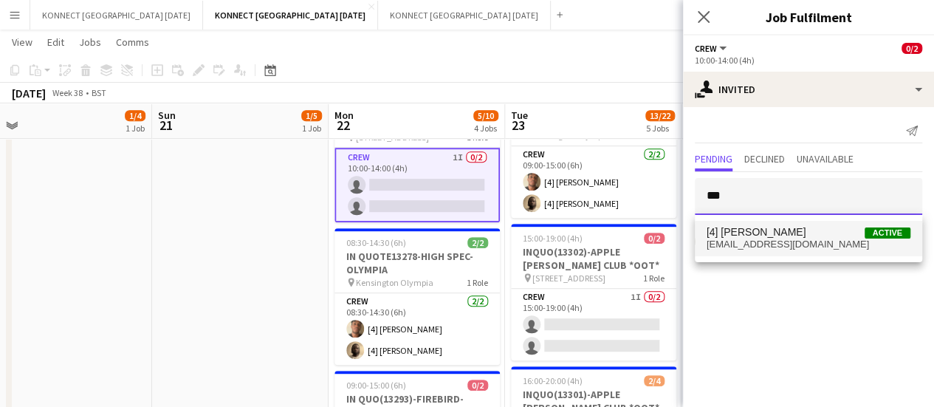
type input "***"
click at [777, 233] on span "[4] [PERSON_NAME]" at bounding box center [756, 232] width 100 height 13
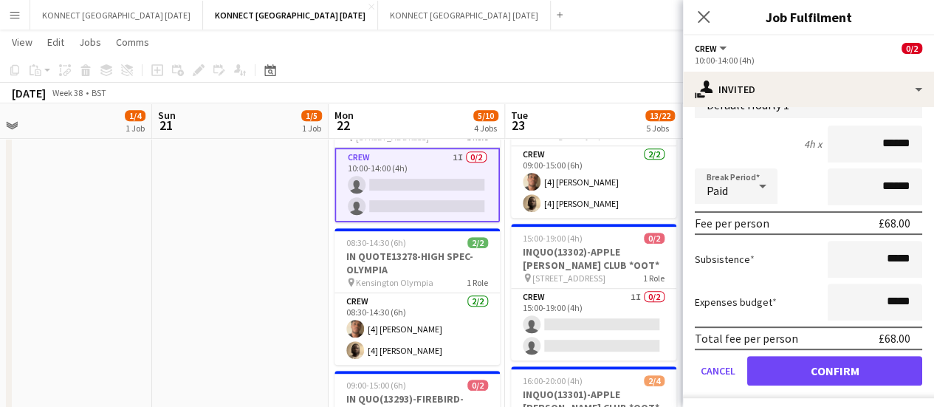
scroll to position [230, 0]
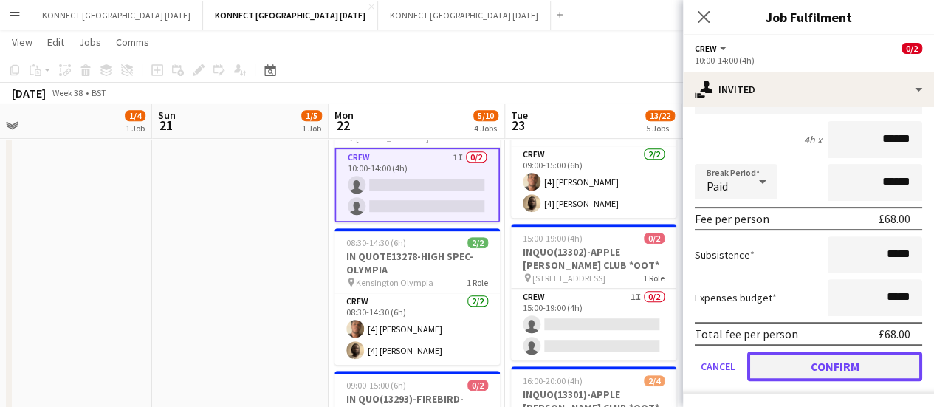
click at [805, 371] on button "Confirm" at bounding box center [834, 366] width 175 height 30
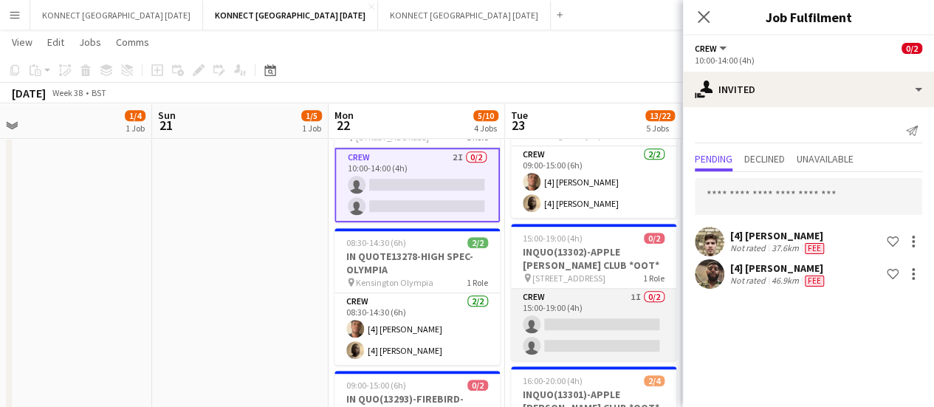
scroll to position [0, 0]
click at [594, 298] on app-card-role "Crew 1I 0/2 15:00-19:00 (4h) single-neutral-actions single-neutral-actions" at bounding box center [593, 325] width 165 height 72
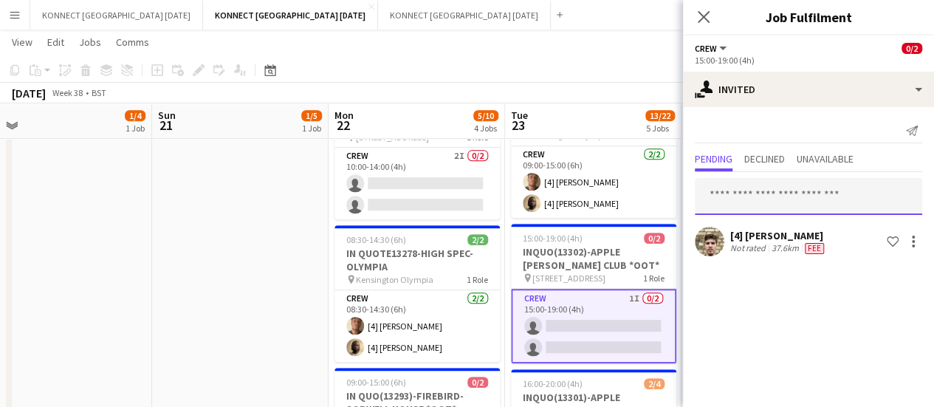
click at [760, 202] on input "text" at bounding box center [808, 196] width 227 height 37
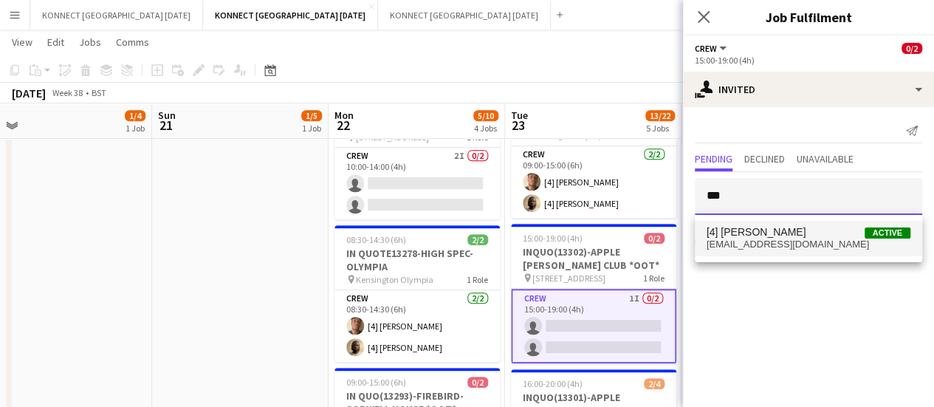
type input "***"
click at [769, 239] on span "[EMAIL_ADDRESS][DOMAIN_NAME]" at bounding box center [808, 244] width 204 height 12
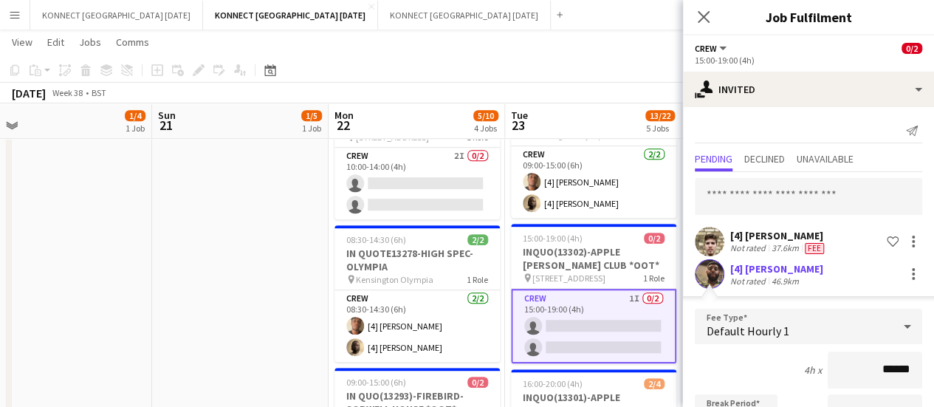
scroll to position [230, 0]
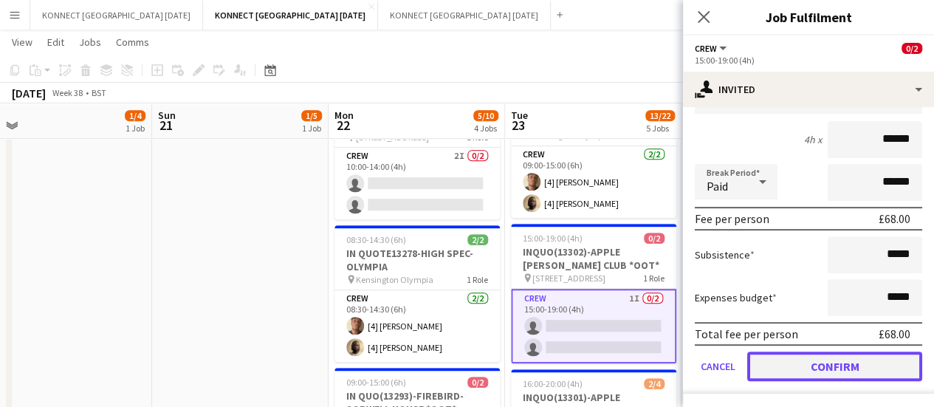
click at [817, 367] on button "Confirm" at bounding box center [834, 366] width 175 height 30
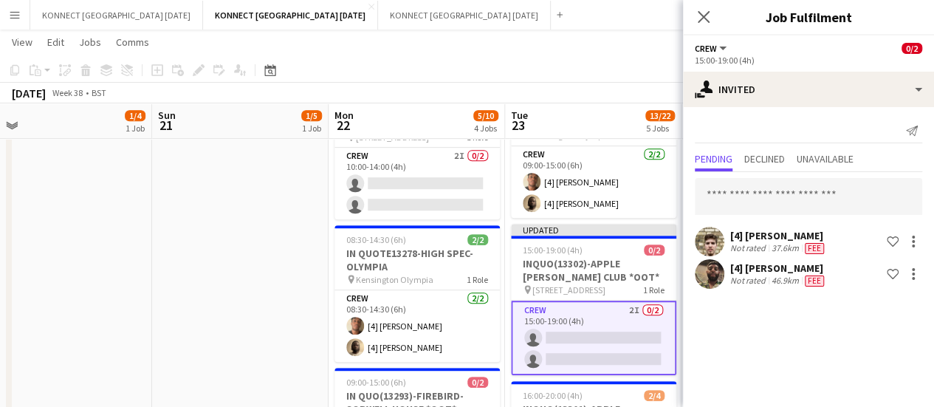
scroll to position [0, 0]
click at [232, 274] on app-date-cell "17:00-20:00 (3h) 1/5 QUO13305-FIREBIRD-L'OREAL HQ pin L’Oreal HQ: [GEOGRAPHIC_D…" at bounding box center [240, 341] width 176 height 981
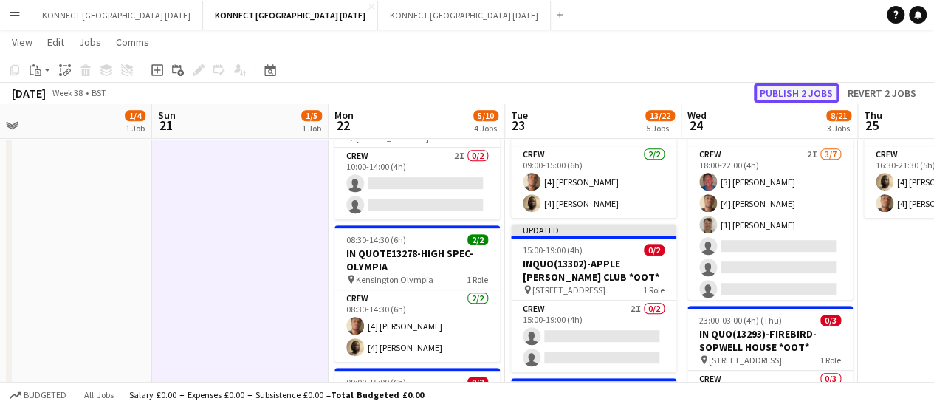
click at [794, 91] on button "Publish 2 jobs" at bounding box center [796, 92] width 85 height 19
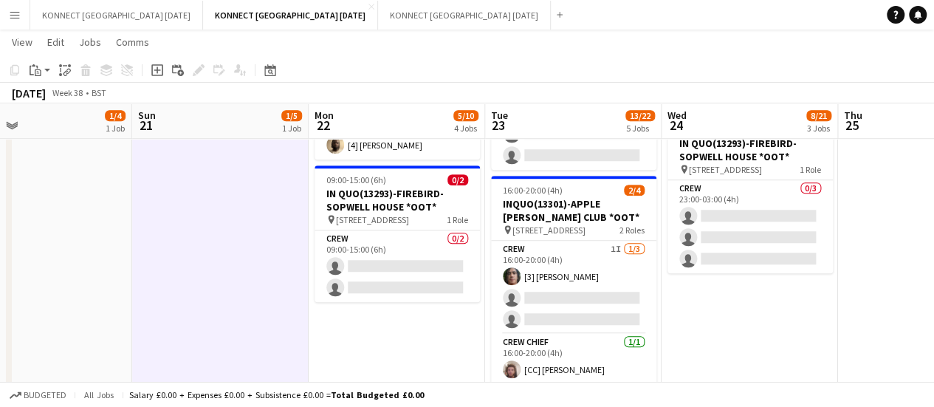
scroll to position [506, 0]
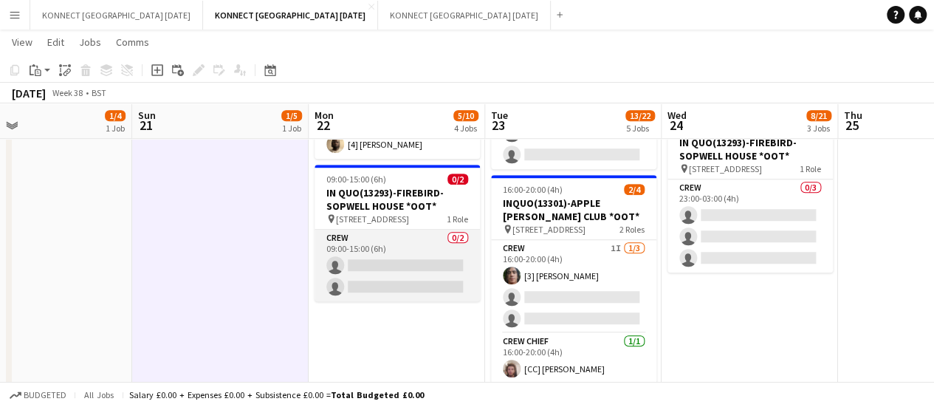
click at [373, 276] on app-card-role "Crew 0/2 09:00-15:00 (6h) single-neutral-actions single-neutral-actions" at bounding box center [396, 266] width 165 height 72
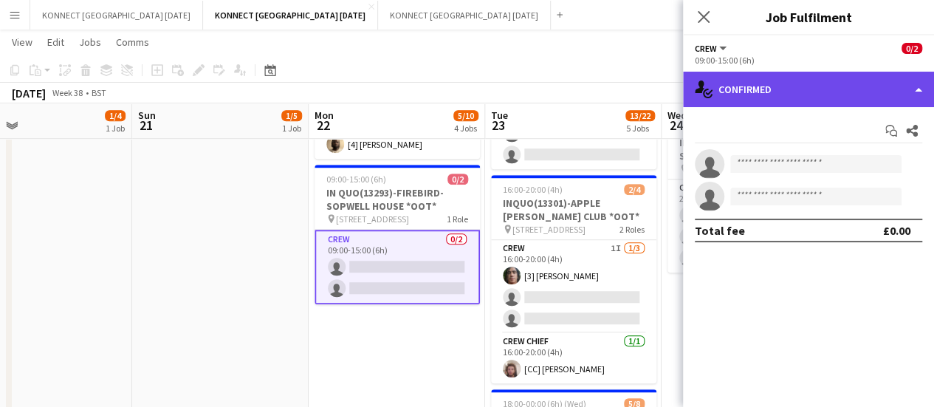
click at [811, 97] on div "single-neutral-actions-check-2 Confirmed" at bounding box center [808, 89] width 251 height 35
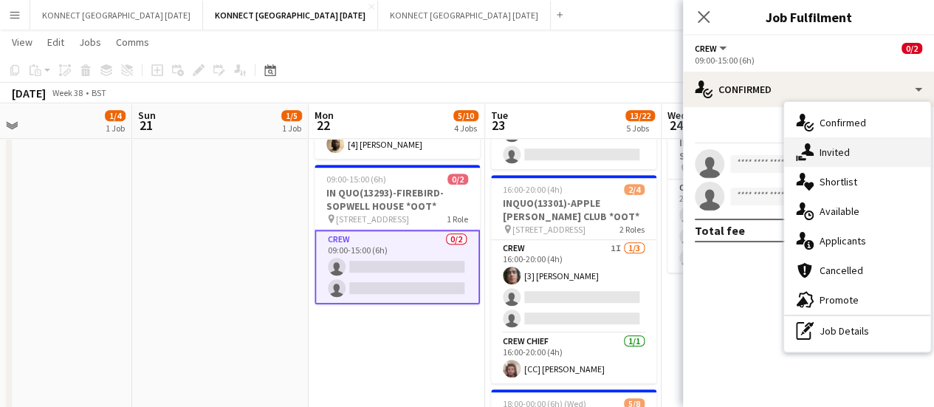
click at [838, 159] on div "single-neutral-actions-share-1 Invited" at bounding box center [857, 152] width 146 height 30
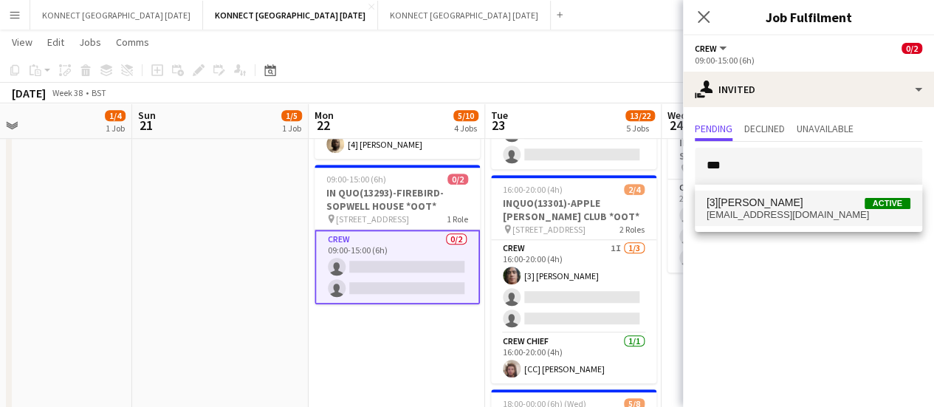
type input "***"
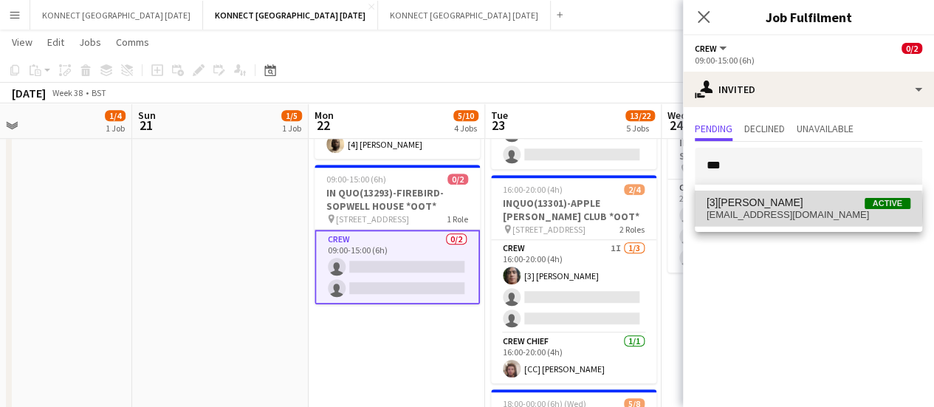
click at [778, 210] on span "[EMAIL_ADDRESS][DOMAIN_NAME]" at bounding box center [808, 215] width 204 height 12
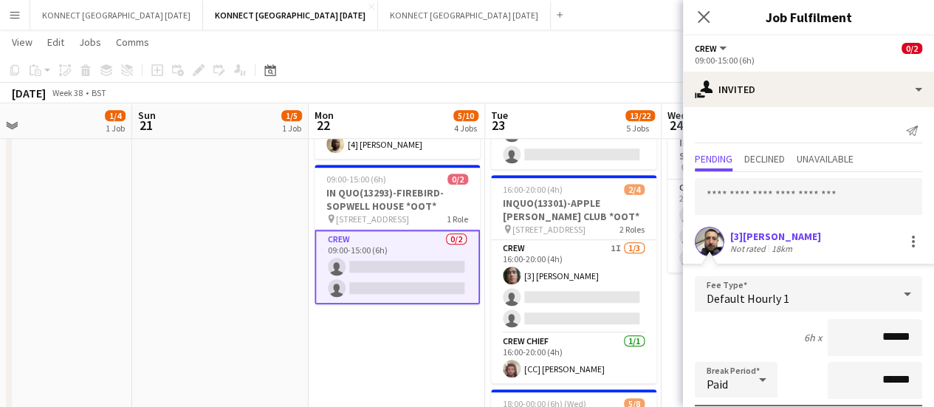
scroll to position [198, 0]
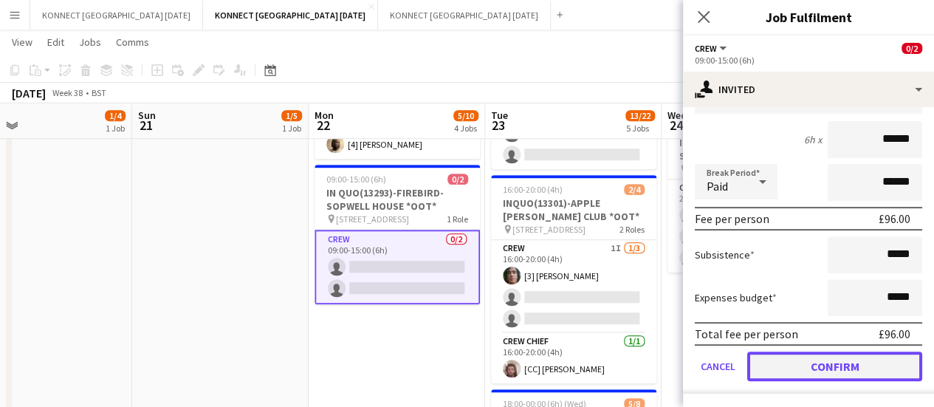
click at [802, 354] on button "Confirm" at bounding box center [834, 366] width 175 height 30
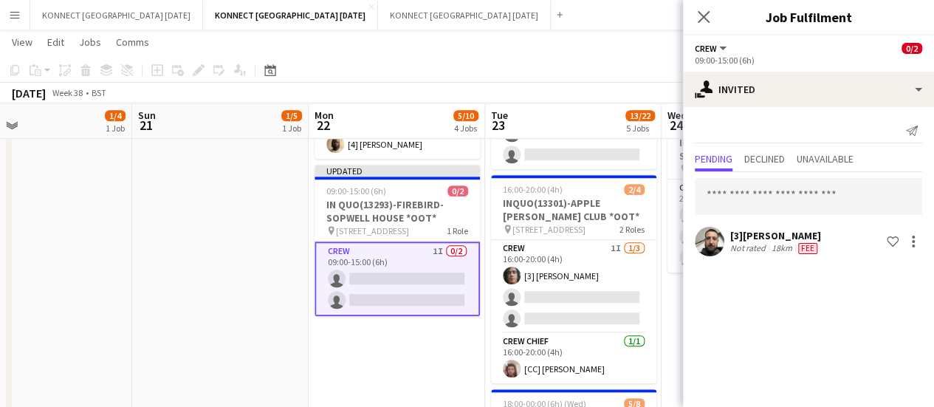
scroll to position [0, 0]
click at [300, 349] on app-date-cell "17:00-20:00 (3h) 1/5 QUO13305-FIREBIRD-L'OREAL HQ pin L’Oreal HQ: [GEOGRAPHIC_D…" at bounding box center [220, 150] width 176 height 981
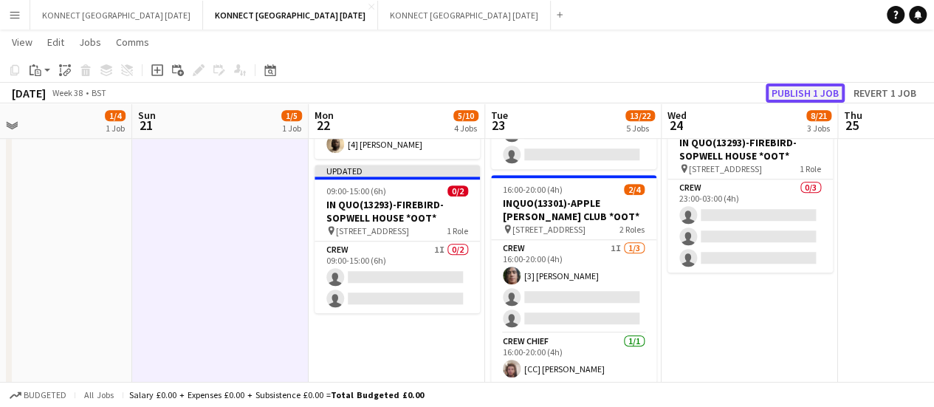
click at [818, 95] on button "Publish 1 job" at bounding box center [805, 92] width 79 height 19
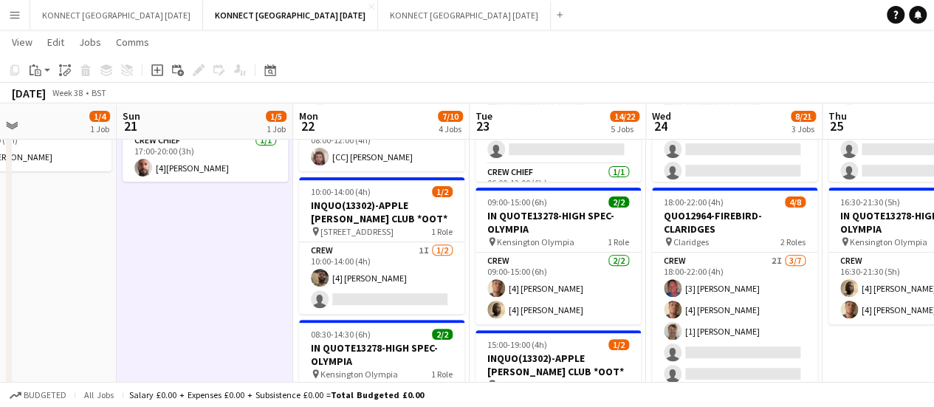
scroll to position [207, 0]
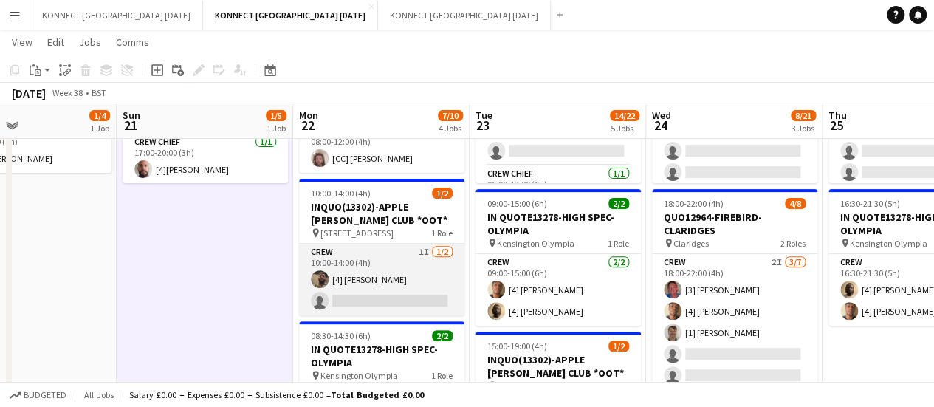
click at [362, 289] on app-card-role "Crew 1I [DATE] 10:00-14:00 (4h) [4] [PERSON_NAME] single-neutral-actions" at bounding box center [381, 280] width 165 height 72
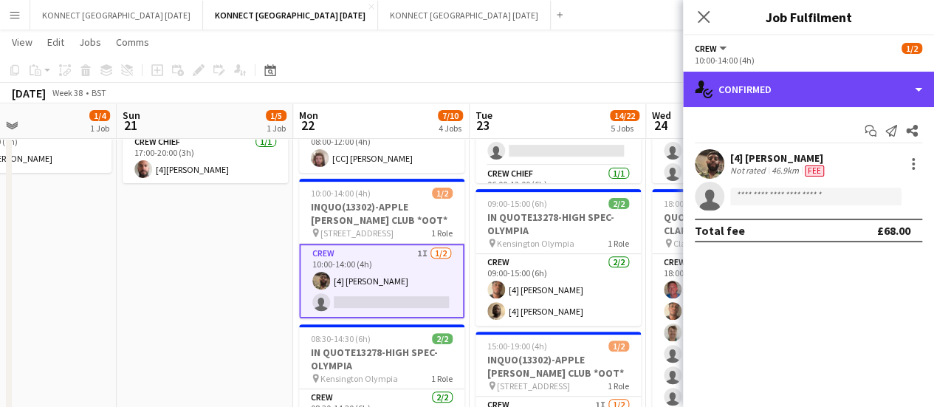
click at [787, 95] on div "single-neutral-actions-check-2 Confirmed" at bounding box center [808, 89] width 251 height 35
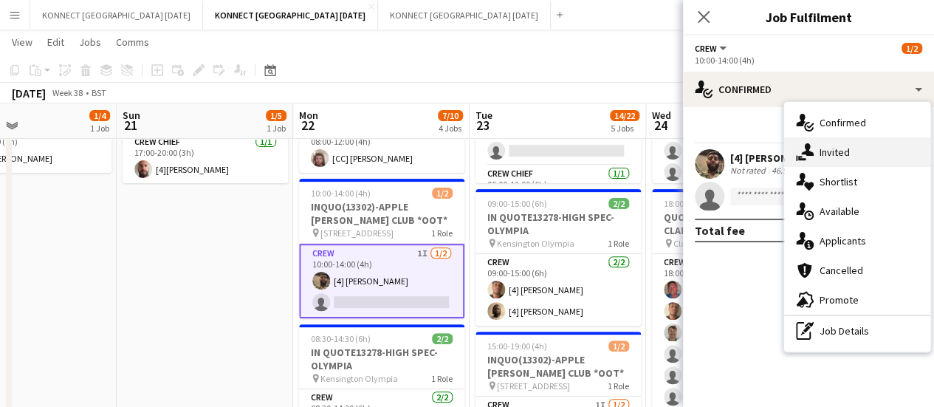
click at [854, 159] on div "single-neutral-actions-share-1 Invited" at bounding box center [857, 152] width 146 height 30
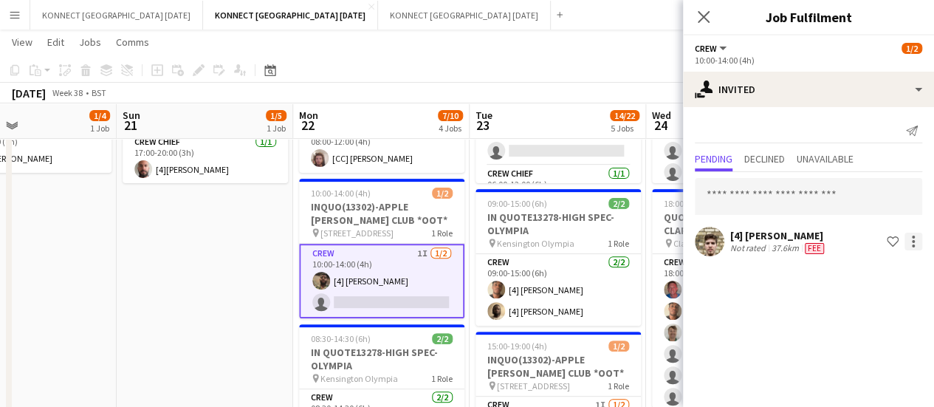
click at [909, 244] on div at bounding box center [913, 242] width 18 height 18
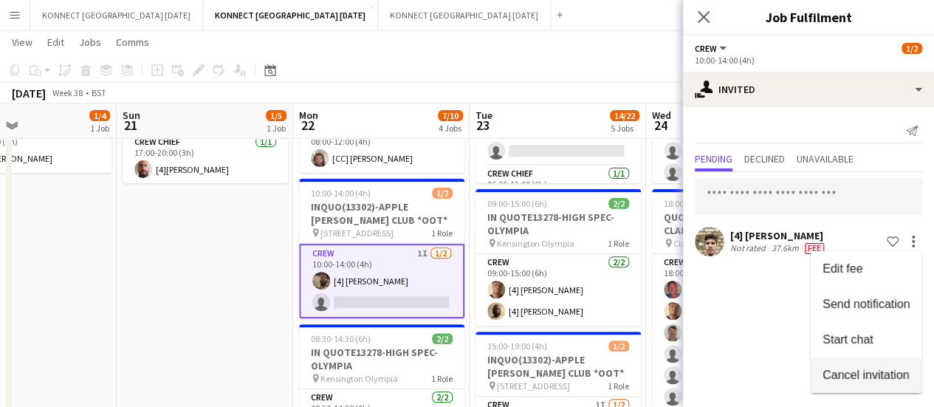
click at [871, 379] on span "Cancel invitation" at bounding box center [865, 374] width 86 height 13
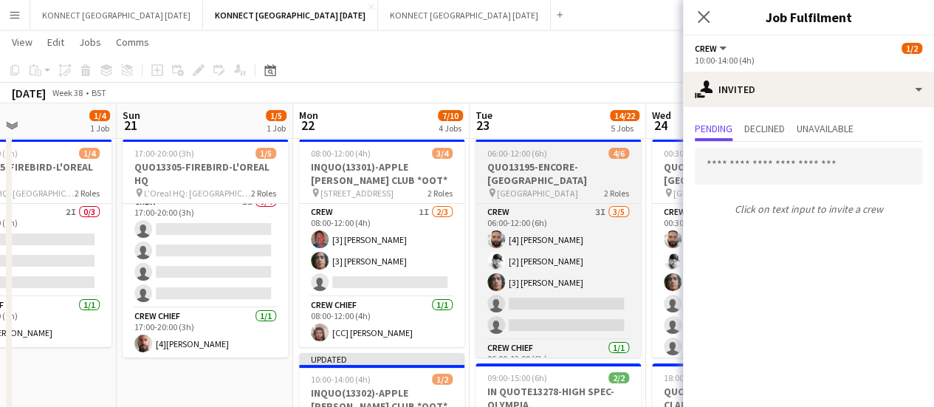
scroll to position [357, 0]
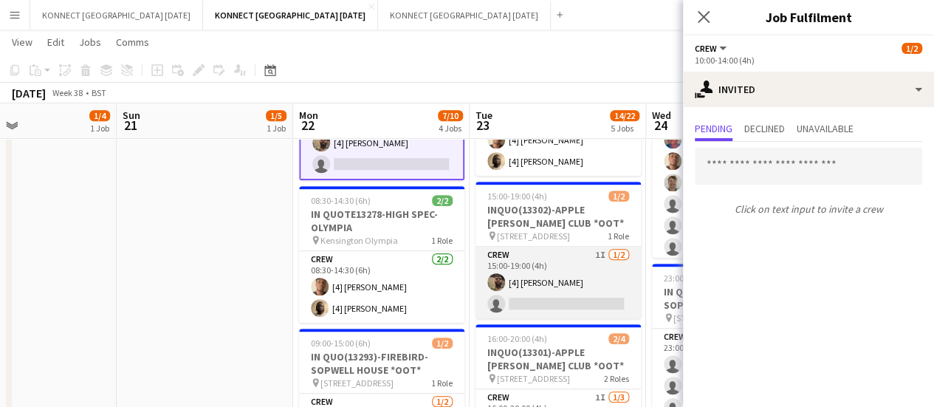
click at [576, 288] on app-card-role "Crew 1I [DATE] 15:00-19:00 (4h) [4] [PERSON_NAME] single-neutral-actions" at bounding box center [557, 283] width 165 height 72
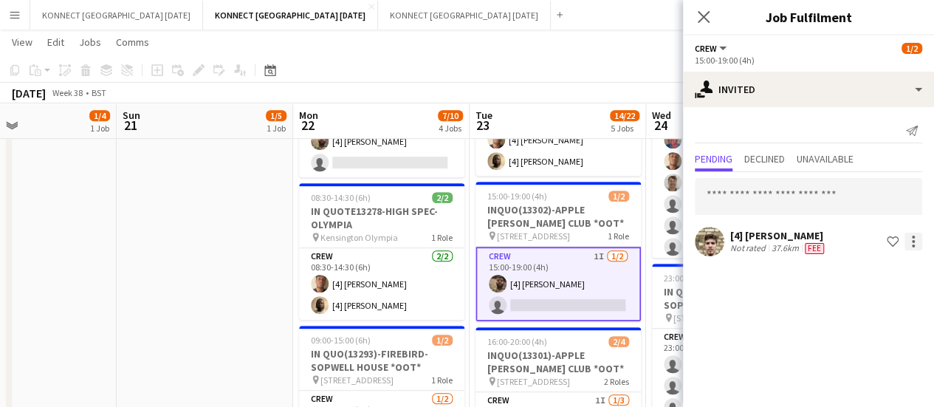
click at [914, 241] on div at bounding box center [913, 241] width 3 height 3
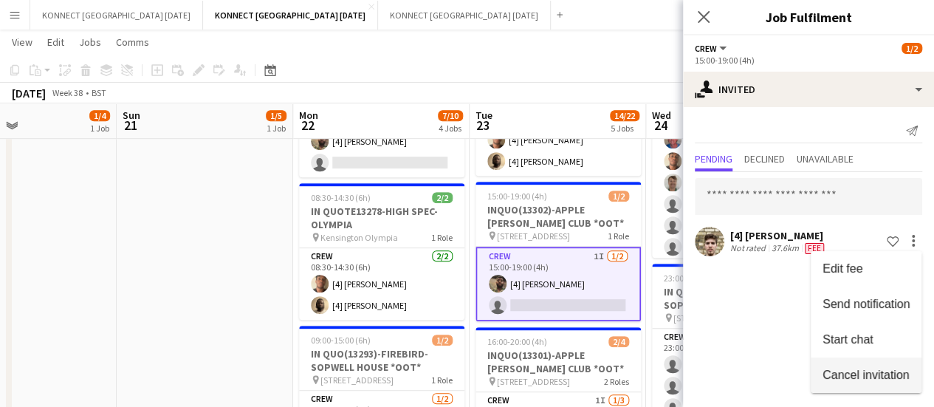
click at [864, 373] on span "Cancel invitation" at bounding box center [865, 374] width 86 height 13
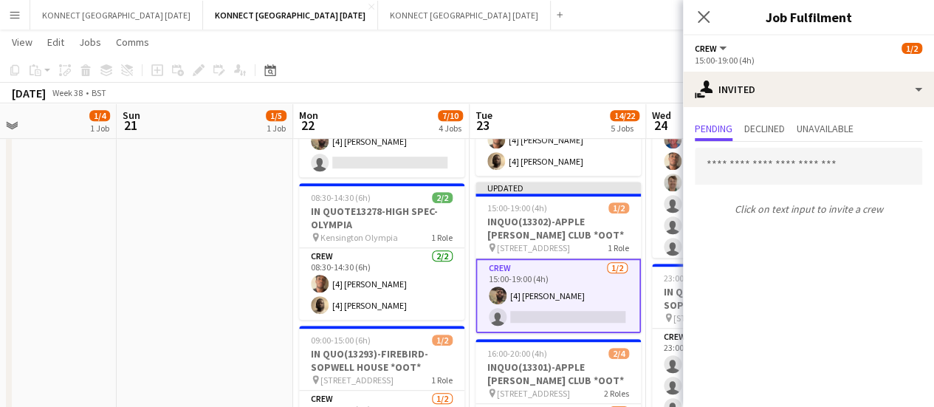
click at [141, 295] on app-date-cell "17:00-20:00 (3h) 1/5 QUO13305-FIREBIRD-L'OREAL HQ pin L’Oreal HQ: [GEOGRAPHIC_D…" at bounding box center [205, 299] width 176 height 981
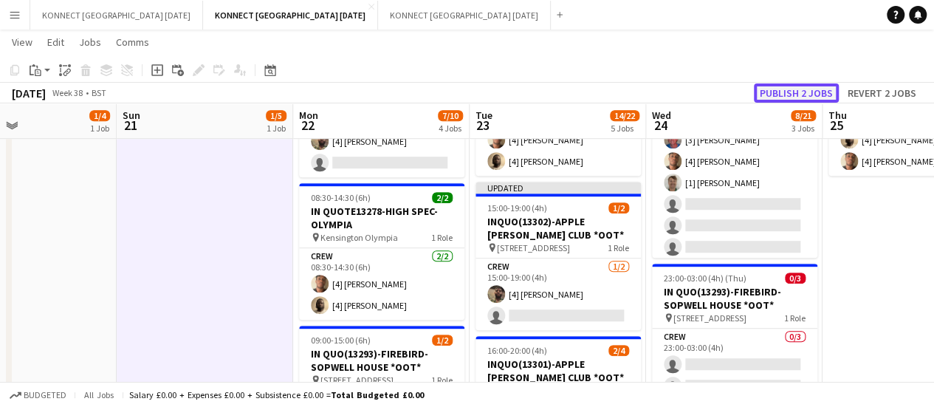
click at [796, 92] on button "Publish 2 jobs" at bounding box center [796, 92] width 85 height 19
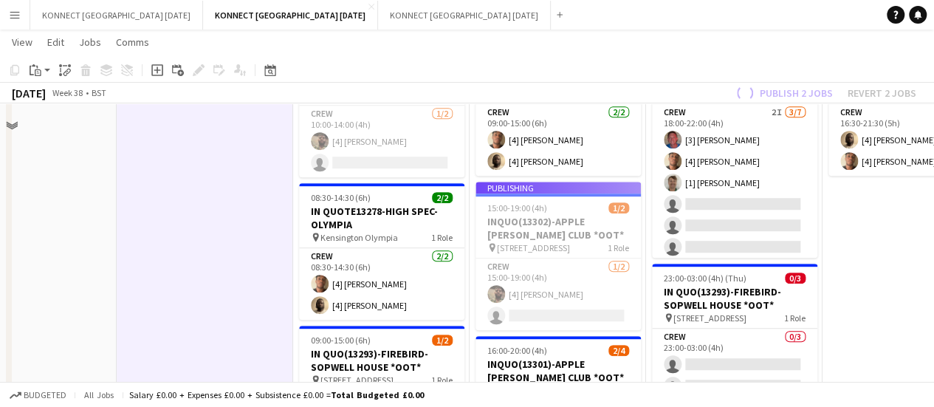
scroll to position [246, 0]
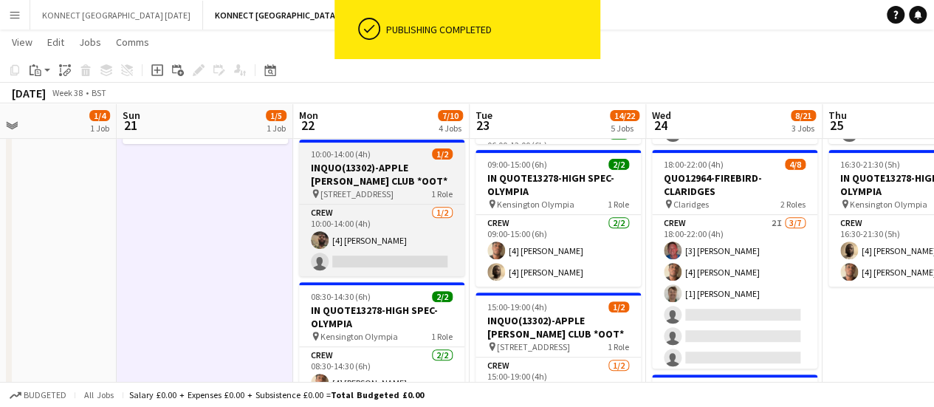
click at [369, 193] on span "[STREET_ADDRESS]" at bounding box center [356, 193] width 73 height 11
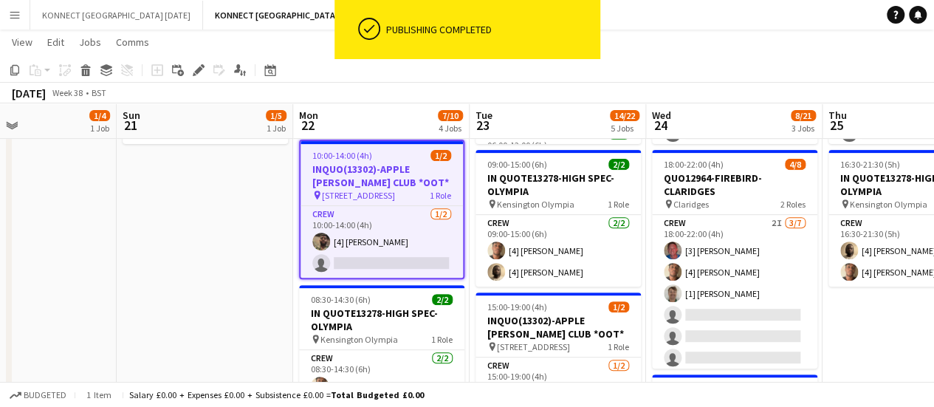
click at [198, 73] on icon at bounding box center [198, 70] width 8 height 8
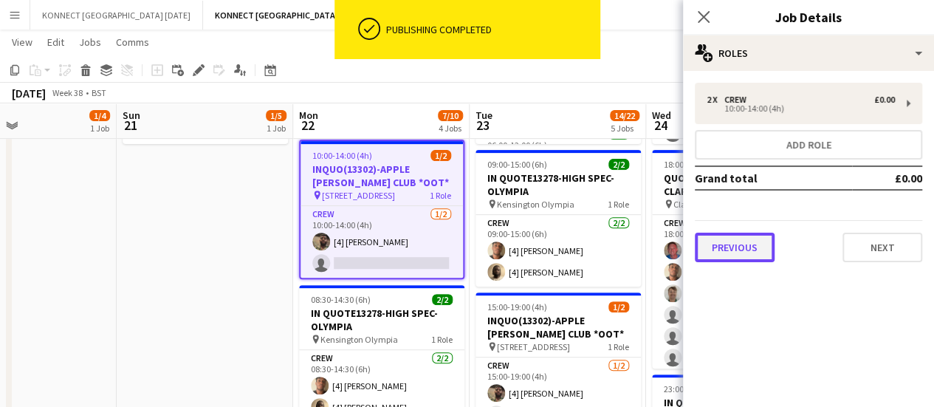
click at [747, 248] on button "Previous" at bounding box center [735, 248] width 80 height 30
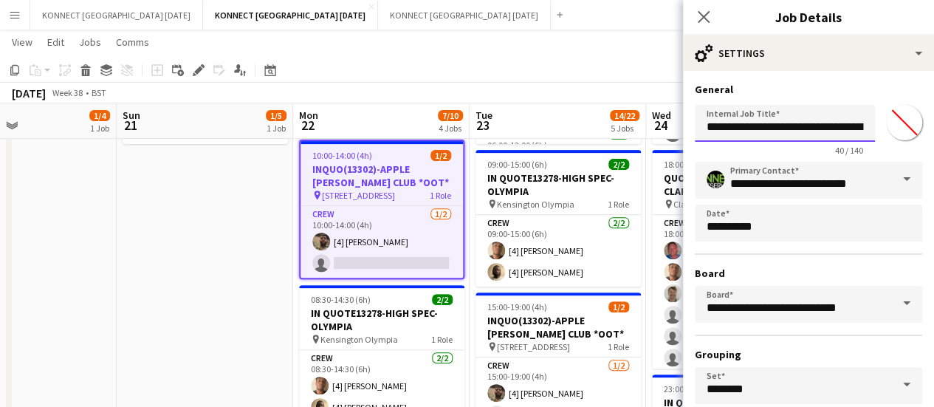
click at [716, 125] on input "**********" at bounding box center [785, 123] width 180 height 37
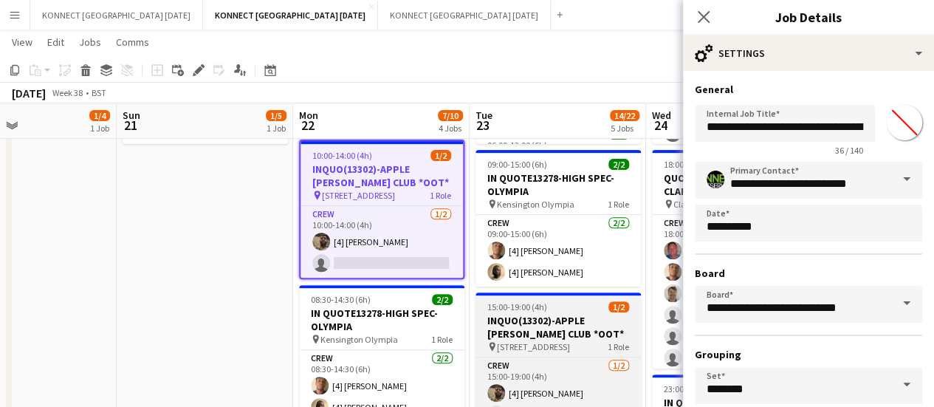
click at [492, 337] on h3 "INQUO(13302)-APPLE [PERSON_NAME] CLUB *OOT*" at bounding box center [557, 327] width 165 height 27
type input "**********"
type input "*******"
type input "**********"
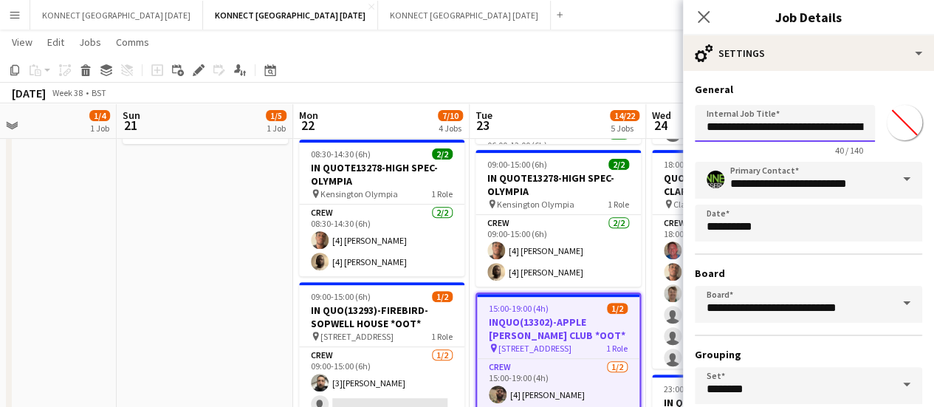
click at [721, 125] on input "**********" at bounding box center [785, 123] width 180 height 37
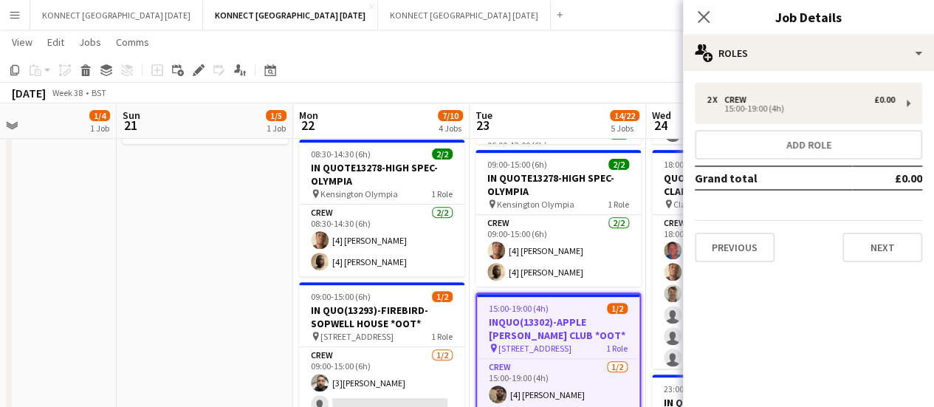
click at [749, 262] on div "2 x Crew £0.00 15:00-19:00 (4h) Add role Grand total £0.00 Previous Next" at bounding box center [808, 172] width 251 height 203
click at [750, 252] on button "Previous" at bounding box center [735, 248] width 80 height 30
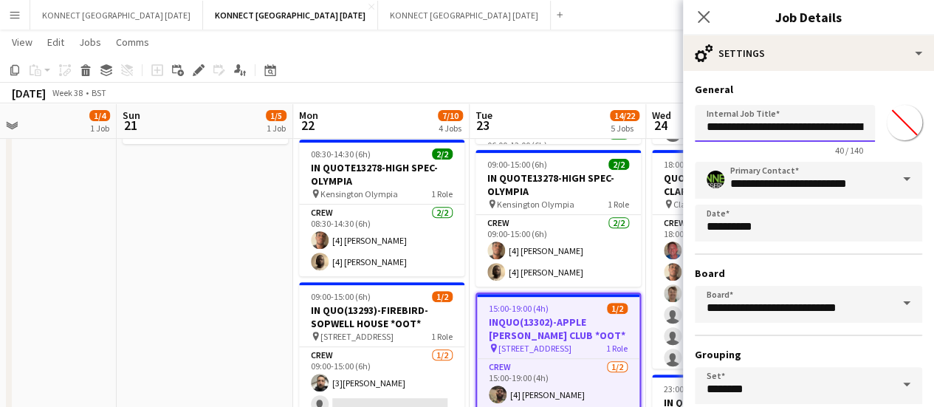
click at [715, 126] on input "**********" at bounding box center [785, 123] width 180 height 37
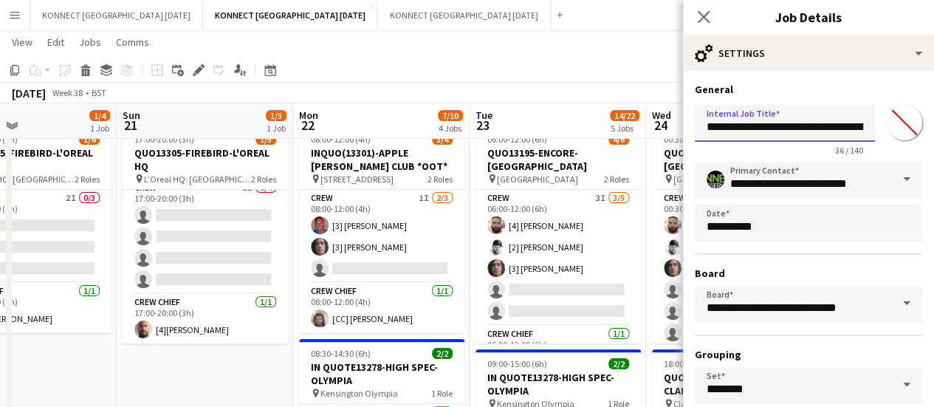
scroll to position [45, 0]
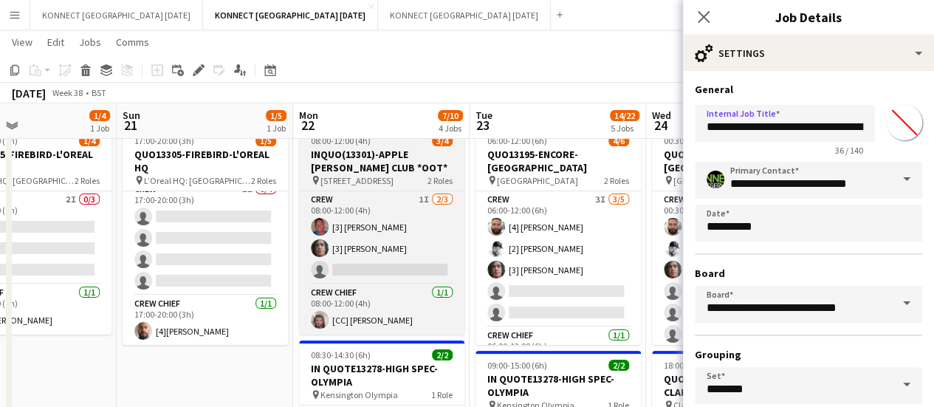
click at [362, 176] on span "[STREET_ADDRESS]" at bounding box center [356, 180] width 73 height 11
type input "**********"
type input "*******"
type input "**********"
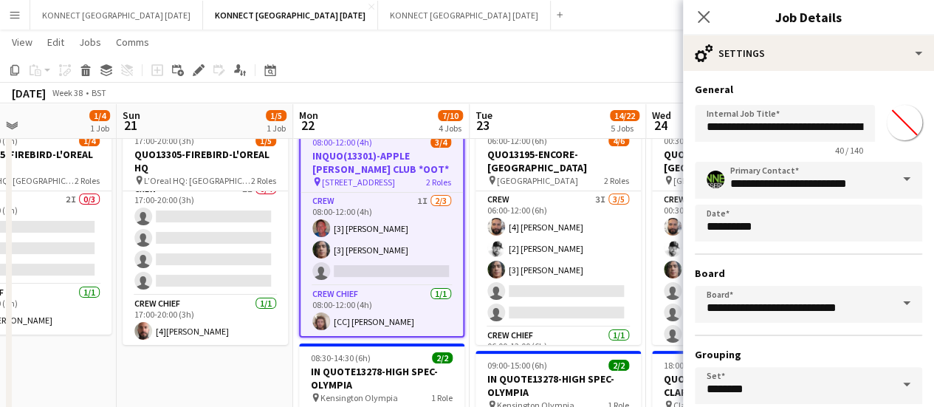
type input "*******"
click at [704, 137] on input "**********" at bounding box center [785, 123] width 180 height 37
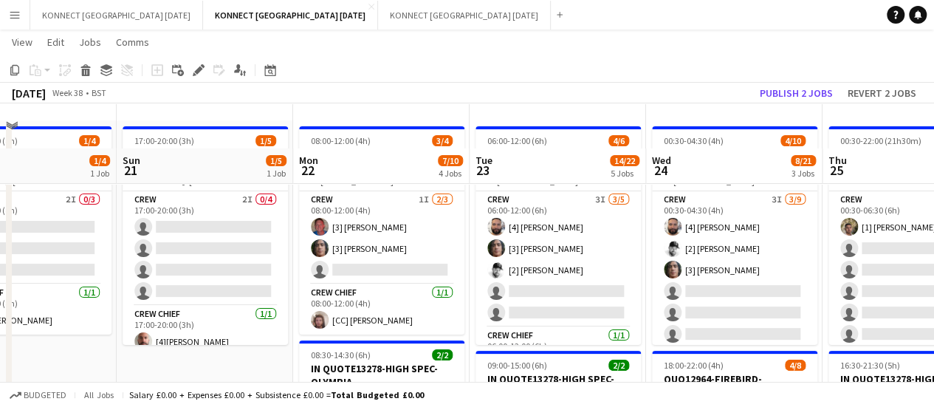
scroll to position [90, 0]
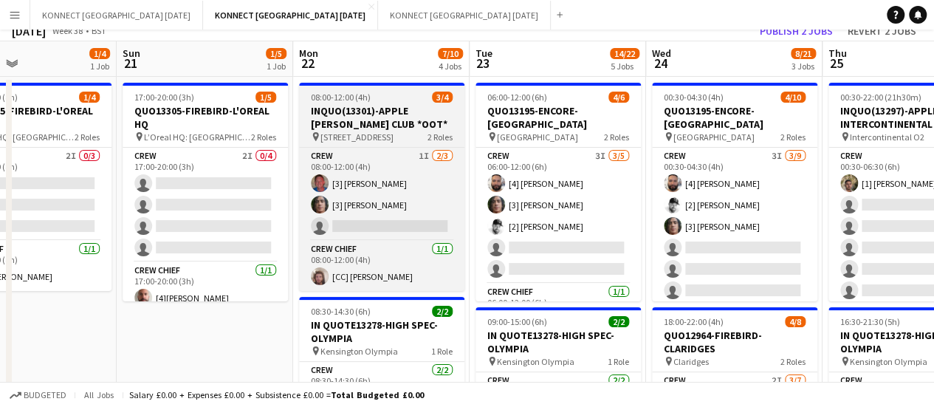
click at [343, 131] on h3 "INQUO(13301)-APPLE [PERSON_NAME] CLUB *OOT*" at bounding box center [381, 117] width 165 height 27
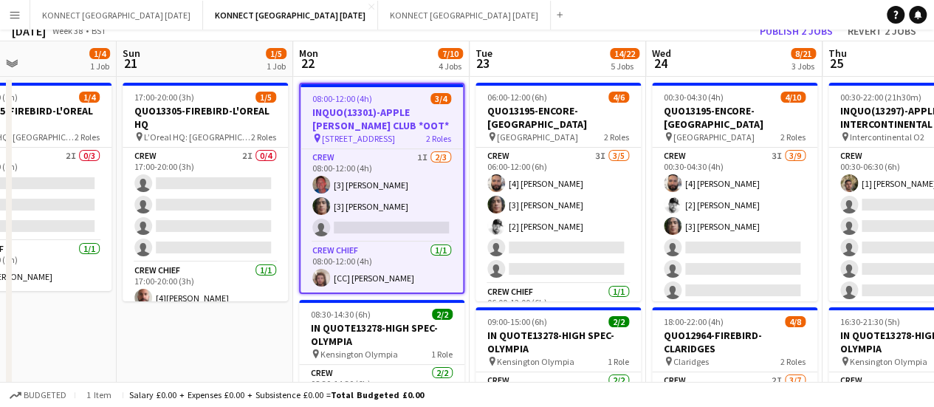
scroll to position [0, 0]
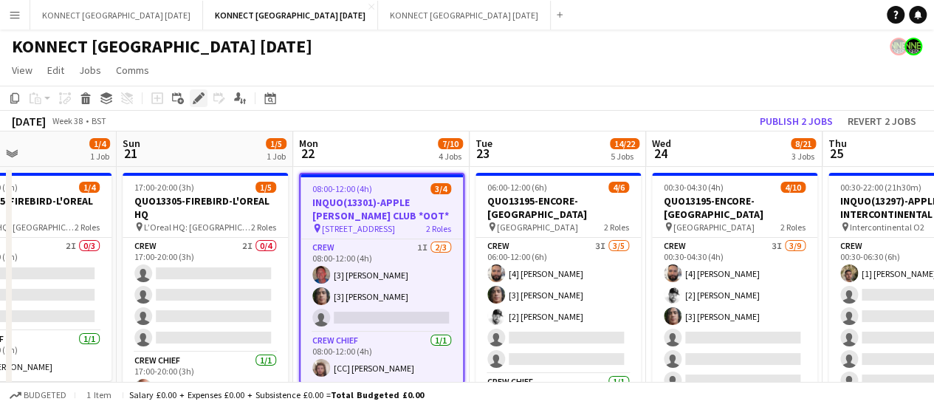
click at [197, 97] on icon at bounding box center [198, 98] width 8 height 8
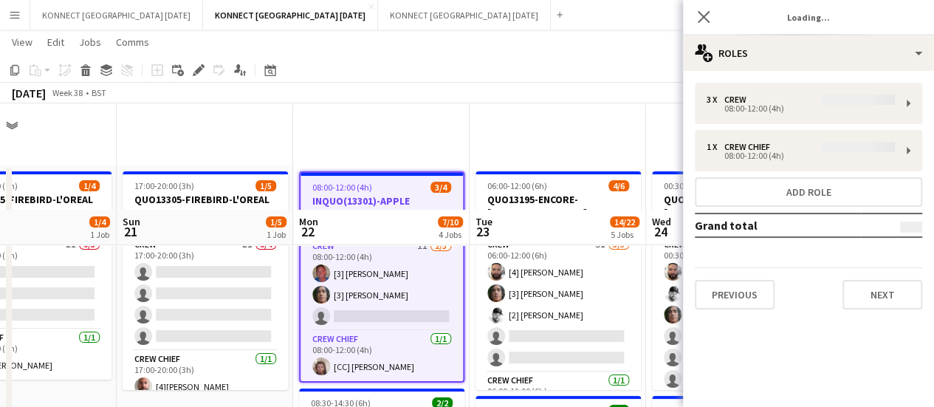
scroll to position [106, 0]
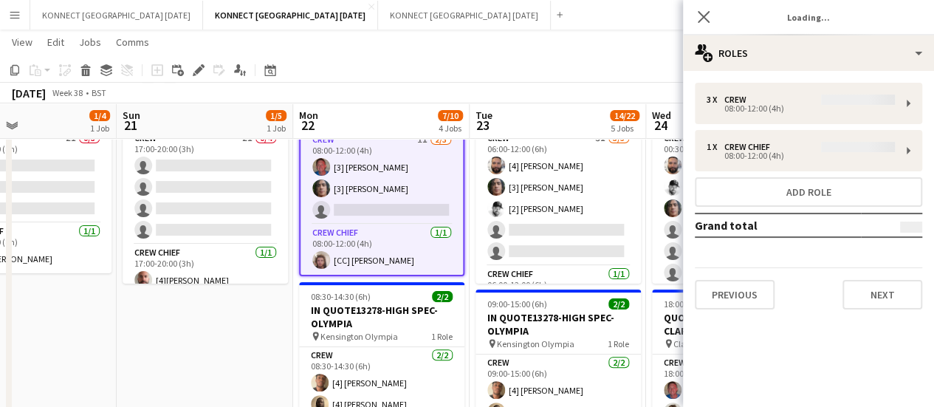
type input "*******"
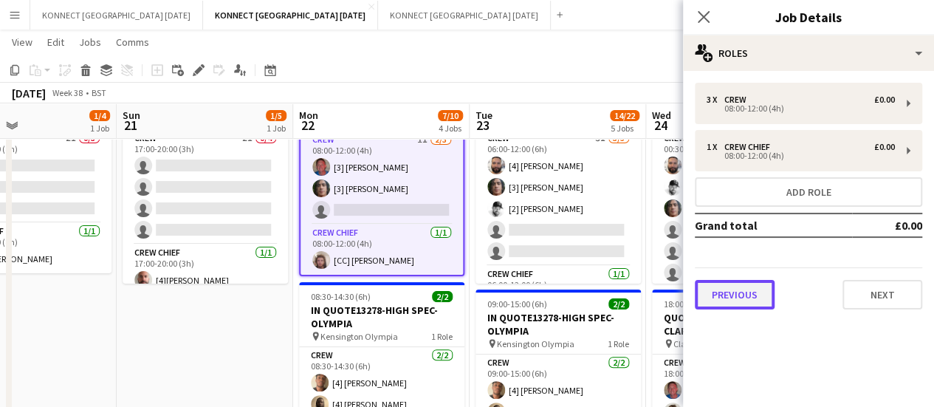
click at [744, 280] on button "Previous" at bounding box center [735, 295] width 80 height 30
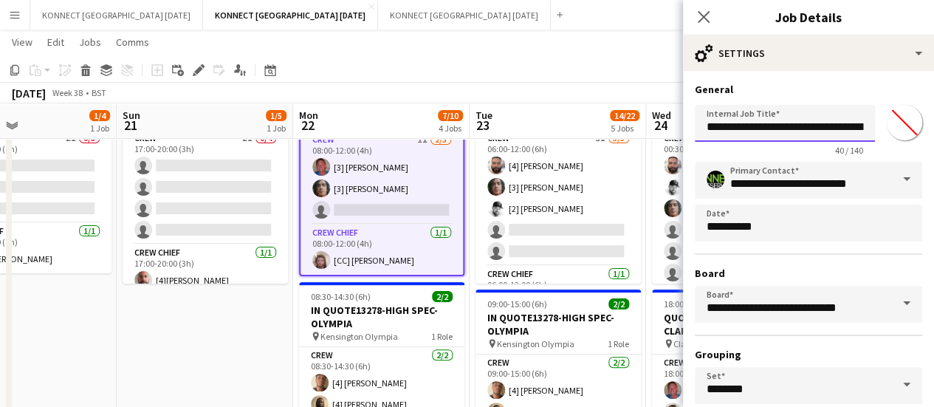
click at [718, 125] on input "**********" at bounding box center [785, 123] width 180 height 37
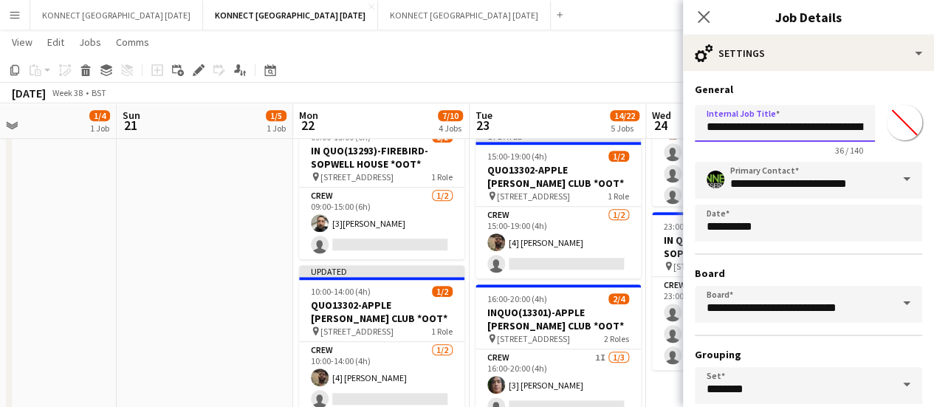
scroll to position [409, 0]
click at [505, 332] on span "[STREET_ADDRESS]" at bounding box center [533, 337] width 73 height 11
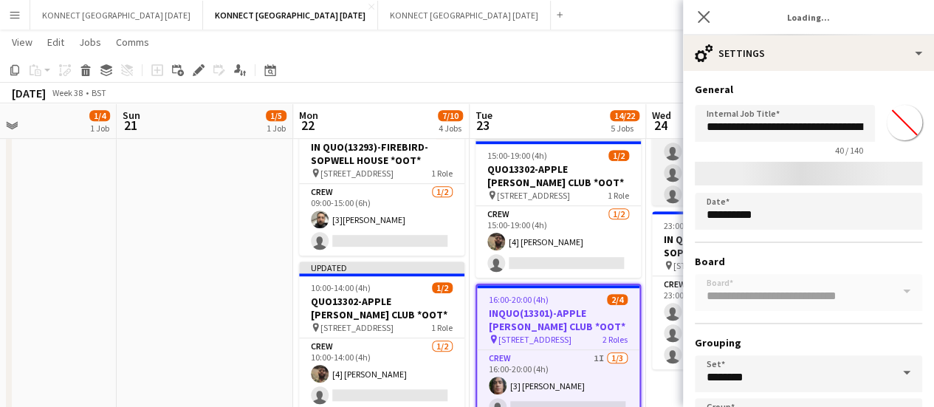
type input "**********"
type input "*******"
type input "**********"
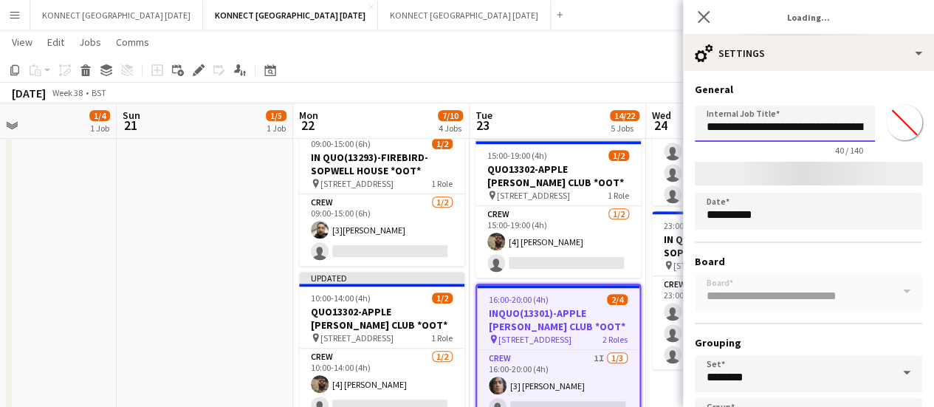
click at [719, 123] on input "**********" at bounding box center [785, 123] width 180 height 37
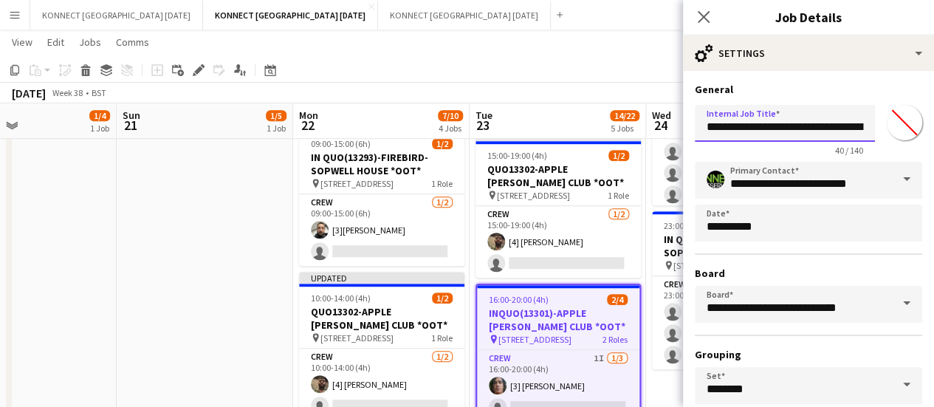
type input "*******"
click at [719, 123] on input "**********" at bounding box center [785, 123] width 180 height 37
type input "**********"
click at [489, 72] on app-toolbar "Copy Paste Paste Ctrl+V Paste with crew Ctrl+Shift+V Paste linked Job [GEOGRAPH…" at bounding box center [467, 70] width 934 height 25
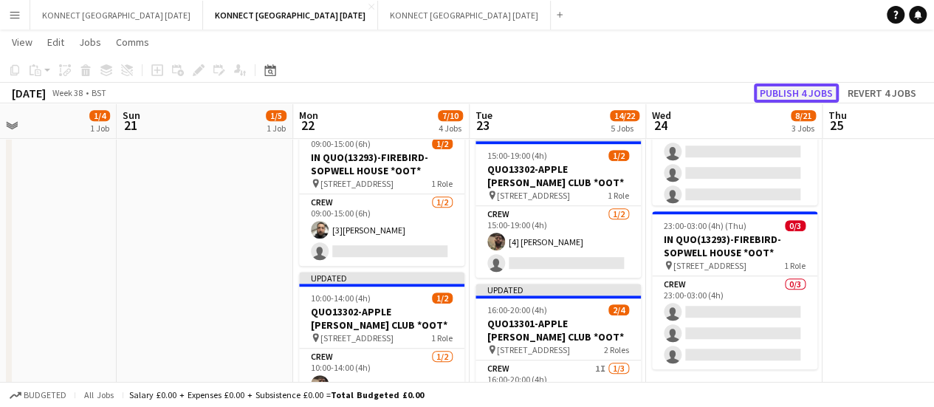
click at [810, 91] on button "Publish 4 jobs" at bounding box center [796, 92] width 85 height 19
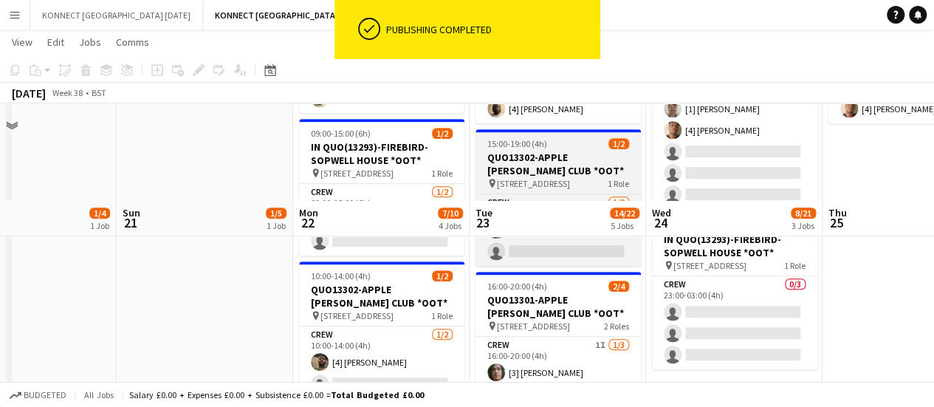
scroll to position [533, 0]
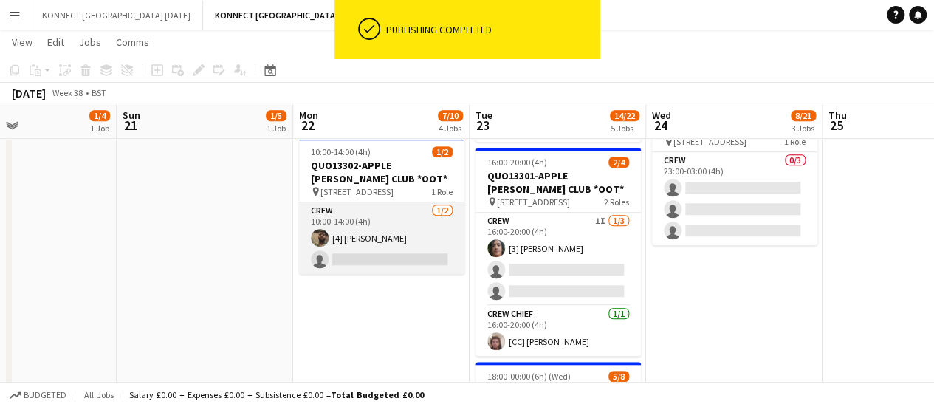
click at [368, 253] on app-card-role "Crew [DATE] 10:00-14:00 (4h) [4] [PERSON_NAME] single-neutral-actions" at bounding box center [381, 238] width 165 height 72
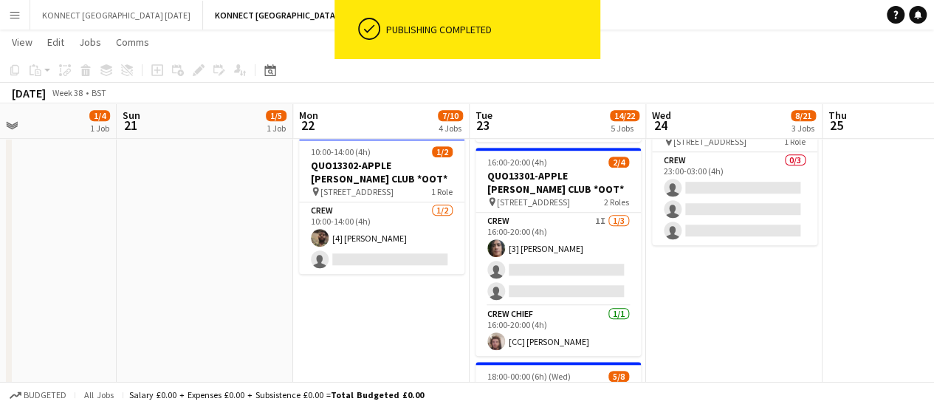
click at [412, 257] on app-card-role "Crew [DATE] 10:00-14:00 (4h) [4] [PERSON_NAME] single-neutral-actions" at bounding box center [381, 238] width 165 height 72
click at [374, 257] on app-card-role "Crew [DATE] 10:00-14:00 (4h) [4] [PERSON_NAME] single-neutral-actions" at bounding box center [381, 238] width 165 height 72
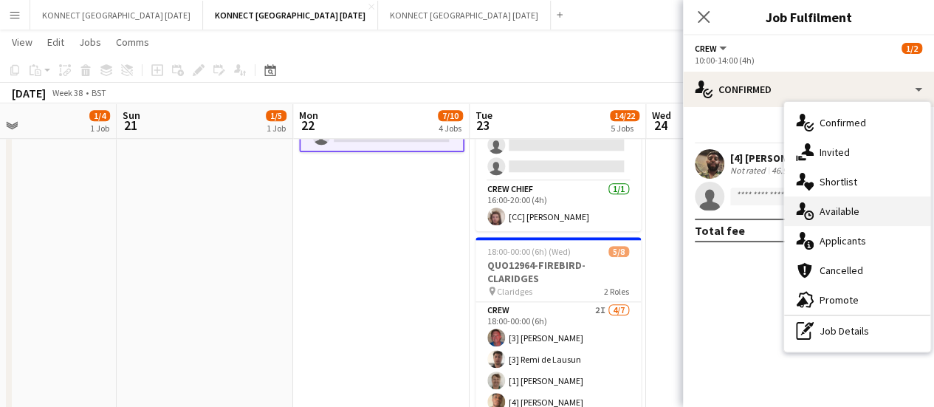
click at [847, 222] on div "single-neutral-actions-upload Available" at bounding box center [857, 211] width 146 height 30
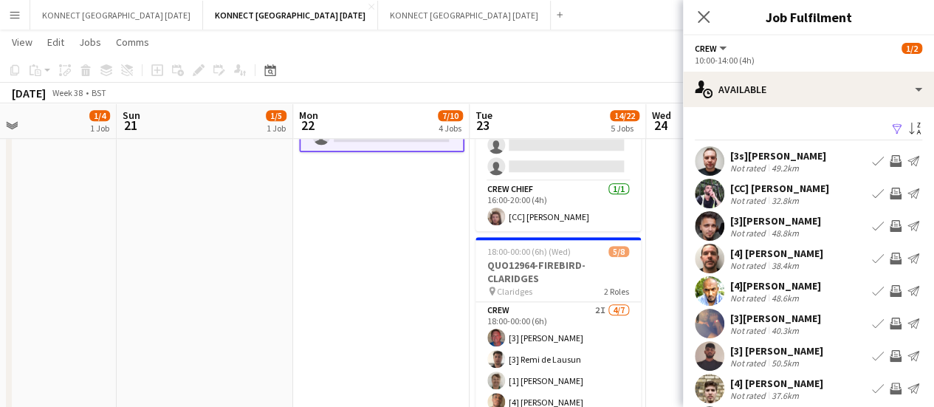
scroll to position [117, 0]
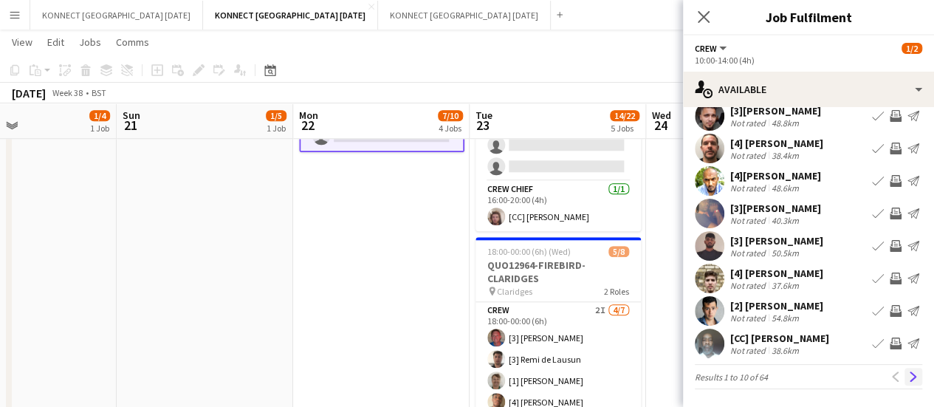
click at [908, 379] on app-icon "Next" at bounding box center [913, 376] width 10 height 10
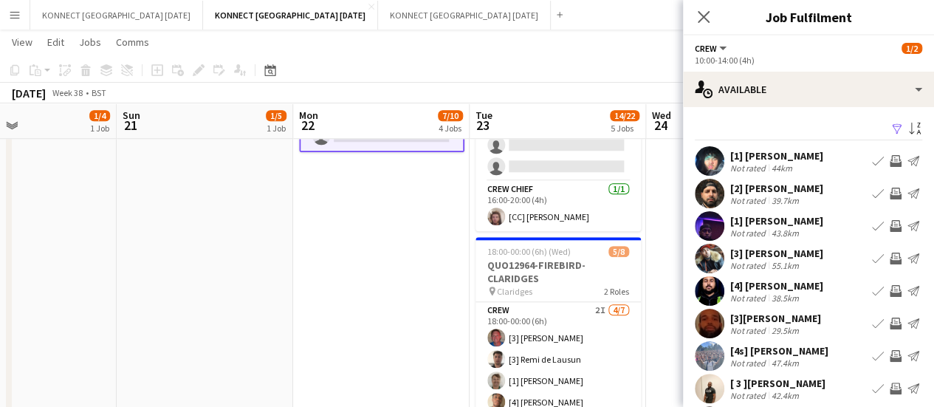
scroll to position [109, 0]
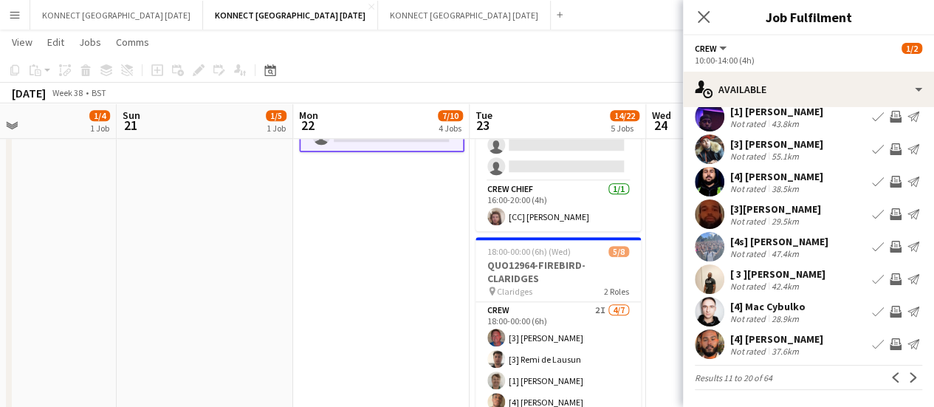
click at [902, 386] on app-pager "Results 11 to 20 of 64 Previous Next" at bounding box center [808, 377] width 227 height 25
click at [904, 384] on button "Next" at bounding box center [913, 377] width 18 height 18
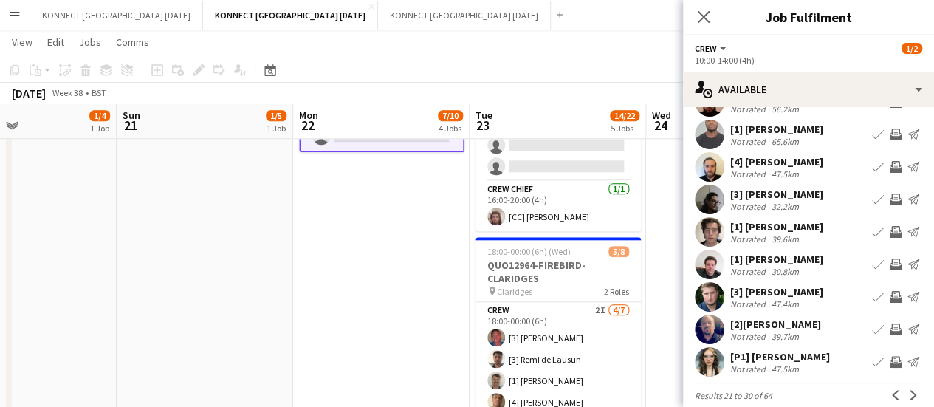
scroll to position [94, 0]
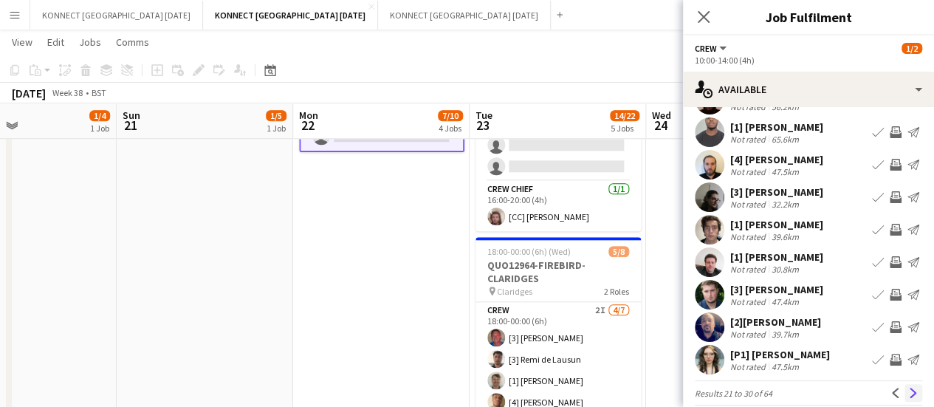
click at [908, 391] on app-icon "Next" at bounding box center [913, 393] width 10 height 10
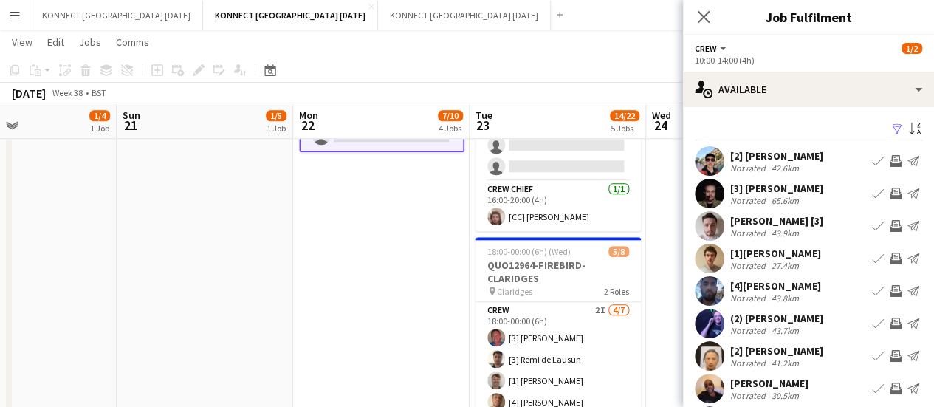
scroll to position [109, 0]
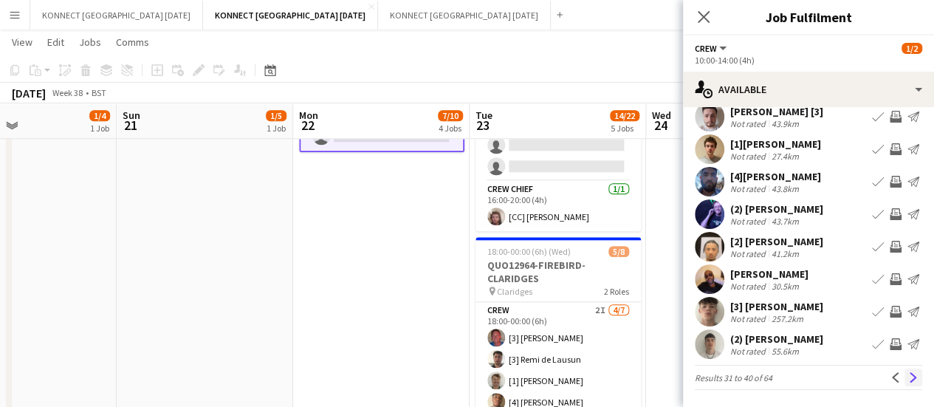
click at [908, 380] on app-icon "Next" at bounding box center [913, 377] width 10 height 10
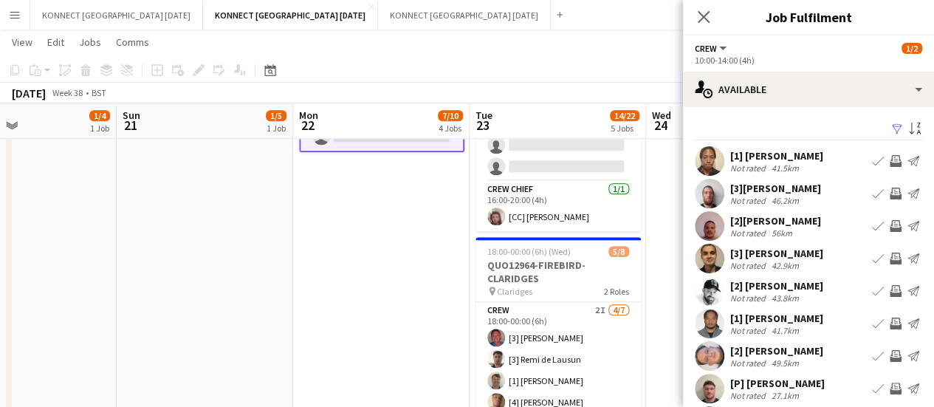
scroll to position [97, 0]
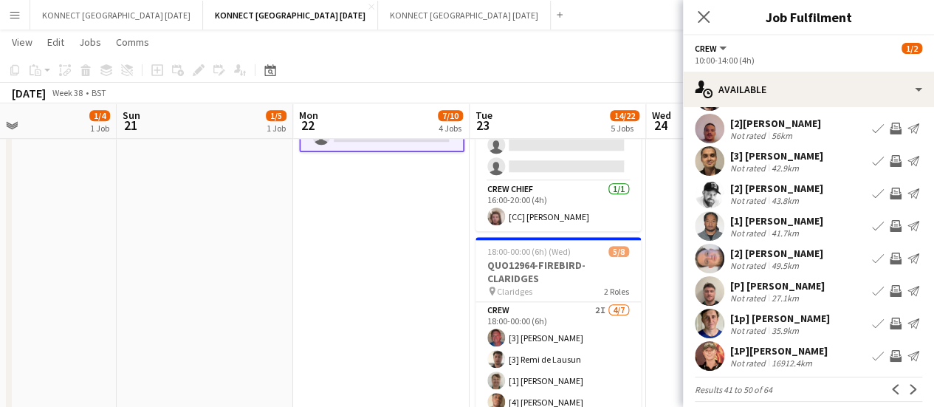
click at [768, 221] on div "[1] [PERSON_NAME]" at bounding box center [776, 220] width 93 height 13
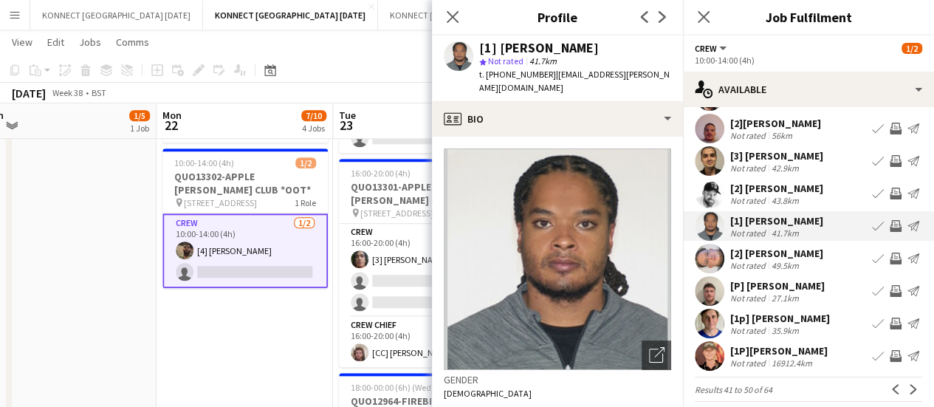
scroll to position [109, 0]
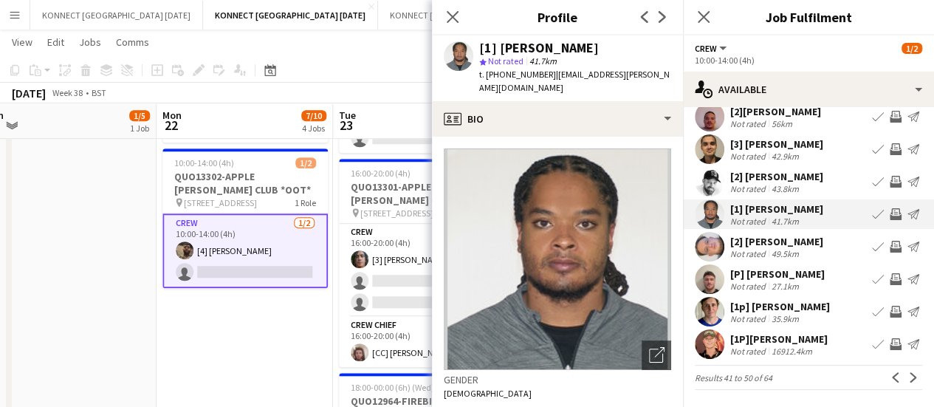
click at [796, 147] on div "[3] [PERSON_NAME]" at bounding box center [776, 143] width 93 height 13
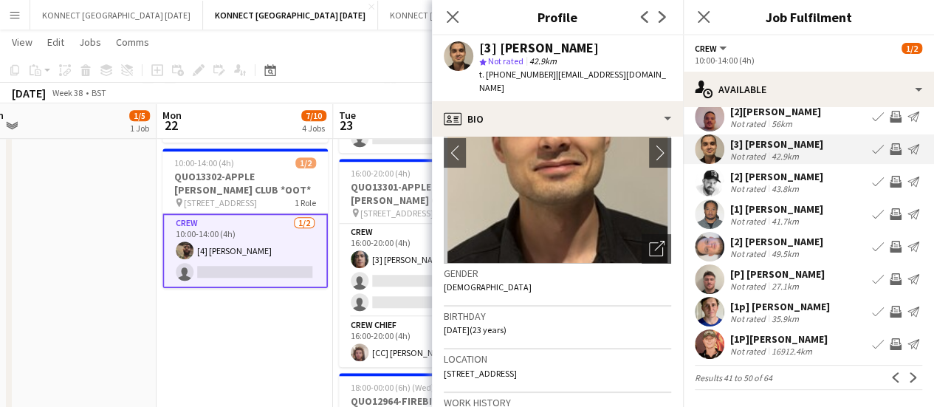
scroll to position [118, 0]
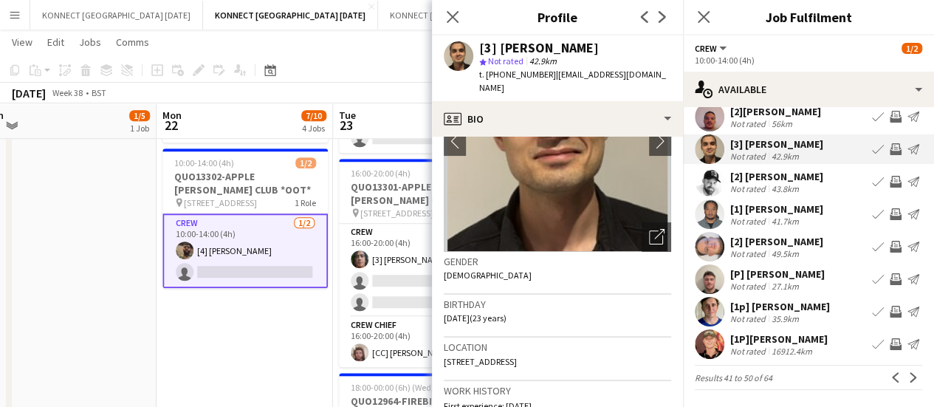
click at [890, 145] on app-icon "Invite crew" at bounding box center [896, 149] width 12 height 12
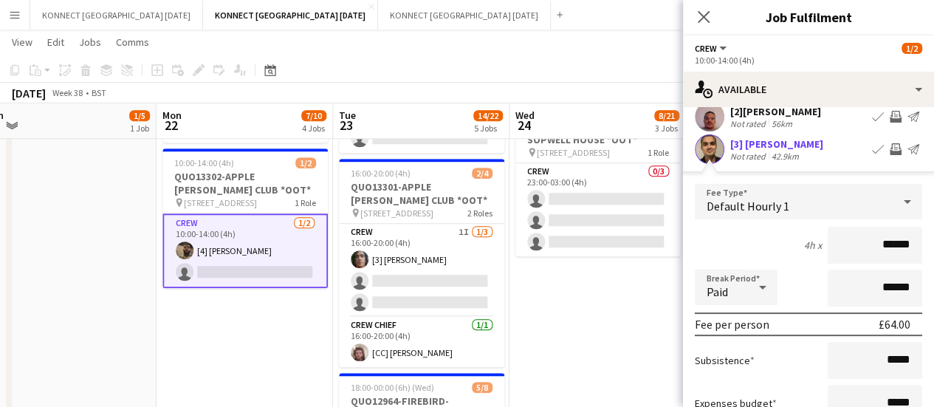
click at [890, 145] on app-icon "Invite crew" at bounding box center [896, 149] width 12 height 12
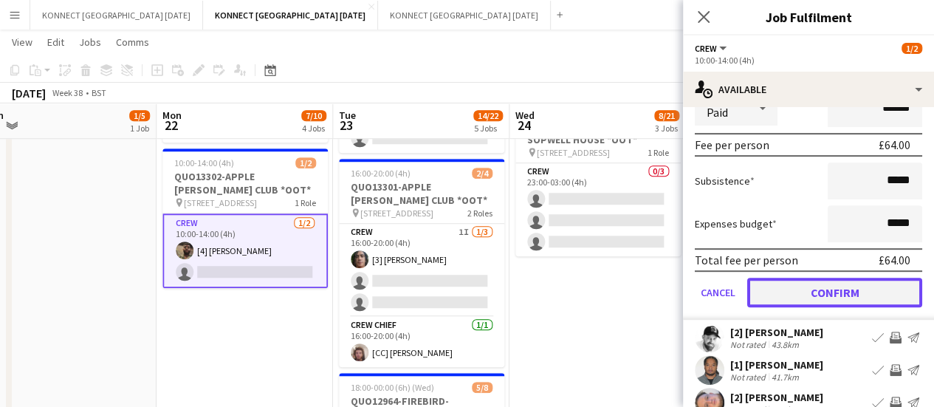
click at [797, 301] on button "Confirm" at bounding box center [834, 293] width 175 height 30
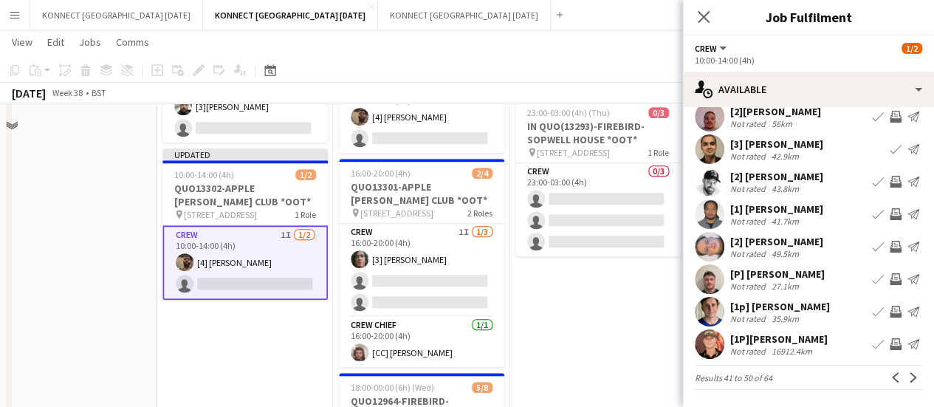
scroll to position [365, 0]
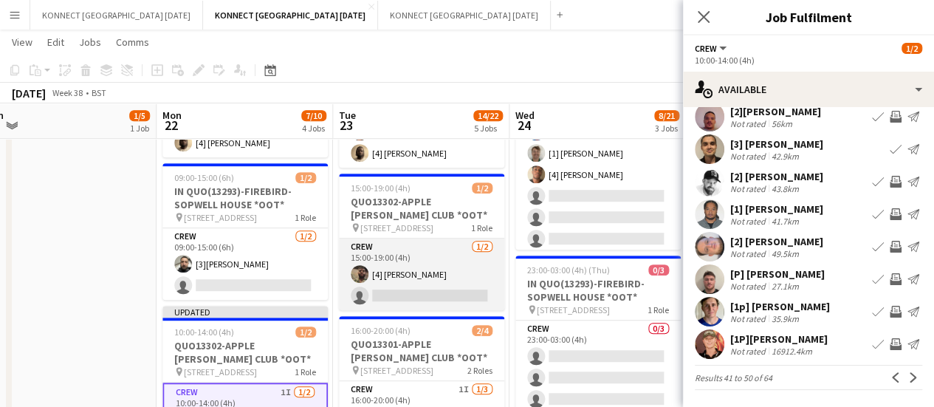
click at [431, 265] on app-card-role "Crew [DATE] 15:00-19:00 (4h) [4] [PERSON_NAME] single-neutral-actions" at bounding box center [421, 274] width 165 height 72
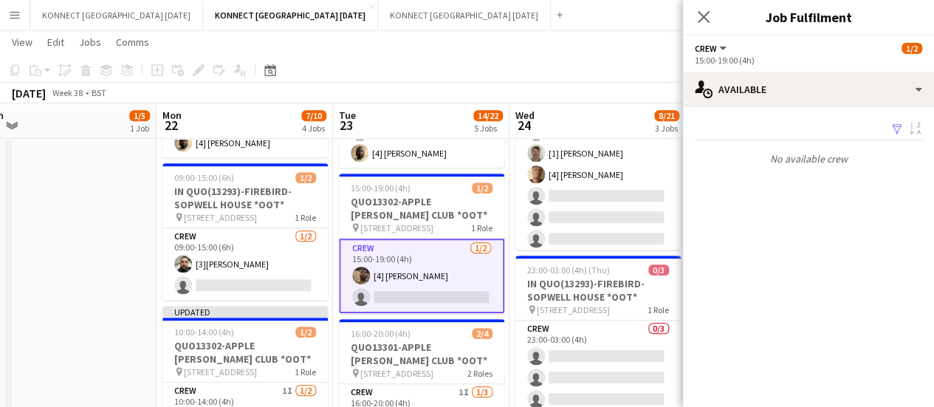
scroll to position [0, 0]
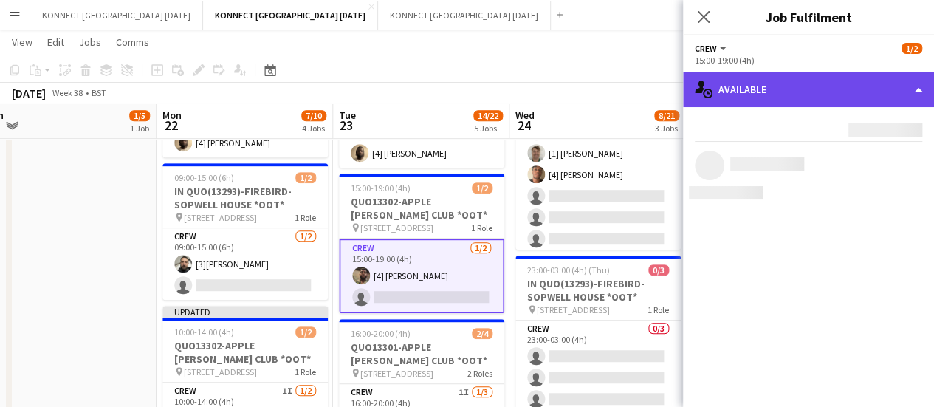
click at [791, 78] on div "single-neutral-actions-upload Available" at bounding box center [808, 89] width 251 height 35
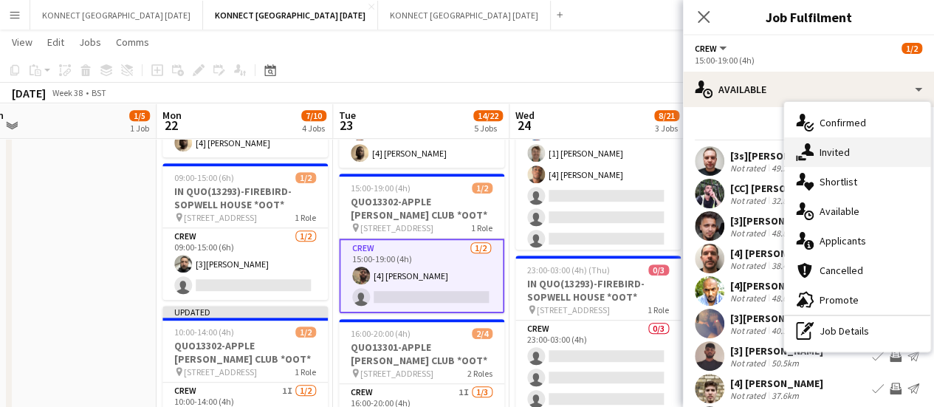
click at [854, 144] on div "single-neutral-actions-share-1 Invited" at bounding box center [857, 152] width 146 height 30
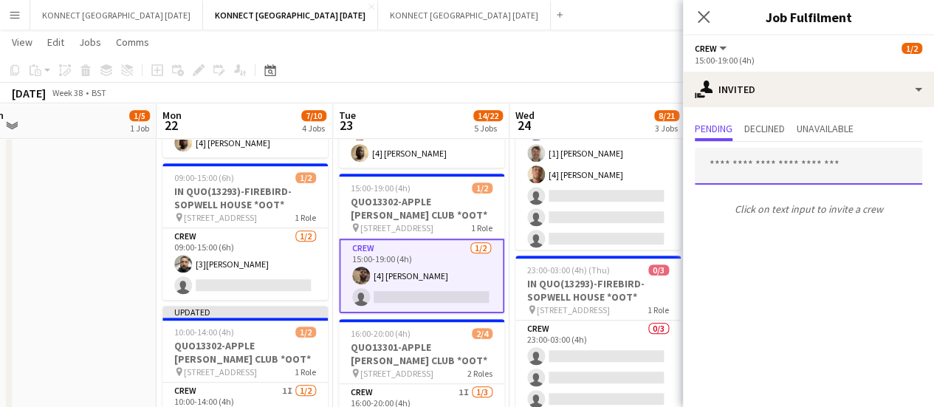
click at [743, 165] on input "text" at bounding box center [808, 166] width 227 height 37
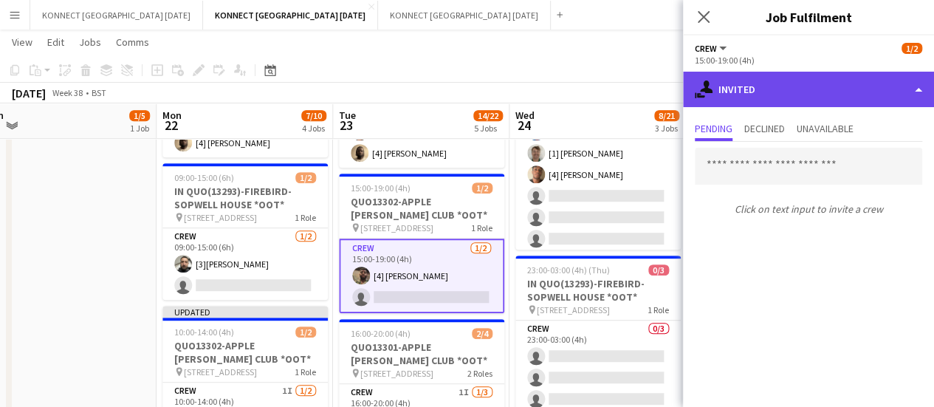
click at [763, 94] on div "single-neutral-actions-share-1 Invited" at bounding box center [808, 89] width 251 height 35
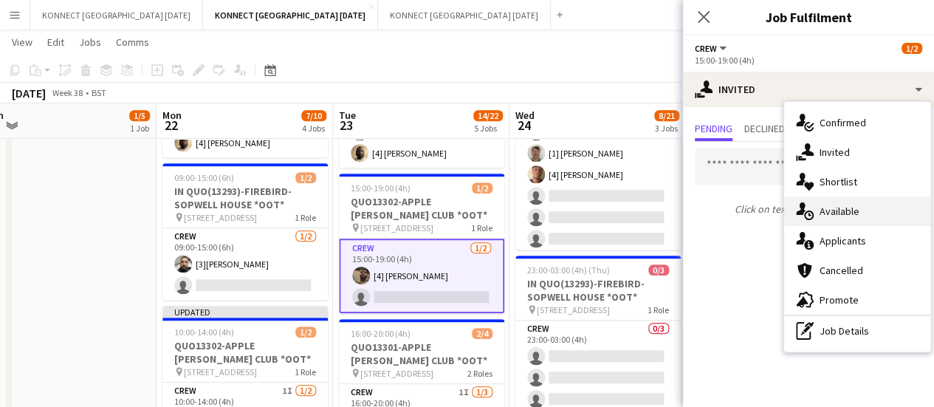
click at [884, 202] on div "single-neutral-actions-upload Available" at bounding box center [857, 211] width 146 height 30
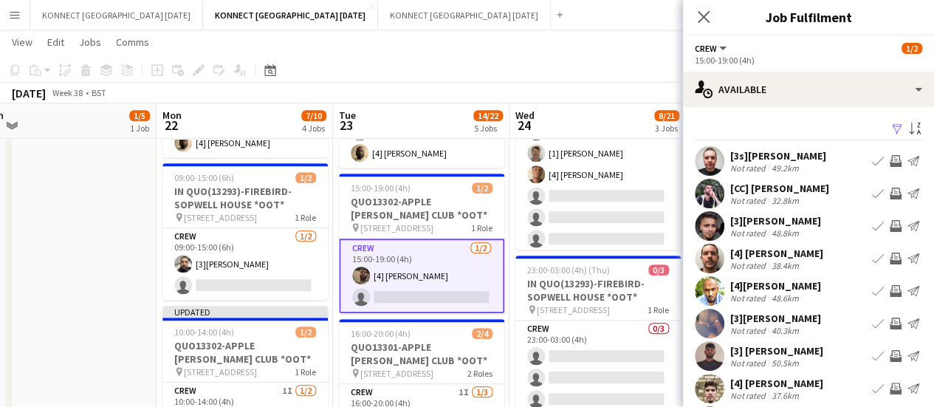
scroll to position [117, 0]
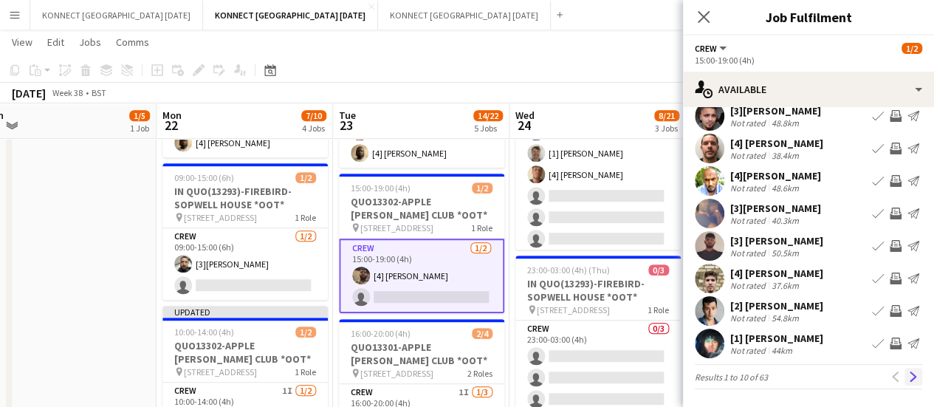
click at [904, 375] on button "Next" at bounding box center [913, 377] width 18 height 18
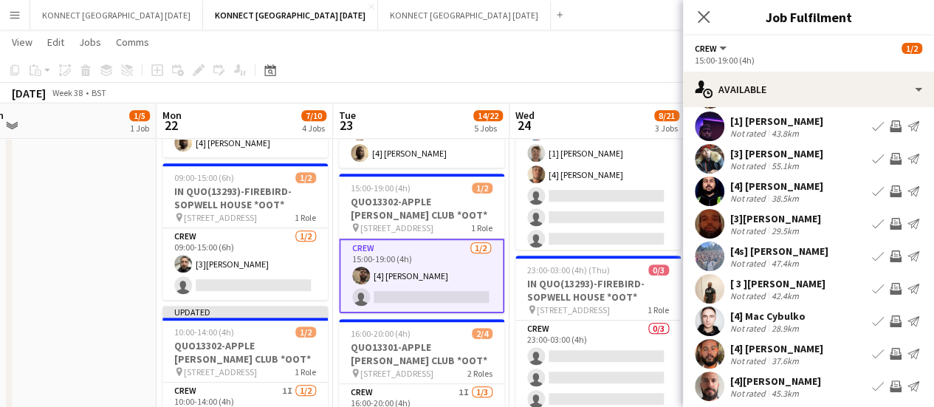
scroll to position [92, 0]
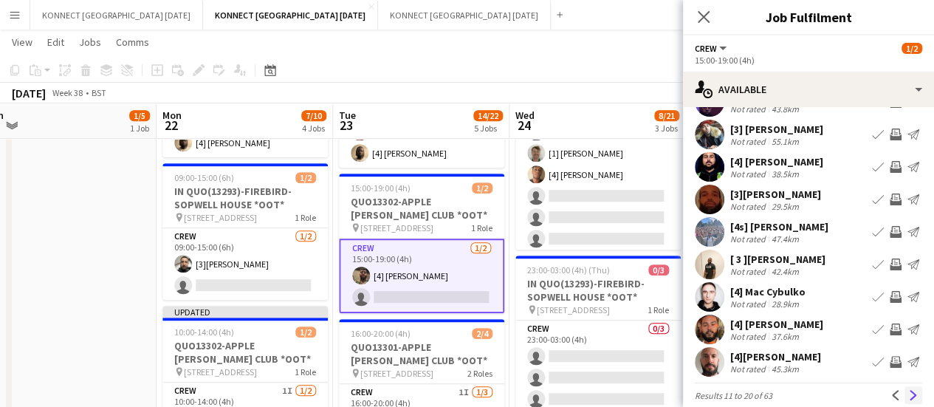
click at [908, 394] on app-icon "Next" at bounding box center [913, 395] width 10 height 10
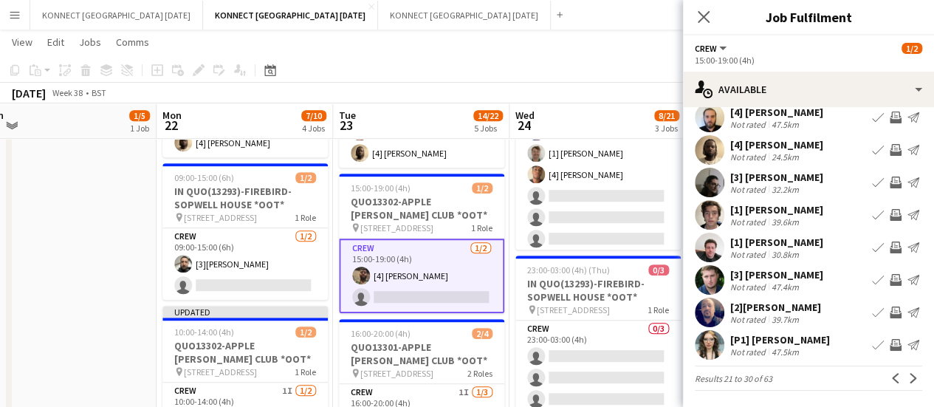
scroll to position [109, 0]
click at [908, 377] on app-icon "Next" at bounding box center [913, 377] width 10 height 10
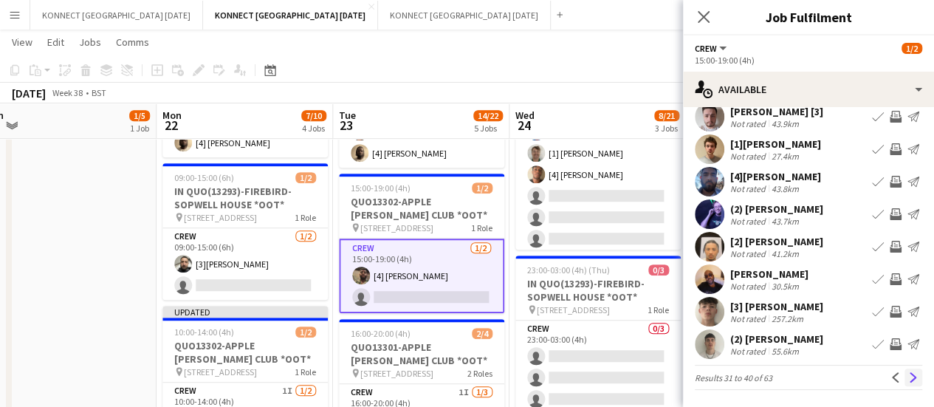
click at [908, 382] on app-icon "Next" at bounding box center [913, 377] width 10 height 10
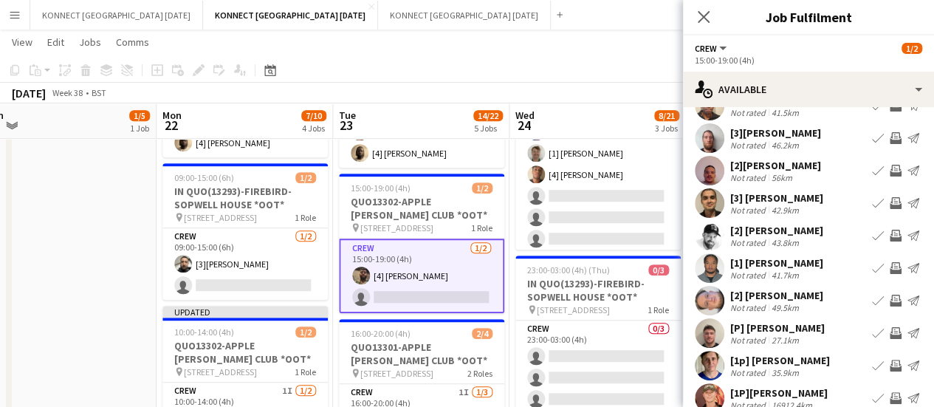
scroll to position [56, 0]
click at [890, 203] on app-icon "Invite crew" at bounding box center [896, 202] width 12 height 12
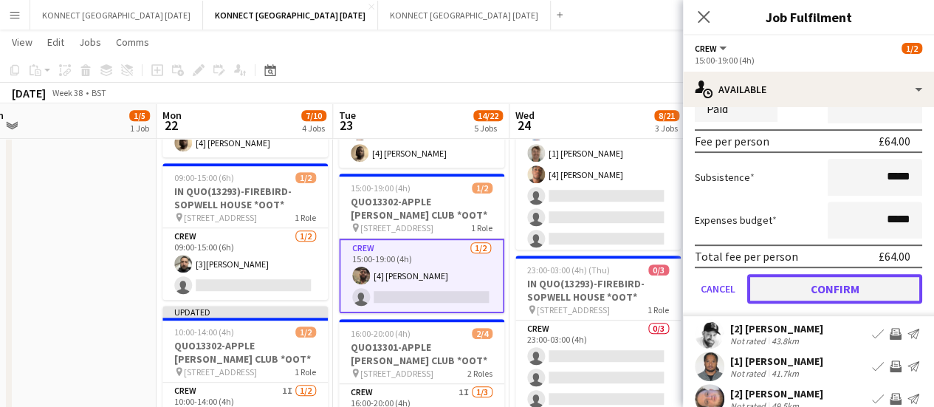
click at [793, 274] on button "Confirm" at bounding box center [834, 289] width 175 height 30
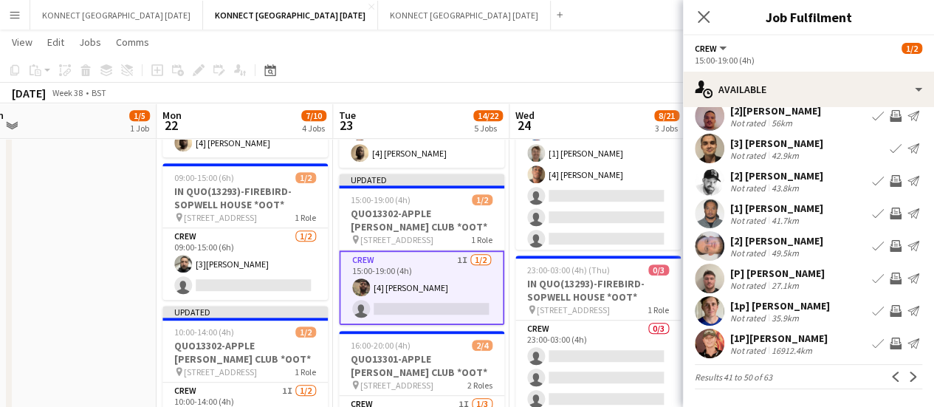
scroll to position [109, 0]
click at [653, 83] on div "[DATE] Week 38 • BST Publish 1 job Revert 1 job" at bounding box center [467, 93] width 934 height 21
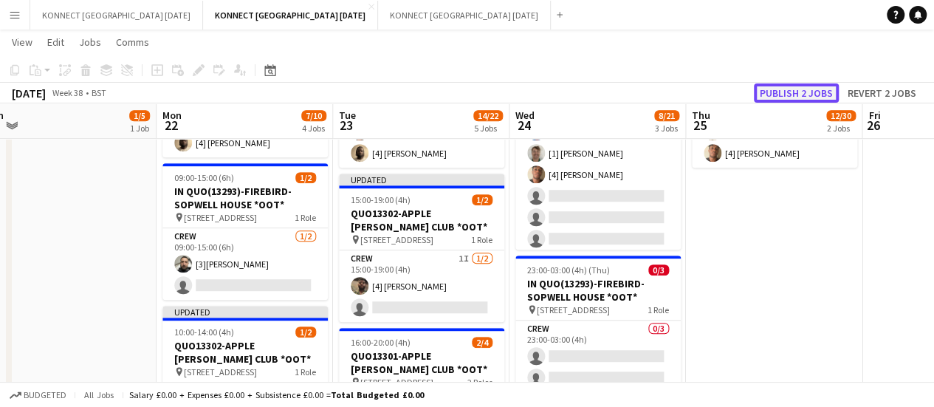
click at [805, 94] on button "Publish 2 jobs" at bounding box center [796, 92] width 85 height 19
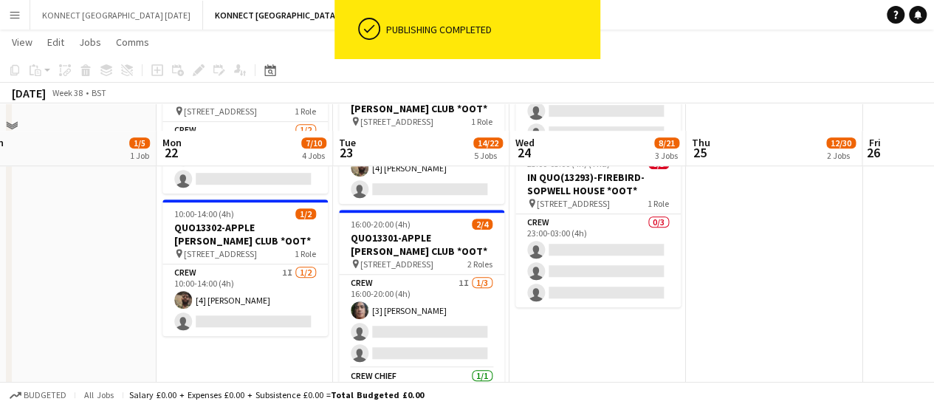
scroll to position [517, 0]
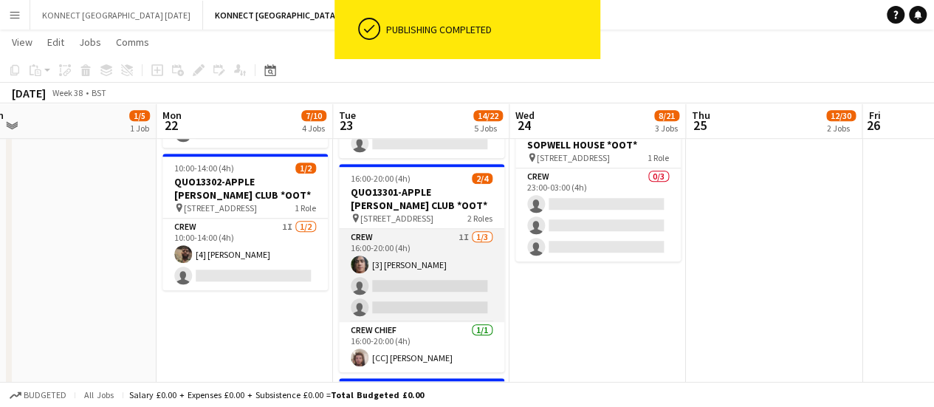
click at [406, 292] on app-card-role "Crew 1I [DATE] 16:00-20:00 (4h) [3] [PERSON_NAME] single-neutral-actions single…" at bounding box center [421, 275] width 165 height 93
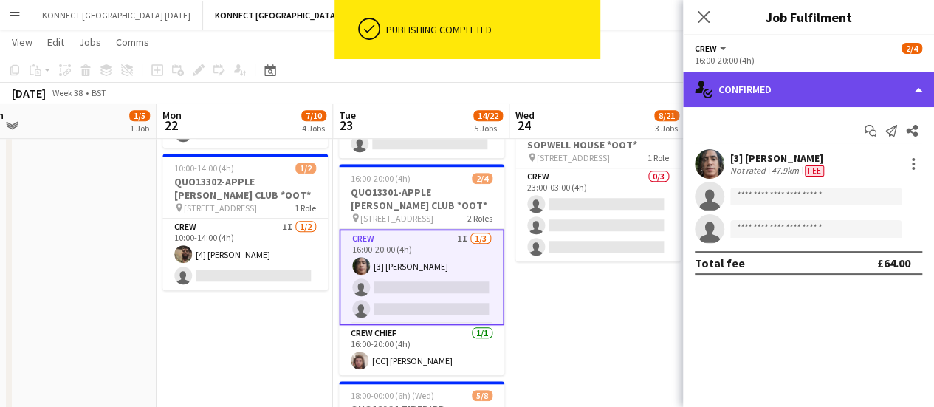
click at [788, 99] on div "single-neutral-actions-check-2 Confirmed" at bounding box center [808, 89] width 251 height 35
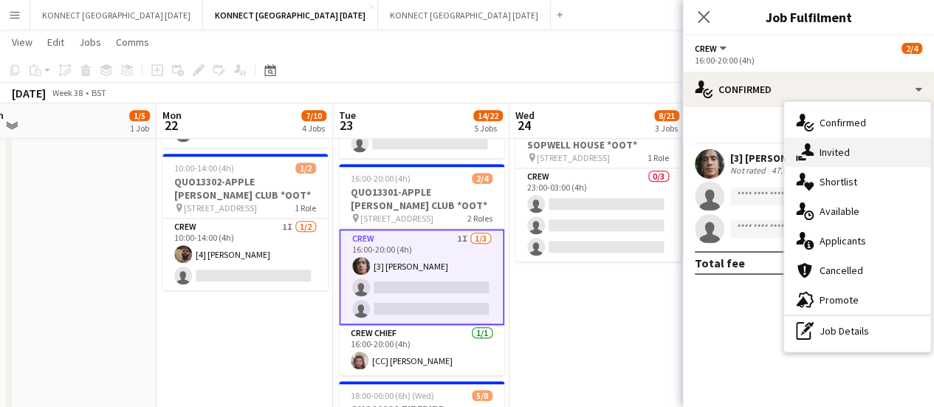
click at [864, 161] on div "single-neutral-actions-share-1 Invited" at bounding box center [857, 152] width 146 height 30
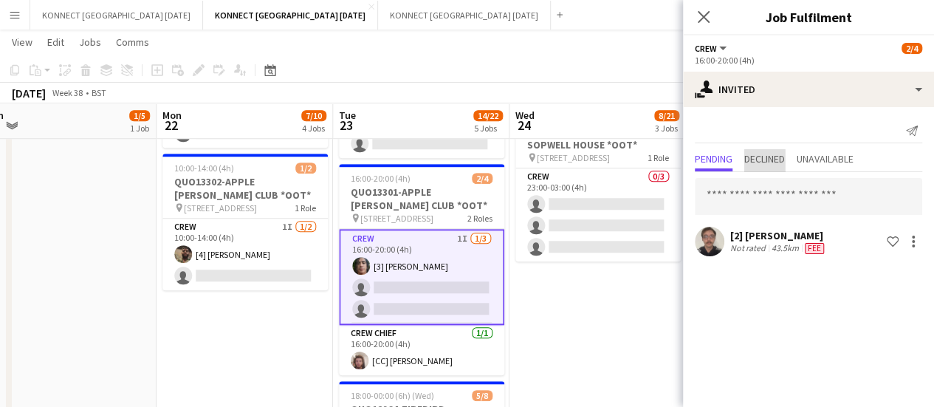
click at [767, 157] on span "Declined" at bounding box center [764, 159] width 41 height 10
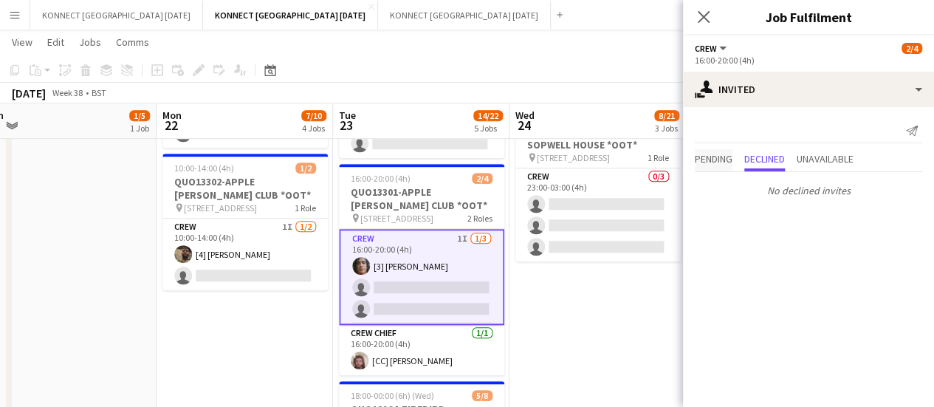
click at [723, 157] on span "Pending" at bounding box center [714, 159] width 38 height 10
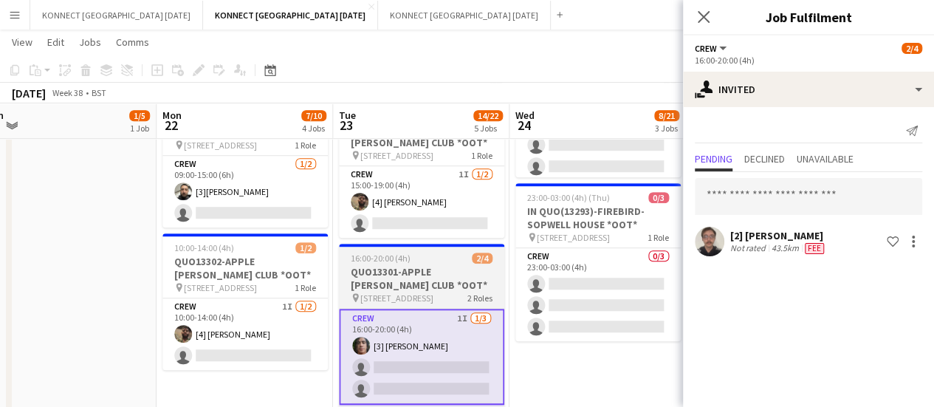
scroll to position [537, 0]
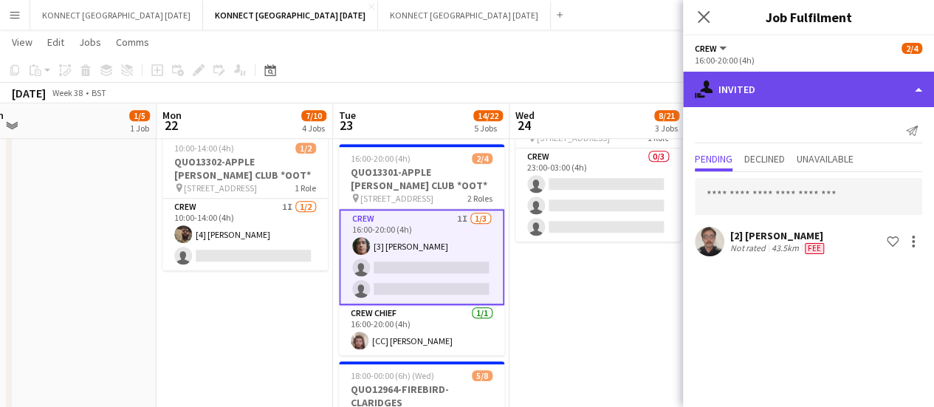
click at [807, 83] on div "single-neutral-actions-share-1 Invited" at bounding box center [808, 89] width 251 height 35
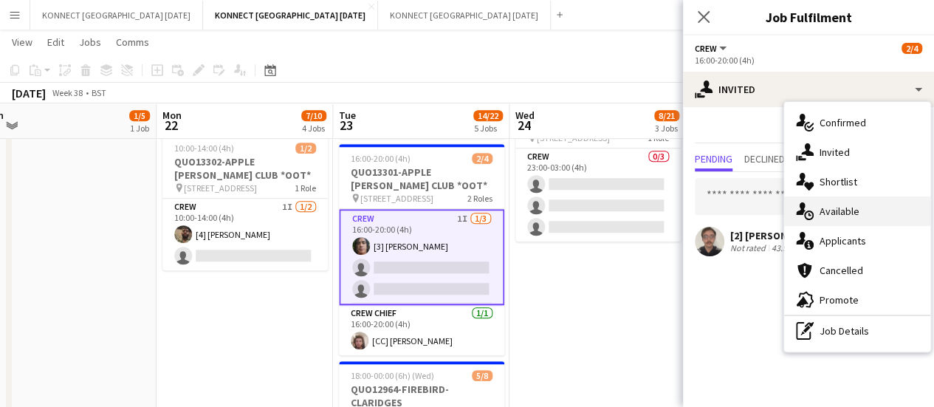
click at [903, 216] on div "single-neutral-actions-upload Available" at bounding box center [857, 211] width 146 height 30
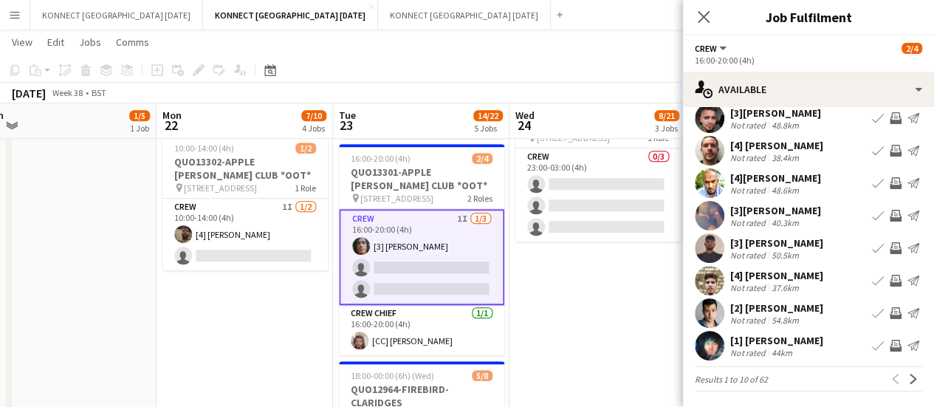
scroll to position [117, 0]
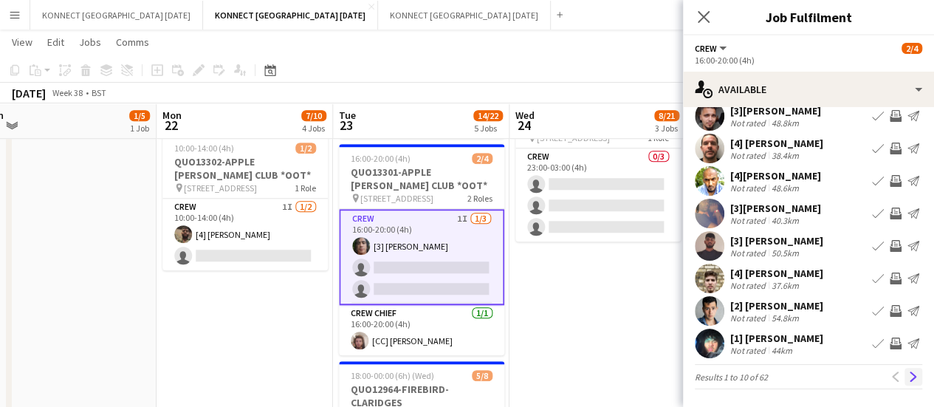
click at [908, 377] on app-icon "Next" at bounding box center [913, 376] width 10 height 10
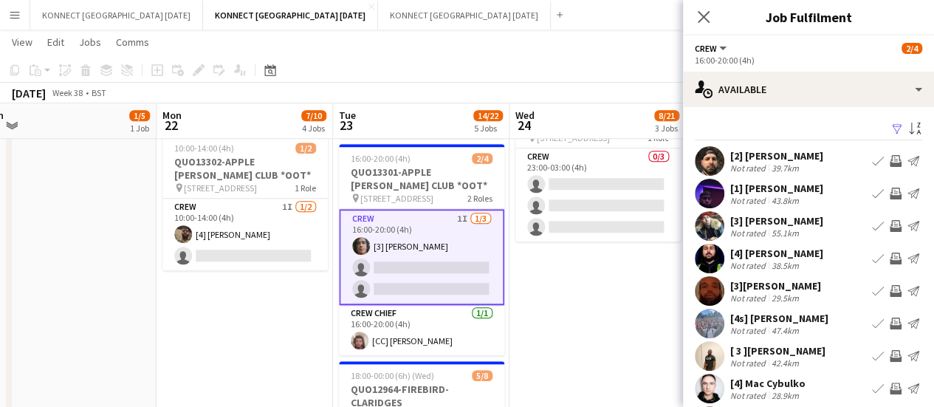
click at [890, 165] on app-icon "Invite crew" at bounding box center [896, 161] width 12 height 12
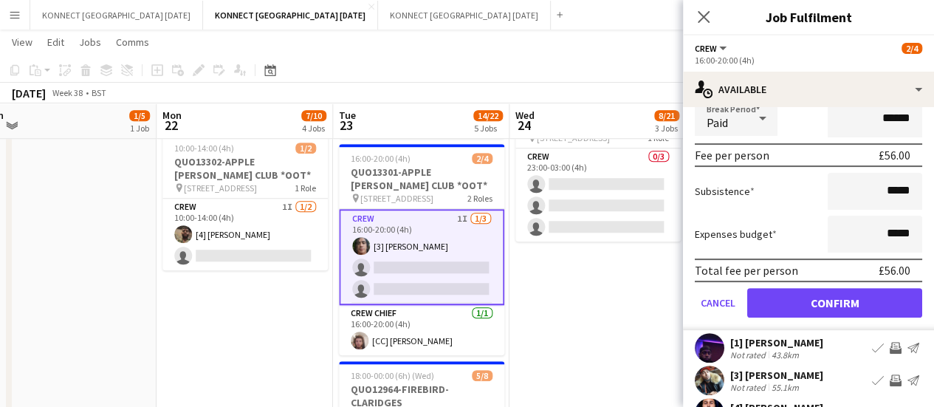
scroll to position [183, 0]
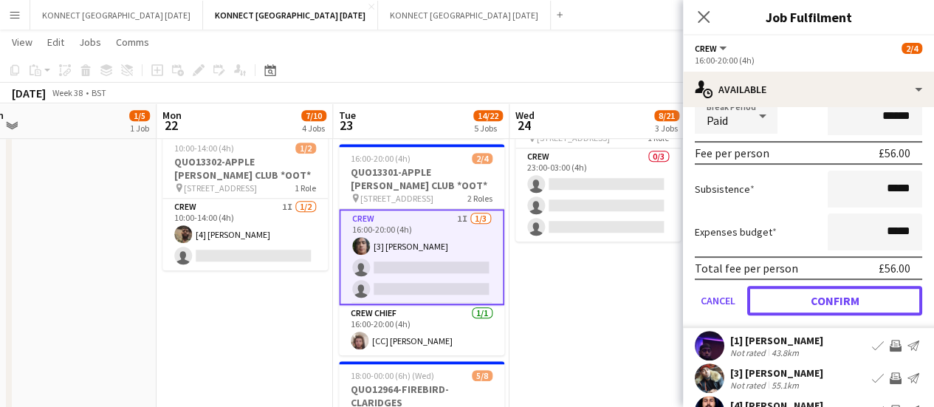
click at [782, 296] on button "Confirm" at bounding box center [834, 301] width 175 height 30
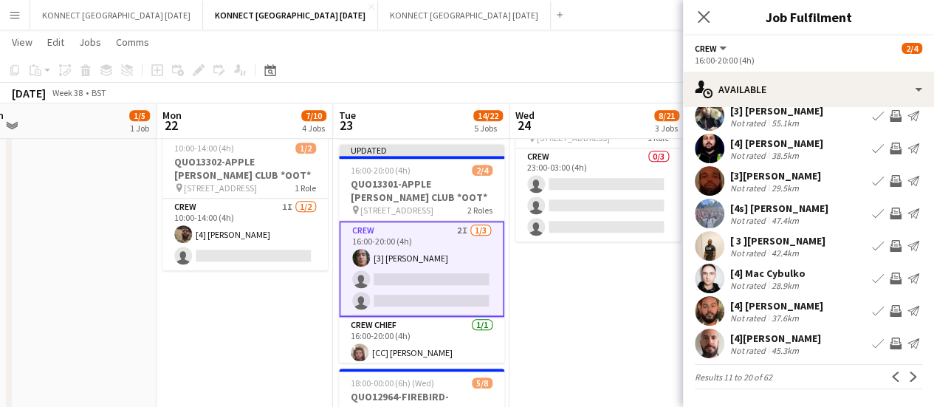
scroll to position [109, 0]
click at [579, 316] on app-date-cell "00:30-04:30 (4h) 4/10 QUO13195-ENCORE-[GEOGRAPHIC_DATA] pin Hilton Park Lane 2 …" at bounding box center [597, 125] width 176 height 993
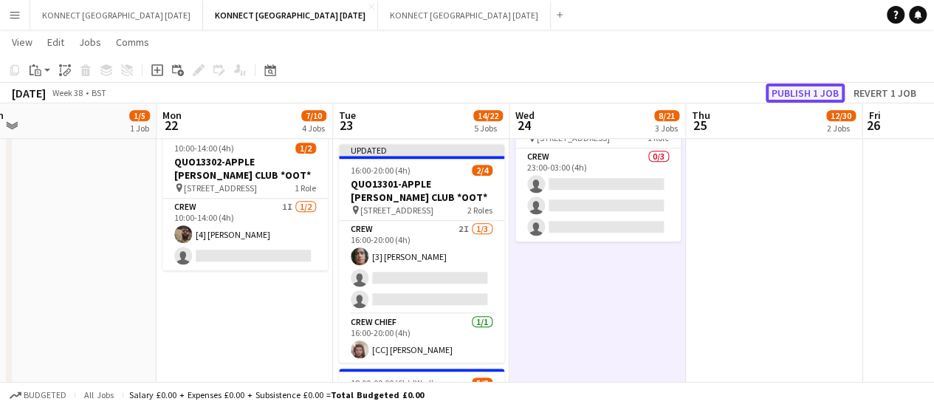
click at [802, 97] on button "Publish 1 job" at bounding box center [805, 92] width 79 height 19
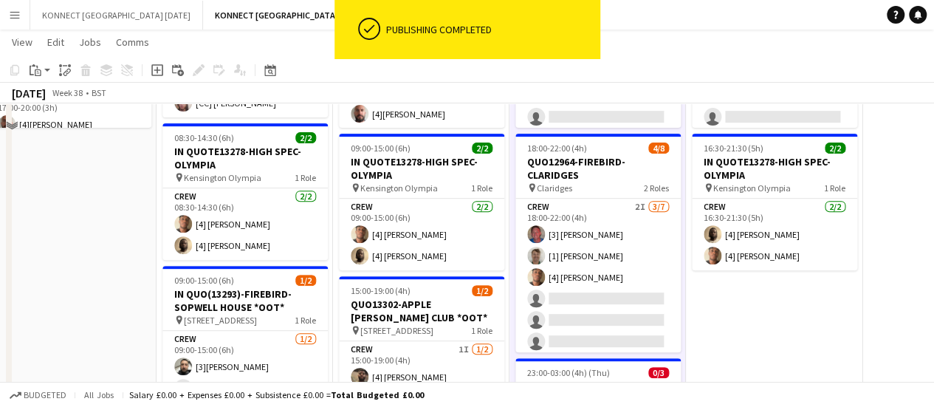
scroll to position [196, 0]
